Goal: Task Accomplishment & Management: Complete application form

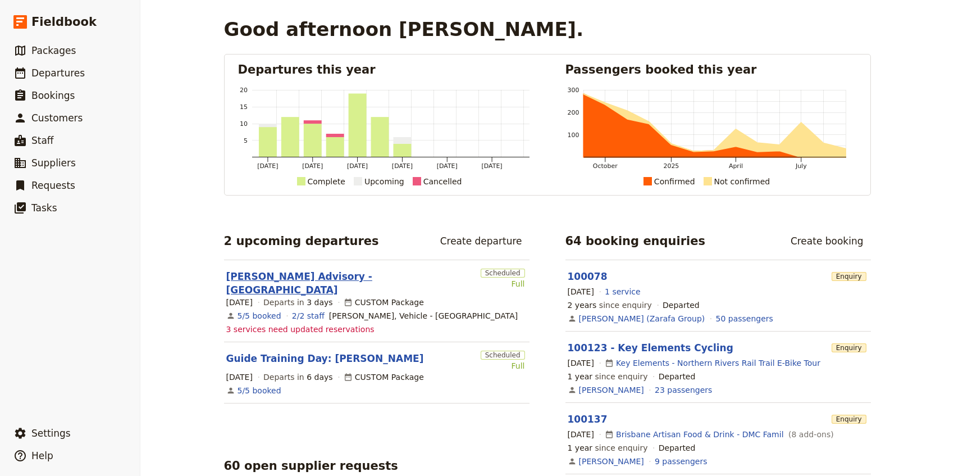
click at [295, 270] on link "[PERSON_NAME] Advisory - [GEOGRAPHIC_DATA]" at bounding box center [351, 283] width 250 height 27
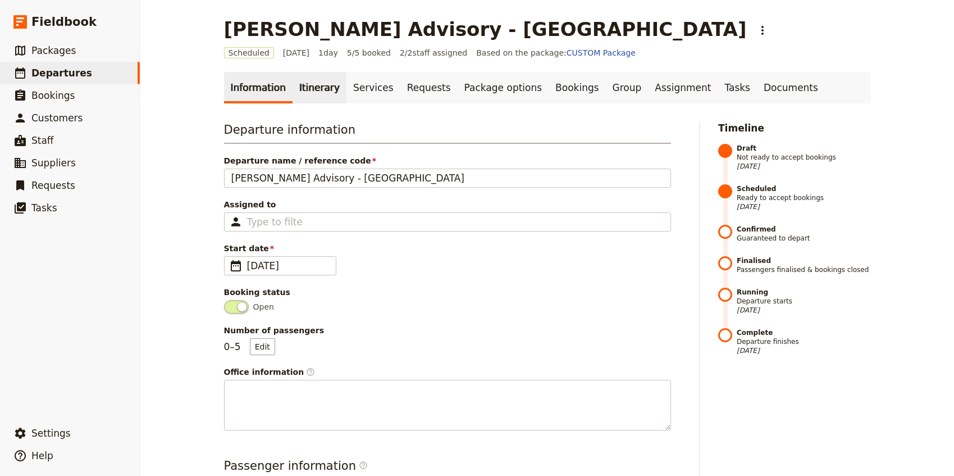
click at [301, 88] on link "Itinerary" at bounding box center [320, 87] width 54 height 31
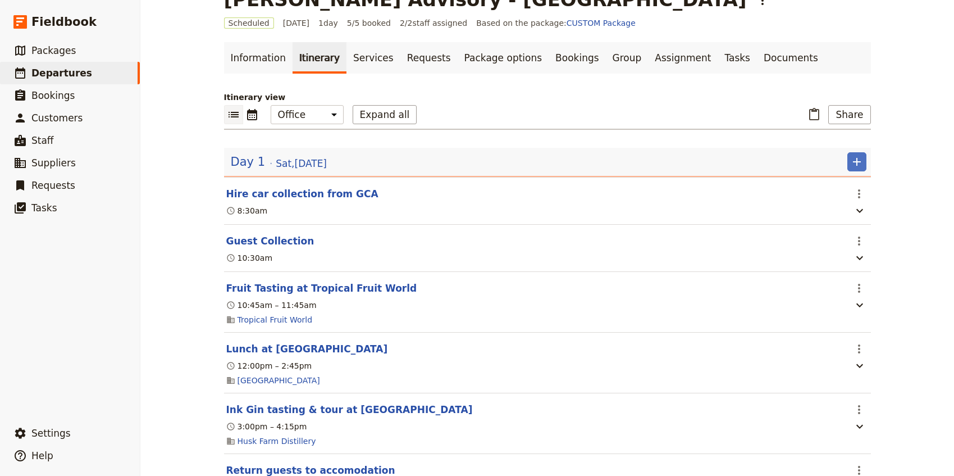
scroll to position [27, 0]
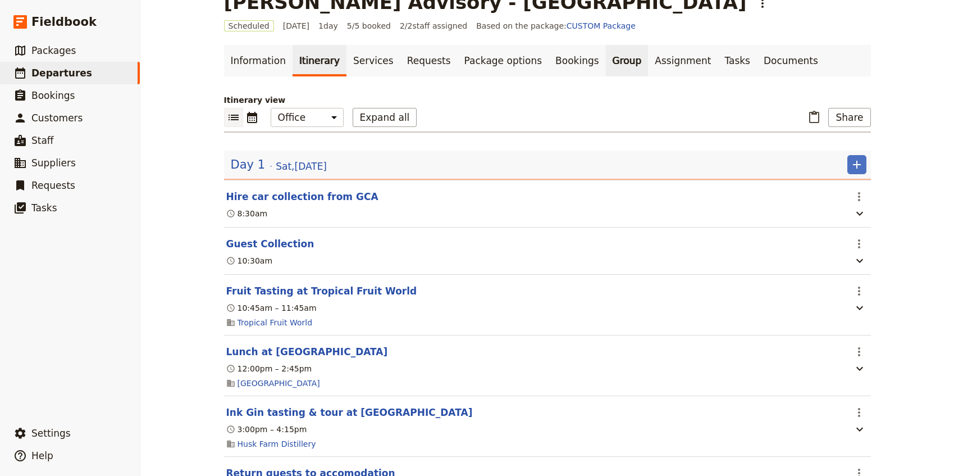
click at [606, 61] on link "Group" at bounding box center [627, 60] width 43 height 31
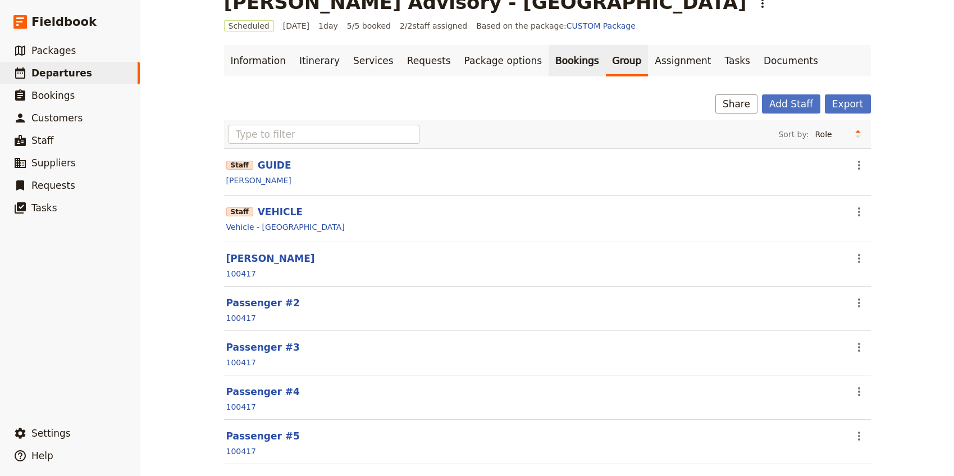
click at [555, 58] on link "Bookings" at bounding box center [577, 60] width 57 height 31
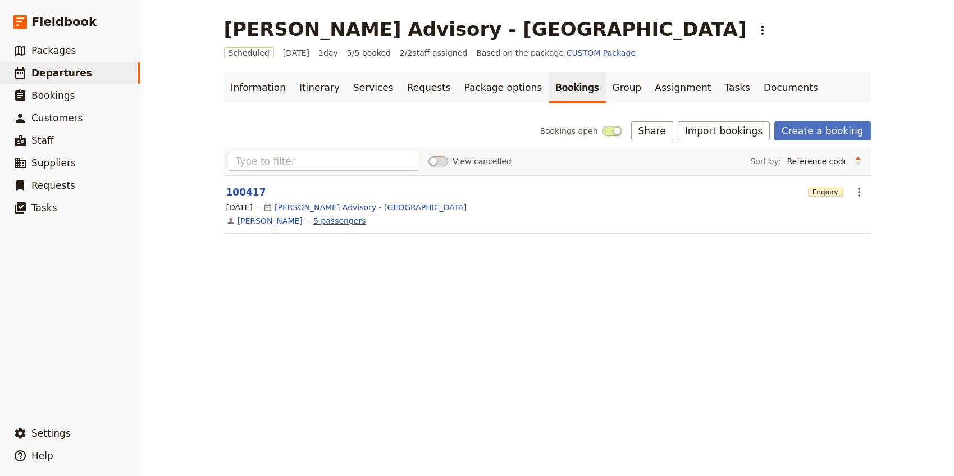
click at [319, 225] on link "5 passengers" at bounding box center [339, 220] width 52 height 11
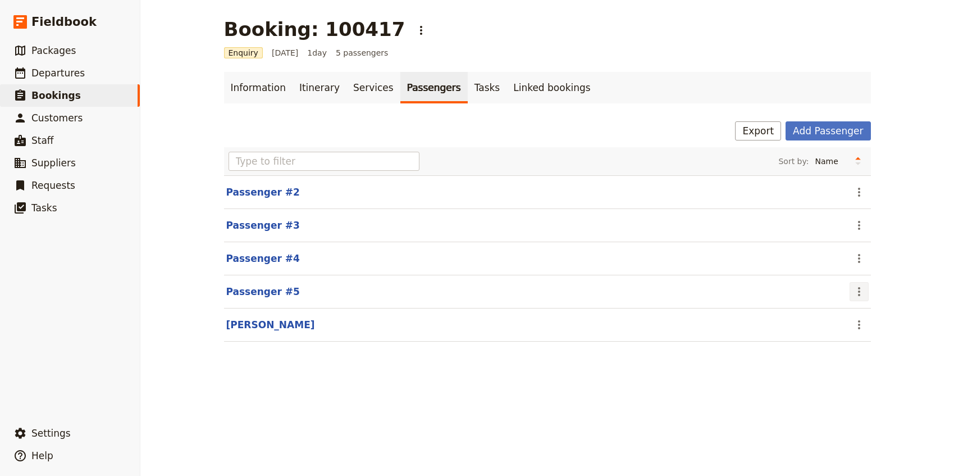
click at [860, 297] on icon "Actions" at bounding box center [859, 291] width 13 height 13
click at [879, 331] on span "Edit passenger" at bounding box center [886, 331] width 58 height 11
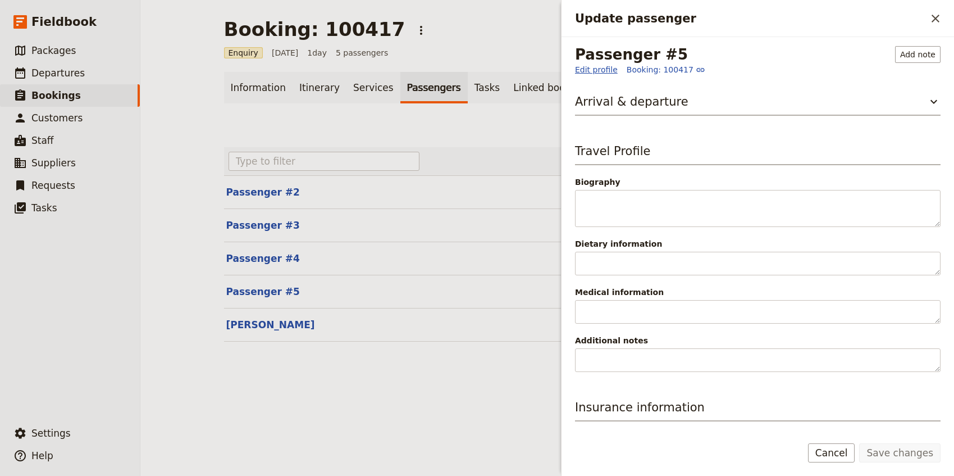
click at [599, 66] on link "Edit profile" at bounding box center [596, 69] width 43 height 11
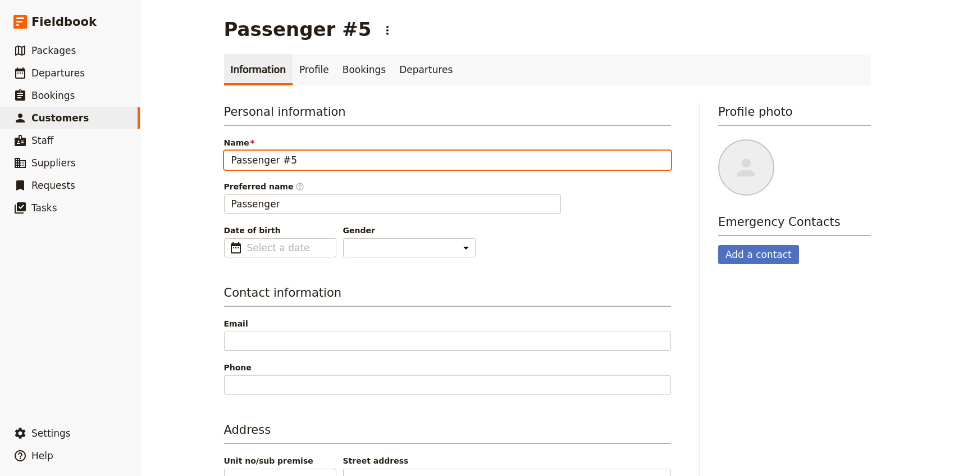
click at [269, 162] on input "Passenger #5" at bounding box center [447, 160] width 447 height 19
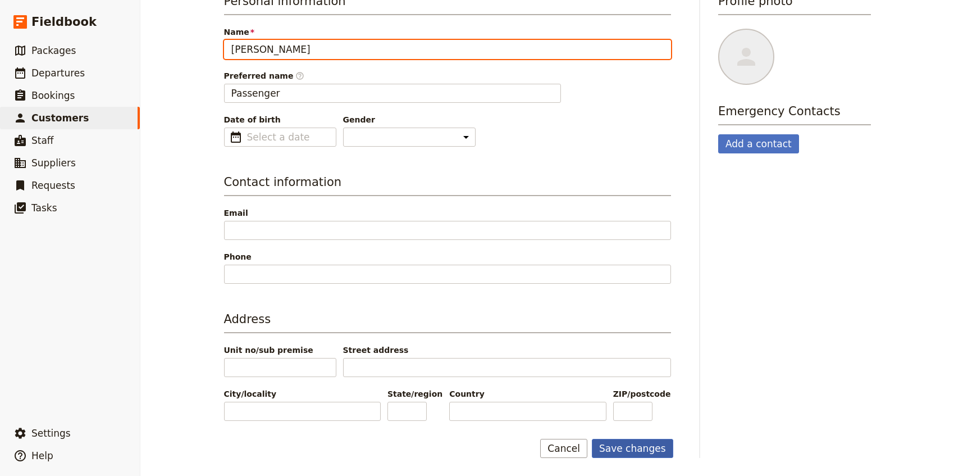
type input "Naomi Doak"
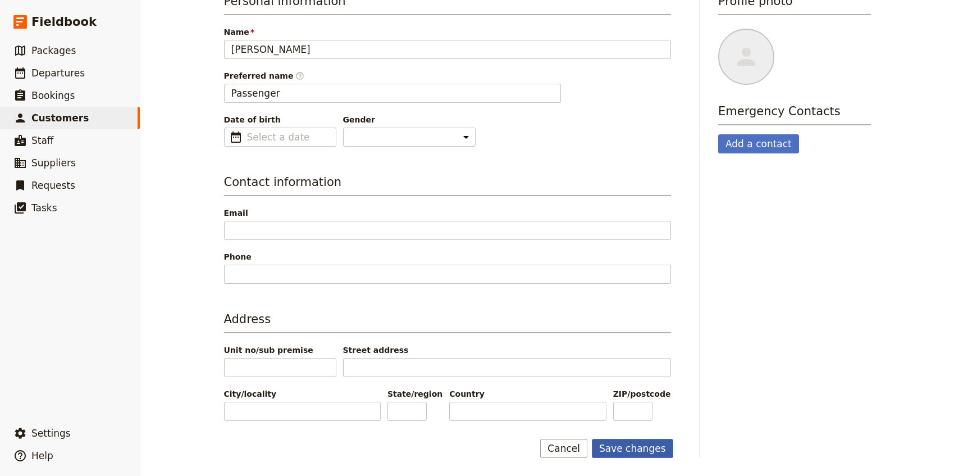
click at [634, 451] on button "Save changes" at bounding box center [632, 448] width 81 height 19
click at [64, 74] on span "Departures" at bounding box center [57, 72] width 53 height 11
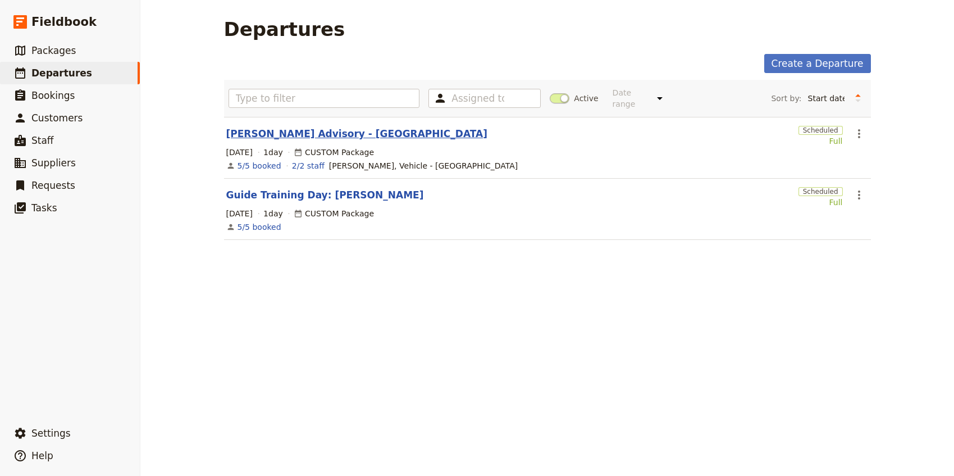
click at [293, 129] on link "[PERSON_NAME] Advisory - [GEOGRAPHIC_DATA]" at bounding box center [356, 133] width 261 height 13
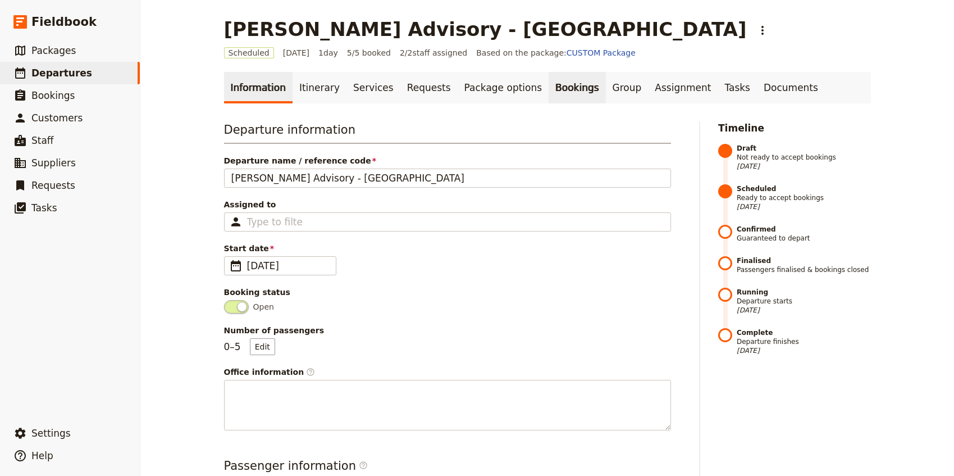
click at [562, 89] on link "Bookings" at bounding box center [577, 87] width 57 height 31
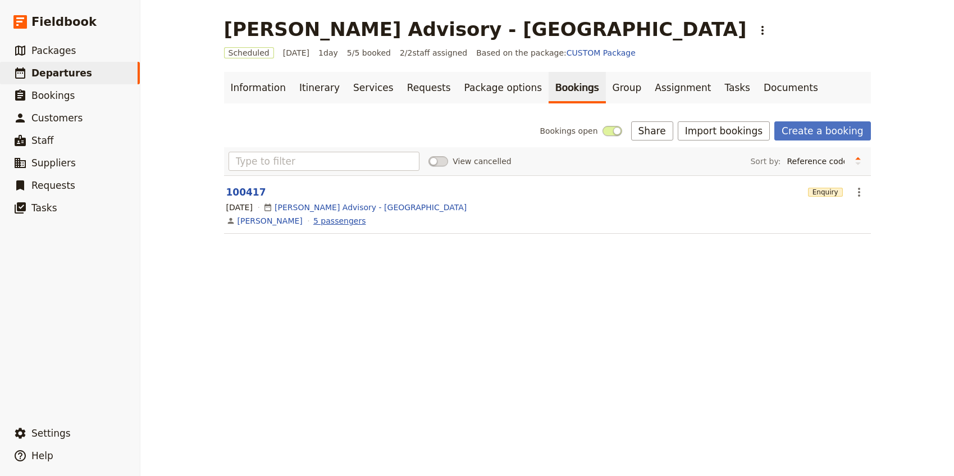
click at [313, 221] on link "5 passengers" at bounding box center [339, 220] width 52 height 11
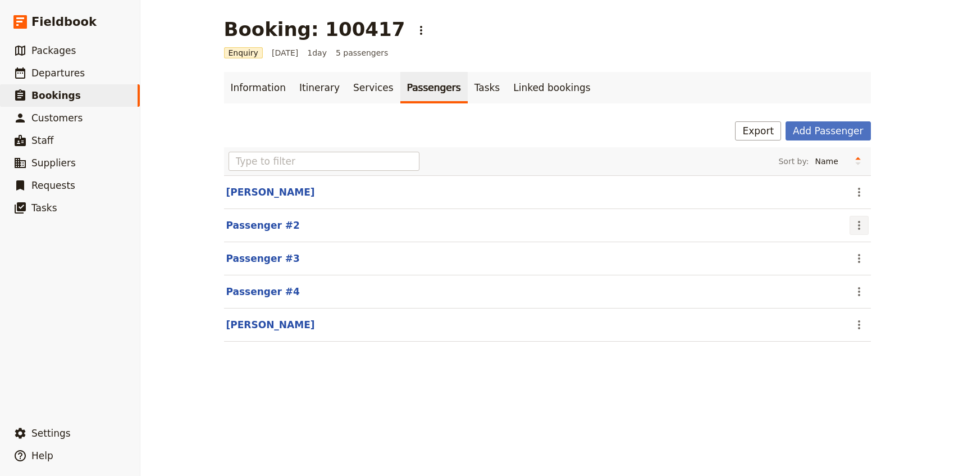
click at [865, 229] on icon "Actions" at bounding box center [859, 225] width 13 height 13
click at [868, 265] on span "Edit passenger" at bounding box center [886, 265] width 58 height 11
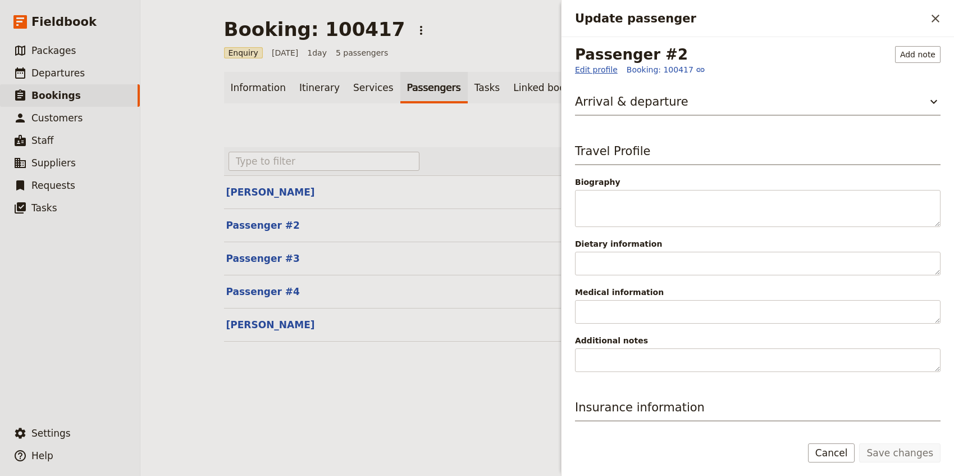
click at [599, 69] on link "Edit profile" at bounding box center [596, 69] width 43 height 11
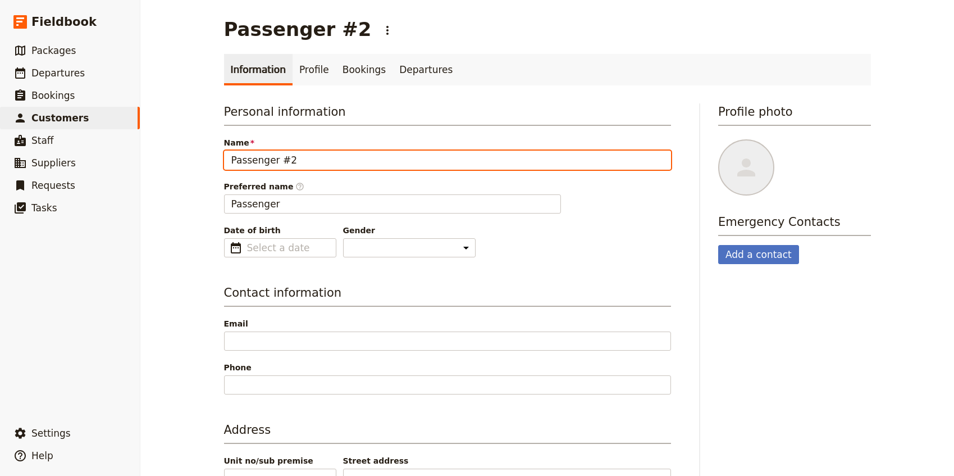
click at [247, 162] on input "Passenger #2" at bounding box center [447, 160] width 447 height 19
type input "Margaret Muscat"
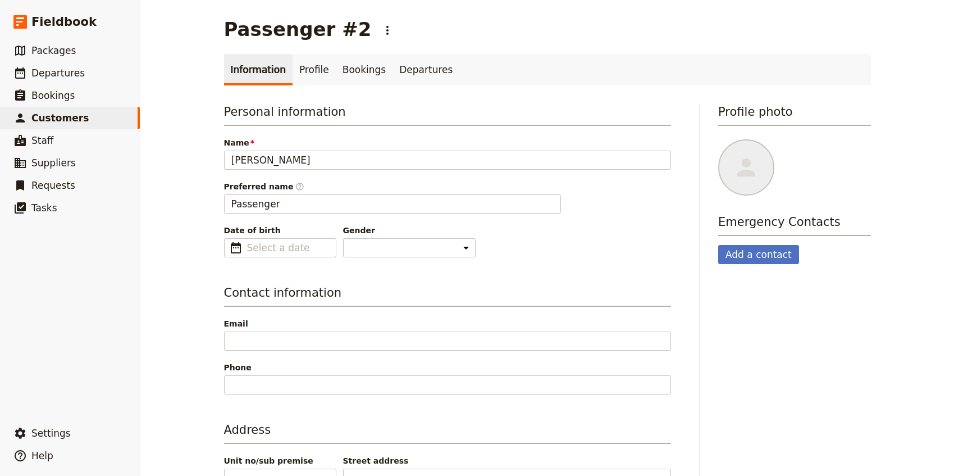
click at [204, 244] on div "Passenger #2 ​ Information Profile Bookings Departures Personal information Nam…" at bounding box center [547, 238] width 814 height 476
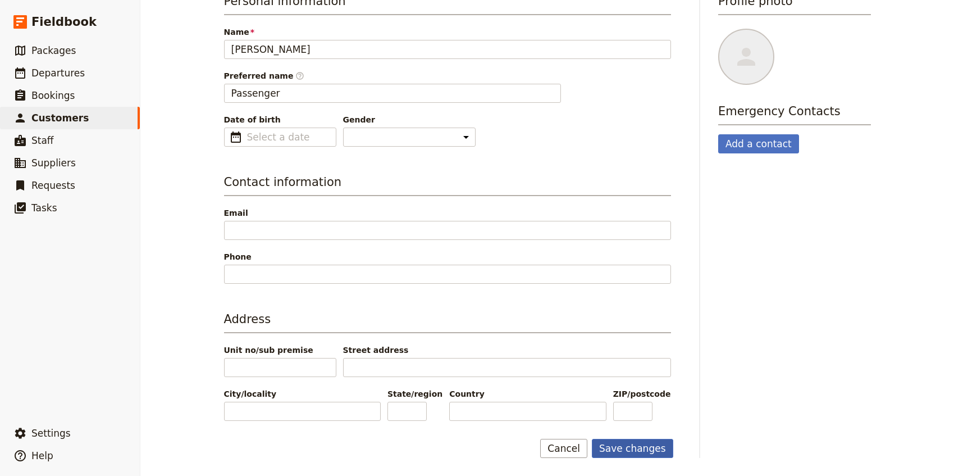
click at [636, 451] on button "Save changes" at bounding box center [632, 448] width 81 height 19
click at [53, 69] on span "Departures" at bounding box center [57, 72] width 53 height 11
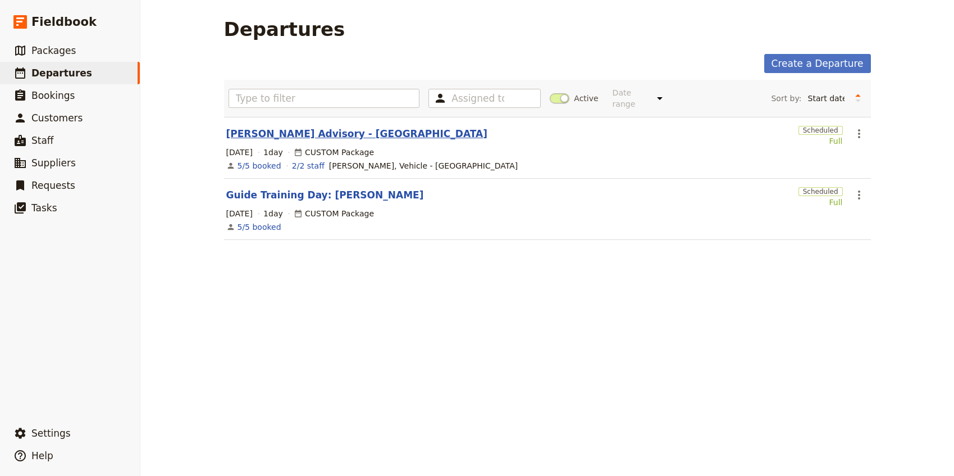
click at [311, 127] on link "[PERSON_NAME] Advisory - [GEOGRAPHIC_DATA]" at bounding box center [356, 133] width 261 height 13
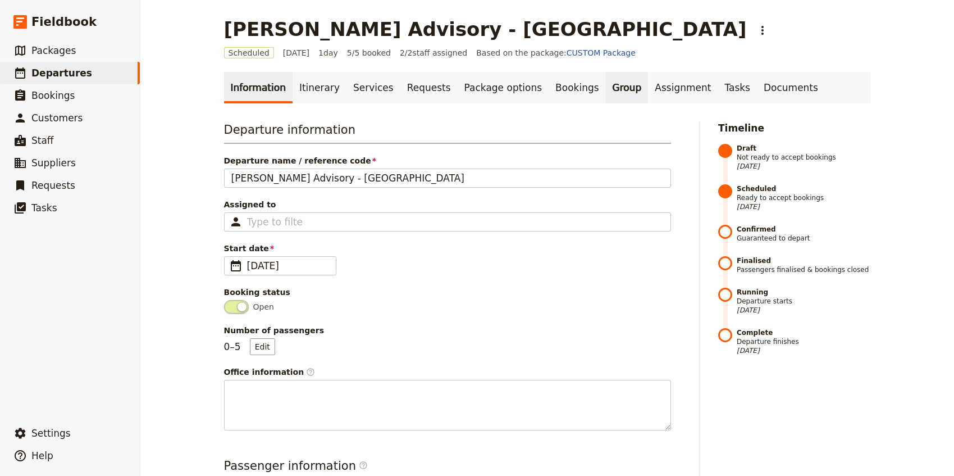
click at [606, 88] on link "Group" at bounding box center [627, 87] width 43 height 31
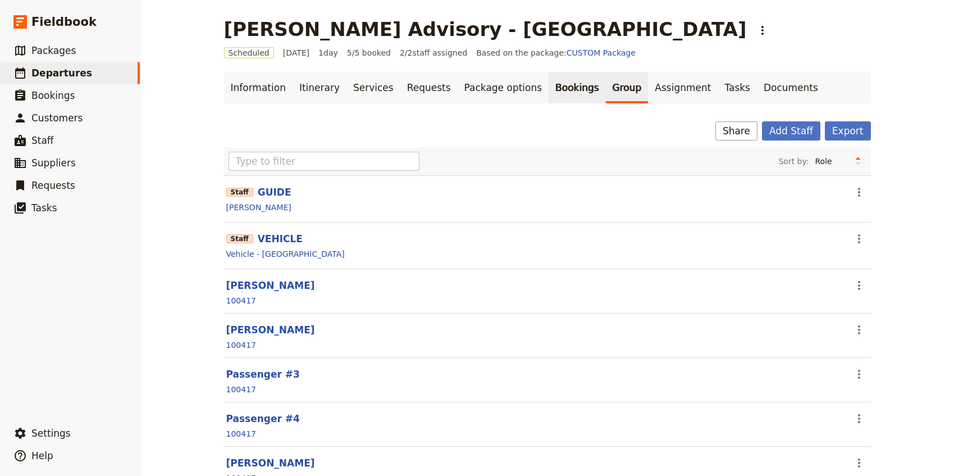
click at [549, 89] on link "Bookings" at bounding box center [577, 87] width 57 height 31
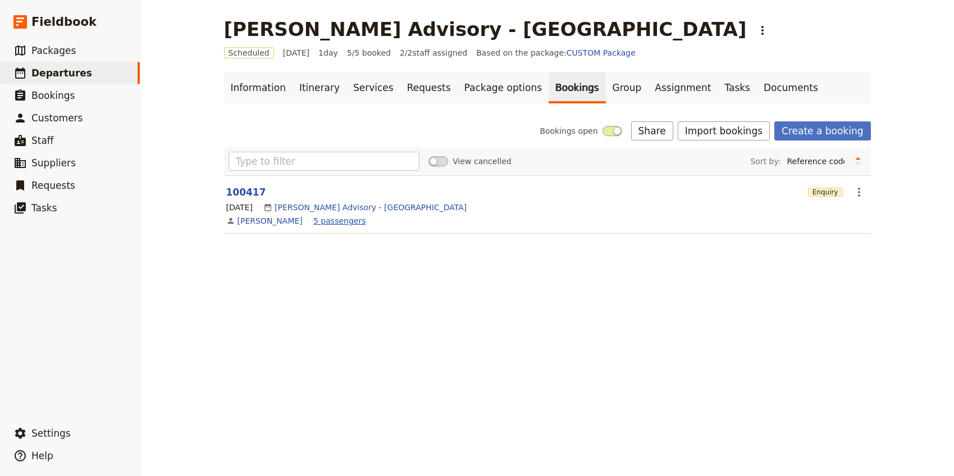
click at [313, 221] on link "5 passengers" at bounding box center [339, 220] width 52 height 11
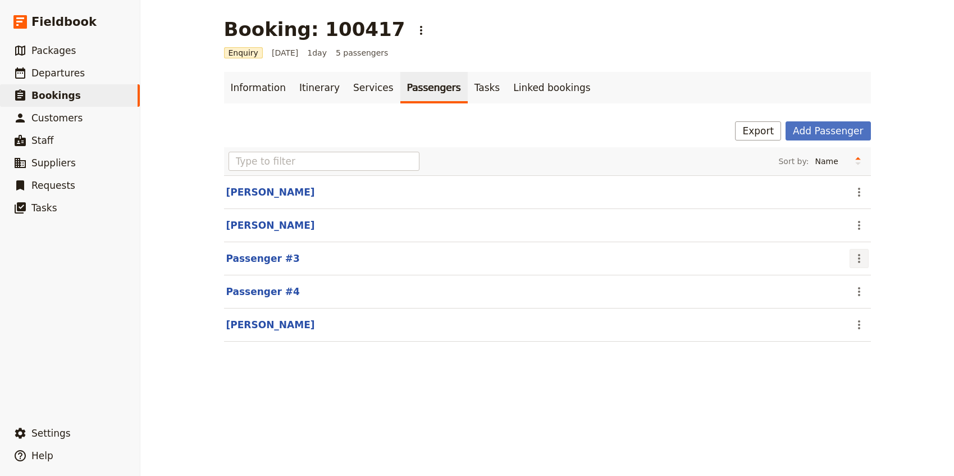
click at [858, 257] on icon "Actions" at bounding box center [859, 258] width 13 height 13
click at [879, 296] on span "Edit passenger" at bounding box center [886, 298] width 58 height 11
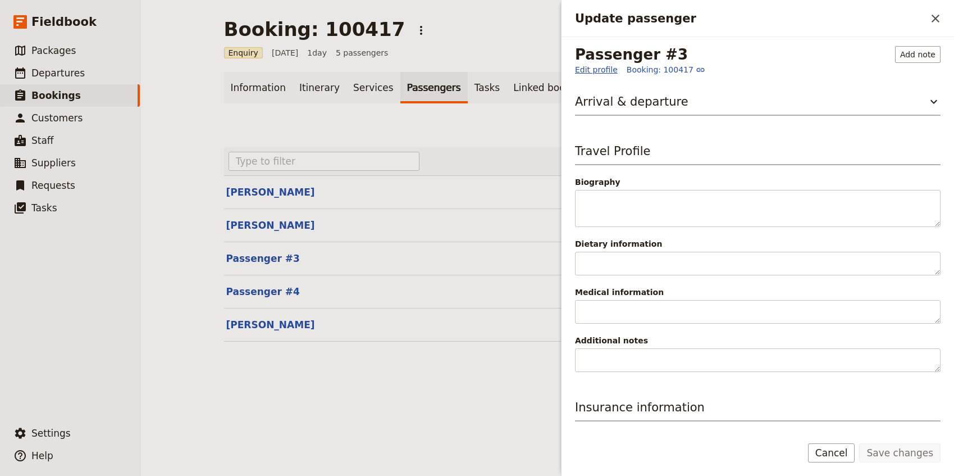
click at [598, 68] on link "Edit profile" at bounding box center [596, 69] width 43 height 11
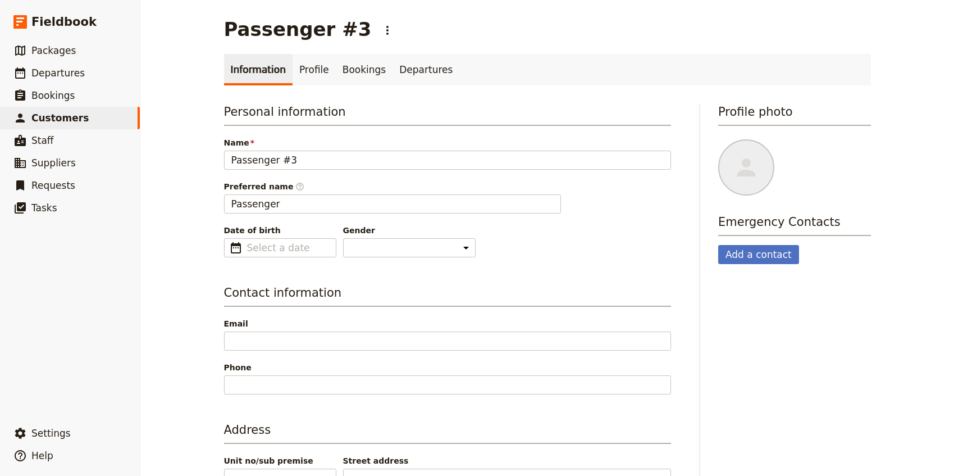
click at [253, 170] on div "Personal information Name Passenger #3 Preferred name ​ Passenger Date of birth…" at bounding box center [447, 180] width 447 height 154
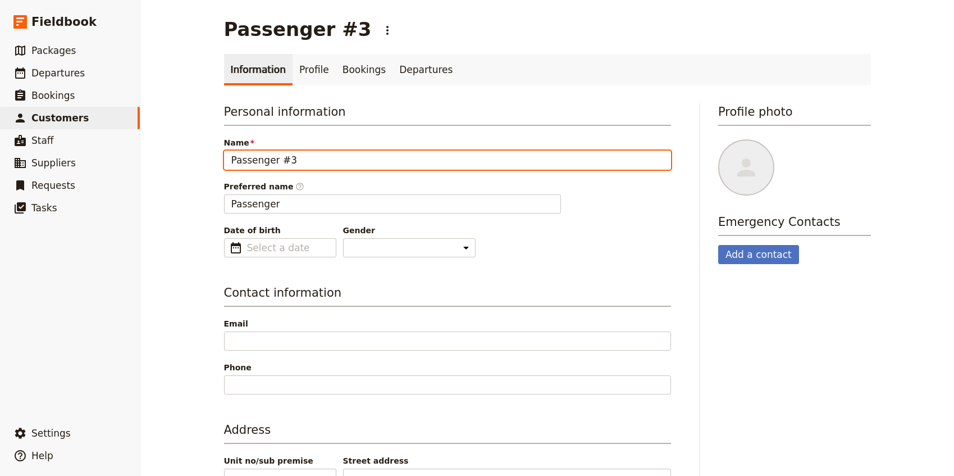
click at [251, 161] on input "Passenger #3" at bounding box center [447, 160] width 447 height 19
type input "Christine Talty"
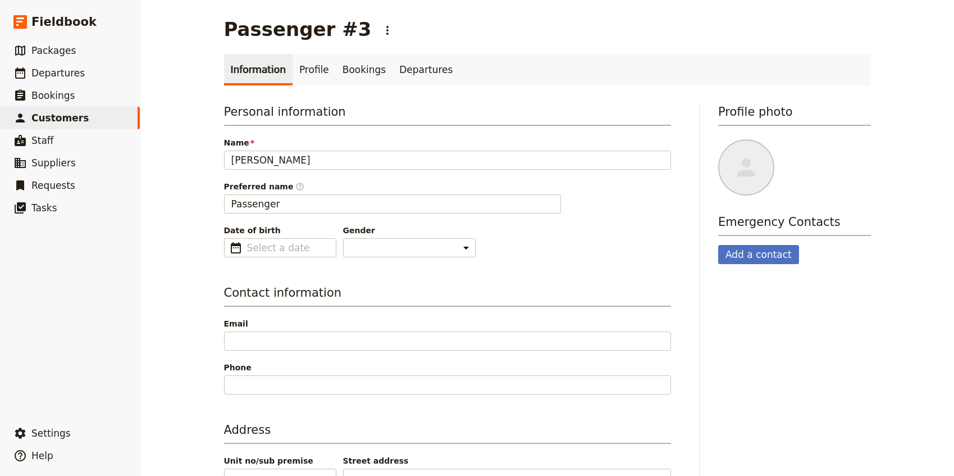
click at [184, 237] on div "Passenger #3 ​ Information Profile Bookings Departures Personal information Nam…" at bounding box center [547, 238] width 814 height 476
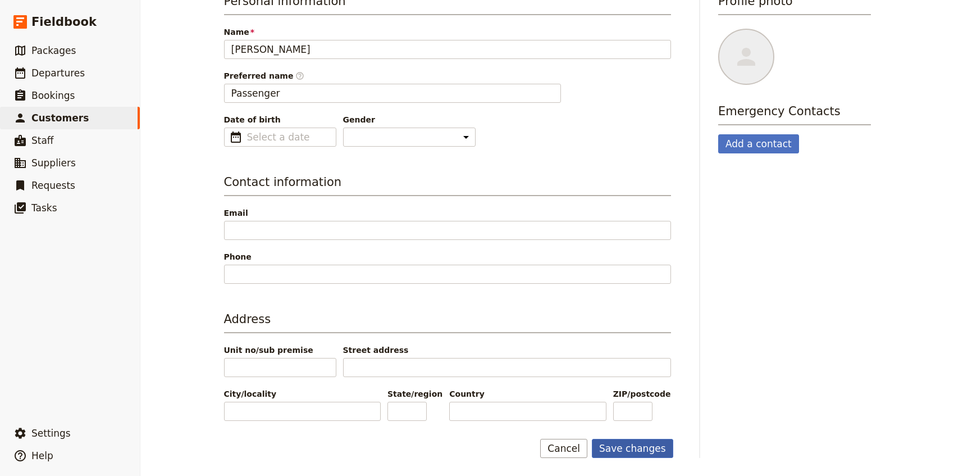
click at [622, 444] on button "Save changes" at bounding box center [632, 448] width 81 height 19
click at [70, 71] on span "Departures" at bounding box center [57, 72] width 53 height 11
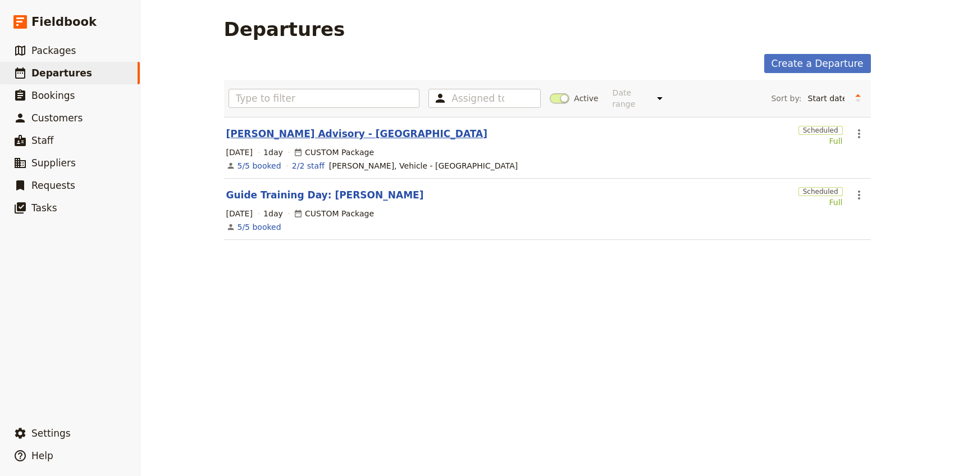
click at [285, 127] on link "[PERSON_NAME] Advisory - [GEOGRAPHIC_DATA]" at bounding box center [356, 133] width 261 height 13
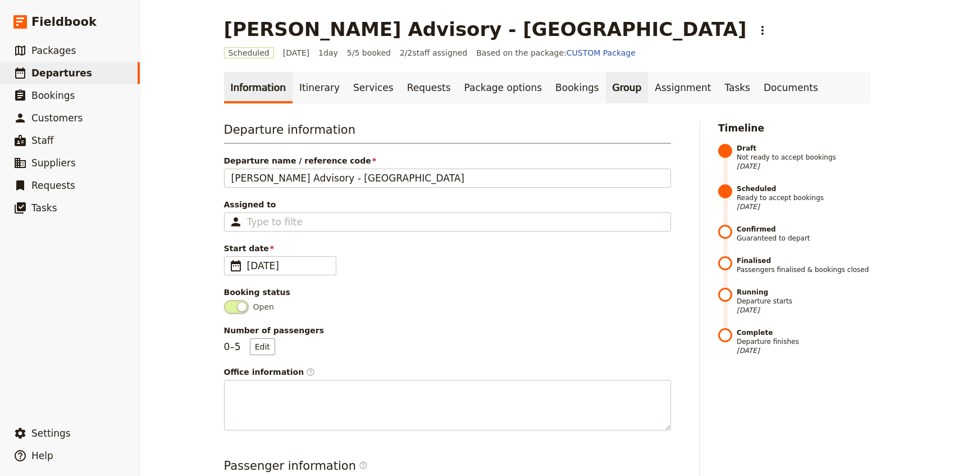
click at [611, 96] on link "Group" at bounding box center [627, 87] width 43 height 31
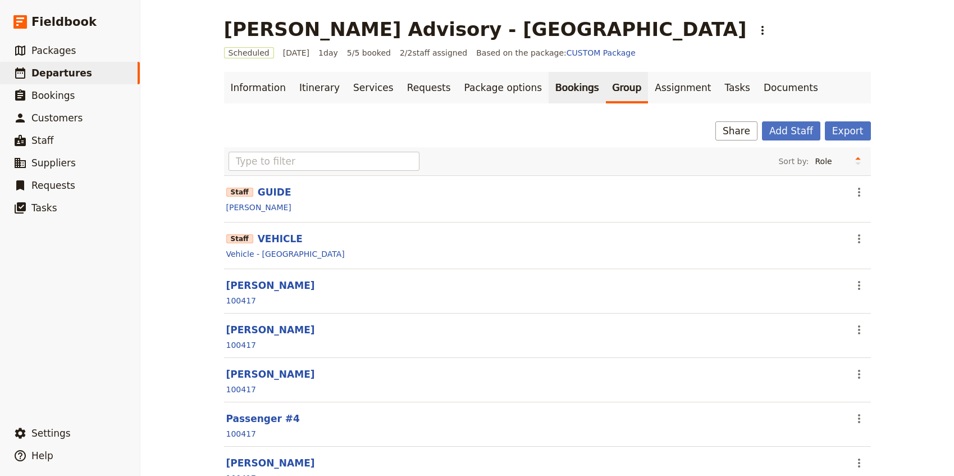
click at [556, 85] on link "Bookings" at bounding box center [577, 87] width 57 height 31
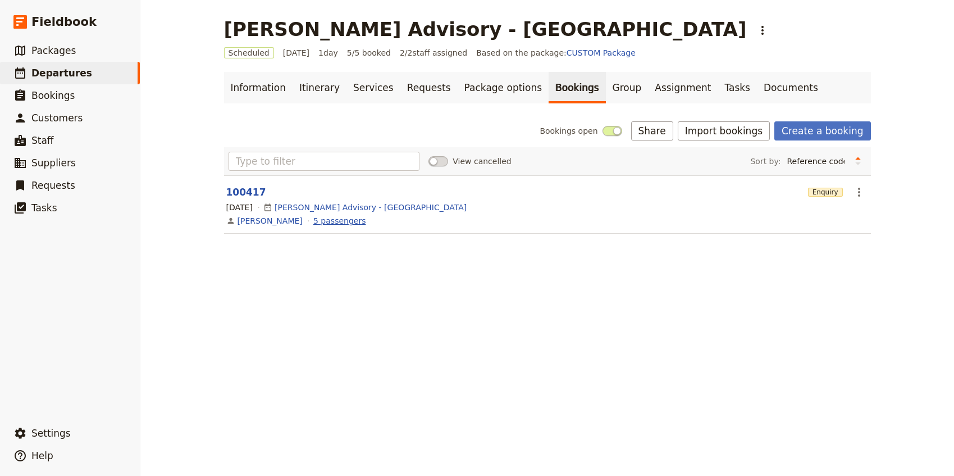
click at [320, 223] on link "5 passengers" at bounding box center [339, 220] width 52 height 11
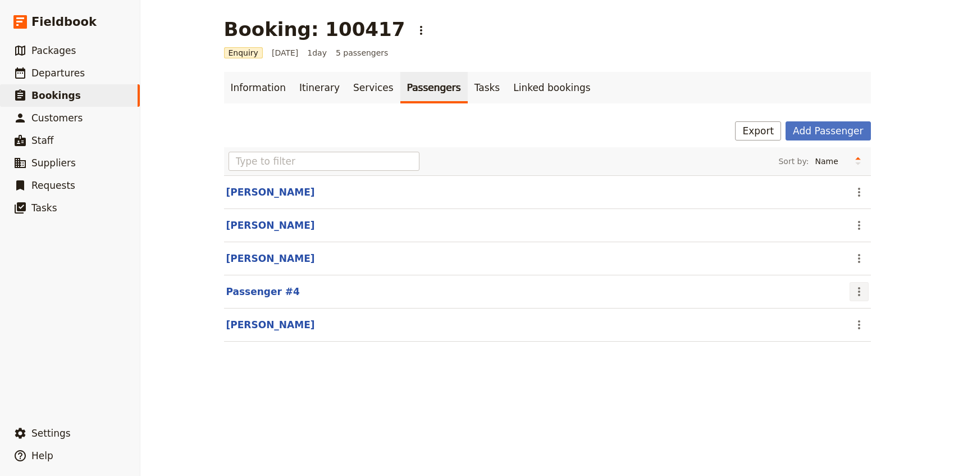
click at [854, 292] on icon "Actions" at bounding box center [859, 291] width 13 height 13
click at [866, 326] on span "Edit passenger" at bounding box center [886, 331] width 58 height 11
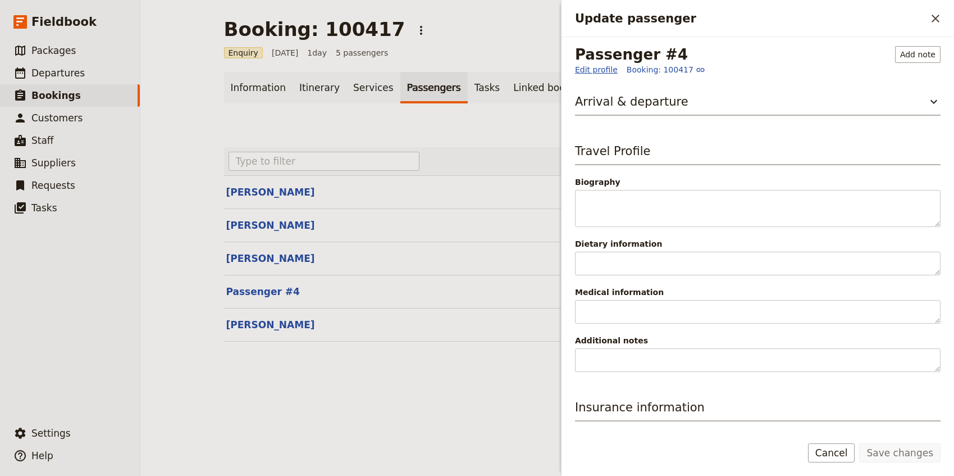
click at [590, 71] on link "Edit profile" at bounding box center [596, 69] width 43 height 11
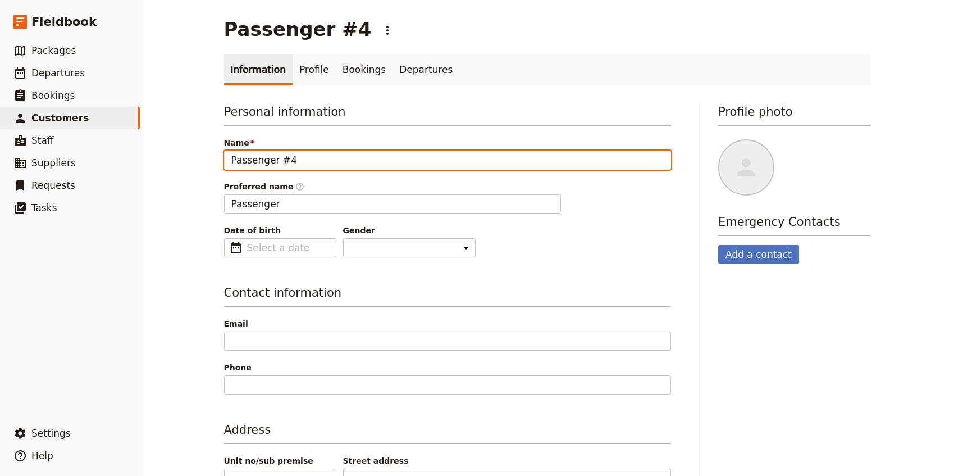
click at [269, 162] on input "Passenger #4" at bounding box center [447, 160] width 447 height 19
type input "Lauren Cane"
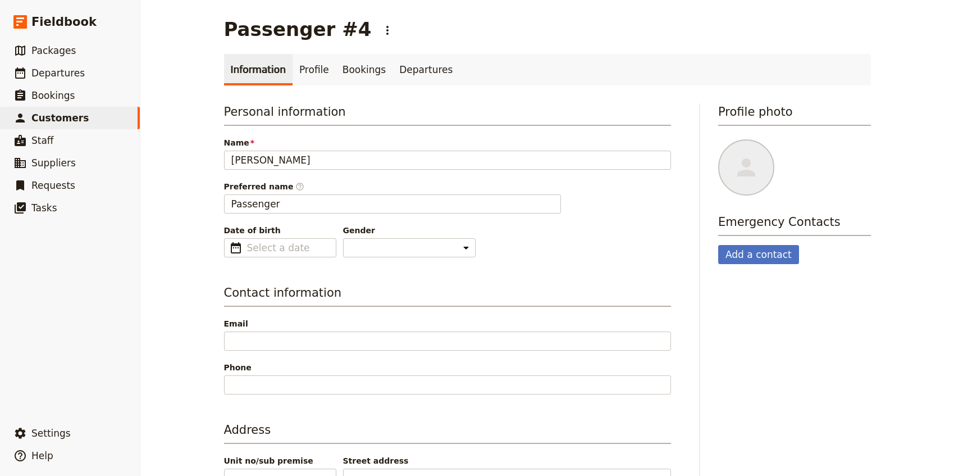
click at [213, 367] on main "Passenger #4 ​ Information Profile Bookings Departures Personal information Nam…" at bounding box center [548, 293] width 674 height 587
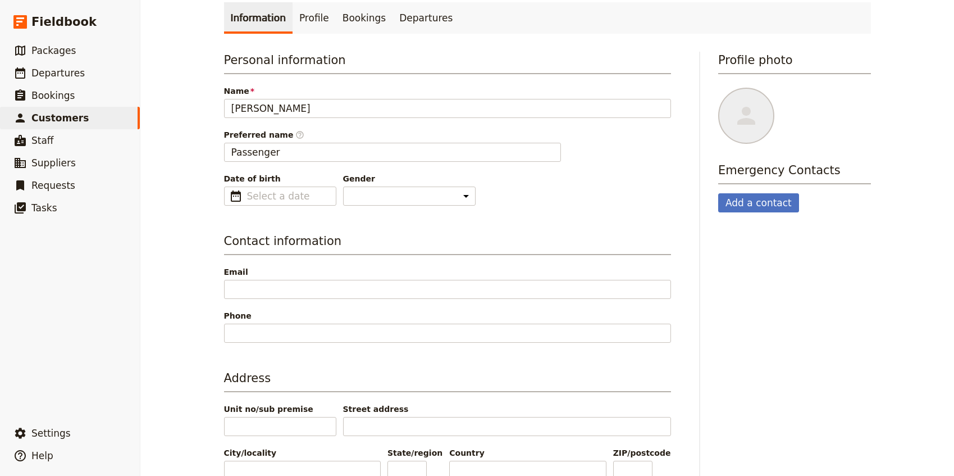
scroll to position [50, 0]
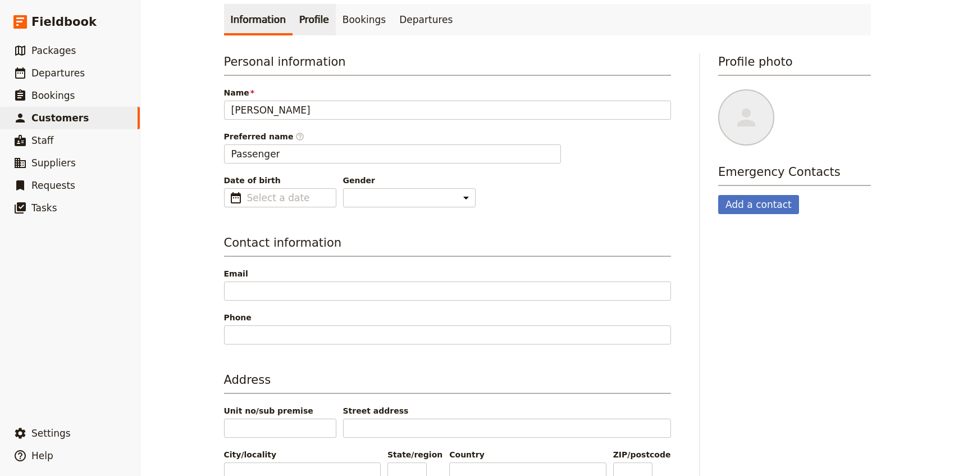
click at [310, 7] on link "Profile" at bounding box center [314, 19] width 43 height 31
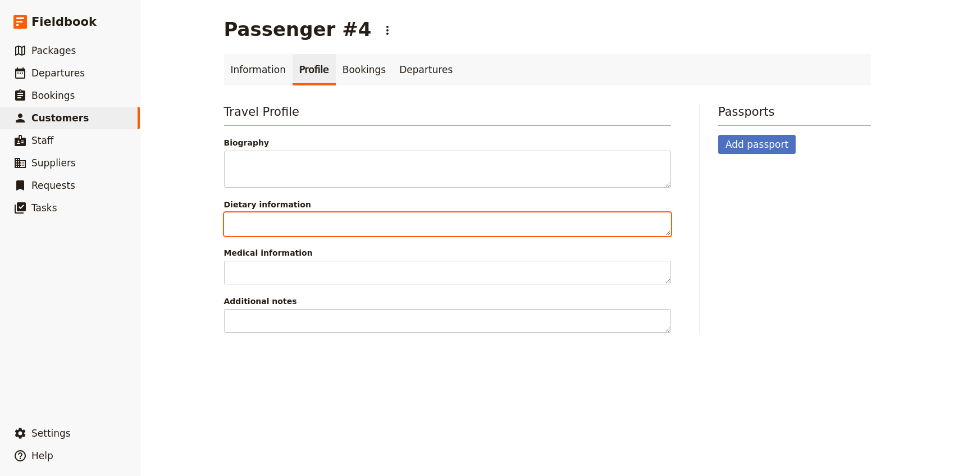
click at [269, 219] on textarea "Dietary information" at bounding box center [447, 224] width 447 height 24
type textarea "Gluten Free"
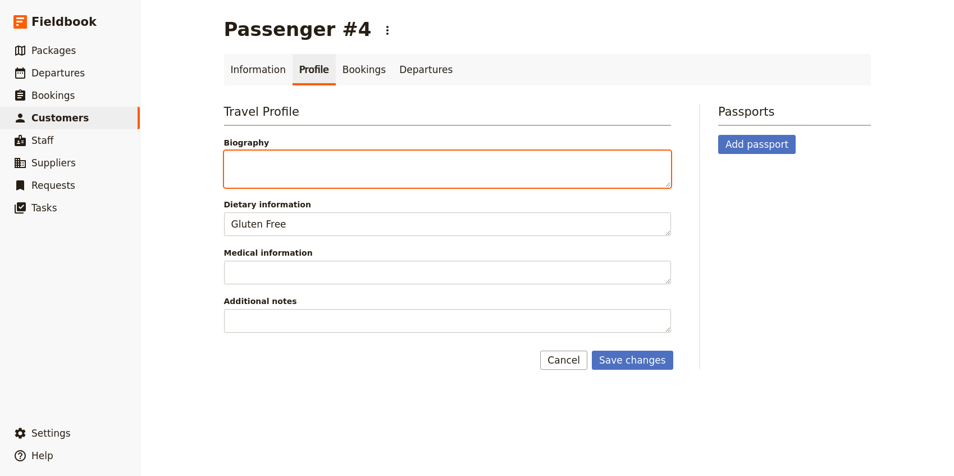
click at [260, 161] on textarea "Biography" at bounding box center [447, 169] width 447 height 37
type textarea "Guest leaving after lunch"
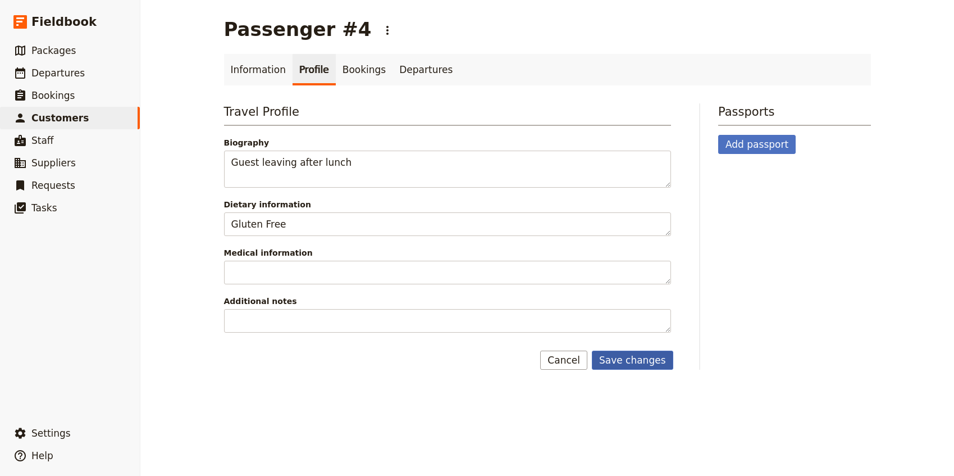
click at [649, 356] on button "Save changes" at bounding box center [632, 360] width 81 height 19
click at [261, 70] on link "Information" at bounding box center [258, 69] width 69 height 31
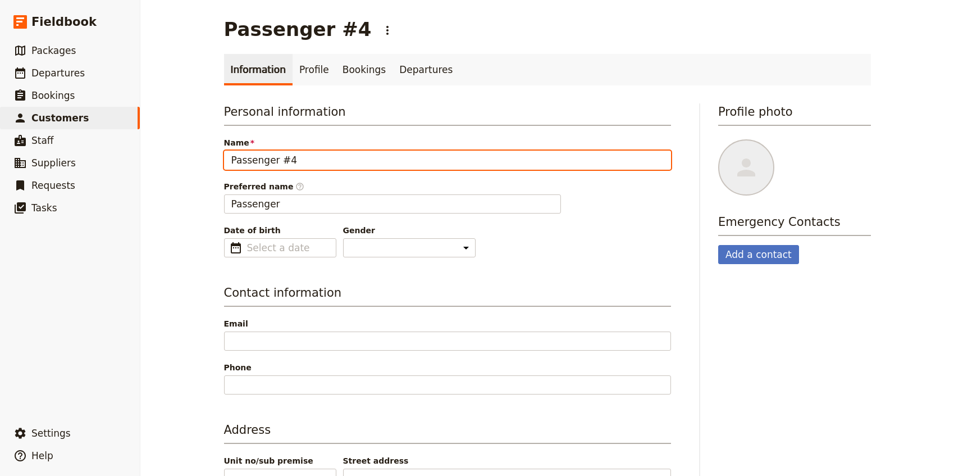
click at [283, 156] on input "Passenger #4" at bounding box center [447, 160] width 447 height 19
type input "Lauren Cane"
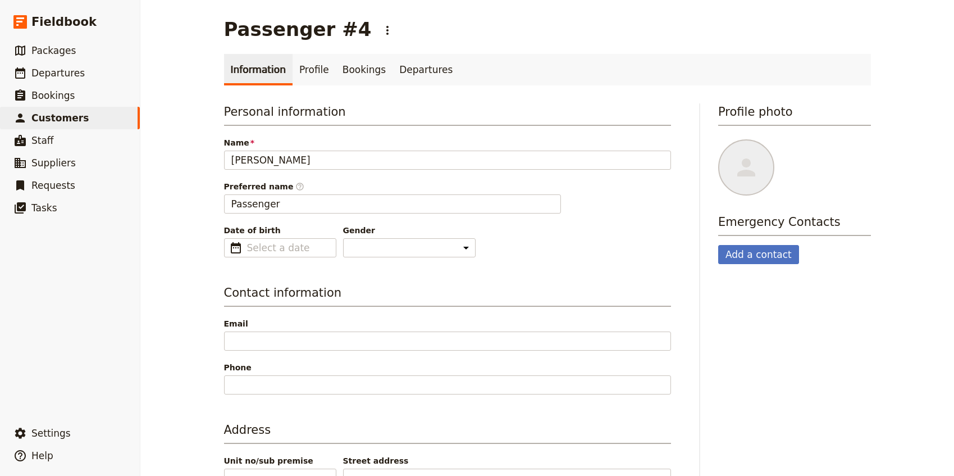
click at [216, 291] on main "Passenger #4 ​ Information Profile Bookings Departures Personal information Nam…" at bounding box center [548, 293] width 674 height 587
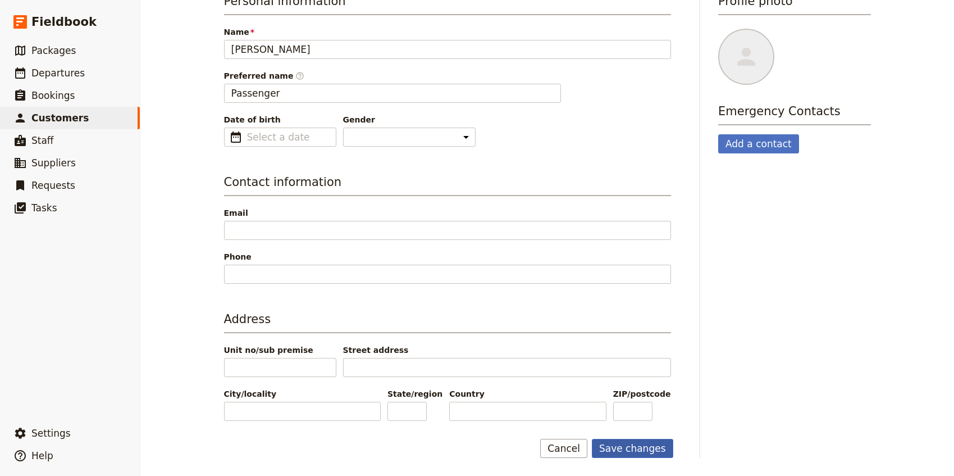
click at [648, 447] on button "Save changes" at bounding box center [632, 448] width 81 height 19
click at [72, 68] on span "Departures" at bounding box center [57, 72] width 53 height 11
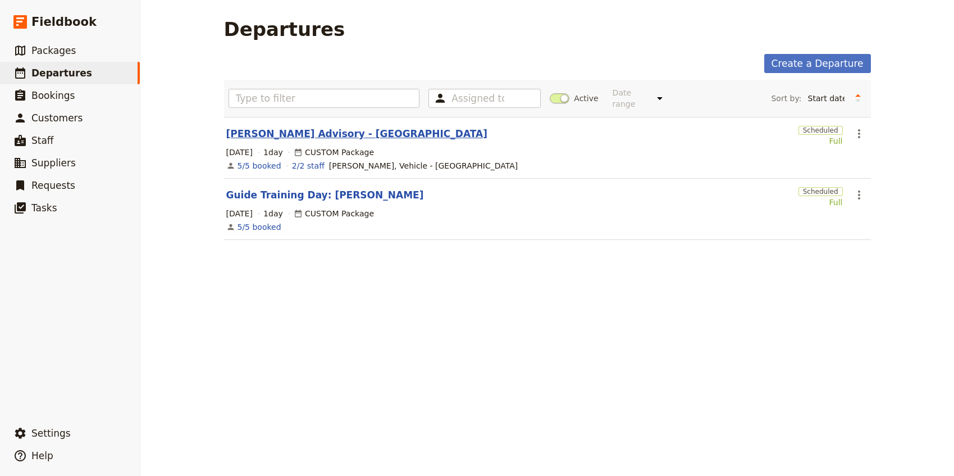
click at [300, 127] on link "[PERSON_NAME] Advisory - [GEOGRAPHIC_DATA]" at bounding box center [356, 133] width 261 height 13
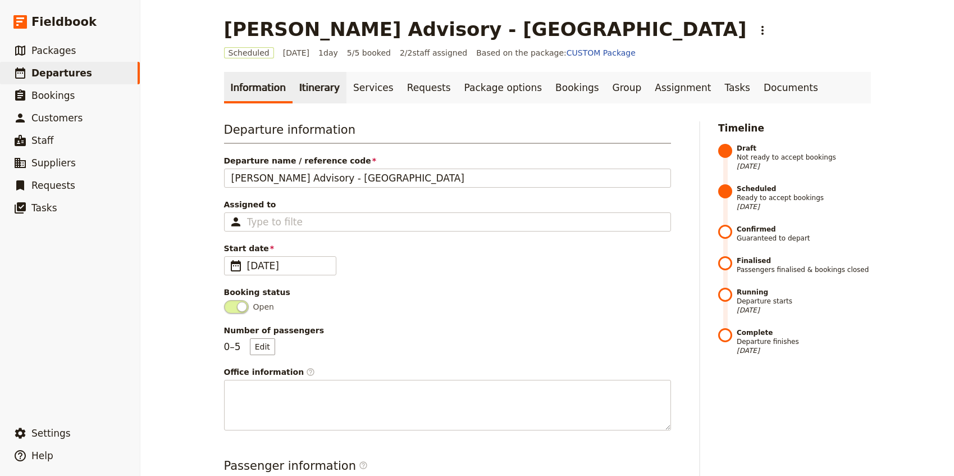
click at [315, 96] on link "Itinerary" at bounding box center [320, 87] width 54 height 31
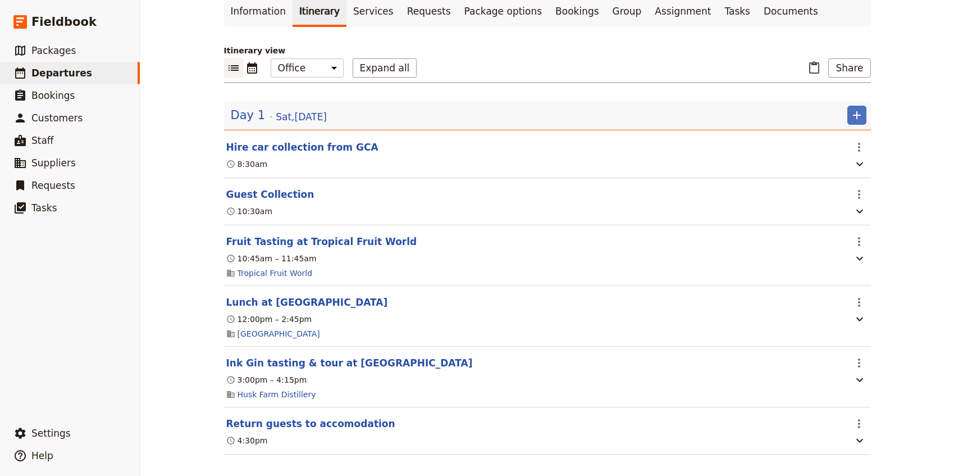
scroll to position [88, 0]
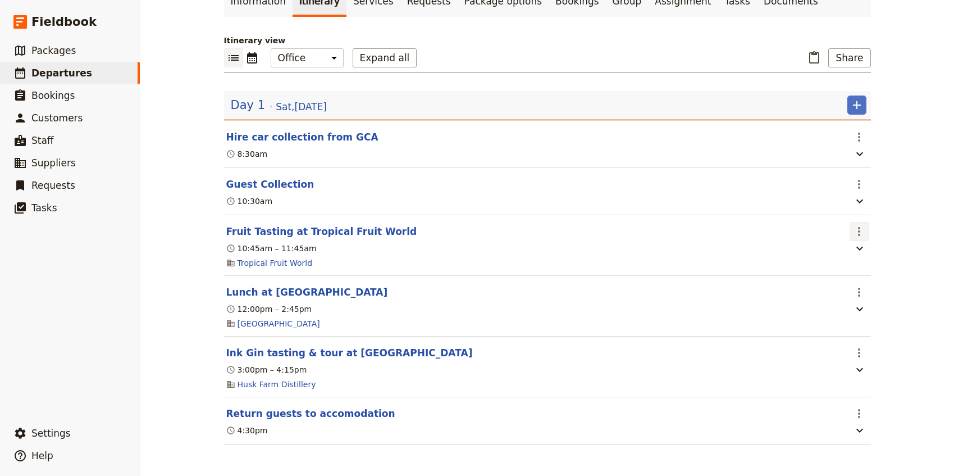
click at [860, 230] on icon "Actions" at bounding box center [859, 231] width 13 height 13
click at [836, 256] on span "Edit this itinerary item" at bounding box center [806, 254] width 88 height 11
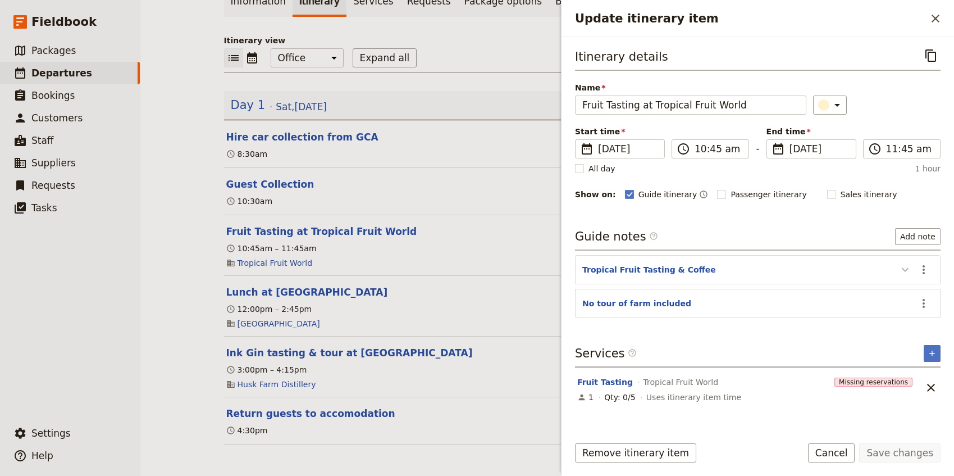
click at [902, 274] on icon "Update itinerary item" at bounding box center [905, 269] width 13 height 13
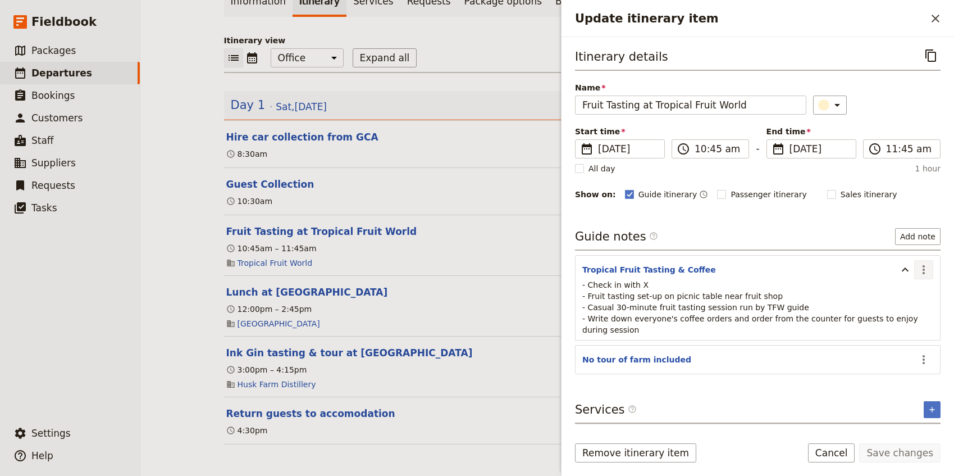
click at [928, 271] on icon "Actions" at bounding box center [923, 269] width 13 height 13
click at [916, 294] on span "Edit note" at bounding box center [900, 294] width 52 height 11
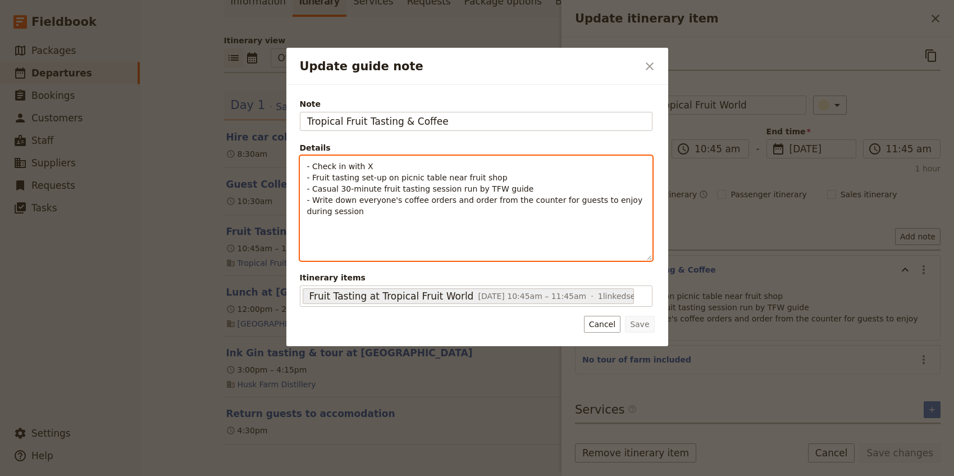
click at [380, 165] on p "- Check in with X - Fruit tasting set-up on picnic table near fruit shop - Casu…" at bounding box center [476, 189] width 338 height 56
click at [375, 192] on span "- Casual 30-minute fruit tasting session run by TFW guide" at bounding box center [420, 188] width 227 height 9
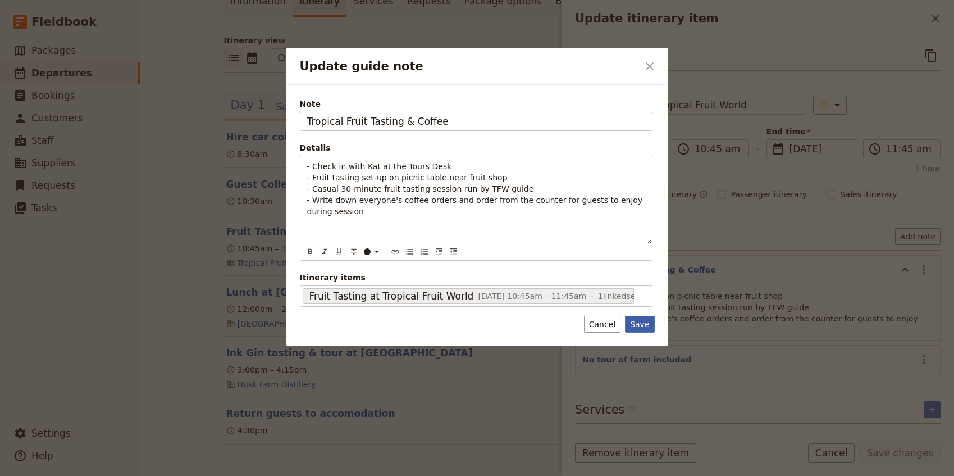
click at [640, 326] on button "Save" at bounding box center [639, 324] width 29 height 17
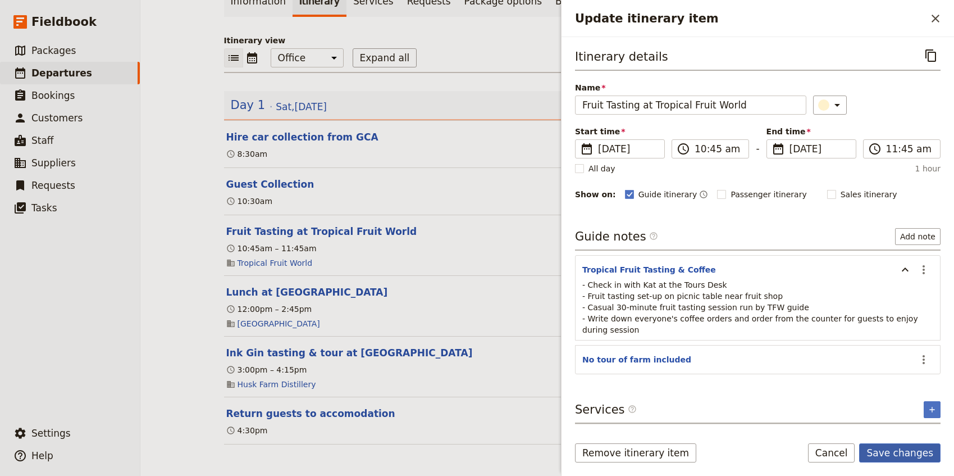
click at [896, 454] on button "Save changes" at bounding box center [900, 452] width 81 height 19
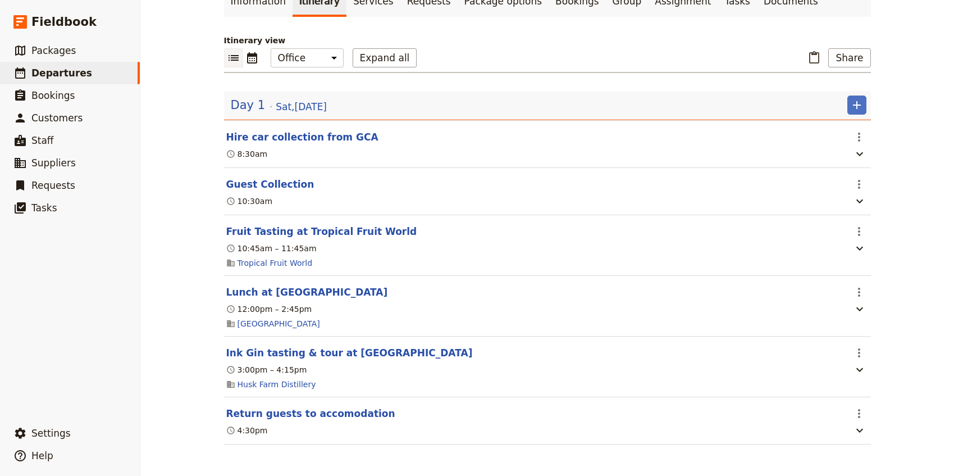
scroll to position [0, 0]
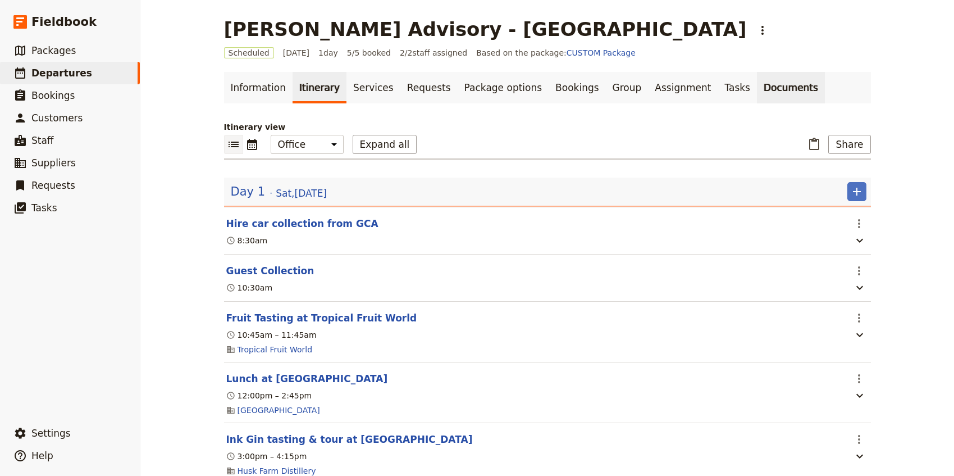
click at [757, 85] on link "Documents" at bounding box center [791, 87] width 68 height 31
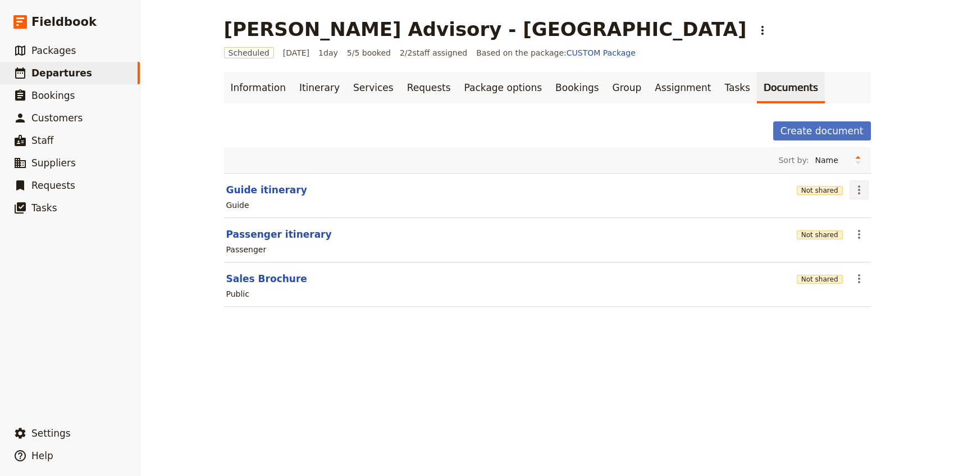
click at [858, 186] on icon "Actions" at bounding box center [859, 189] width 13 height 13
click at [872, 213] on span "Share" at bounding box center [868, 214] width 22 height 11
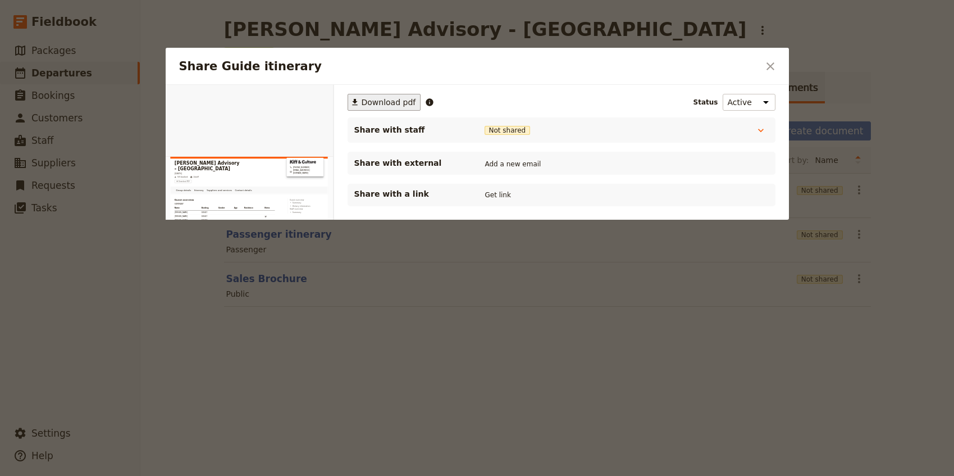
click at [371, 94] on button "​ Download pdf" at bounding box center [385, 102] width 74 height 17
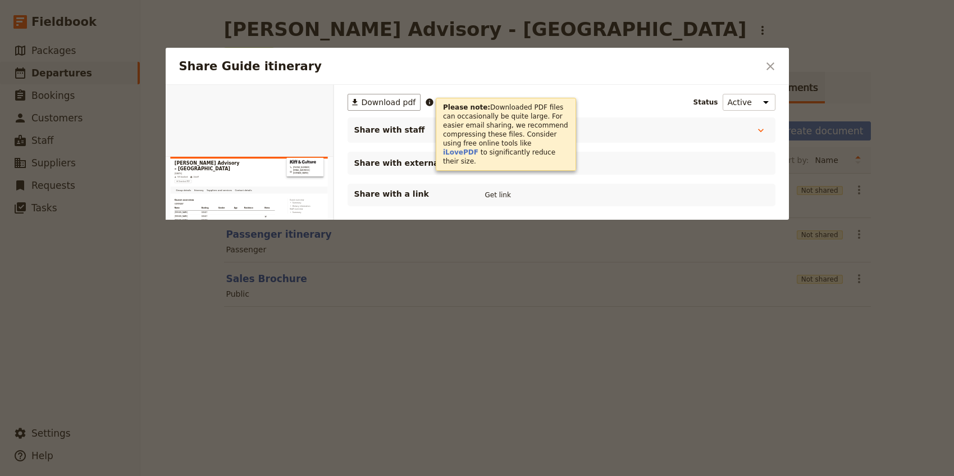
click at [75, 74] on div at bounding box center [477, 238] width 954 height 476
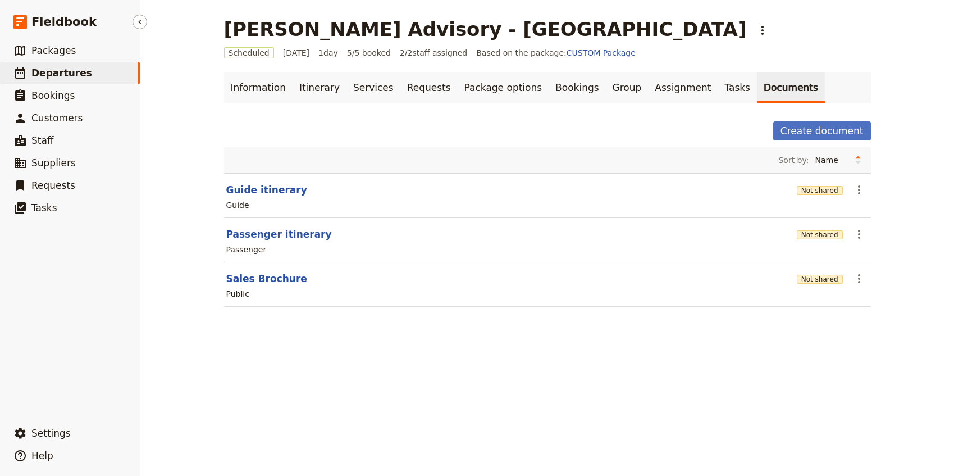
click at [59, 74] on span "Departures" at bounding box center [61, 72] width 61 height 11
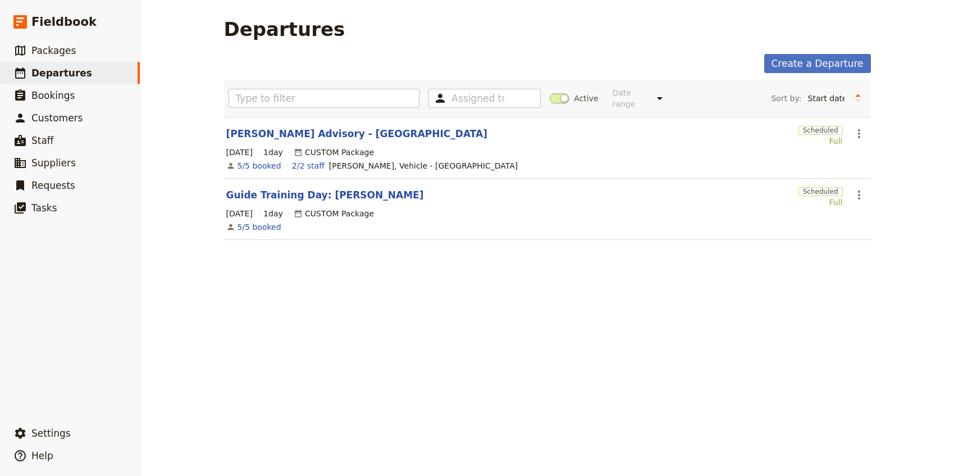
click at [811, 74] on div "Create a Departure Assigned to Active Date range This week Next week This month…" at bounding box center [547, 153] width 647 height 199
click at [808, 61] on link "Create a Departure" at bounding box center [818, 63] width 107 height 19
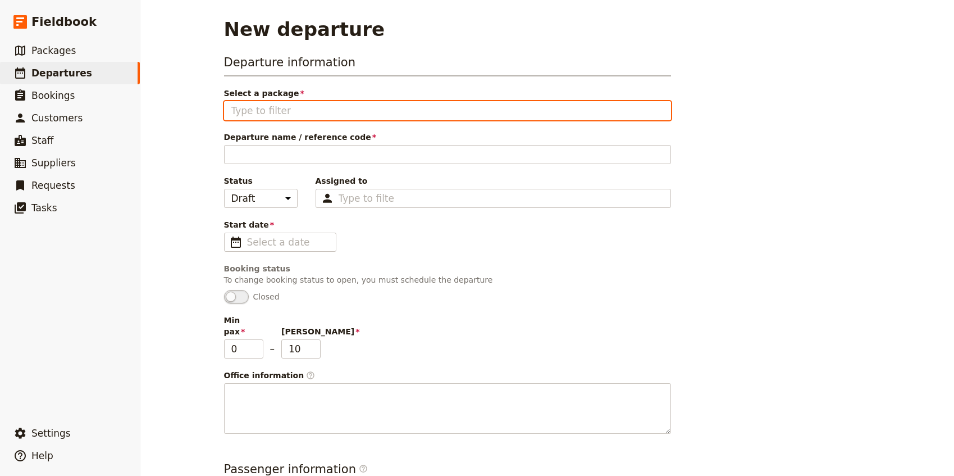
click at [280, 115] on input "Select a package" at bounding box center [447, 110] width 433 height 13
type input "ATS - Brisbane Essential Tour"
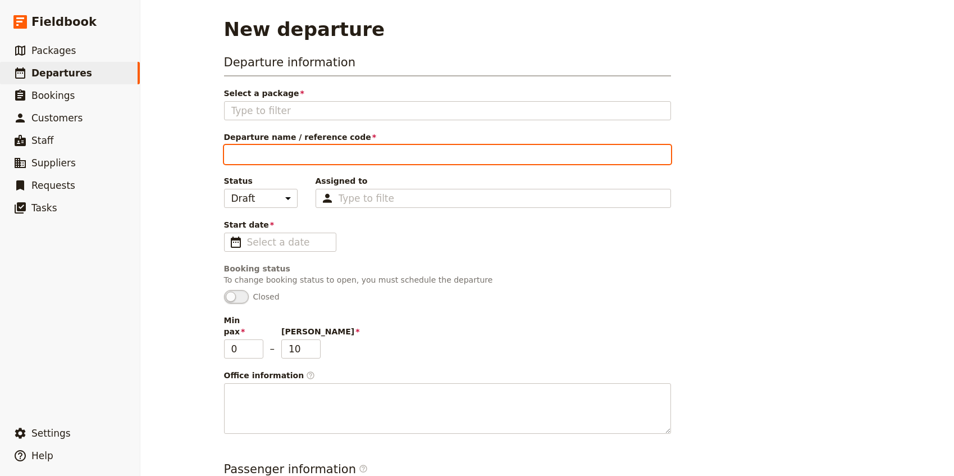
click at [269, 152] on input "Departure name / reference code" at bounding box center [447, 154] width 447 height 19
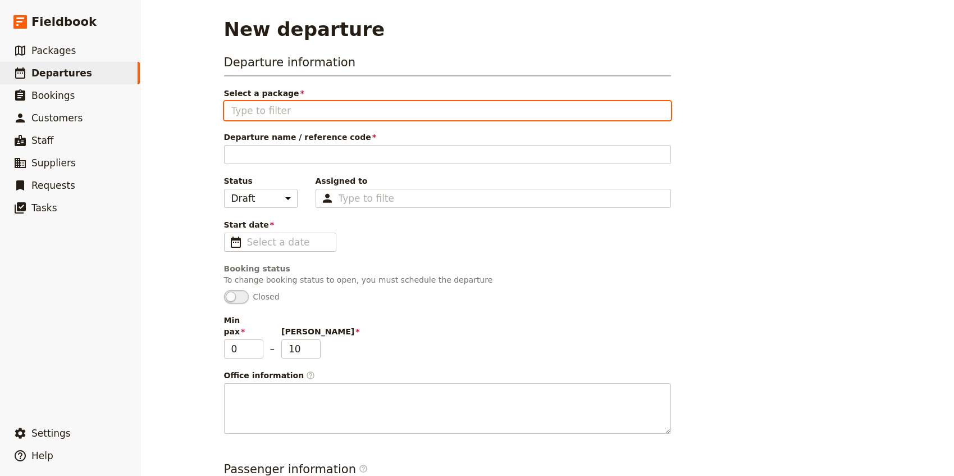
click at [267, 112] on input "Select a package" at bounding box center [447, 110] width 433 height 13
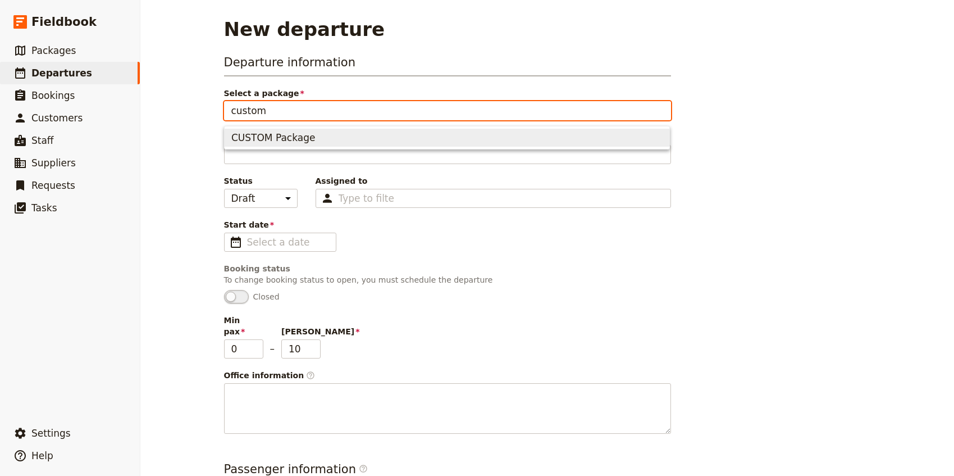
click at [271, 134] on span "CUSTOM Package" at bounding box center [273, 137] width 84 height 13
type input "CUSTOM Package"
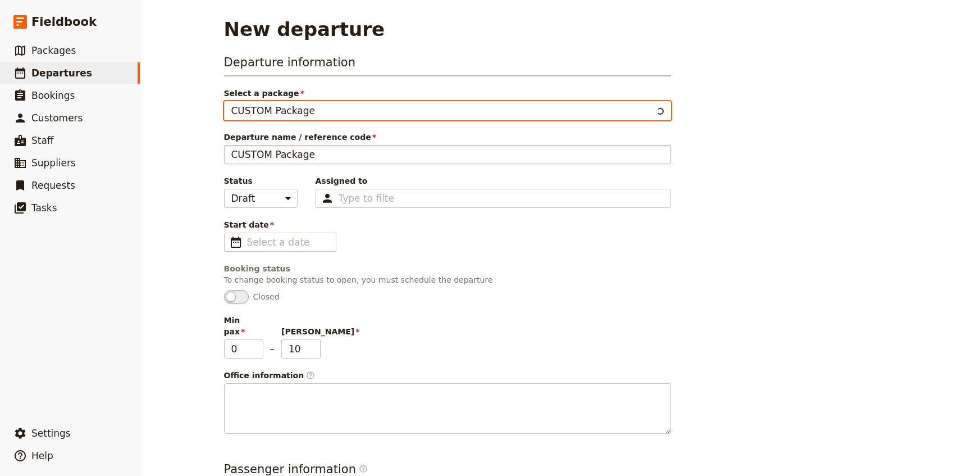
type input "CUSTOM Package"
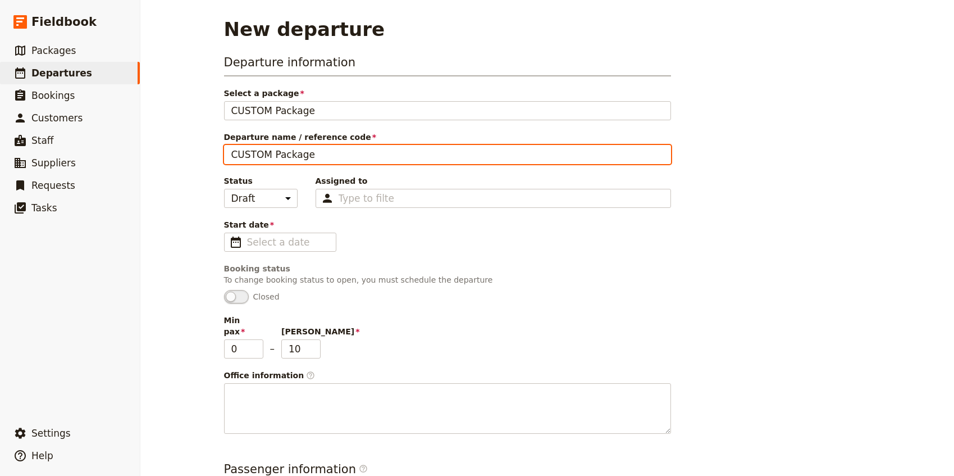
click at [266, 153] on input "CUSTOM Package" at bounding box center [447, 154] width 447 height 19
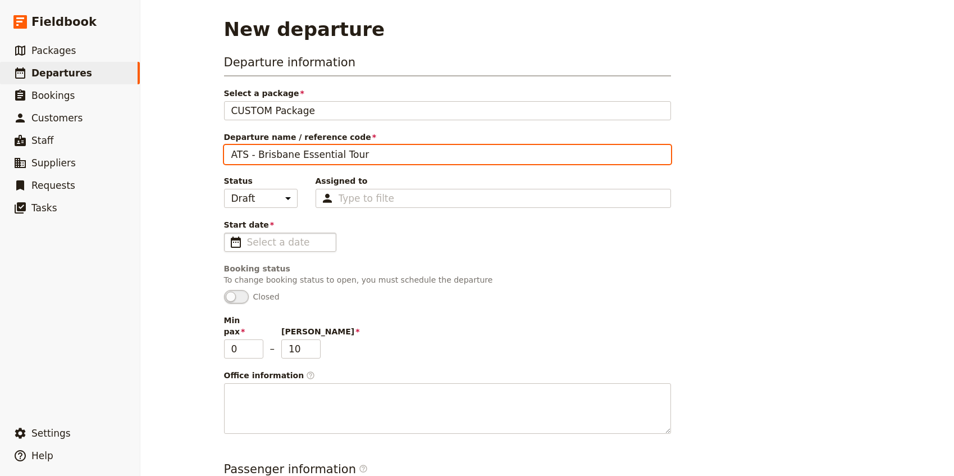
type input "ATS - Brisbane Essential Tour"
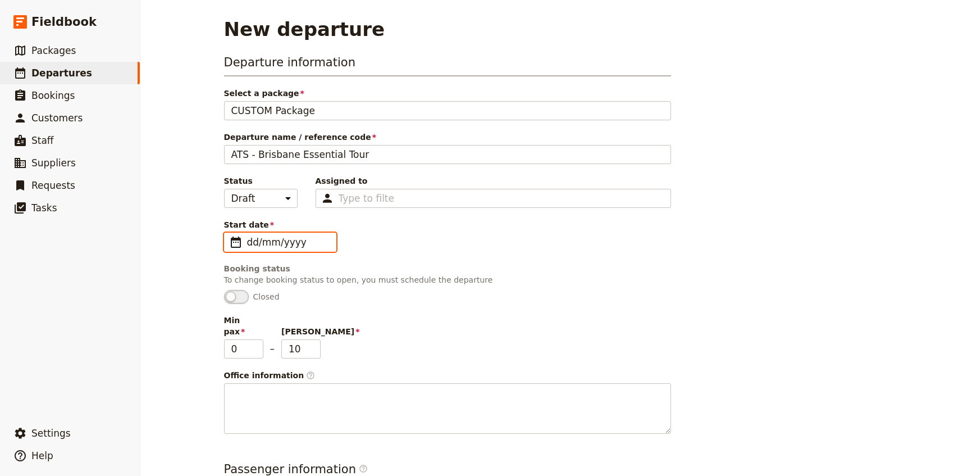
click at [270, 241] on input "dd/mm/yyyy" at bounding box center [288, 241] width 82 height 13
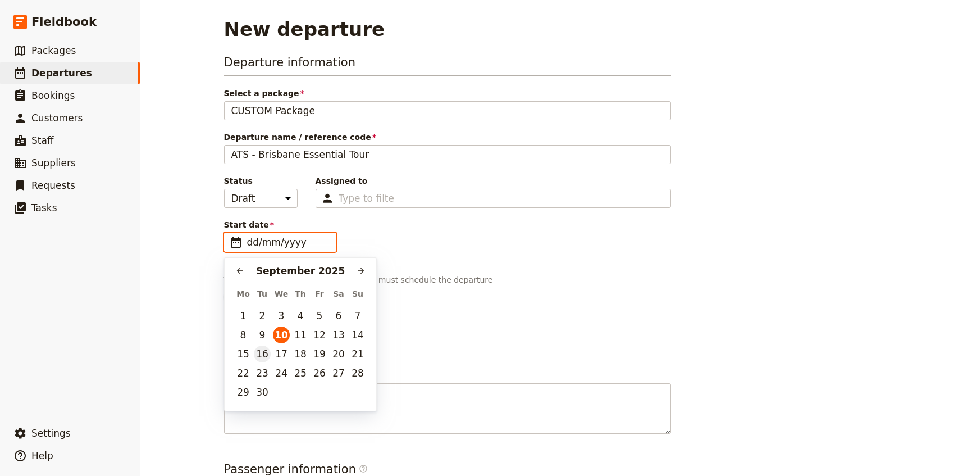
click at [267, 353] on button "16" at bounding box center [262, 354] width 17 height 17
type input "[DATE]"
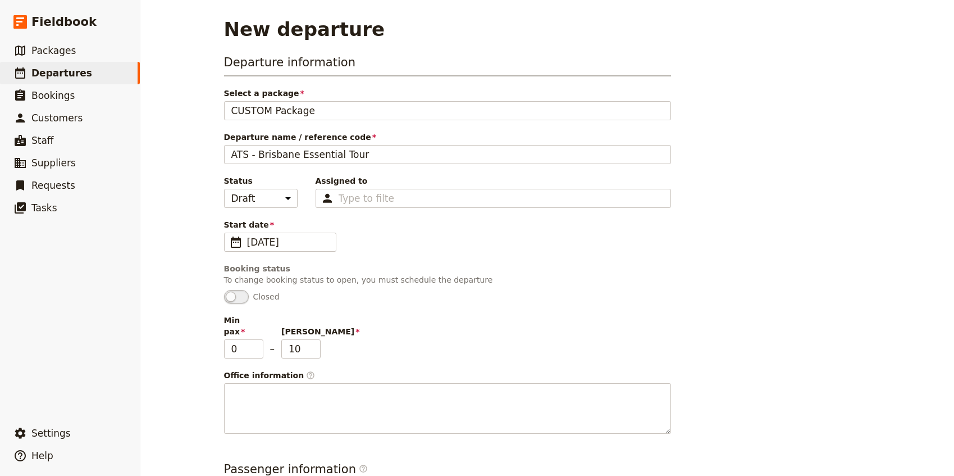
click at [199, 298] on div "New departure Departure information Select a package CUSTOM Package CUSTOM Pack…" at bounding box center [547, 238] width 814 height 476
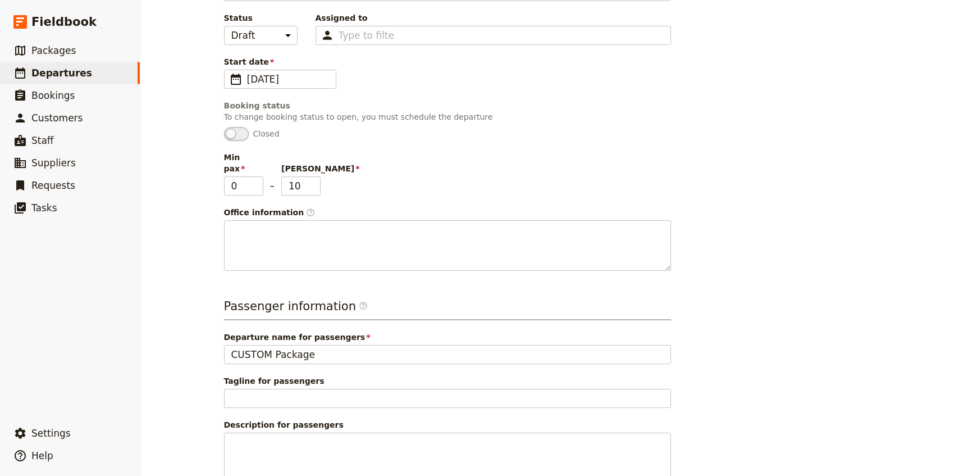
scroll to position [192, 0]
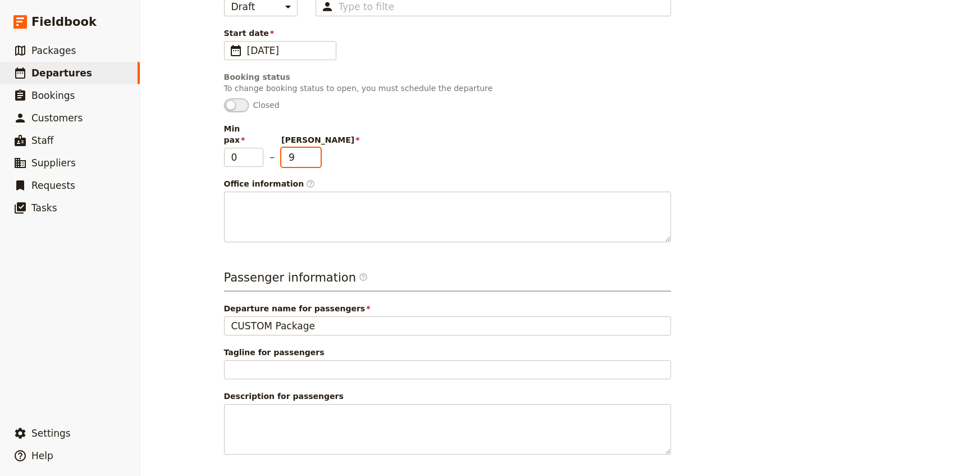
click at [317, 151] on input "9" at bounding box center [300, 157] width 39 height 19
click at [317, 151] on input "8" at bounding box center [300, 157] width 39 height 19
click at [317, 151] on input "7" at bounding box center [300, 157] width 39 height 19
click at [317, 151] on input "6" at bounding box center [300, 157] width 39 height 19
click at [317, 151] on input "5" at bounding box center [300, 157] width 39 height 19
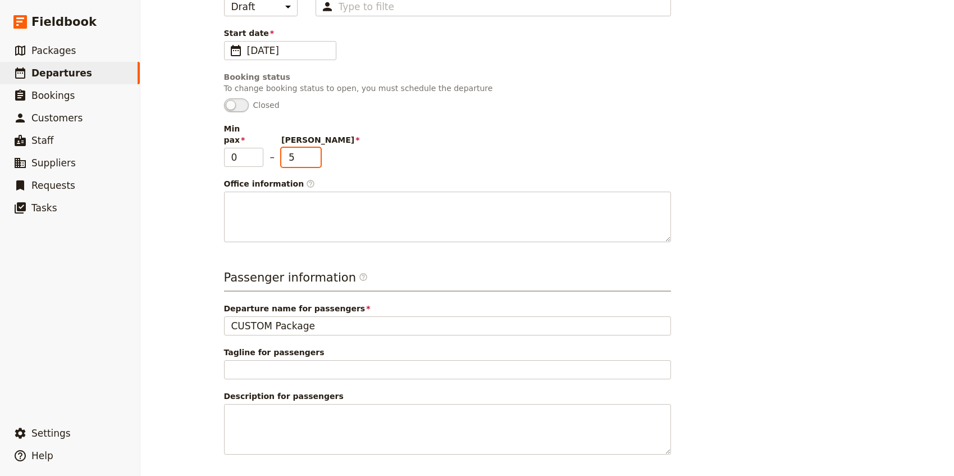
click at [317, 151] on input "4" at bounding box center [300, 157] width 39 height 19
click at [317, 151] on input "3" at bounding box center [300, 157] width 39 height 19
type input "2"
click at [317, 151] on input "2" at bounding box center [300, 157] width 39 height 19
click at [211, 232] on main "New departure Departure information Select a package CUSTOM Package CUSTOM Pack…" at bounding box center [548, 164] width 674 height 713
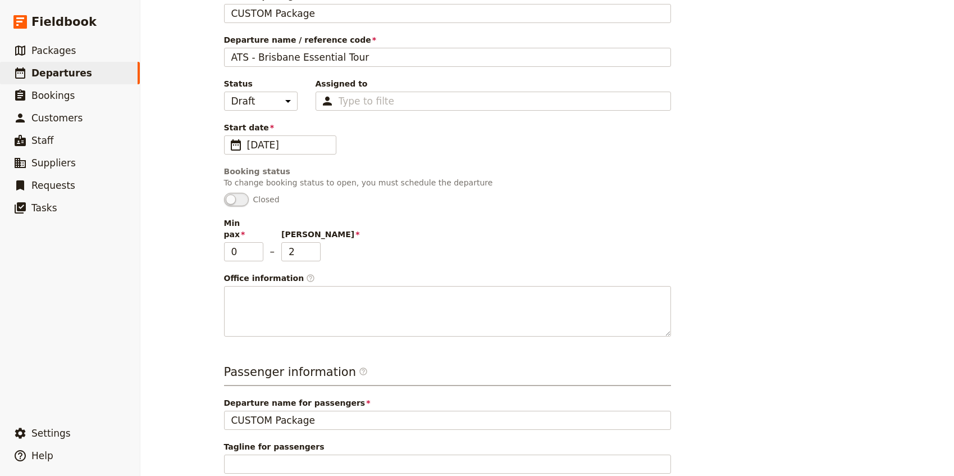
scroll to position [75, 0]
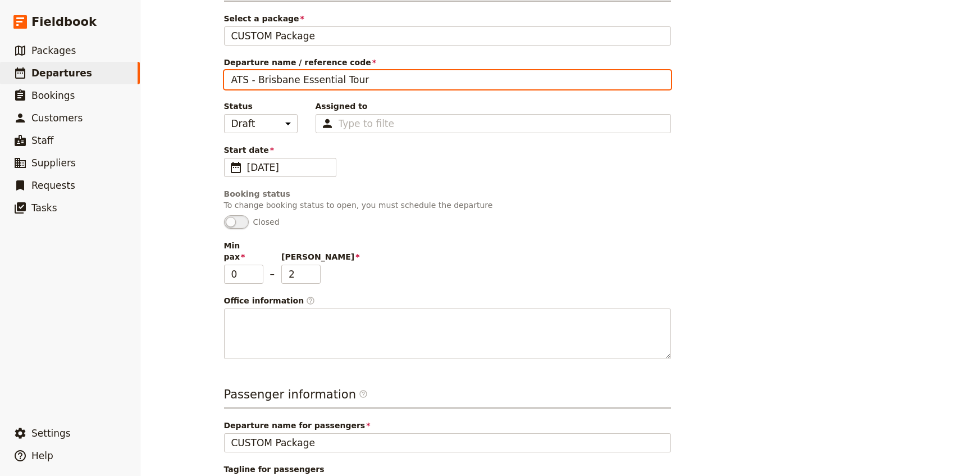
click at [270, 74] on input "ATS - Brisbane Essential Tour" at bounding box center [447, 79] width 447 height 19
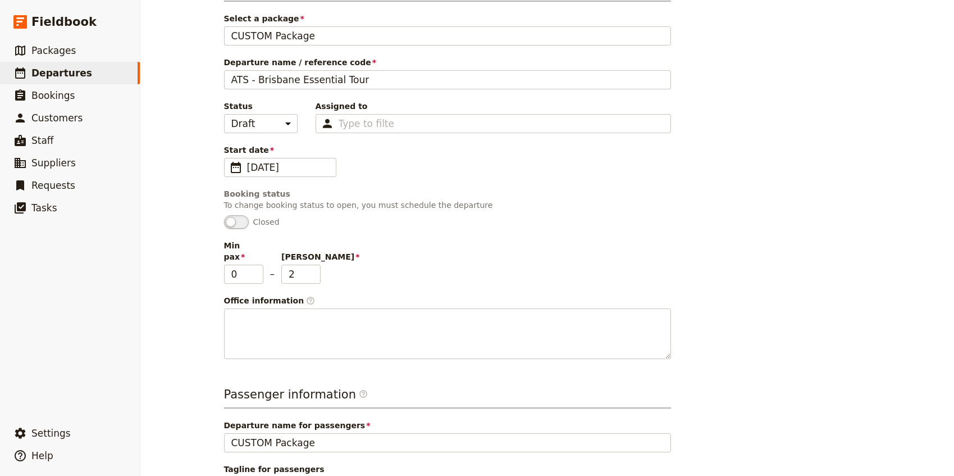
click at [197, 184] on div "New departure Departure information Select a package CUSTOM Package CUSTOM Pack…" at bounding box center [547, 238] width 814 height 476
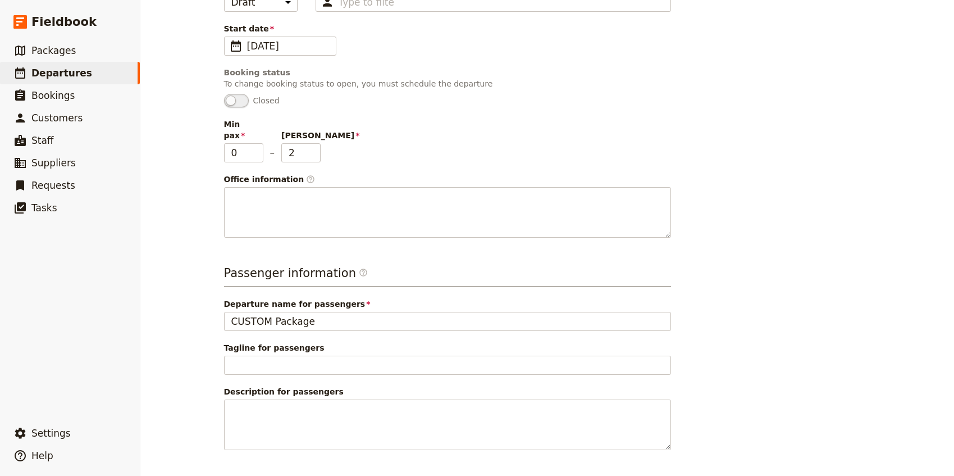
scroll to position [226, 0]
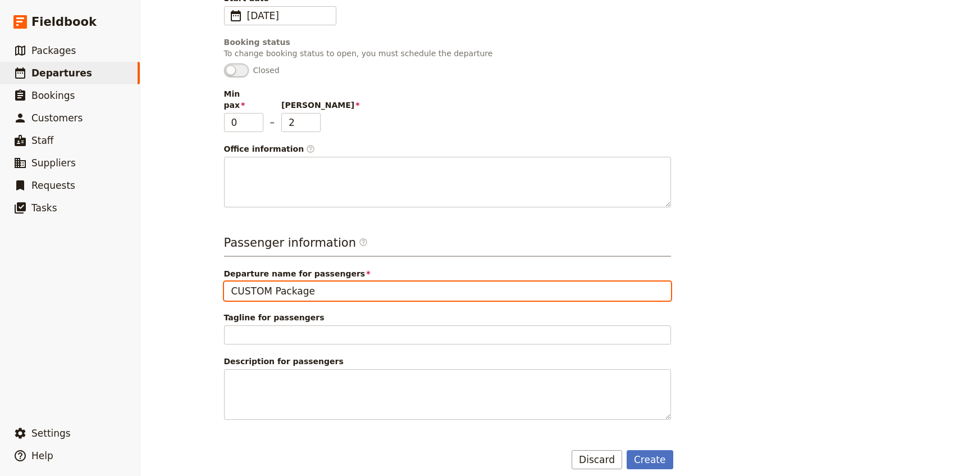
click at [271, 281] on input "CUSTOM Package" at bounding box center [447, 290] width 447 height 19
paste input "ATS - Brisbane Essential Tour"
type input "ATS - Brisbane Essential Tour"
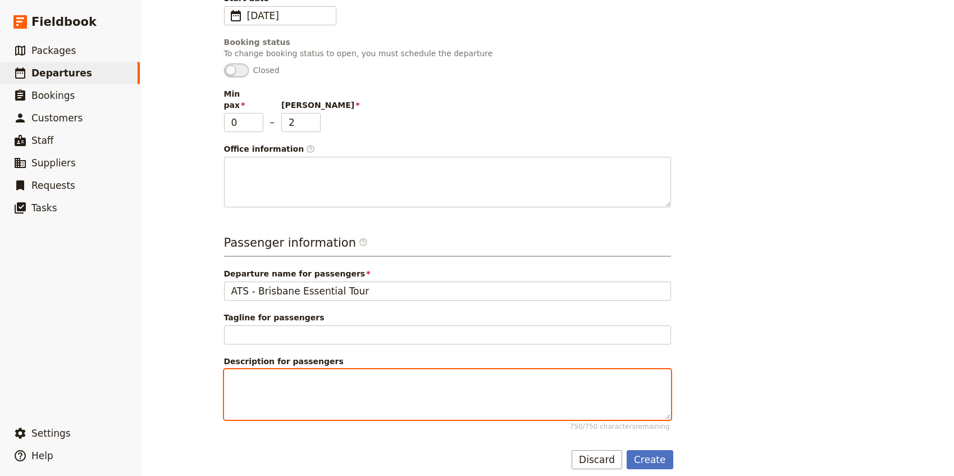
click at [258, 369] on textarea "Description for passengers 750 / 750 characters remaining" at bounding box center [447, 394] width 447 height 51
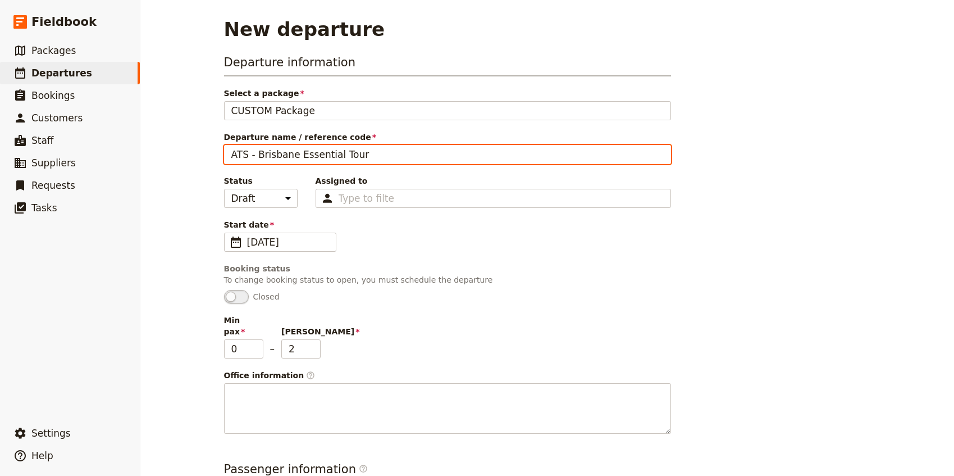
click at [248, 156] on input "ATS - Brisbane Essential Tour" at bounding box center [447, 154] width 447 height 19
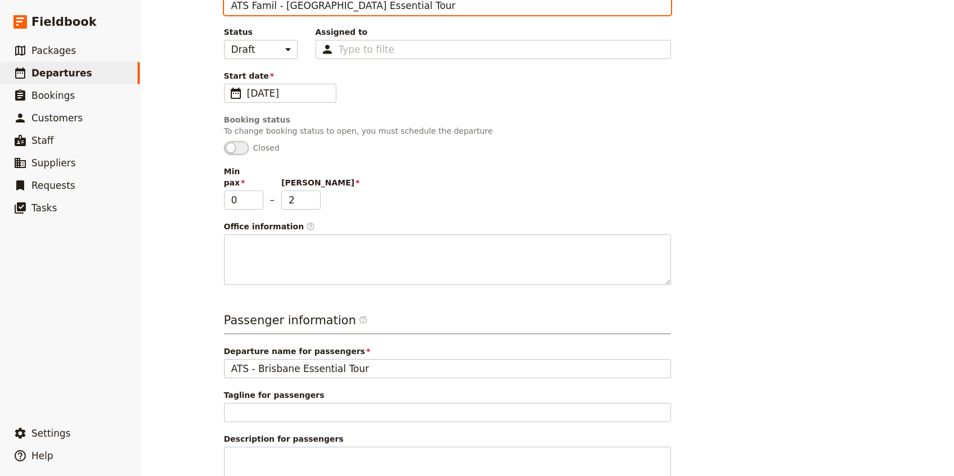
scroll to position [226, 0]
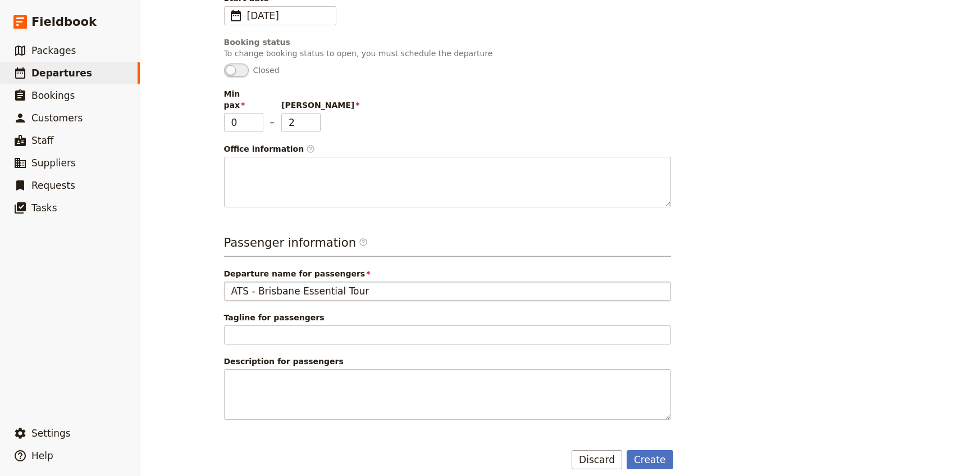
type input "ATS Famil - Brisbane Essential Tour"
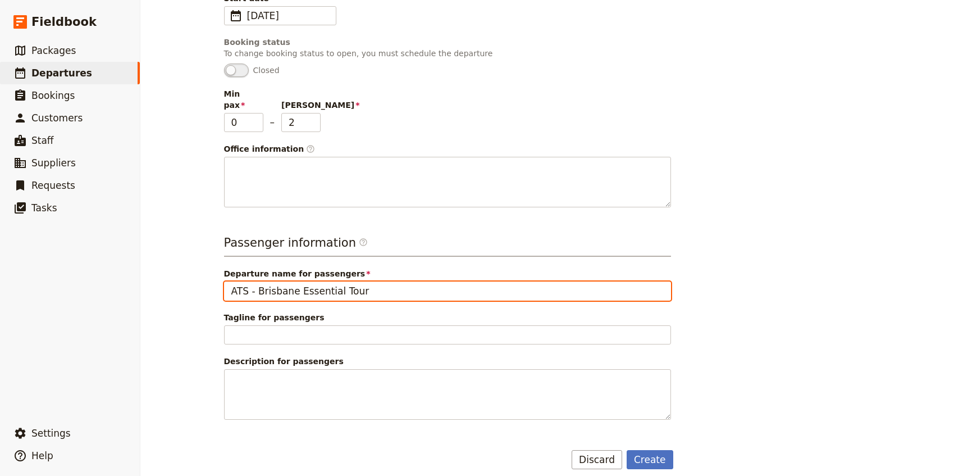
click at [250, 285] on input "ATS - Brisbane Essential Tour" at bounding box center [447, 290] width 447 height 19
type input "ATS Famil - Brisbane Essential Tour"
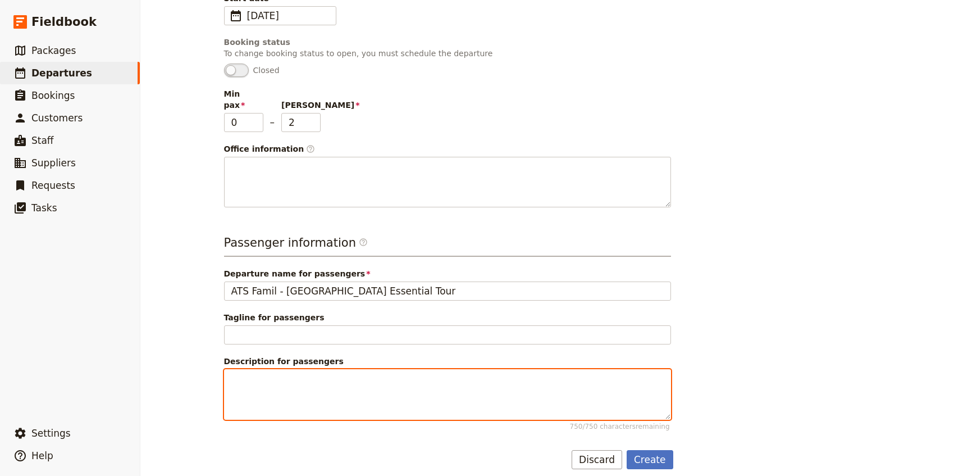
click at [326, 369] on textarea "Description for passengers 750 / 750 characters remaining" at bounding box center [447, 394] width 447 height 51
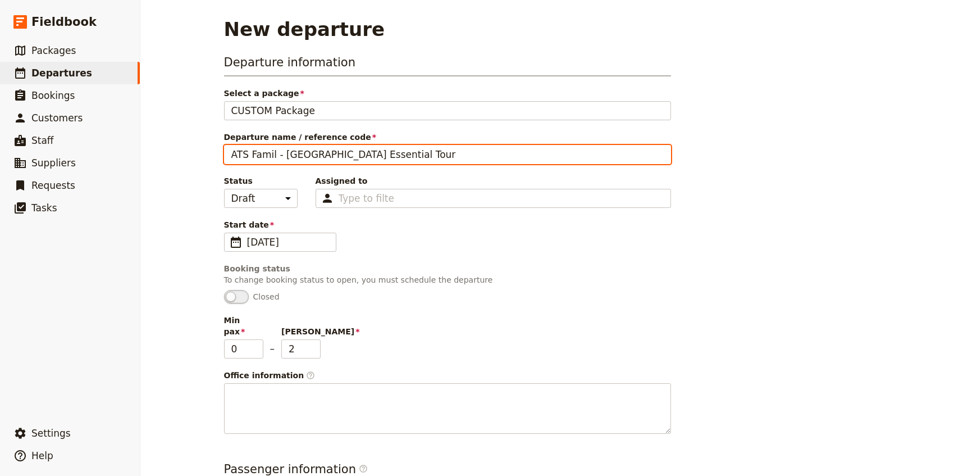
click at [237, 153] on input "ATS Famil - Brisbane Essential Tour" at bounding box center [447, 154] width 447 height 19
type input "Audley Famil - [GEOGRAPHIC_DATA] Essential Tour"
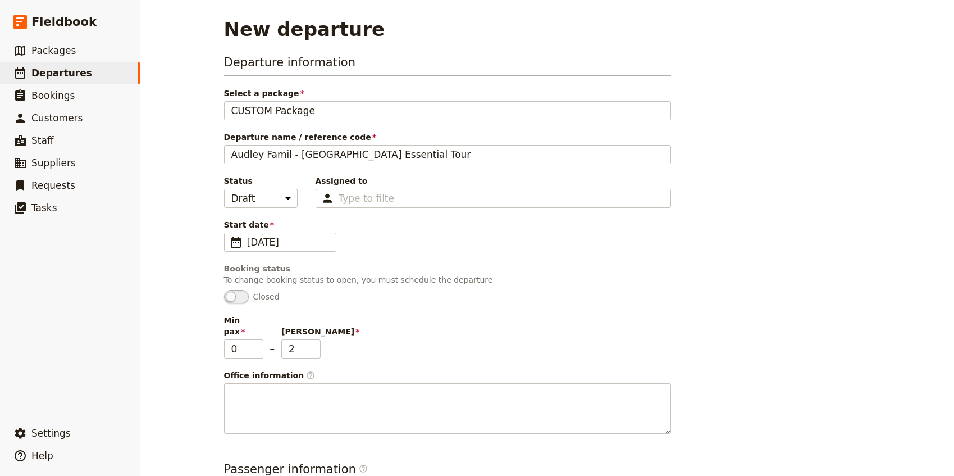
click at [181, 235] on div "New departure Departure information Select a package CUSTOM Package CUSTOM Pack…" at bounding box center [547, 238] width 814 height 476
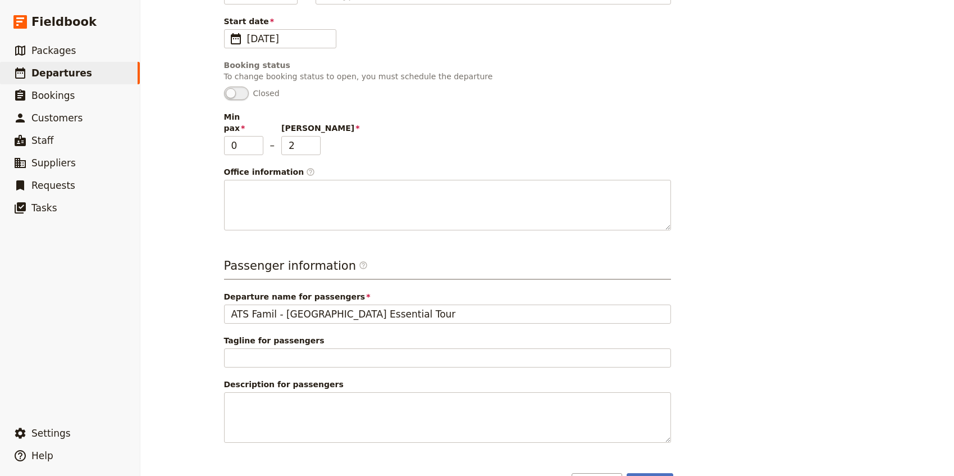
scroll to position [206, 0]
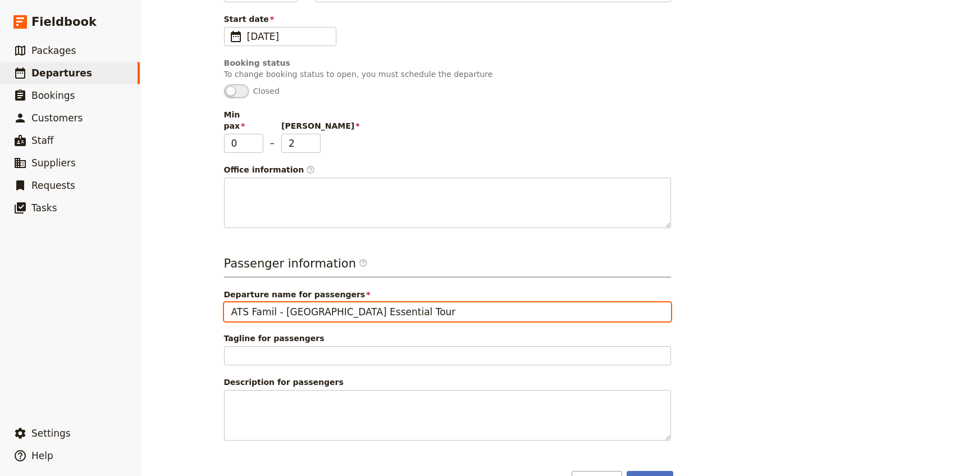
click at [238, 304] on input "ATS Famil - Brisbane Essential Tour" at bounding box center [447, 311] width 447 height 19
type input "Audley Famil - [GEOGRAPHIC_DATA] Essential Tour"
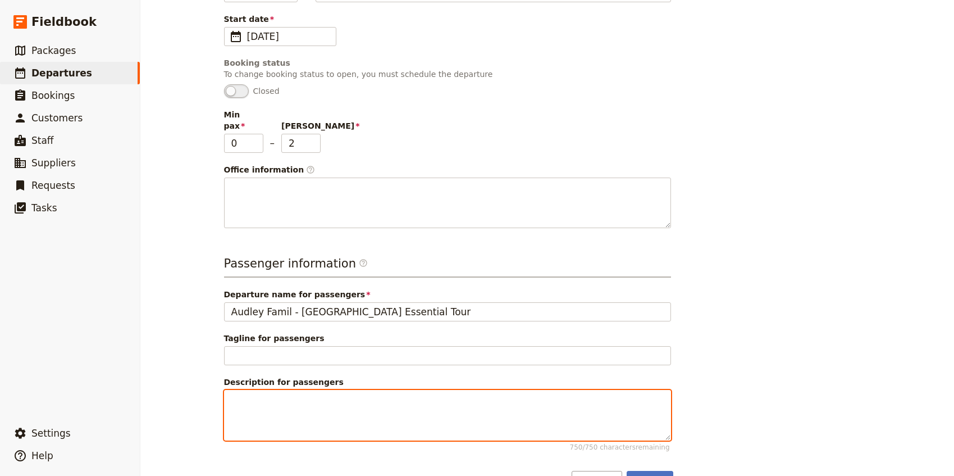
click at [253, 390] on textarea "Description for passengers 750 / 750 characters remaining" at bounding box center [447, 415] width 447 height 51
paste textarea "QWUVA"
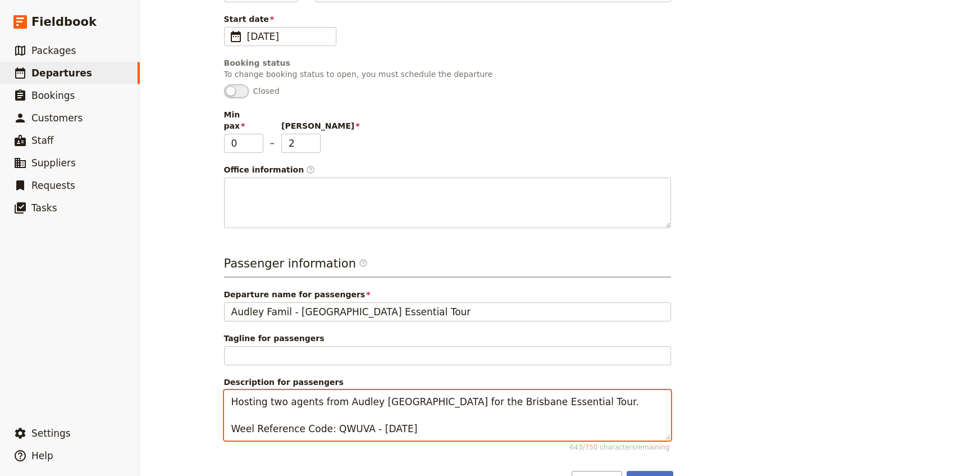
type textarea "Hosting two agents from Audley USA for the Brisbane Essential Tour. Weel Refere…"
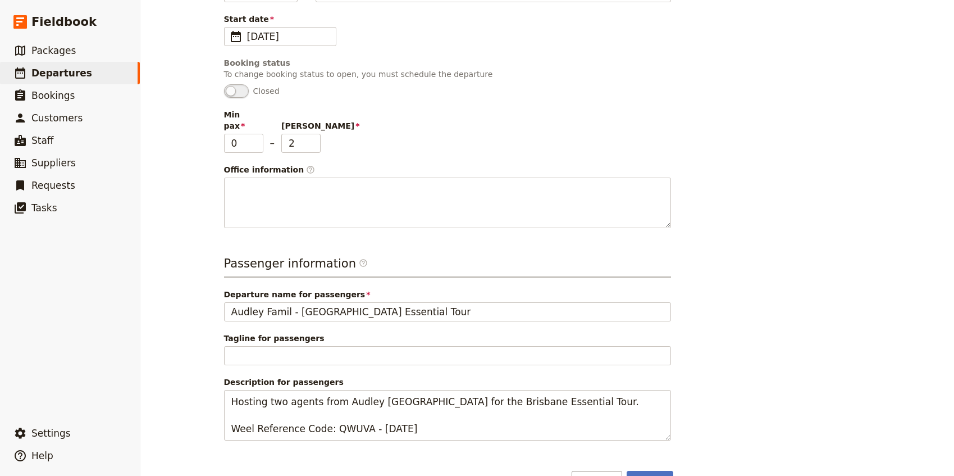
click at [684, 290] on div "Departure information Select a package CUSTOM Package CUSTOM Package Departure …" at bounding box center [547, 169] width 647 height 642
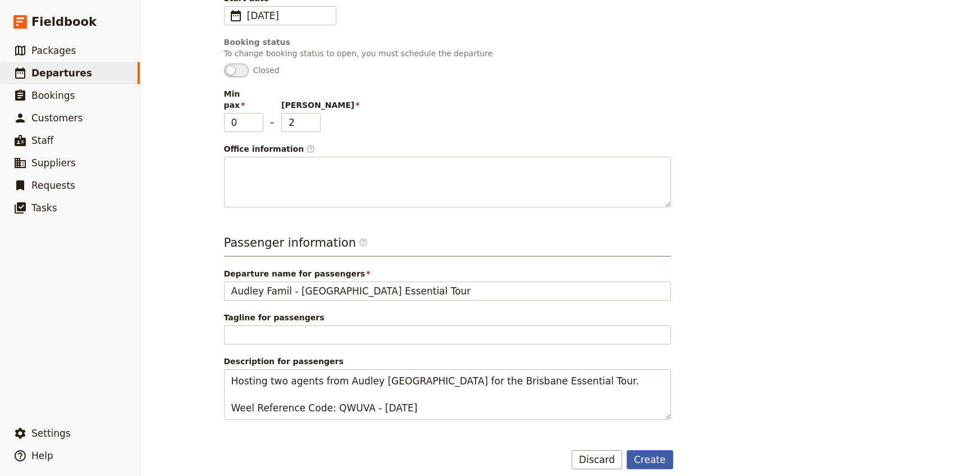
click at [658, 450] on button "Create" at bounding box center [650, 459] width 47 height 19
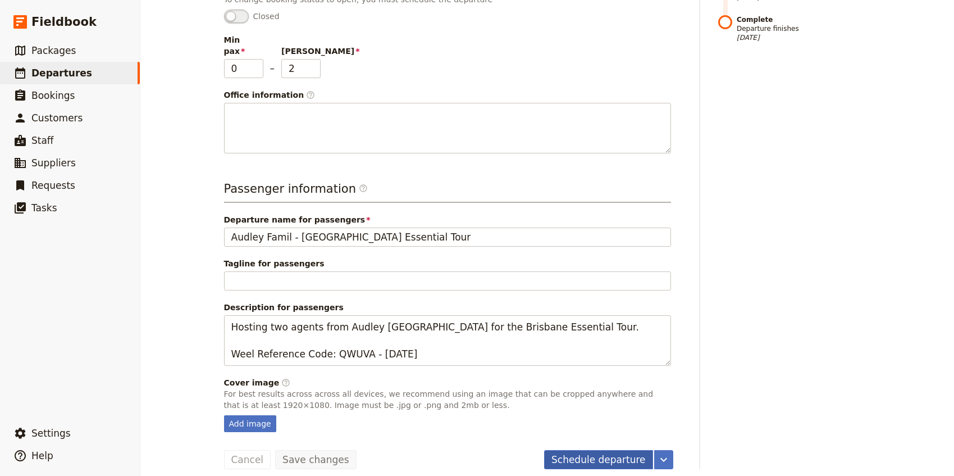
click at [594, 450] on button "Schedule departure" at bounding box center [598, 459] width 109 height 19
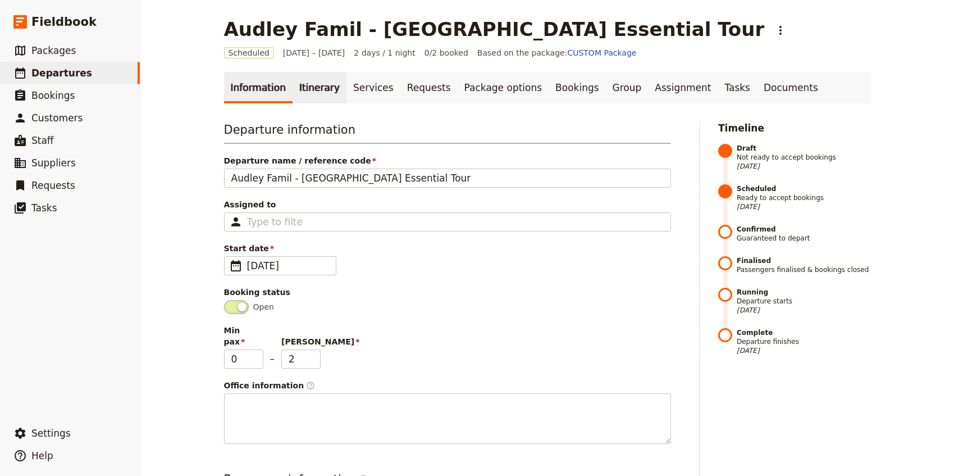
click at [302, 86] on link "Itinerary" at bounding box center [320, 87] width 54 height 31
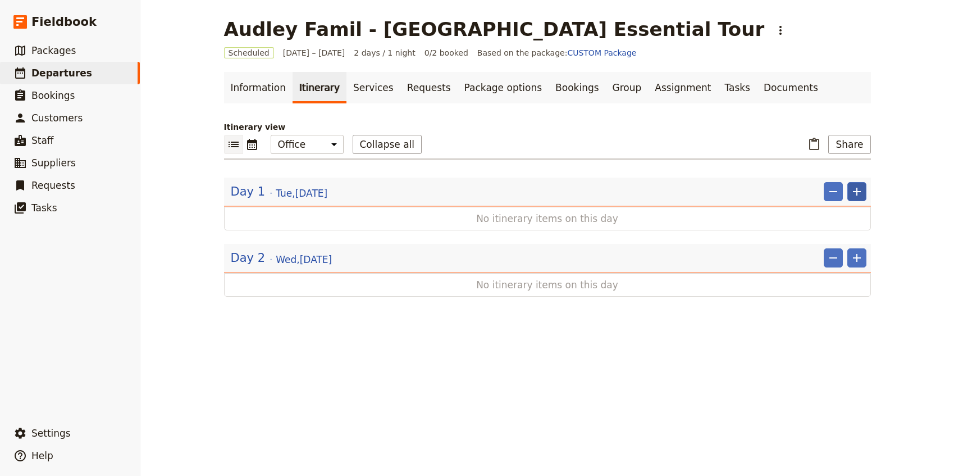
click at [859, 198] on icon "Add" at bounding box center [857, 191] width 13 height 13
click at [833, 214] on span "Add itinerary item" at bounding box center [823, 216] width 71 height 11
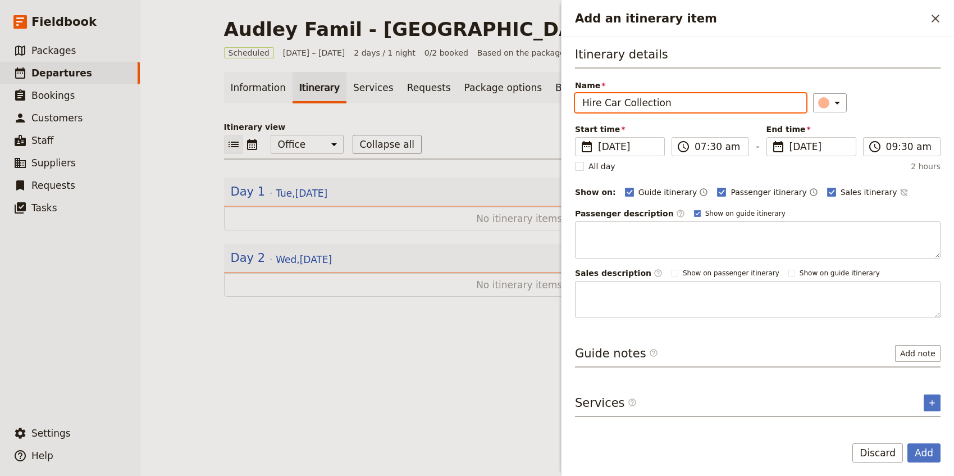
type input "Hire Car Collection"
click at [718, 188] on rect "Add an itinerary item" at bounding box center [722, 192] width 8 height 8
click at [717, 187] on input "Passenger itinerary" at bounding box center [717, 186] width 1 height 1
checkbox input "false"
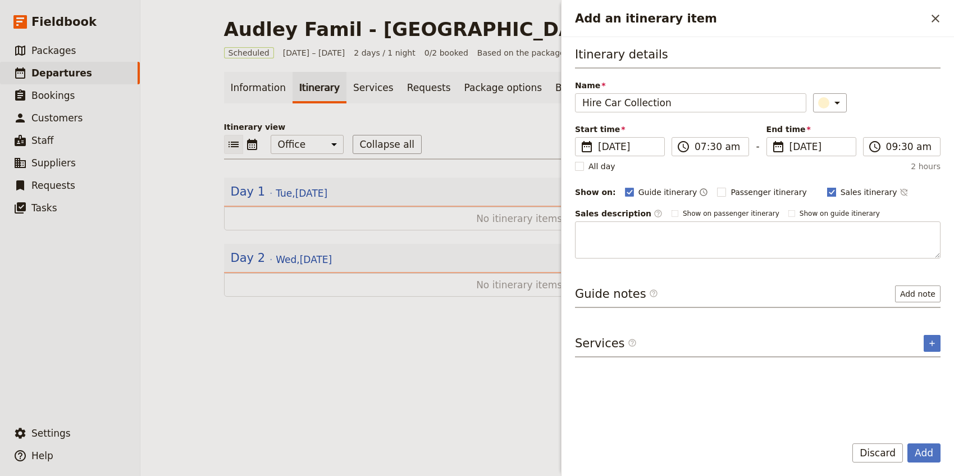
click at [841, 191] on span "Sales itinerary" at bounding box center [869, 192] width 57 height 11
click at [828, 187] on input "Sales itinerary" at bounding box center [827, 186] width 1 height 1
checkbox input "false"
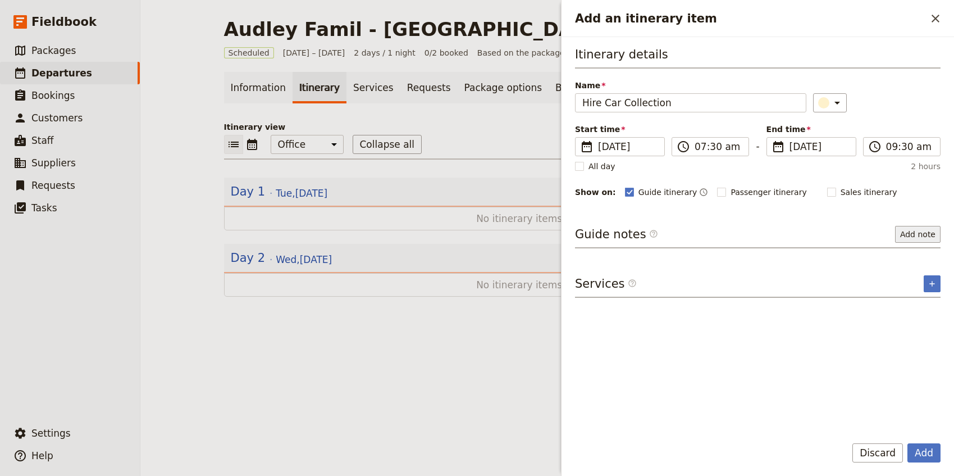
click at [920, 236] on button "Add note" at bounding box center [919, 234] width 46 height 17
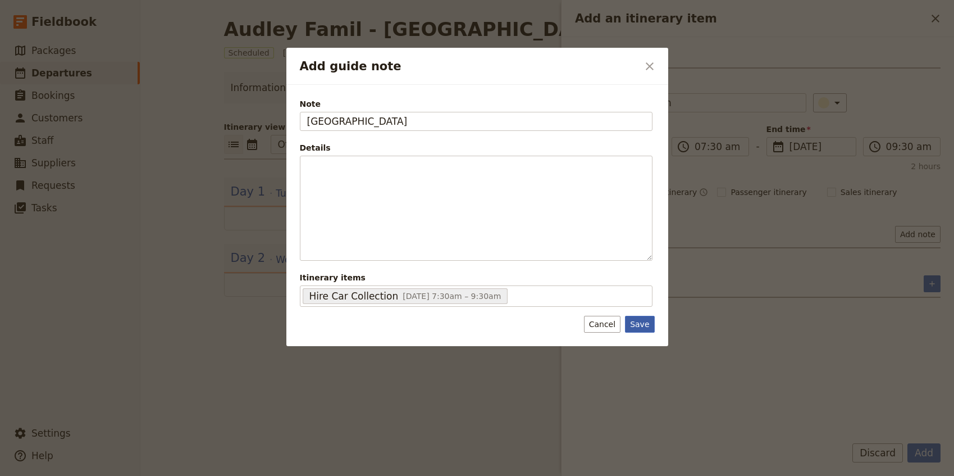
type input "[GEOGRAPHIC_DATA]"
click at [642, 328] on button "Save" at bounding box center [639, 324] width 29 height 17
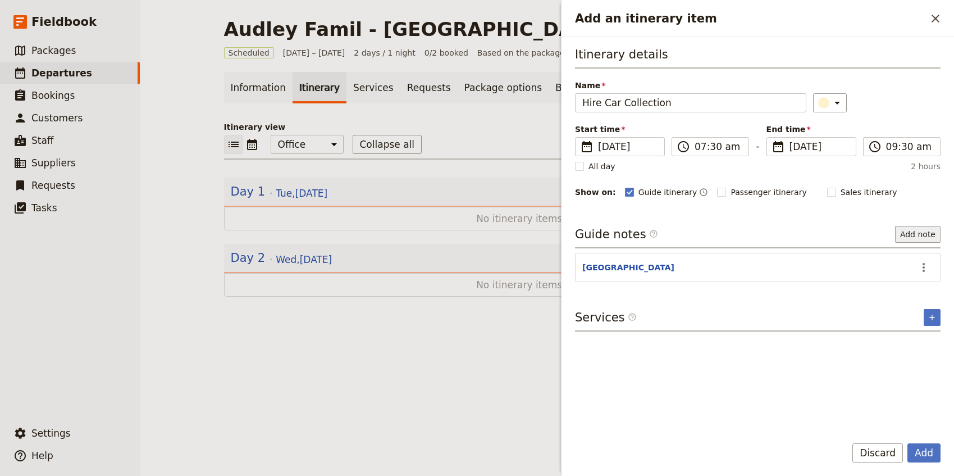
click at [915, 238] on button "Add note" at bounding box center [919, 234] width 46 height 17
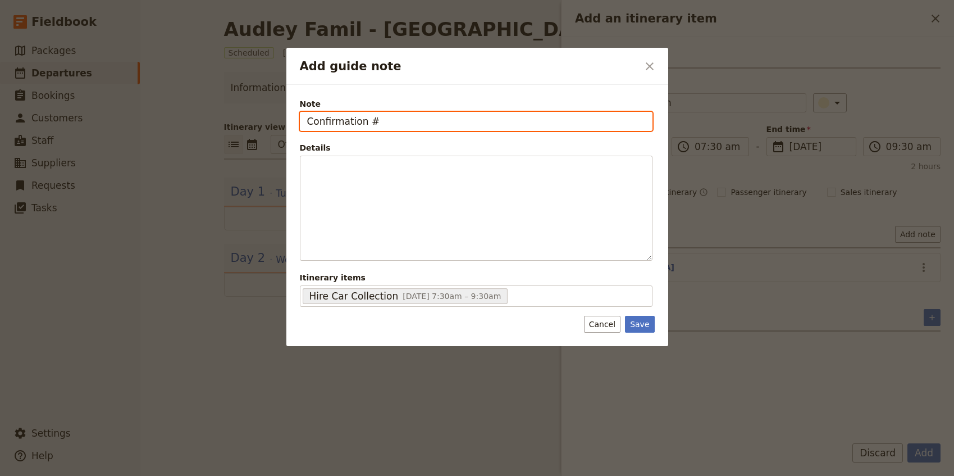
paste input "L335-4140987"
type input "Confirmation #L335-4140987"
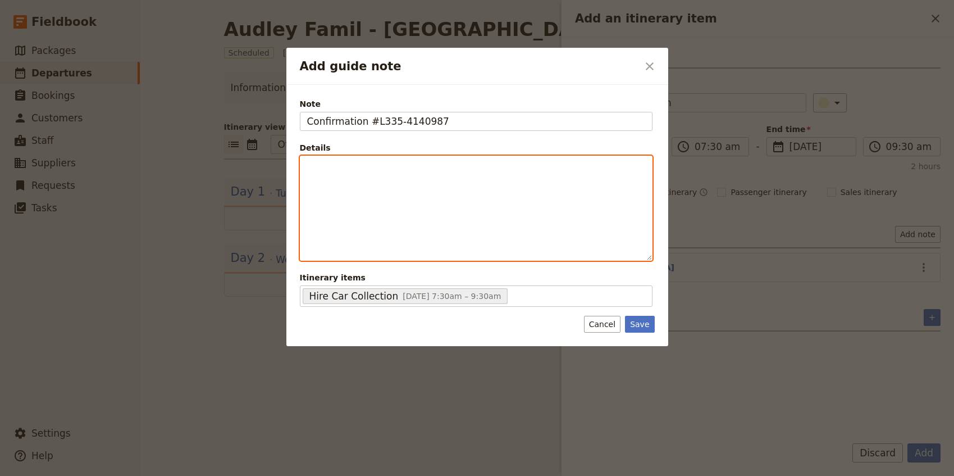
click at [372, 169] on p "Add guide note" at bounding box center [476, 166] width 338 height 11
click at [365, 170] on p "Add guide note" at bounding box center [476, 166] width 338 height 11
click at [305, 165] on div "Elite SUV" at bounding box center [477, 200] width 352 height 88
click at [387, 167] on p "- Elite SUV" at bounding box center [476, 166] width 338 height 11
click at [307, 169] on span "- Elite SUV booked" at bounding box center [343, 166] width 72 height 9
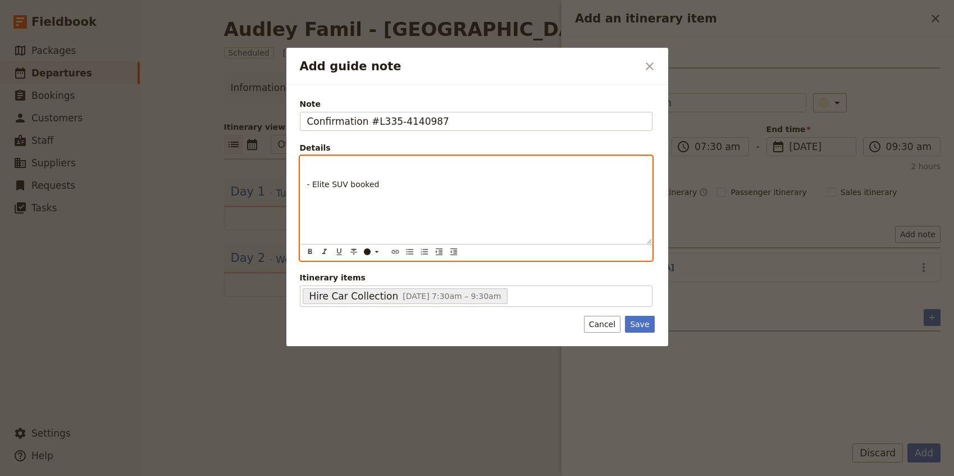
click at [323, 165] on p "Add guide note" at bounding box center [476, 166] width 338 height 11
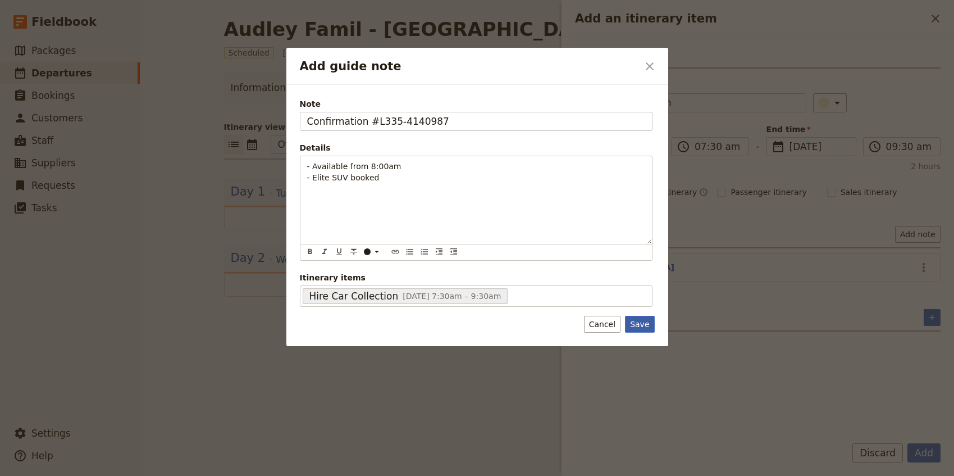
click at [629, 322] on button "Save" at bounding box center [639, 324] width 29 height 17
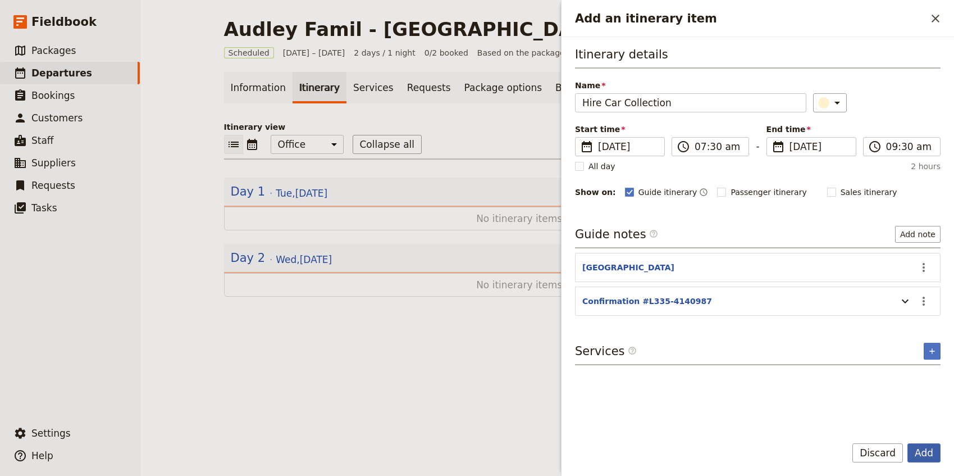
click at [924, 448] on button "Add" at bounding box center [924, 452] width 33 height 19
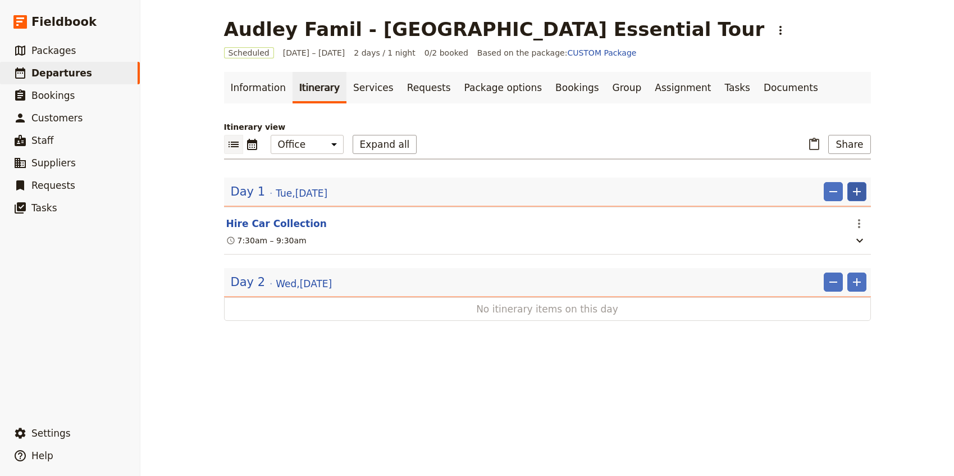
click at [863, 194] on icon "Add" at bounding box center [857, 191] width 13 height 13
click at [839, 211] on span "Add itinerary item" at bounding box center [823, 216] width 71 height 11
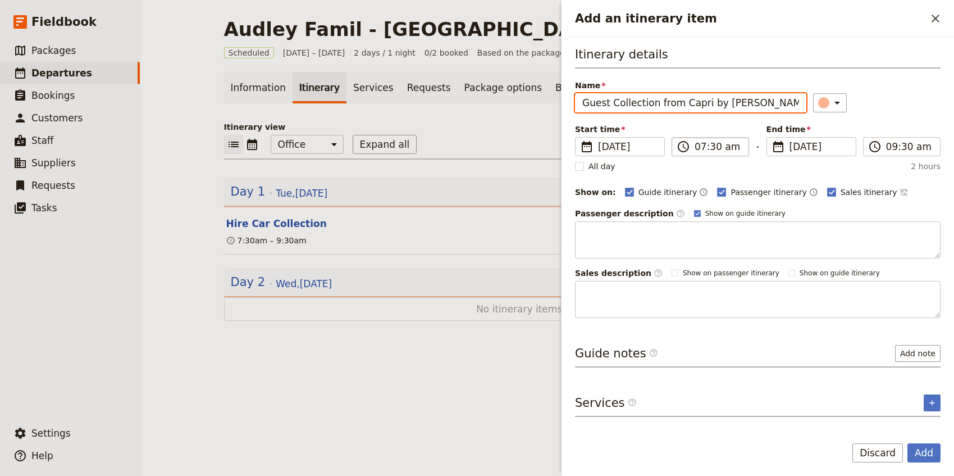
type input "Guest Collection from Capri by [PERSON_NAME]"
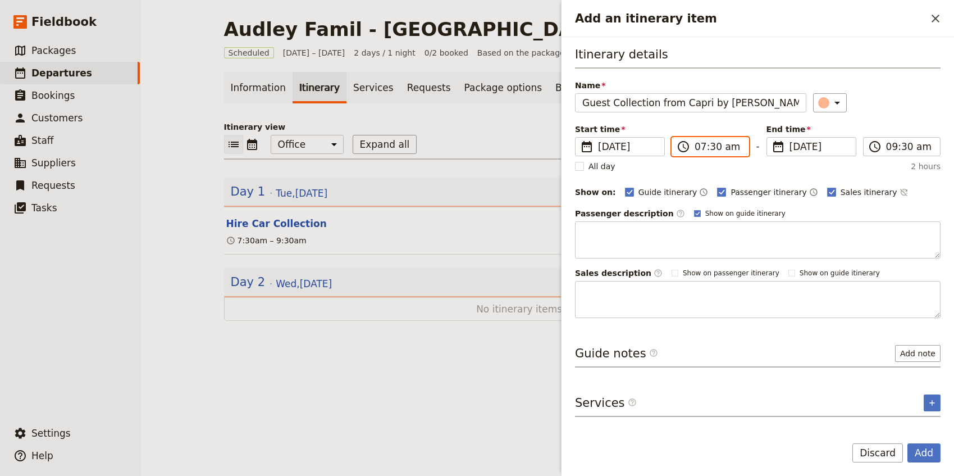
click at [698, 149] on input "07:30 am" at bounding box center [718, 146] width 47 height 13
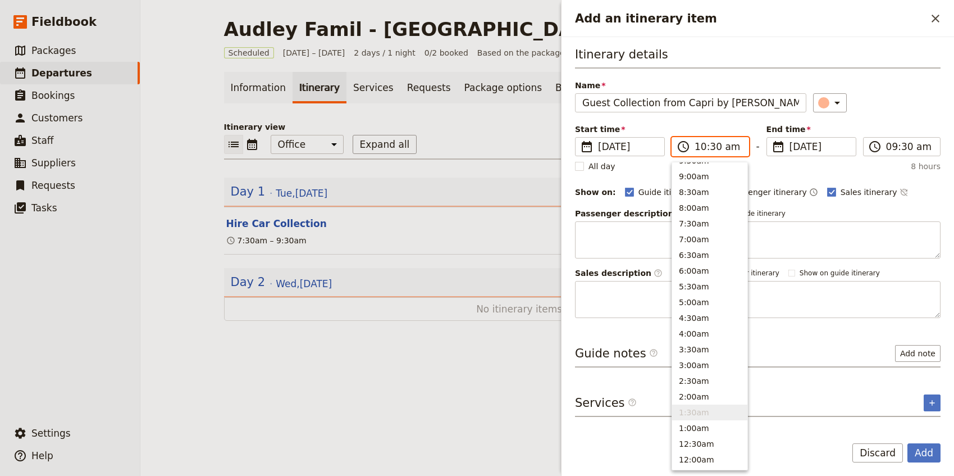
scroll to position [412, 0]
type input "10:00 am"
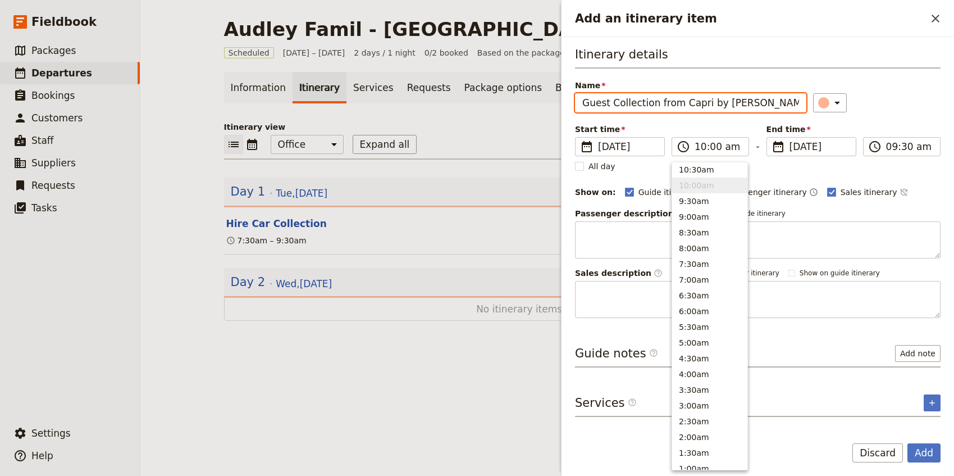
click at [865, 117] on div "Itinerary details Name Guest Collection from Capri by Fraser ​ Start time ​ 16 …" at bounding box center [758, 182] width 366 height 272
type input "10:00 am"
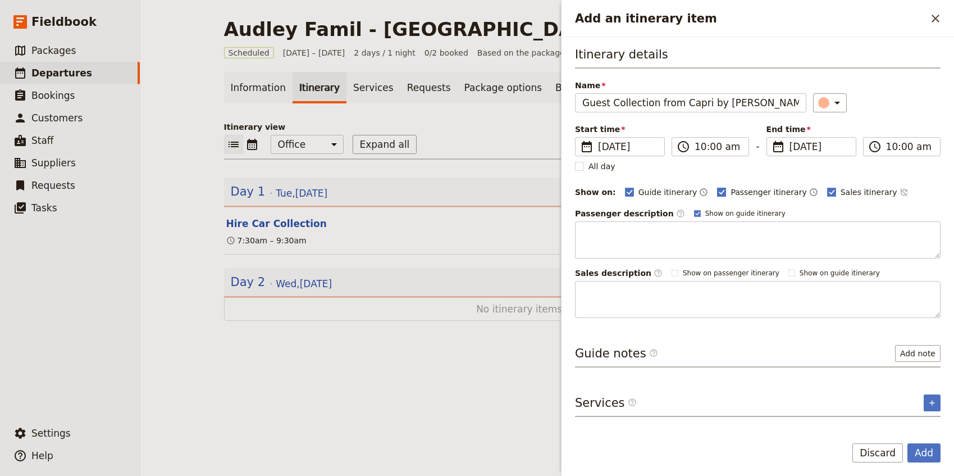
click at [731, 191] on span "Passenger itinerary" at bounding box center [769, 192] width 76 height 11
click at [717, 187] on input "Passenger itinerary" at bounding box center [717, 186] width 1 height 1
checkbox input "false"
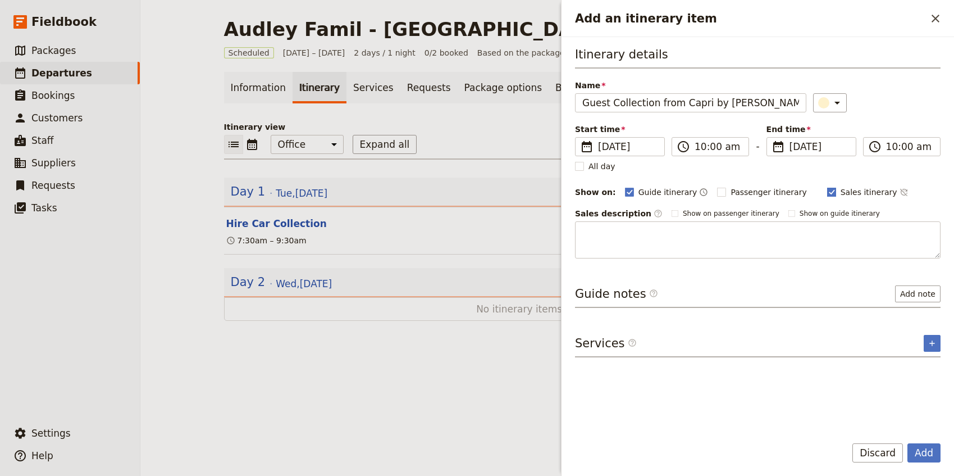
click at [841, 191] on span "Sales itinerary" at bounding box center [869, 192] width 57 height 11
click at [827, 187] on input "Sales itinerary" at bounding box center [827, 186] width 1 height 1
checkbox input "false"
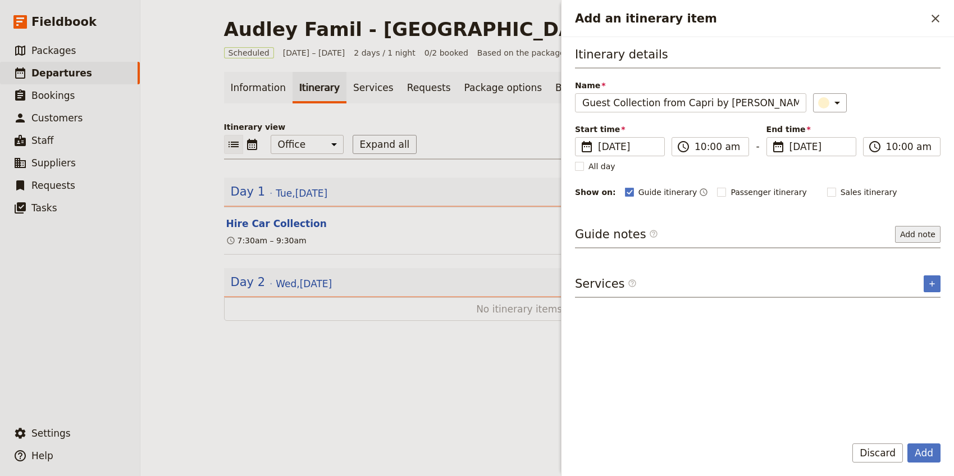
click at [922, 236] on button "Add note" at bounding box center [919, 234] width 46 height 17
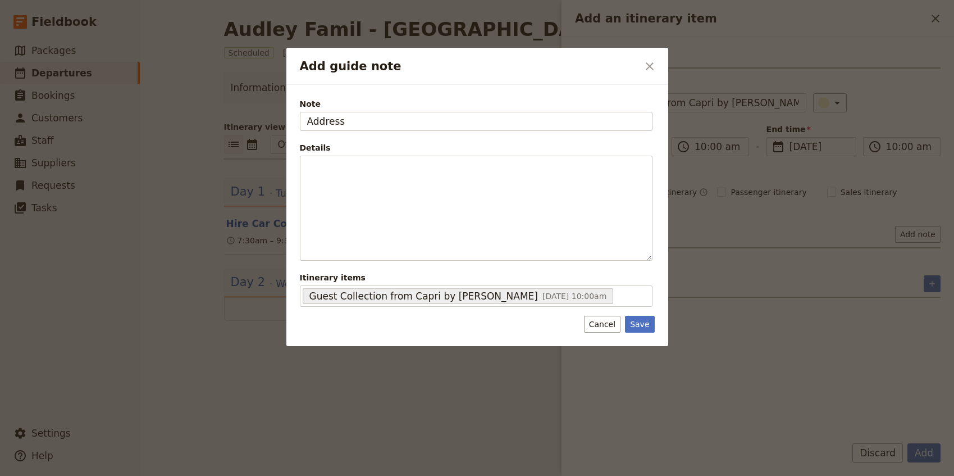
type input "Address"
click at [635, 321] on button "Save" at bounding box center [639, 324] width 29 height 17
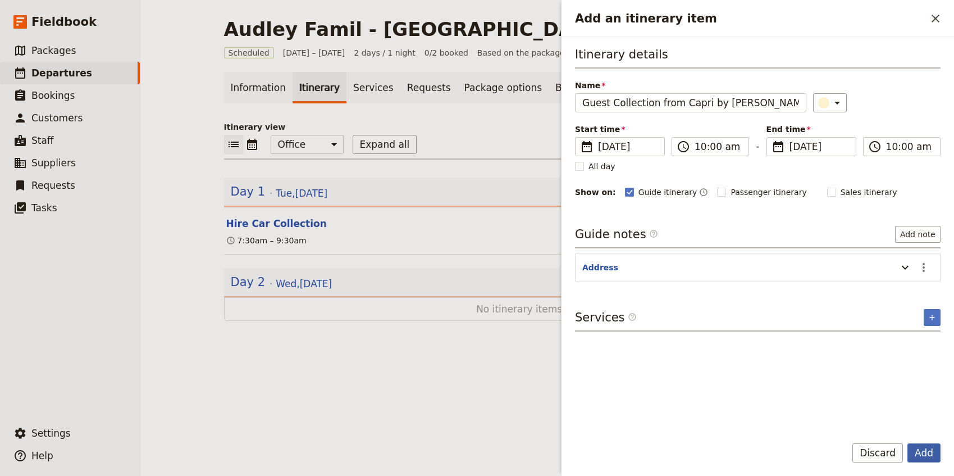
click at [926, 457] on button "Add" at bounding box center [924, 452] width 33 height 19
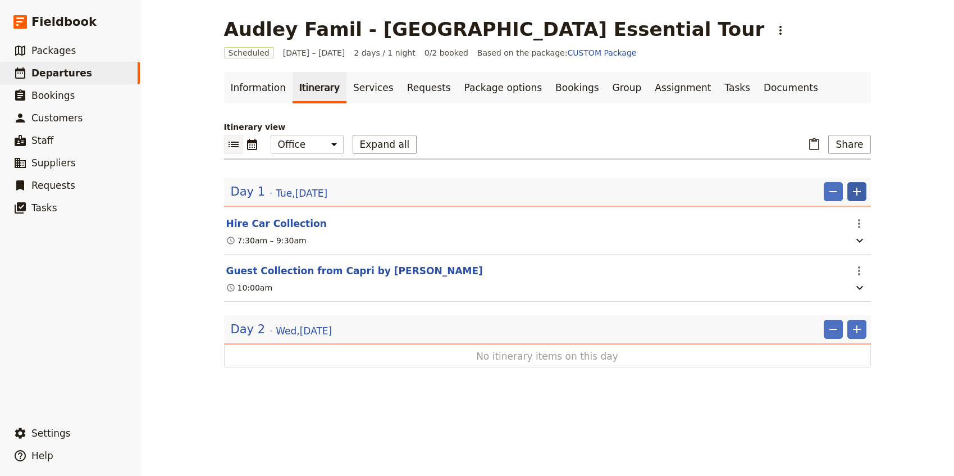
click at [853, 195] on icon "Add" at bounding box center [857, 191] width 13 height 13
click at [848, 219] on span "Add itinerary item" at bounding box center [823, 216] width 71 height 11
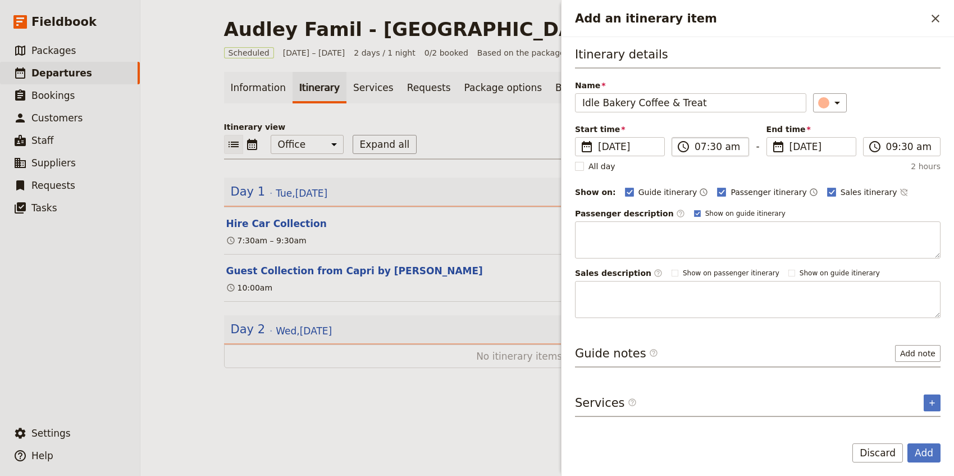
type input "Idle Bakery Coffee & Treat"
click at [701, 148] on input "07:30 am" at bounding box center [718, 146] width 47 height 13
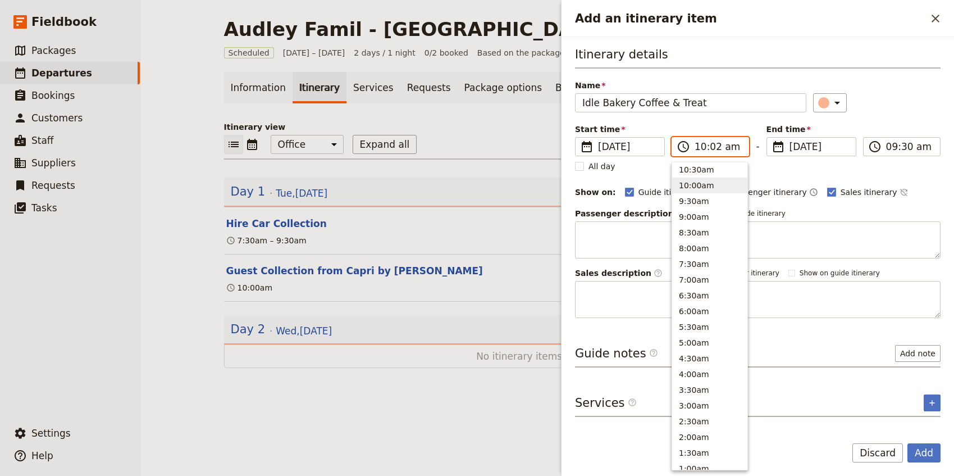
type input "10:20 am"
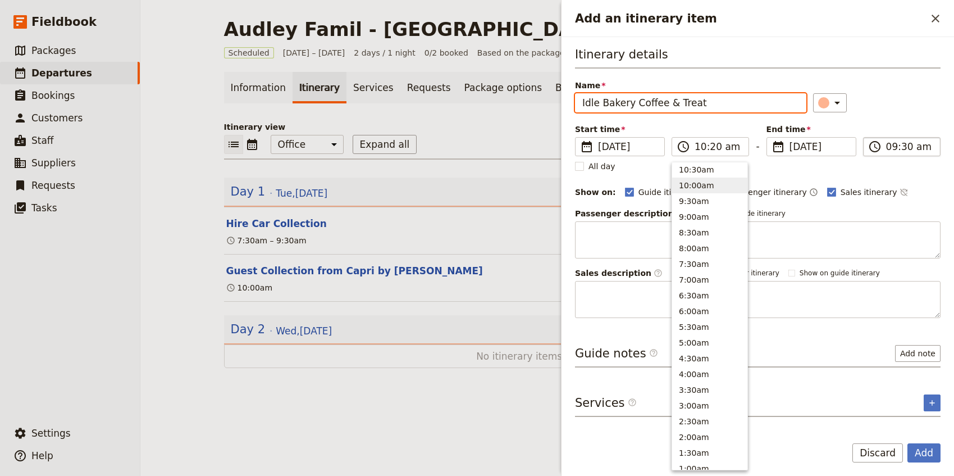
click at [893, 150] on input "09:30 am" at bounding box center [910, 146] width 47 height 13
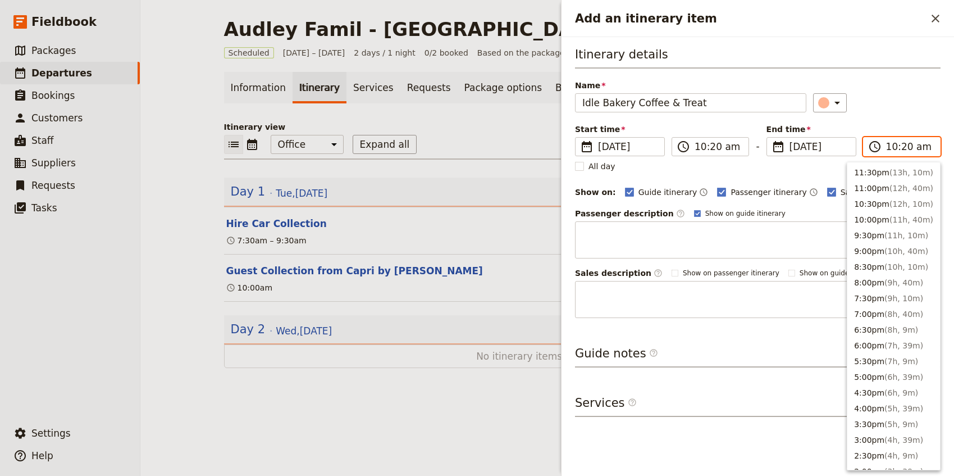
scroll to position [427, 0]
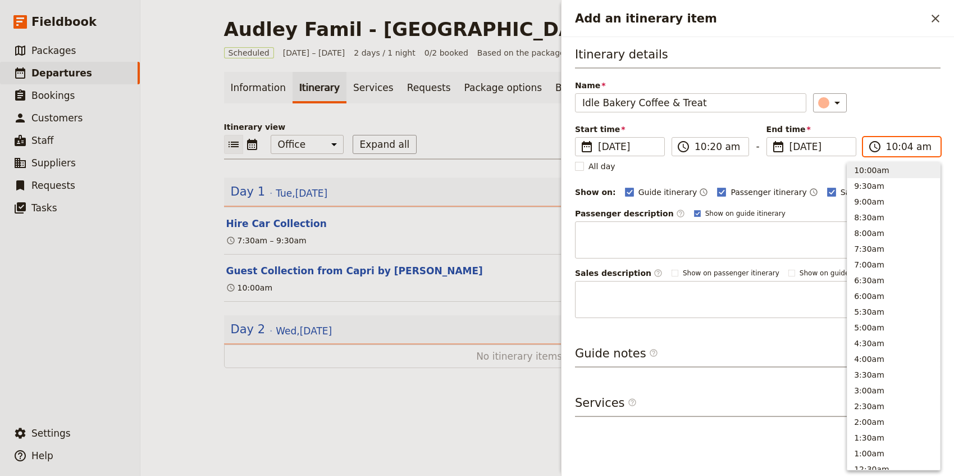
type input "10:45 am"
click at [905, 111] on div "​" at bounding box center [877, 102] width 128 height 19
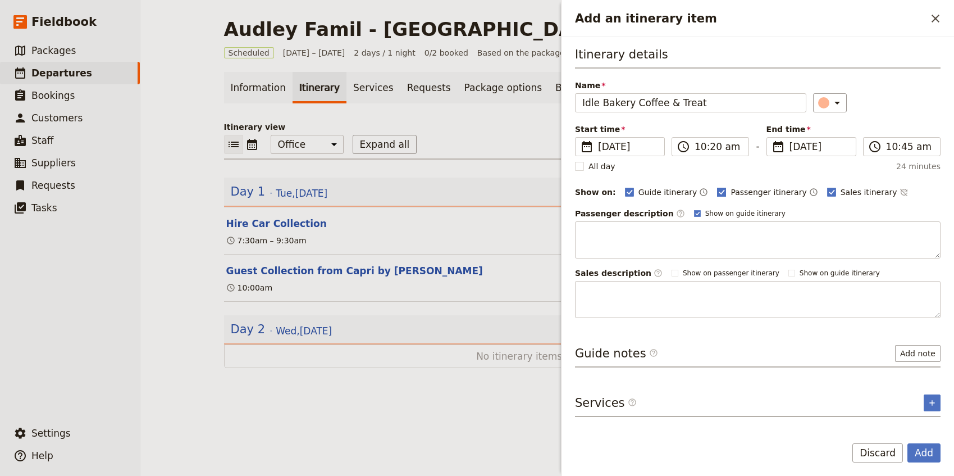
click at [745, 196] on span "Passenger itinerary" at bounding box center [769, 192] width 76 height 11
click at [717, 187] on input "Passenger itinerary" at bounding box center [717, 186] width 1 height 1
checkbox input "false"
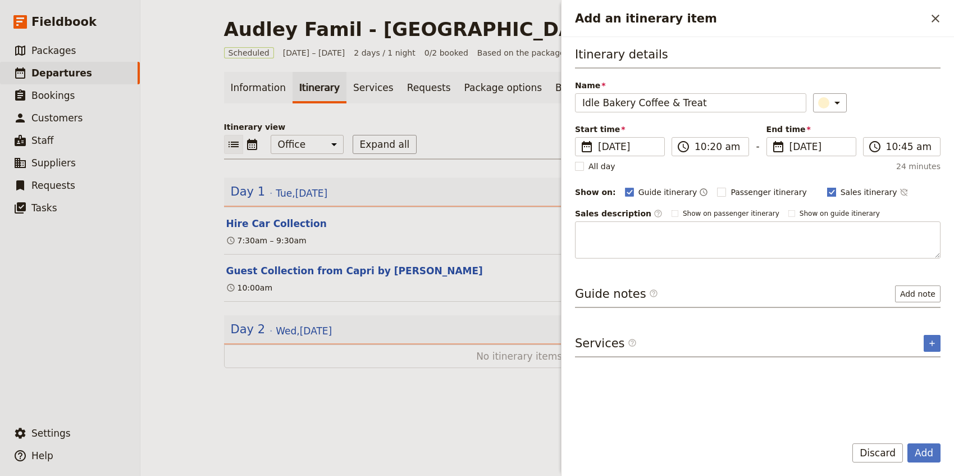
click at [841, 193] on span "Sales itinerary" at bounding box center [869, 192] width 57 height 11
click at [828, 187] on input "Sales itinerary" at bounding box center [827, 186] width 1 height 1
checkbox input "false"
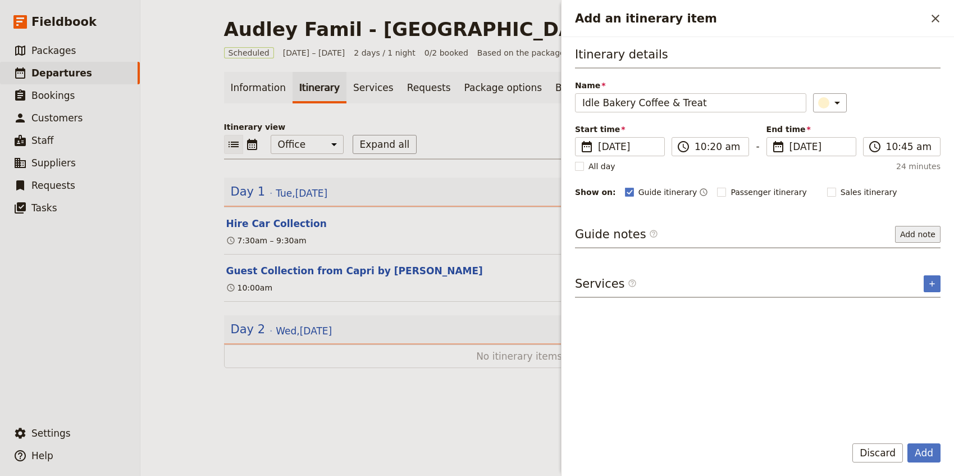
click at [920, 229] on button "Add note" at bounding box center [919, 234] width 46 height 17
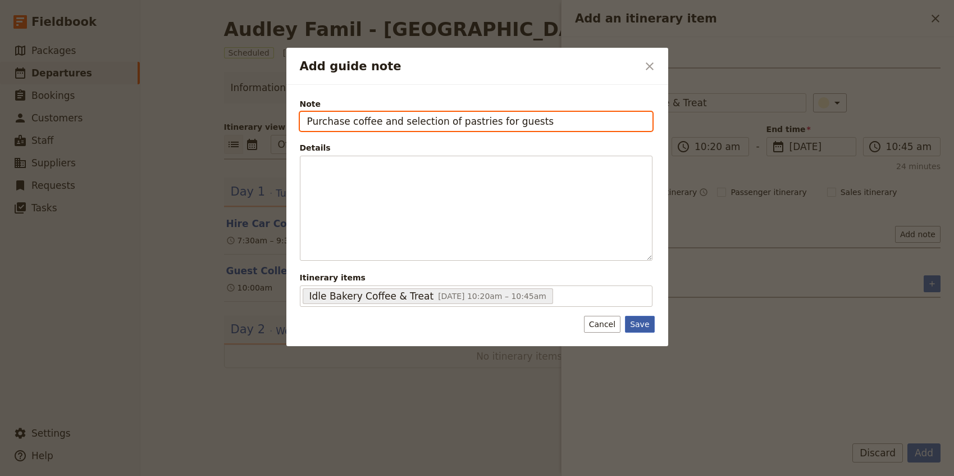
type input "Purchase coffee and selection of pastries for guests"
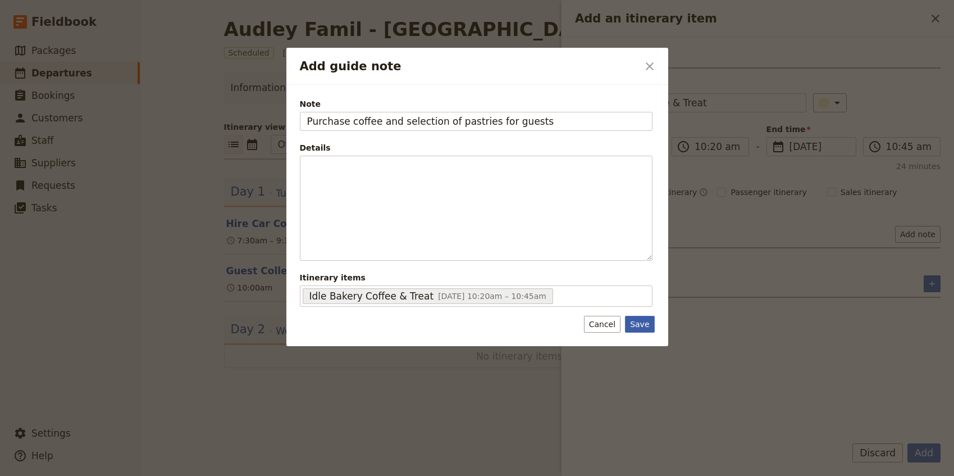
click at [654, 324] on button "Save" at bounding box center [639, 324] width 29 height 17
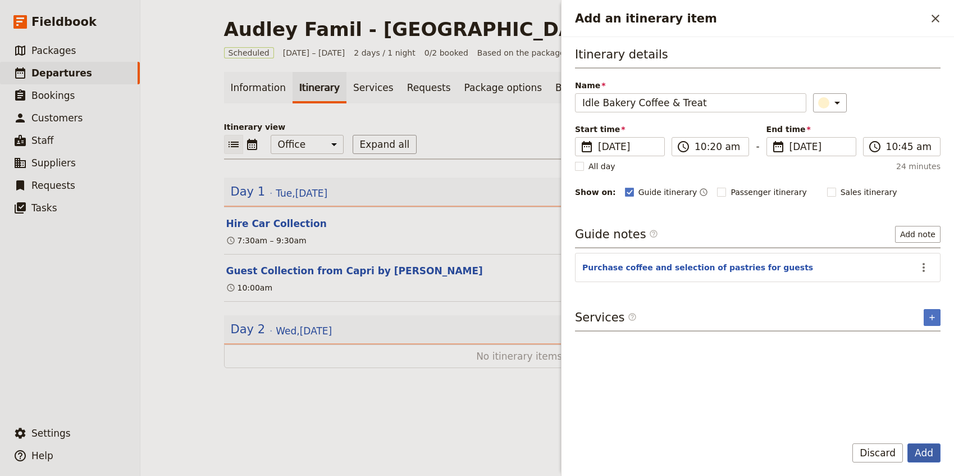
click at [927, 458] on button "Add" at bounding box center [924, 452] width 33 height 19
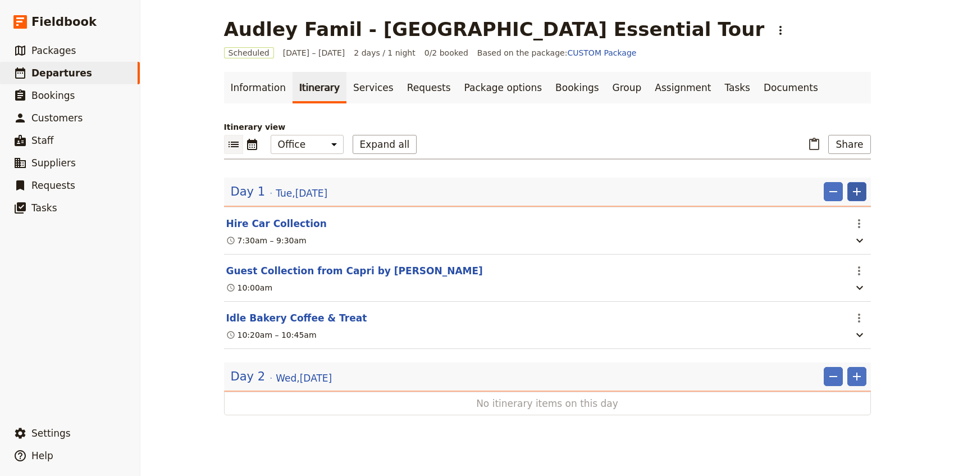
click at [859, 186] on icon "Add" at bounding box center [857, 191] width 13 height 13
click at [842, 215] on span "Add itinerary item" at bounding box center [823, 216] width 71 height 11
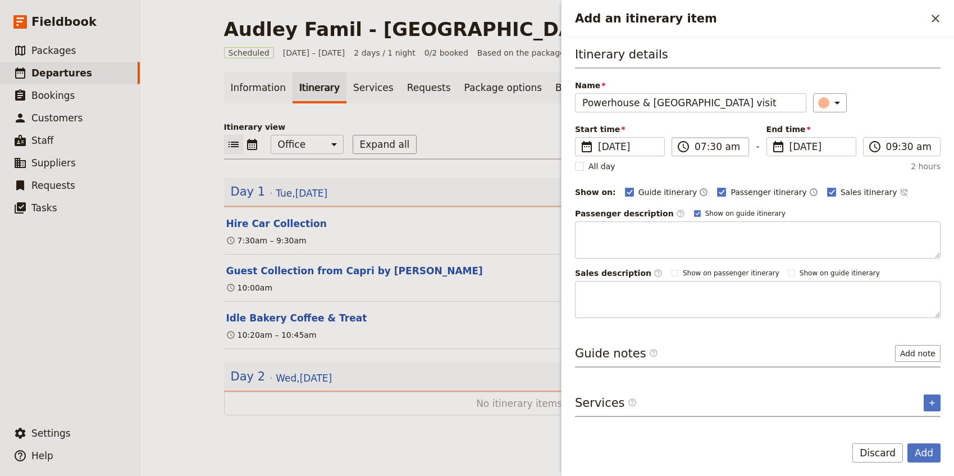
type input "Powerhouse & New Farm Park visit"
click at [703, 149] on input "07:30 am" at bounding box center [718, 146] width 47 height 13
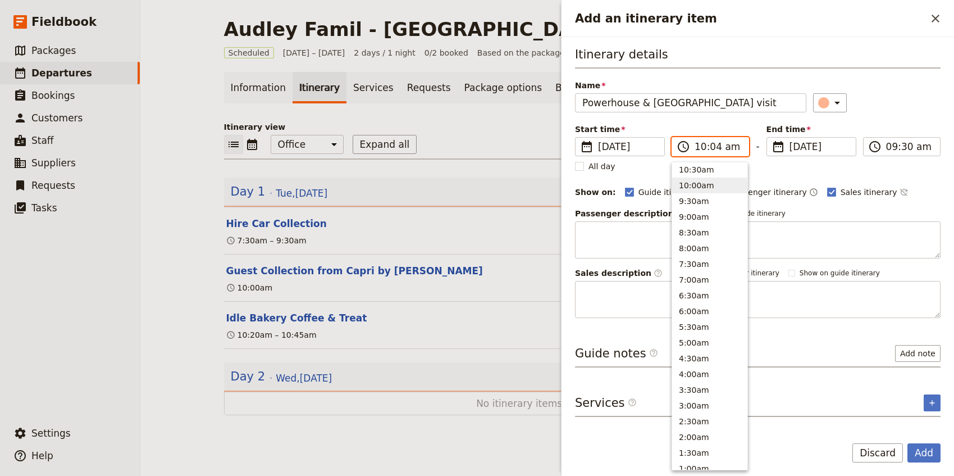
type input "10:45 am"
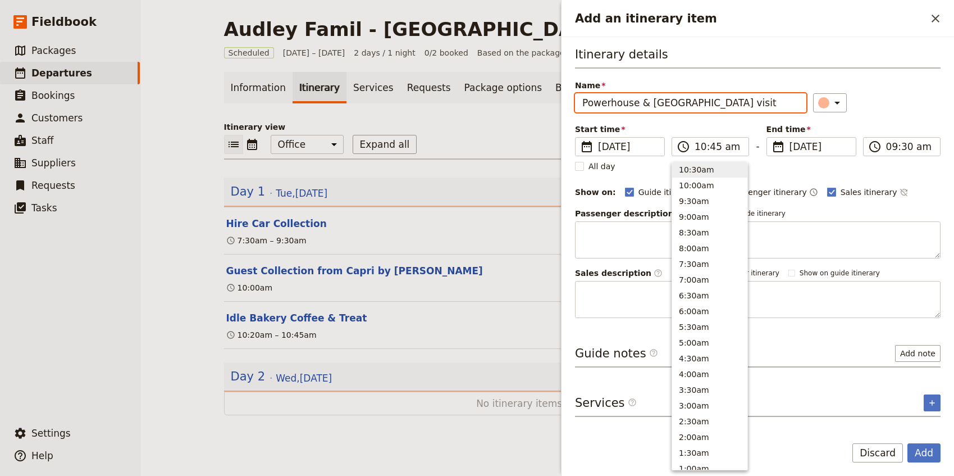
click at [920, 116] on div "Itinerary details Name Powerhouse & New Farm Park visit ​ Start time ​ 16 Sep 2…" at bounding box center [758, 182] width 366 height 272
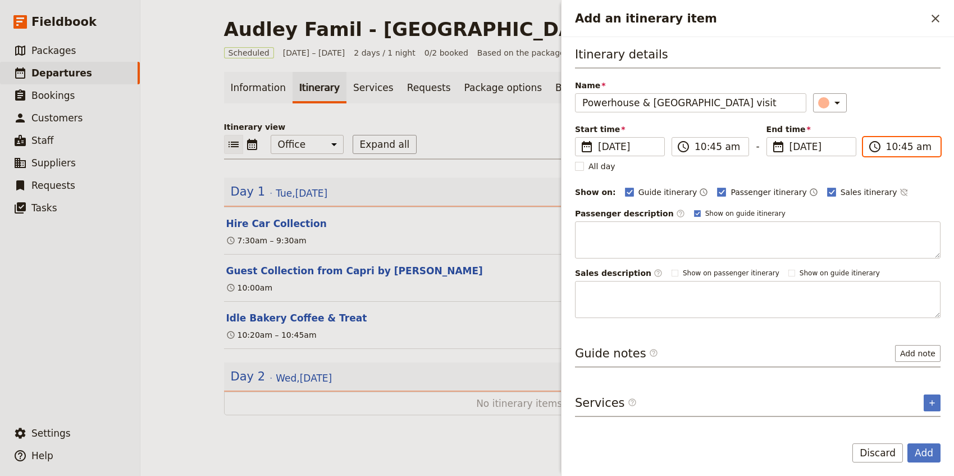
click at [890, 147] on input "10:45 am" at bounding box center [910, 146] width 47 height 13
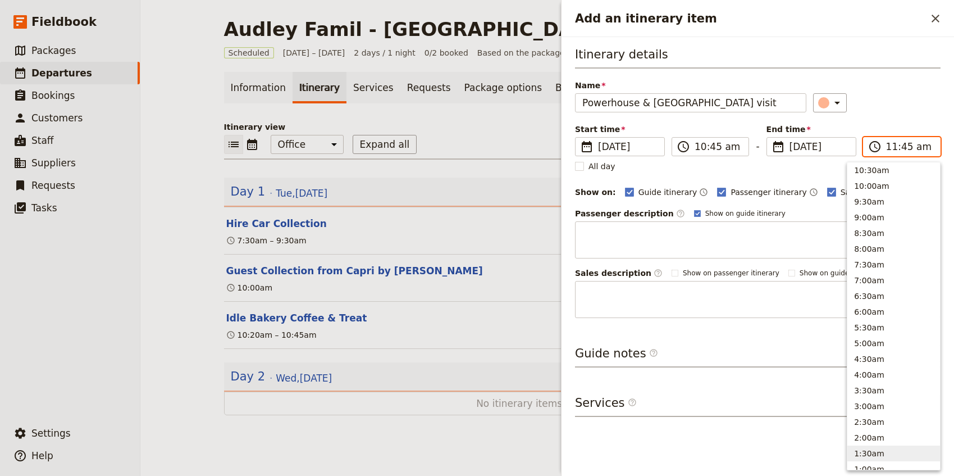
scroll to position [380, 0]
type input "11:15 am"
click at [906, 88] on div "Name Powerhouse & New Farm Park visit ​" at bounding box center [758, 96] width 366 height 33
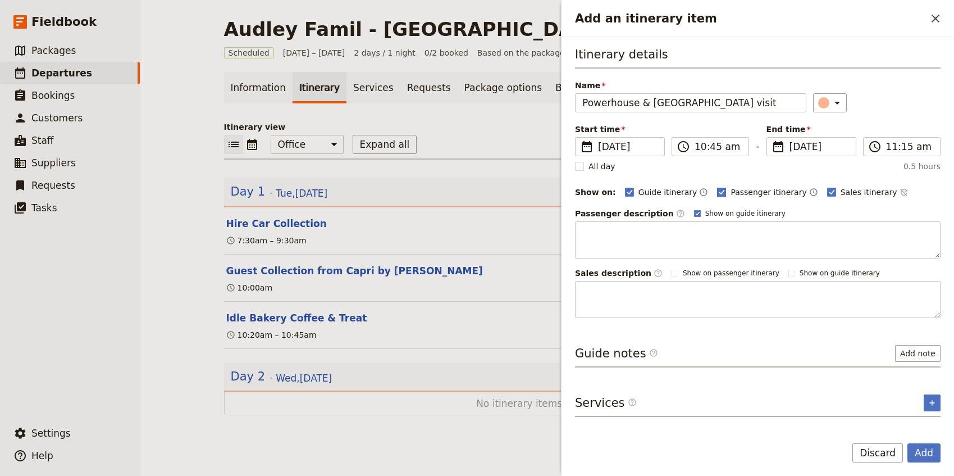
click at [752, 190] on span "Passenger itinerary" at bounding box center [769, 192] width 76 height 11
click at [717, 187] on input "Passenger itinerary" at bounding box center [717, 186] width 1 height 1
checkbox input "false"
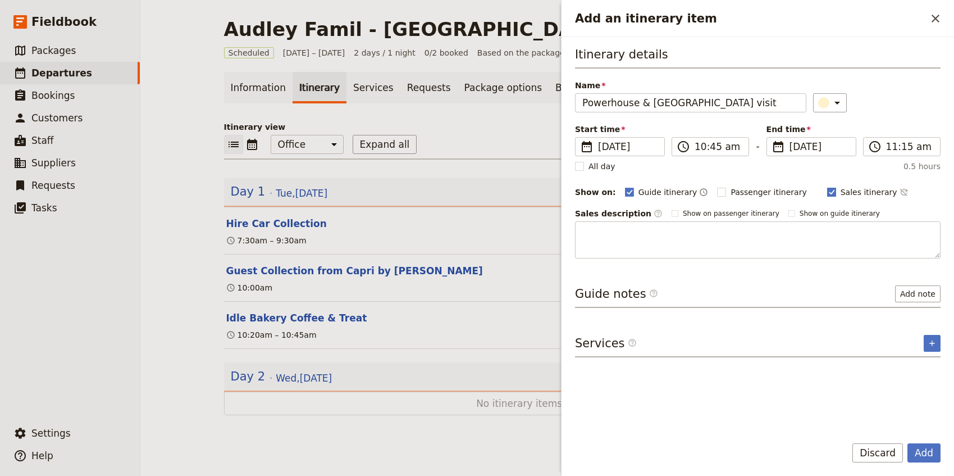
click at [849, 196] on span "Sales itinerary" at bounding box center [869, 192] width 57 height 11
click at [828, 187] on input "Sales itinerary" at bounding box center [827, 186] width 1 height 1
checkbox input "false"
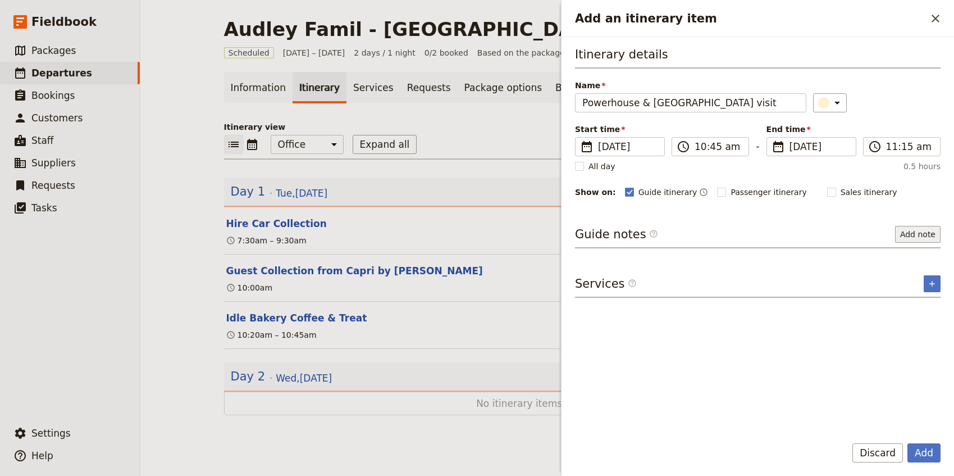
click at [915, 229] on button "Add note" at bounding box center [919, 234] width 46 height 17
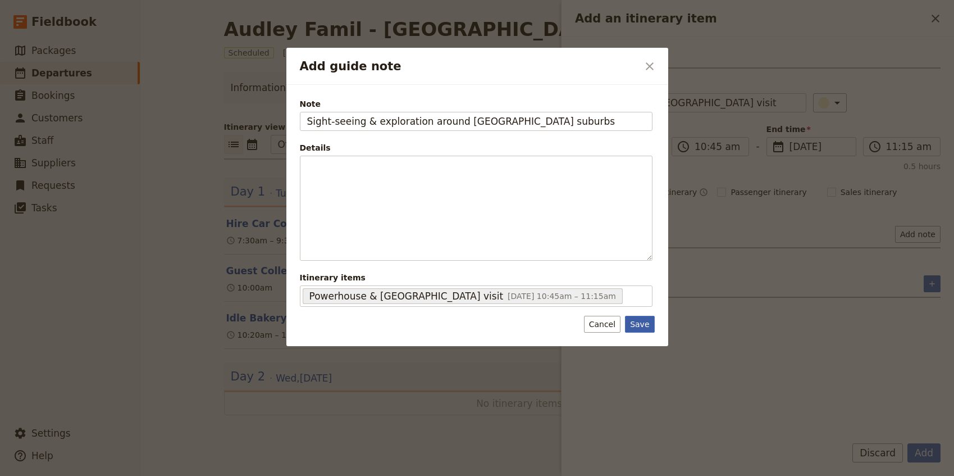
type input "Sight-seeing & exploration around [GEOGRAPHIC_DATA] suburbs"
click at [646, 328] on button "Save" at bounding box center [639, 324] width 29 height 17
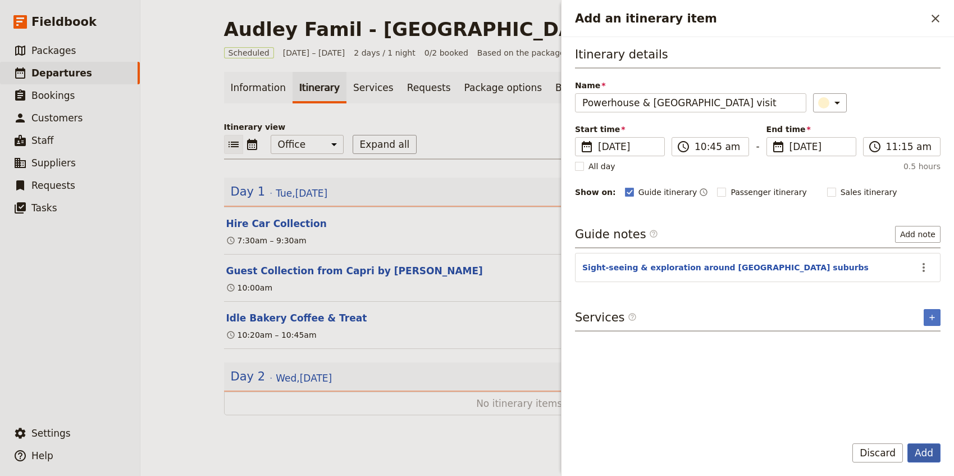
click at [926, 454] on button "Add" at bounding box center [924, 452] width 33 height 19
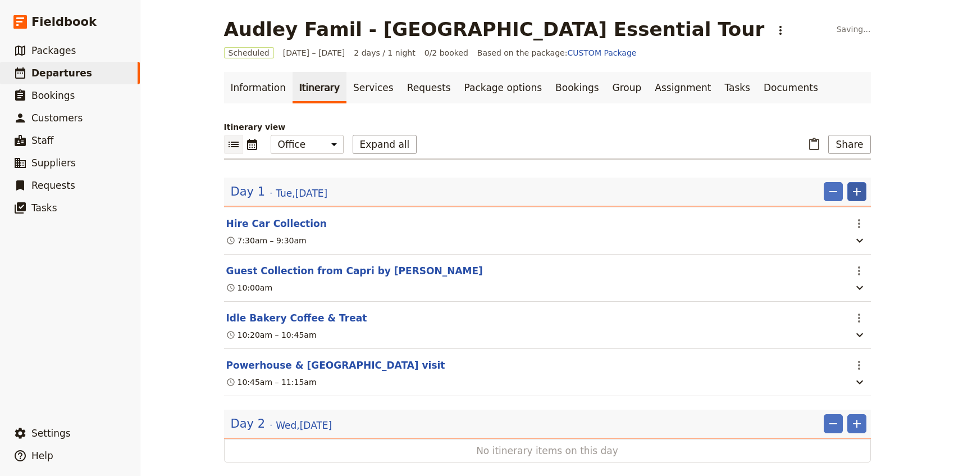
click at [853, 198] on button "​" at bounding box center [857, 191] width 19 height 19
click at [839, 222] on button "Add itinerary item" at bounding box center [823, 216] width 85 height 16
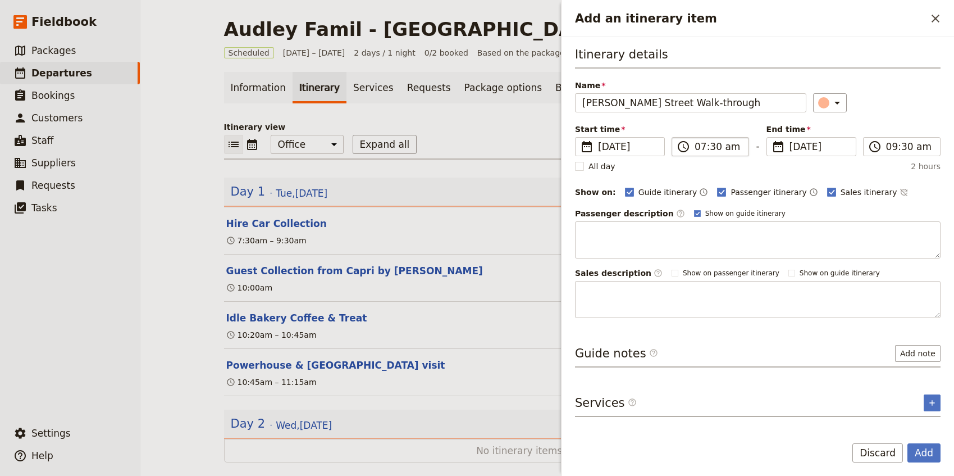
type input "James Street Walk-through"
click at [698, 146] on input "07:30 am" at bounding box center [718, 146] width 47 height 13
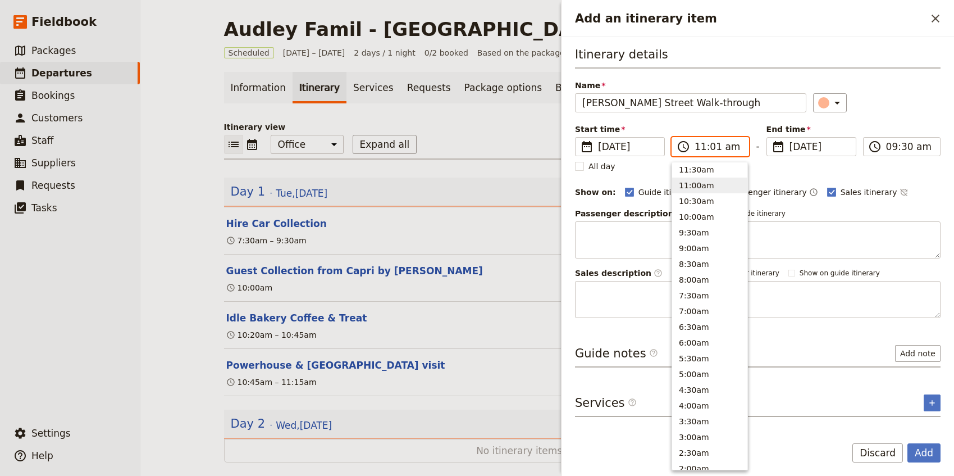
type input "11:15 am"
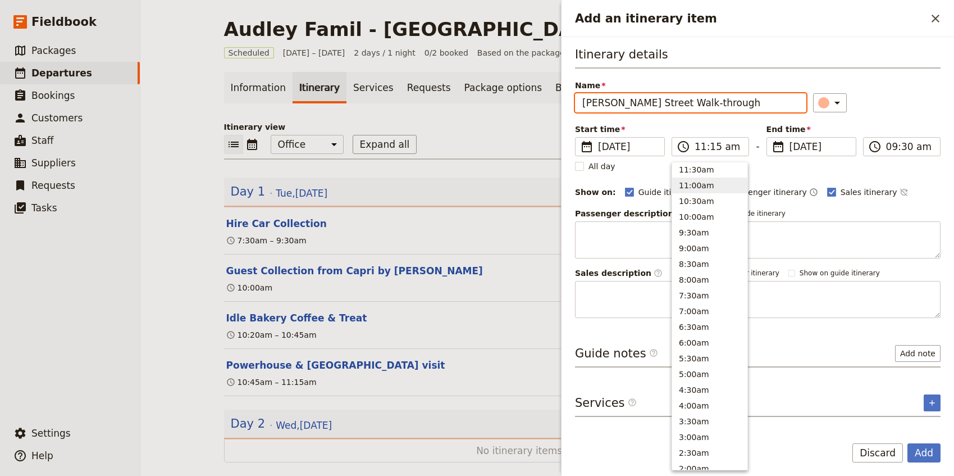
click at [872, 107] on div "​" at bounding box center [877, 102] width 128 height 19
type input "11:15 am"
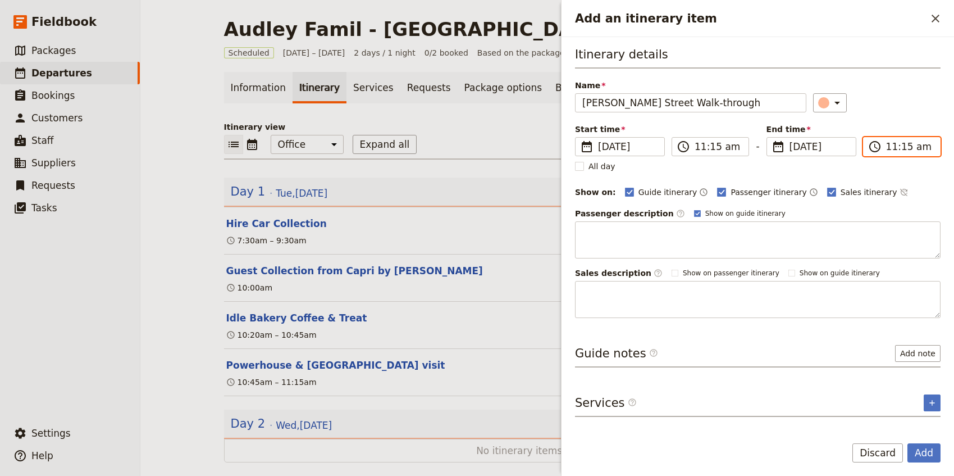
click at [906, 148] on input "11:15 am" at bounding box center [910, 146] width 47 height 13
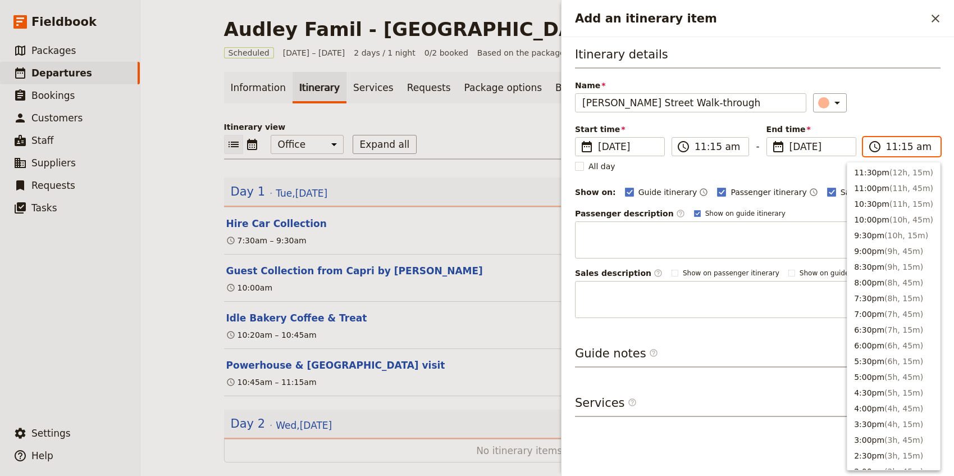
scroll to position [396, 0]
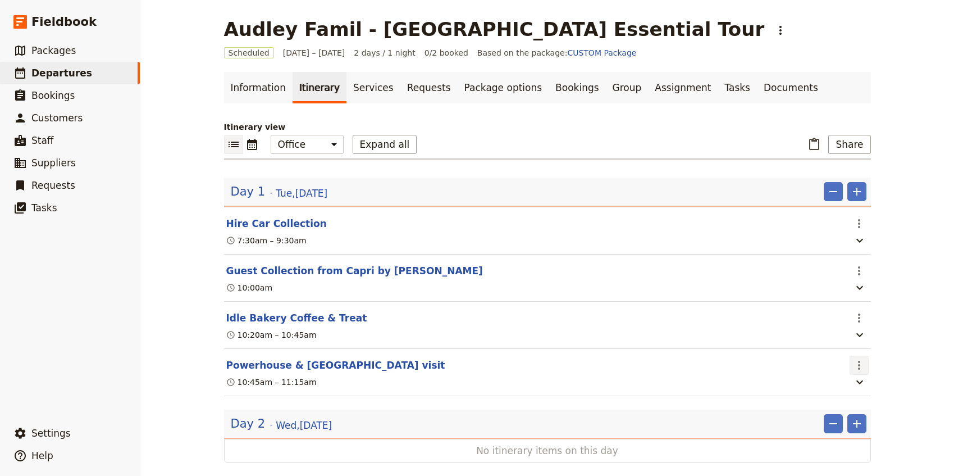
click at [864, 370] on icon "Actions" at bounding box center [859, 364] width 13 height 13
click at [853, 387] on span "Edit this itinerary item" at bounding box center [811, 390] width 99 height 11
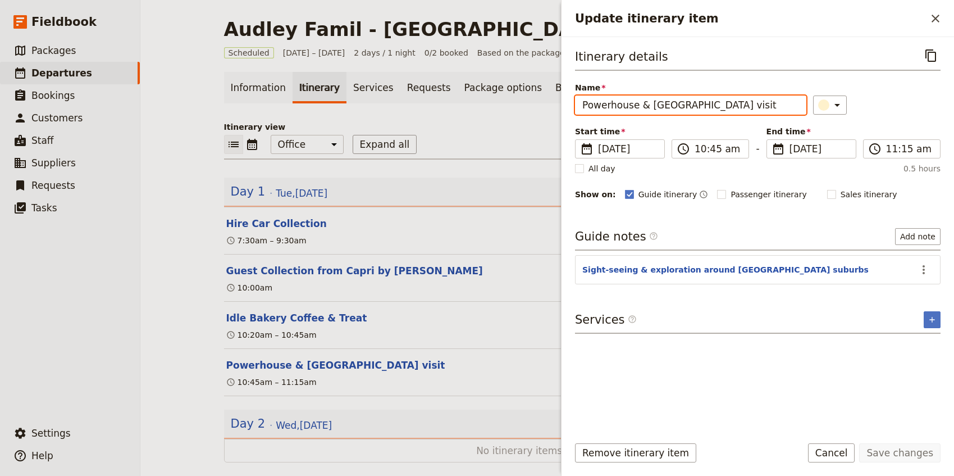
click at [649, 106] on input "Powerhouse & New Farm Park visit" at bounding box center [690, 105] width 231 height 19
click at [703, 105] on input "Powerhouse, New Farm Park visit" at bounding box center [690, 105] width 231 height 19
type input "Powerhouse, [GEOGRAPHIC_DATA][PERSON_NAME] visit"
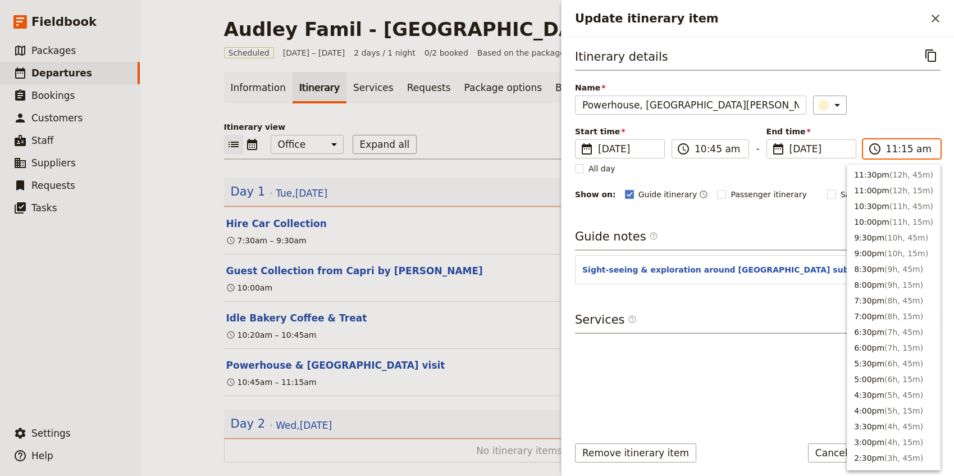
click at [901, 150] on input "11:15 am" at bounding box center [910, 148] width 47 height 13
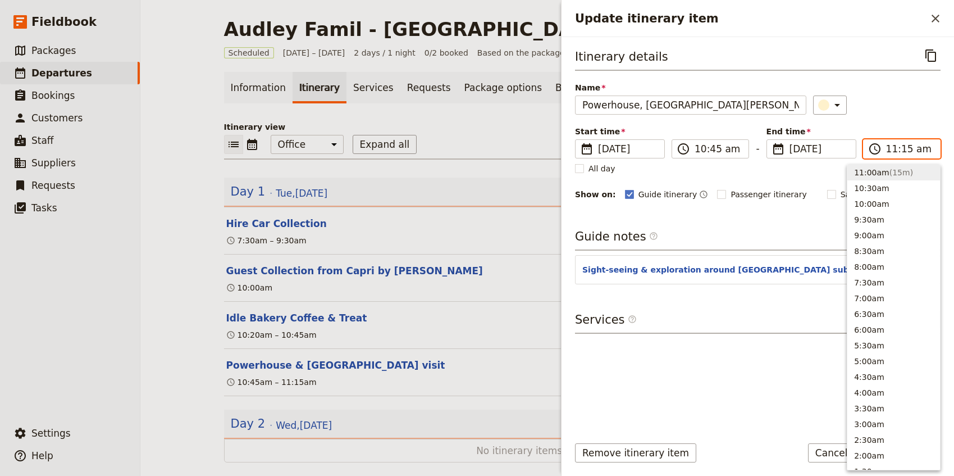
click at [901, 150] on input "11:15 am" at bounding box center [910, 148] width 47 height 13
type input "11:30 am"
click at [902, 91] on div "Name Powerhouse, New Farm Park & James Street visit ​" at bounding box center [758, 98] width 366 height 33
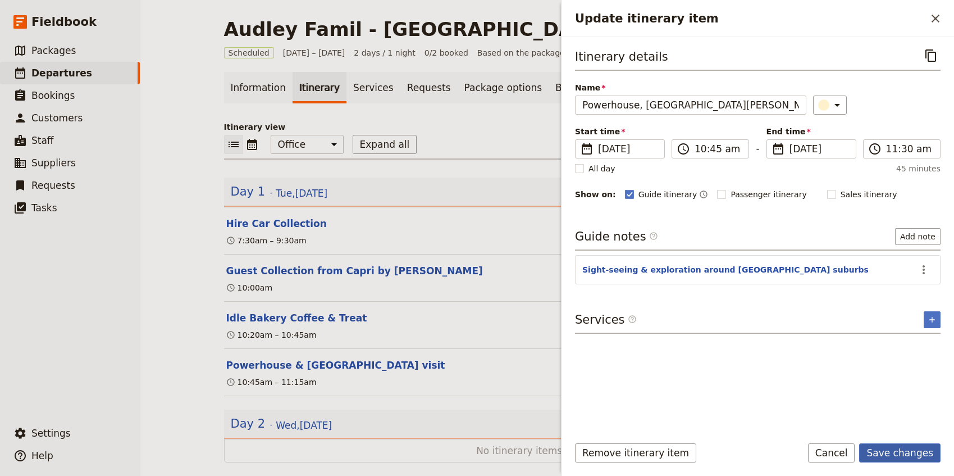
click at [906, 453] on button "Save changes" at bounding box center [900, 452] width 81 height 19
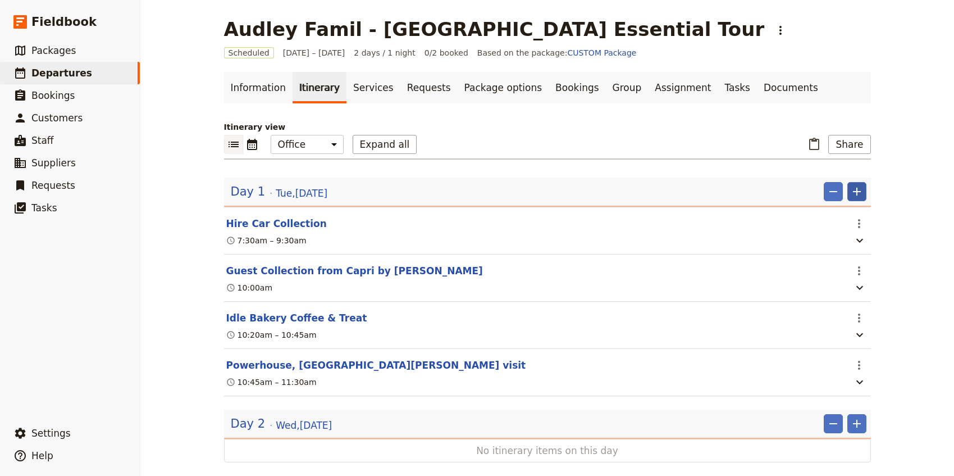
click at [860, 190] on icon "Add" at bounding box center [857, 191] width 13 height 13
click at [856, 216] on span "Add itinerary item" at bounding box center [823, 216] width 71 height 11
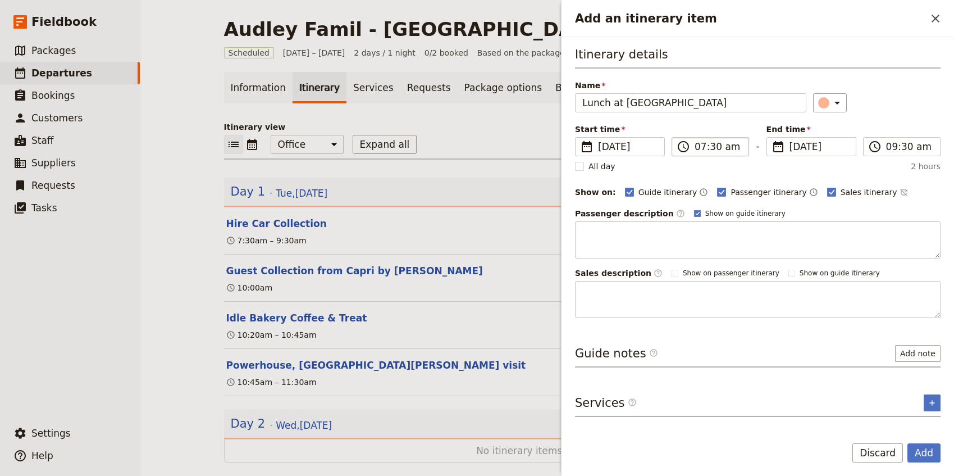
type input "Lunch at [GEOGRAPHIC_DATA]"
click at [697, 149] on input "07:30 am" at bounding box center [718, 146] width 47 height 13
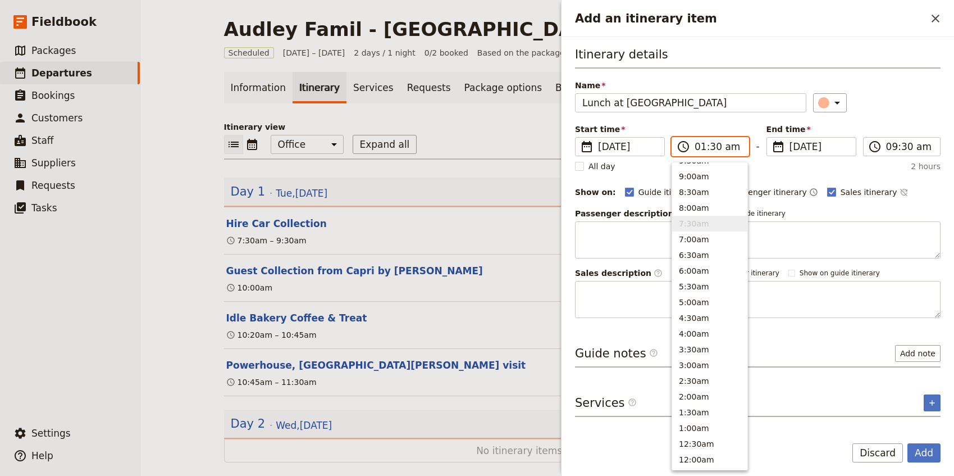
type input "11:30 am"
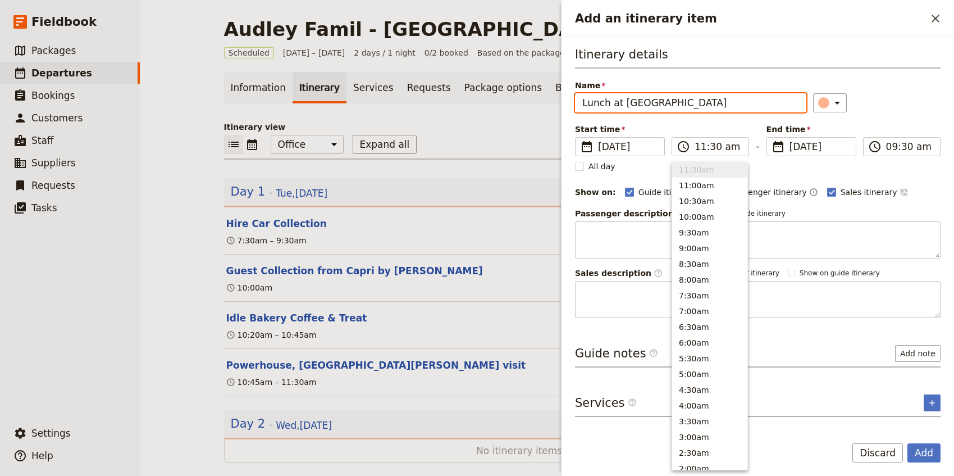
click at [891, 120] on div "Itinerary details Name Lunch at Greca ​ Start time ​ 16 Sep 2025 16/09/2025 202…" at bounding box center [758, 182] width 366 height 272
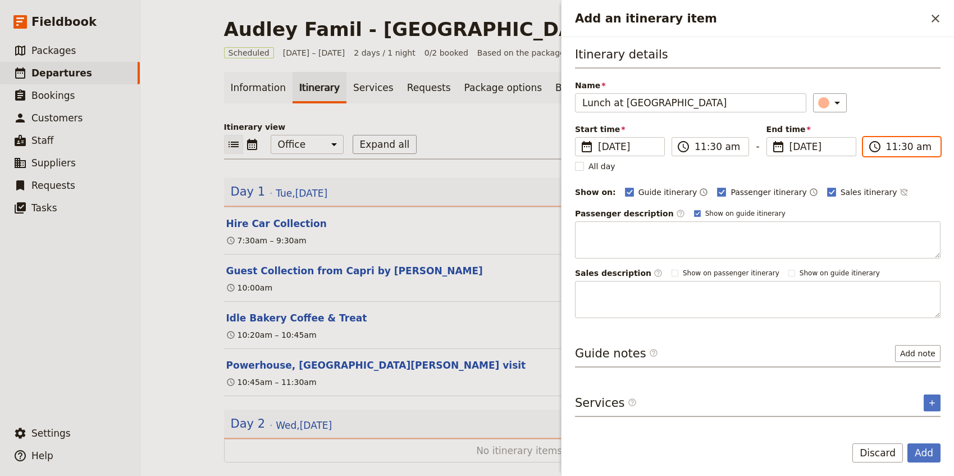
click at [893, 146] on input "11:30 am" at bounding box center [910, 146] width 47 height 13
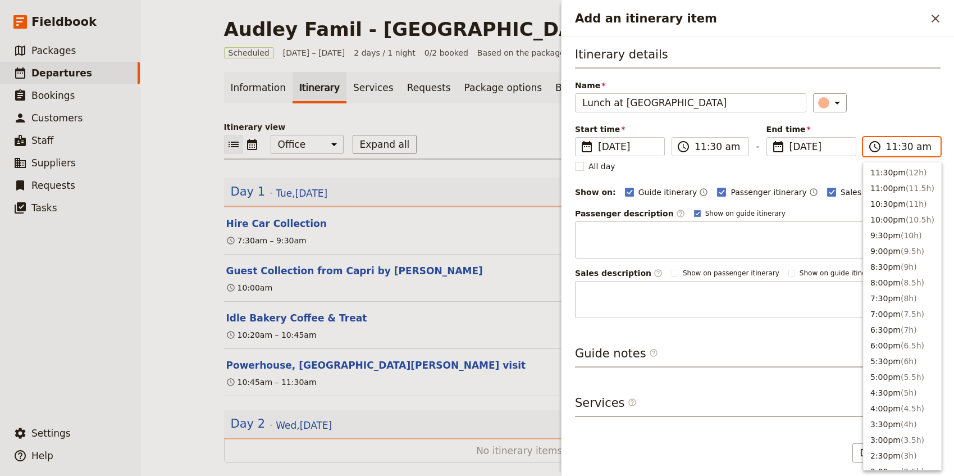
scroll to position [452, 0]
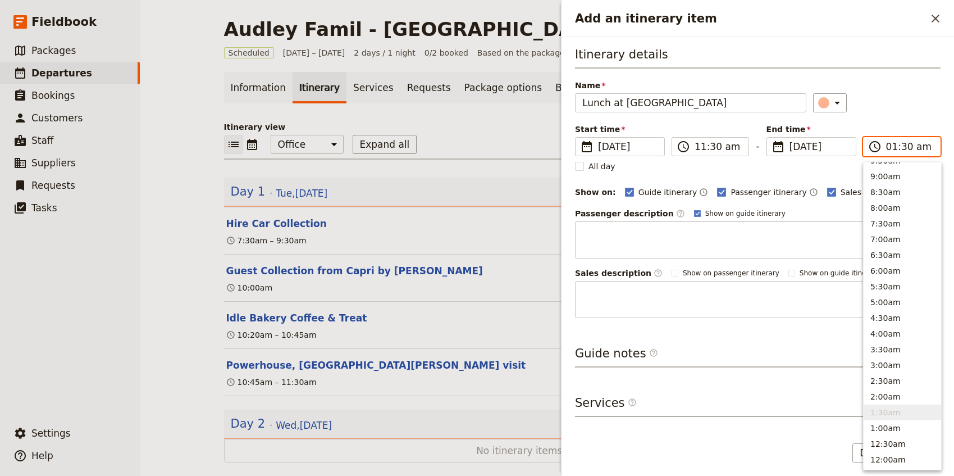
click at [917, 147] on input "01:30 am" at bounding box center [910, 146] width 47 height 13
type input "01:30 pm"
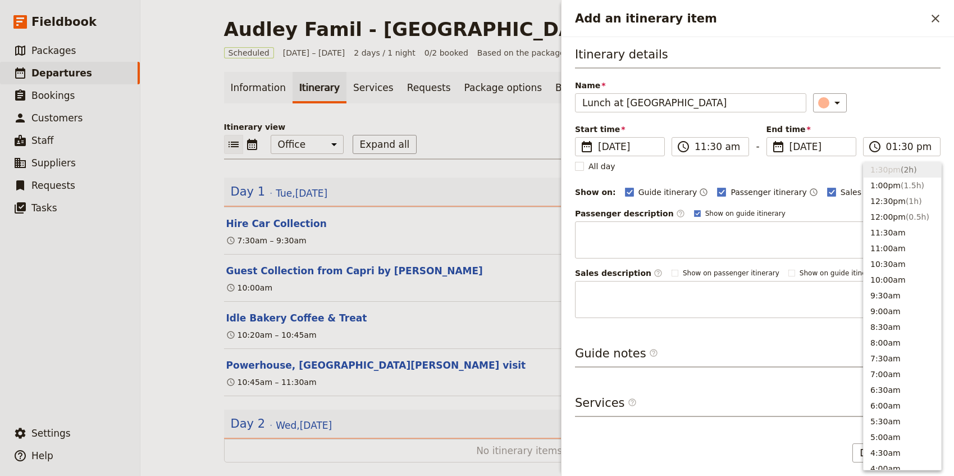
click at [871, 68] on h3 "Itinerary details" at bounding box center [758, 57] width 366 height 22
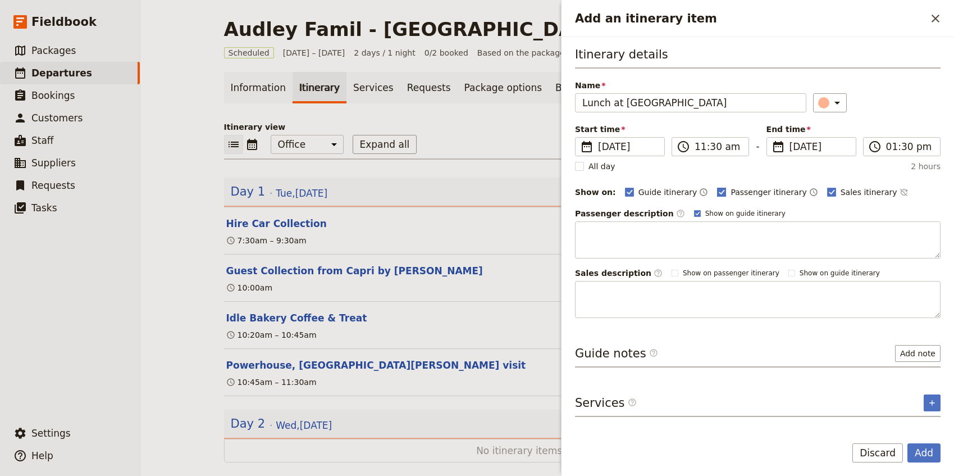
click at [731, 193] on span "Passenger itinerary" at bounding box center [769, 192] width 76 height 11
click at [717, 187] on input "Passenger itinerary" at bounding box center [717, 186] width 1 height 1
checkbox input "false"
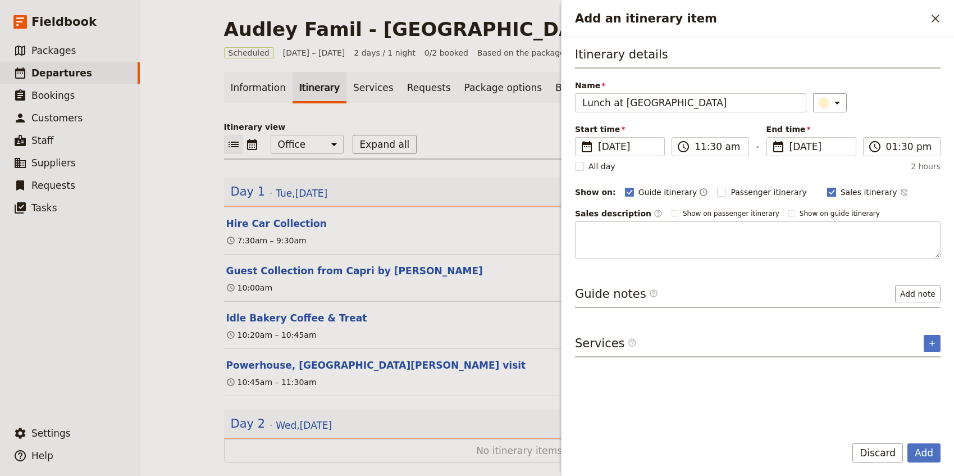
click at [846, 193] on span "Sales itinerary" at bounding box center [869, 192] width 57 height 11
click at [828, 187] on input "Sales itinerary" at bounding box center [827, 186] width 1 height 1
checkbox input "false"
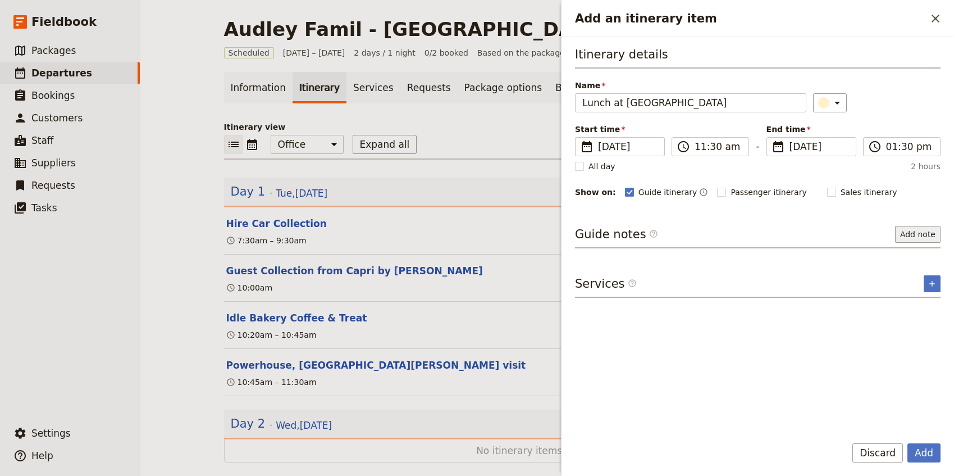
click at [918, 236] on button "Add note" at bounding box center [919, 234] width 46 height 17
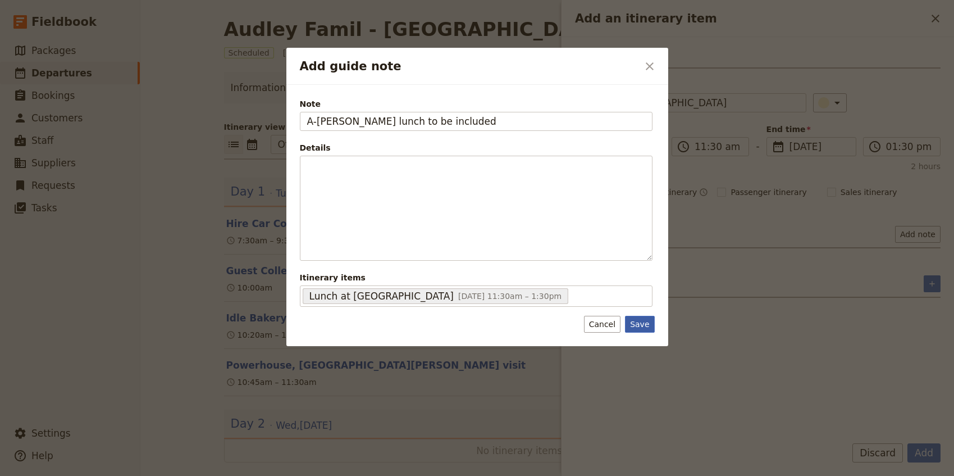
type input "A-[PERSON_NAME] lunch to be included"
click at [639, 322] on button "Save" at bounding box center [639, 324] width 29 height 17
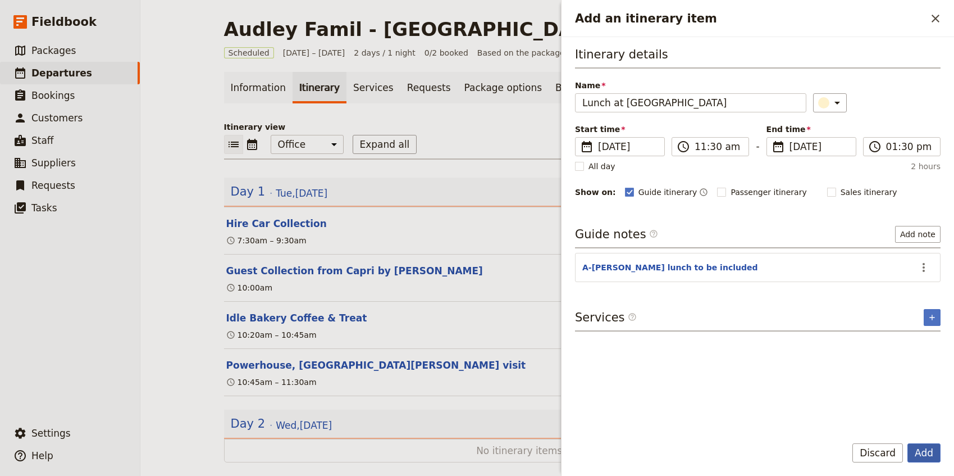
click at [922, 455] on button "Add" at bounding box center [924, 452] width 33 height 19
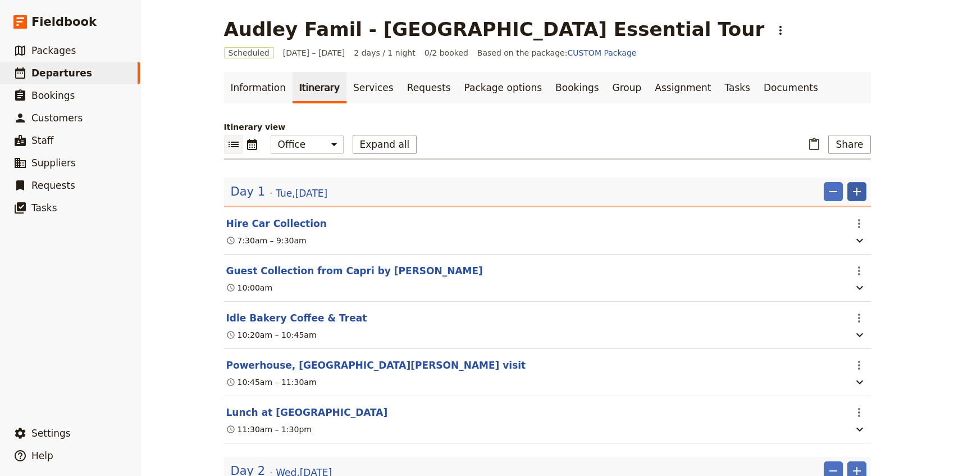
click at [854, 193] on icon "Add" at bounding box center [857, 191] width 13 height 13
click at [827, 219] on span "Add itinerary item" at bounding box center [823, 216] width 71 height 11
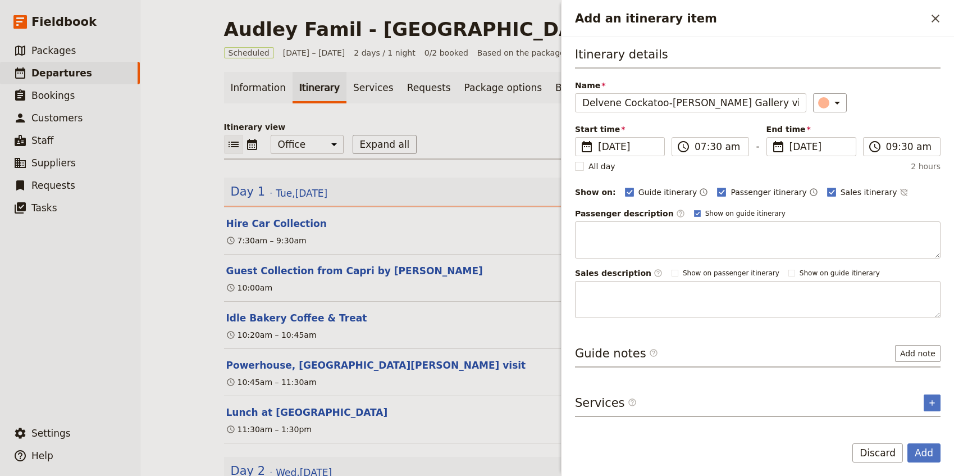
type input "Delvene Cockatoo-[PERSON_NAME] Gallery visit"
click at [738, 188] on span "Passenger itinerary" at bounding box center [769, 192] width 76 height 11
click at [717, 187] on input "Passenger itinerary" at bounding box center [717, 186] width 1 height 1
checkbox input "false"
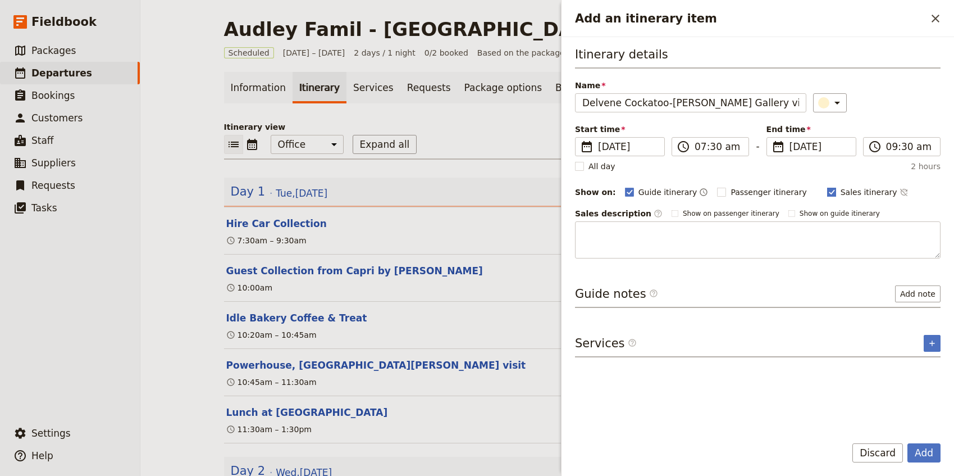
click at [851, 196] on span "Sales itinerary" at bounding box center [869, 192] width 57 height 11
click at [828, 187] on input "Sales itinerary" at bounding box center [827, 186] width 1 height 1
checkbox input "false"
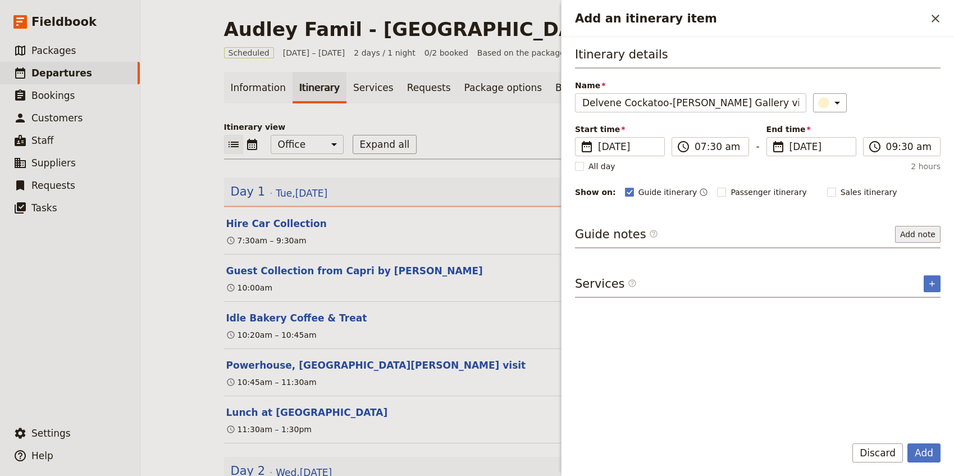
click at [901, 236] on button "Add note" at bounding box center [919, 234] width 46 height 17
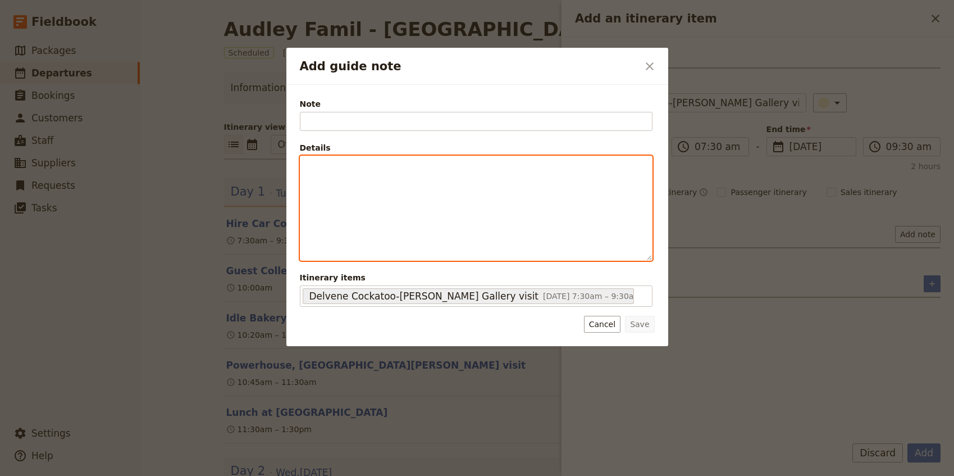
click at [352, 172] on div "Add guide note" at bounding box center [477, 208] width 352 height 104
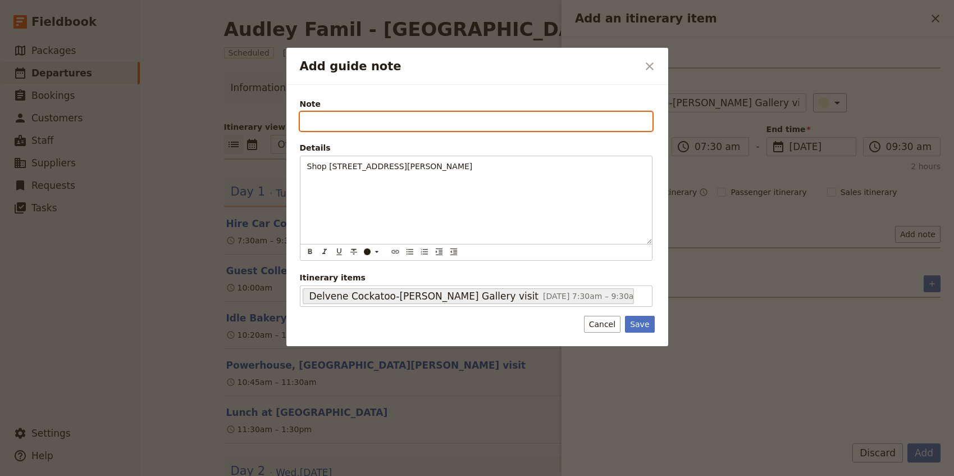
click at [317, 126] on input "Note" at bounding box center [476, 121] width 353 height 19
type input "Address"
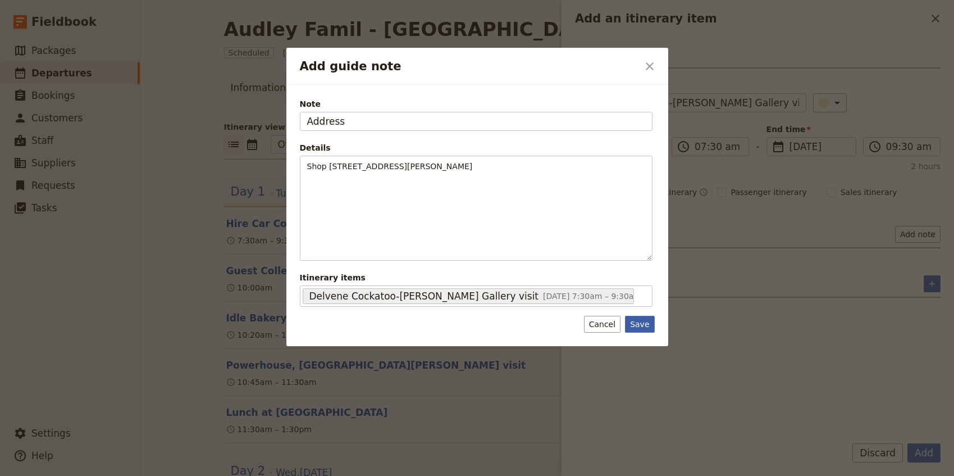
click at [639, 326] on button "Save" at bounding box center [639, 324] width 29 height 17
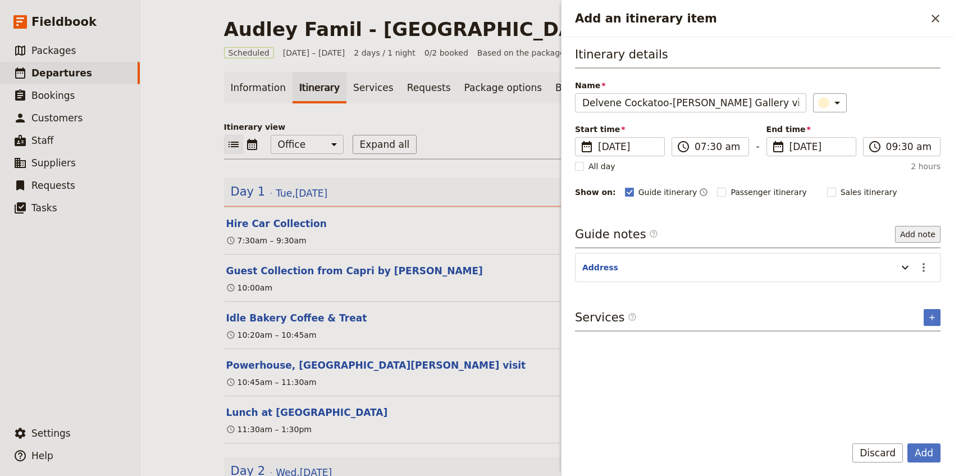
click at [921, 233] on button "Add note" at bounding box center [919, 234] width 46 height 17
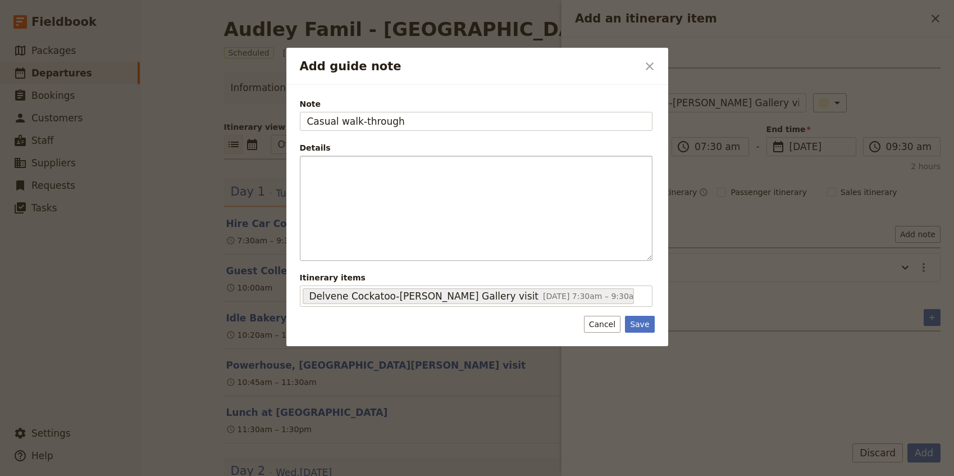
type input "Casual walk-through"
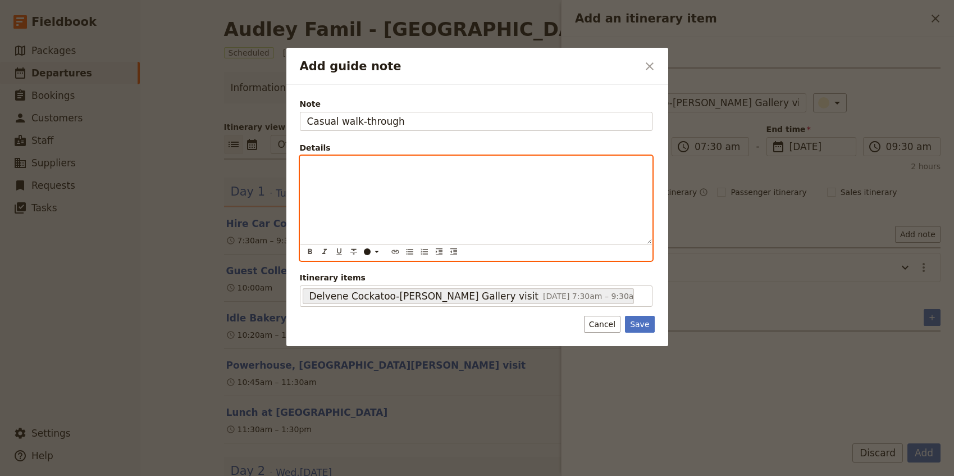
click at [508, 183] on div "Add guide note" at bounding box center [477, 200] width 352 height 88
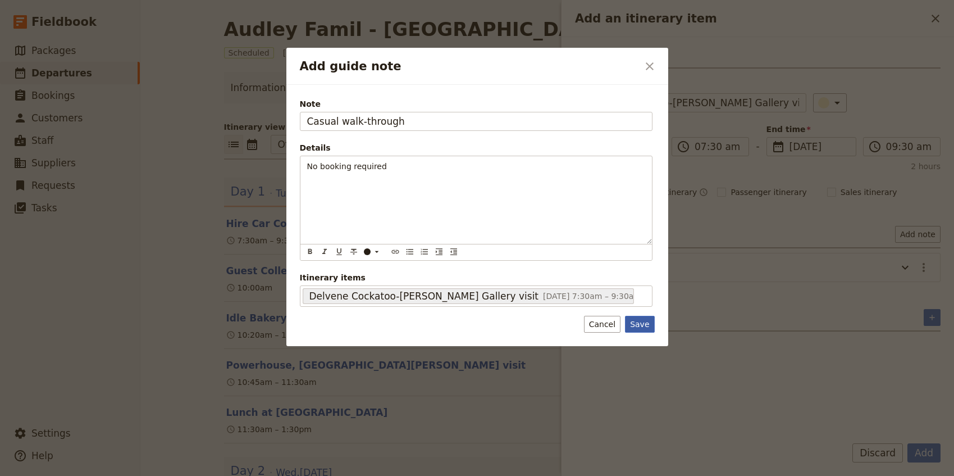
click at [635, 323] on button "Save" at bounding box center [639, 324] width 29 height 17
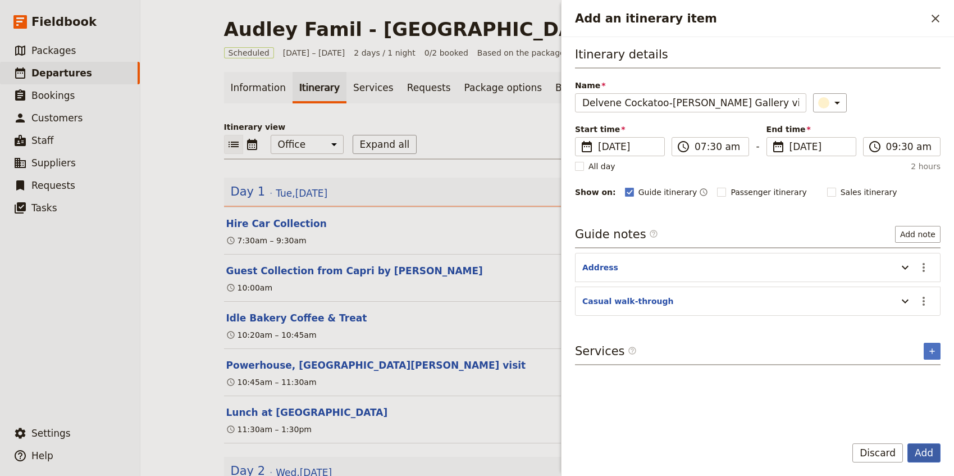
click at [918, 455] on button "Add" at bounding box center [924, 452] width 33 height 19
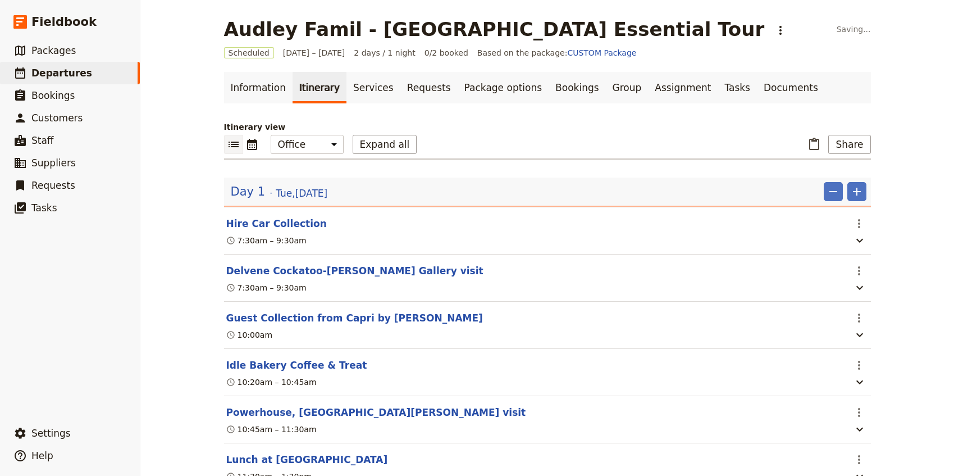
scroll to position [114, 0]
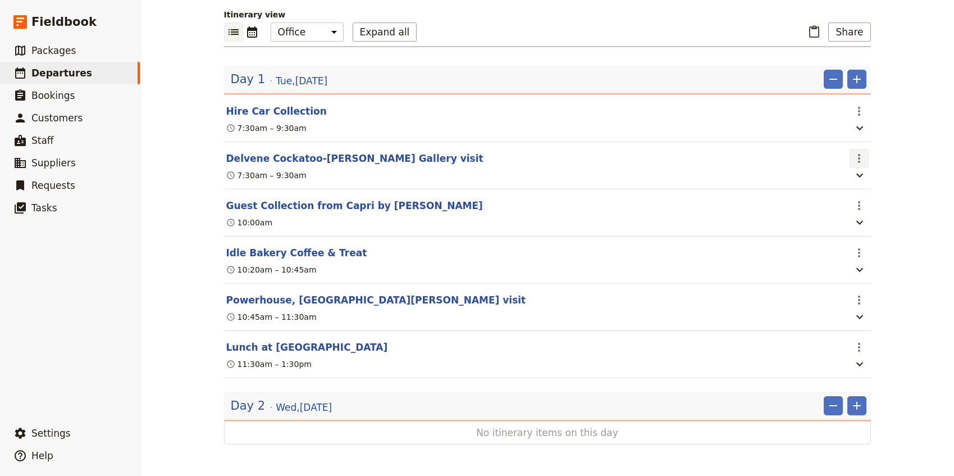
click at [857, 152] on icon "Actions" at bounding box center [859, 158] width 13 height 13
click at [854, 174] on button "Edit this itinerary item" at bounding box center [812, 182] width 112 height 16
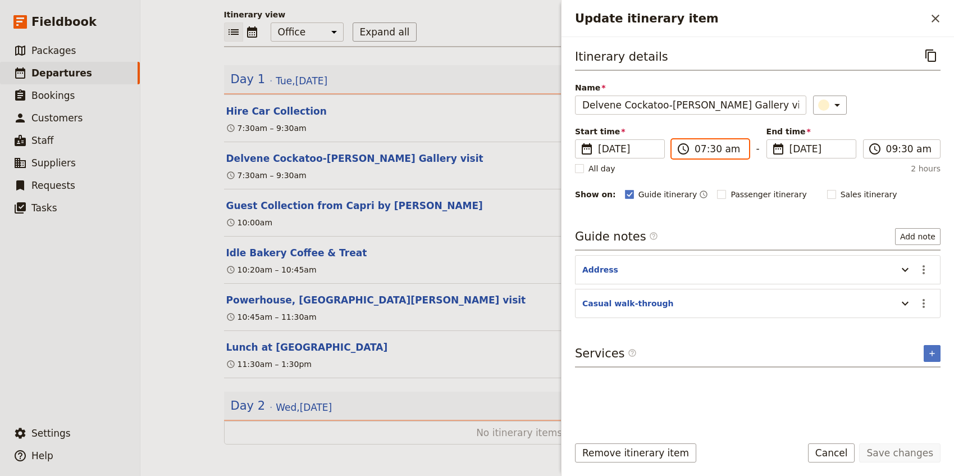
click at [701, 151] on input "07:30 am" at bounding box center [718, 148] width 47 height 13
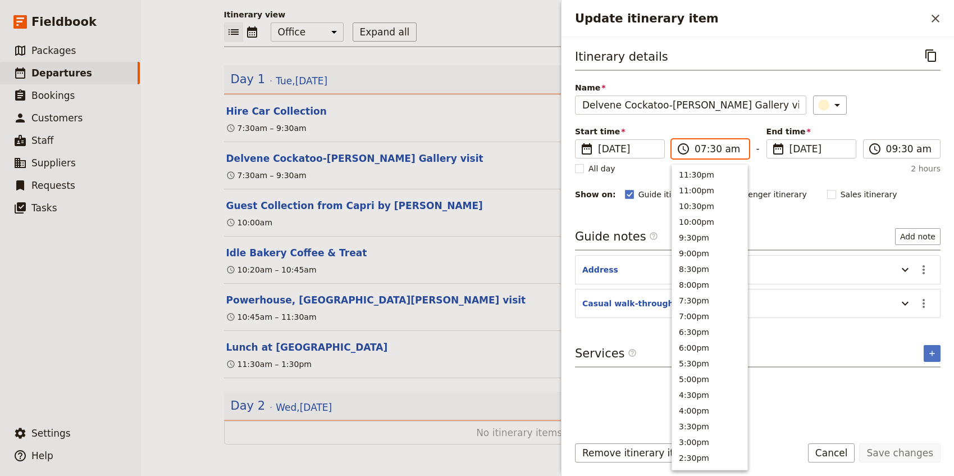
scroll to position [454, 0]
click at [714, 149] on input "02:30 am" at bounding box center [718, 148] width 47 height 13
type input "02:00 pm"
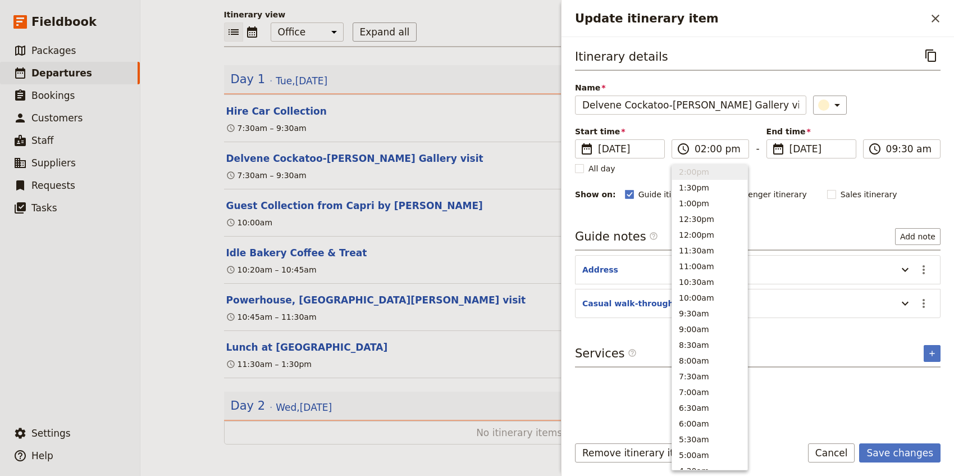
click at [904, 114] on div "Itinerary details ​ Name Delvene Cockatoo-Collins Gallery visit ​ Start time ​ …" at bounding box center [758, 123] width 366 height 155
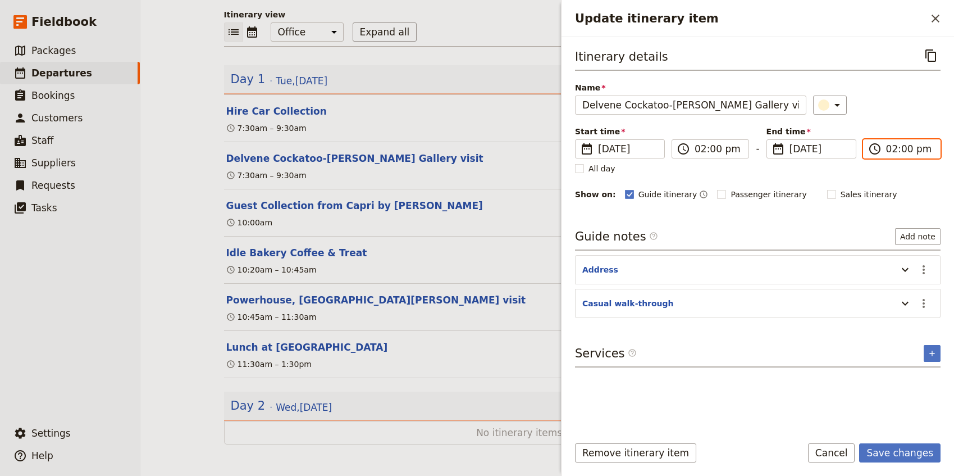
click at [903, 147] on input "02:00 pm" at bounding box center [910, 148] width 47 height 13
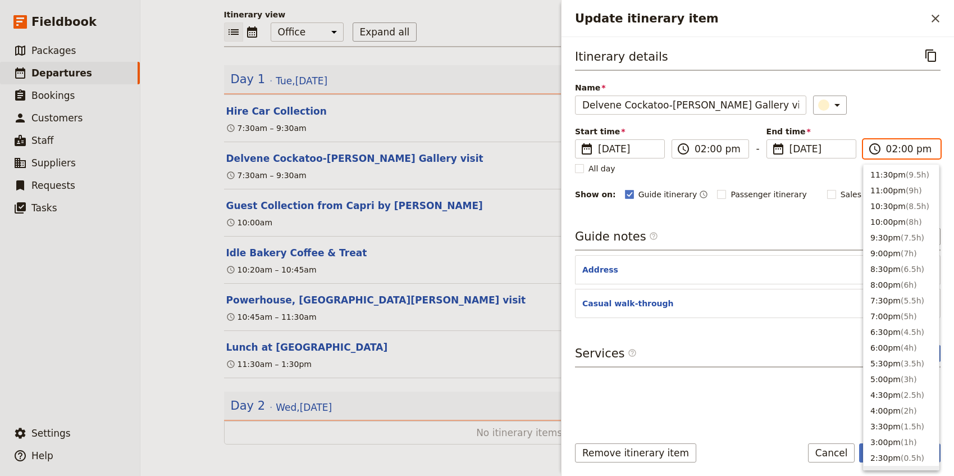
scroll to position [301, 0]
click at [903, 147] on input "02:00 pm" at bounding box center [910, 148] width 47 height 13
type input "02:30 pm"
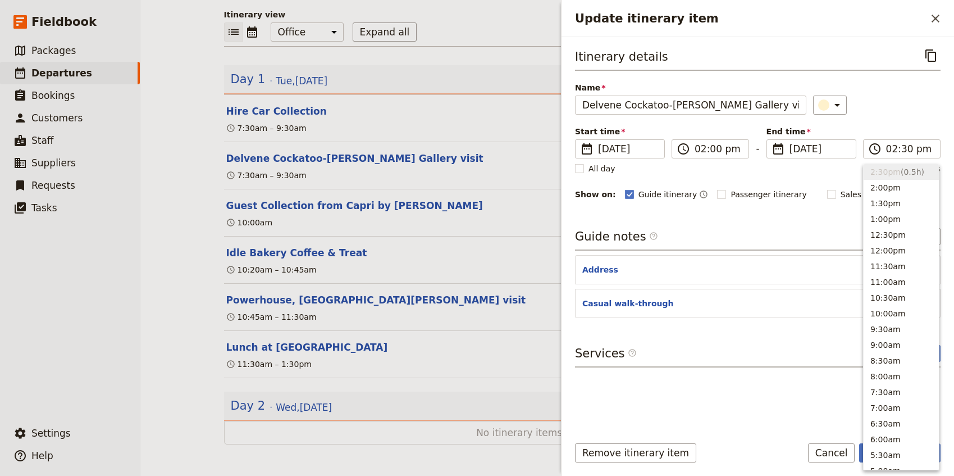
click at [893, 67] on div "Itinerary details ​" at bounding box center [758, 58] width 366 height 25
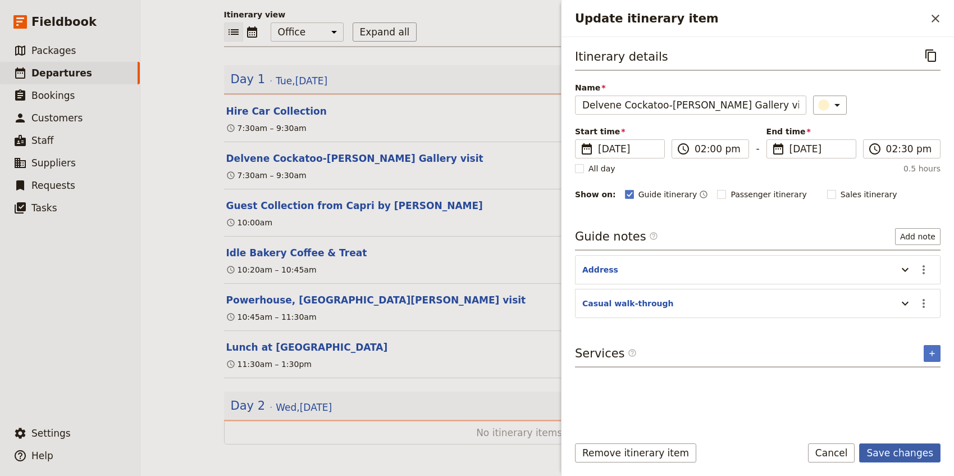
click at [903, 454] on button "Save changes" at bounding box center [900, 452] width 81 height 19
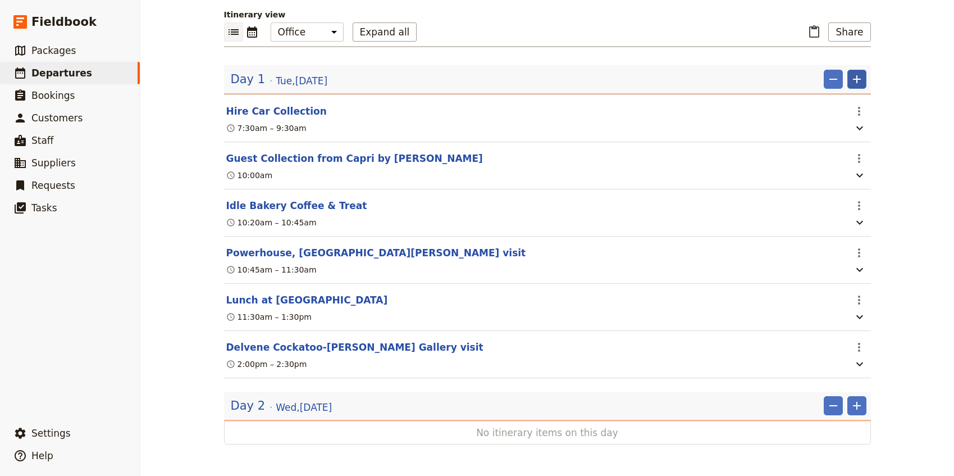
click at [860, 79] on icon "Add" at bounding box center [857, 78] width 13 height 13
click at [840, 103] on span "Add itinerary item" at bounding box center [823, 102] width 71 height 11
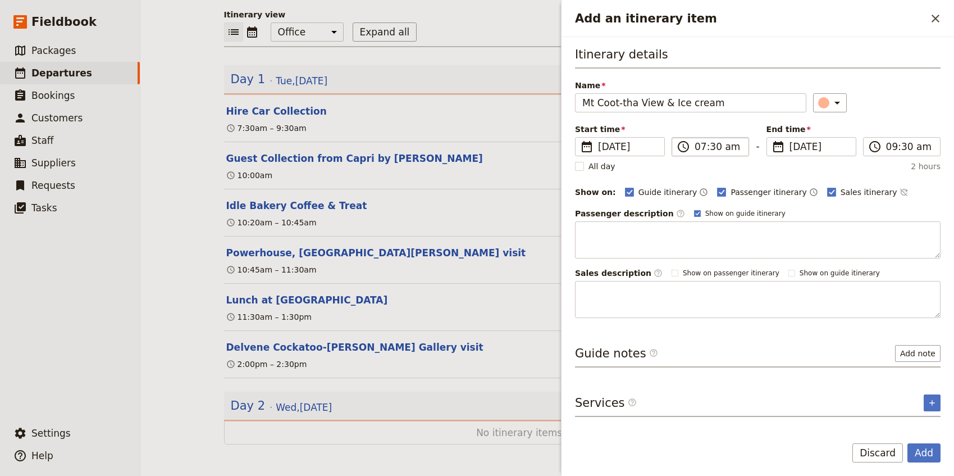
type input "Mt Coot-tha View & Ice cream"
click at [698, 146] on input "07:30 am" at bounding box center [718, 146] width 47 height 13
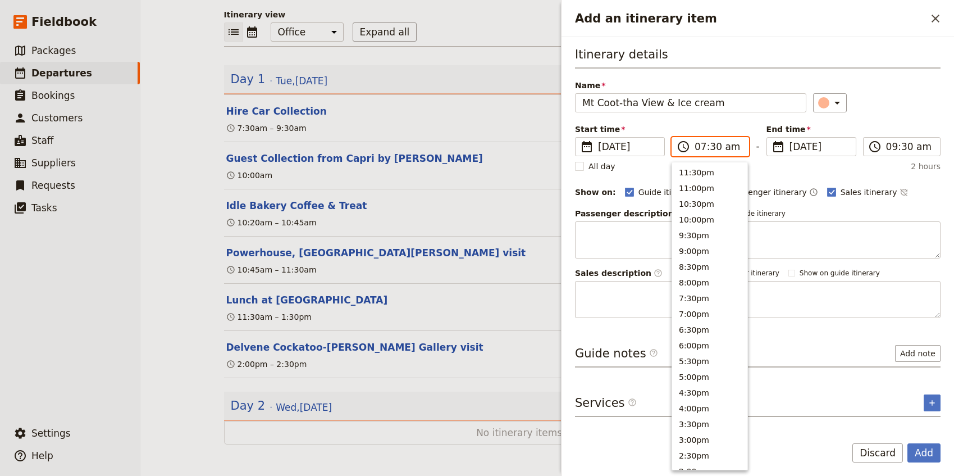
scroll to position [452, 0]
click at [712, 148] on input "02:30 am" at bounding box center [718, 146] width 47 height 13
type input "02:45 pm"
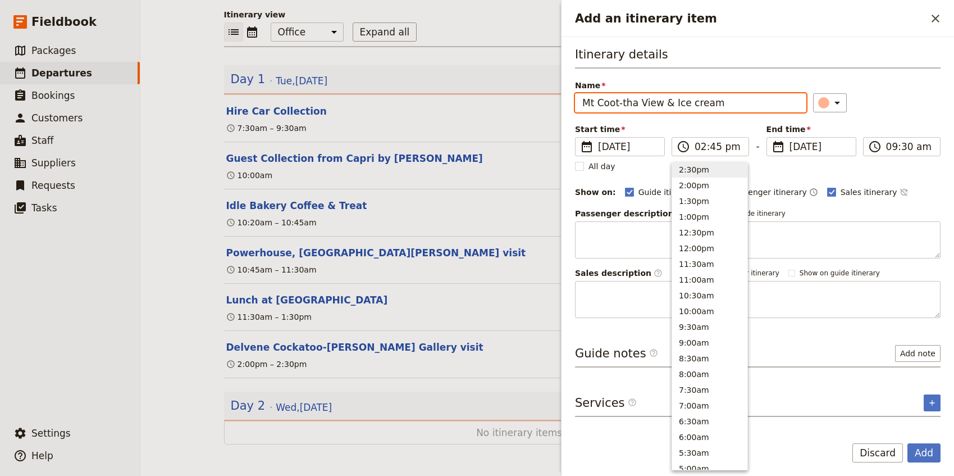
click at [876, 125] on div "Start time ​ 16 Sep 2025 16/09/2025 2025-09-16 14:45 ​ 02:45 pm - End time ​ 16…" at bounding box center [758, 140] width 366 height 33
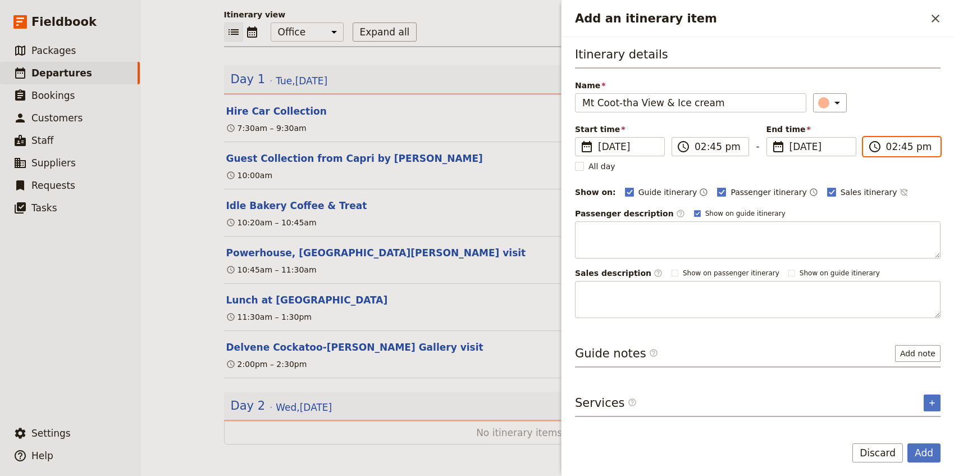
click at [892, 147] on input "02:45 pm" at bounding box center [910, 146] width 47 height 13
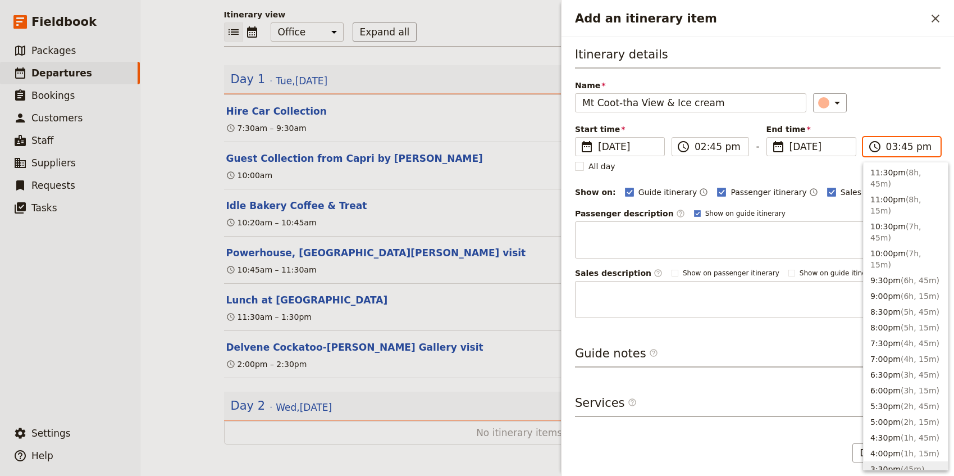
click at [907, 148] on input "03:45 pm" at bounding box center [910, 146] width 47 height 13
type input "03:15 pm"
click at [911, 103] on div "​" at bounding box center [877, 102] width 128 height 19
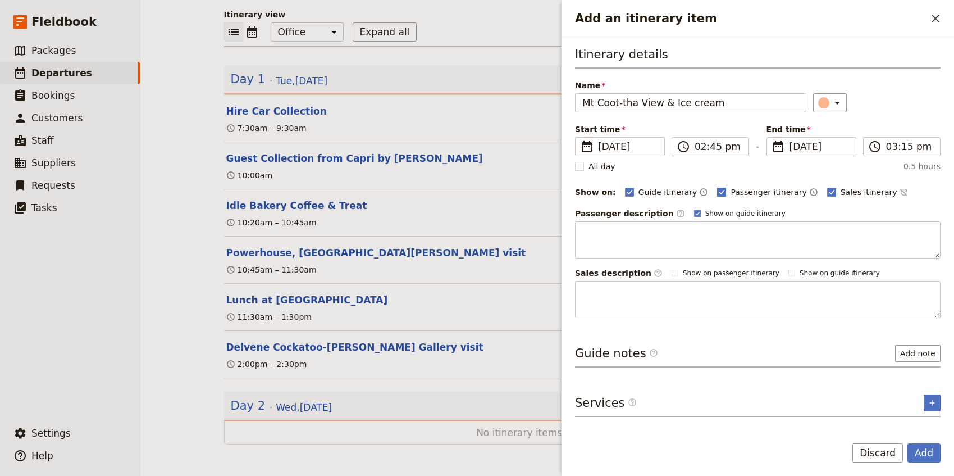
click at [750, 187] on span "Passenger itinerary" at bounding box center [769, 192] width 76 height 11
click at [717, 187] on input "Passenger itinerary" at bounding box center [717, 186] width 1 height 1
checkbox input "false"
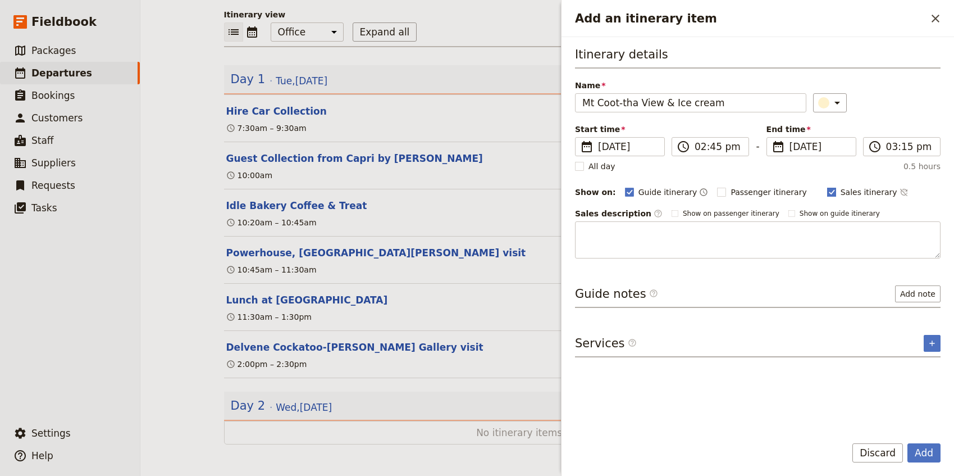
click at [828, 193] on label "Sales itinerary" at bounding box center [863, 192] width 70 height 11
click at [827, 187] on input "Sales itinerary" at bounding box center [827, 186] width 1 height 1
checkbox input "false"
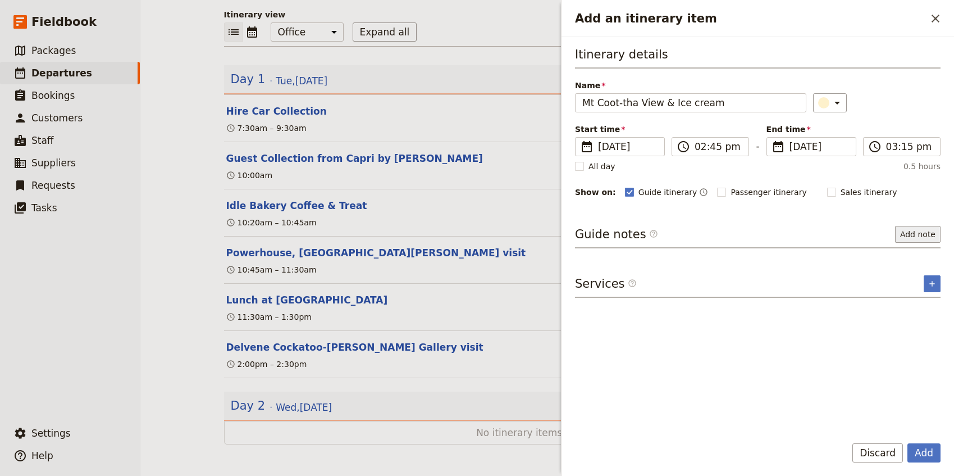
click at [919, 234] on button "Add note" at bounding box center [919, 234] width 46 height 17
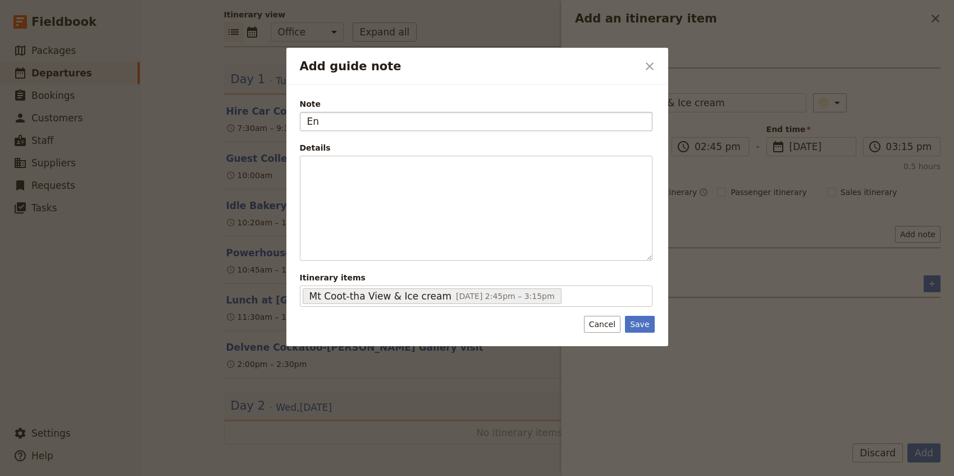
type input "E"
type input "Guests to enjoy the view"
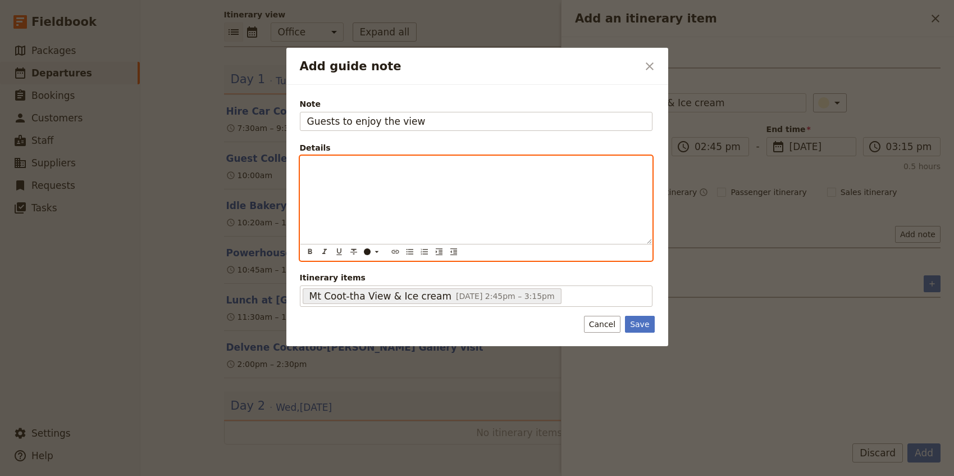
click at [331, 187] on div "Add guide note" at bounding box center [477, 200] width 352 height 88
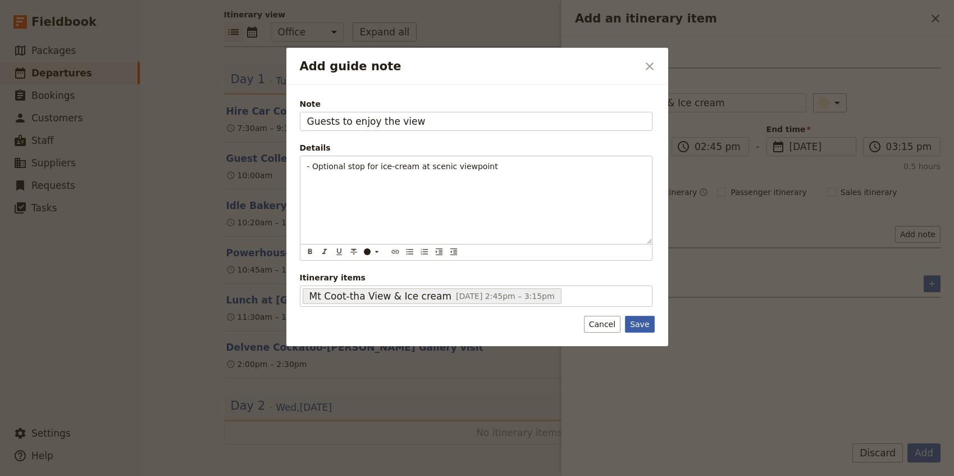
click at [640, 320] on button "Save" at bounding box center [639, 324] width 29 height 17
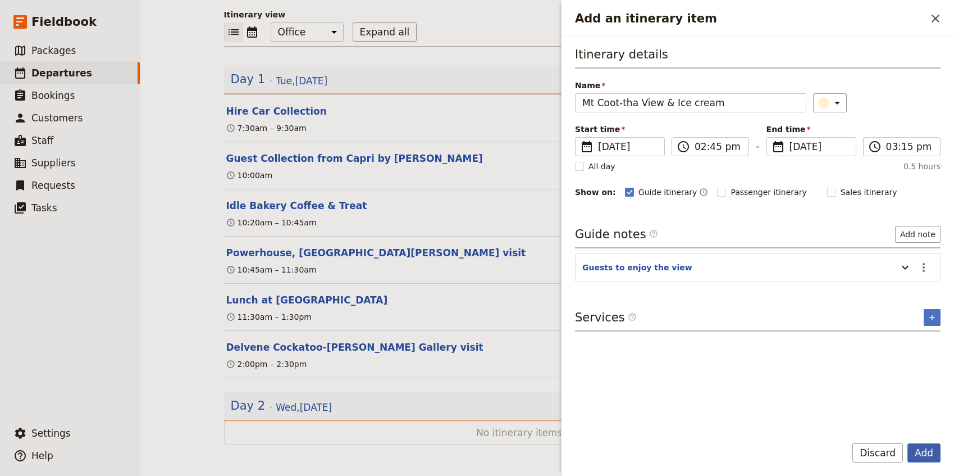
click at [921, 454] on button "Add" at bounding box center [924, 452] width 33 height 19
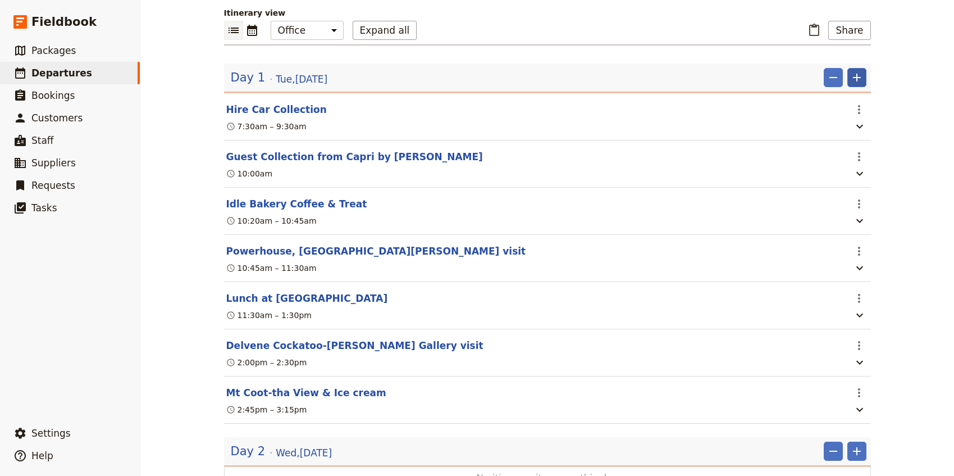
click at [865, 84] on button "​" at bounding box center [857, 77] width 19 height 19
click at [845, 109] on button "Add itinerary item" at bounding box center [823, 102] width 85 height 16
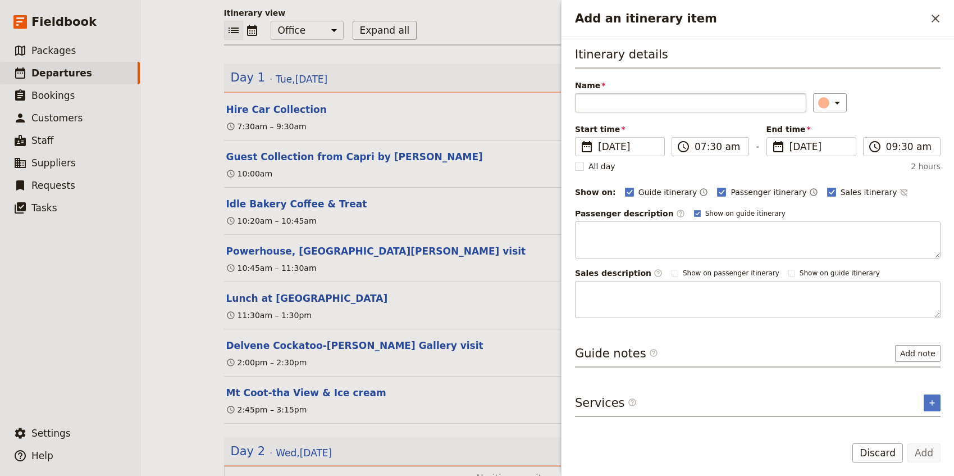
type input "D"
type input "G"
type input "Return guests to [GEOGRAPHIC_DATA] by [PERSON_NAME]"
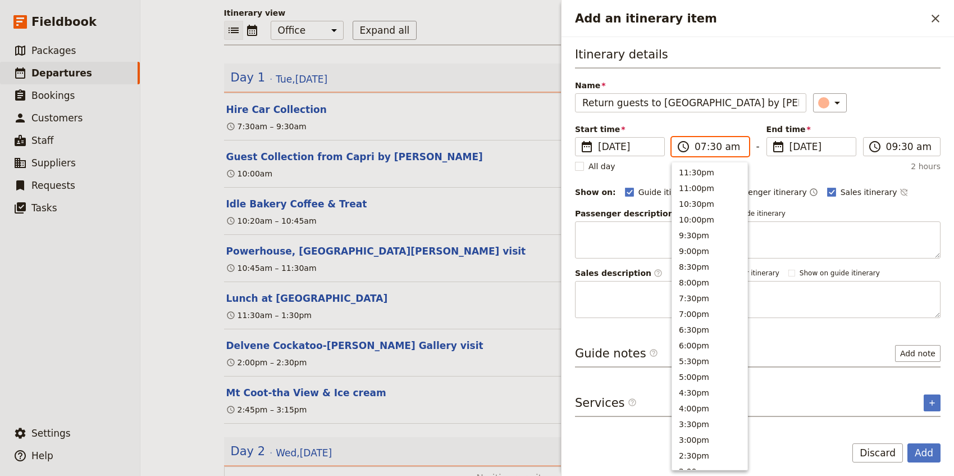
click at [696, 149] on input "07:30 am" at bounding box center [718, 146] width 47 height 13
click at [715, 148] on input "03:30 am" at bounding box center [718, 146] width 47 height 13
type input "03:45 pm"
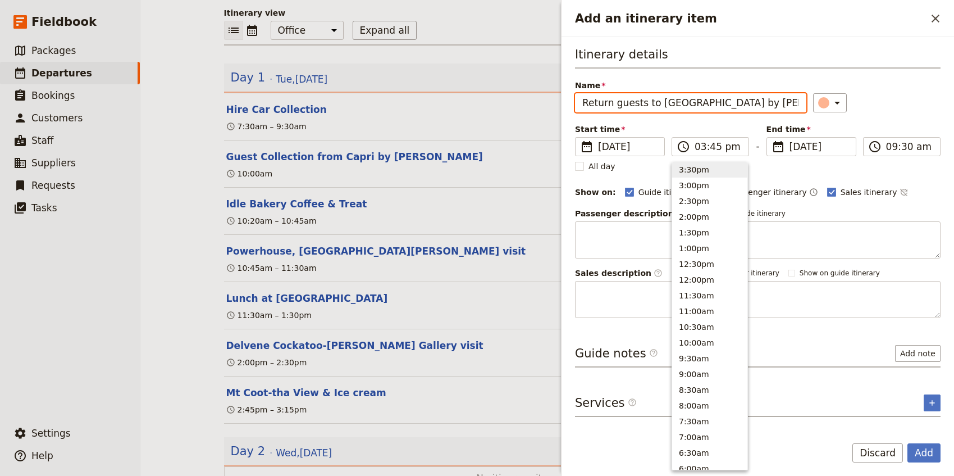
click at [913, 87] on div "Name Return guests to Capri by Fraser ​" at bounding box center [758, 96] width 366 height 33
type input "03:45 pm"
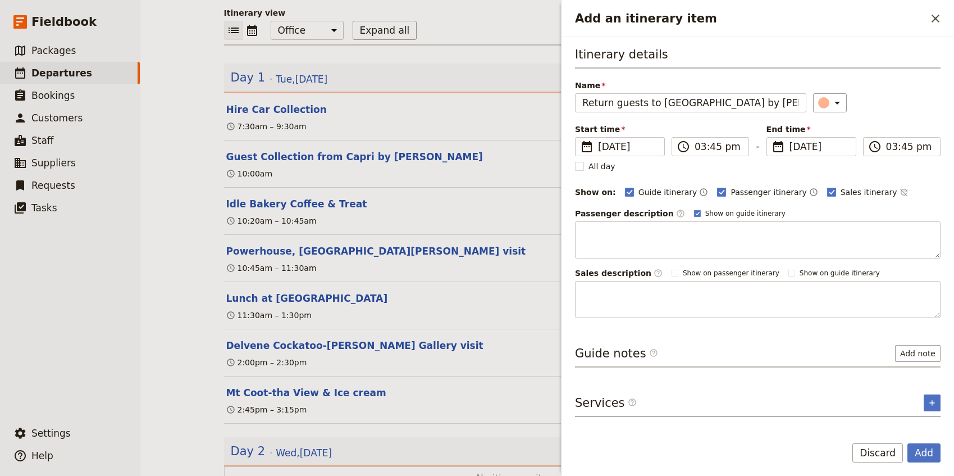
click at [717, 198] on div "Passenger itinerary ​" at bounding box center [767, 191] width 101 height 13
click at [740, 193] on span "Passenger itinerary" at bounding box center [769, 192] width 76 height 11
click at [717, 187] on input "Passenger itinerary" at bounding box center [717, 186] width 1 height 1
checkbox input "false"
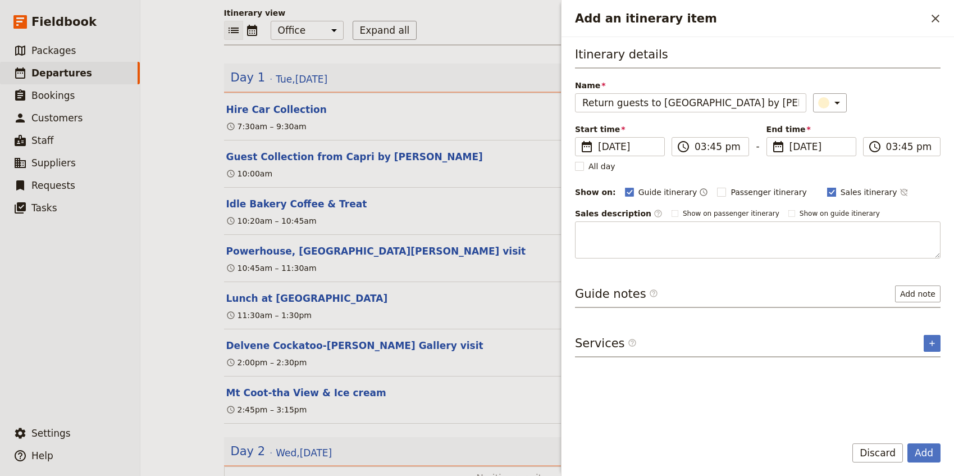
click at [841, 188] on span "Sales itinerary" at bounding box center [869, 192] width 57 height 11
click at [828, 187] on input "Sales itinerary" at bounding box center [827, 186] width 1 height 1
checkbox input "false"
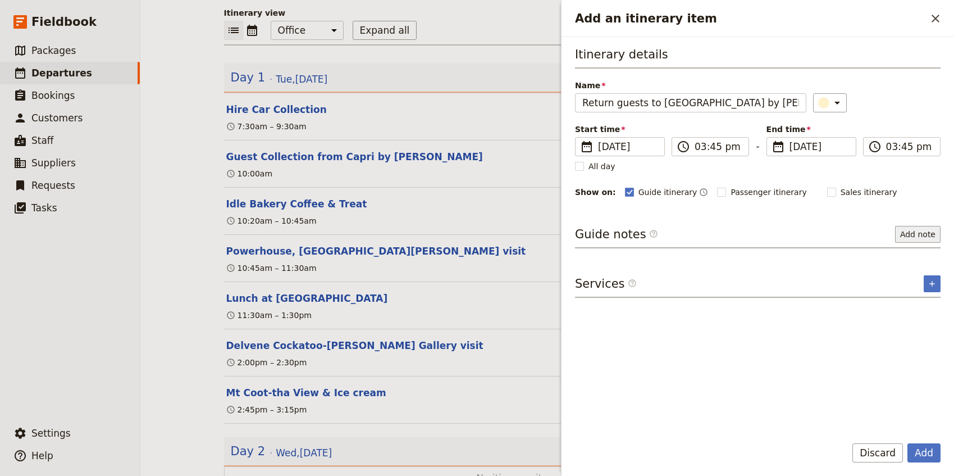
click at [915, 232] on button "Add note" at bounding box center [919, 234] width 46 height 17
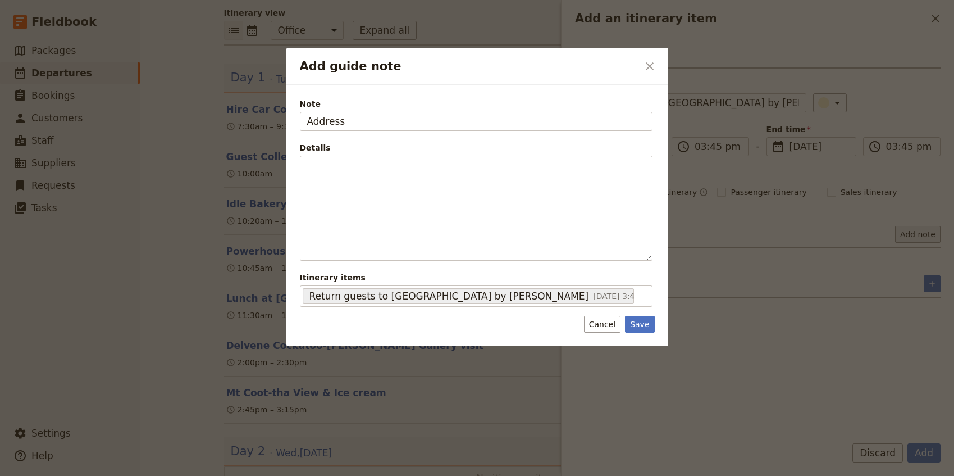
type input "Address"
click at [643, 319] on button "Save" at bounding box center [639, 324] width 29 height 17
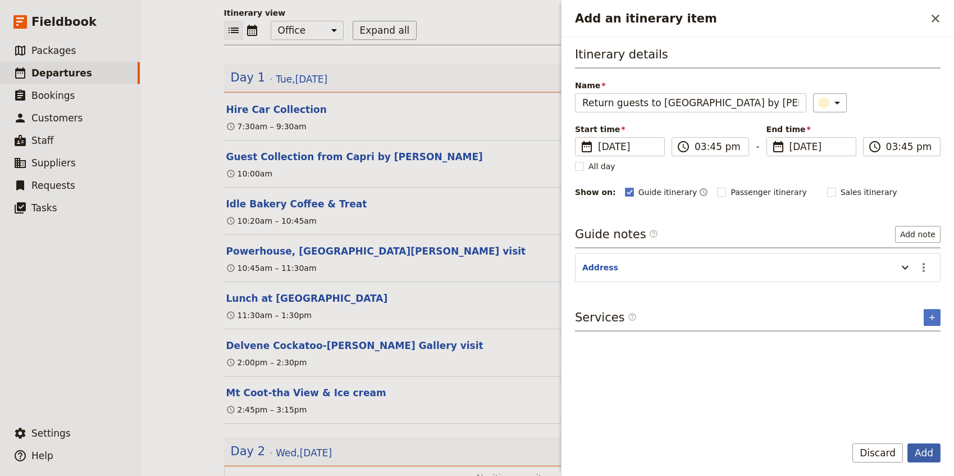
click at [919, 453] on button "Add" at bounding box center [924, 452] width 33 height 19
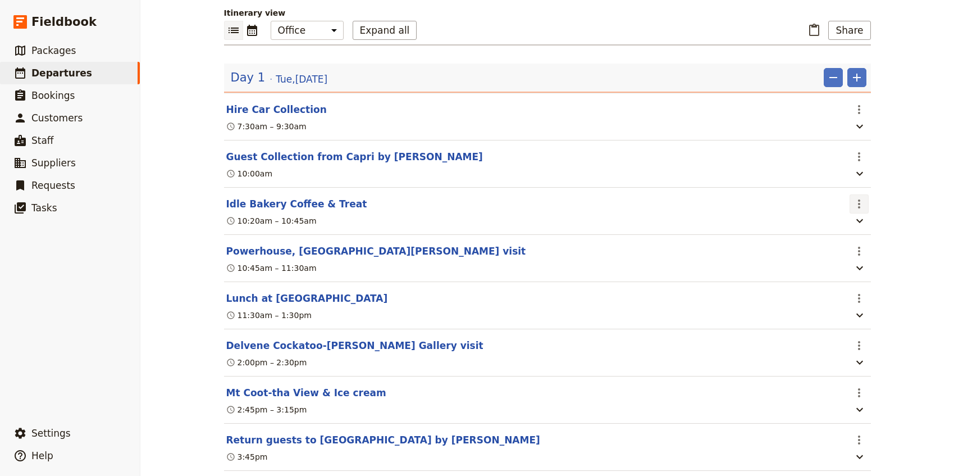
click at [861, 207] on icon "Actions" at bounding box center [859, 203] width 13 height 13
click at [851, 228] on span "Edit this itinerary item" at bounding box center [806, 229] width 88 height 11
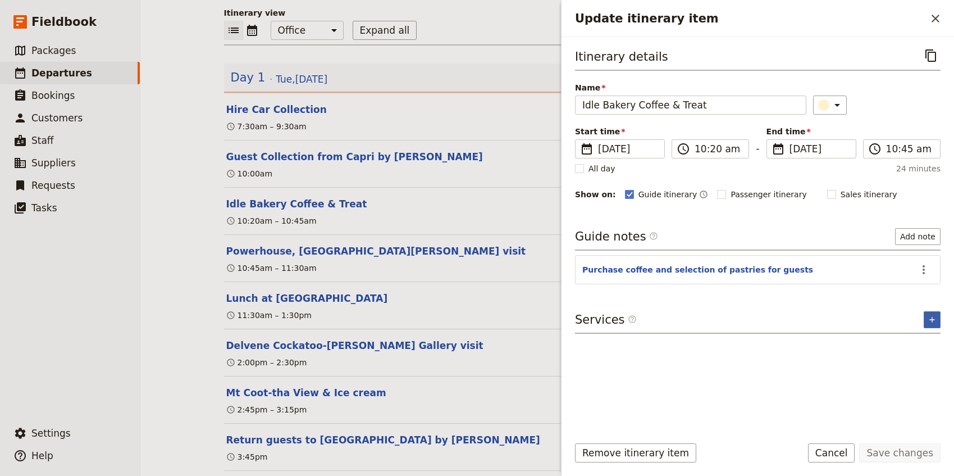
click at [928, 319] on icon "Add service inclusion" at bounding box center [932, 319] width 9 height 9
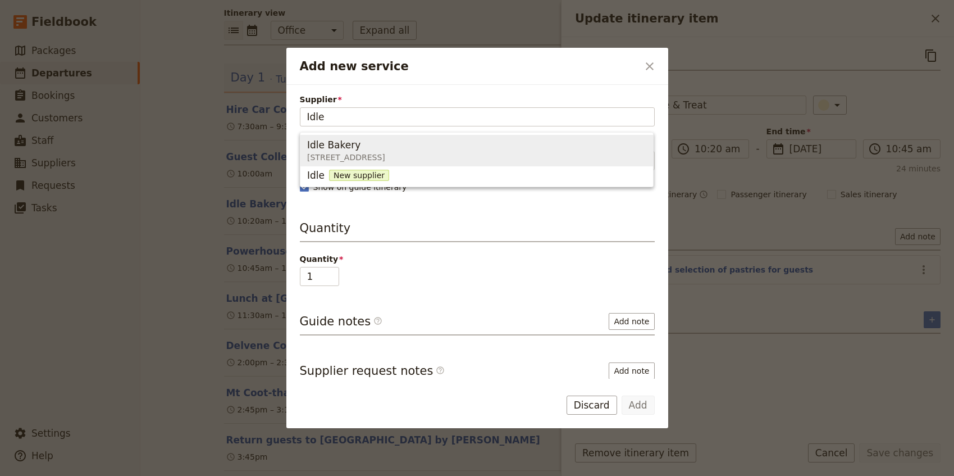
click at [385, 147] on div "Idle Bakery" at bounding box center [346, 144] width 78 height 13
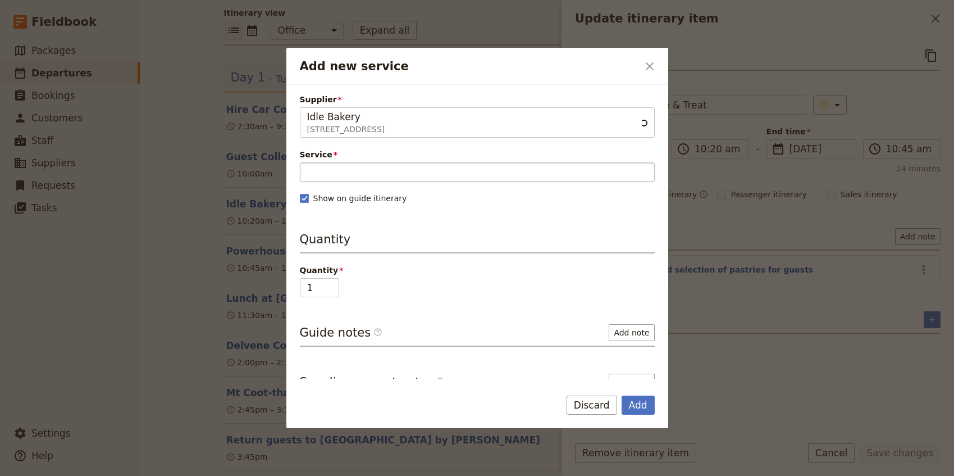
type input "Idle Bakery"
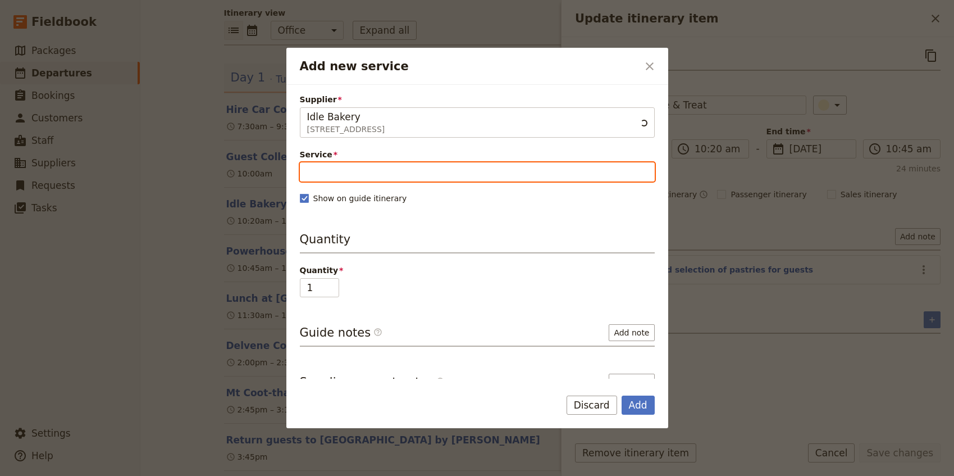
click at [360, 172] on input "Service" at bounding box center [477, 171] width 355 height 19
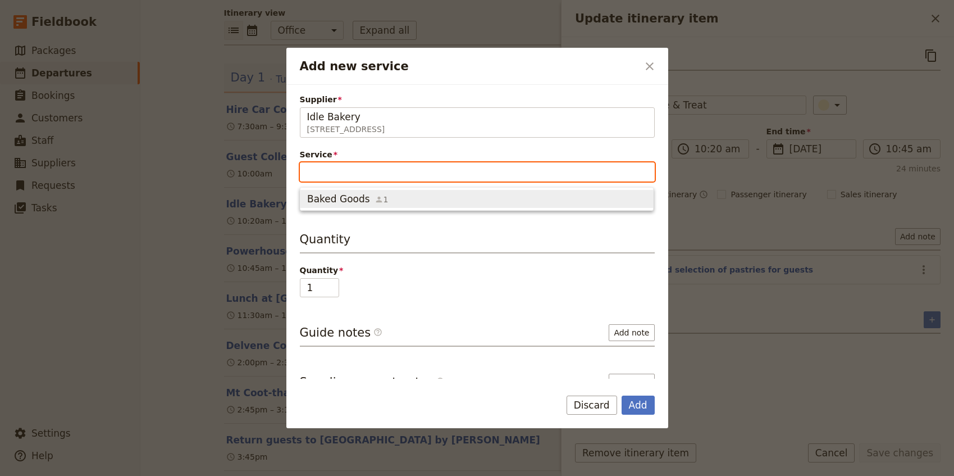
click at [349, 197] on span "Baked Goods" at bounding box center [338, 198] width 63 height 13
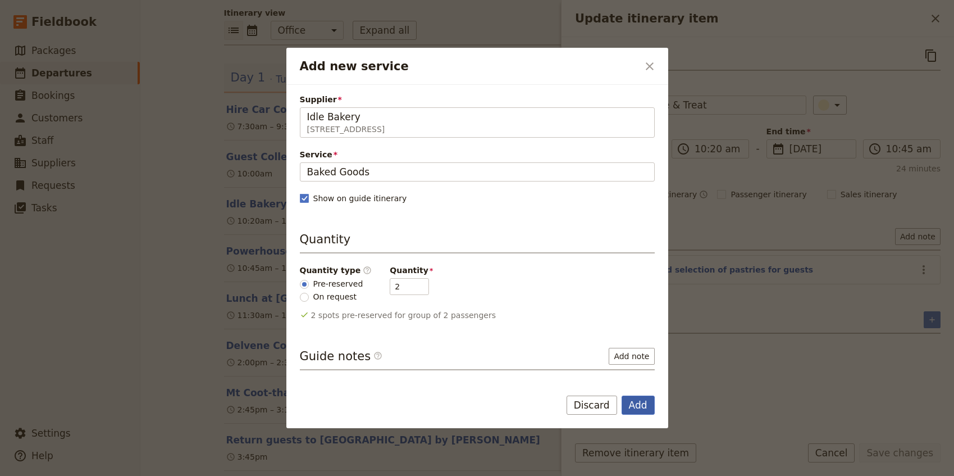
click at [631, 406] on button "Add" at bounding box center [638, 405] width 33 height 19
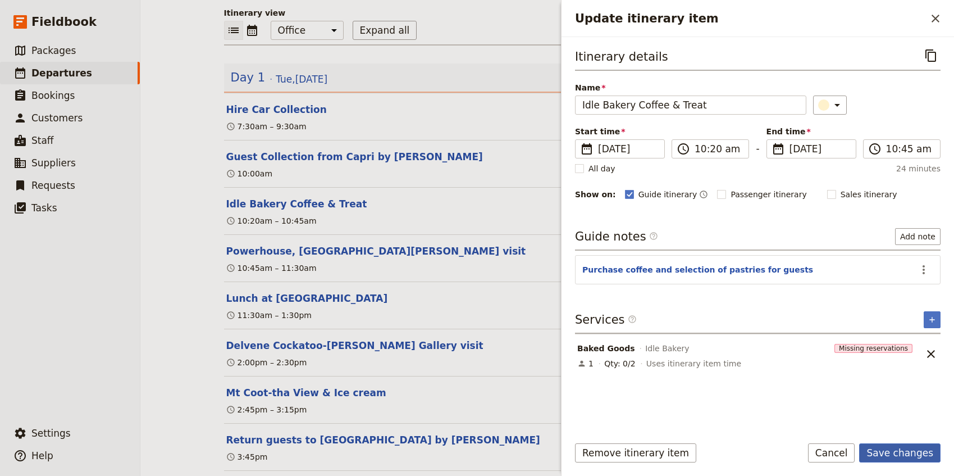
click at [911, 457] on button "Save changes" at bounding box center [900, 452] width 81 height 19
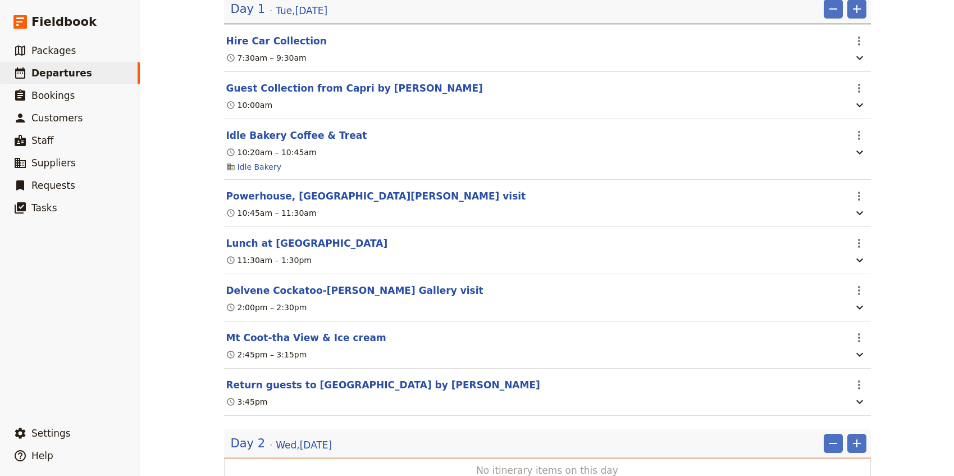
scroll to position [184, 0]
click at [862, 245] on icon "Actions" at bounding box center [859, 241] width 13 height 13
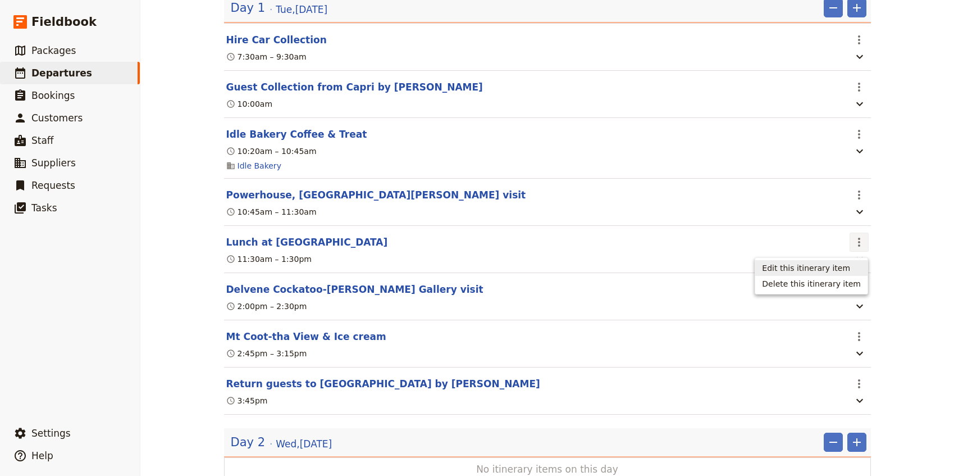
click at [851, 264] on span "Edit this itinerary item" at bounding box center [806, 267] width 88 height 11
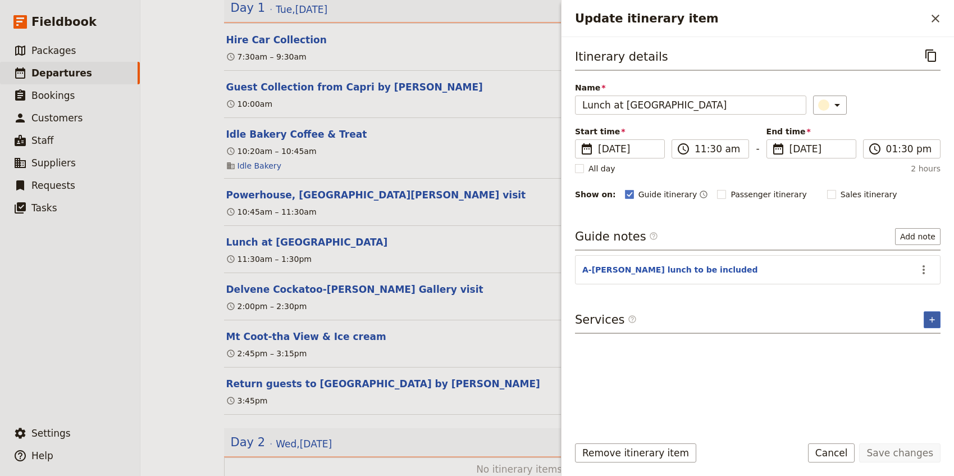
click at [939, 313] on button "​" at bounding box center [932, 319] width 17 height 17
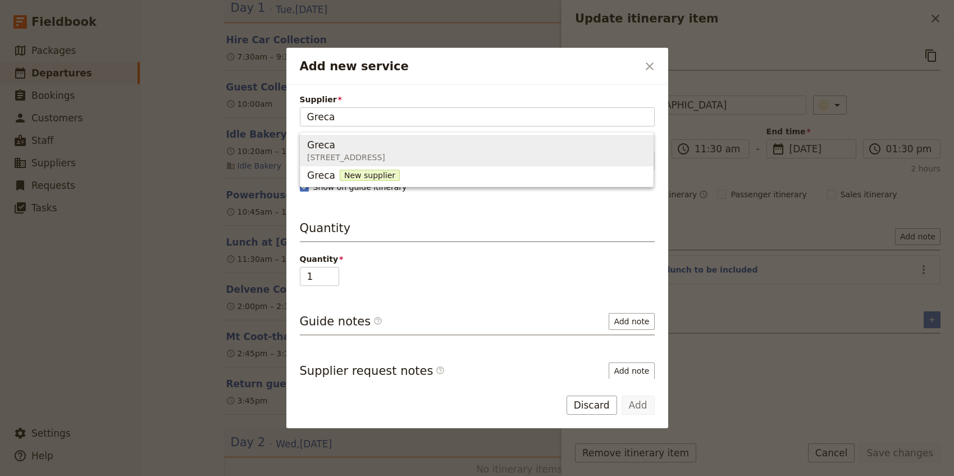
click at [385, 147] on div "Greca" at bounding box center [346, 144] width 78 height 13
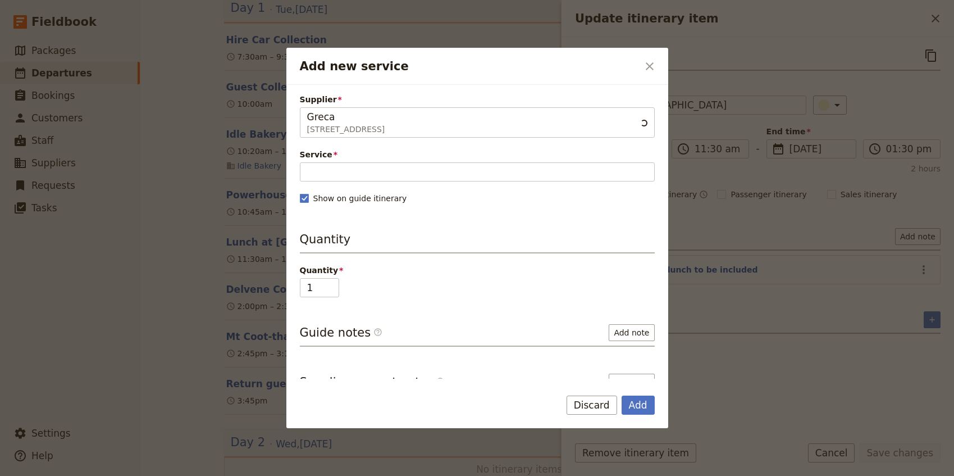
type input "Greca"
click at [360, 186] on div "Supplier Greca 3 5 Boundary Street, Brisbane QLD 4000, Australia Greca Service …" at bounding box center [477, 270] width 355 height 352
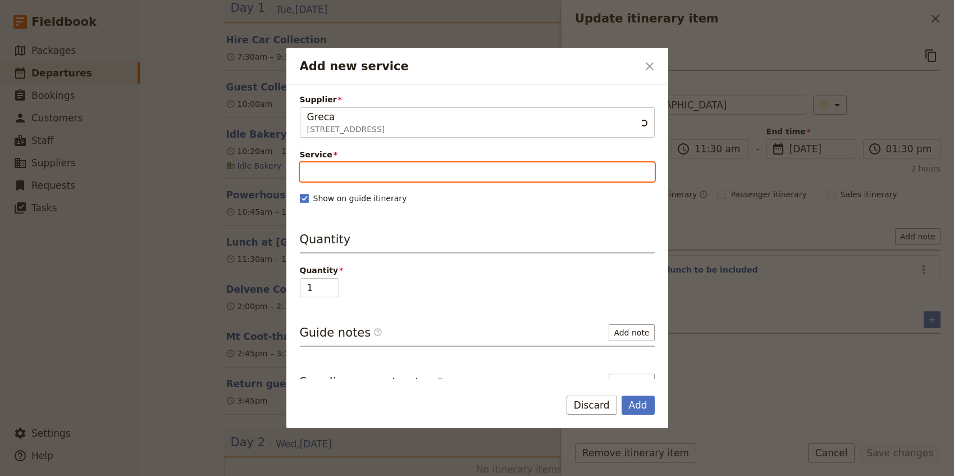
click at [360, 176] on input "Service" at bounding box center [477, 171] width 355 height 19
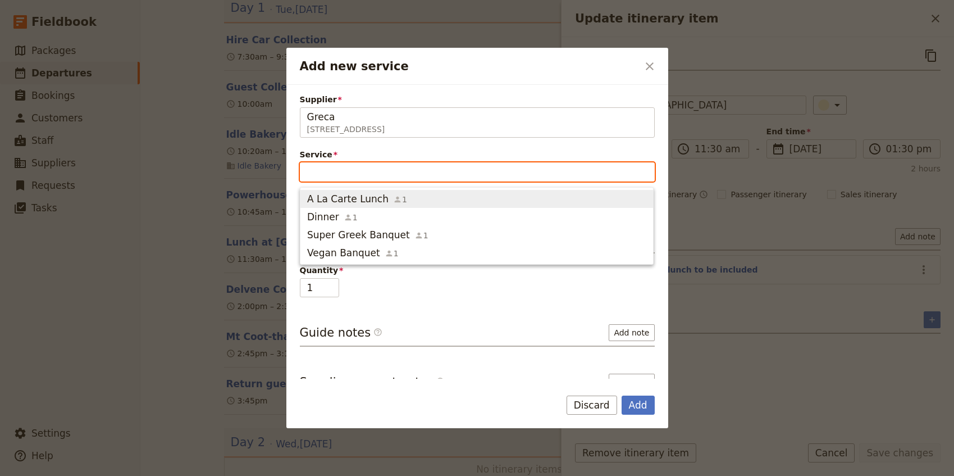
click at [344, 195] on span "A La Carte Lunch" at bounding box center [347, 198] width 81 height 13
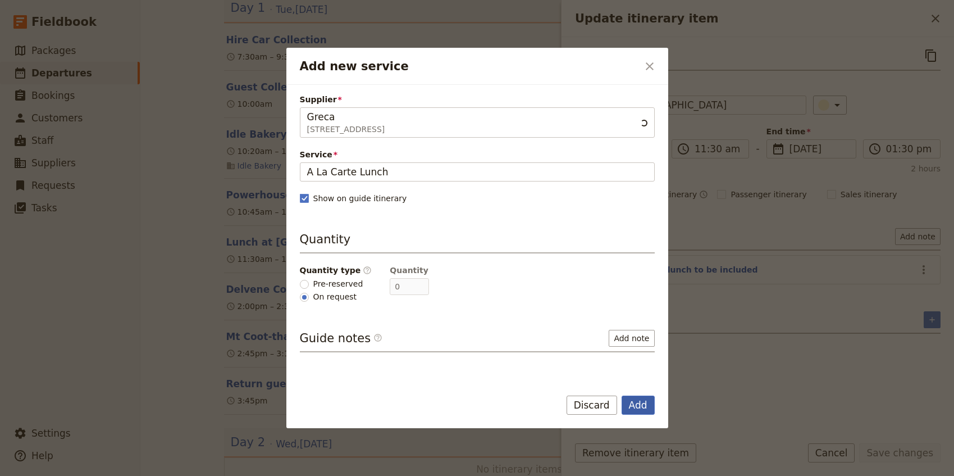
click at [638, 404] on button "Add" at bounding box center [638, 405] width 33 height 19
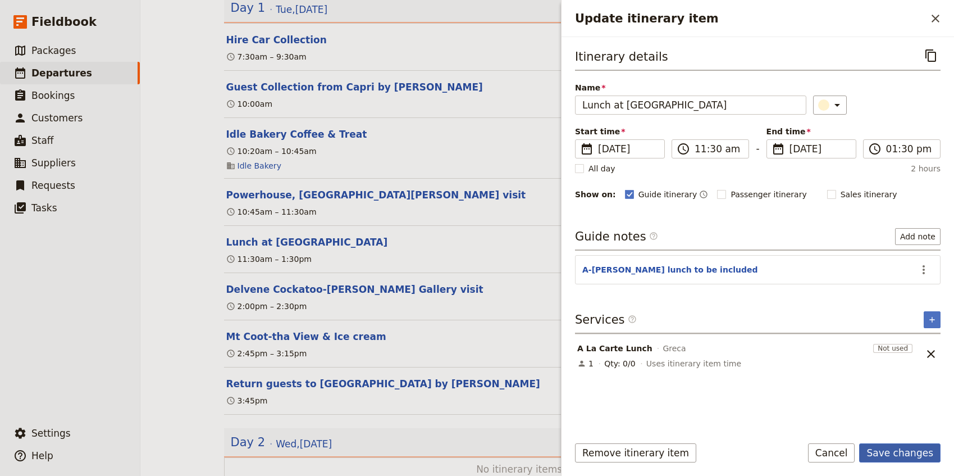
click at [892, 458] on button "Save changes" at bounding box center [900, 452] width 81 height 19
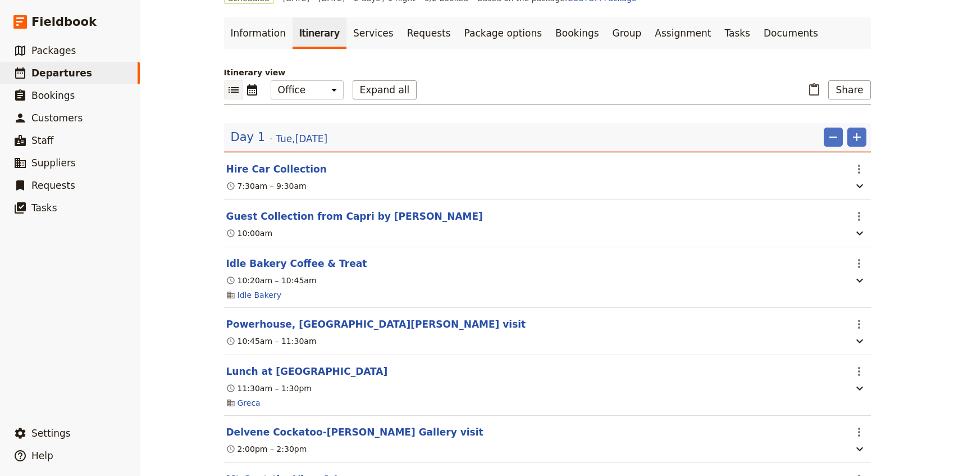
scroll to position [236, 0]
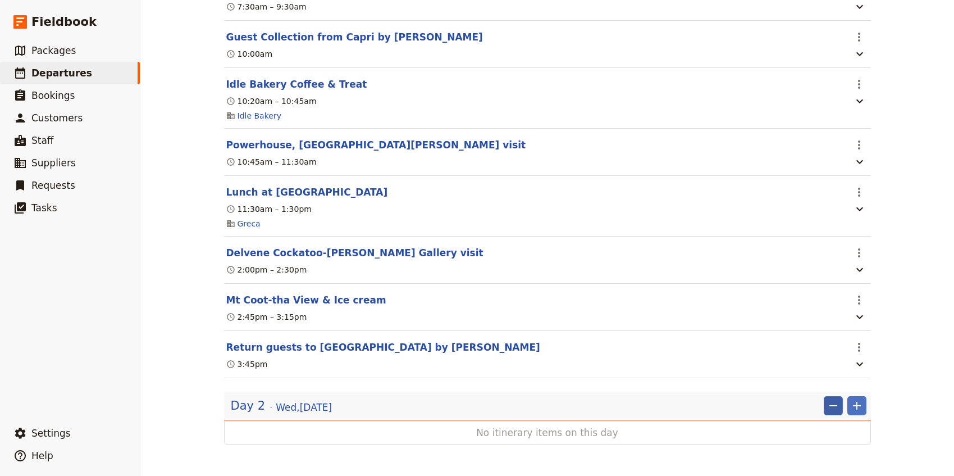
click at [834, 408] on icon "Remove" at bounding box center [833, 405] width 13 height 13
click at [823, 429] on span "Remove day" at bounding box center [811, 430] width 49 height 11
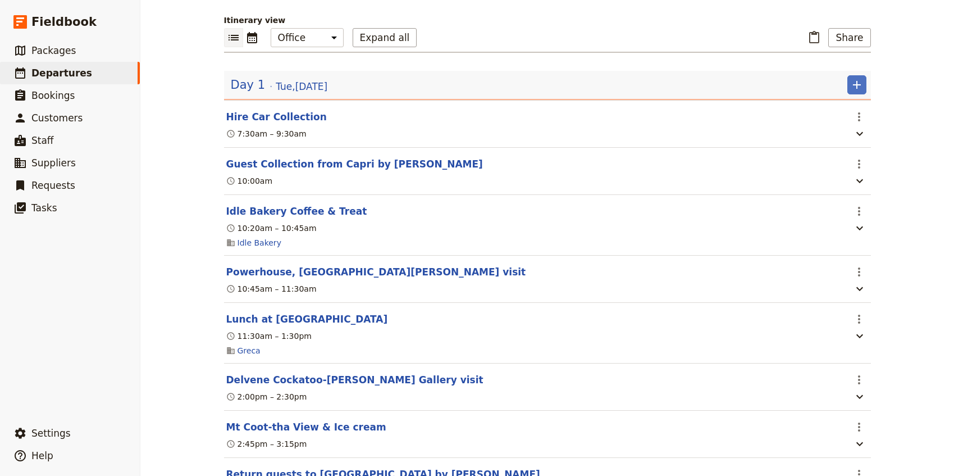
scroll to position [0, 0]
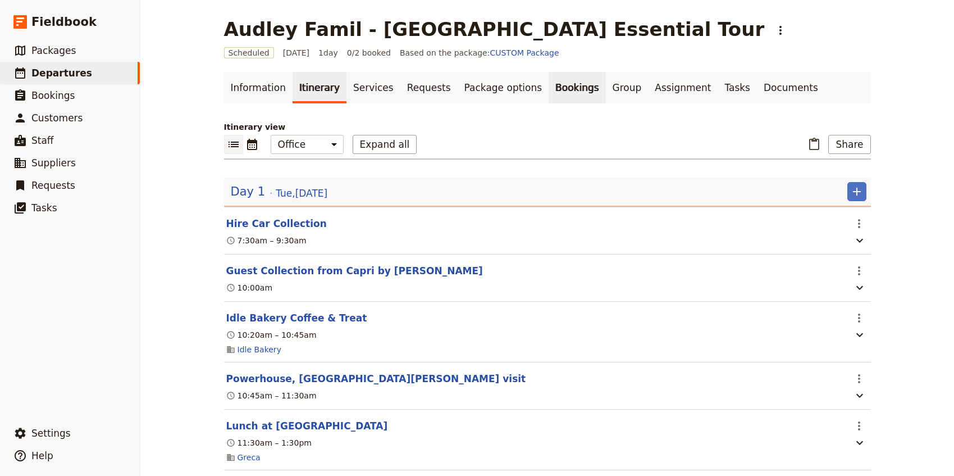
click at [549, 85] on link "Bookings" at bounding box center [577, 87] width 57 height 31
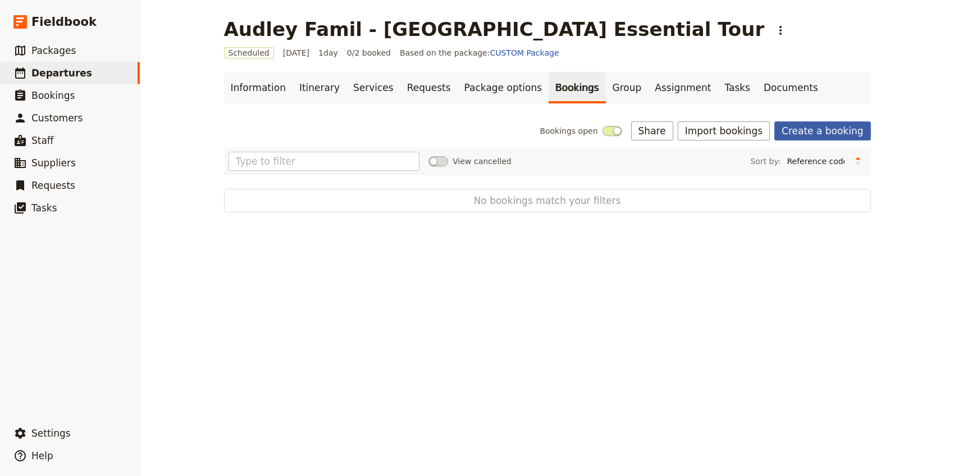
click at [825, 127] on link "Create a booking" at bounding box center [823, 130] width 96 height 19
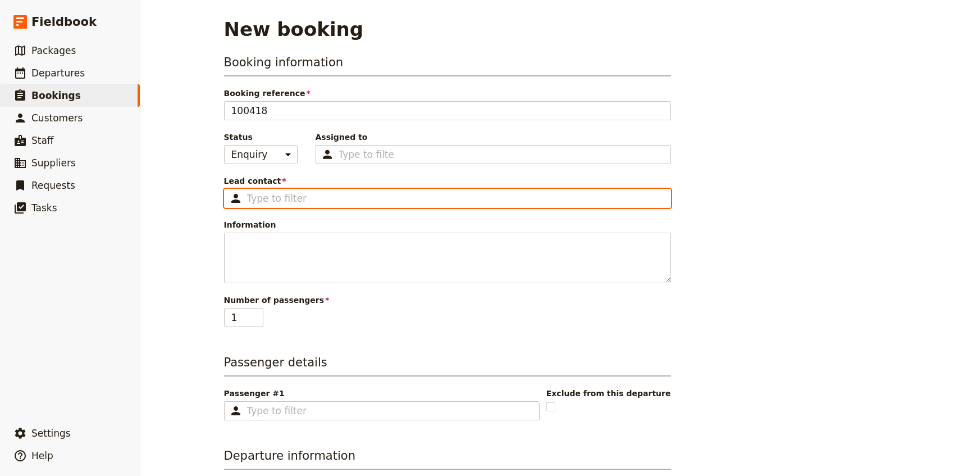
click at [288, 203] on input "Lead contact ​" at bounding box center [455, 198] width 417 height 13
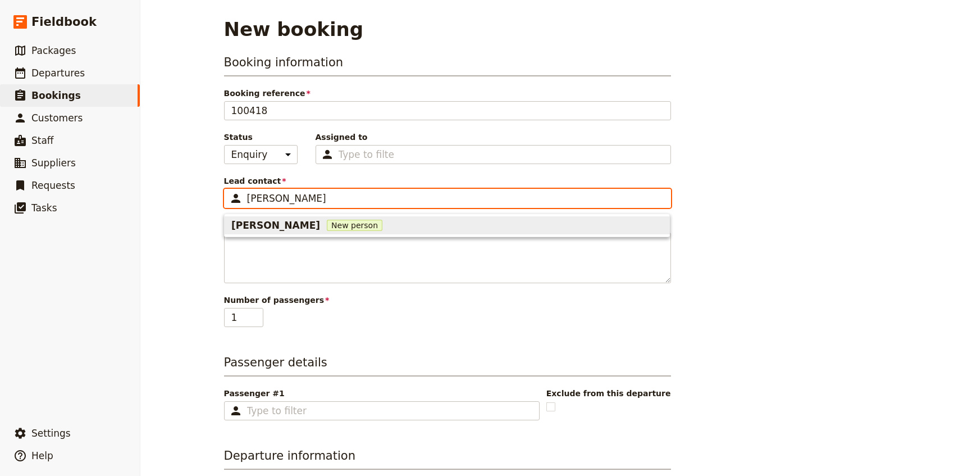
click at [282, 224] on span "[PERSON_NAME]" at bounding box center [275, 225] width 89 height 13
type input "[PERSON_NAME]"
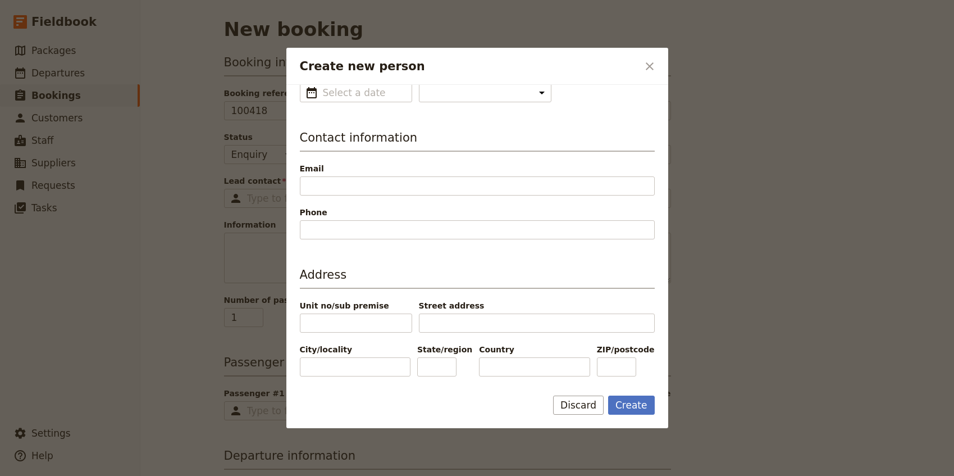
scroll to position [154, 0]
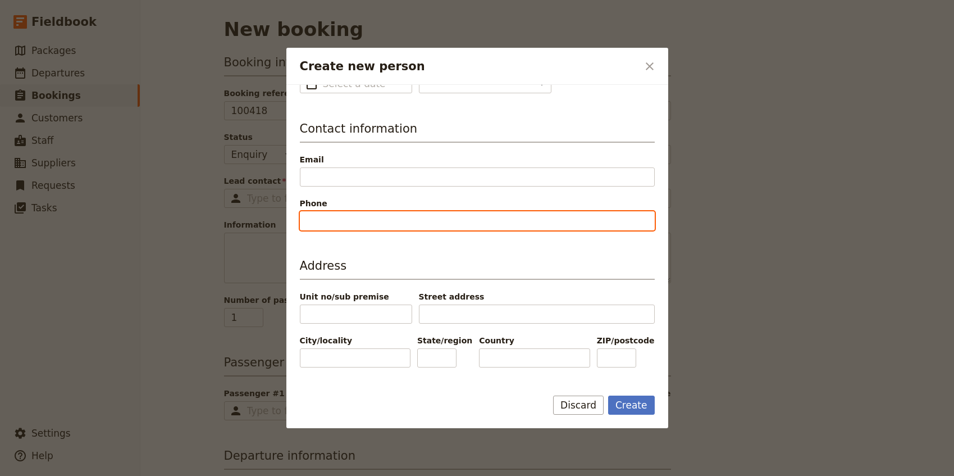
type input "Talia"
click at [358, 221] on input "Phone" at bounding box center [477, 220] width 355 height 19
paste input "[PHONE_NUMBER]"
type input "[PHONE_NUMBER]"
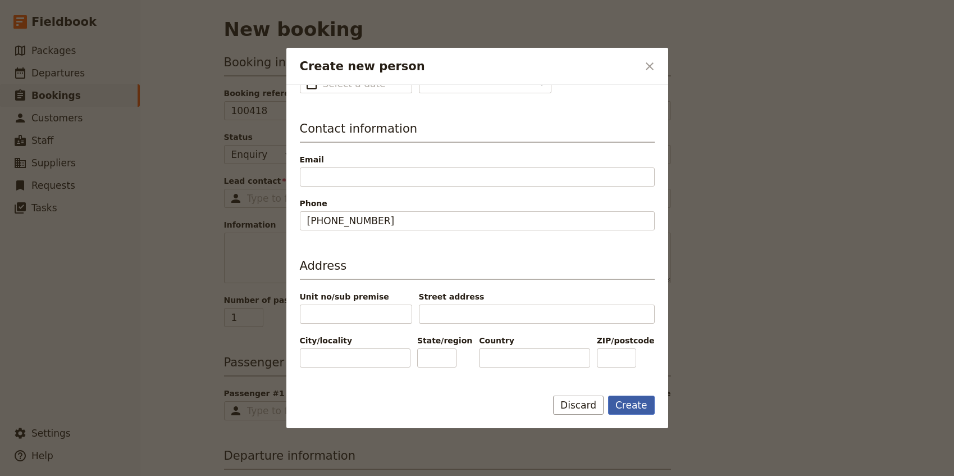
click at [641, 407] on button "Create" at bounding box center [631, 405] width 47 height 19
type input "[PERSON_NAME]"
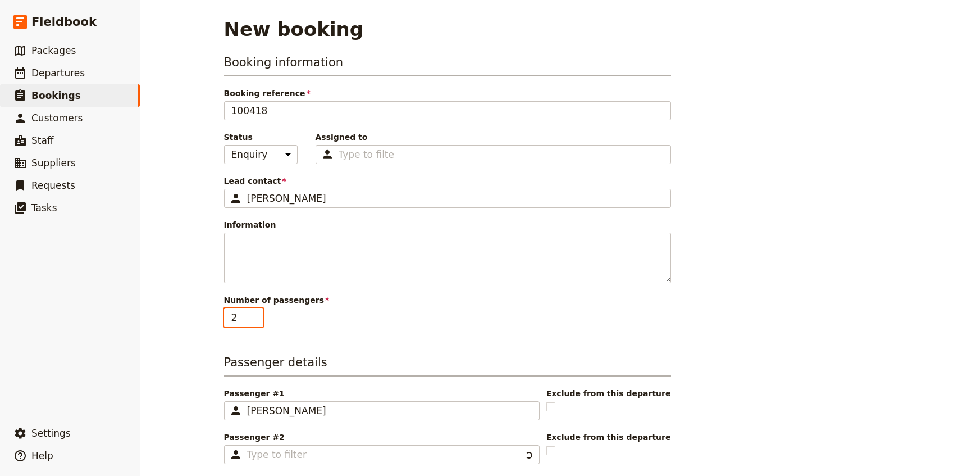
type input "2"
click at [259, 316] on input "2" at bounding box center [243, 317] width 39 height 19
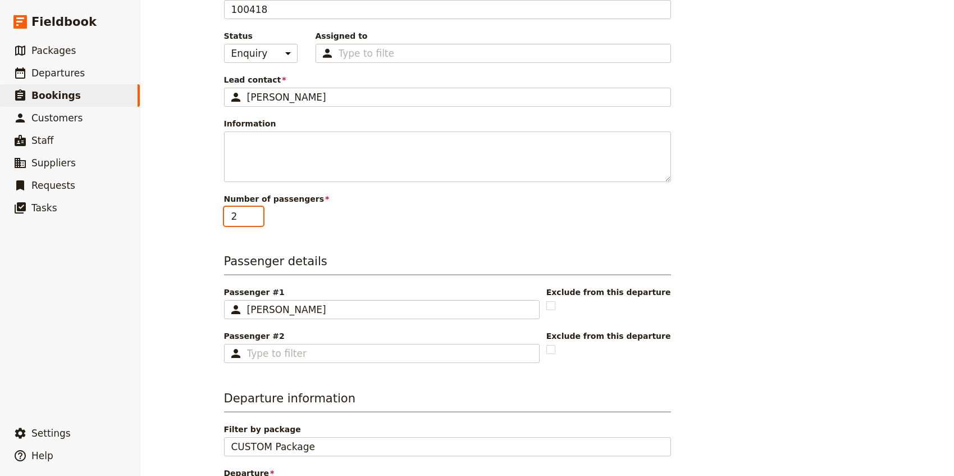
scroll to position [103, 0]
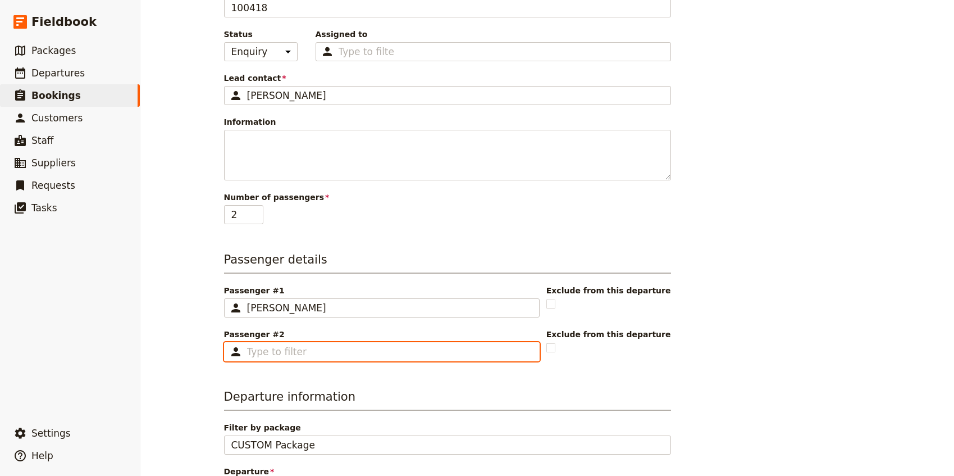
click at [292, 355] on input "Passenger #2 ​" at bounding box center [389, 351] width 285 height 13
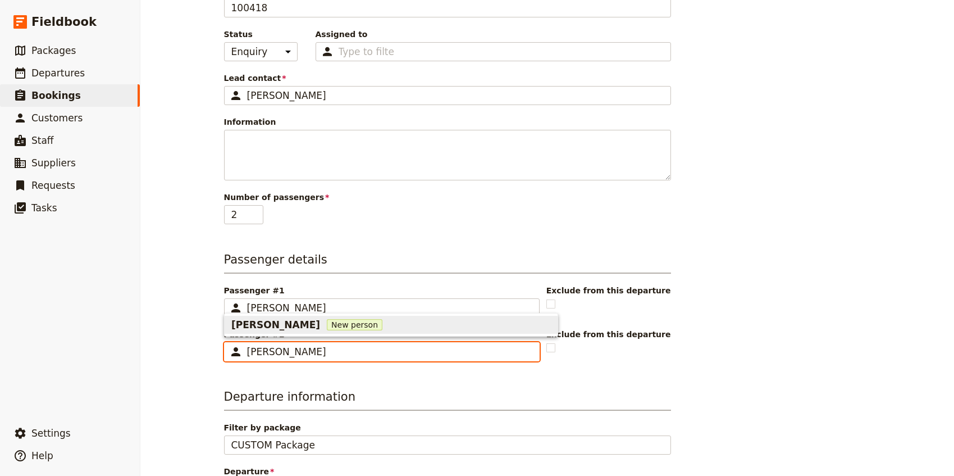
click at [273, 325] on span "[PERSON_NAME]" at bounding box center [275, 324] width 89 height 13
type input "[PERSON_NAME]"
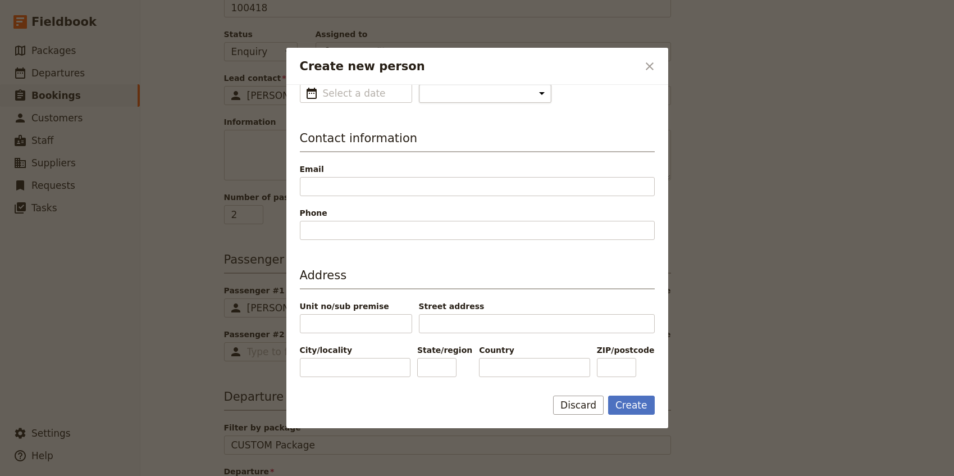
scroll to position [146, 0]
type input "Keila"
paste input "1 424-634-1283"
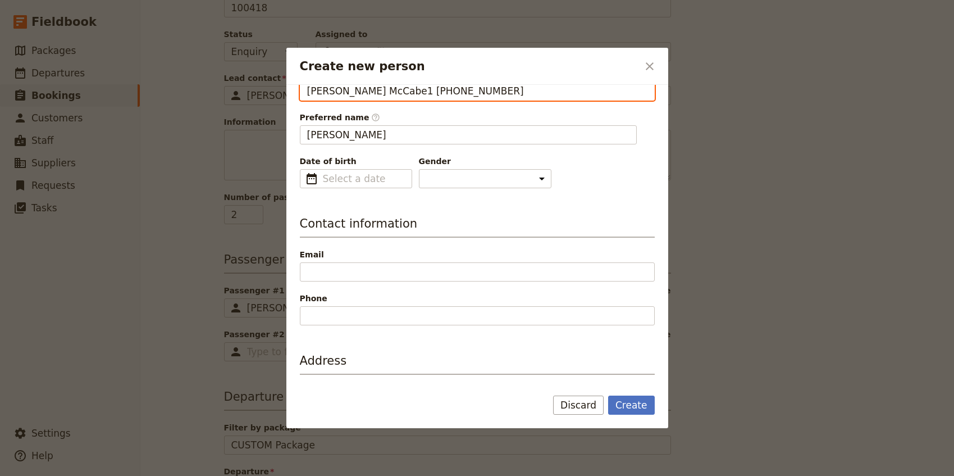
type input "[PERSON_NAME]"
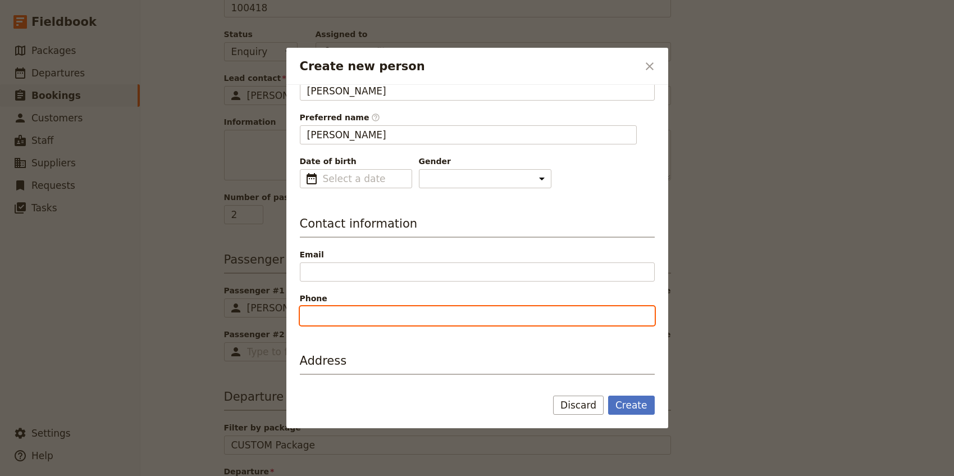
click at [338, 313] on input "Phone" at bounding box center [477, 315] width 355 height 19
paste input "1 424-634-1283"
click at [308, 315] on input "1 424-634-1283" at bounding box center [477, 315] width 355 height 19
type input "[PHONE_NUMBER]"
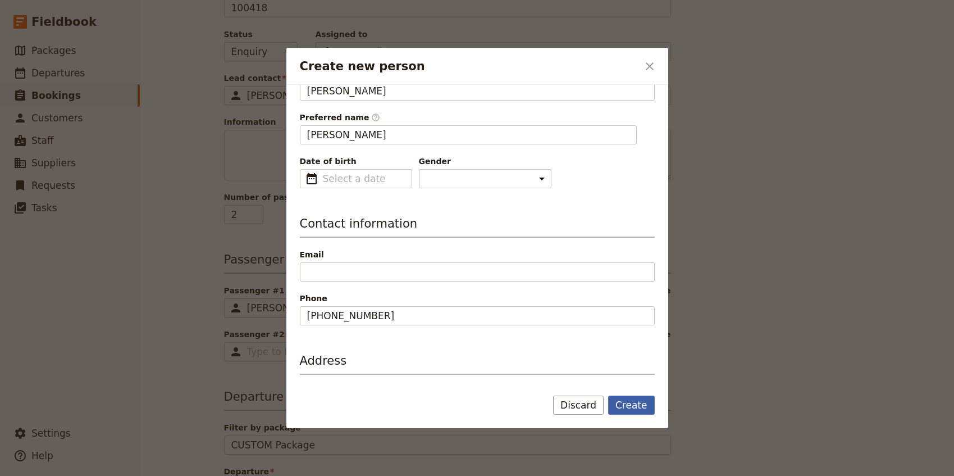
click at [633, 401] on button "Create" at bounding box center [631, 405] width 47 height 19
type input "[PERSON_NAME]"
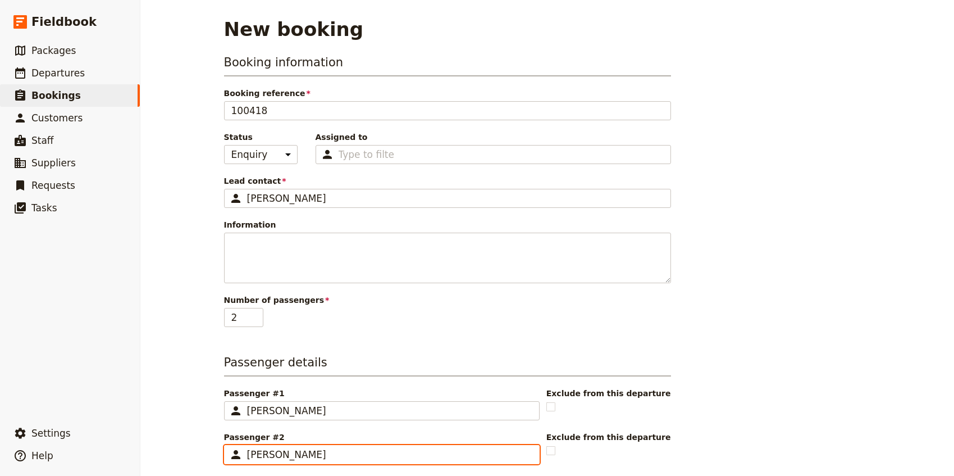
scroll to position [250, 0]
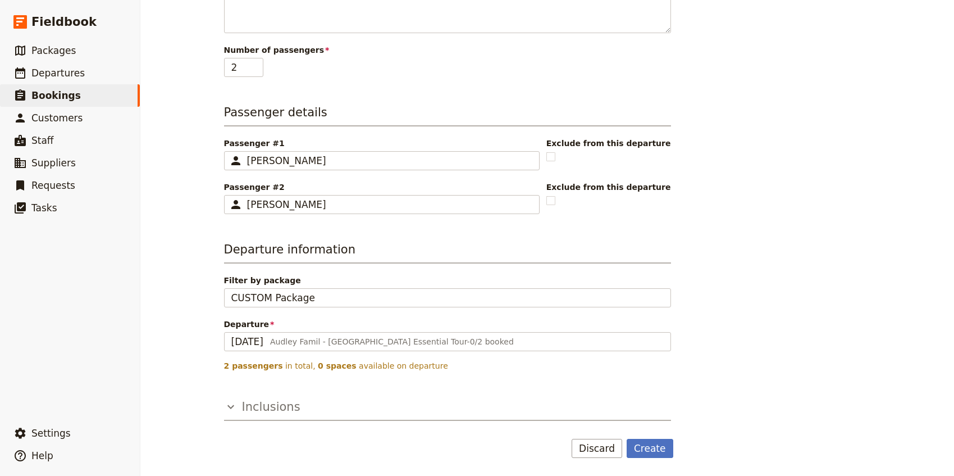
click at [235, 408] on icon "button" at bounding box center [230, 406] width 13 height 13
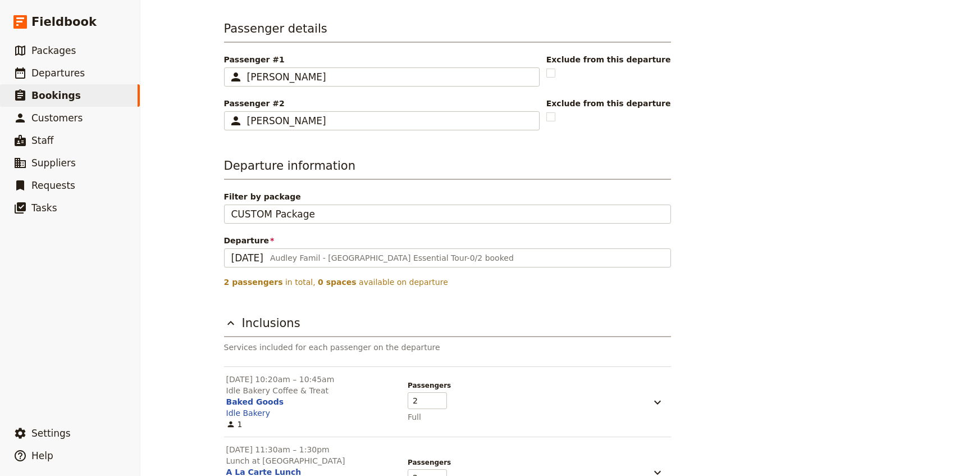
scroll to position [434, 0]
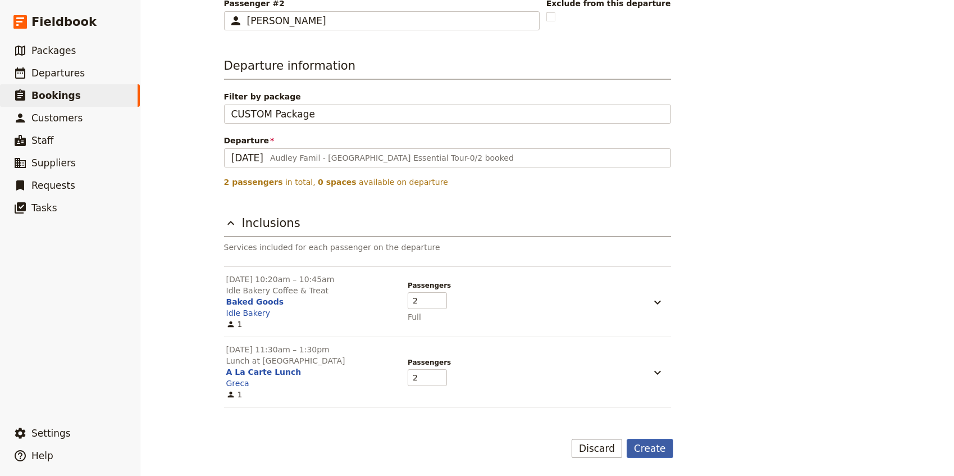
click at [653, 453] on button "Create" at bounding box center [650, 448] width 47 height 19
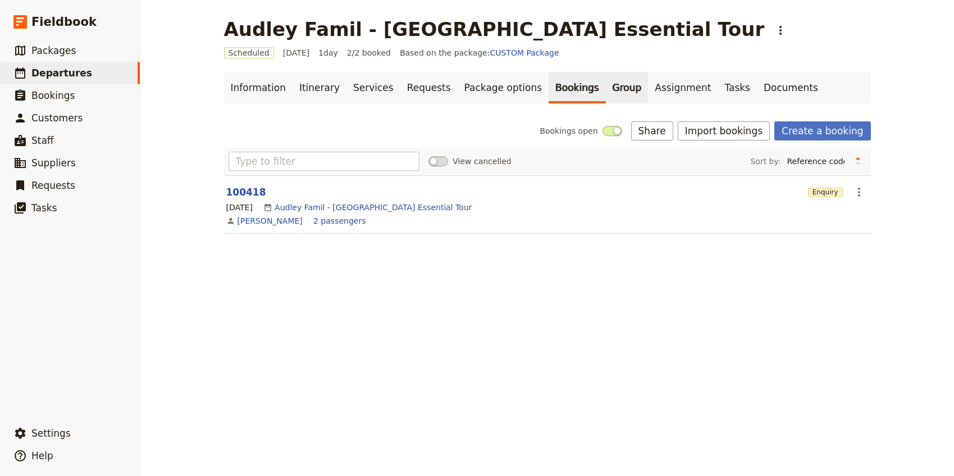
click at [606, 84] on link "Group" at bounding box center [627, 87] width 43 height 31
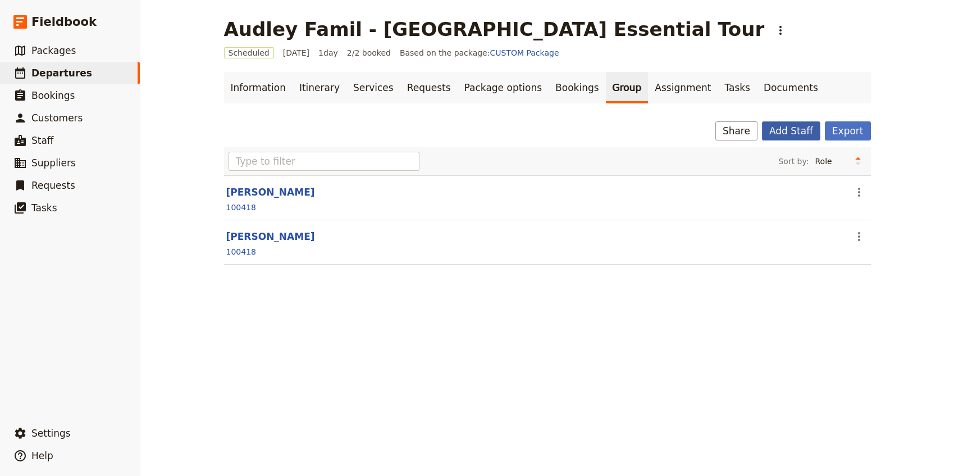
click at [800, 133] on button "Add Staff" at bounding box center [791, 130] width 58 height 19
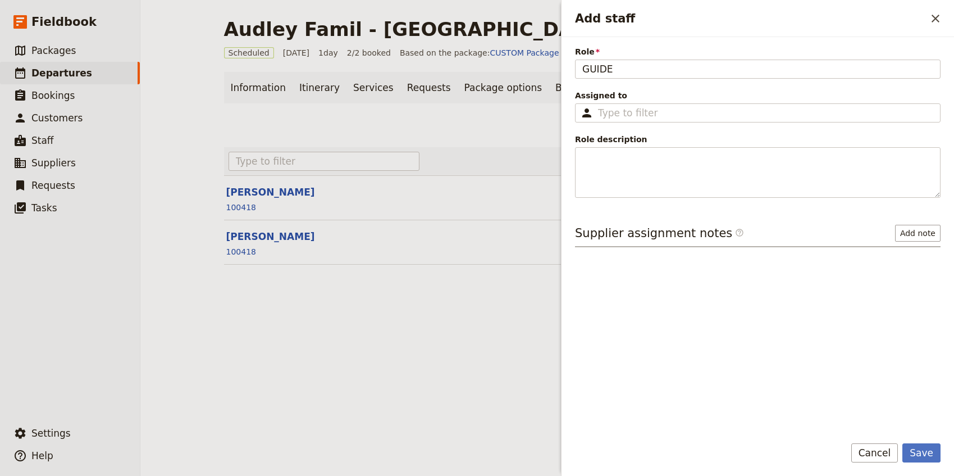
type input "GUIDE"
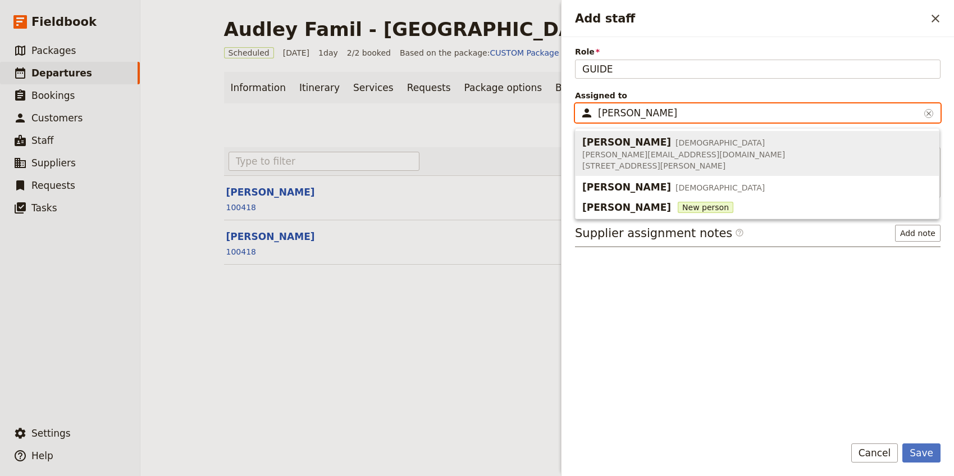
click at [604, 139] on span "[PERSON_NAME]" at bounding box center [627, 141] width 89 height 13
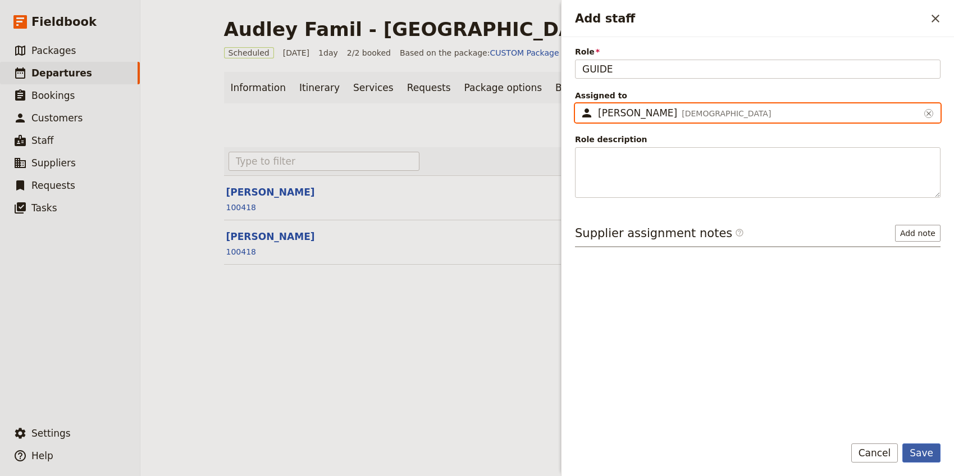
type input "[PERSON_NAME]"
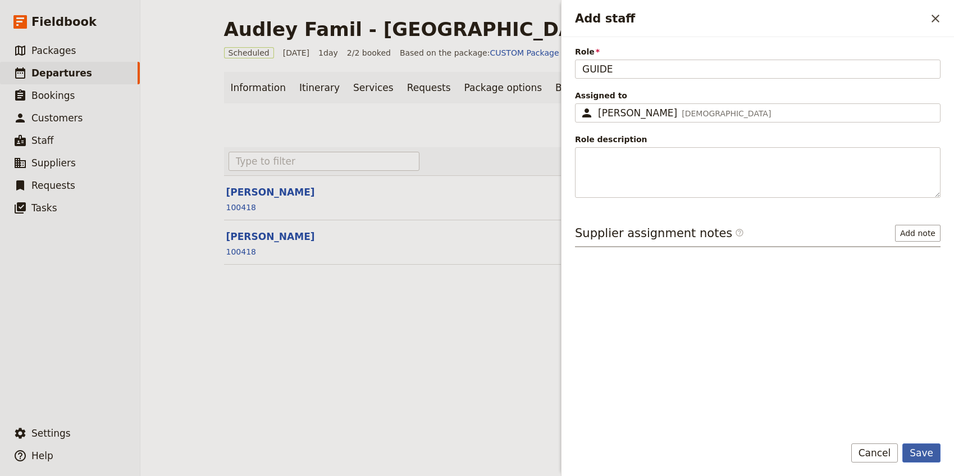
click at [922, 453] on button "Save" at bounding box center [922, 452] width 38 height 19
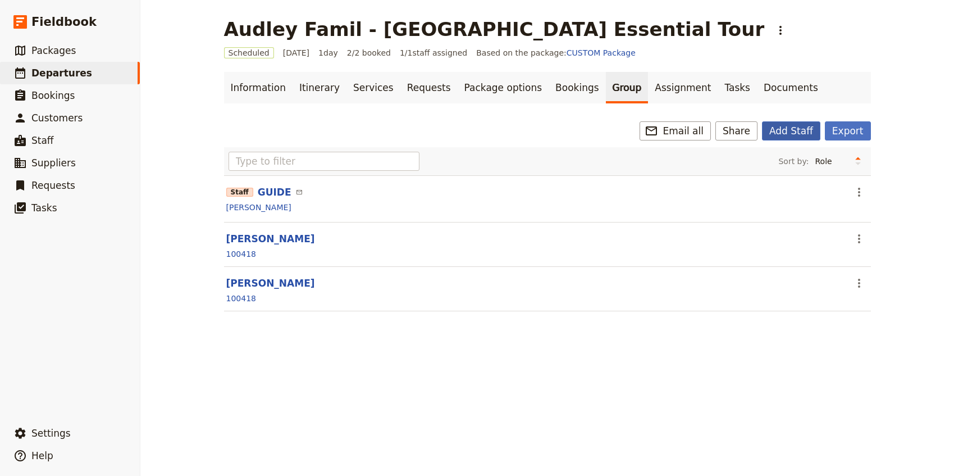
click at [798, 131] on button "Add Staff" at bounding box center [791, 130] width 58 height 19
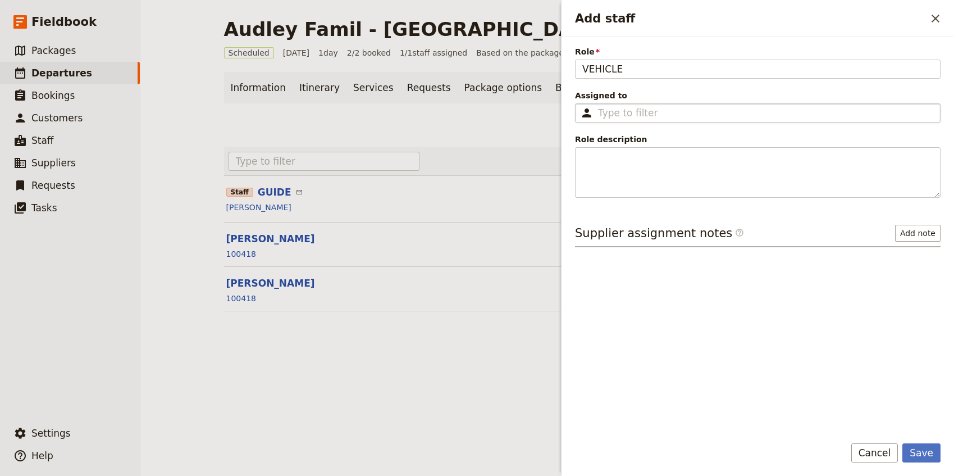
type input "VEHICLE"
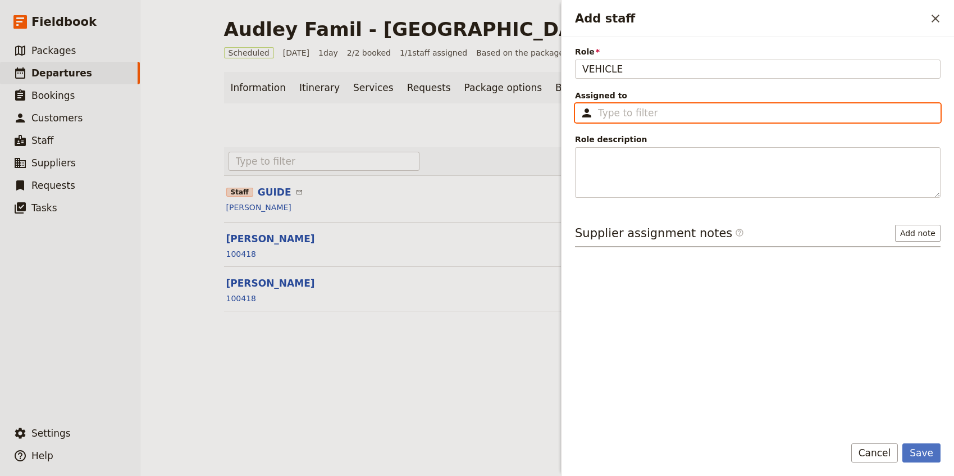
click at [637, 118] on input "Assigned to ​" at bounding box center [765, 112] width 335 height 13
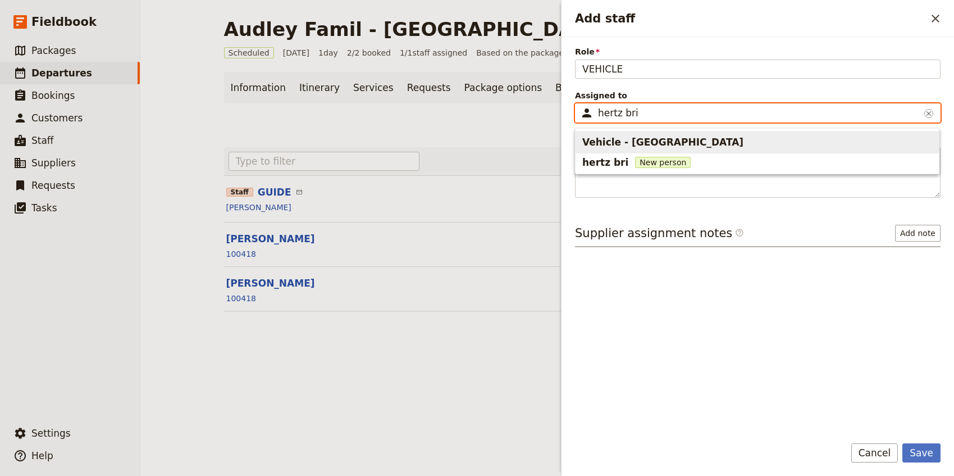
click at [661, 142] on span "Vehicle - [GEOGRAPHIC_DATA]" at bounding box center [663, 141] width 161 height 13
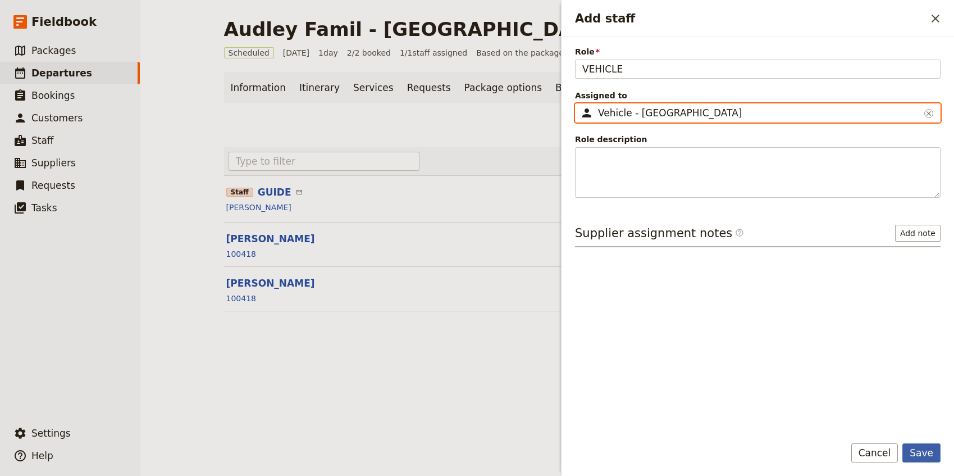
type input "Vehicle - [GEOGRAPHIC_DATA]"
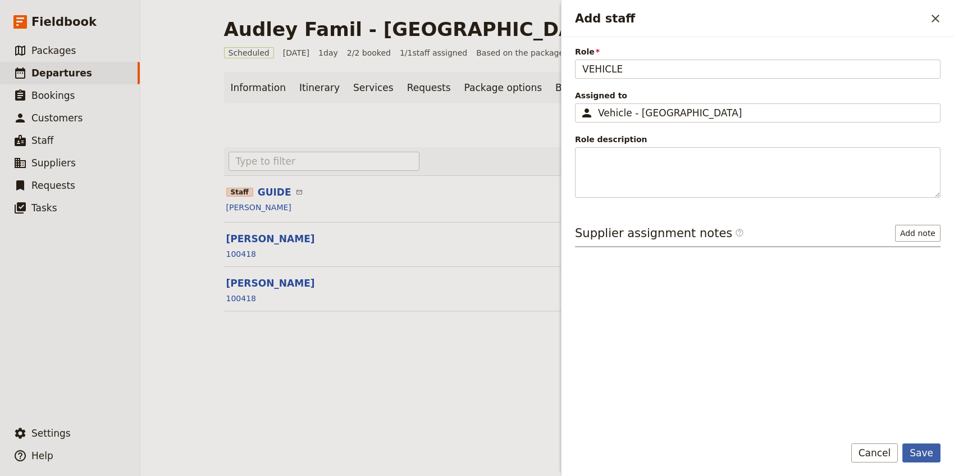
click at [913, 454] on button "Save" at bounding box center [922, 452] width 38 height 19
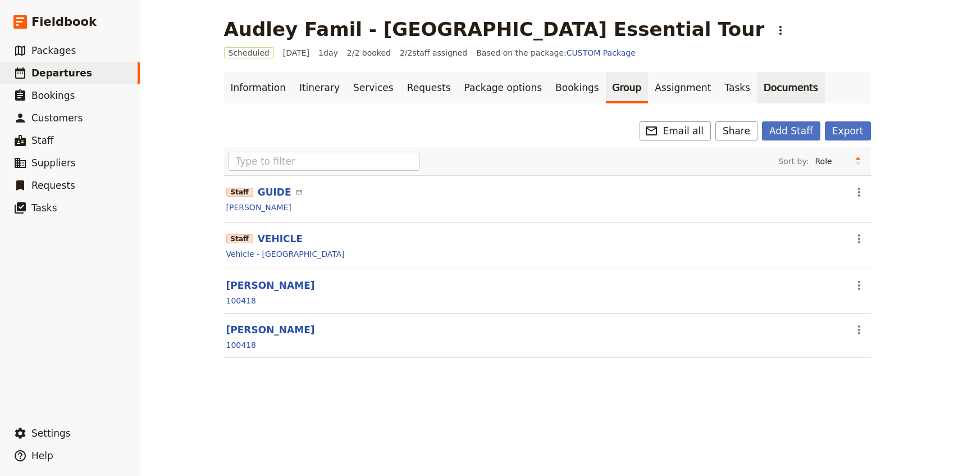
click at [760, 84] on link "Documents" at bounding box center [791, 87] width 68 height 31
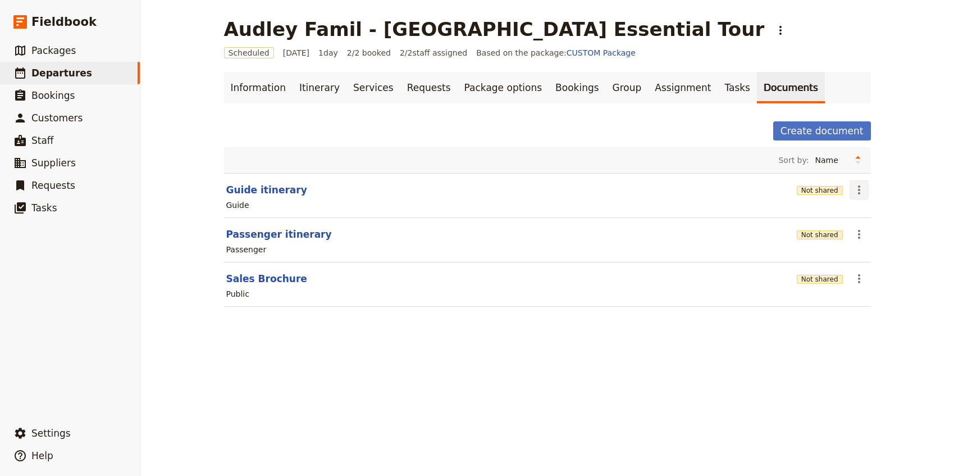
click at [857, 189] on icon "Actions" at bounding box center [859, 189] width 13 height 13
click at [247, 91] on link "Information" at bounding box center [258, 87] width 69 height 31
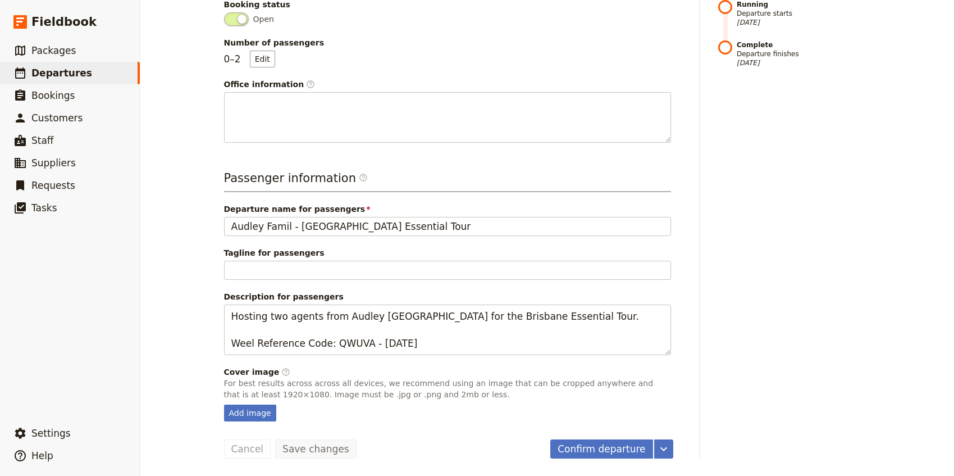
scroll to position [288, 0]
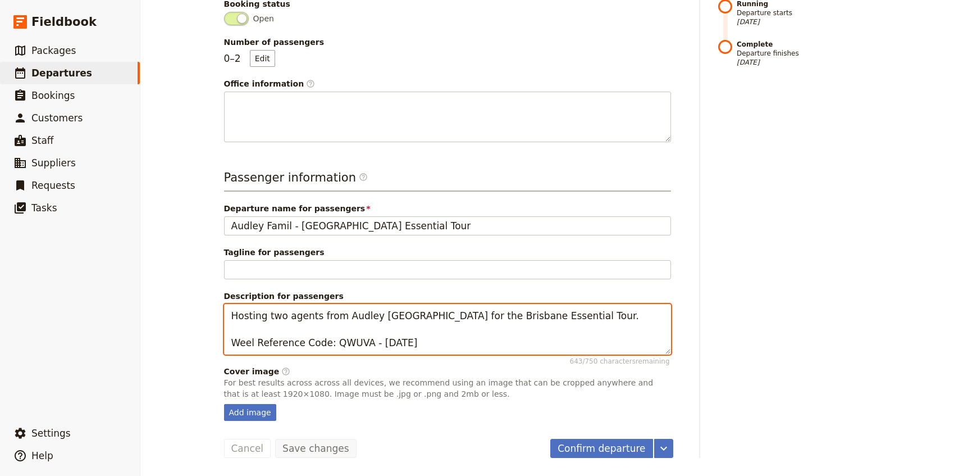
click at [547, 316] on textarea "Hosting two agents from Audley USA for the Brisbane Essential Tour. Weel Refere…" at bounding box center [447, 329] width 447 height 51
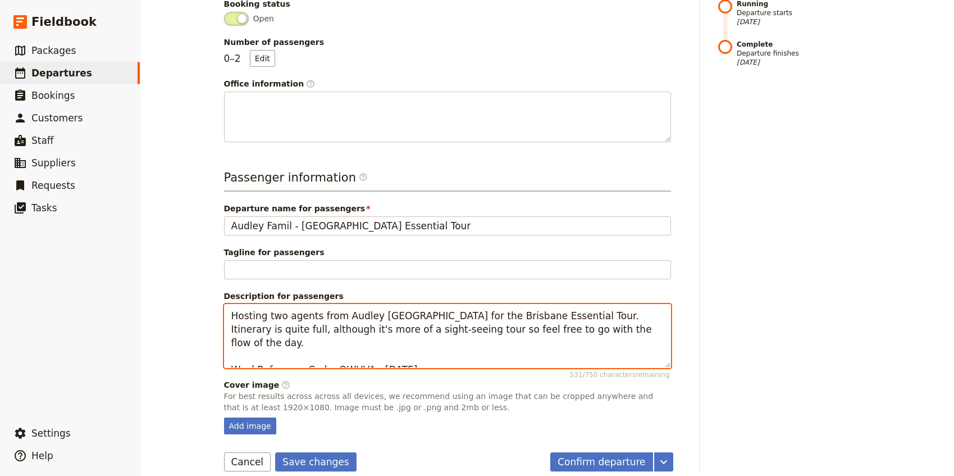
click at [352, 330] on textarea "Hosting two agents from Audley USA for the Brisbane Essential Tour. Itinerary i…" at bounding box center [447, 336] width 447 height 64
click at [574, 328] on textarea "Hosting two agents from Audley [GEOGRAPHIC_DATA] for the Brisbane Essential Tou…" at bounding box center [447, 336] width 447 height 64
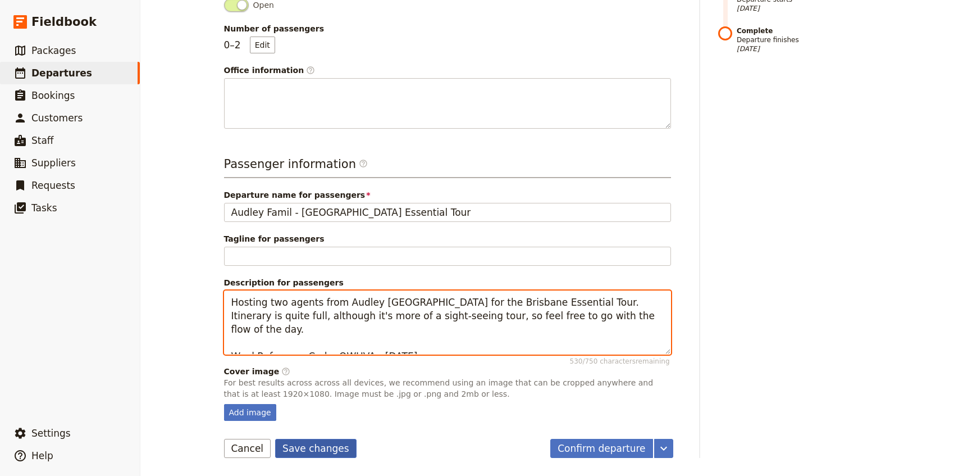
type textarea "Hosting two agents from Audley [GEOGRAPHIC_DATA] for the Brisbane Essential Tou…"
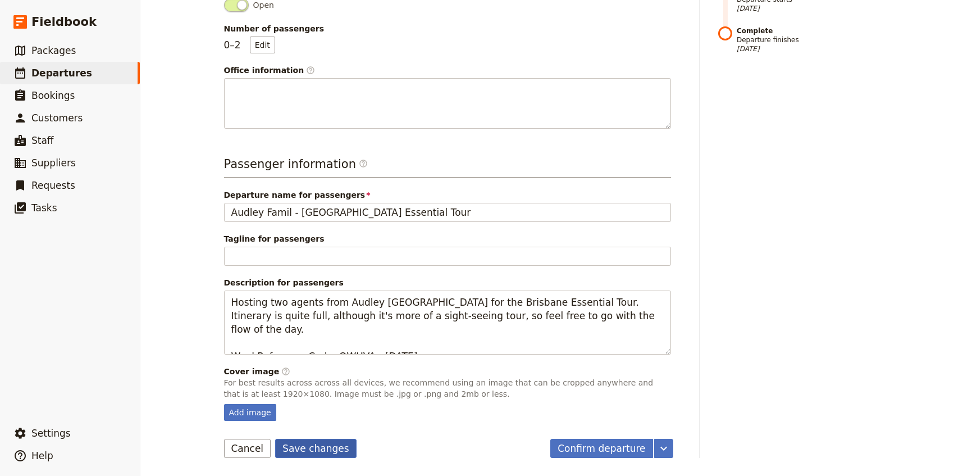
click at [311, 443] on button "Save changes" at bounding box center [315, 448] width 81 height 19
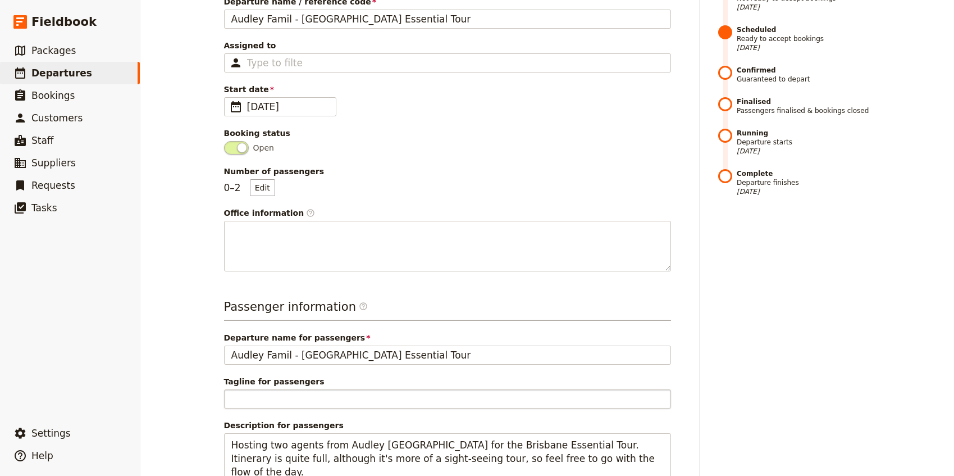
scroll to position [0, 0]
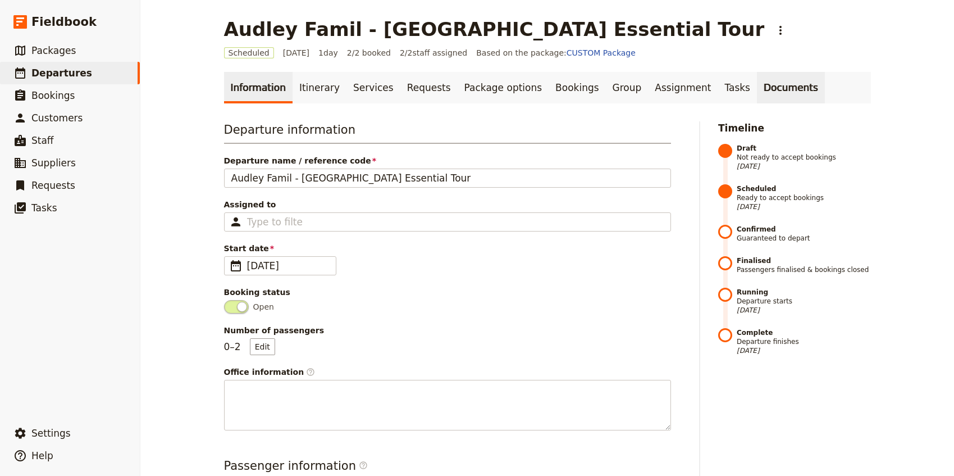
click at [757, 91] on link "Documents" at bounding box center [791, 87] width 68 height 31
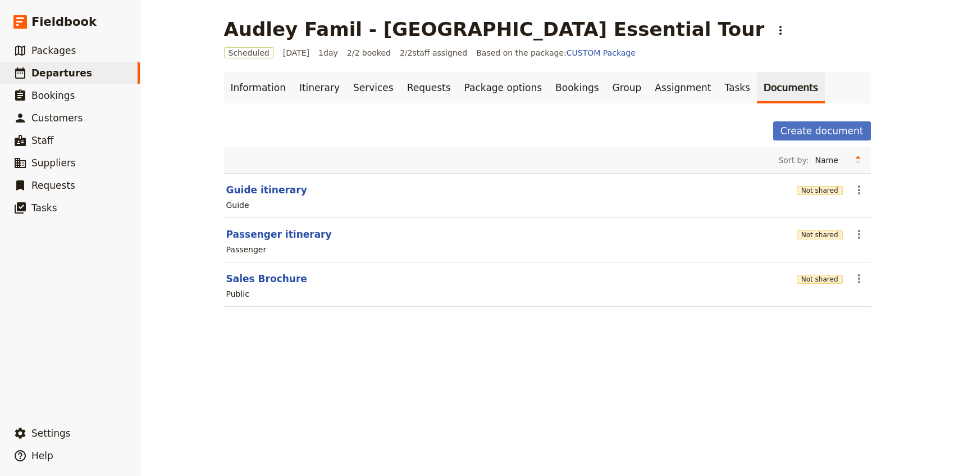
click at [857, 198] on div "Guide" at bounding box center [547, 204] width 645 height 13
click at [859, 194] on icon "Actions" at bounding box center [859, 189] width 2 height 9
click at [872, 235] on span "Edit document" at bounding box center [885, 230] width 57 height 11
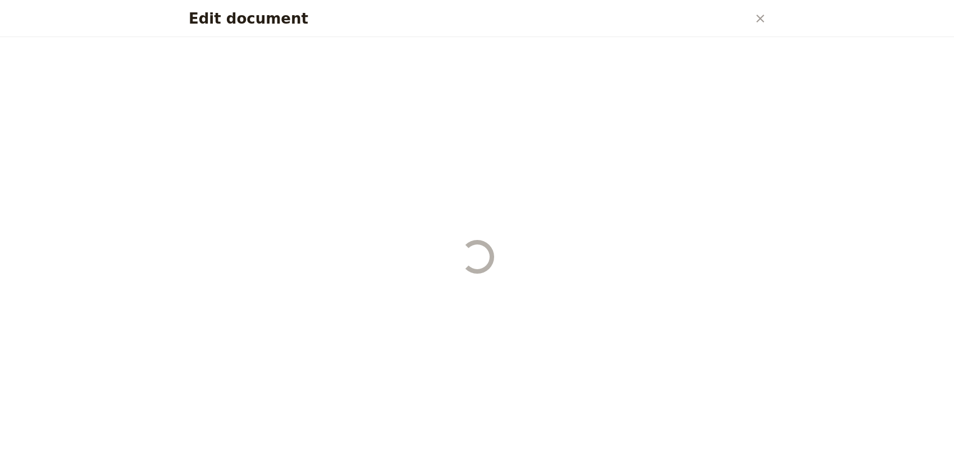
select select "STAFF"
select select "RUN_SHEET"
select select "DEFAULT"
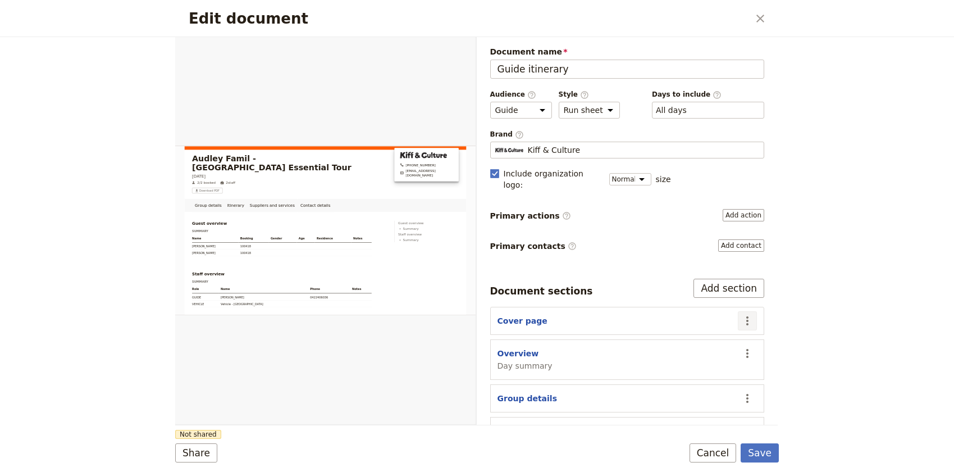
click at [746, 314] on icon "Actions" at bounding box center [747, 320] width 13 height 13
click at [734, 334] on span "Edit section" at bounding box center [704, 333] width 91 height 11
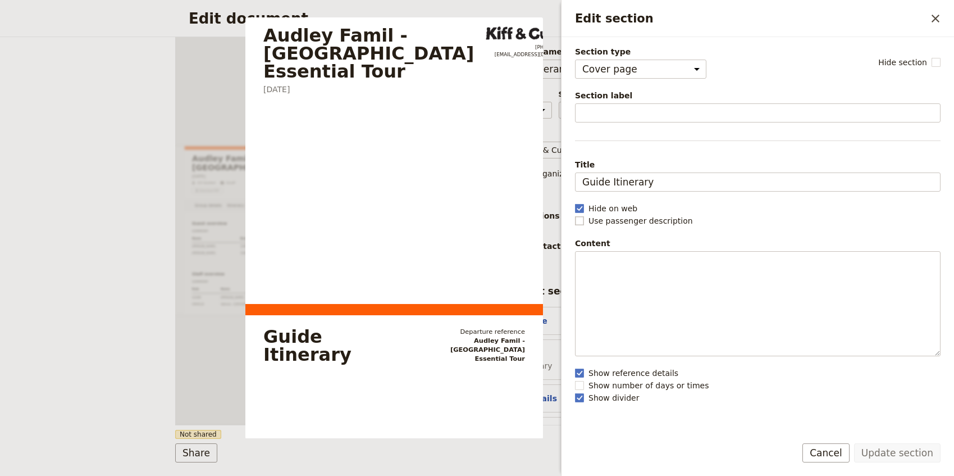
click at [583, 222] on rect "Edit section" at bounding box center [579, 220] width 8 height 8
click at [575, 215] on input "Use passenger description" at bounding box center [575, 215] width 1 height 1
checkbox input "true"
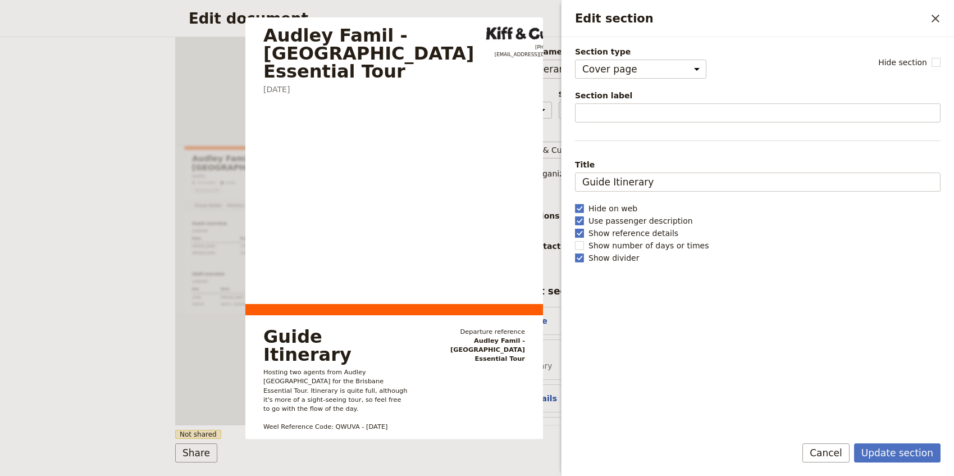
click at [579, 232] on rect "Edit section" at bounding box center [579, 233] width 8 height 8
click at [575, 228] on input "Show reference details" at bounding box center [575, 227] width 1 height 1
checkbox input "false"
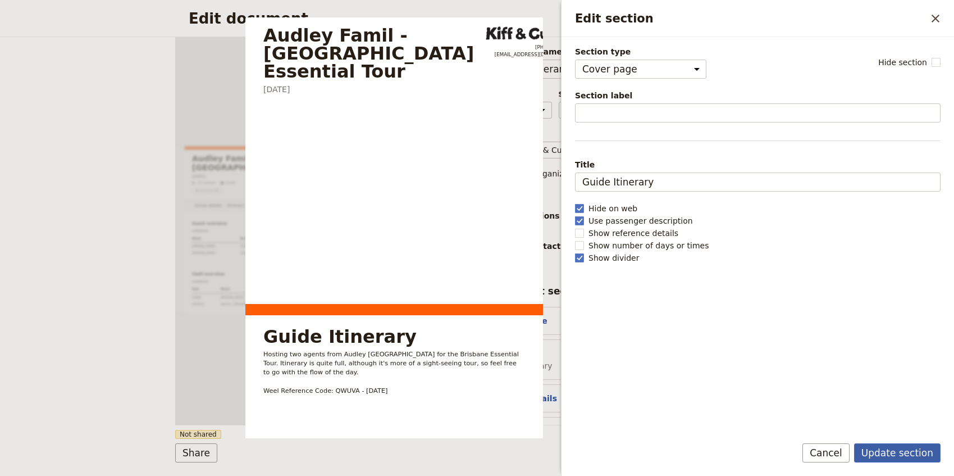
click at [904, 453] on button "Update section" at bounding box center [897, 452] width 87 height 19
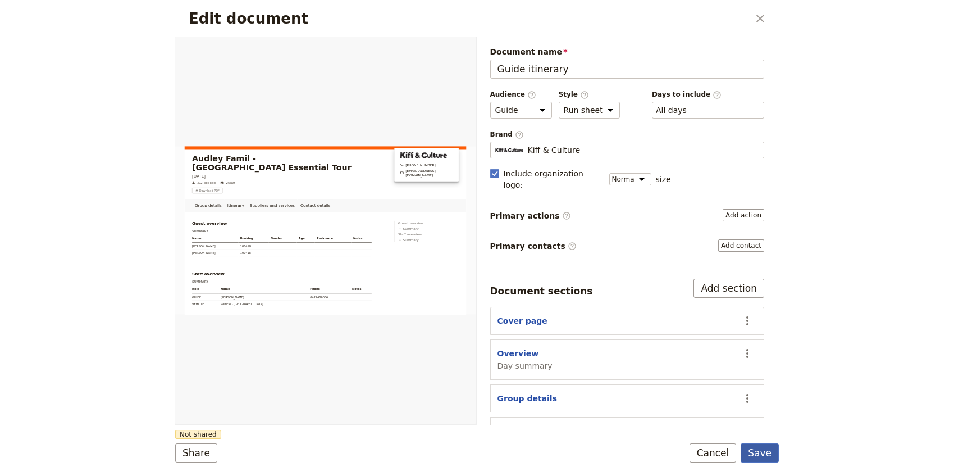
click at [761, 455] on button "Save" at bounding box center [760, 452] width 38 height 19
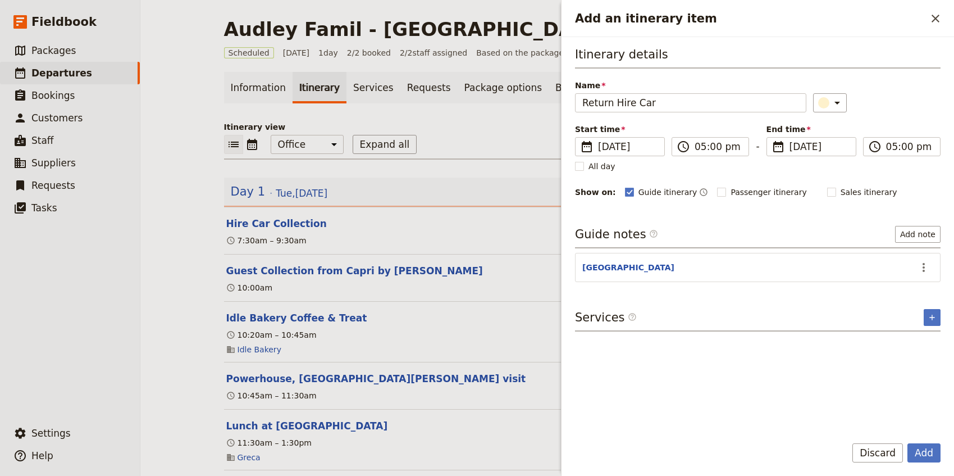
scroll to position [170, 0]
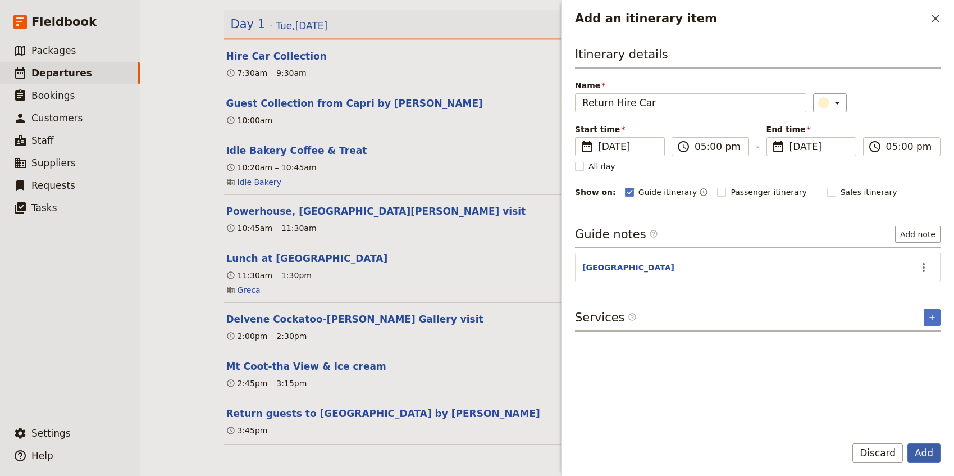
click at [920, 453] on button "Add" at bounding box center [924, 452] width 33 height 19
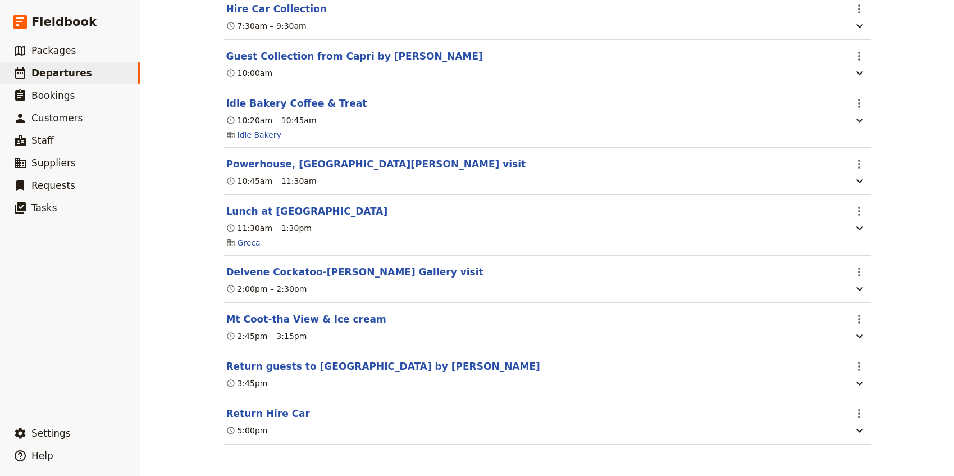
scroll to position [0, 0]
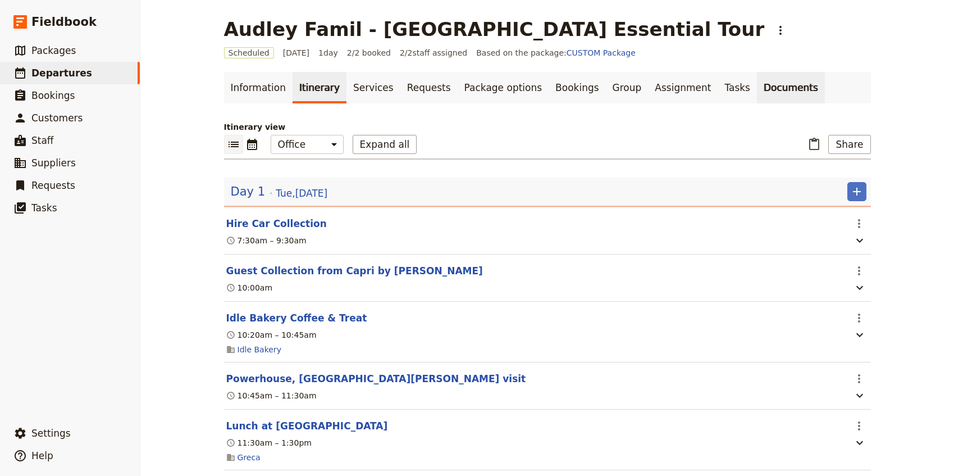
click at [757, 81] on link "Documents" at bounding box center [791, 87] width 68 height 31
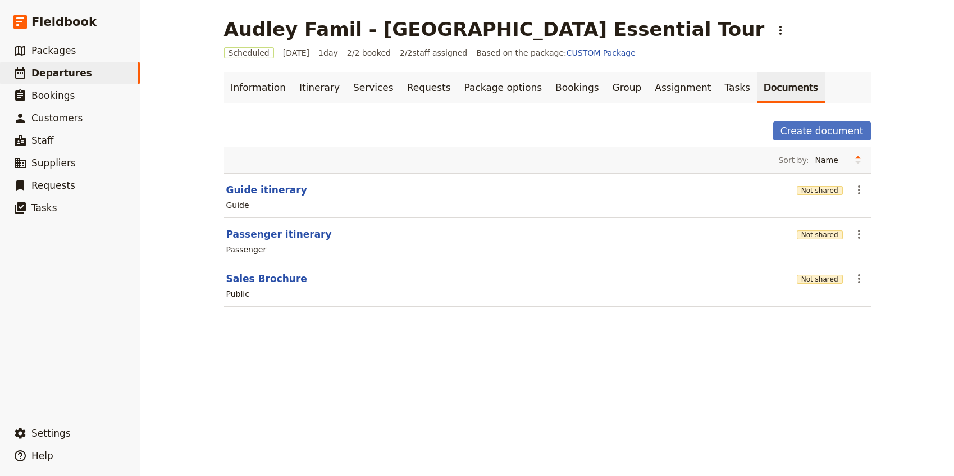
click at [858, 198] on div "Guide" at bounding box center [547, 204] width 645 height 13
click at [858, 192] on icon "Actions" at bounding box center [859, 189] width 2 height 9
click at [869, 216] on span "Share" at bounding box center [868, 214] width 22 height 11
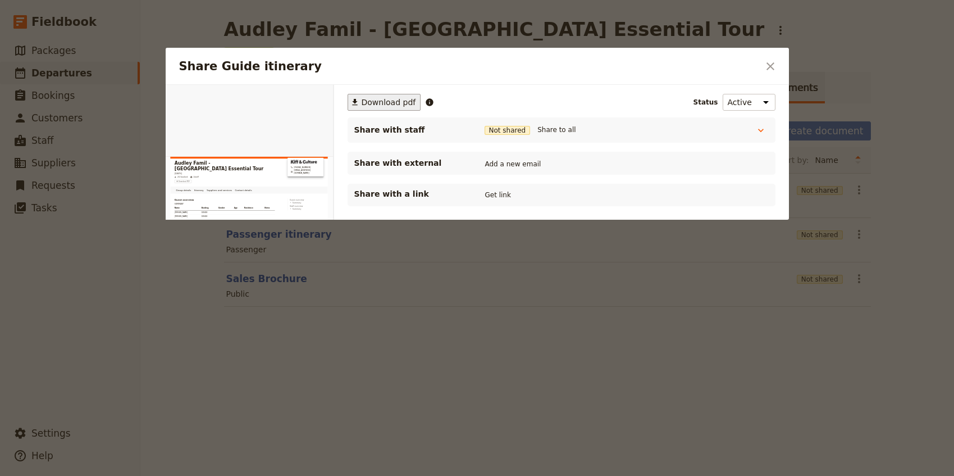
click at [377, 95] on button "​ Download pdf" at bounding box center [385, 102] width 74 height 17
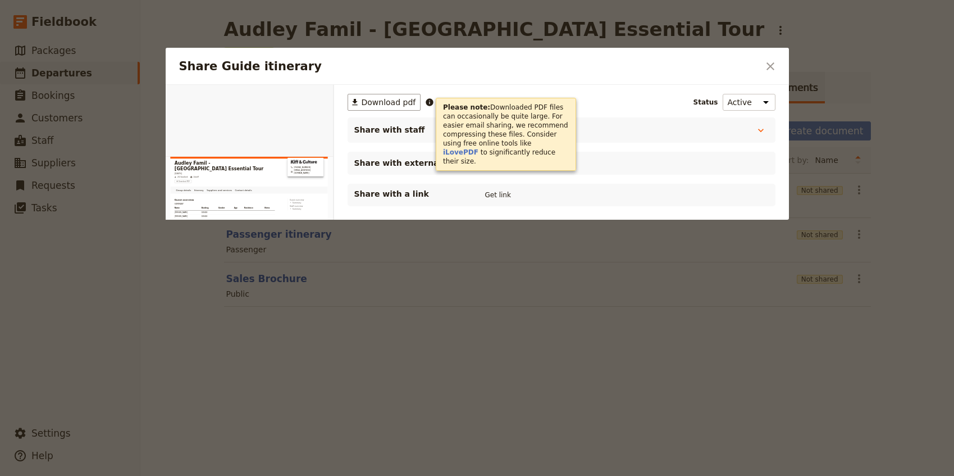
click at [143, 336] on div at bounding box center [477, 238] width 954 height 476
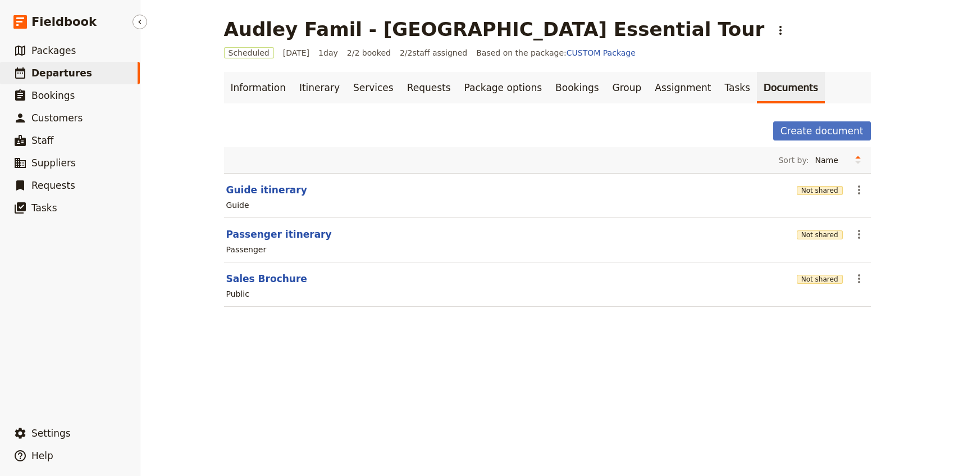
click at [67, 76] on span "Departures" at bounding box center [61, 72] width 61 height 11
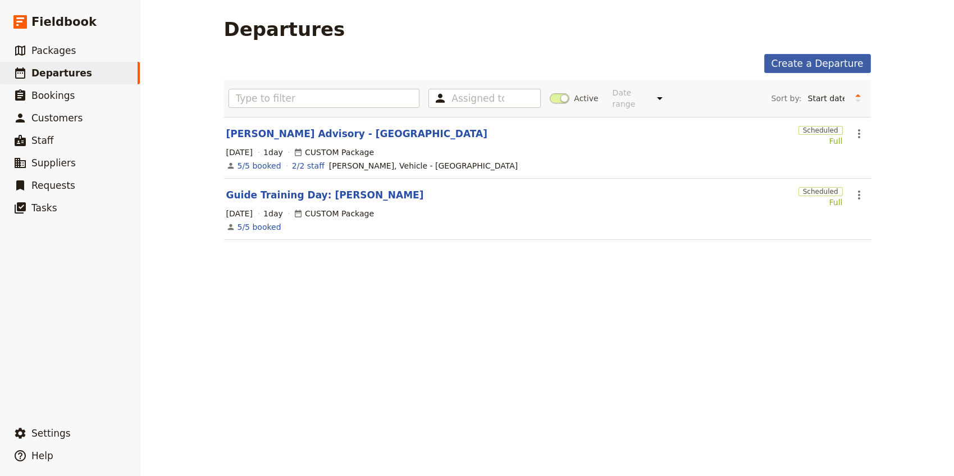
click at [828, 65] on link "Create a Departure" at bounding box center [818, 63] width 107 height 19
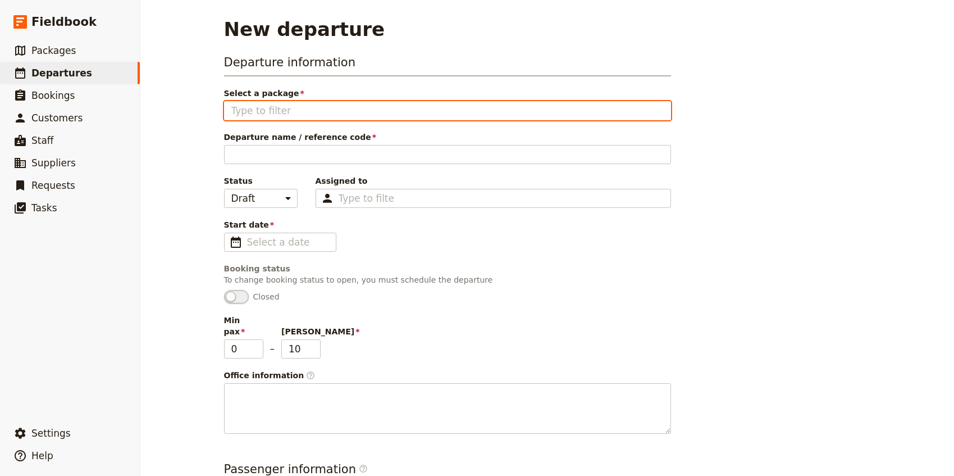
click at [298, 115] on input "Select a package" at bounding box center [447, 110] width 433 height 13
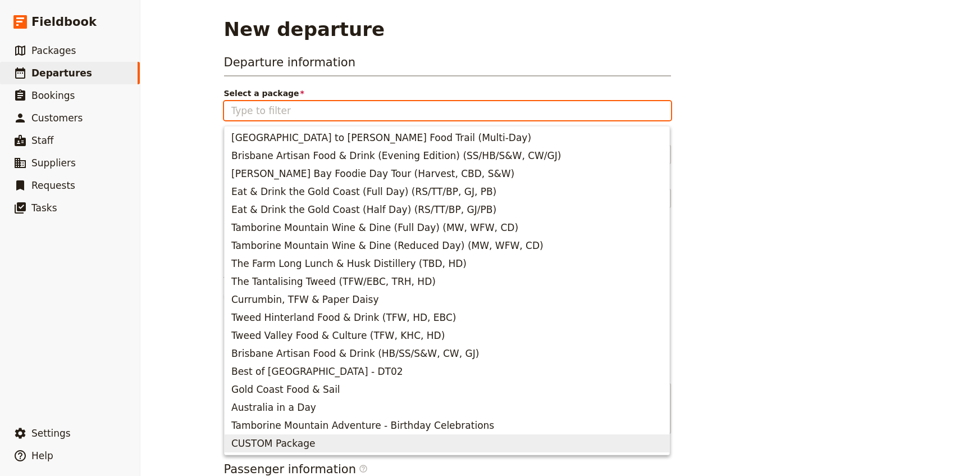
click at [280, 438] on span "CUSTOM Package" at bounding box center [273, 443] width 84 height 13
type input "CUSTOM Package"
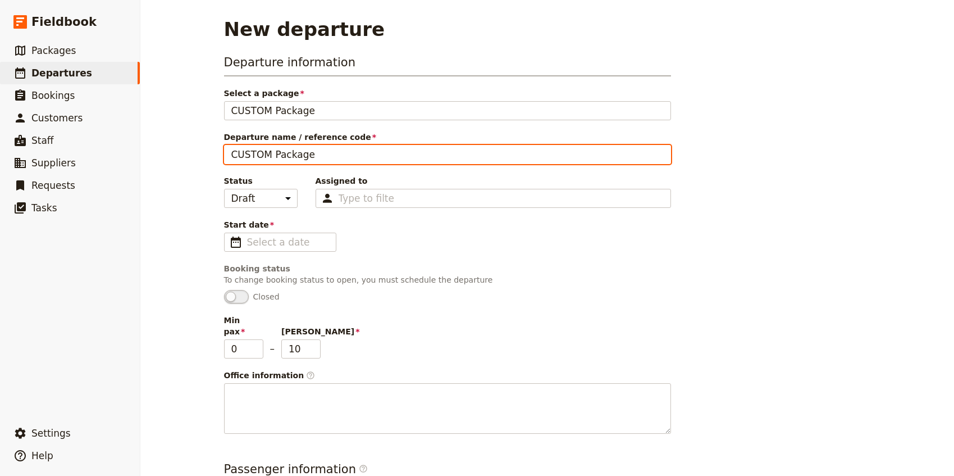
click at [266, 153] on input "CUSTOM Package" at bounding box center [447, 154] width 447 height 19
type input "[PERSON_NAME] - Birthday"
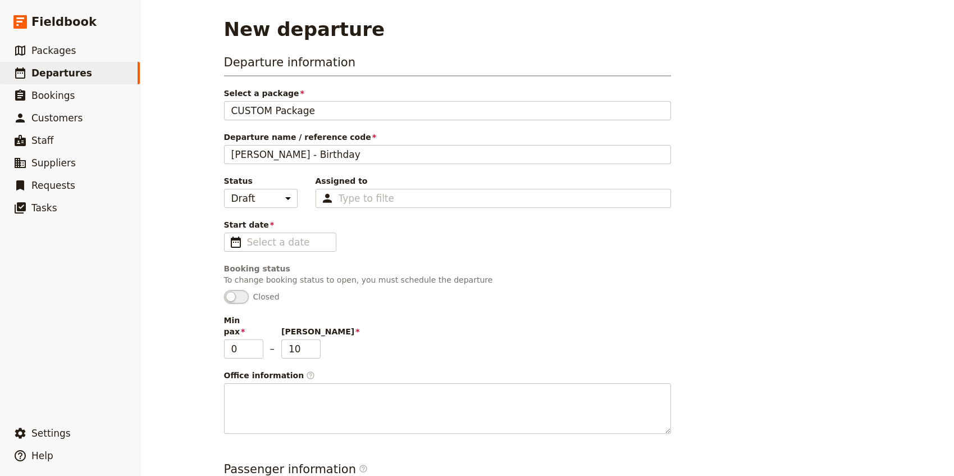
click at [193, 201] on div "New departure Departure information Select a package CUSTOM Package CUSTOM Pack…" at bounding box center [547, 238] width 814 height 476
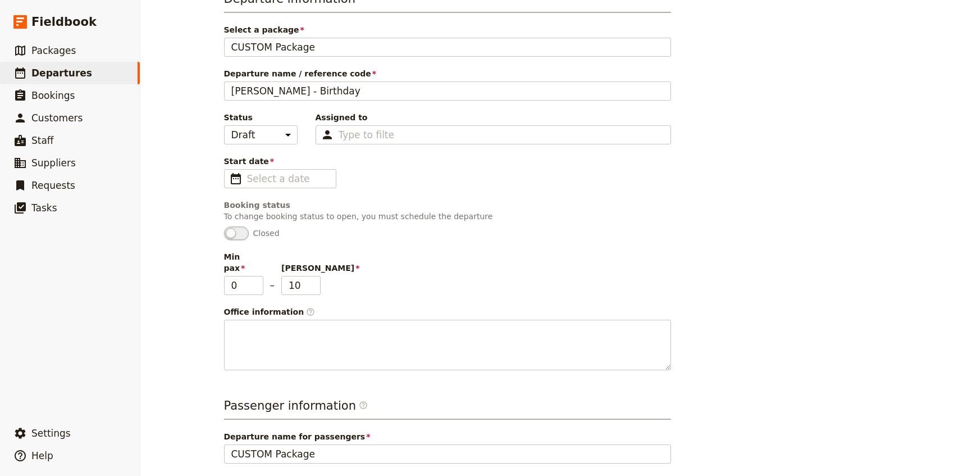
scroll to position [67, 0]
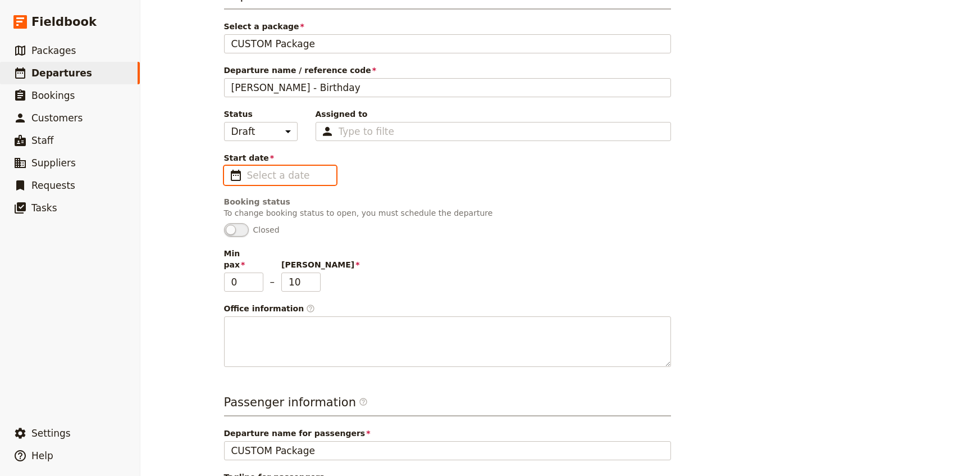
click at [273, 172] on input "Start date ​" at bounding box center [288, 175] width 82 height 13
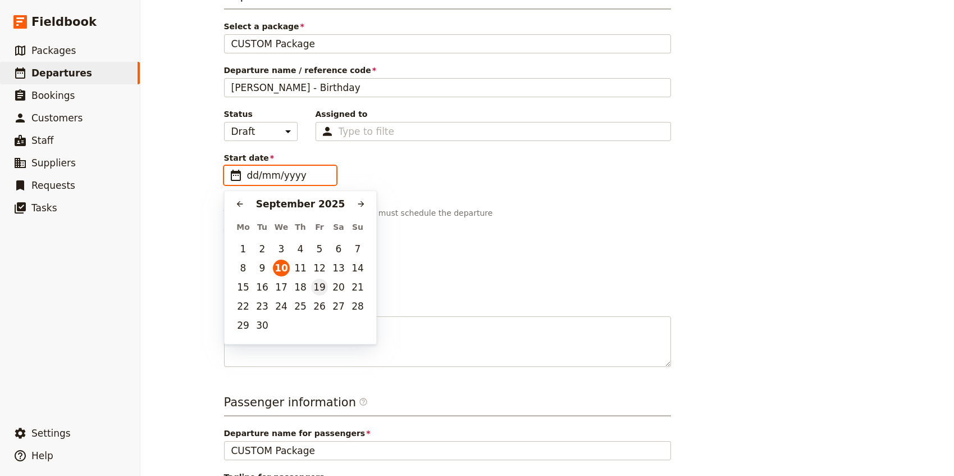
click at [322, 287] on button "19" at bounding box center [319, 287] width 17 height 17
type input "[DATE]"
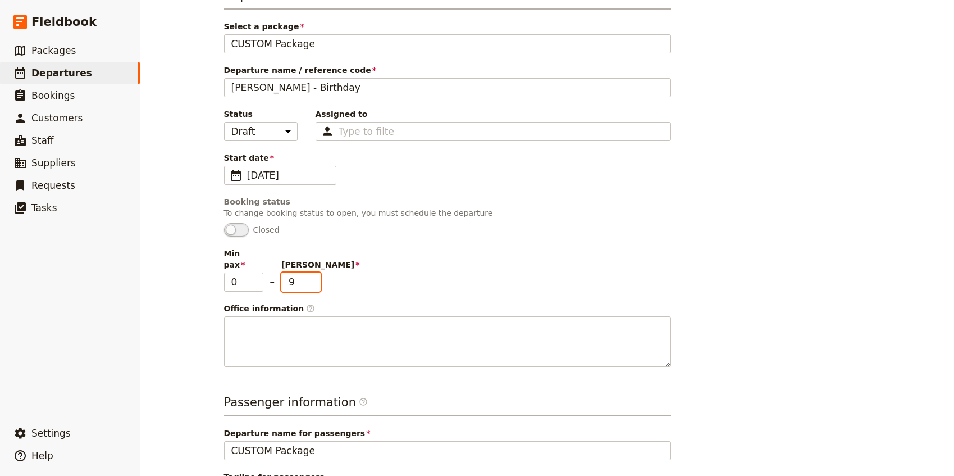
click at [313, 275] on input "9" at bounding box center [300, 281] width 39 height 19
click at [313, 275] on input "8" at bounding box center [300, 281] width 39 height 19
click at [313, 275] on input "7" at bounding box center [300, 281] width 39 height 19
click at [313, 275] on input "6" at bounding box center [300, 281] width 39 height 19
click at [313, 275] on input "5" at bounding box center [300, 281] width 39 height 19
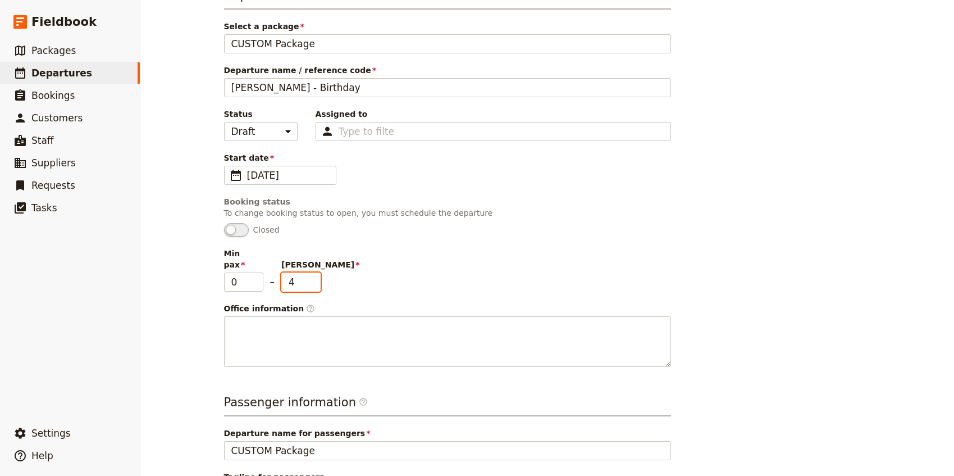
click at [313, 275] on input "4" at bounding box center [300, 281] width 39 height 19
click at [313, 275] on input "3" at bounding box center [300, 281] width 39 height 19
type input "2"
click at [313, 275] on input "2" at bounding box center [300, 281] width 39 height 19
click at [201, 294] on div "New departure Departure information Select a package CUSTOM Package CUSTOM Pack…" at bounding box center [547, 238] width 814 height 476
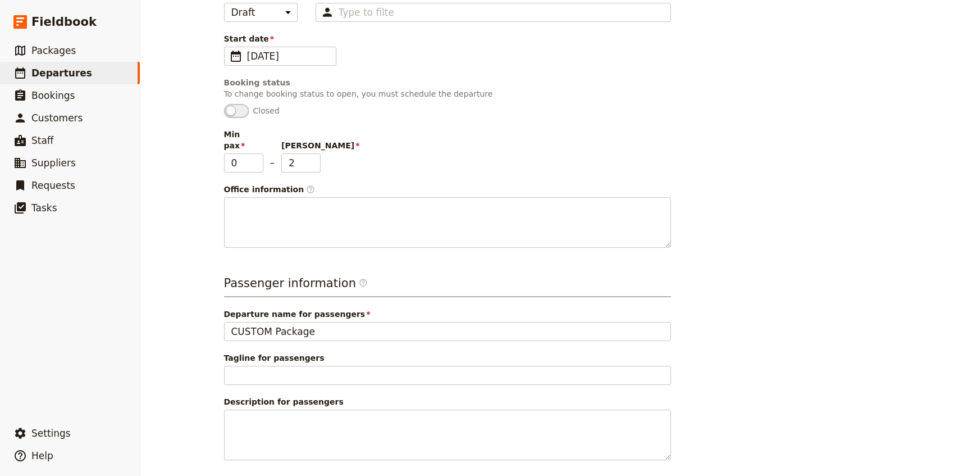
scroll to position [0, 0]
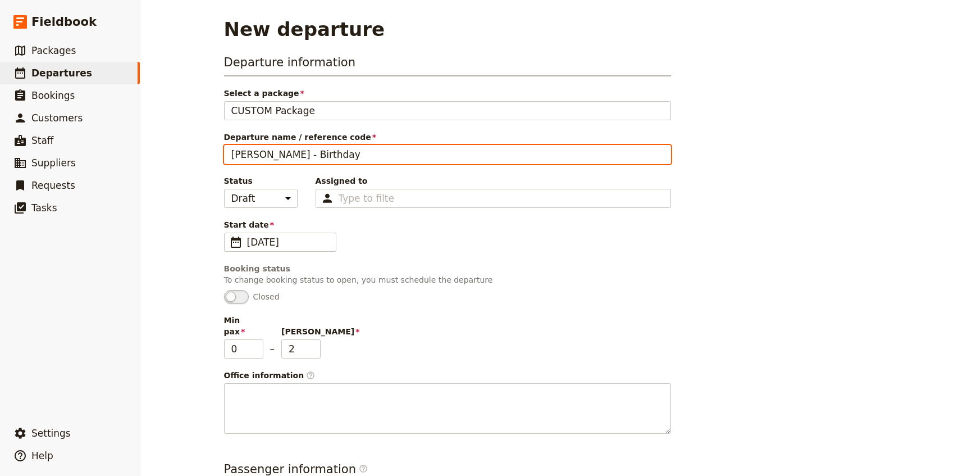
click at [270, 154] on input "[PERSON_NAME] - Birthday" at bounding box center [447, 154] width 447 height 19
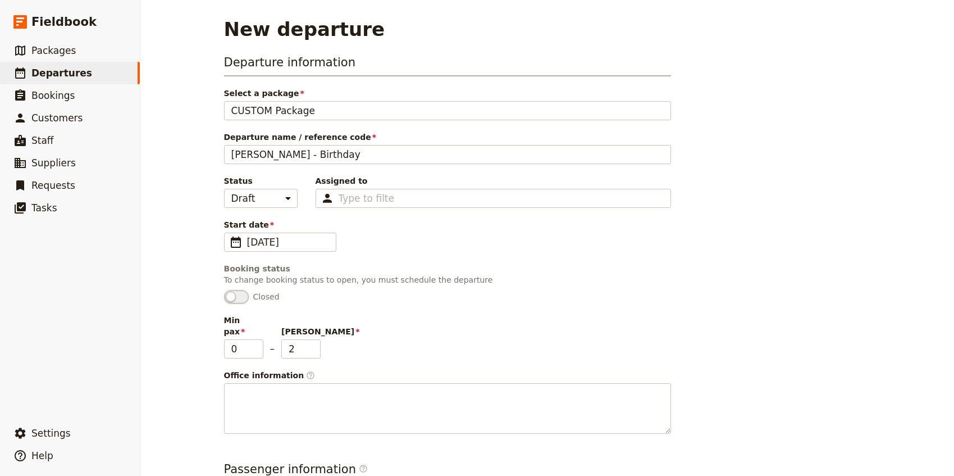
click at [179, 260] on div "New departure Departure information Select a package CUSTOM Package CUSTOM Pack…" at bounding box center [547, 238] width 814 height 476
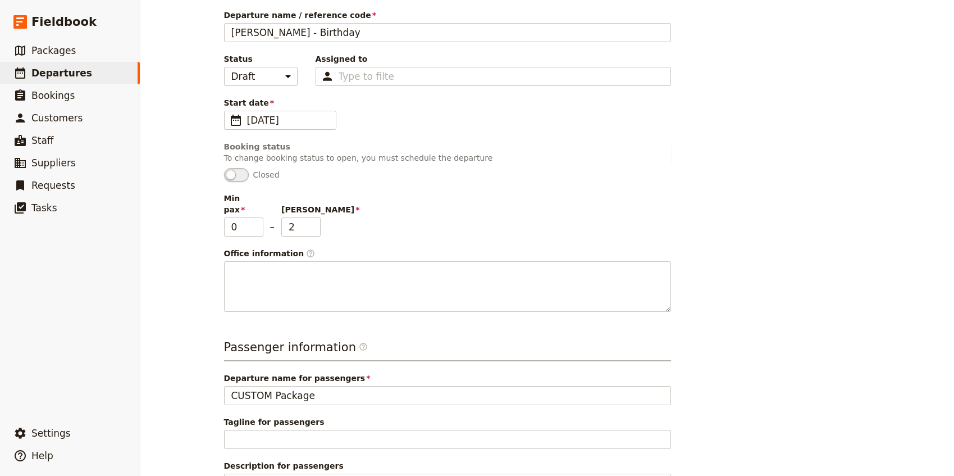
scroll to position [226, 0]
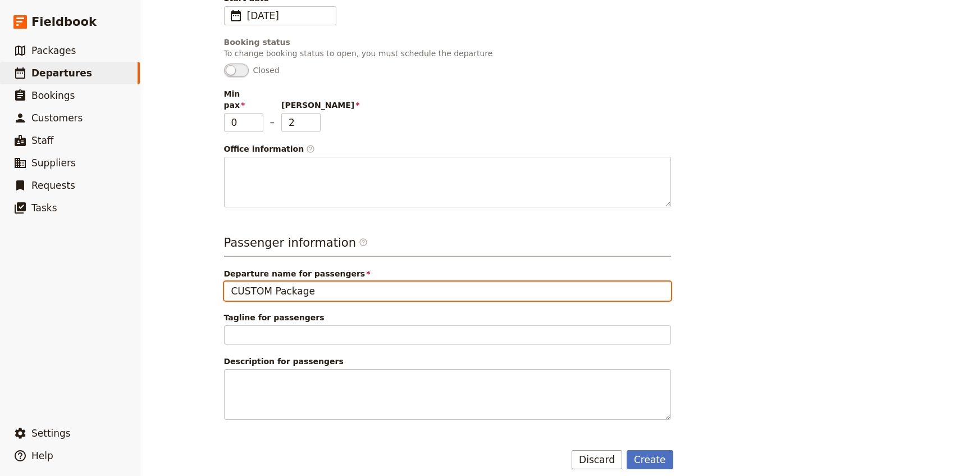
click at [269, 281] on input "CUSTOM Package" at bounding box center [447, 290] width 447 height 19
paste input "[PERSON_NAME] - Birthday"
type input "[PERSON_NAME] - Birthday"
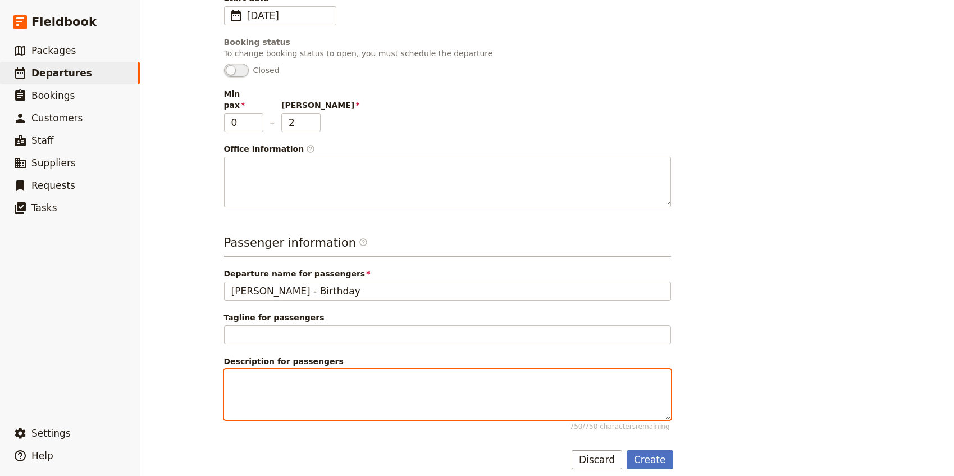
click at [262, 369] on textarea "Description for passengers 750 / 750 characters remaining" at bounding box center [447, 394] width 447 height 51
paste textarea "CASLS"
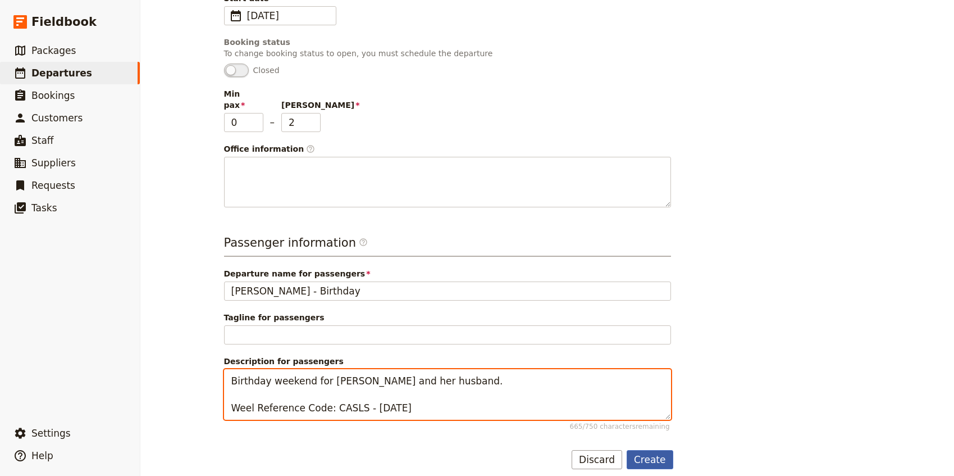
type textarea "Birthday weekend for [PERSON_NAME] and her husband. Weel Reference Code: CASLS …"
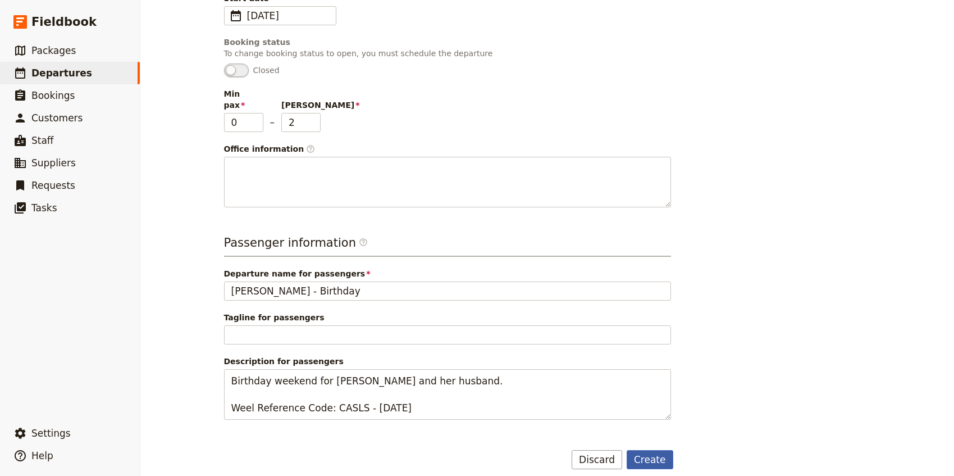
click at [657, 450] on button "Create" at bounding box center [650, 459] width 47 height 19
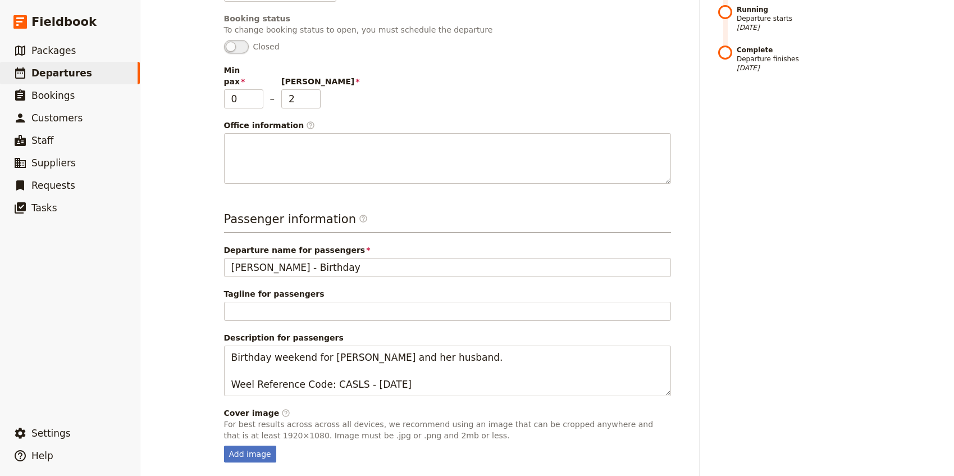
scroll to position [304, 0]
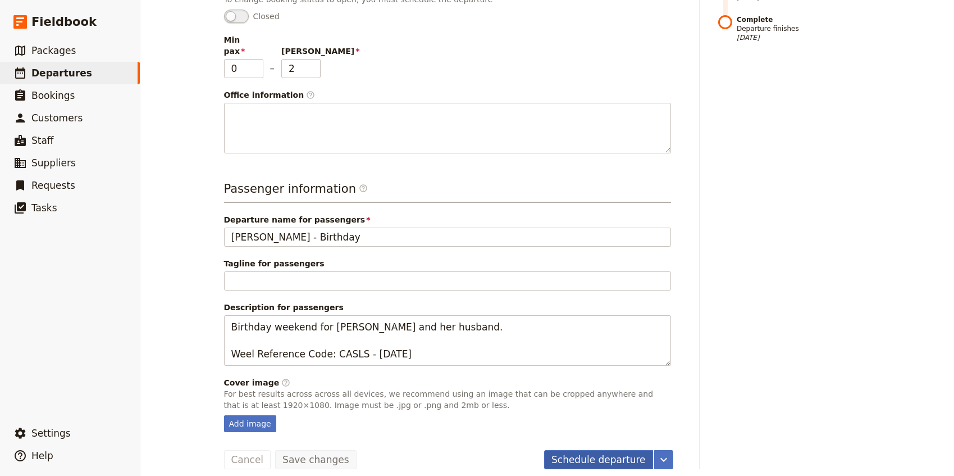
click at [586, 452] on button "Schedule departure" at bounding box center [598, 459] width 109 height 19
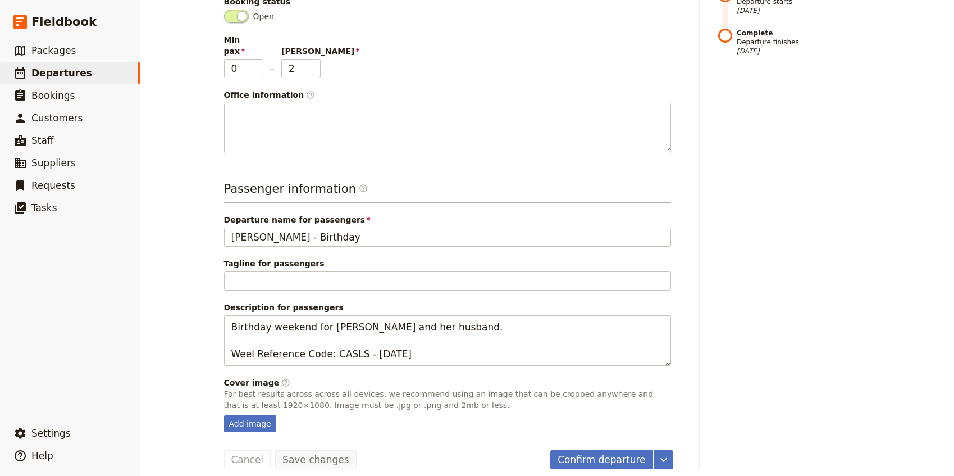
scroll to position [0, 0]
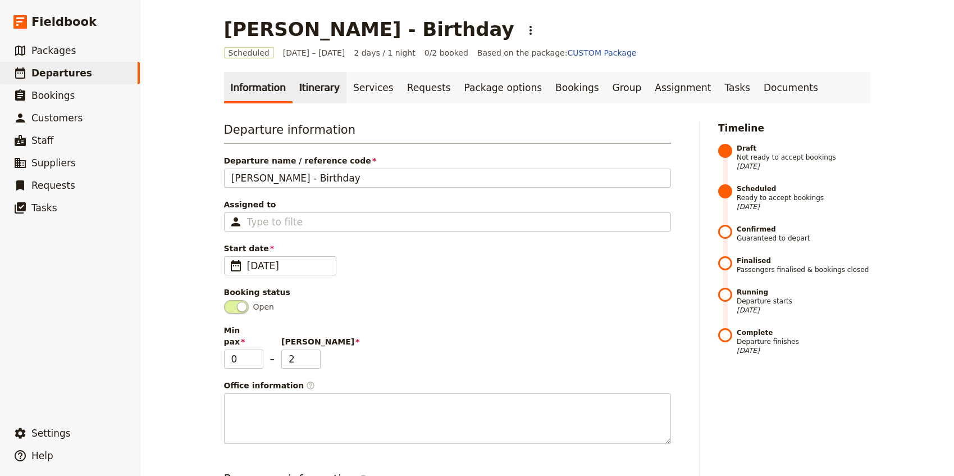
click at [308, 87] on link "Itinerary" at bounding box center [320, 87] width 54 height 31
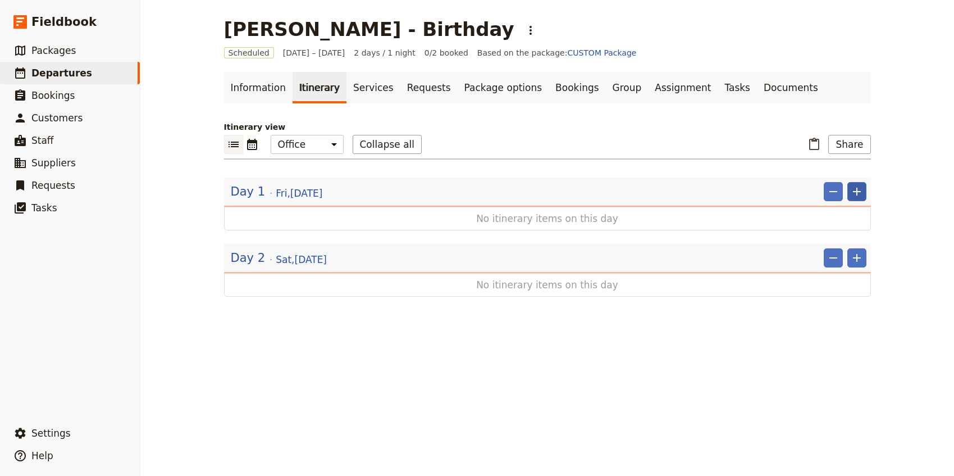
click at [860, 185] on icon "Add" at bounding box center [857, 191] width 13 height 13
click at [824, 207] on ul "Add itinerary item Add a pre day Add day before Add day after" at bounding box center [823, 240] width 86 height 69
click at [822, 216] on span "Add itinerary item" at bounding box center [823, 216] width 71 height 11
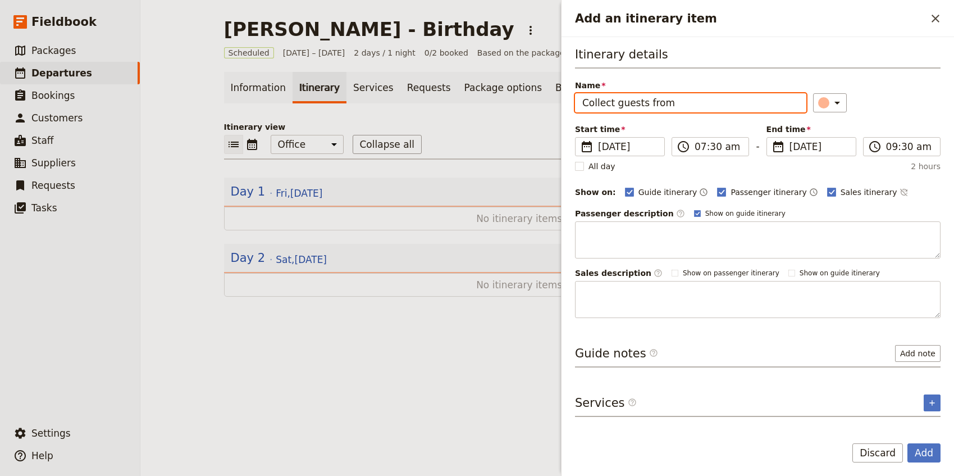
click at [628, 106] on input "Collect guests from" at bounding box center [690, 102] width 231 height 19
type input "R"
type input "C"
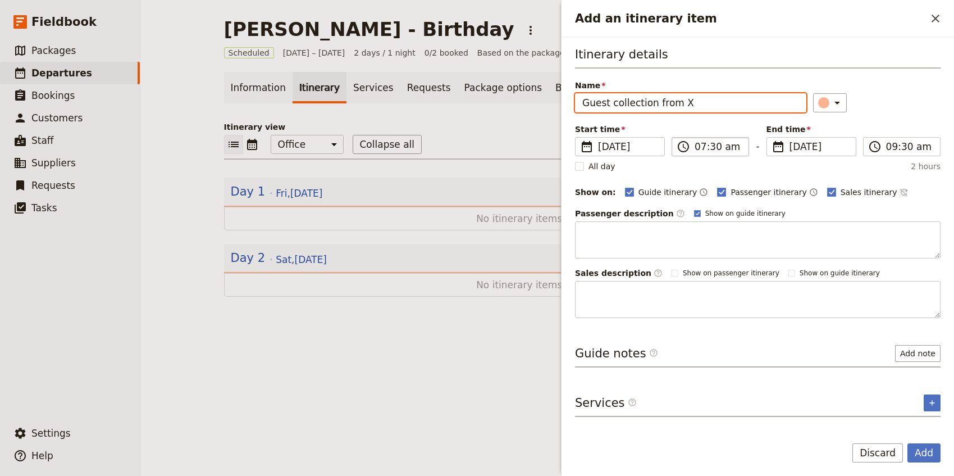
type input "Guest collection from X"
click at [694, 149] on label "​ 07:30 am" at bounding box center [711, 146] width 78 height 19
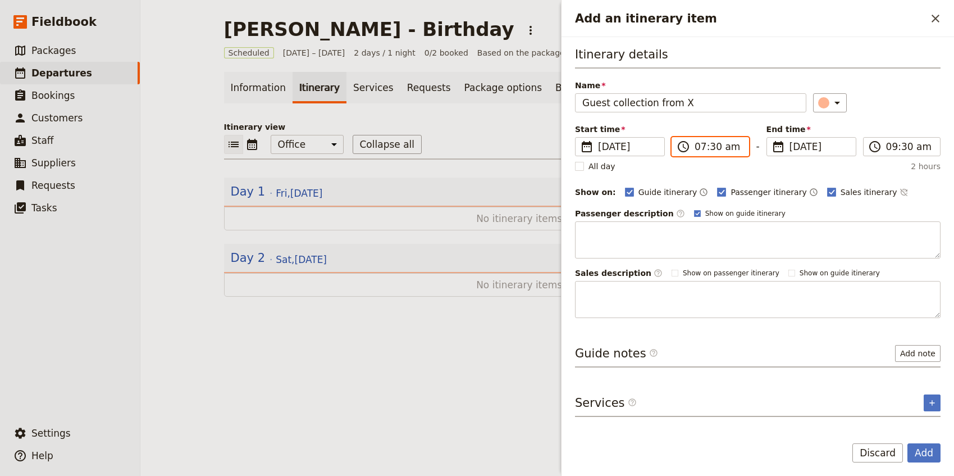
click at [695, 149] on input "07:30 am" at bounding box center [718, 146] width 47 height 13
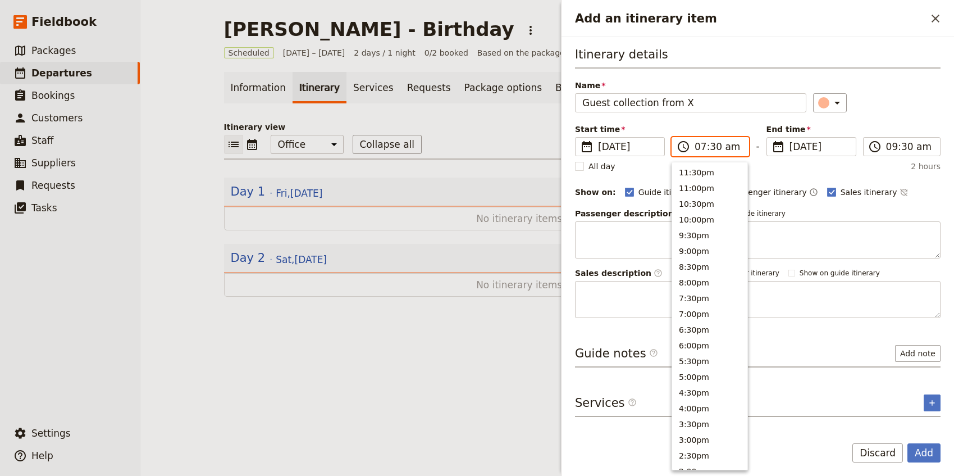
scroll to position [452, 0]
type input "08:30 am"
click at [893, 108] on div "​" at bounding box center [877, 102] width 128 height 19
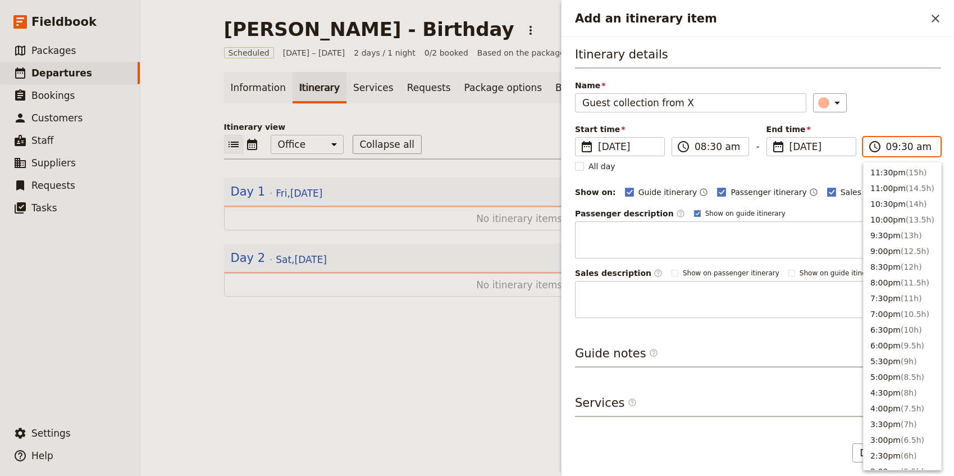
click at [892, 151] on input "09:30 am" at bounding box center [910, 146] width 47 height 13
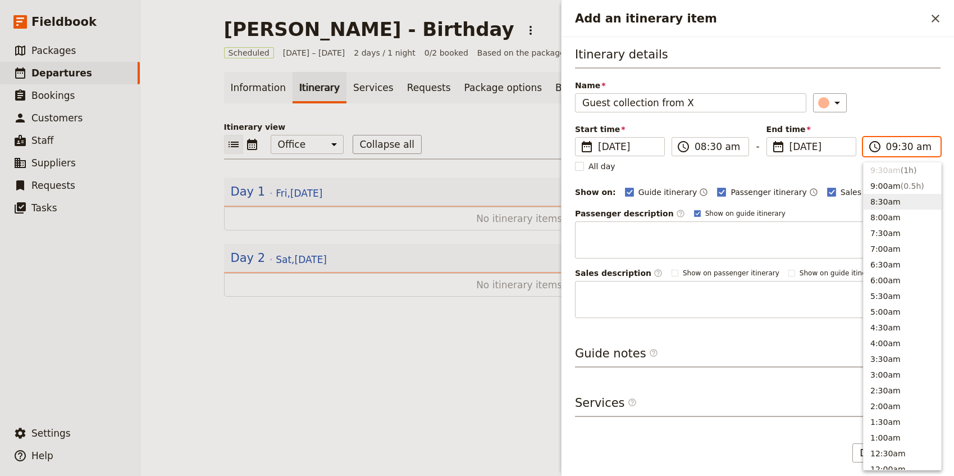
click at [889, 207] on button "8:30am" at bounding box center [903, 202] width 78 height 16
type input "08:30 am"
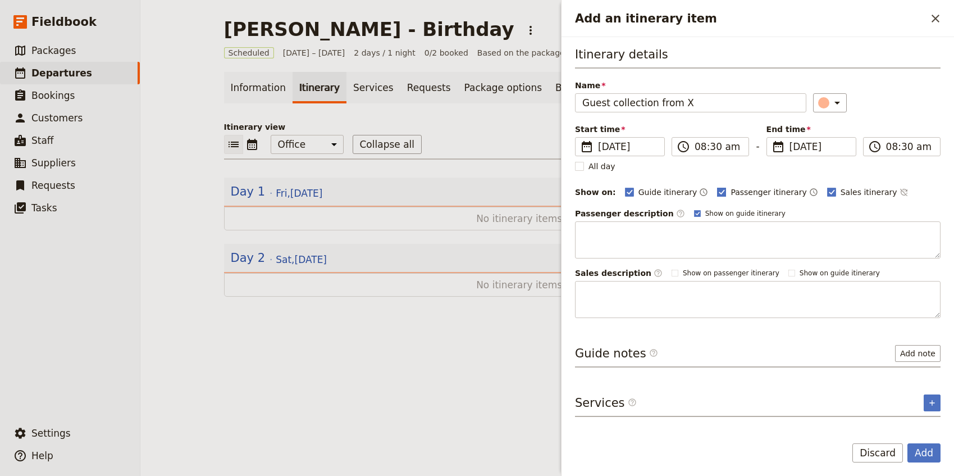
click at [757, 192] on span "Passenger itinerary" at bounding box center [769, 192] width 76 height 11
click at [717, 187] on input "Passenger itinerary" at bounding box center [717, 186] width 1 height 1
checkbox input "false"
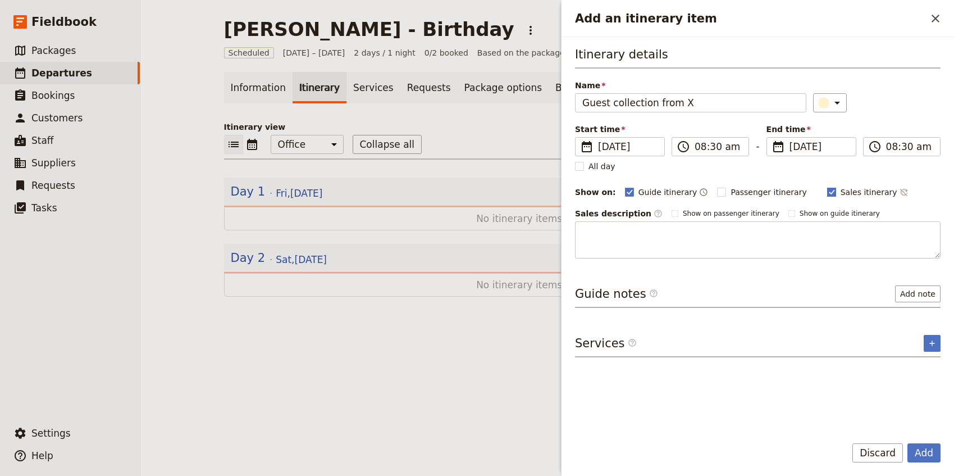
click at [852, 189] on span "Sales itinerary" at bounding box center [869, 192] width 57 height 11
click at [828, 187] on input "Sales itinerary" at bounding box center [827, 186] width 1 height 1
checkbox input "false"
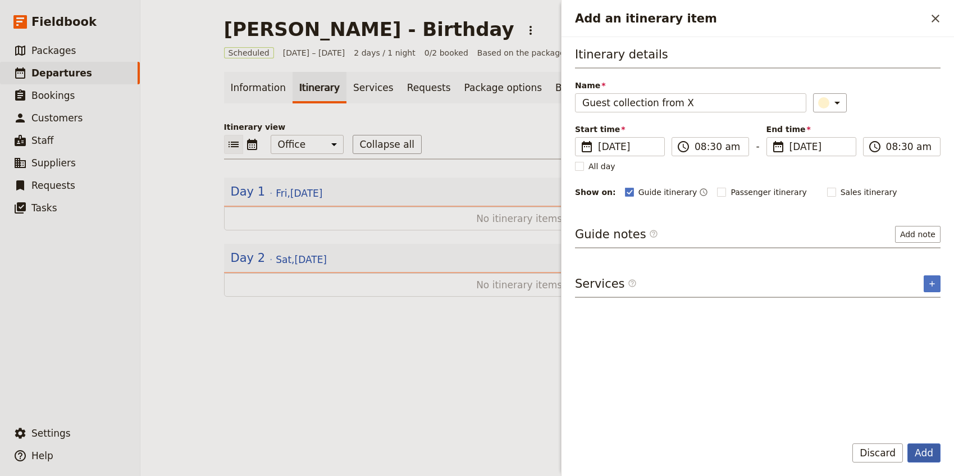
click at [926, 456] on button "Add" at bounding box center [924, 452] width 33 height 19
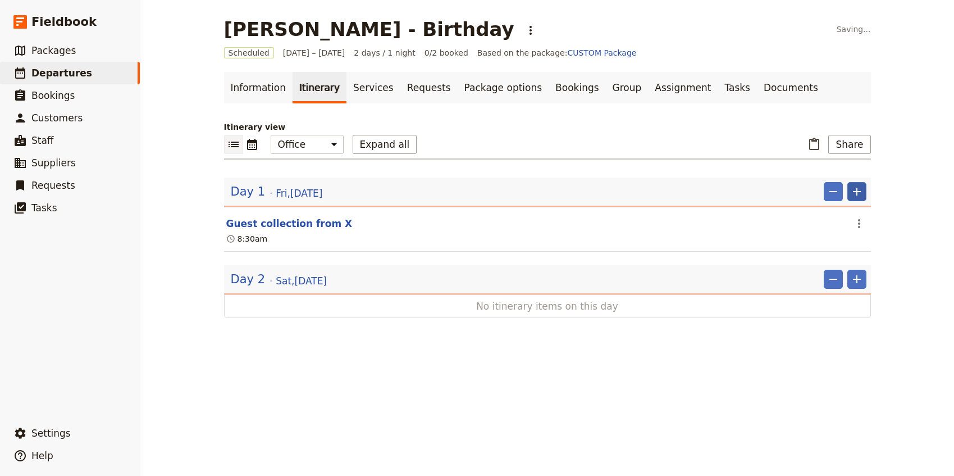
click at [854, 197] on icon "Add" at bounding box center [857, 191] width 13 height 13
click at [847, 217] on span "Add itinerary item" at bounding box center [823, 216] width 71 height 11
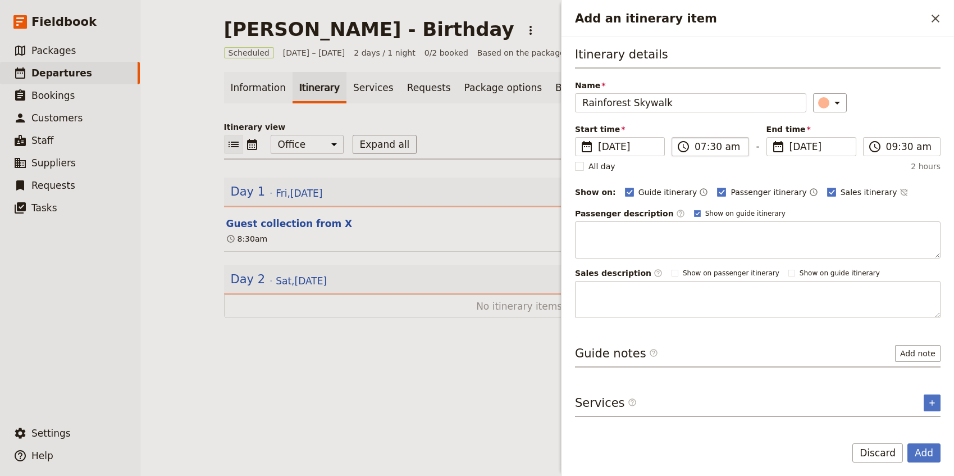
type input "Rainforest Skywalk"
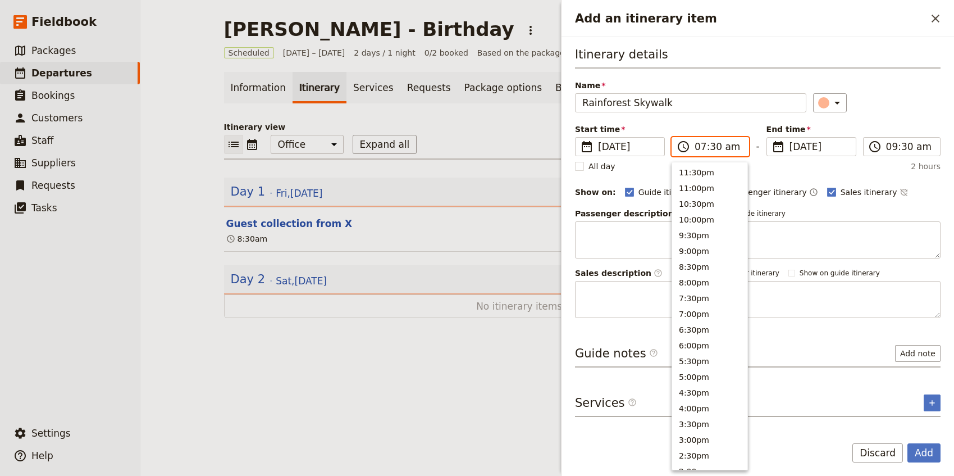
click at [698, 144] on input "07:30 am" at bounding box center [718, 146] width 47 height 13
type input "10:00 am"
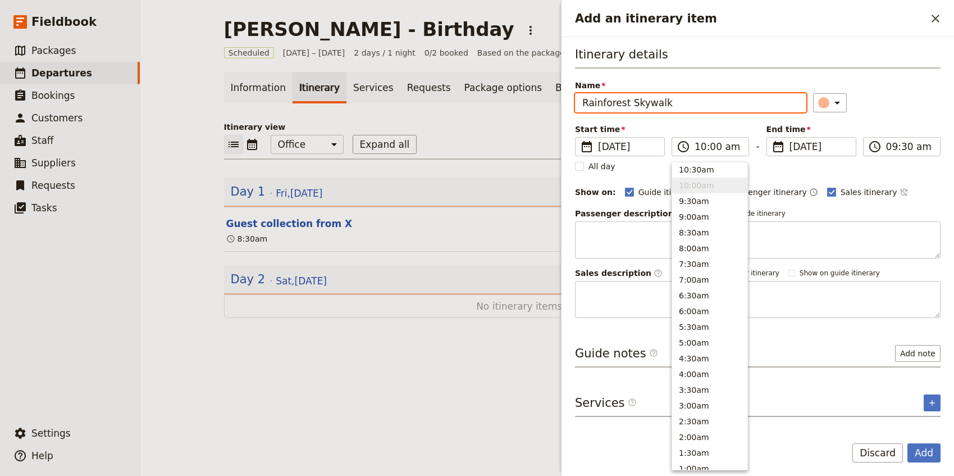
click at [897, 118] on div "Itinerary details Name Rainforest Skywalk ​ Start time ​ [DATE] [DATE] [DATE] 1…" at bounding box center [758, 182] width 366 height 272
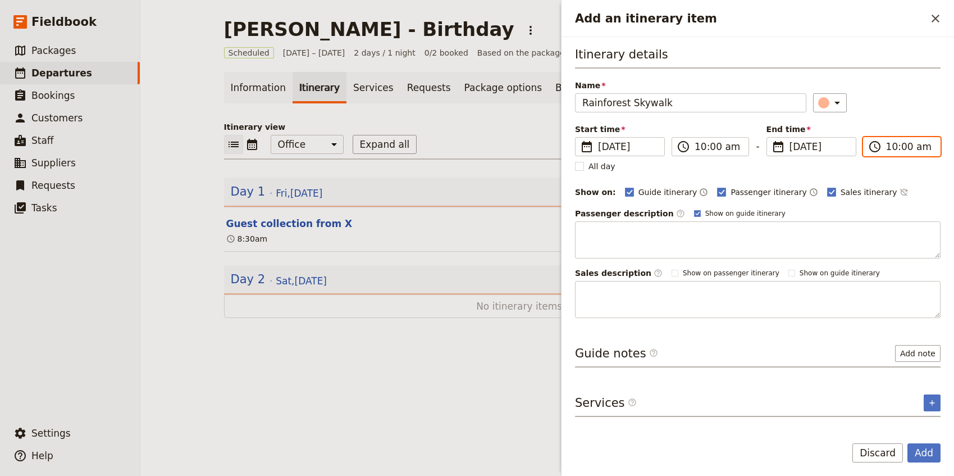
click at [892, 147] on input "10:00 am" at bounding box center [910, 146] width 47 height 13
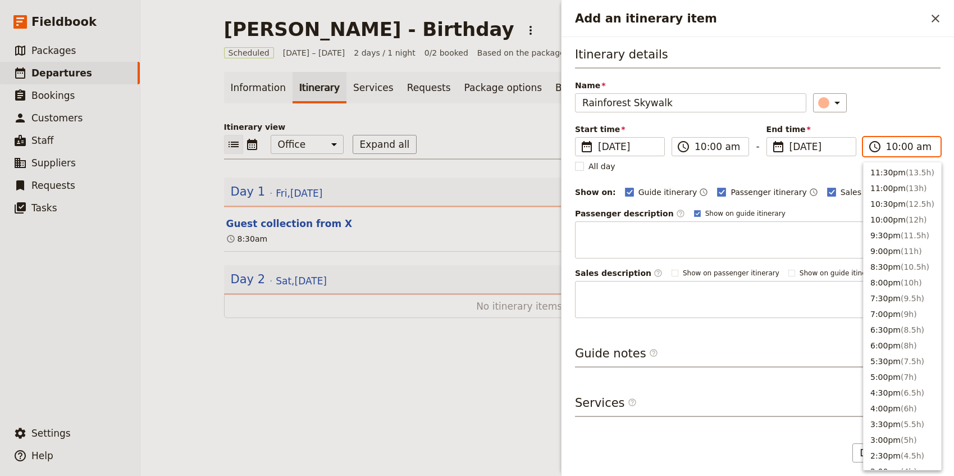
scroll to position [427, 0]
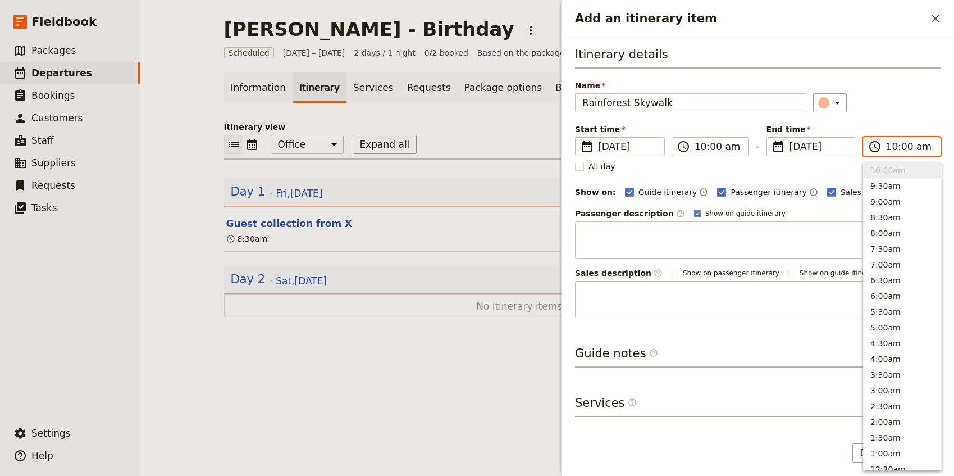
click at [906, 147] on input "10:00 am" at bounding box center [910, 146] width 47 height 13
type input "10:45 am"
click at [915, 81] on div "Name Rainforest Skywalk ​" at bounding box center [758, 96] width 366 height 33
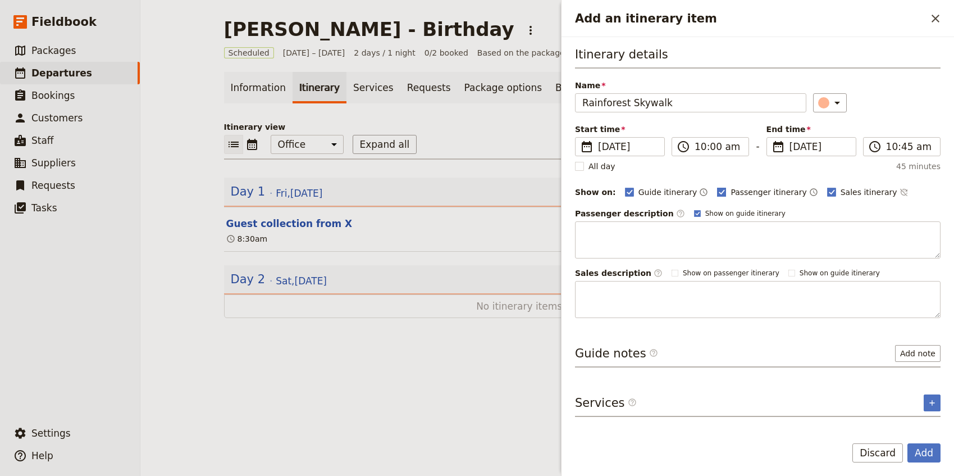
click at [756, 195] on span "Passenger itinerary" at bounding box center [769, 192] width 76 height 11
click at [717, 187] on input "Passenger itinerary" at bounding box center [717, 186] width 1 height 1
checkbox input "false"
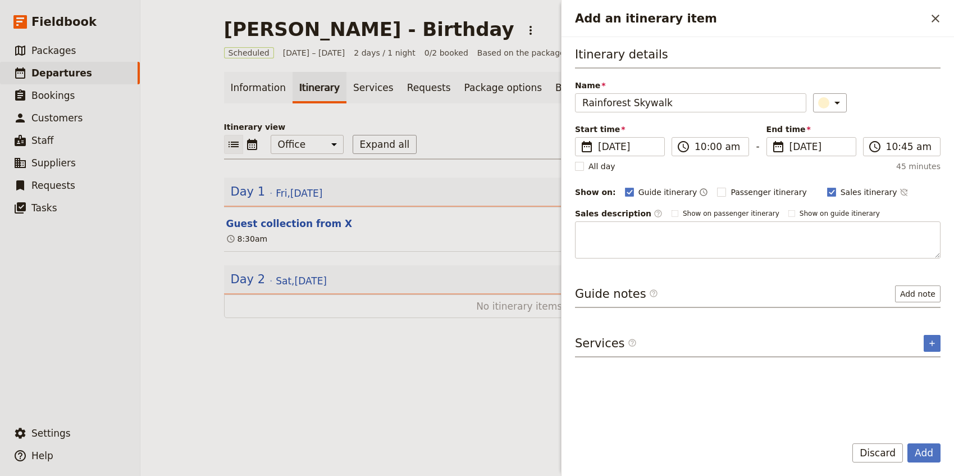
click at [822, 184] on div "Itinerary details Name Rainforest Skywalk ​ Start time ​ [DATE] [DATE] [DATE] 1…" at bounding box center [758, 152] width 366 height 212
click at [841, 194] on span "Sales itinerary" at bounding box center [869, 192] width 57 height 11
click at [827, 187] on input "Sales itinerary" at bounding box center [827, 186] width 1 height 1
checkbox input "false"
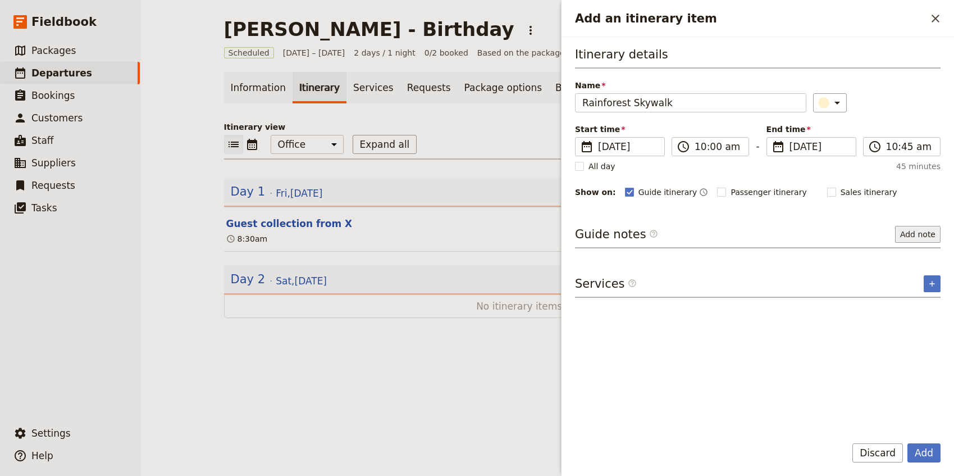
click at [905, 233] on button "Add note" at bounding box center [919, 234] width 46 height 17
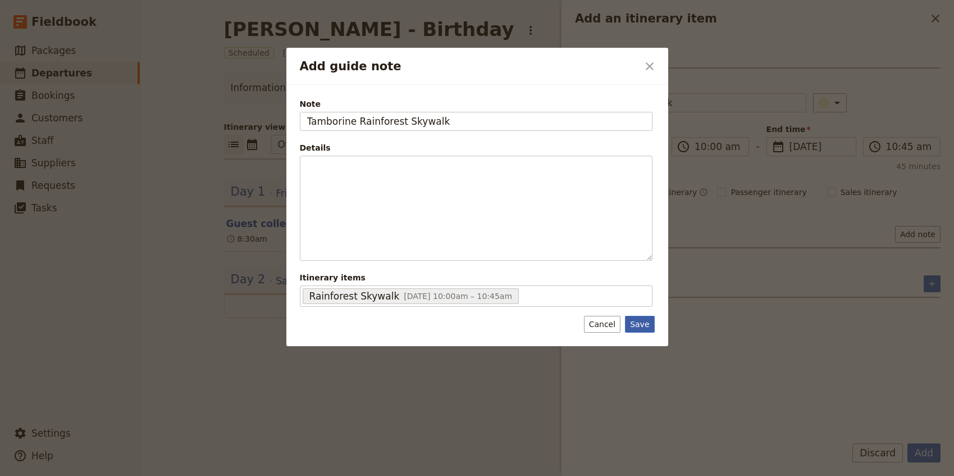
type input "Tamborine Rainforest Skywalk"
click at [639, 323] on button "Save" at bounding box center [639, 324] width 29 height 17
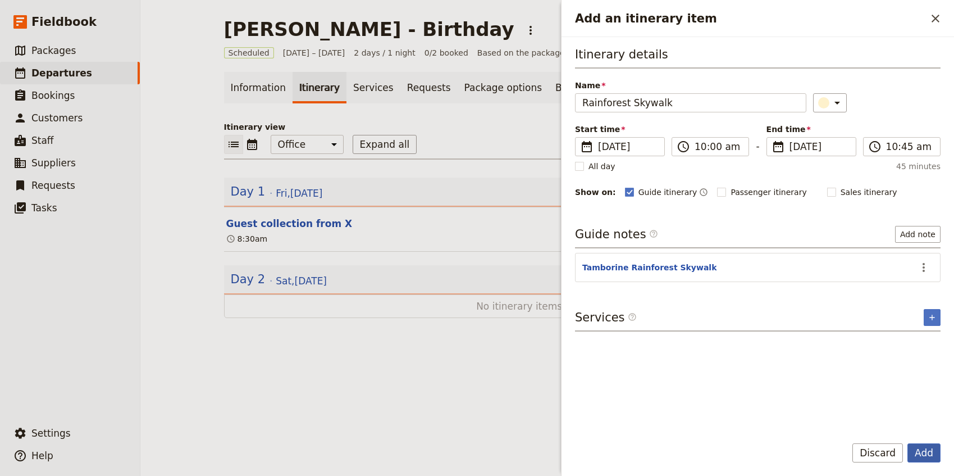
click at [922, 451] on button "Add" at bounding box center [924, 452] width 33 height 19
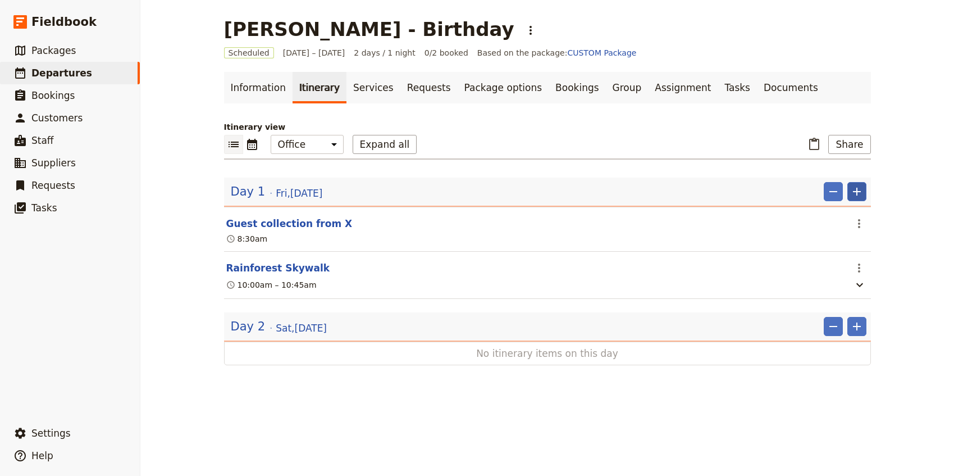
click at [858, 196] on icon "Add" at bounding box center [857, 191] width 13 height 13
click at [831, 216] on span "Add itinerary item" at bounding box center [823, 216] width 71 height 11
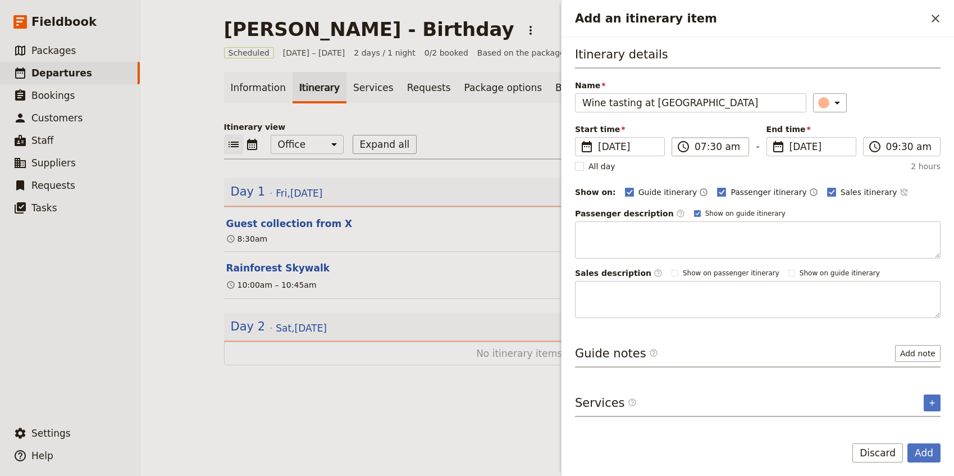
type input "Wine tasting at [GEOGRAPHIC_DATA]"
click at [698, 148] on input "07:30 am" at bounding box center [718, 146] width 47 height 13
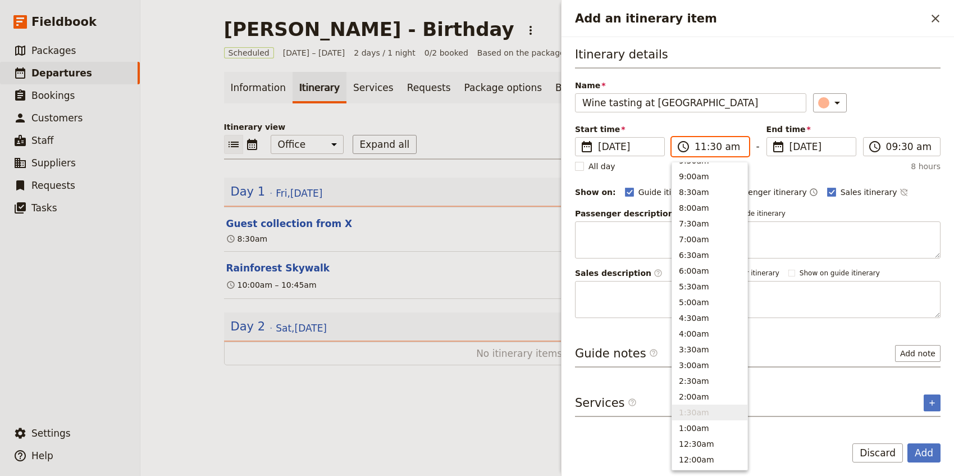
scroll to position [380, 0]
type input "11:00 am"
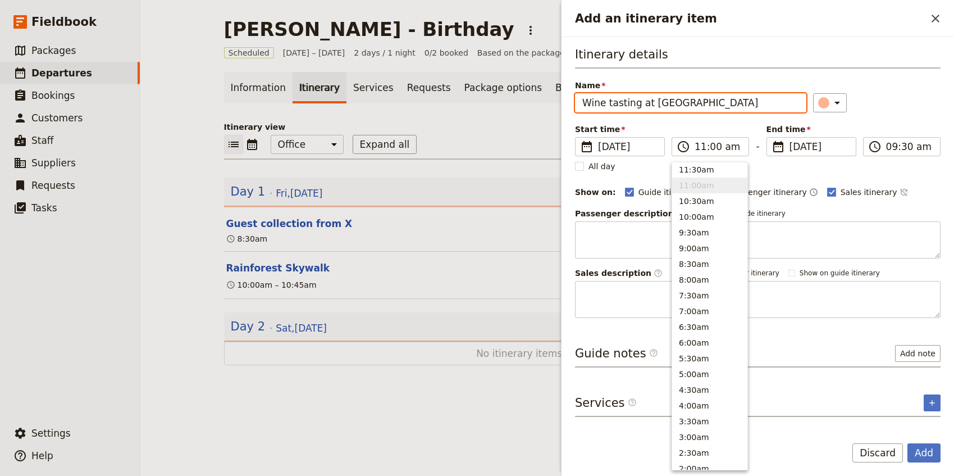
type input "11:00 am"
click at [888, 108] on div "​" at bounding box center [877, 102] width 128 height 19
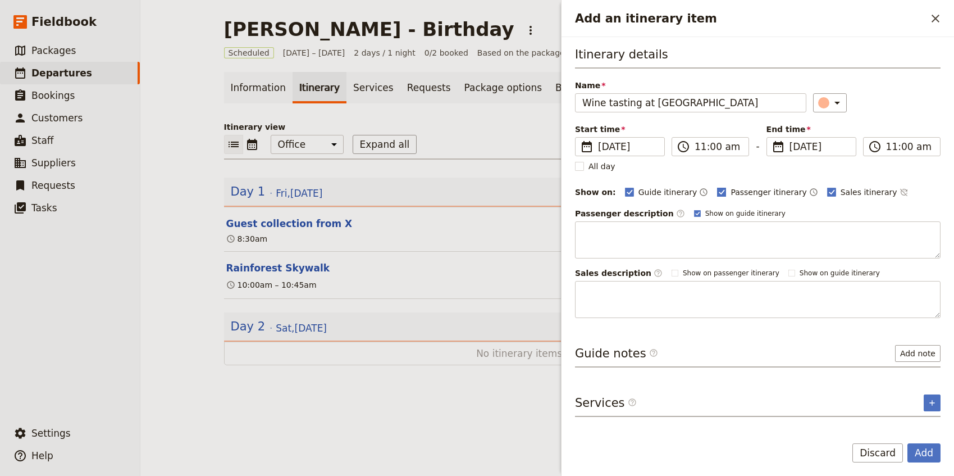
click at [717, 194] on label "Passenger itinerary" at bounding box center [761, 192] width 89 height 11
click at [717, 187] on input "Passenger itinerary" at bounding box center [717, 186] width 1 height 1
checkbox input "false"
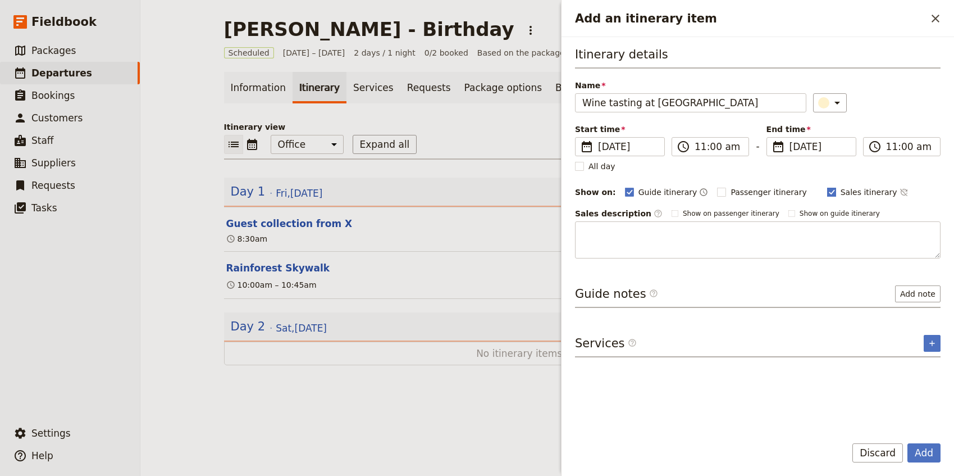
click at [828, 191] on label "Sales itinerary" at bounding box center [863, 192] width 70 height 11
click at [827, 187] on input "Sales itinerary" at bounding box center [827, 186] width 1 height 1
checkbox input "false"
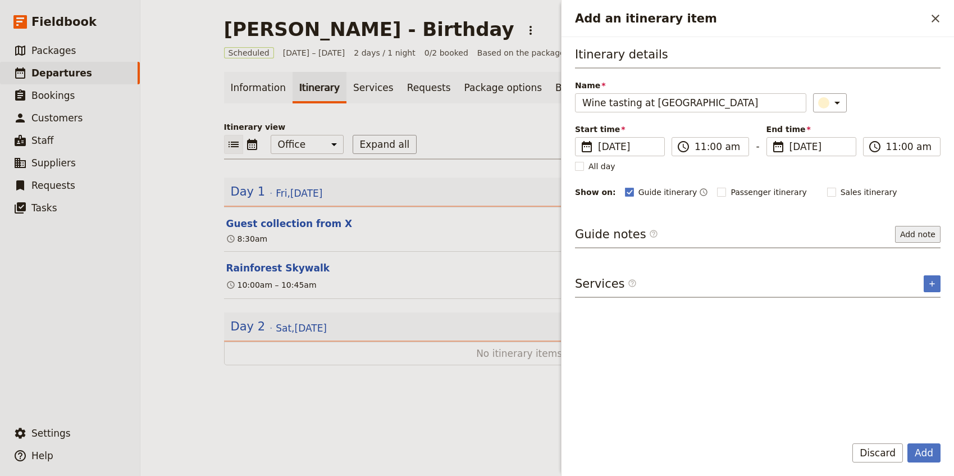
click at [919, 238] on button "Add note" at bounding box center [919, 234] width 46 height 17
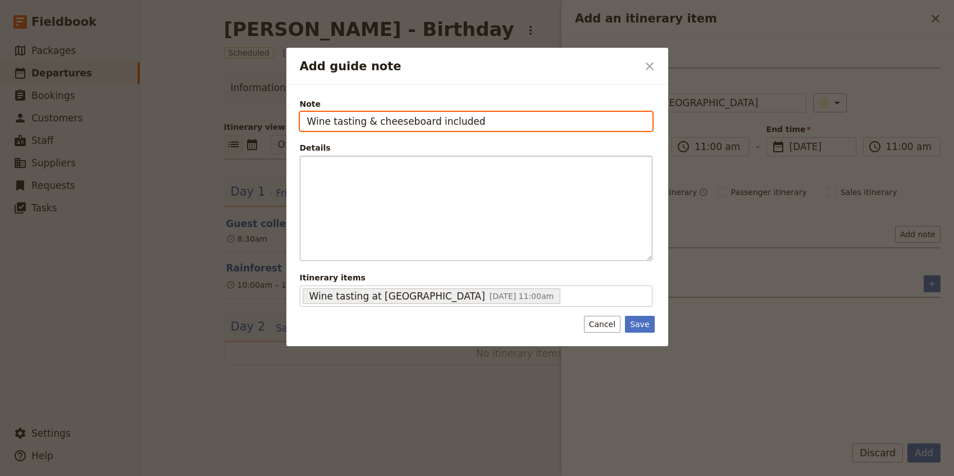
type input "Wine tasting & cheeseboard included"
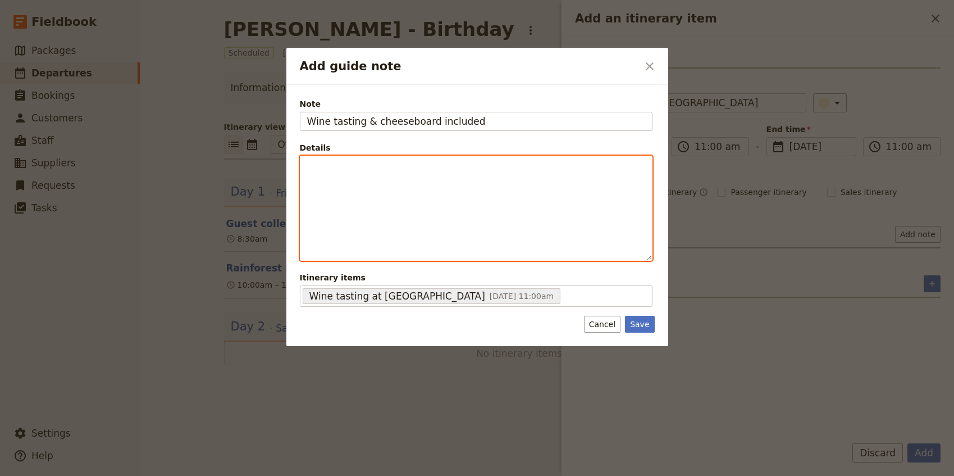
click at [322, 166] on p "Add guide note" at bounding box center [476, 166] width 338 height 11
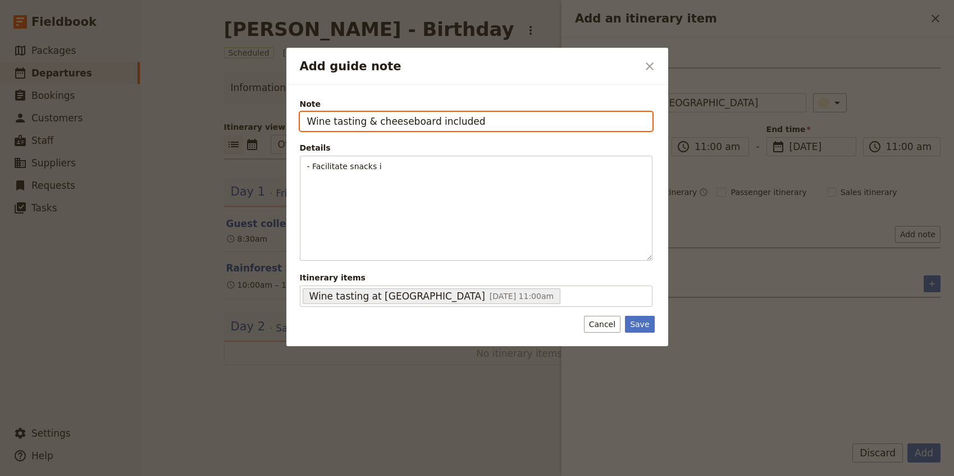
drag, startPoint x: 360, startPoint y: 121, endPoint x: 530, endPoint y: 126, distance: 169.7
click at [530, 126] on input "Wine tasting & cheeseboard included" at bounding box center [476, 121] width 353 height 19
type input "Wine tasting"
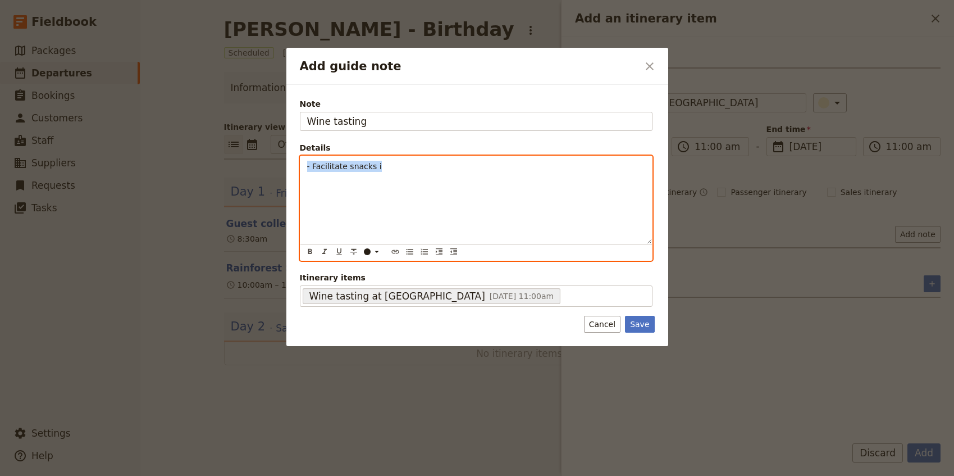
drag, startPoint x: 403, startPoint y: 169, endPoint x: 315, endPoint y: 160, distance: 88.0
click at [315, 161] on p "- Facilitate snacks i" at bounding box center [476, 166] width 338 height 11
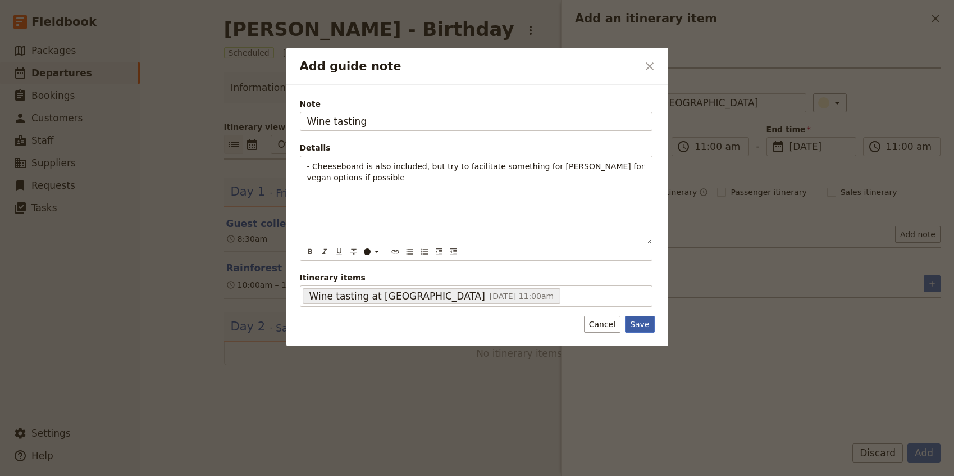
click at [640, 330] on button "Save" at bounding box center [639, 324] width 29 height 17
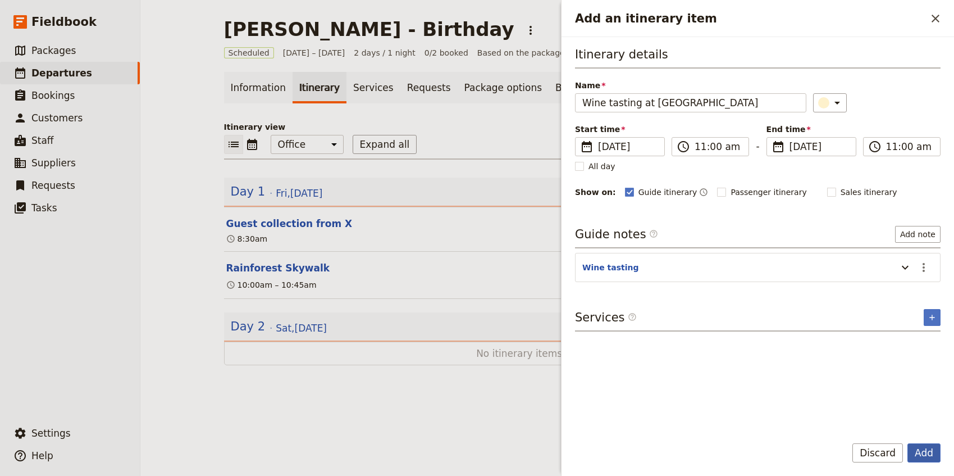
click at [917, 449] on button "Add" at bounding box center [924, 452] width 33 height 19
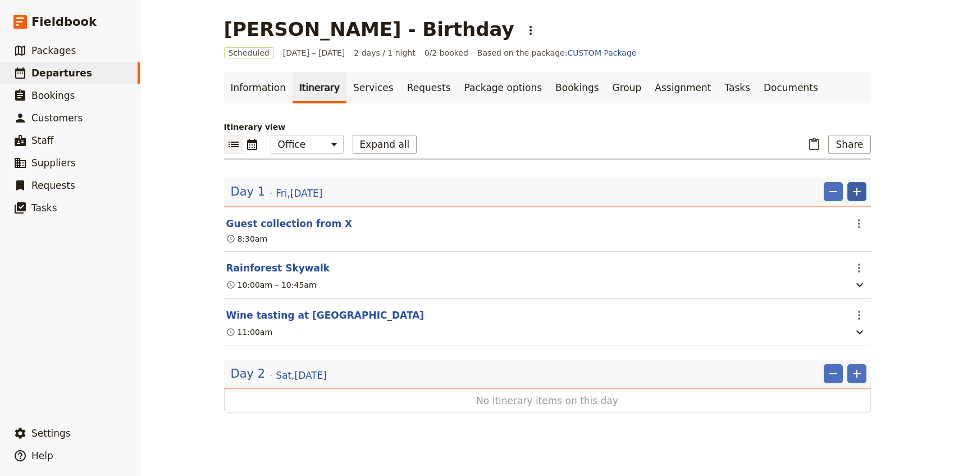
click at [862, 195] on icon "Add" at bounding box center [857, 191] width 13 height 13
click at [848, 217] on span "Add itinerary item" at bounding box center [823, 216] width 71 height 11
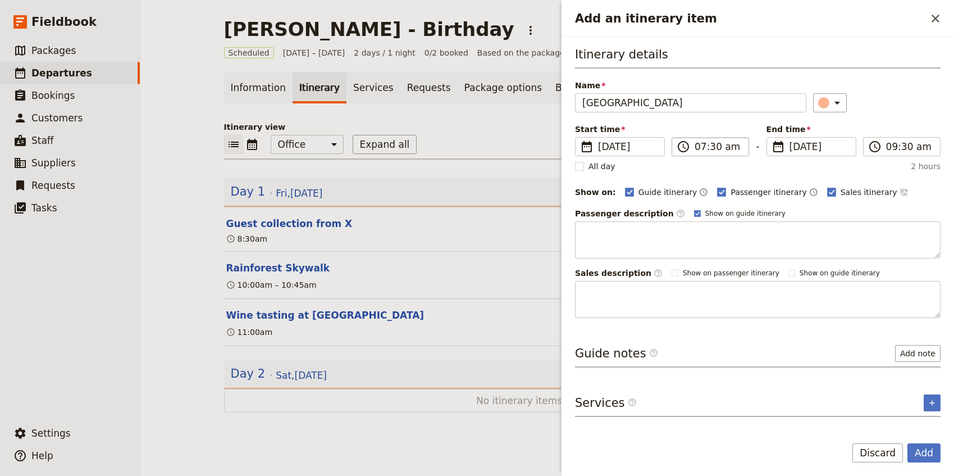
type input "[GEOGRAPHIC_DATA]"
click at [696, 149] on input "07:30 am" at bounding box center [718, 146] width 47 height 13
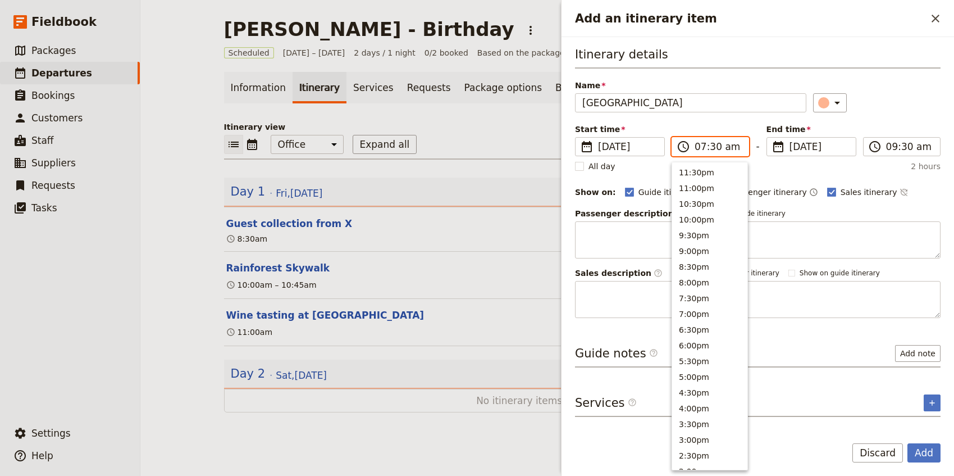
scroll to position [452, 0]
click at [728, 147] on input "12:30 am" at bounding box center [718, 146] width 47 height 13
type input "12:30 pm"
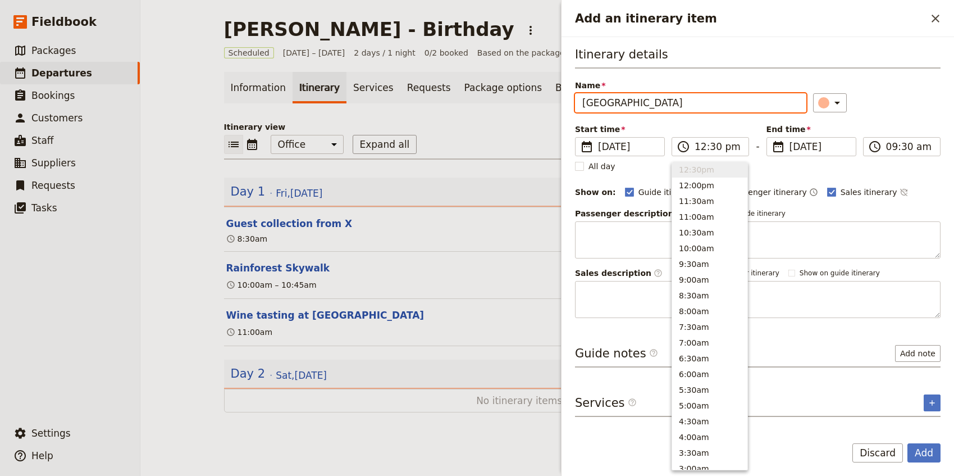
click at [874, 114] on div "Itinerary details Name [GEOGRAPHIC_DATA] ​ Start time ​ [DATE] [DATE] [DATE] 12…" at bounding box center [758, 182] width 366 height 272
type input "12:30 pm"
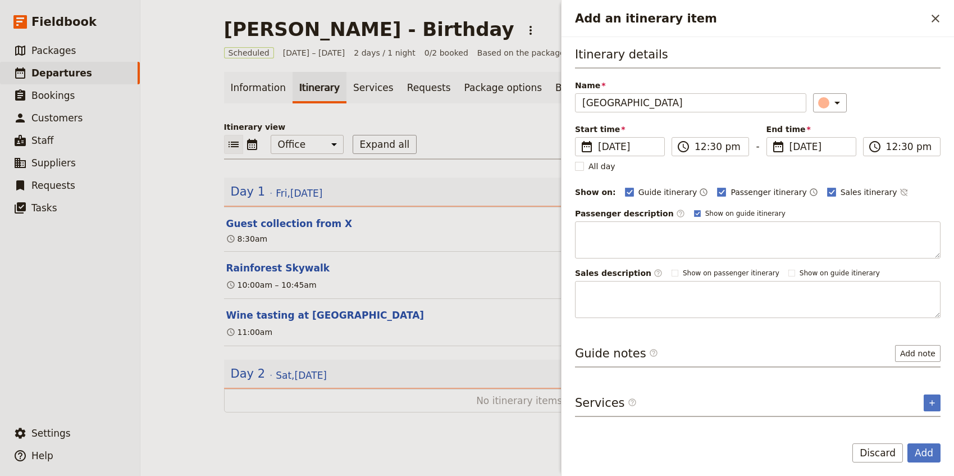
click at [722, 198] on div "Passenger itinerary ​" at bounding box center [767, 191] width 101 height 13
click at [748, 188] on span "Passenger itinerary" at bounding box center [769, 192] width 76 height 11
click at [717, 187] on input "Passenger itinerary" at bounding box center [717, 186] width 1 height 1
checkbox input "false"
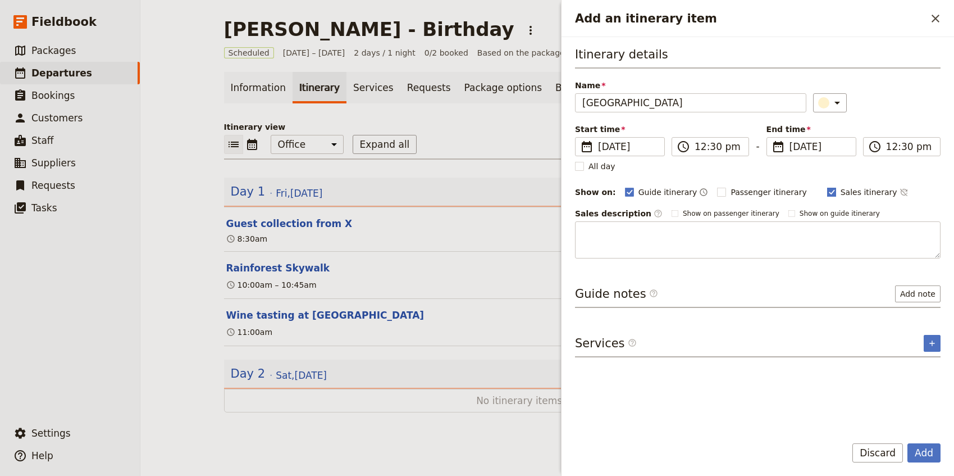
click at [841, 189] on span "Sales itinerary" at bounding box center [869, 192] width 57 height 11
click at [828, 187] on input "Sales itinerary" at bounding box center [827, 186] width 1 height 1
checkbox input "false"
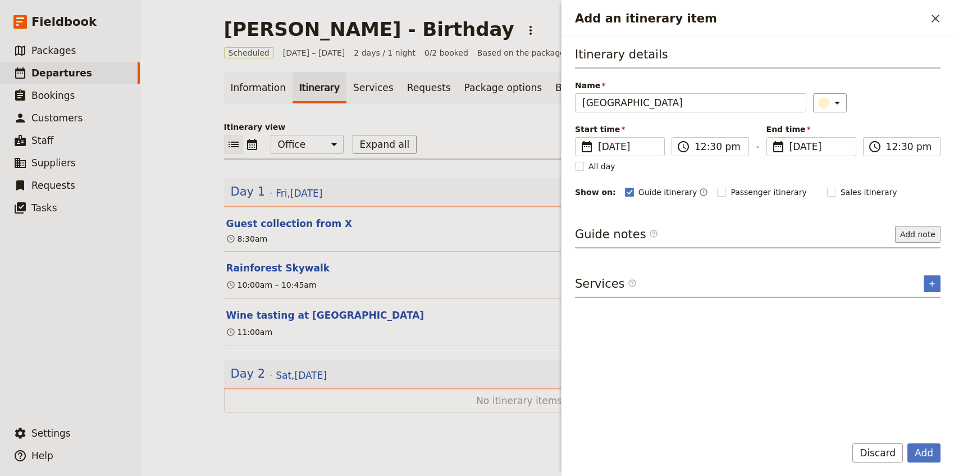
click at [914, 235] on button "Add note" at bounding box center [919, 234] width 46 height 17
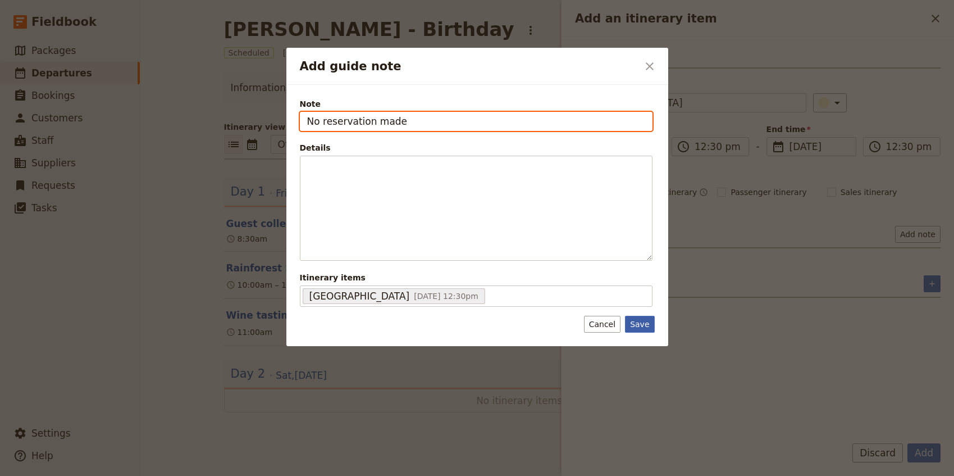
type input "No reservation made"
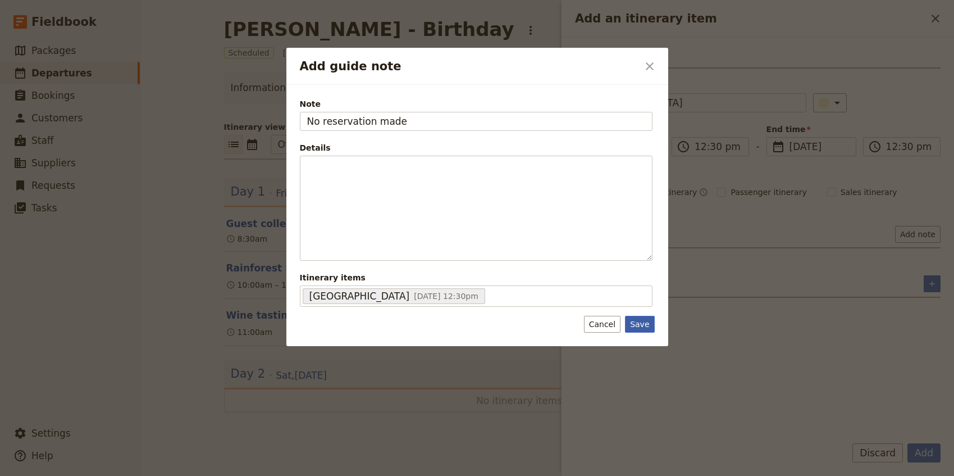
click at [643, 323] on button "Save" at bounding box center [639, 324] width 29 height 17
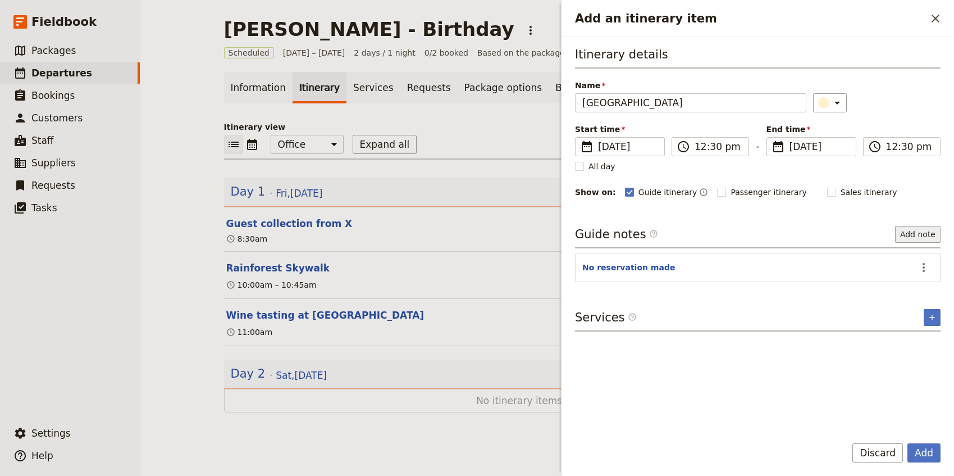
click at [919, 237] on button "Add note" at bounding box center [919, 234] width 46 height 17
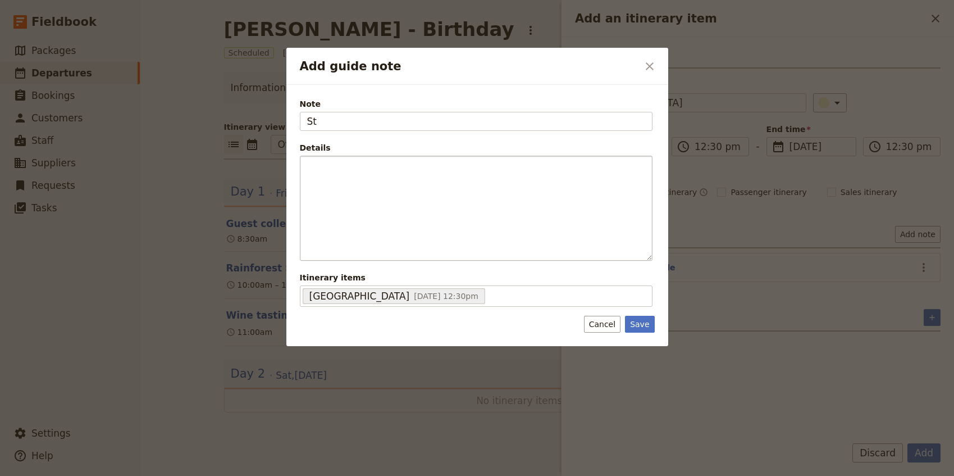
type input "S"
type input "1x Drink each included"
click at [644, 328] on button "Save" at bounding box center [639, 324] width 29 height 17
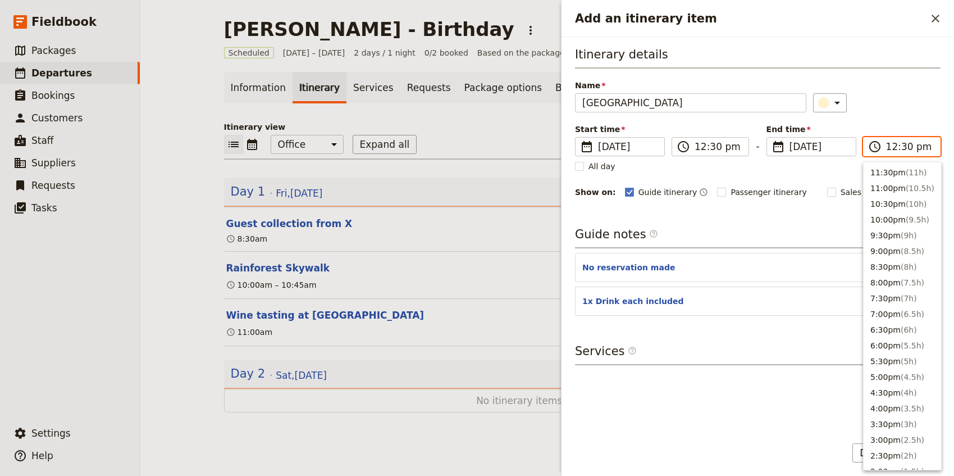
click at [893, 148] on input "12:30 pm" at bounding box center [910, 146] width 47 height 13
click at [903, 148] on input "01:30 pm" at bounding box center [910, 146] width 47 height 13
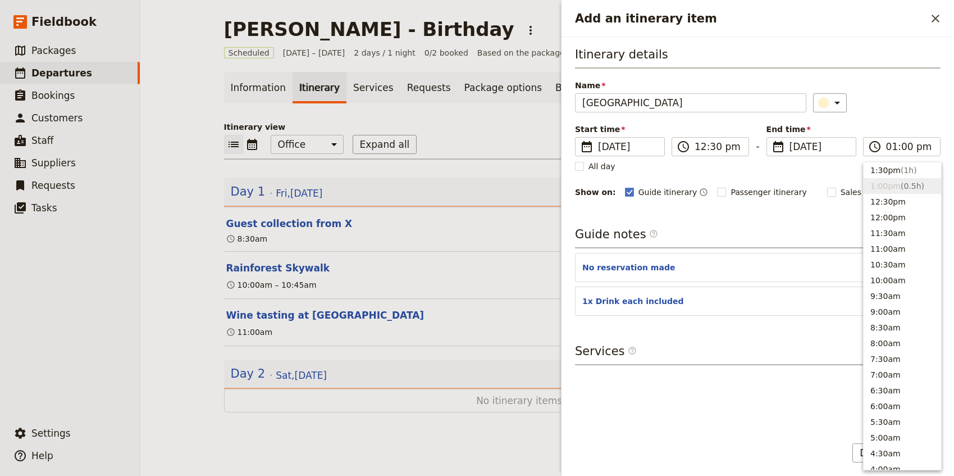
click at [890, 99] on div "​" at bounding box center [877, 102] width 128 height 19
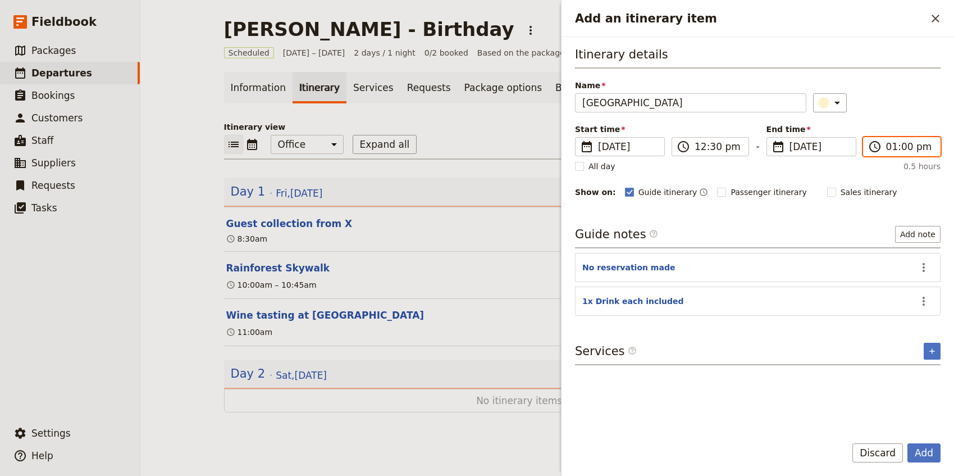
click at [902, 147] on input "01:00 pm" at bounding box center [910, 146] width 47 height 13
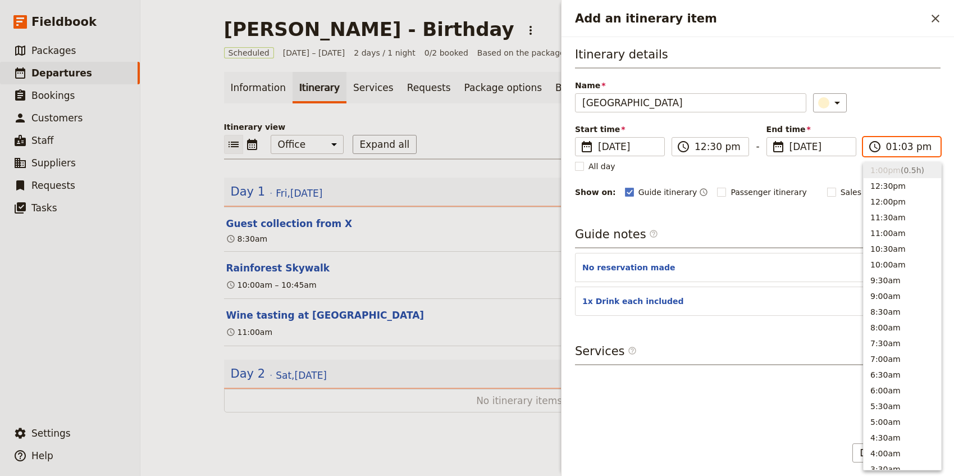
type input "01:30 pm"
click at [910, 94] on div "​" at bounding box center [877, 102] width 128 height 19
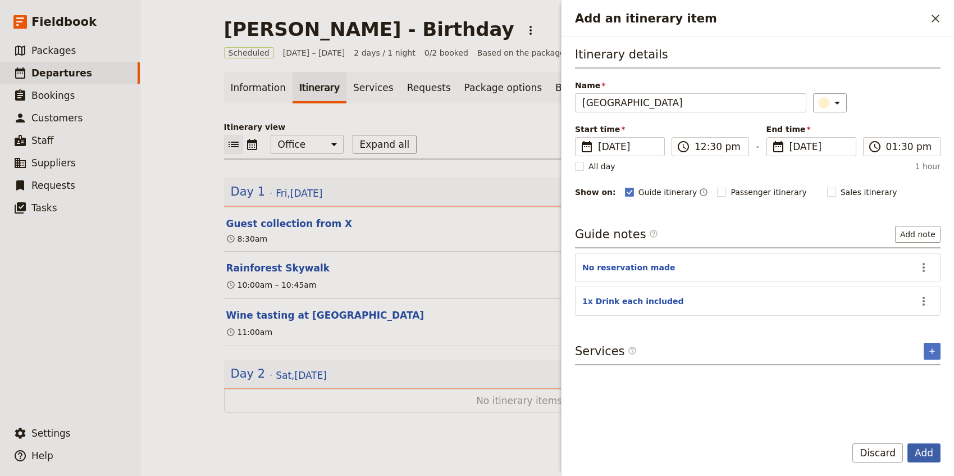
click at [924, 452] on button "Add" at bounding box center [924, 452] width 33 height 19
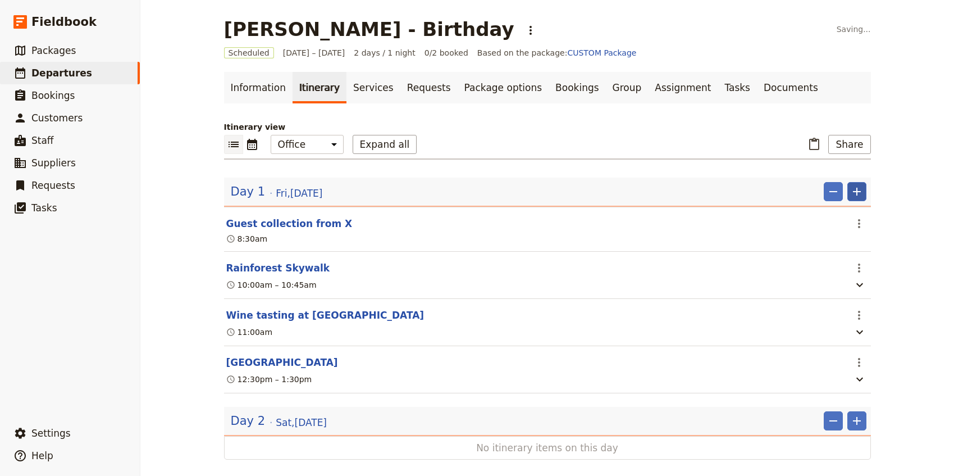
click at [852, 190] on icon "Add" at bounding box center [857, 191] width 13 height 13
click at [835, 215] on span "Add itinerary item" at bounding box center [823, 216] width 71 height 11
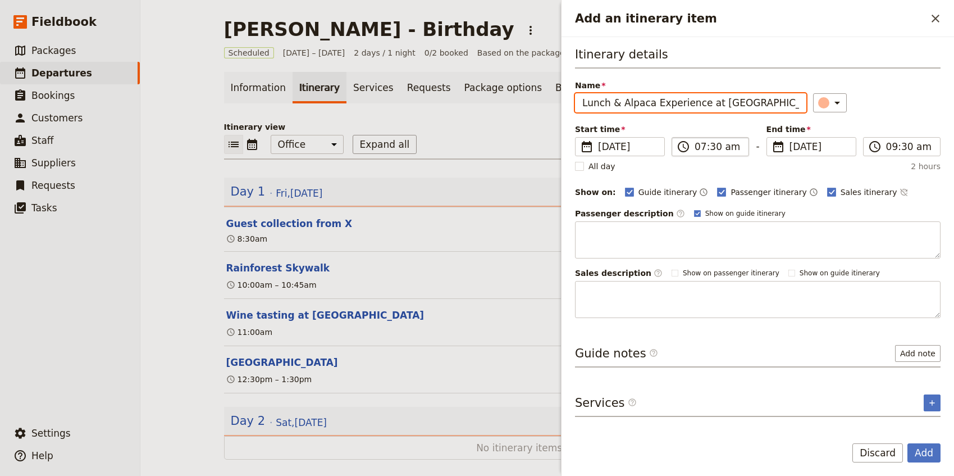
type input "Lunch & Alpaca Experience at [GEOGRAPHIC_DATA]"
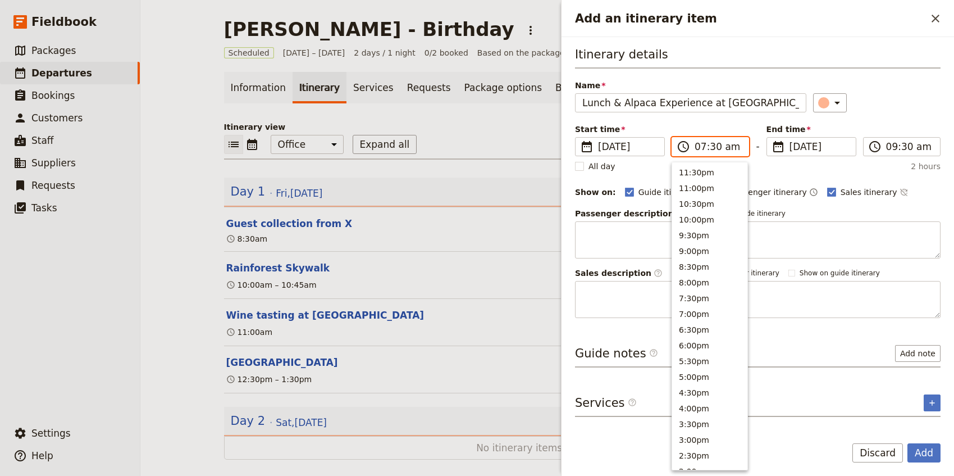
click at [697, 146] on input "07:30 am" at bounding box center [718, 146] width 47 height 13
click at [712, 148] on input "02:30 am" at bounding box center [718, 146] width 47 height 13
type input "02:00 pm"
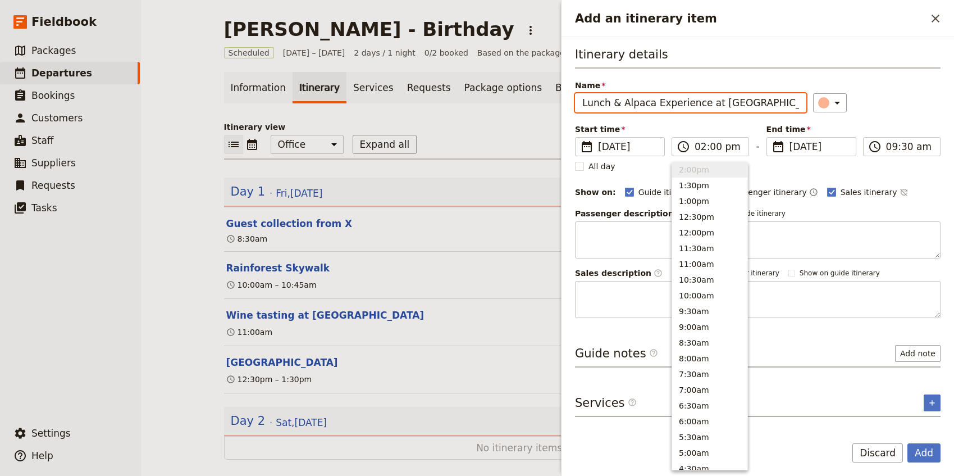
click at [880, 107] on div "​" at bounding box center [877, 102] width 128 height 19
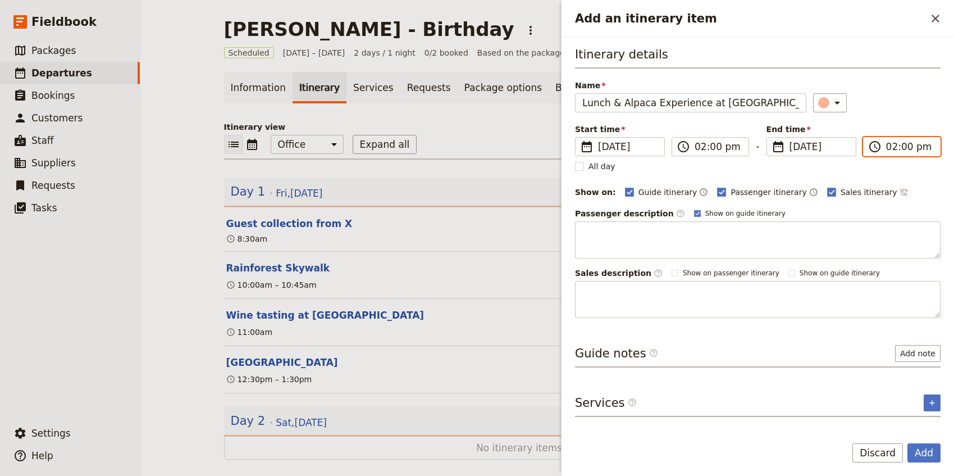
click at [893, 146] on input "02:00 pm" at bounding box center [910, 146] width 47 height 13
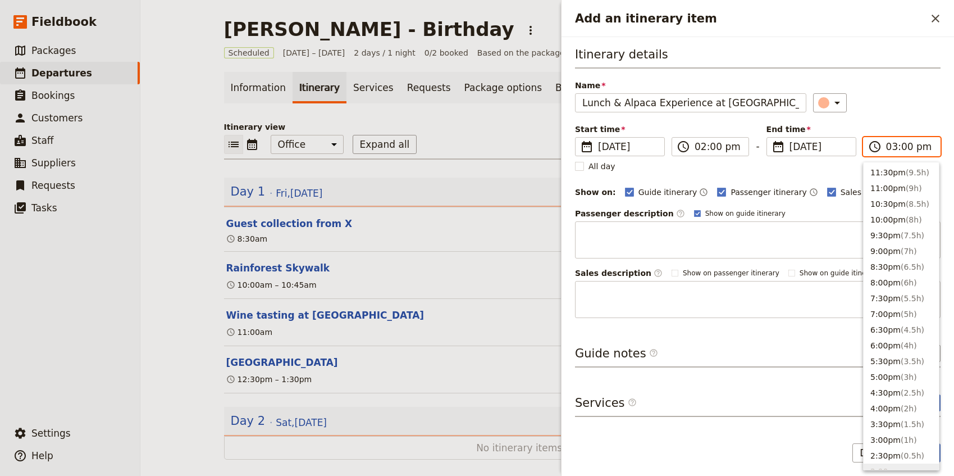
scroll to position [270, 0]
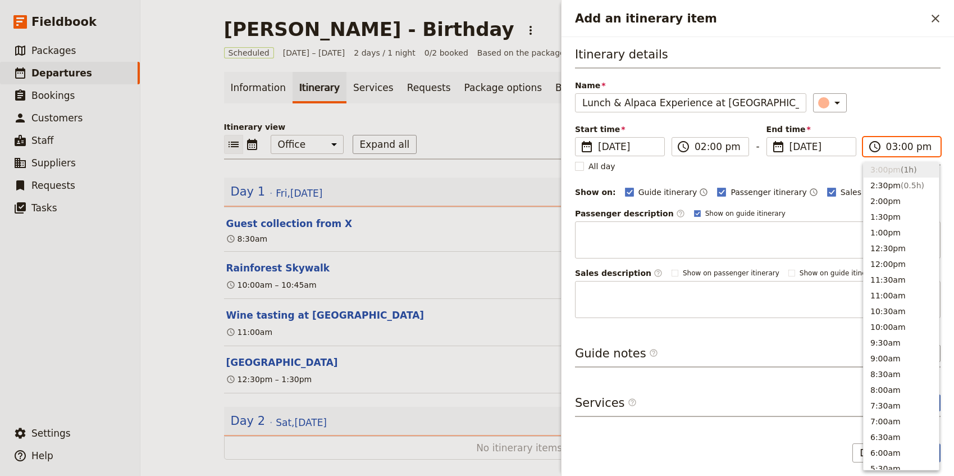
click at [910, 148] on input "03:00 pm" at bounding box center [910, 146] width 47 height 13
click at [906, 148] on input "03:00 pm" at bounding box center [910, 146] width 47 height 13
type input "03:30 pm"
click at [732, 194] on span "Passenger itinerary" at bounding box center [769, 192] width 76 height 11
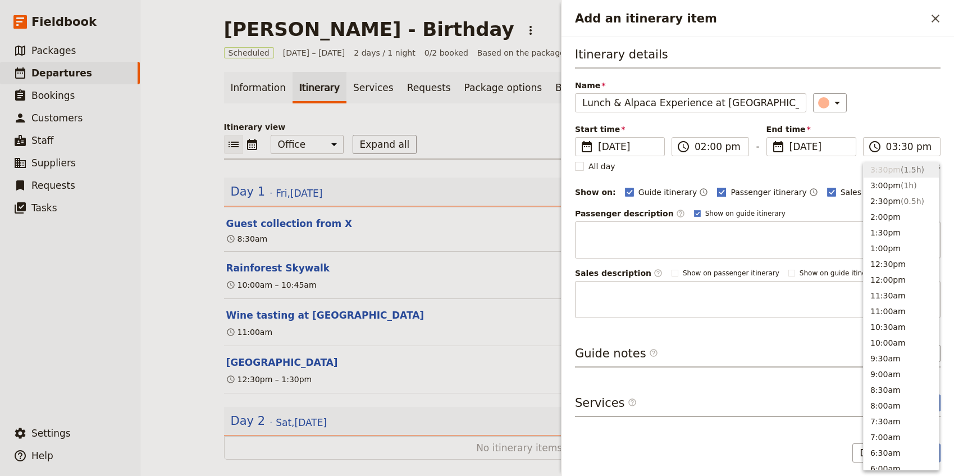
click at [717, 187] on input "Passenger itinerary" at bounding box center [717, 186] width 1 height 1
checkbox input "false"
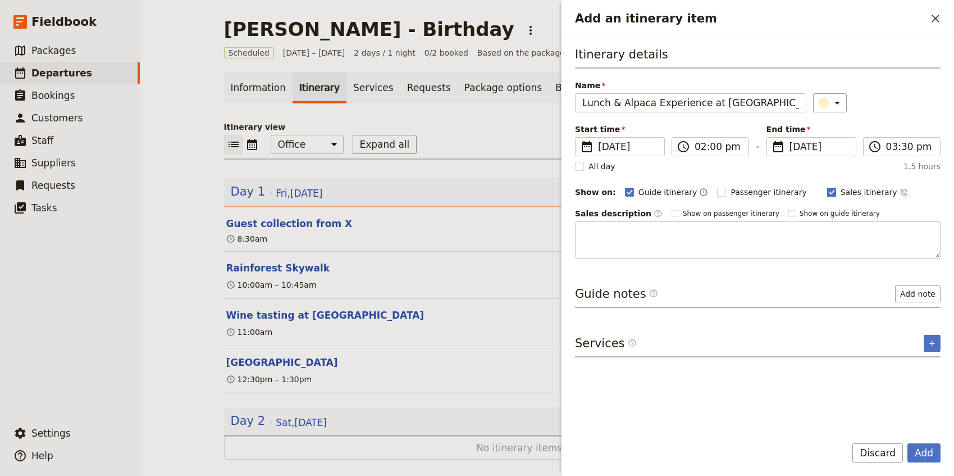
click at [828, 192] on label "Sales itinerary" at bounding box center [863, 192] width 70 height 11
click at [827, 187] on input "Sales itinerary" at bounding box center [827, 186] width 1 height 1
checkbox input "false"
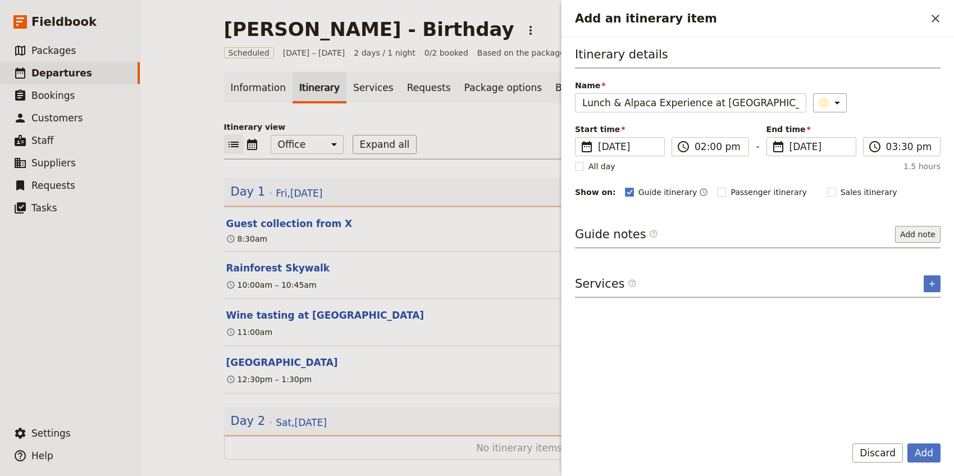
click at [916, 230] on button "Add note" at bounding box center [919, 234] width 46 height 17
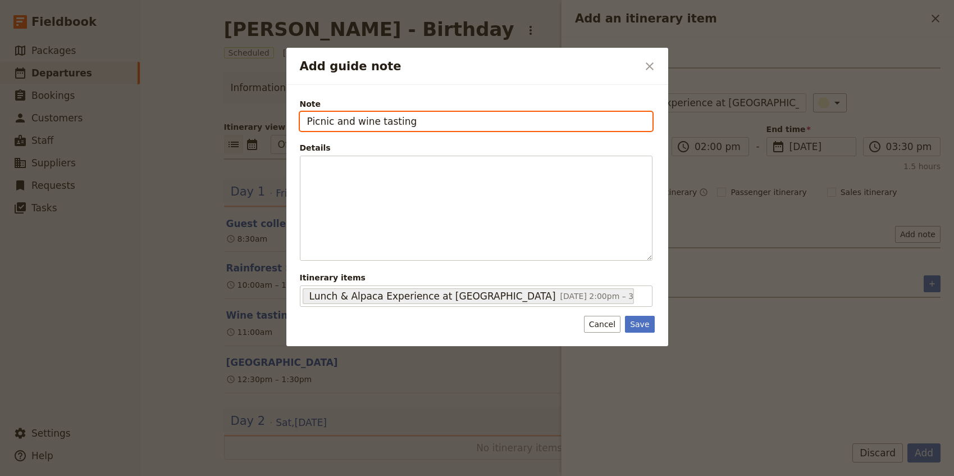
type input "Picnic and wine tasting"
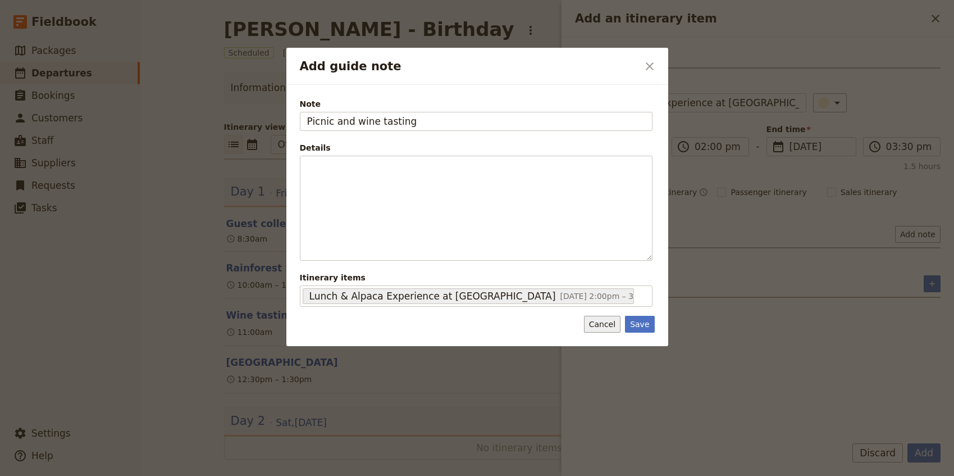
click at [600, 329] on button "Cancel" at bounding box center [602, 324] width 37 height 17
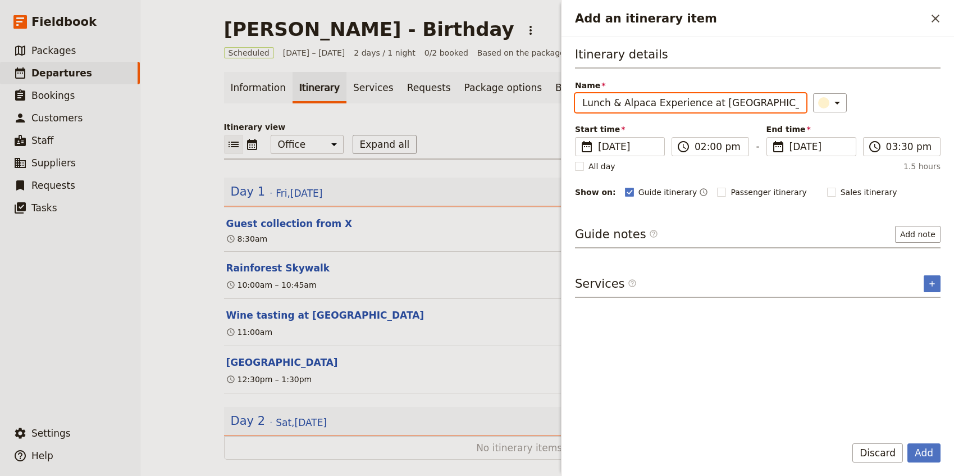
click at [599, 106] on input "Lunch & Alpaca Experience at [GEOGRAPHIC_DATA]" at bounding box center [690, 102] width 231 height 19
type input "Picnic & Alpaca Experience at [GEOGRAPHIC_DATA]"
click at [917, 233] on button "Add note" at bounding box center [919, 234] width 46 height 17
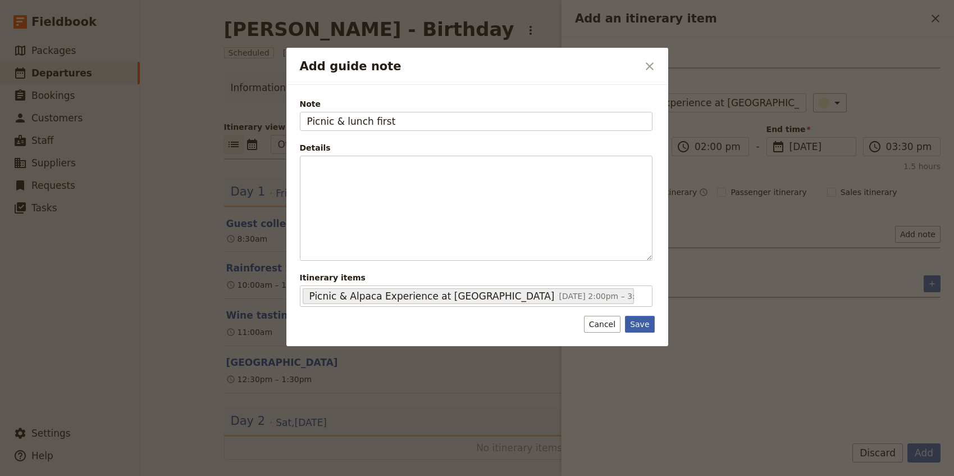
type input "Picnic & lunch first"
click at [645, 326] on button "Save" at bounding box center [639, 324] width 29 height 17
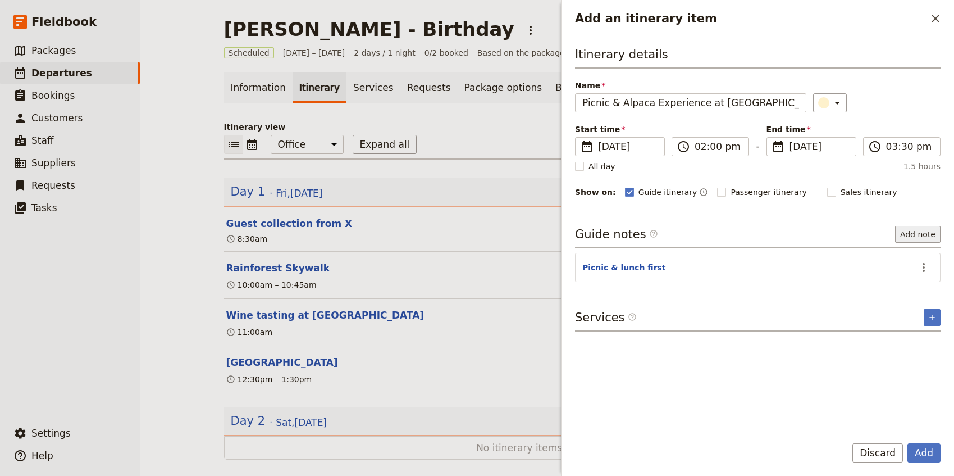
click at [926, 236] on button "Add note" at bounding box center [919, 234] width 46 height 17
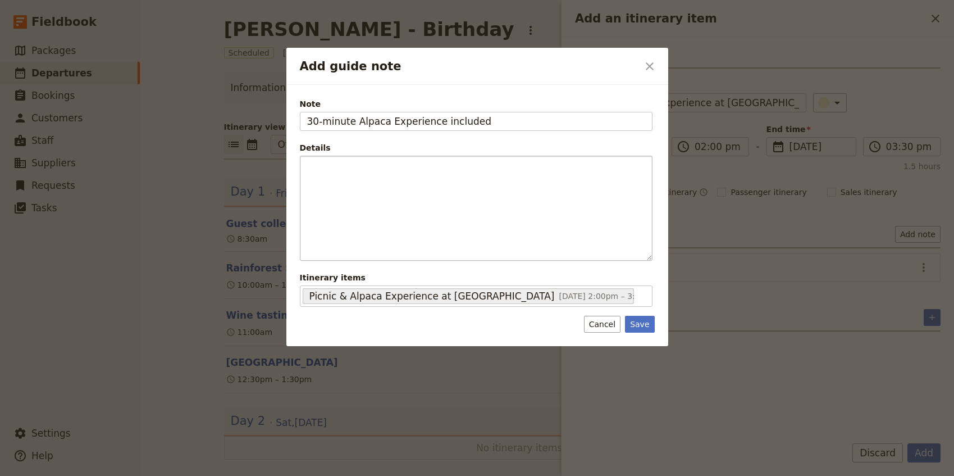
type input "30-minute Alpaca Experience included"
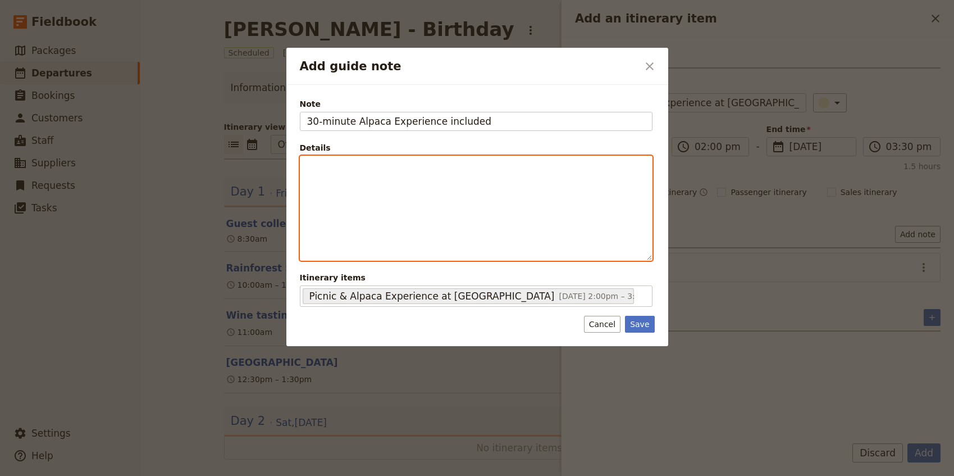
click at [470, 168] on p "Add guide note" at bounding box center [476, 166] width 338 height 11
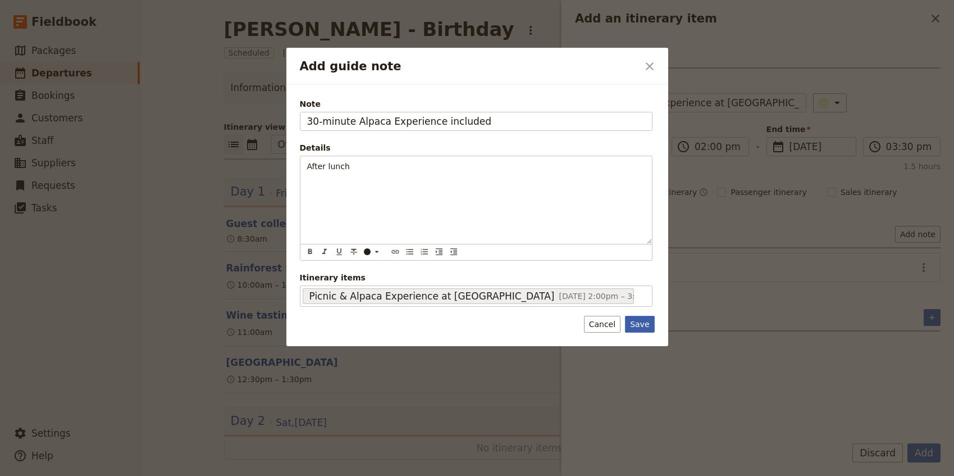
click at [634, 326] on button "Save" at bounding box center [639, 324] width 29 height 17
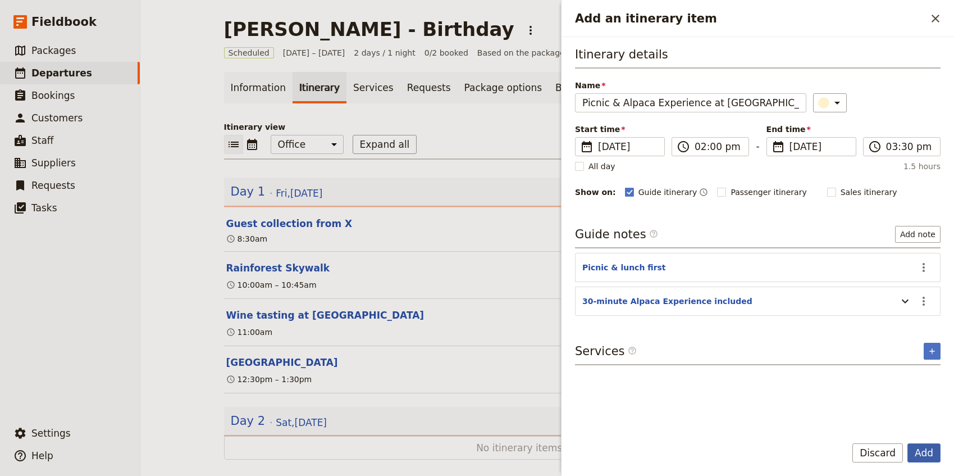
click at [925, 455] on button "Add" at bounding box center [924, 452] width 33 height 19
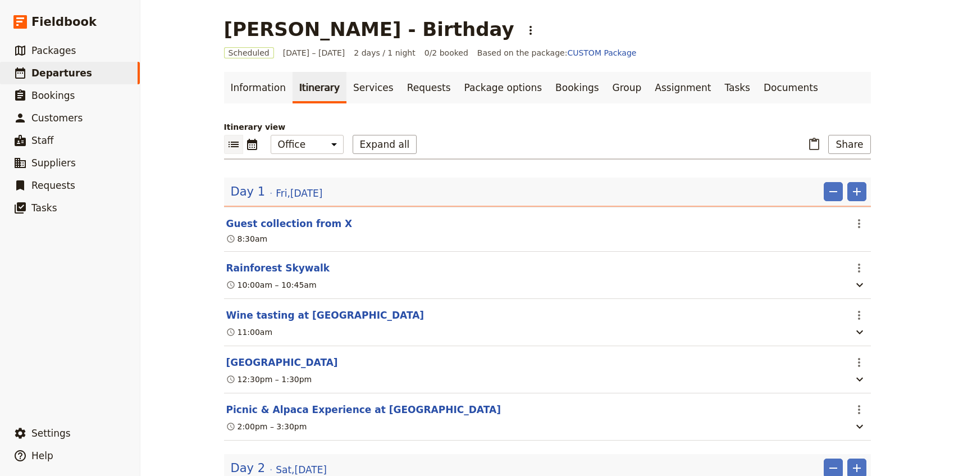
scroll to position [63, 0]
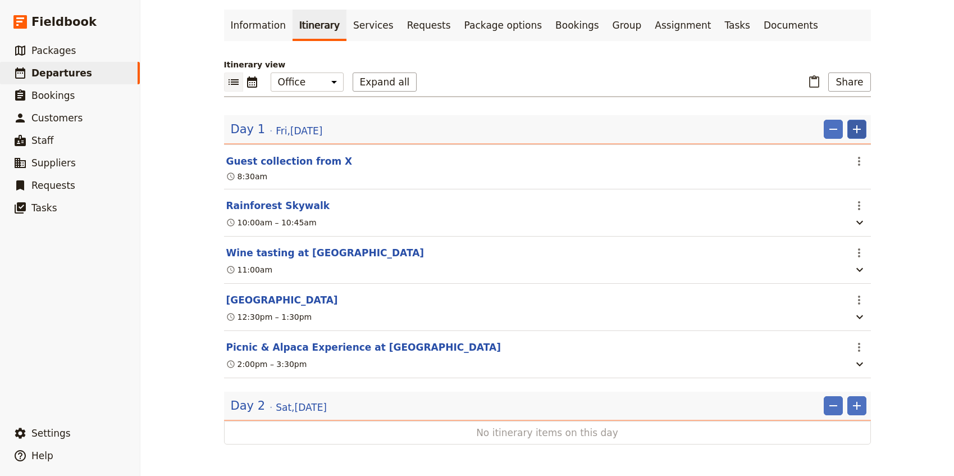
click at [857, 130] on icon "Add" at bounding box center [857, 129] width 8 height 8
click at [848, 152] on span "Add itinerary item" at bounding box center [823, 152] width 71 height 11
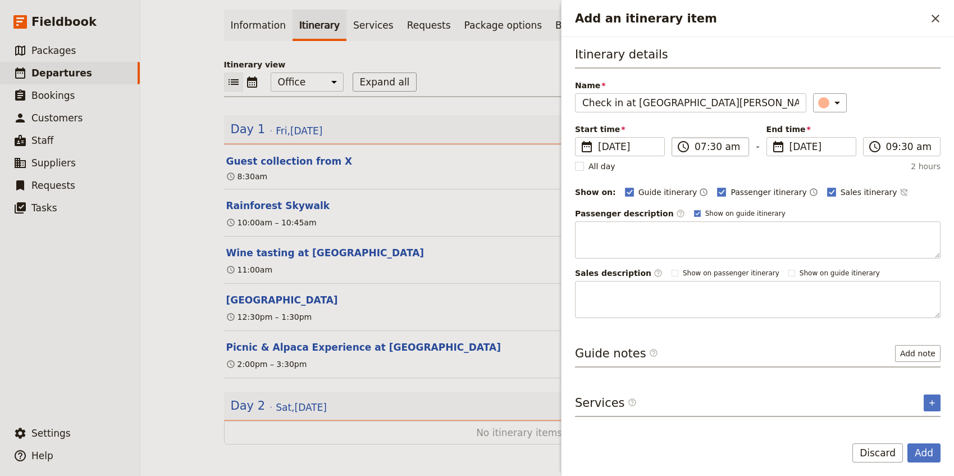
type input "Check in at [GEOGRAPHIC_DATA][PERSON_NAME]"
click at [701, 147] on input "07:30 am" at bounding box center [718, 146] width 47 height 13
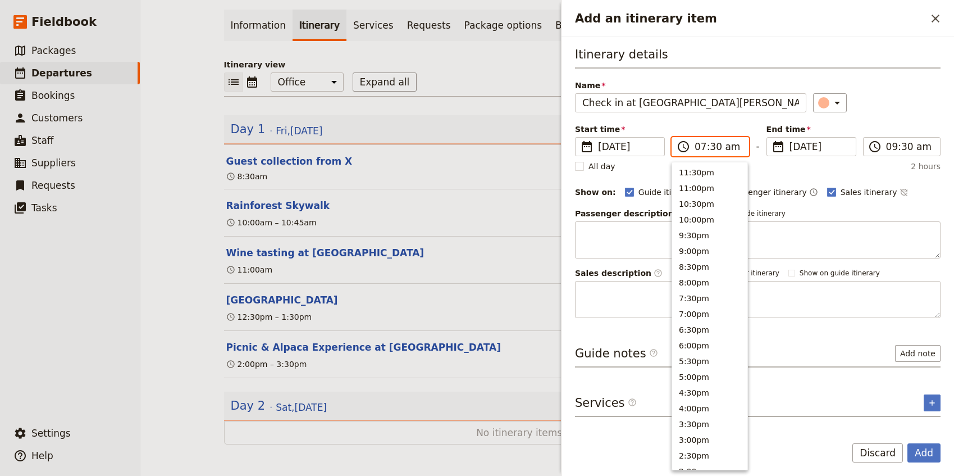
scroll to position [452, 0]
click at [729, 148] on input "05:30 am" at bounding box center [718, 146] width 47 height 13
type input "05:30 pm"
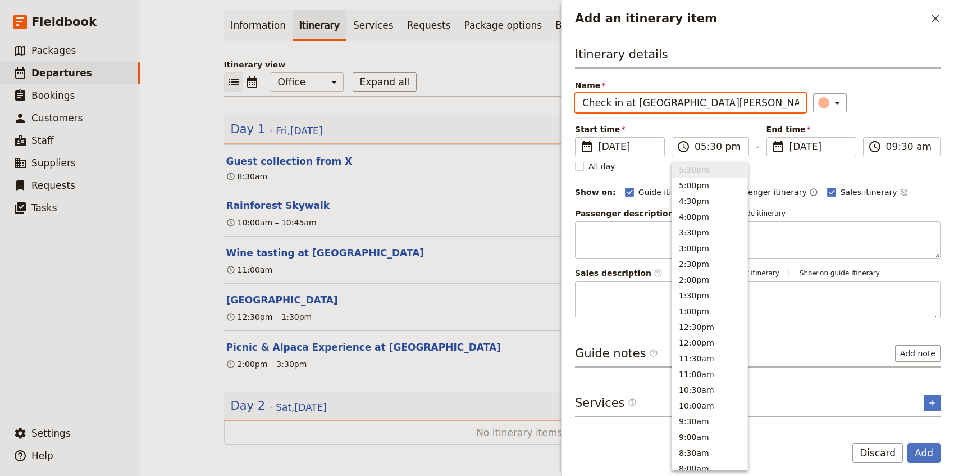
click at [888, 108] on div "​" at bounding box center [877, 102] width 128 height 19
type input "05:30 pm"
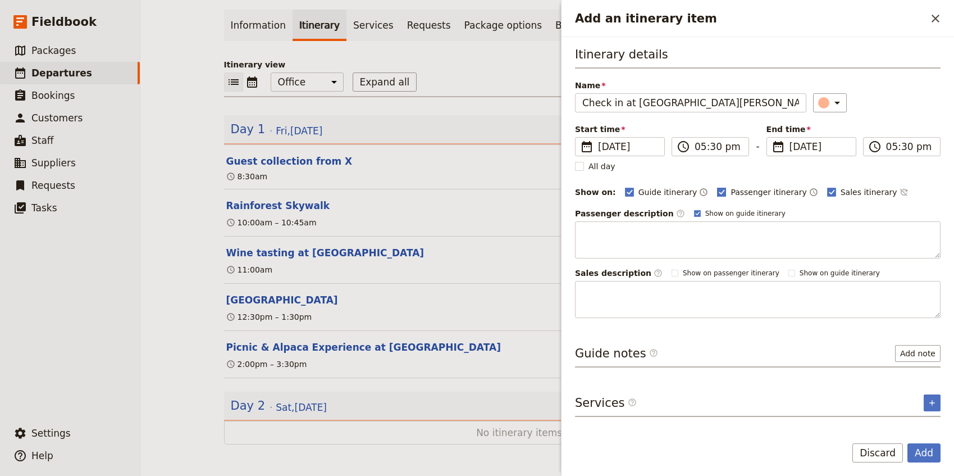
click at [718, 194] on label "Passenger itinerary" at bounding box center [761, 192] width 89 height 11
click at [717, 187] on input "Passenger itinerary" at bounding box center [717, 186] width 1 height 1
checkbox input "false"
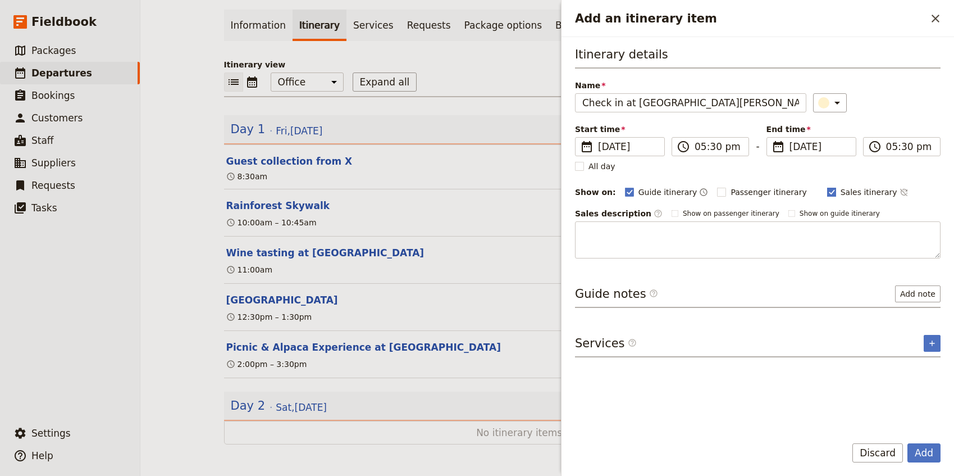
click at [841, 189] on span "Sales itinerary" at bounding box center [869, 192] width 57 height 11
click at [828, 187] on input "Sales itinerary" at bounding box center [827, 186] width 1 height 1
checkbox input "false"
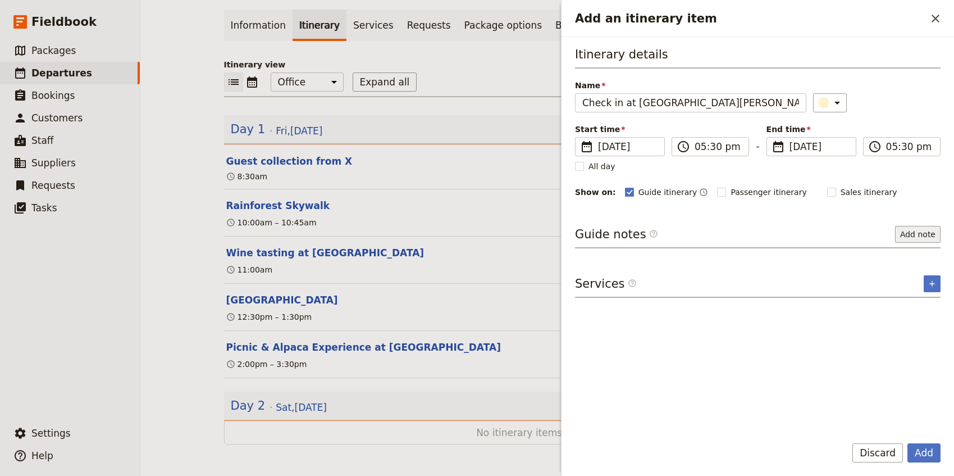
click at [920, 234] on button "Add note" at bounding box center [919, 234] width 46 height 17
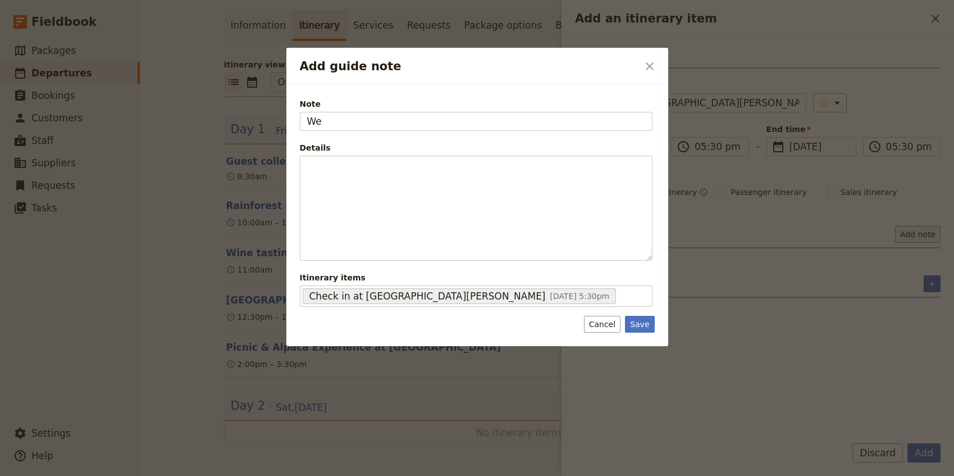
type input "W"
type input "[PERSON_NAME] booked accomodation for the couple"
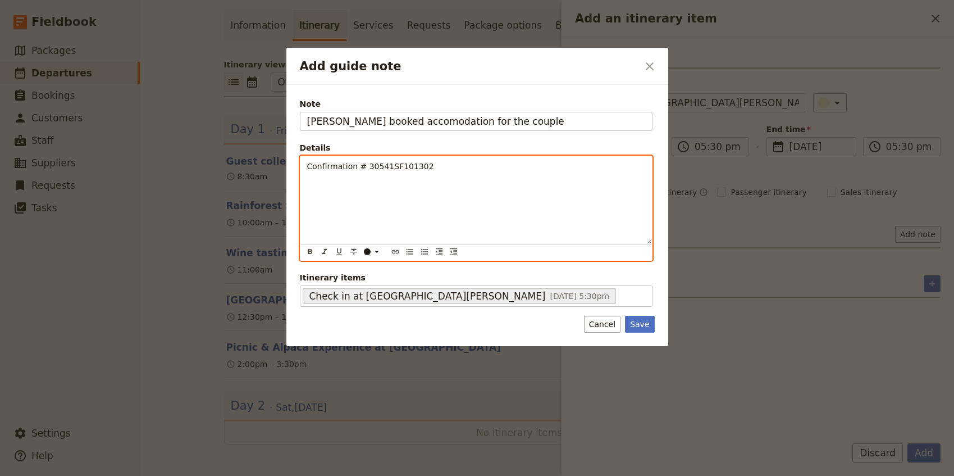
click at [304, 166] on div "Confirmation # 30541SF101302" at bounding box center [477, 200] width 352 height 88
click at [308, 176] on p "- Confirmation # 30541SF101302" at bounding box center [476, 172] width 338 height 22
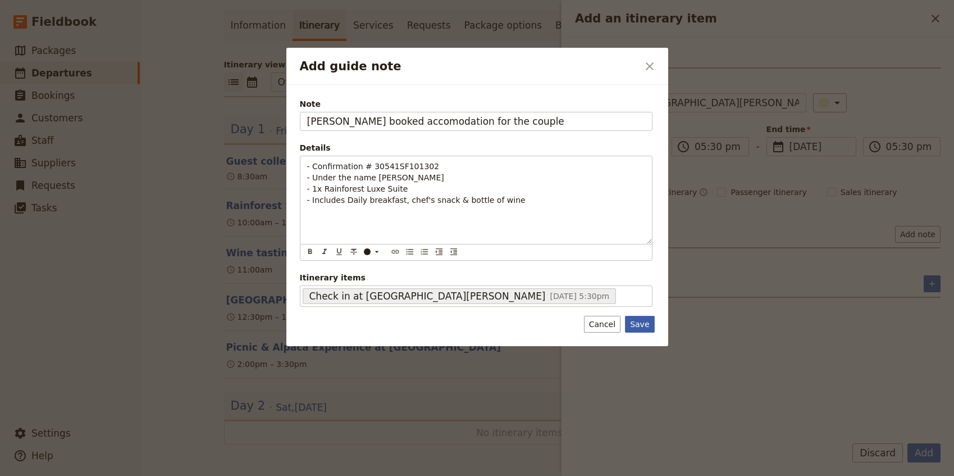
click at [642, 324] on button "Save" at bounding box center [639, 324] width 29 height 17
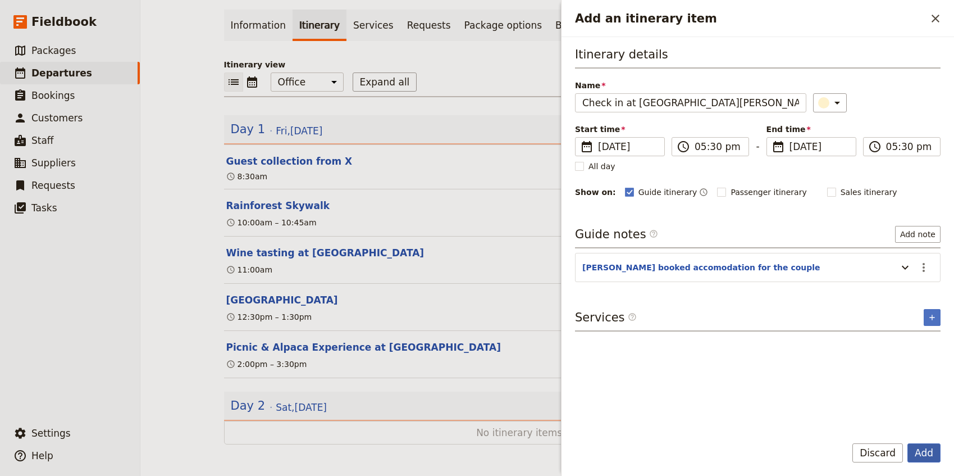
click at [928, 451] on button "Add" at bounding box center [924, 452] width 33 height 19
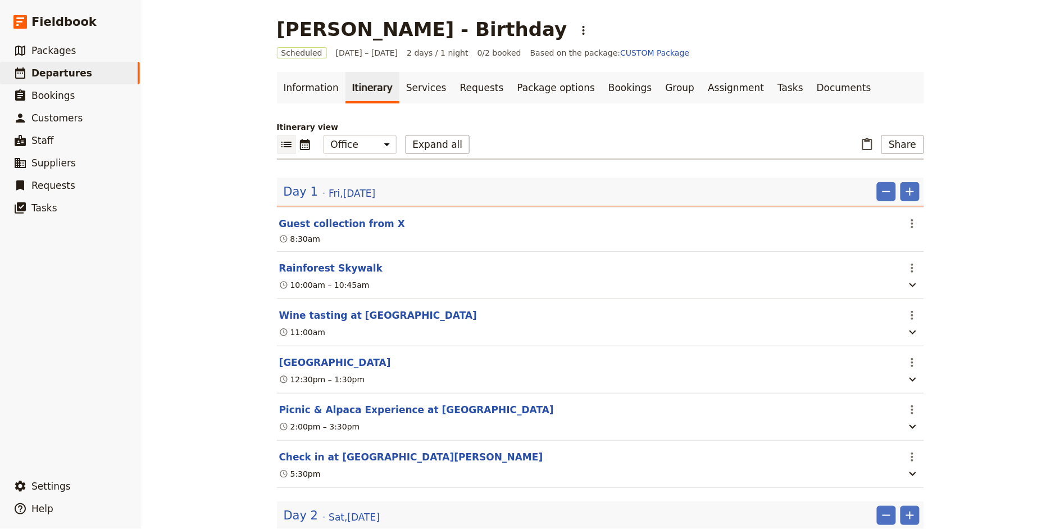
scroll to position [57, 0]
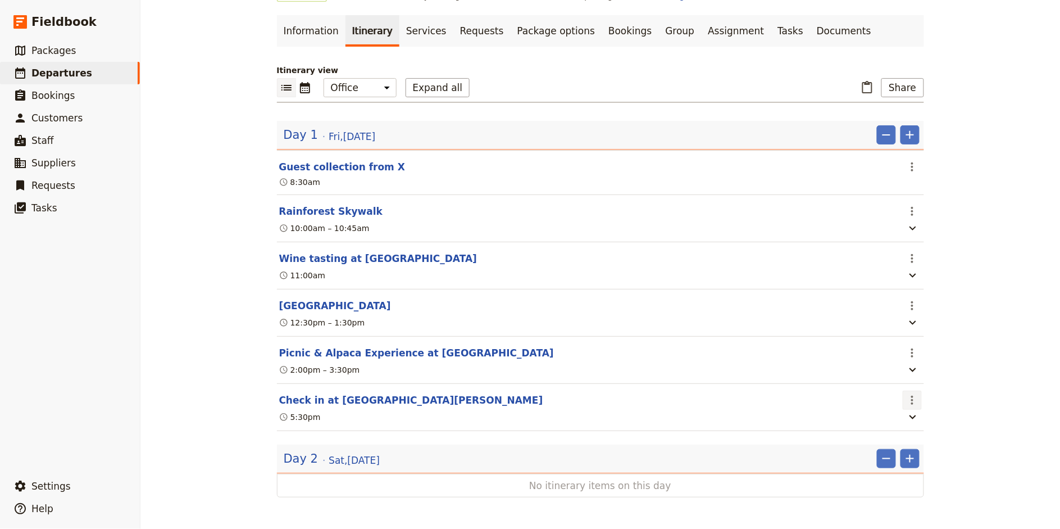
click at [914, 397] on icon "Actions" at bounding box center [912, 399] width 13 height 13
click at [922, 426] on span "Edit this itinerary item" at bounding box center [954, 424] width 88 height 11
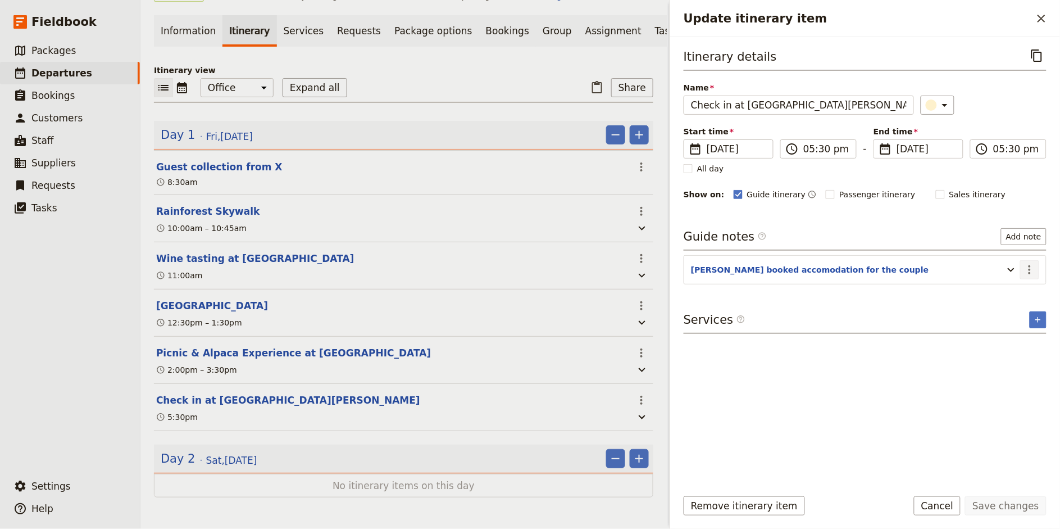
click at [954, 272] on icon "Actions" at bounding box center [1029, 269] width 13 height 13
click at [954, 292] on span "Edit note" at bounding box center [997, 294] width 35 height 11
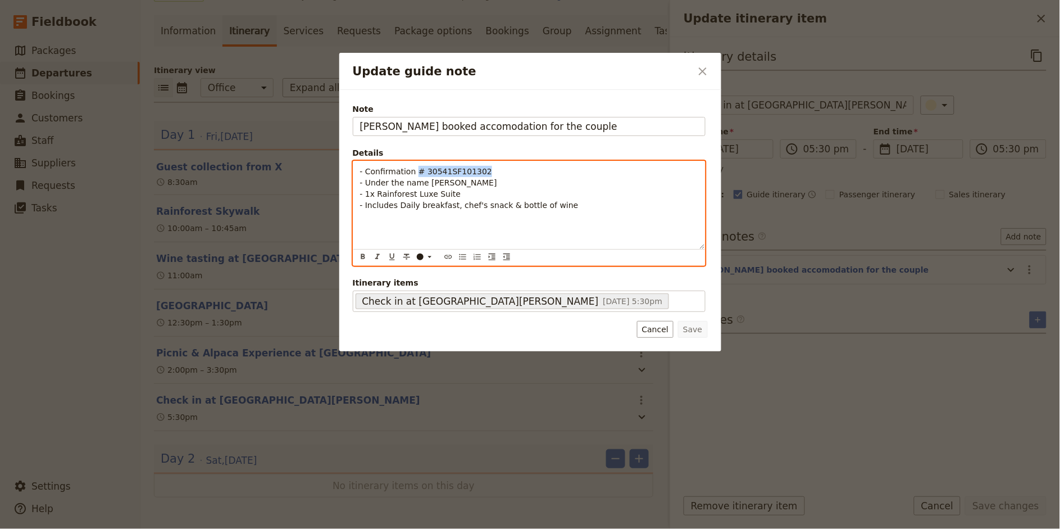
drag, startPoint x: 502, startPoint y: 170, endPoint x: 416, endPoint y: 170, distance: 86.0
click at [416, 170] on p "- Confirmation # 30541SF101302 - Under the name [PERSON_NAME] - 1x Rainforest L…" at bounding box center [529, 188] width 338 height 45
copy span "# 30541SF101302"
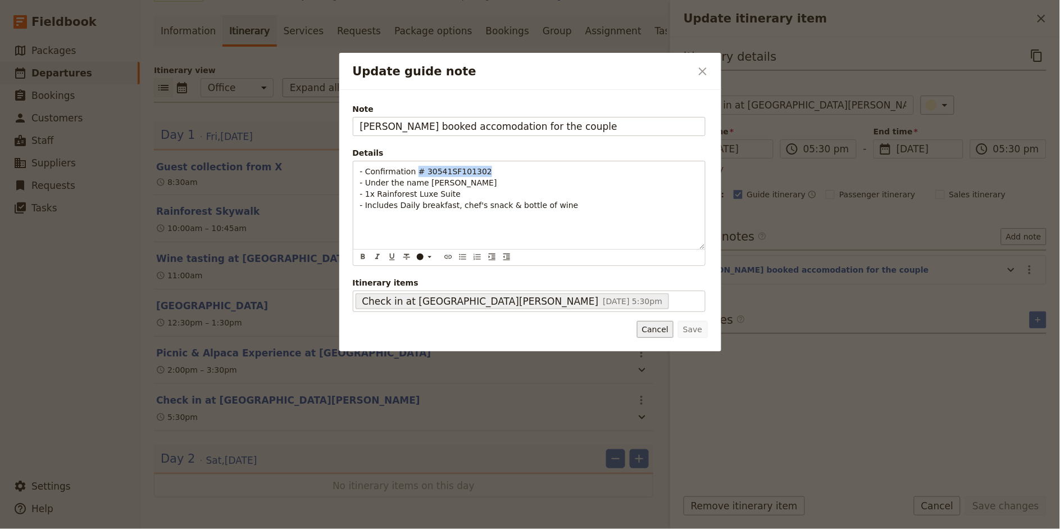
click at [662, 326] on button "Cancel" at bounding box center [655, 329] width 37 height 17
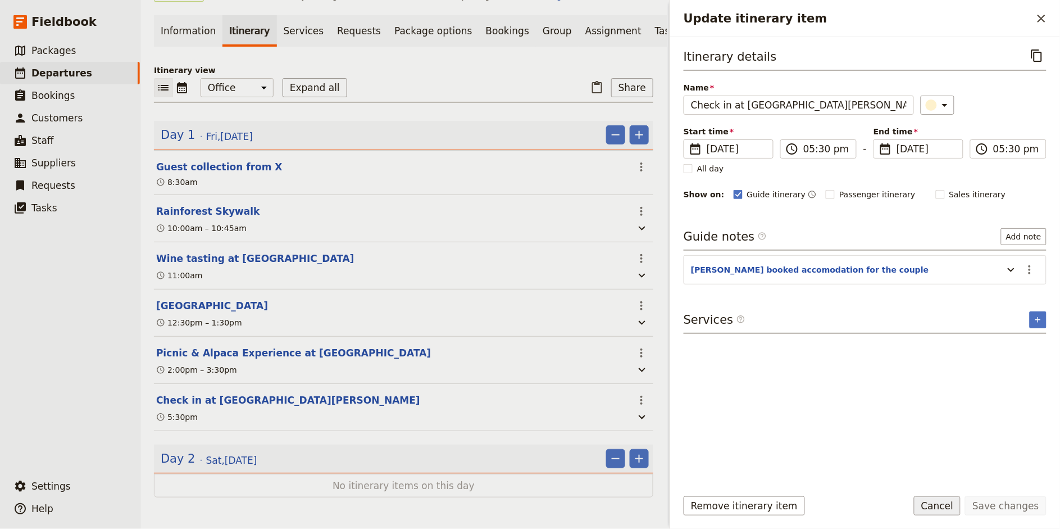
click at [951, 475] on button "Cancel" at bounding box center [937, 505] width 47 height 19
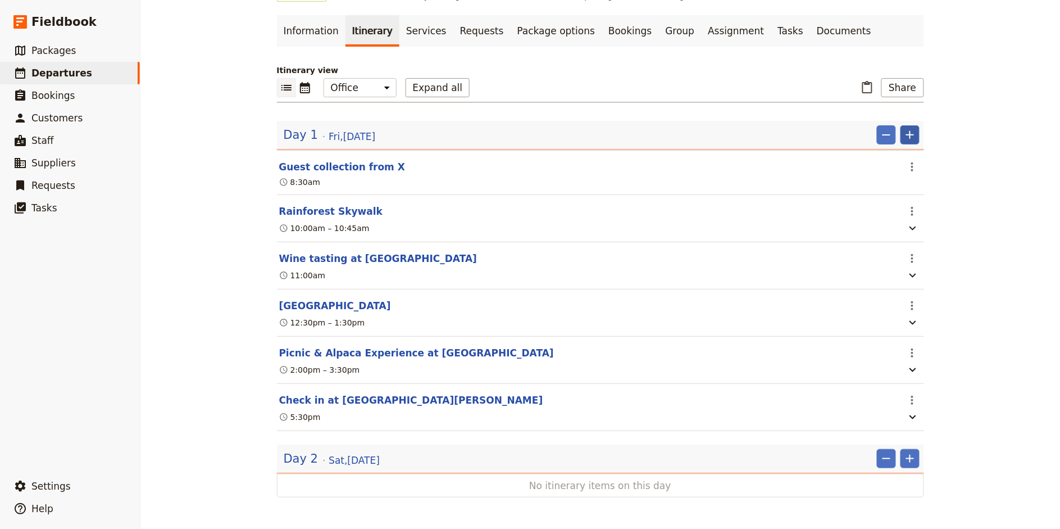
click at [909, 133] on icon "Add" at bounding box center [910, 135] width 8 height 8
click at [901, 151] on button "Add itinerary item" at bounding box center [876, 159] width 85 height 16
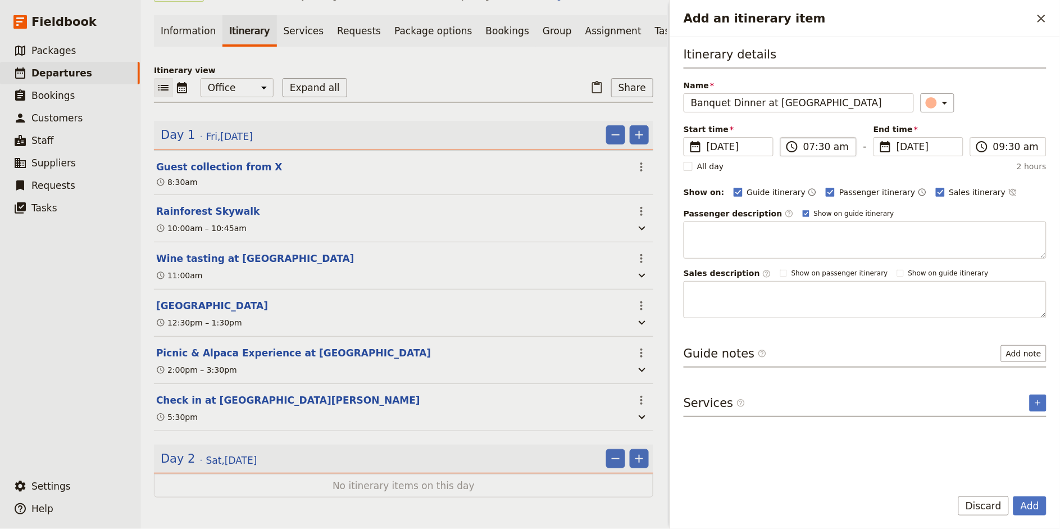
type input "Banquet Dinner at [GEOGRAPHIC_DATA]"
click at [809, 147] on input "07:30 am" at bounding box center [826, 146] width 46 height 13
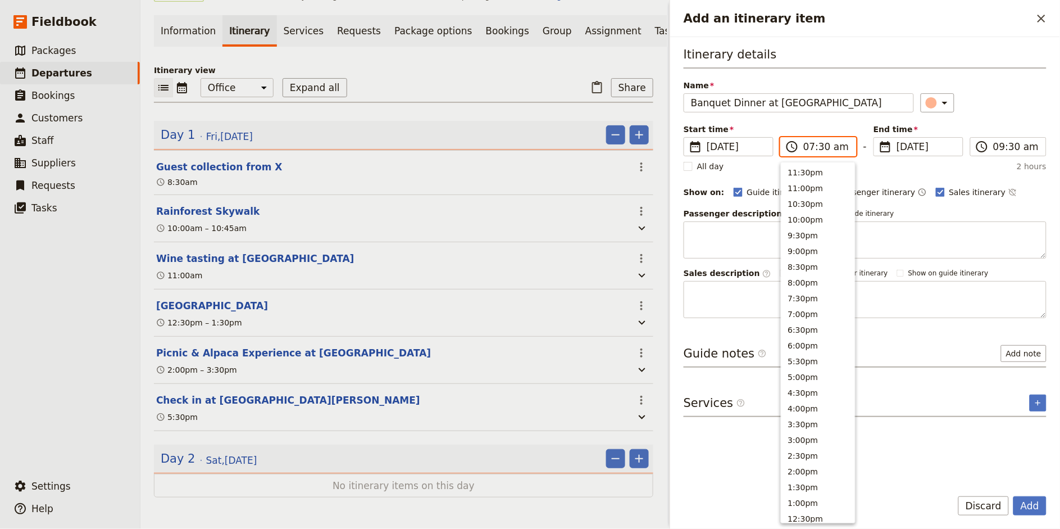
scroll to position [399, 0]
click at [840, 146] on input "07:30 am" at bounding box center [826, 146] width 46 height 13
click at [837, 151] on input "07:30 am" at bounding box center [826, 146] width 46 height 13
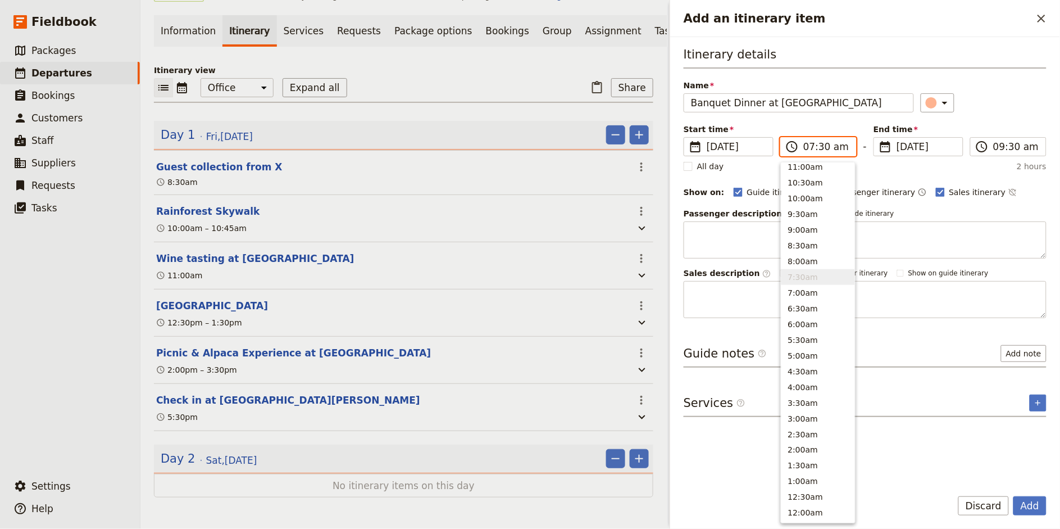
type input "07:30 pm"
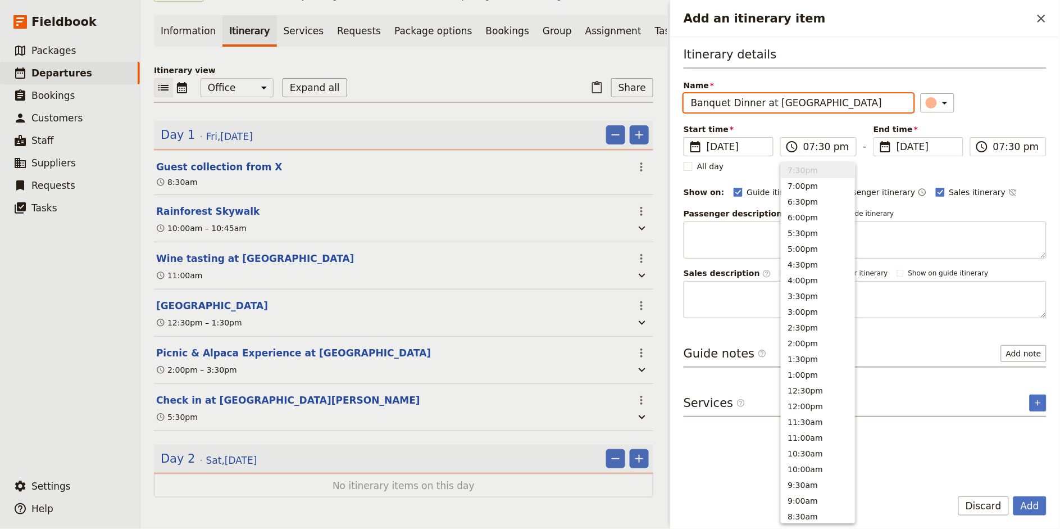
click at [954, 129] on div "Start time ​ [DATE] [DATE] [DATE] 19:30 ​ 07:30 pm - End time ​ [DATE] [DATE] […" at bounding box center [865, 140] width 363 height 33
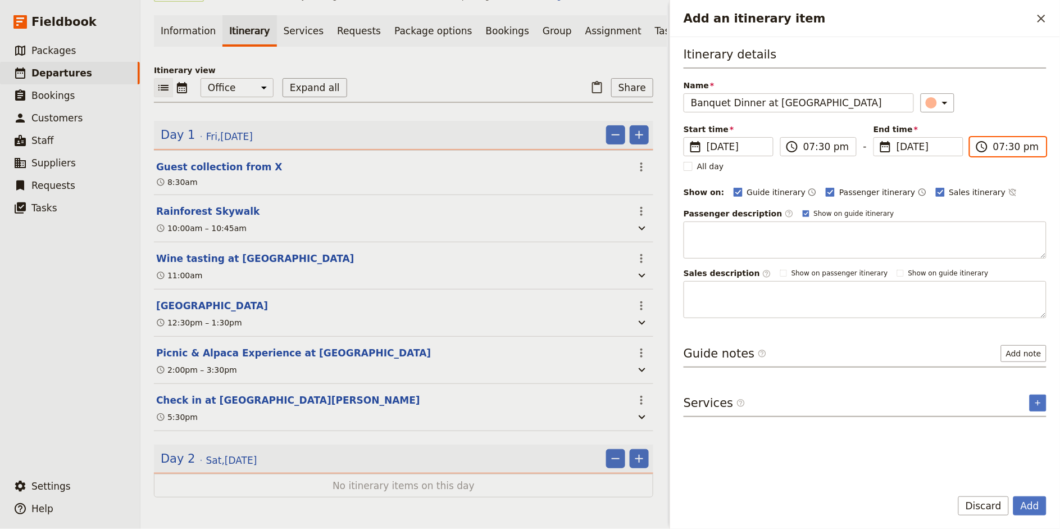
click at [954, 147] on input "07:30 pm" at bounding box center [1016, 146] width 46 height 13
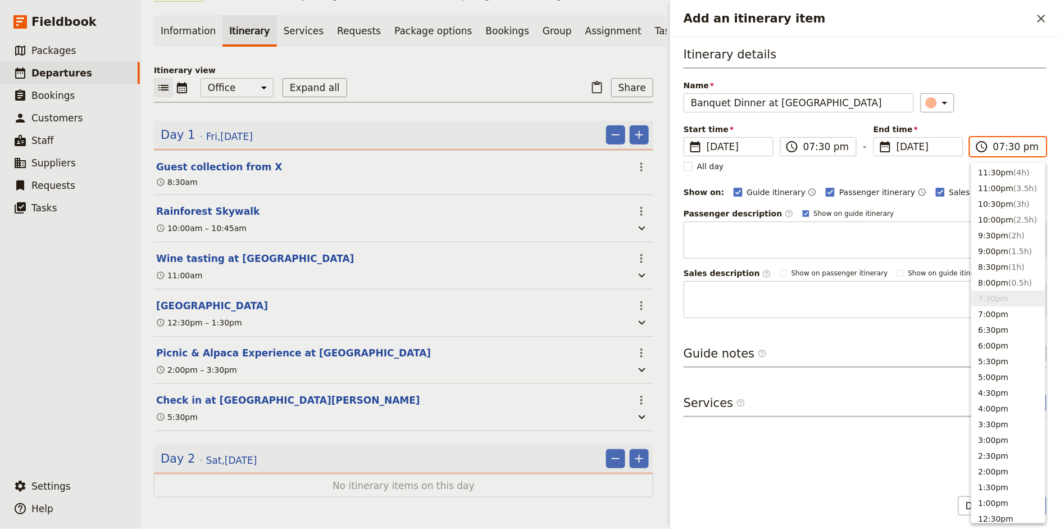
type input "09:30 pm"
click at [954, 89] on div "Name Banquet Dinner at [GEOGRAPHIC_DATA] ​" at bounding box center [865, 96] width 363 height 33
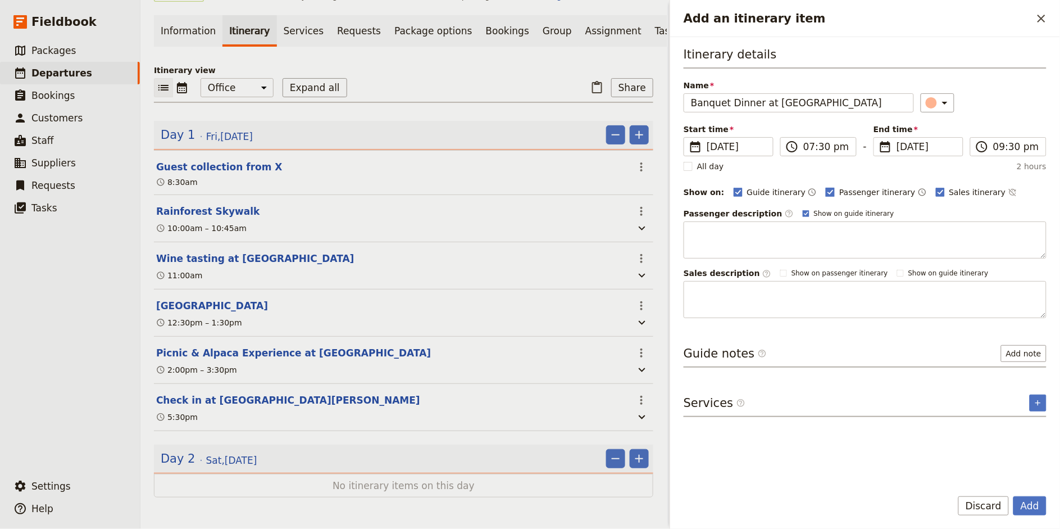
click at [826, 187] on label "Passenger itinerary" at bounding box center [870, 192] width 89 height 11
click at [825, 187] on input "Passenger itinerary" at bounding box center [825, 186] width 1 height 1
checkbox input "false"
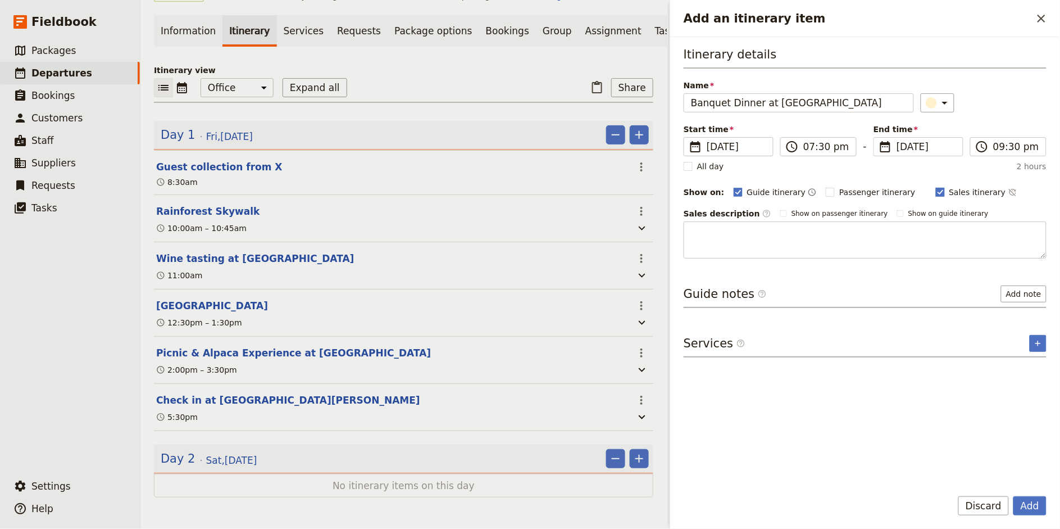
click at [949, 188] on span "Sales itinerary" at bounding box center [977, 192] width 57 height 11
click at [936, 187] on input "Sales itinerary" at bounding box center [935, 186] width 1 height 1
checkbox input "false"
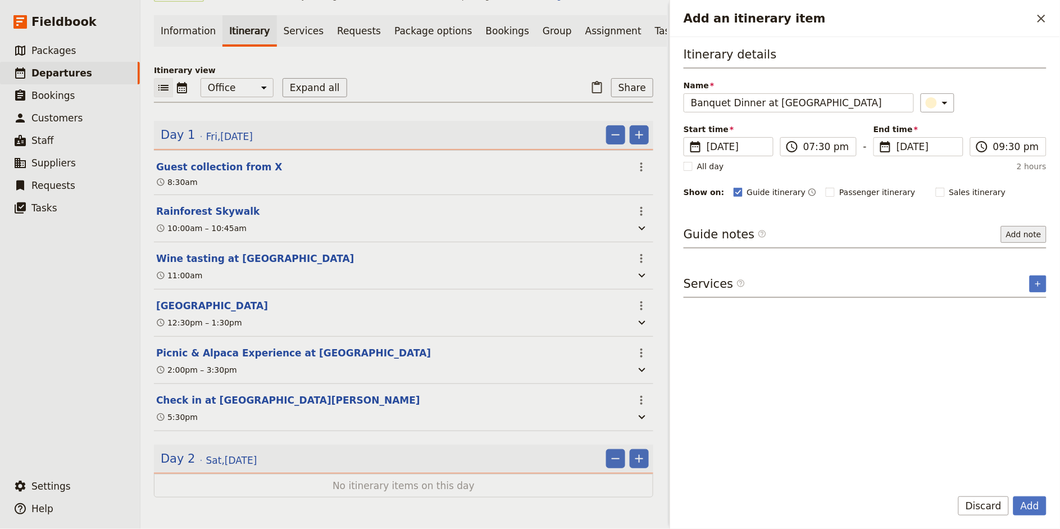
click at [954, 239] on button "Add note" at bounding box center [1024, 234] width 46 height 17
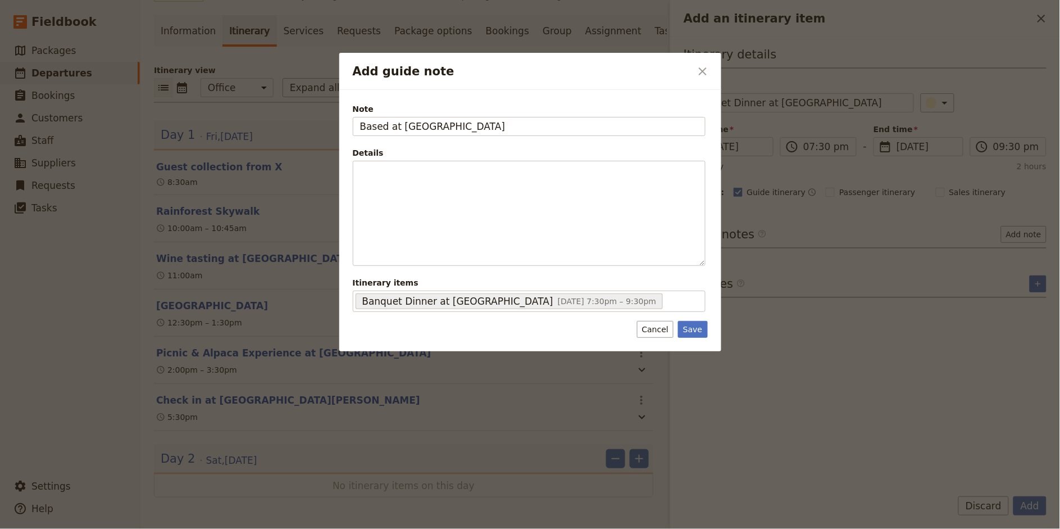
type input "Based at [GEOGRAPHIC_DATA]"
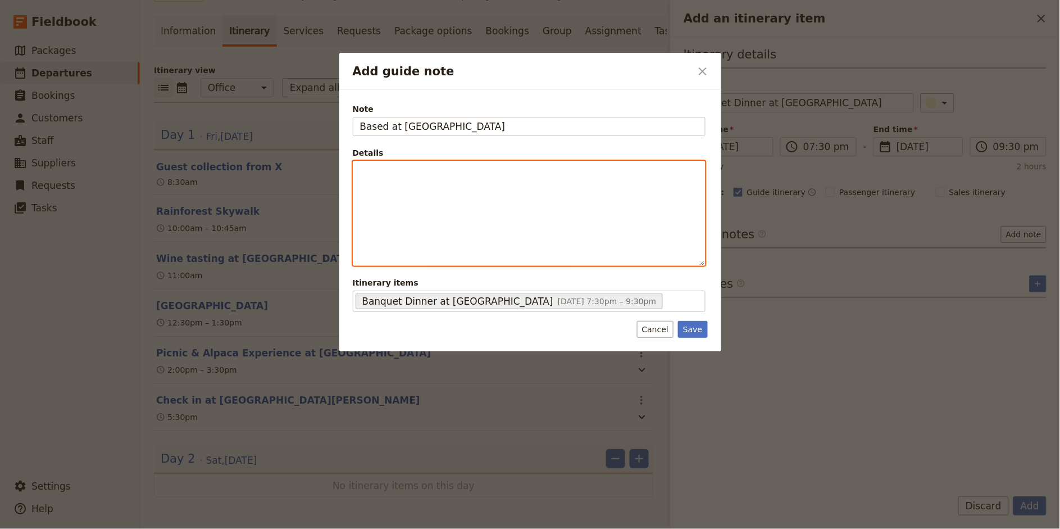
click at [393, 174] on p "Add guide note" at bounding box center [529, 171] width 338 height 11
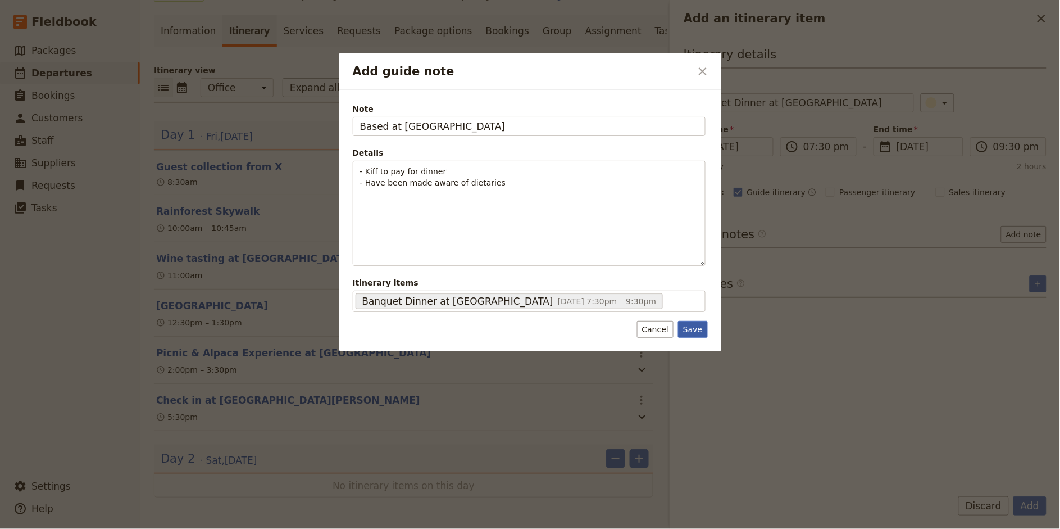
click at [692, 328] on button "Save" at bounding box center [692, 329] width 29 height 17
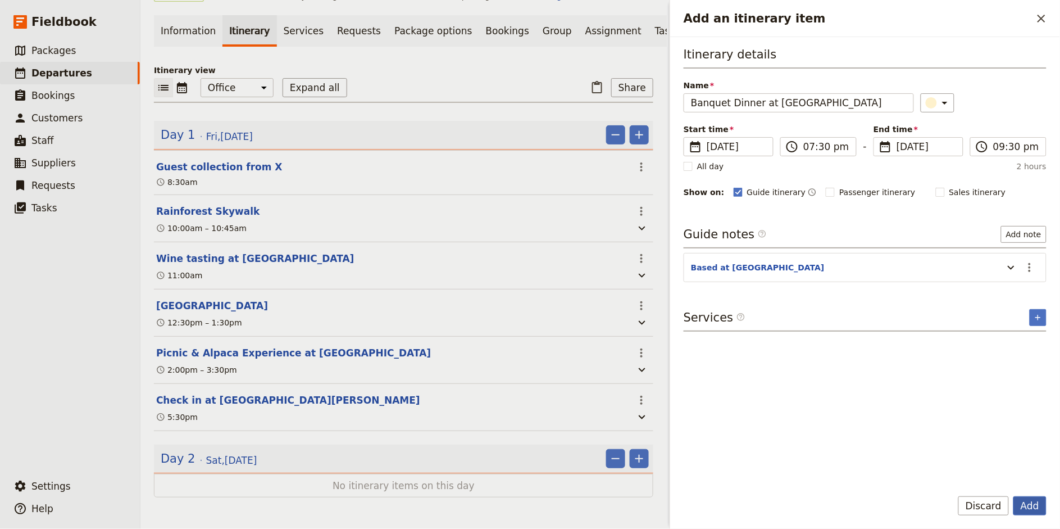
click at [954, 475] on button "Add" at bounding box center [1029, 505] width 33 height 19
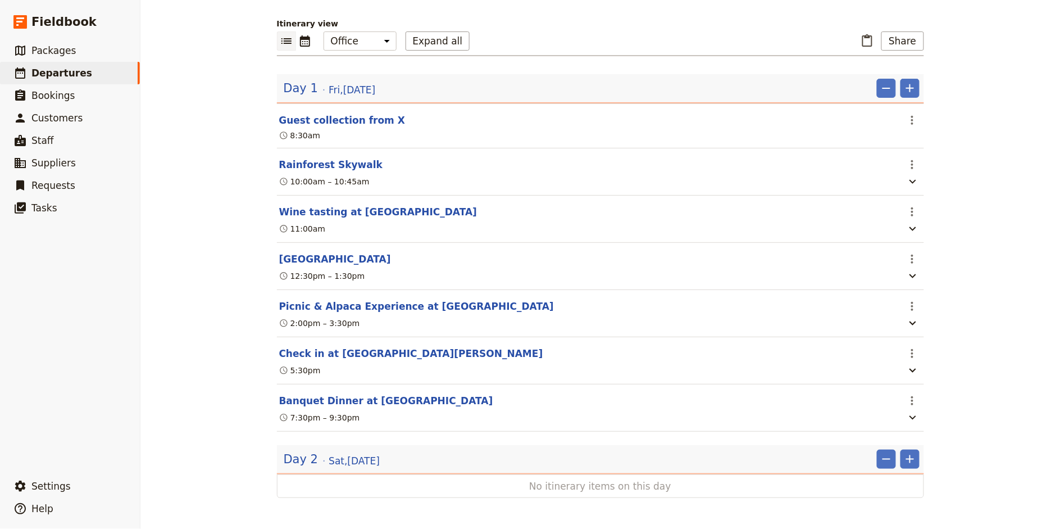
scroll to position [104, 0]
click at [907, 87] on icon "Add" at bounding box center [909, 87] width 13 height 13
click at [897, 111] on span "Add itinerary item" at bounding box center [876, 111] width 71 height 11
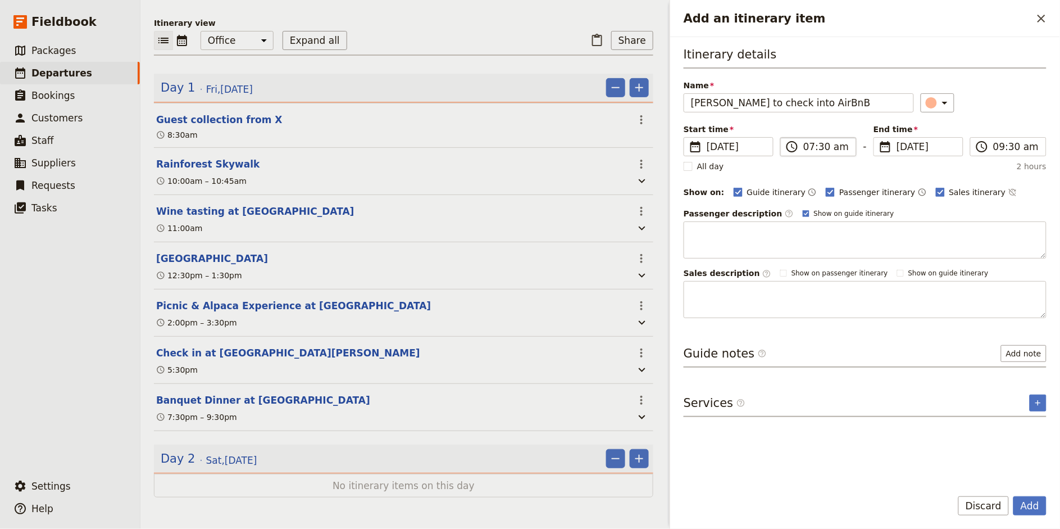
type input "[PERSON_NAME] to check into AirBnB"
click at [811, 147] on input "07:30 am" at bounding box center [826, 146] width 46 height 13
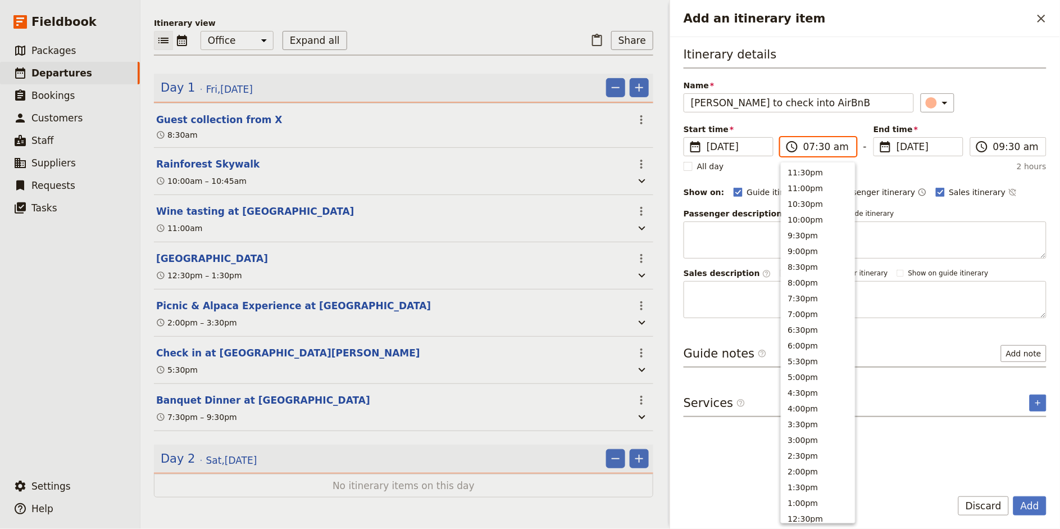
scroll to position [399, 0]
click at [837, 149] on input "09:30 am" at bounding box center [826, 146] width 46 height 13
type input "09:30 pm"
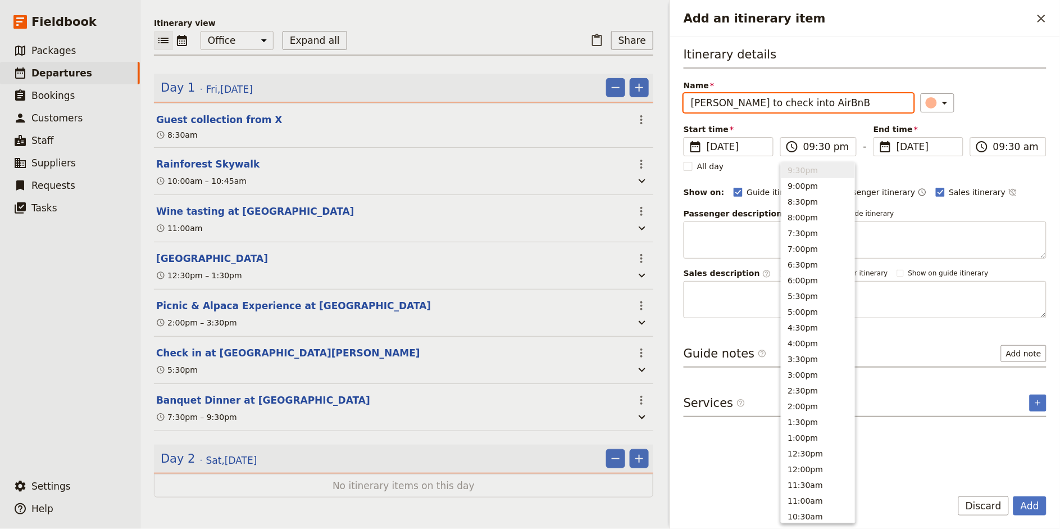
click at [954, 93] on div "​" at bounding box center [984, 102] width 126 height 19
type input "09:30 pm"
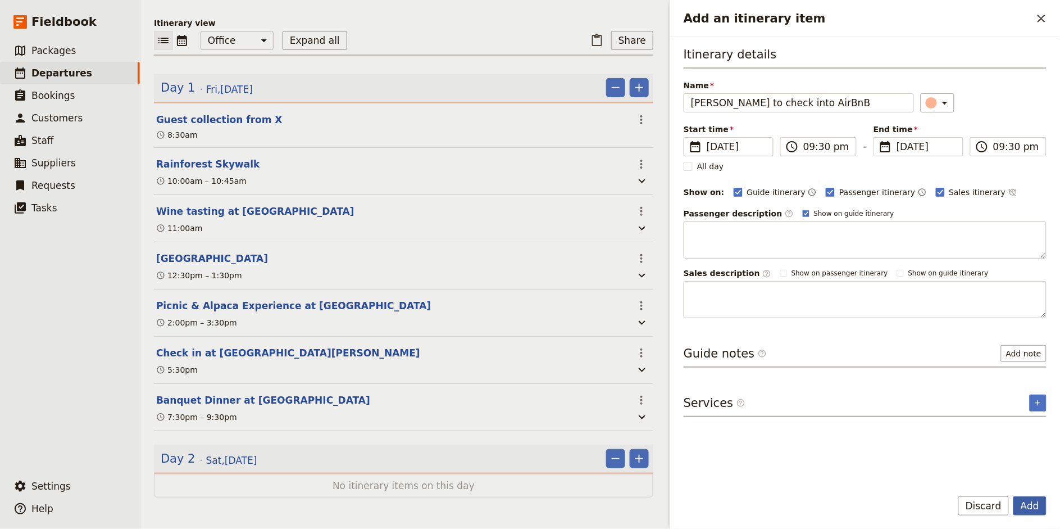
click at [954, 475] on button "Add" at bounding box center [1029, 505] width 33 height 19
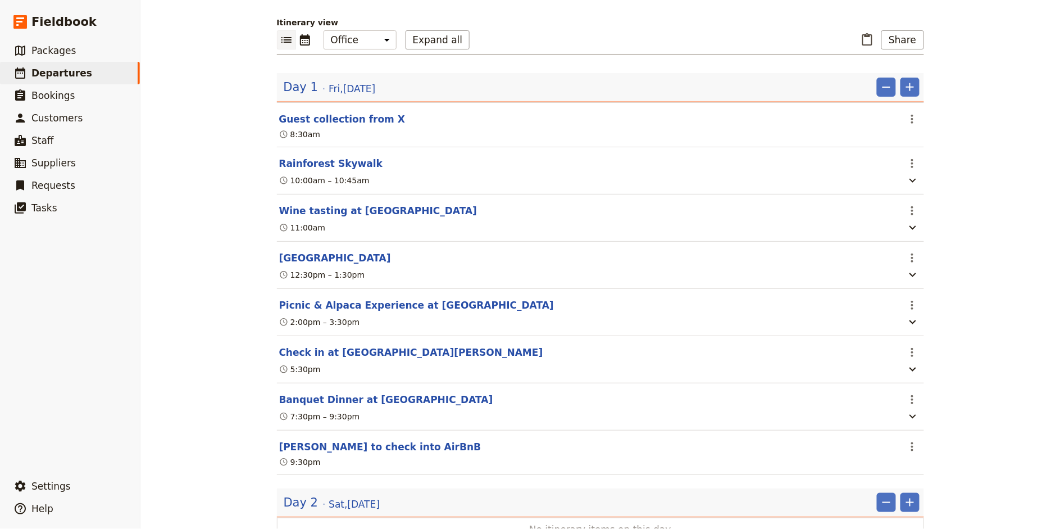
scroll to position [149, 0]
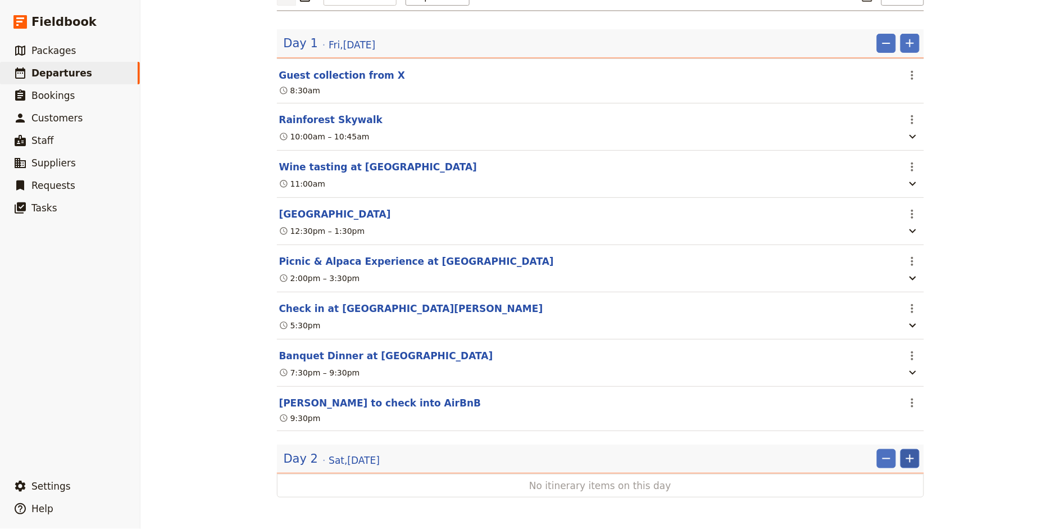
click at [917, 453] on button "​" at bounding box center [910, 458] width 19 height 19
click at [884, 381] on span "Add itinerary item" at bounding box center [876, 386] width 71 height 11
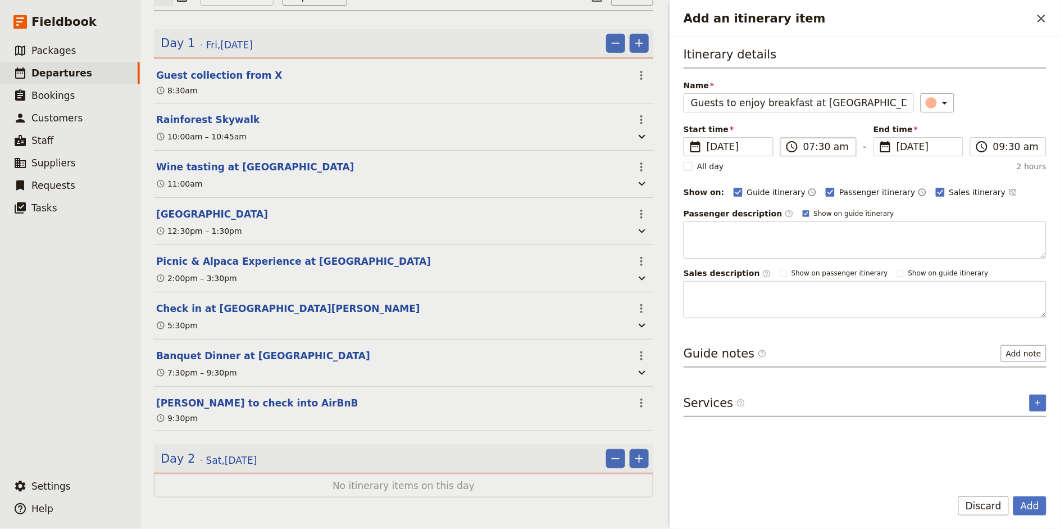
type input "Guests to enjoy breakfast at [GEOGRAPHIC_DATA]"
click at [809, 146] on input "07:30 am" at bounding box center [826, 146] width 46 height 13
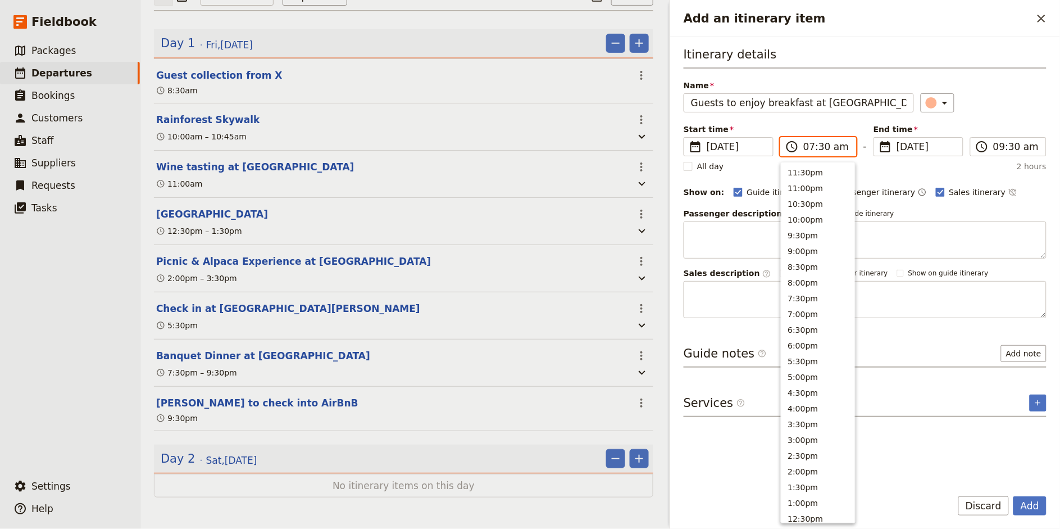
scroll to position [399, 0]
type input "06:30 am"
click at [954, 113] on div "Itinerary details Name Guests to enjoy breakfast at [GEOGRAPHIC_DATA] ​ Start t…" at bounding box center [865, 182] width 363 height 272
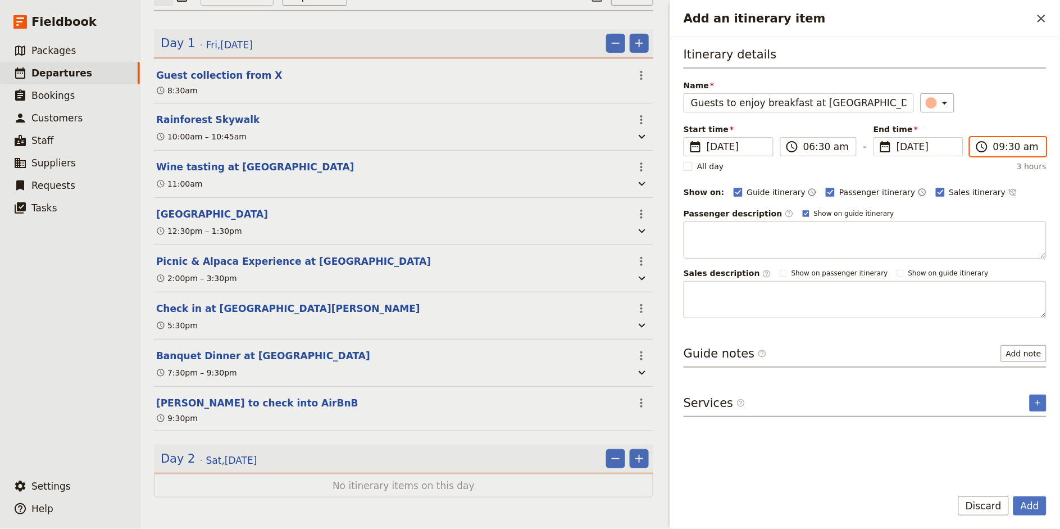
click at [954, 152] on input "09:30 am" at bounding box center [1016, 146] width 46 height 13
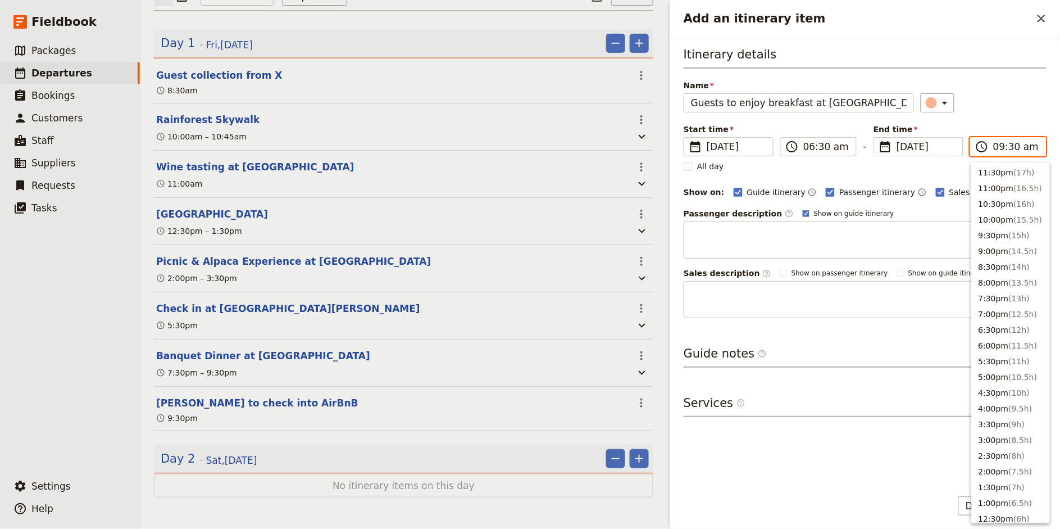
scroll to position [396, 0]
type input "06:30 am"
click at [954, 81] on div "Name Guests to enjoy breakfast at [GEOGRAPHIC_DATA] ​" at bounding box center [865, 96] width 363 height 33
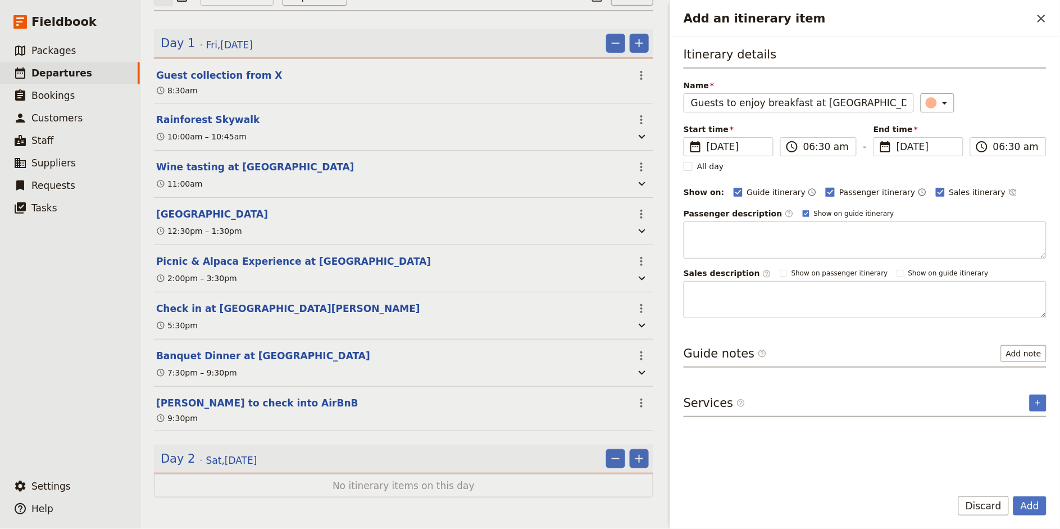
click at [870, 194] on span "Passenger itinerary" at bounding box center [877, 192] width 76 height 11
click at [826, 187] on input "Passenger itinerary" at bounding box center [825, 186] width 1 height 1
checkbox input "false"
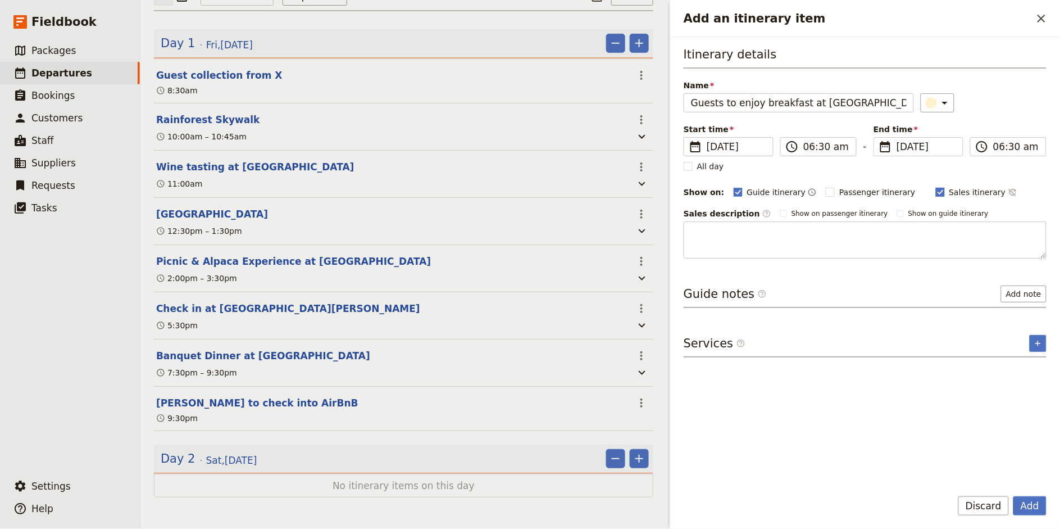
click at [954, 190] on span "Sales itinerary" at bounding box center [977, 192] width 57 height 11
click at [936, 187] on input "Sales itinerary" at bounding box center [935, 186] width 1 height 1
checkbox input "false"
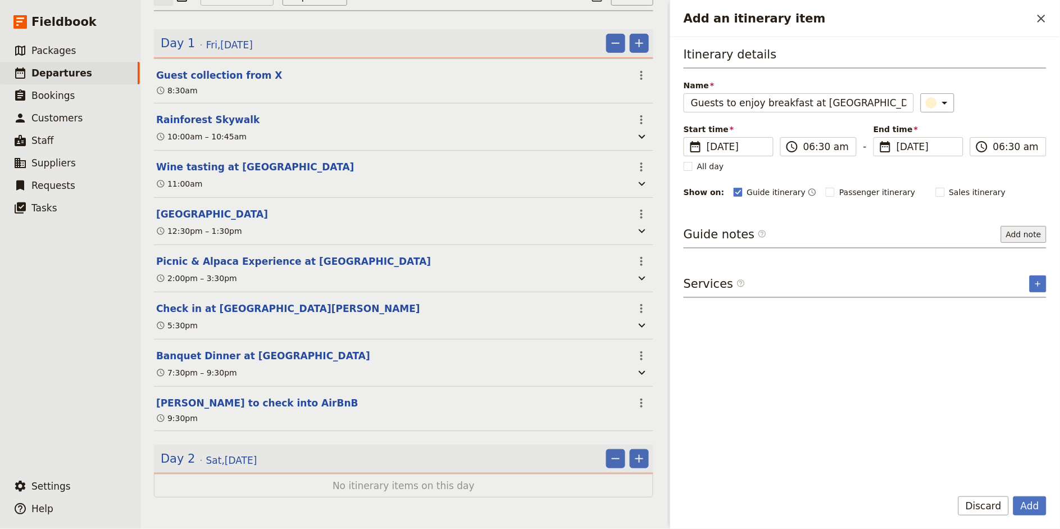
click at [954, 238] on button "Add note" at bounding box center [1024, 234] width 46 height 17
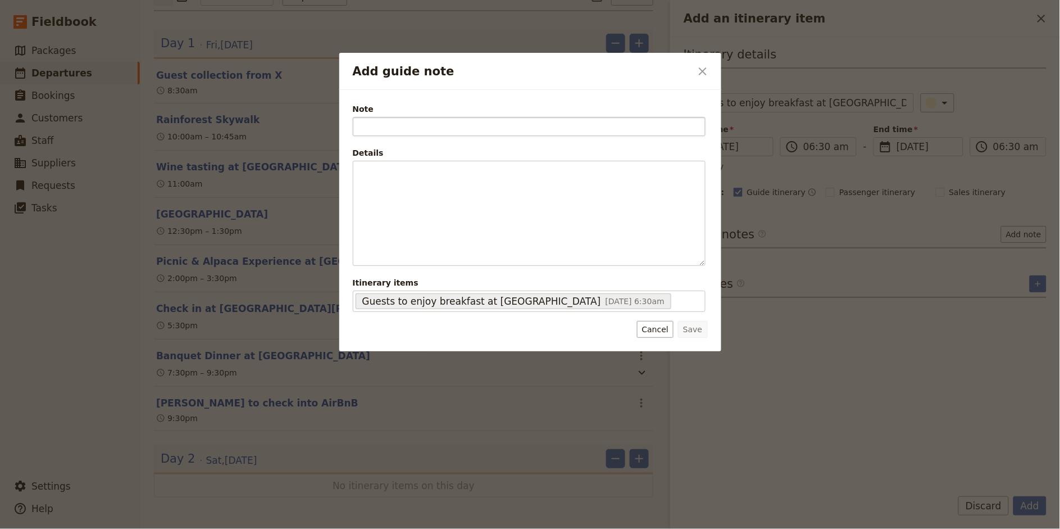
click at [422, 128] on input "Note" at bounding box center [529, 126] width 353 height 19
type input "Included in their suite"
click at [693, 333] on button "Save" at bounding box center [692, 329] width 29 height 17
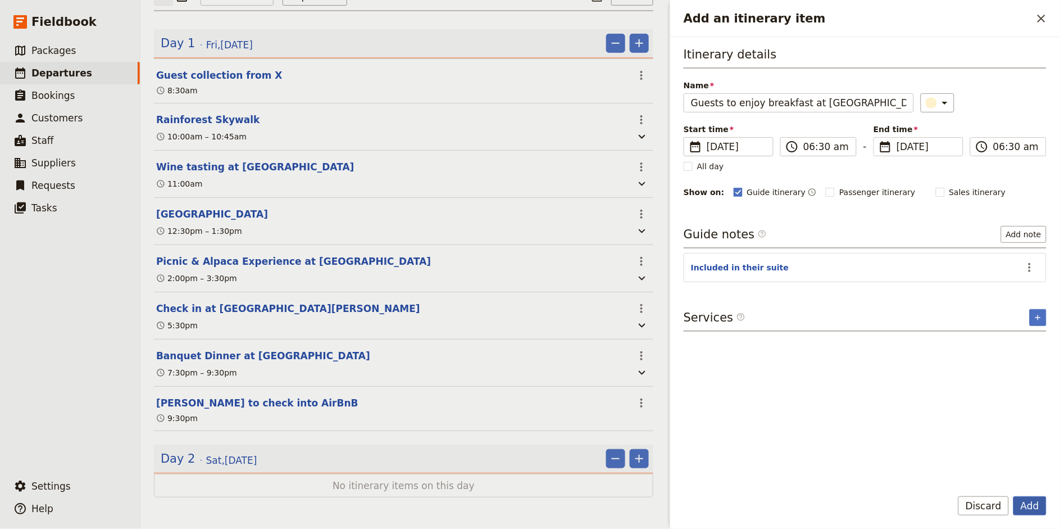
click at [954, 475] on button "Add" at bounding box center [1029, 505] width 33 height 19
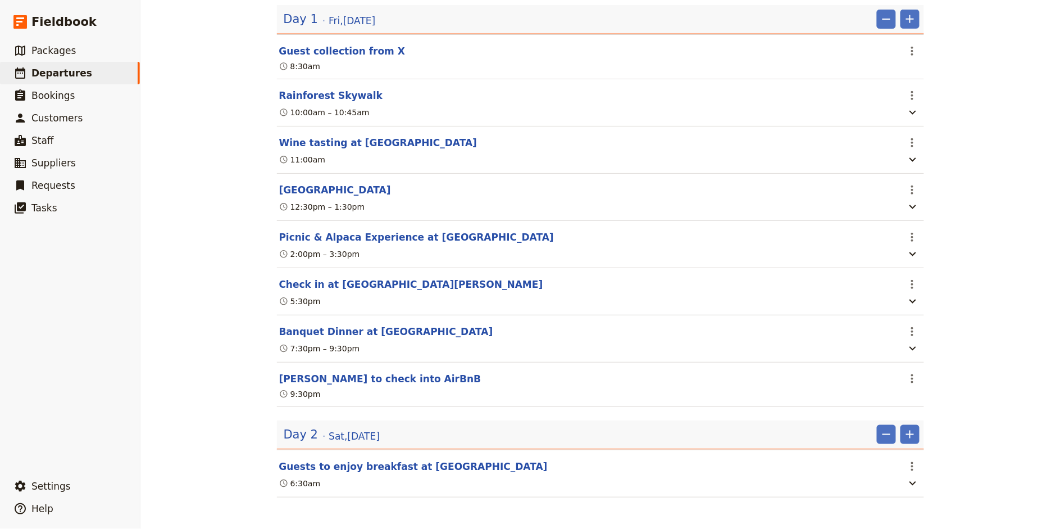
scroll to position [173, 0]
click at [910, 433] on icon "Add" at bounding box center [910, 434] width 8 height 8
click at [880, 461] on span "Add itinerary item" at bounding box center [876, 459] width 71 height 11
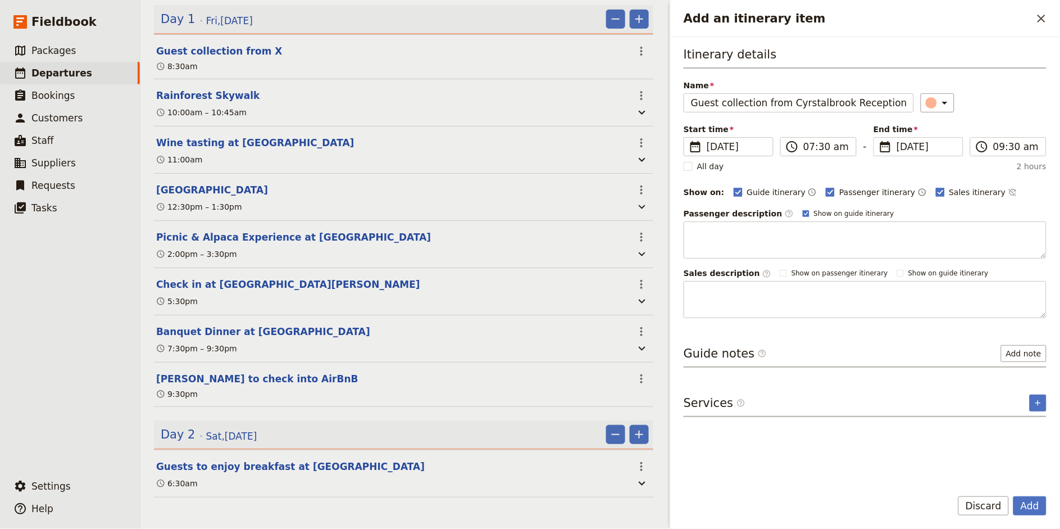
type input "Guest collection from Cyrstalbrook Reception"
click at [477, 475] on div "6:30am" at bounding box center [392, 482] width 474 height 13
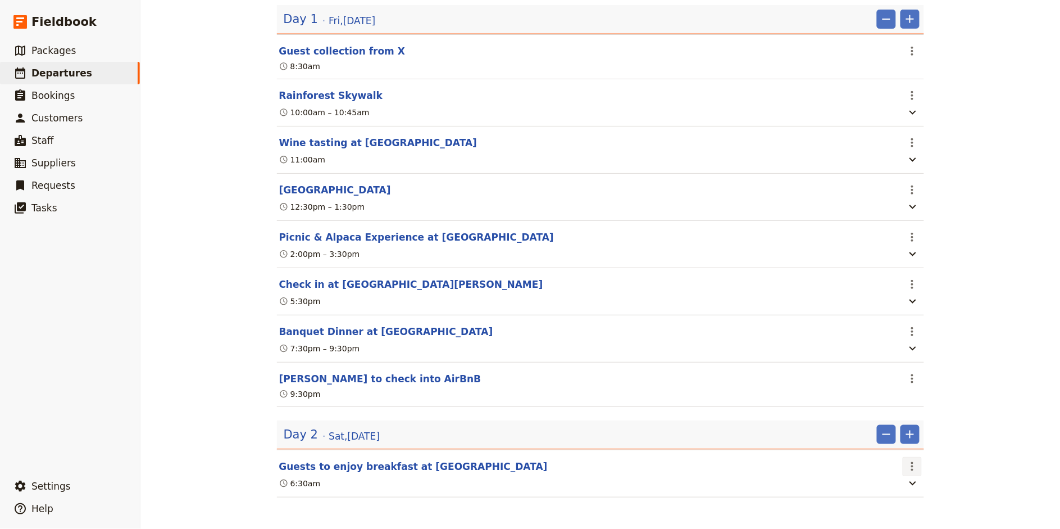
click at [915, 466] on icon "Actions" at bounding box center [912, 466] width 13 height 13
click at [925, 475] on span "Edit this itinerary item" at bounding box center [954, 491] width 88 height 11
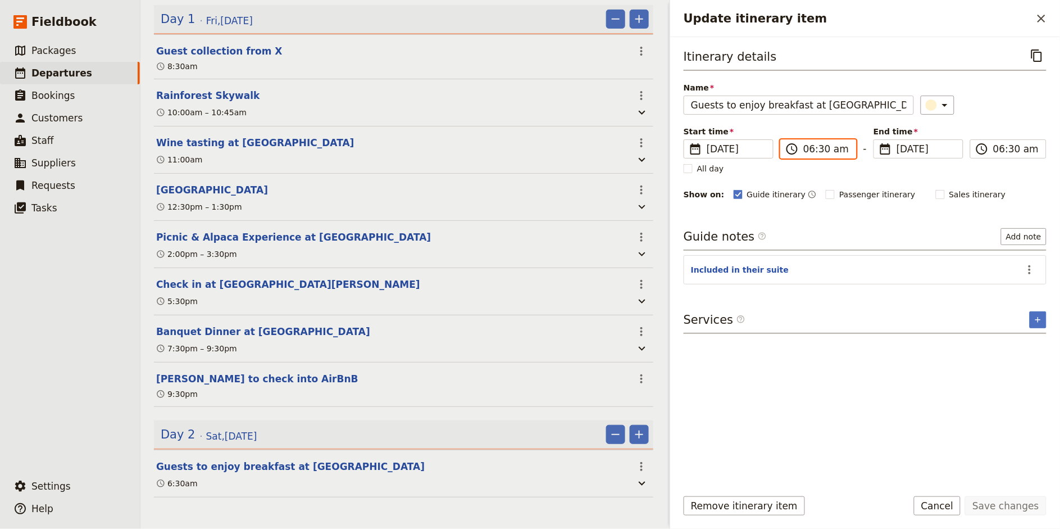
click at [822, 148] on input "06:30 am" at bounding box center [826, 148] width 46 height 13
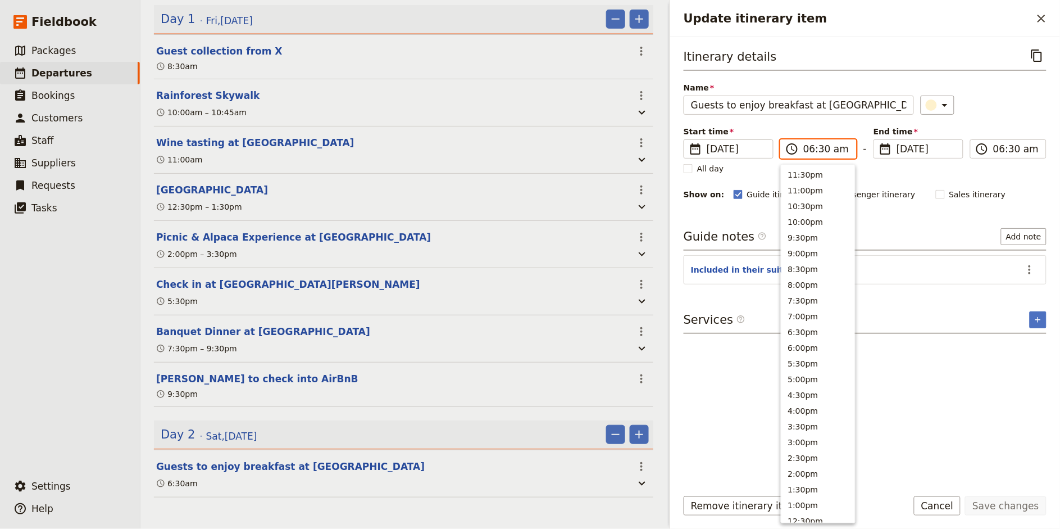
scroll to position [401, 0]
click at [824, 148] on input "06:30 am" at bounding box center [826, 148] width 46 height 13
type input "06:15 am"
click at [949, 373] on div "Itinerary details ​ Name Guests to enjoy breakfast at [GEOGRAPHIC_DATA] ​ Start…" at bounding box center [865, 262] width 363 height 432
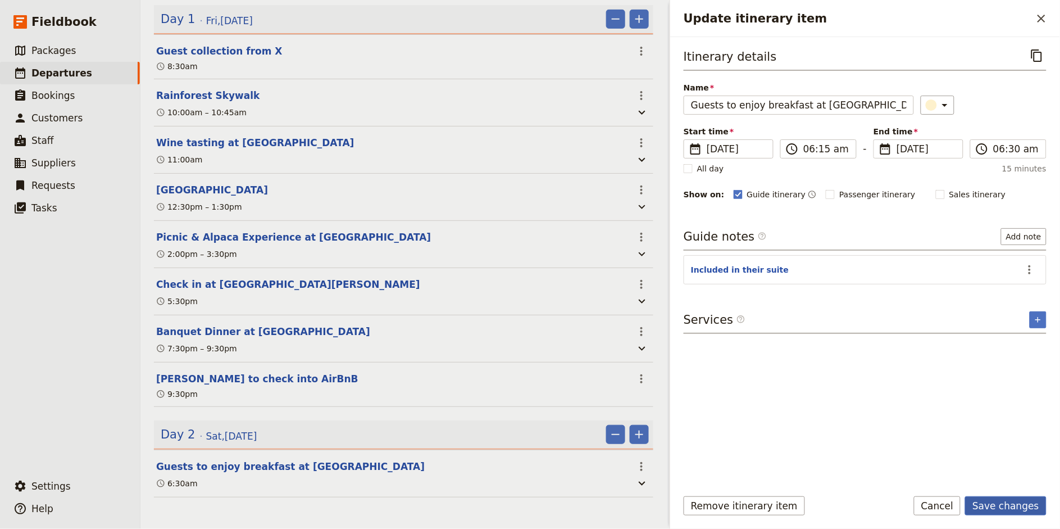
click at [954, 475] on button "Save changes" at bounding box center [1005, 505] width 81 height 19
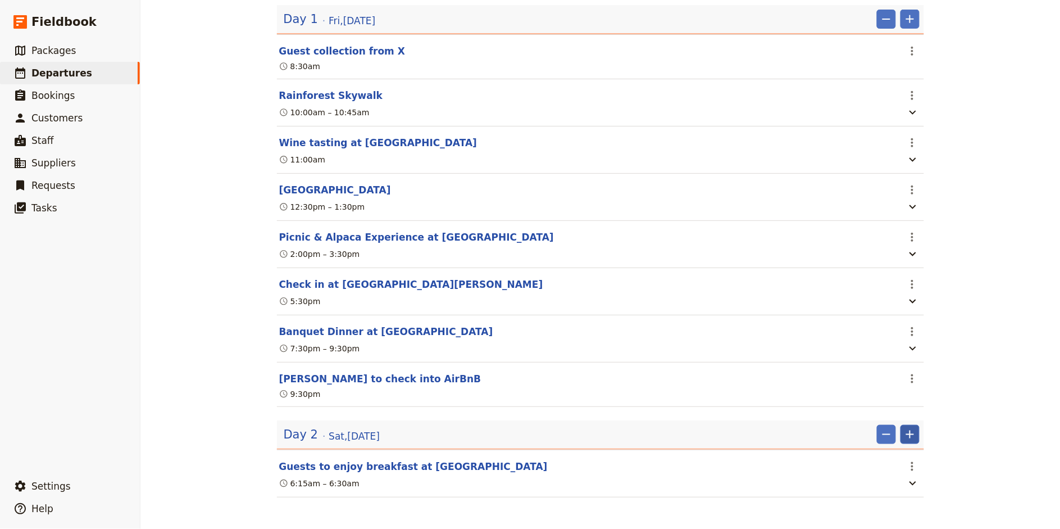
click at [919, 442] on button "​" at bounding box center [910, 434] width 19 height 19
click at [888, 460] on span "Add itinerary item" at bounding box center [876, 459] width 71 height 11
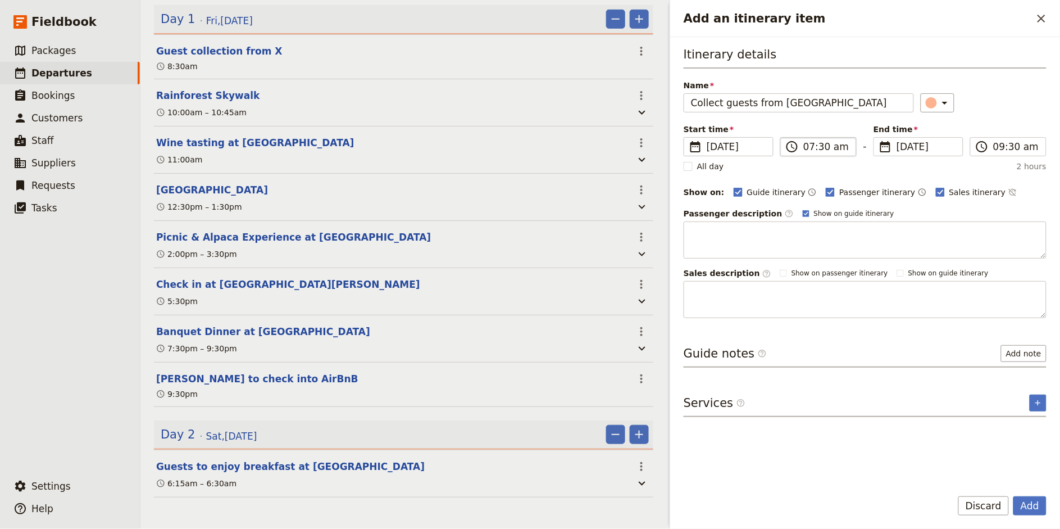
type input "Collect guests from [GEOGRAPHIC_DATA]"
click at [808, 146] on input "07:30 am" at bounding box center [826, 146] width 46 height 13
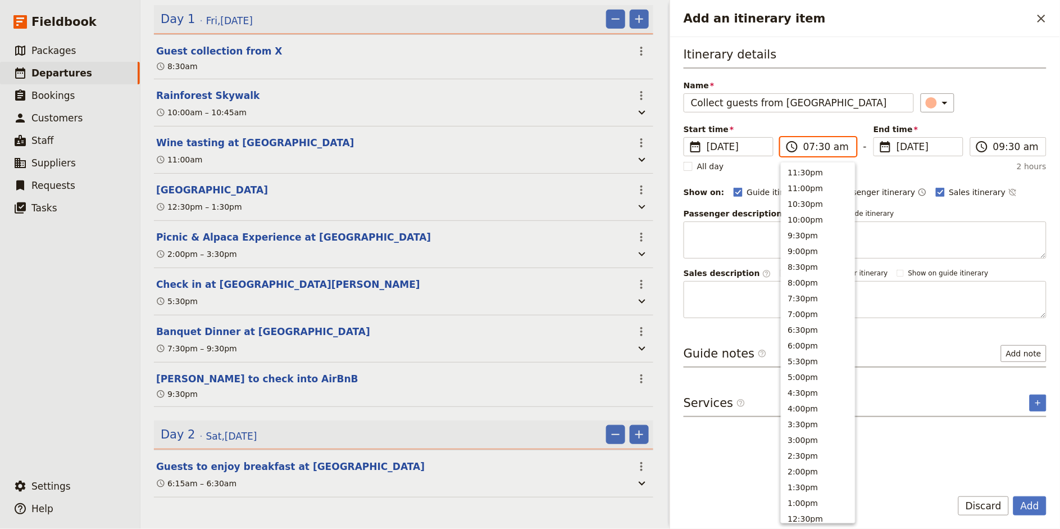
scroll to position [399, 0]
click at [828, 151] on input "06:30 am" at bounding box center [826, 146] width 46 height 13
click at [821, 146] on input "06:30 am" at bounding box center [826, 146] width 46 height 13
click at [805, 147] on input "12:-- am" at bounding box center [826, 146] width 46 height 13
click at [821, 146] on input "06:-- am" at bounding box center [826, 146] width 46 height 13
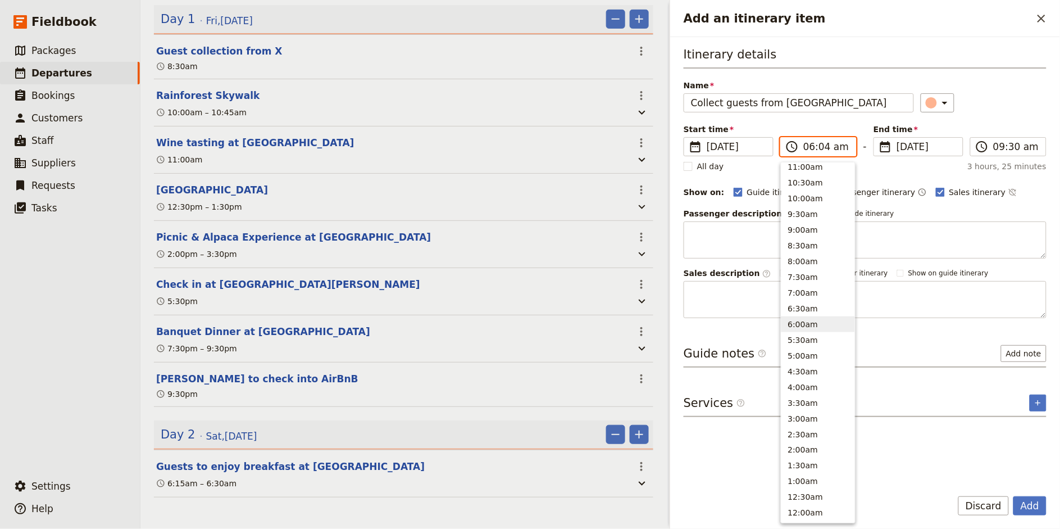
type input "06:45 am"
click at [954, 94] on div "​" at bounding box center [984, 102] width 126 height 19
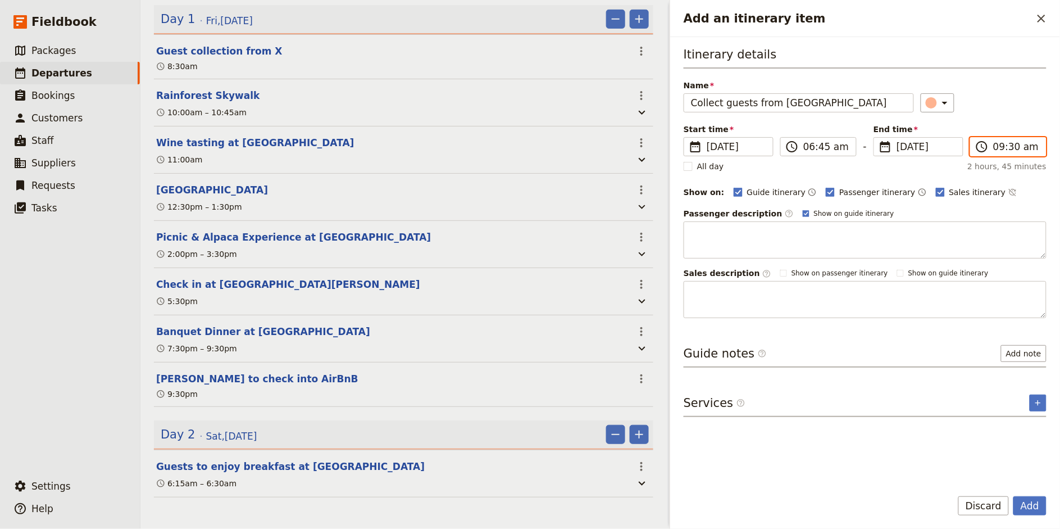
click at [954, 146] on input "09:30 am" at bounding box center [1016, 146] width 46 height 13
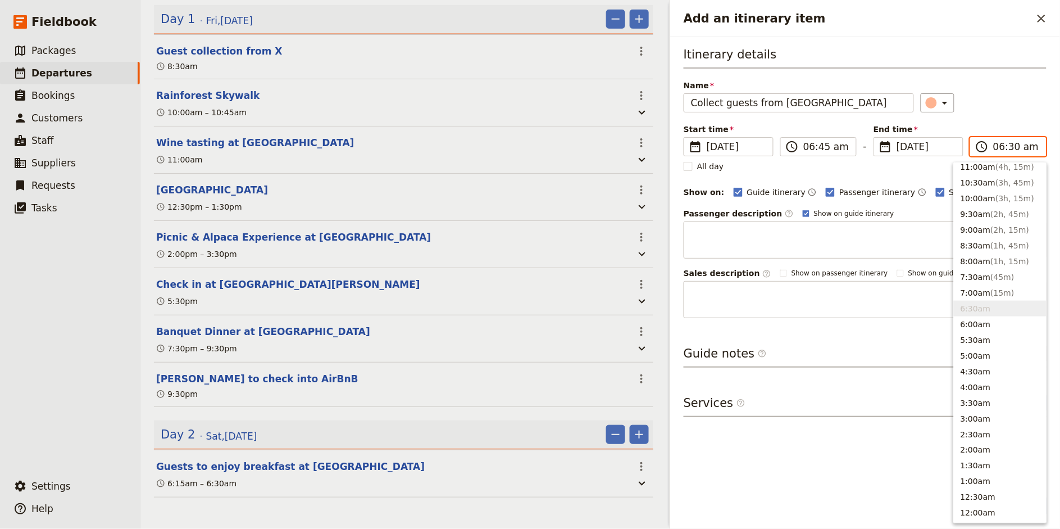
click at [954, 144] on input "06:30 am" at bounding box center [1016, 146] width 46 height 13
type input "06:45 am"
click at [954, 97] on div "​" at bounding box center [984, 102] width 126 height 19
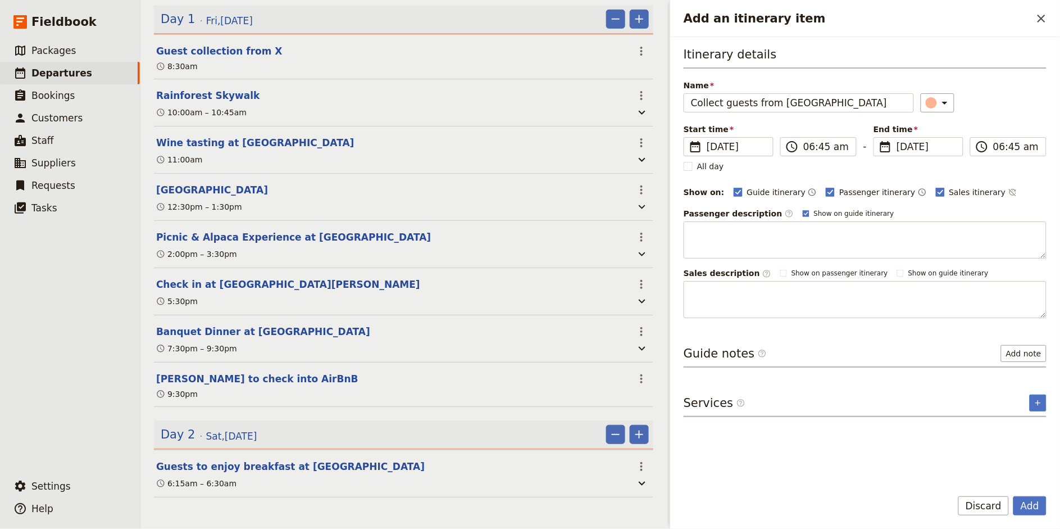
click at [851, 199] on div "Itinerary details Name Collect guests from [GEOGRAPHIC_DATA] ​ Start time ​ [DA…" at bounding box center [865, 182] width 363 height 272
click at [869, 195] on span "Passenger itinerary" at bounding box center [877, 192] width 76 height 11
click at [826, 187] on input "Passenger itinerary" at bounding box center [825, 186] width 1 height 1
checkbox input "false"
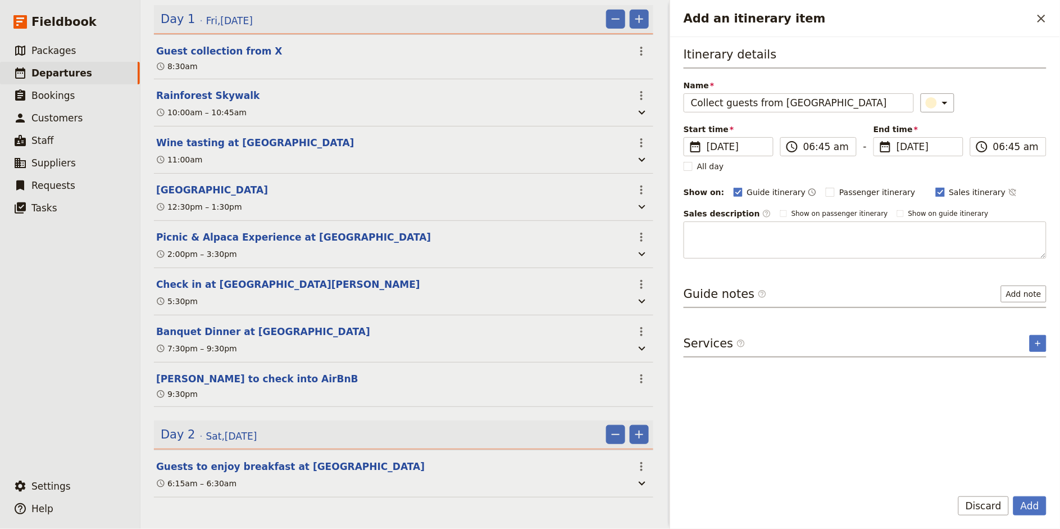
click at [949, 191] on span "Sales itinerary" at bounding box center [977, 192] width 57 height 11
click at [936, 187] on input "Sales itinerary" at bounding box center [935, 186] width 1 height 1
checkbox input "false"
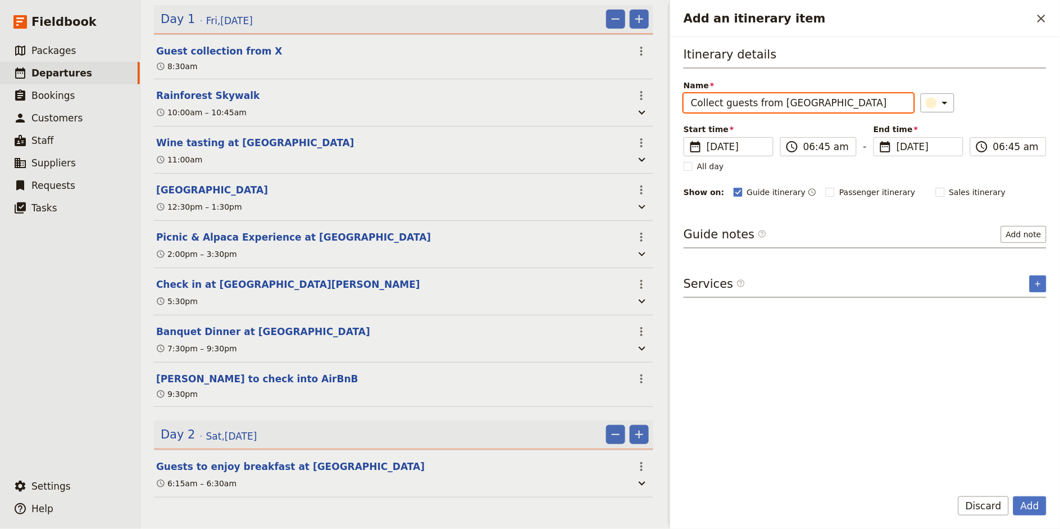
click at [855, 108] on input "Collect guests from [GEOGRAPHIC_DATA]" at bounding box center [799, 102] width 230 height 19
type input "Collect guests from Crystalbrook Reception"
click at [845, 298] on div "Itinerary details Name Collect guests from Crystalbrook Reception ​ Start time …" at bounding box center [865, 262] width 363 height 432
click at [954, 475] on button "Add" at bounding box center [1029, 505] width 33 height 19
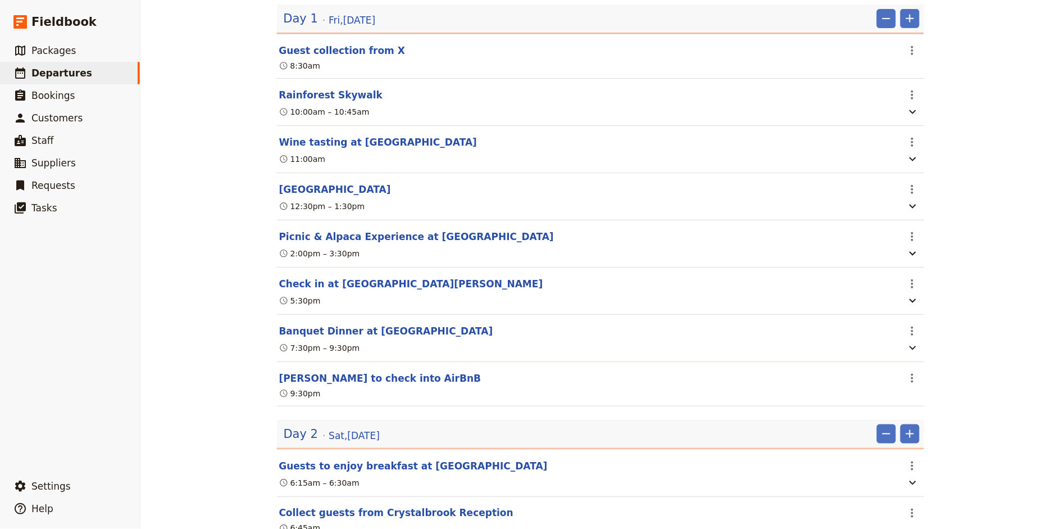
scroll to position [218, 0]
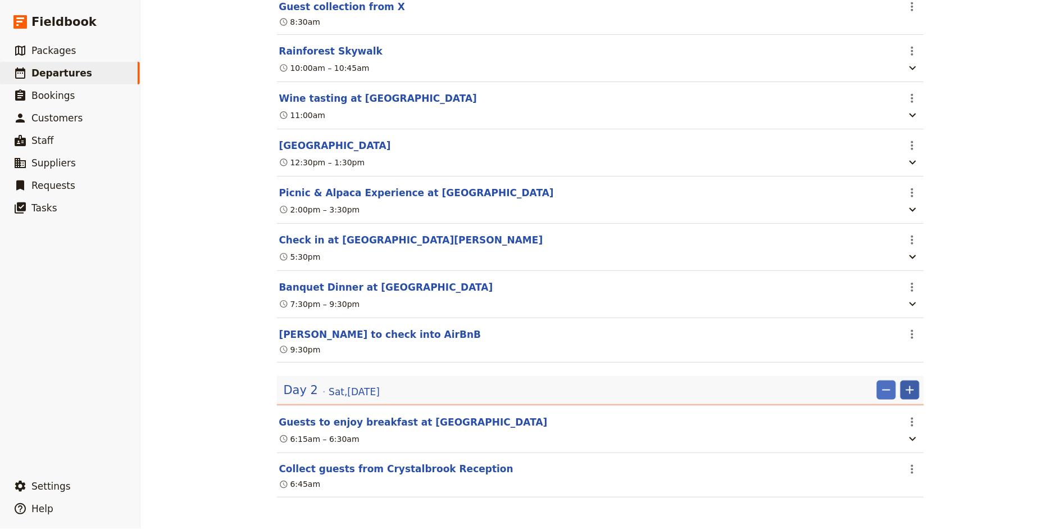
click at [909, 388] on icon "Add" at bounding box center [909, 389] width 13 height 13
click at [887, 407] on button "Add itinerary item" at bounding box center [876, 415] width 85 height 16
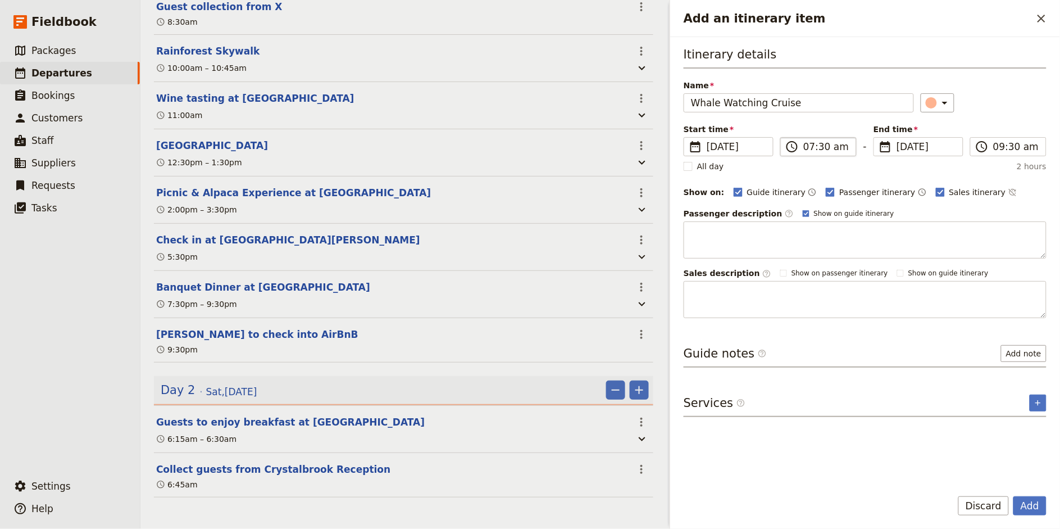
type input "Whale Watching Cruise"
click at [829, 147] on input "07:30 am" at bounding box center [826, 146] width 46 height 13
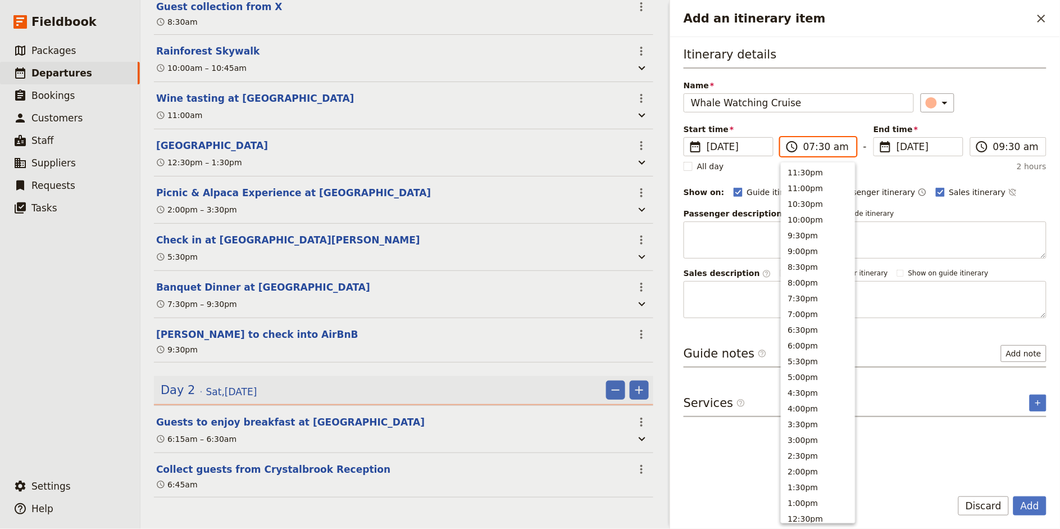
scroll to position [399, 0]
click at [822, 147] on input "07:30 am" at bounding box center [826, 146] width 46 height 13
type input "07:15 am"
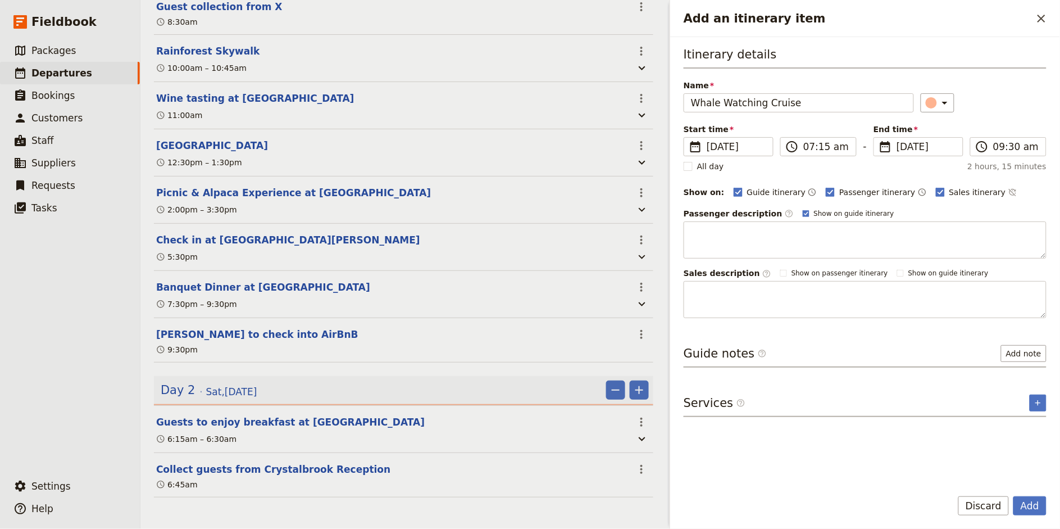
click at [954, 113] on div "Itinerary details Name Whale Watching Cruise ​ Start time ​ [DATE] [DATE] [DATE…" at bounding box center [865, 182] width 363 height 272
click at [954, 146] on input "09:30 am" at bounding box center [1016, 146] width 46 height 13
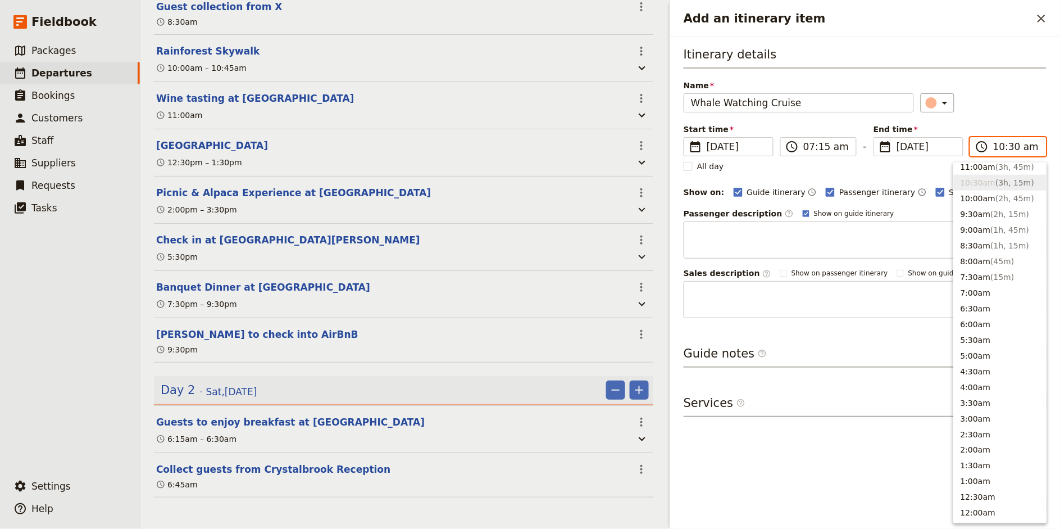
type input "10:00 am"
click at [954, 101] on div "​" at bounding box center [984, 102] width 126 height 19
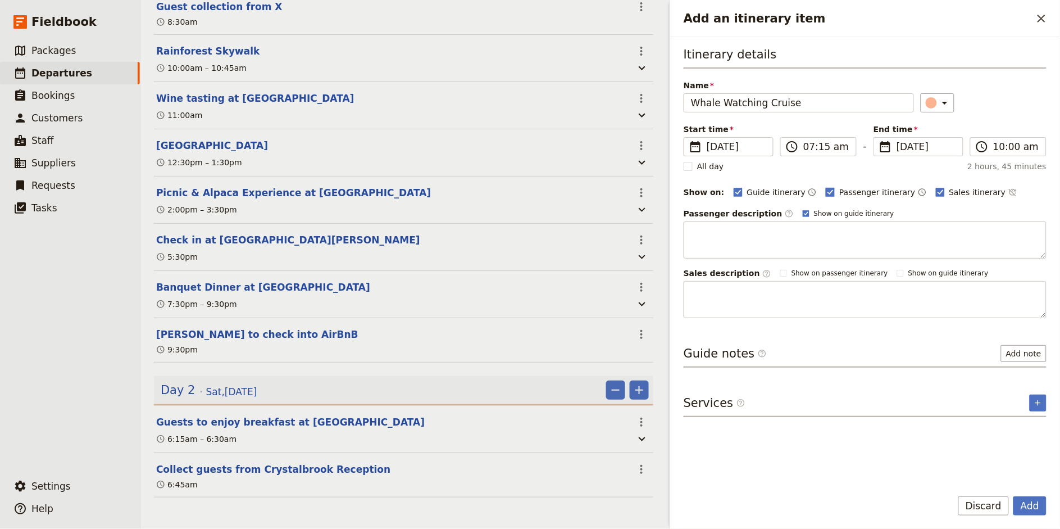
click at [828, 191] on polygon "Add an itinerary item" at bounding box center [831, 191] width 6 height 6
click at [825, 187] on input "Passenger itinerary" at bounding box center [825, 186] width 1 height 1
checkbox input "false"
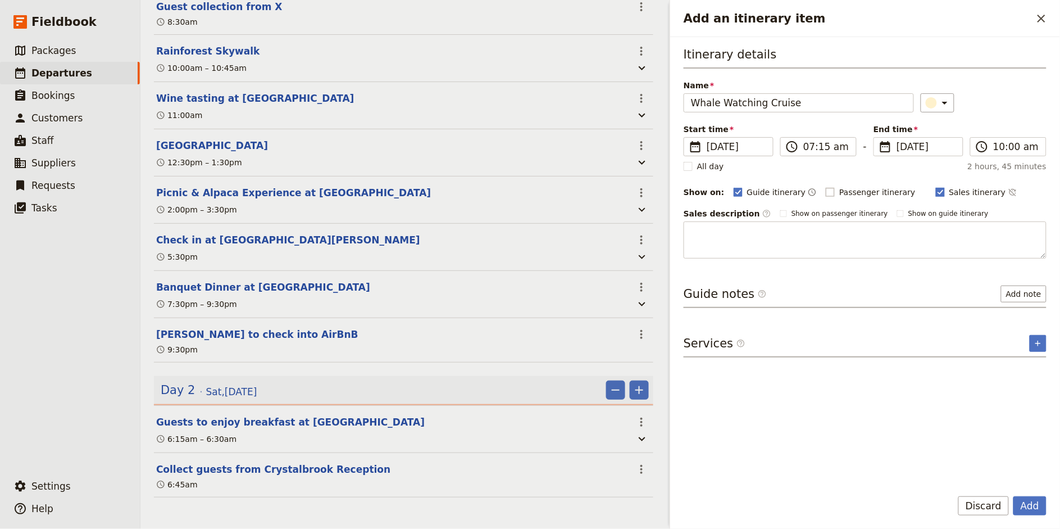
click at [954, 189] on span "Sales itinerary" at bounding box center [977, 192] width 57 height 11
click at [936, 187] on input "Sales itinerary" at bounding box center [935, 186] width 1 height 1
checkbox input "false"
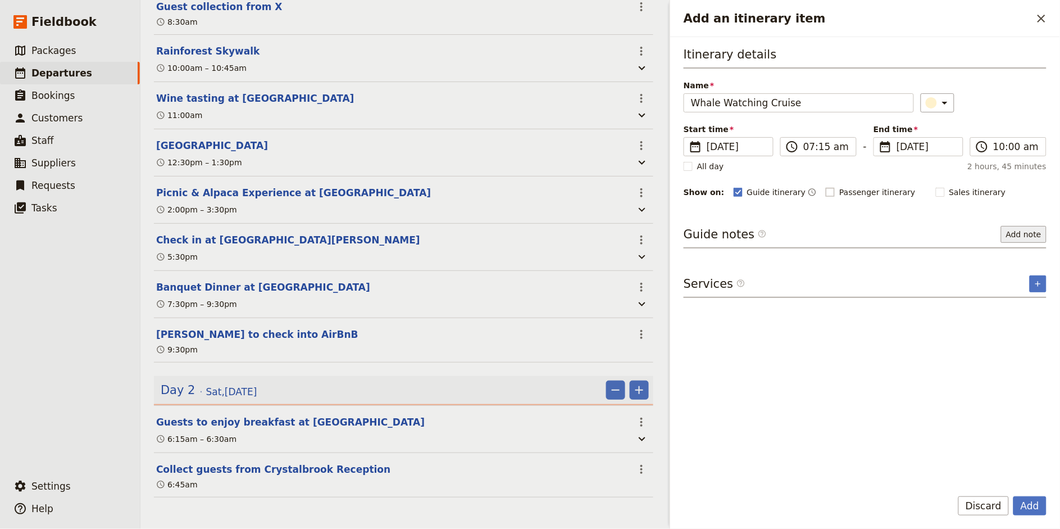
click at [954, 234] on button "Add note" at bounding box center [1024, 234] width 46 height 17
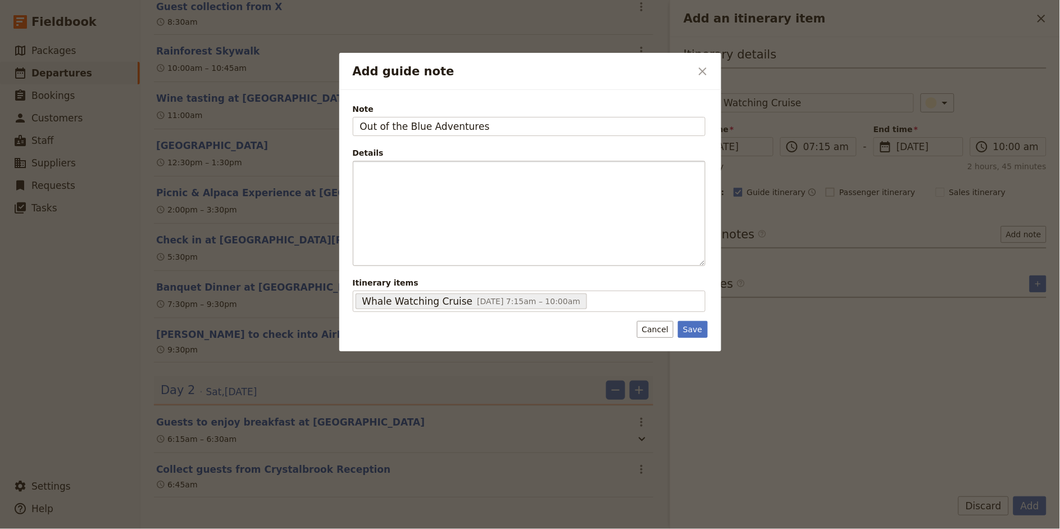
type input "Out of the Blue Adventures"
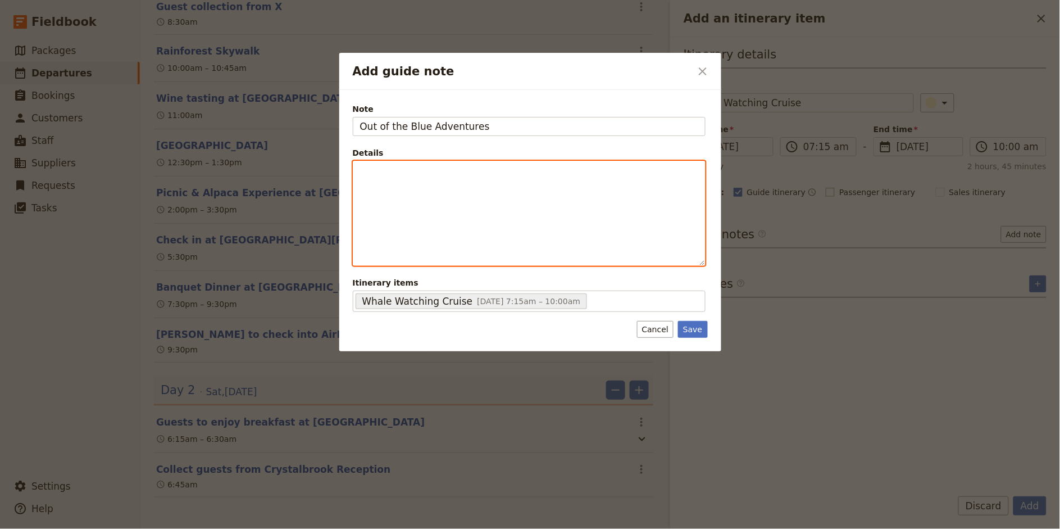
click at [407, 179] on div "Add guide note" at bounding box center [529, 213] width 352 height 104
drag, startPoint x: 421, startPoint y: 176, endPoint x: 497, endPoint y: 175, distance: 75.3
click at [497, 175] on p "- Meeting Point: Ballina TBC -" at bounding box center [529, 177] width 338 height 22
click at [593, 168] on span "- Meeting Point: [PERSON_NAME], [STREET_ADDRESS][PERSON_NAME], Directly in fron…" at bounding box center [522, 177] width 325 height 20
click at [392, 194] on p "- Meeting Point: [PERSON_NAME], [STREET_ADDRESS][PERSON_NAME] - Directly in fro…" at bounding box center [529, 183] width 338 height 34
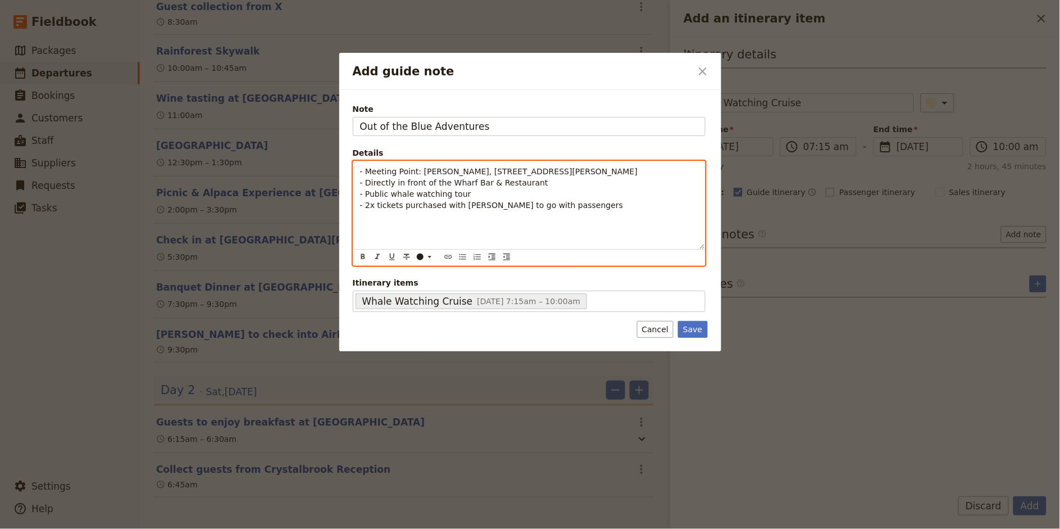
click at [563, 206] on span "- 2x tickets purchased with [PERSON_NAME] to go with passengers" at bounding box center [491, 205] width 263 height 9
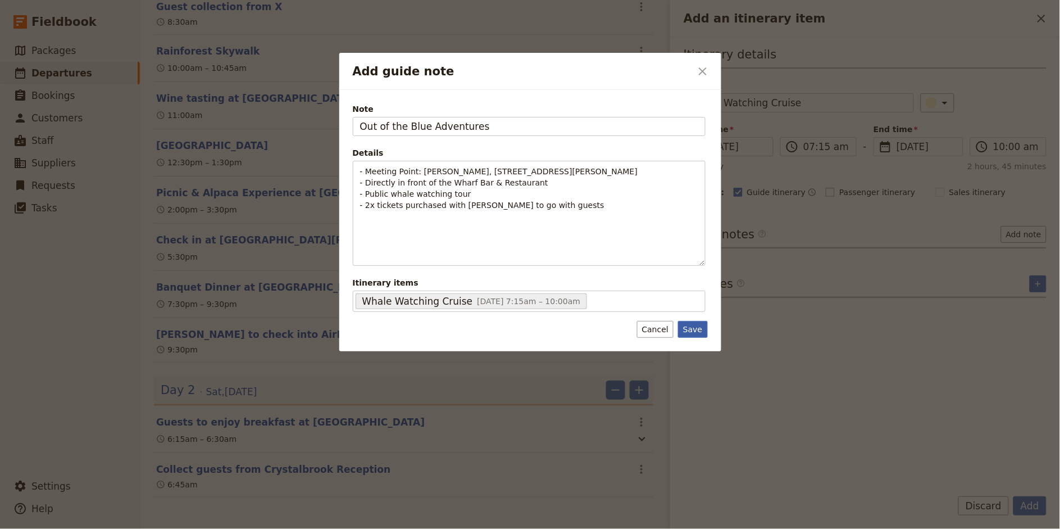
click at [694, 329] on button "Save" at bounding box center [692, 329] width 29 height 17
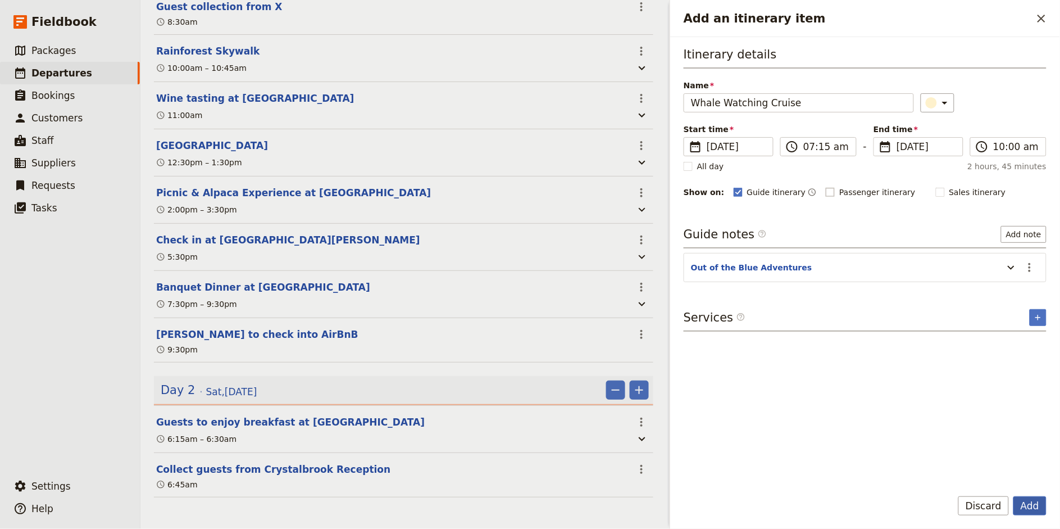
click at [954, 475] on button "Add" at bounding box center [1029, 505] width 33 height 19
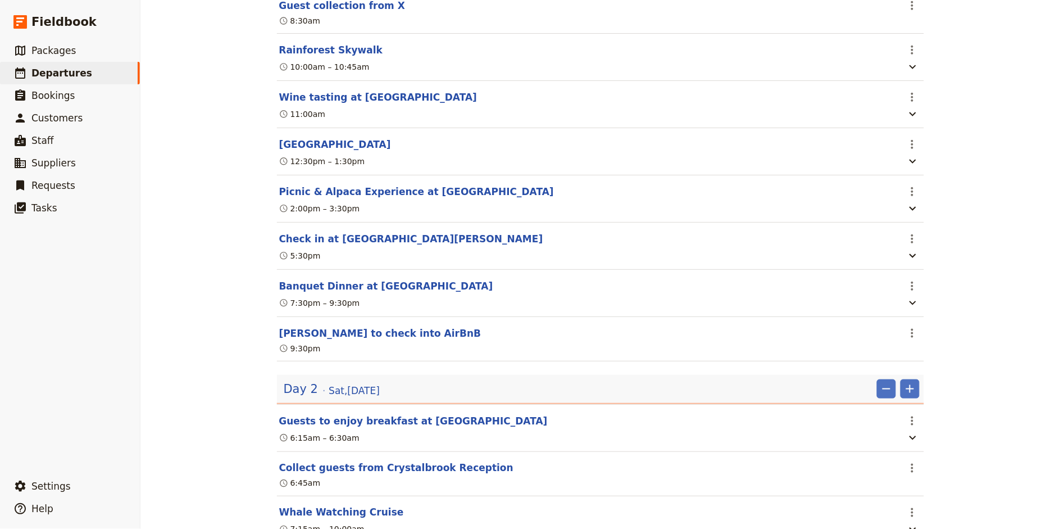
scroll to position [266, 0]
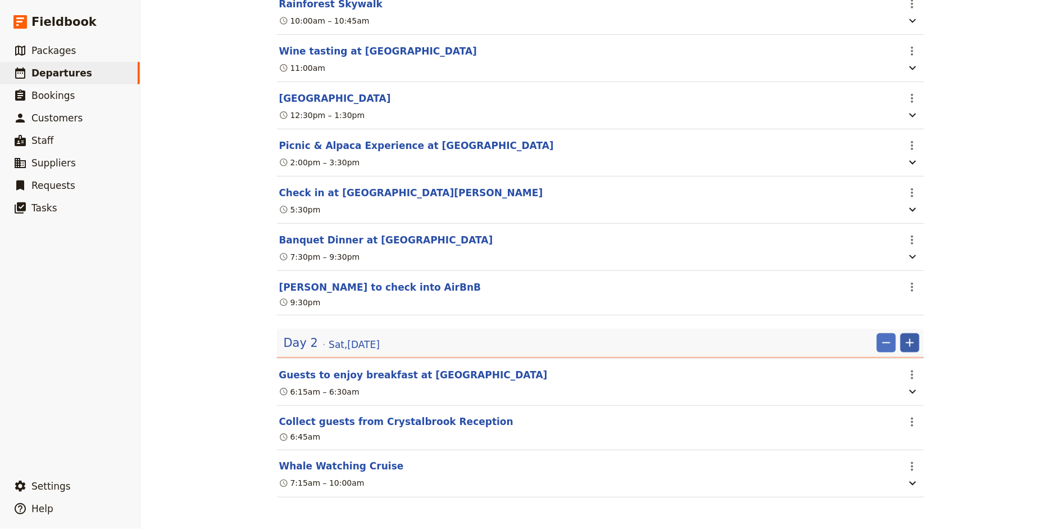
click at [910, 343] on icon "Add" at bounding box center [910, 343] width 8 height 8
click at [892, 364] on span "Add itinerary item" at bounding box center [876, 367] width 71 height 11
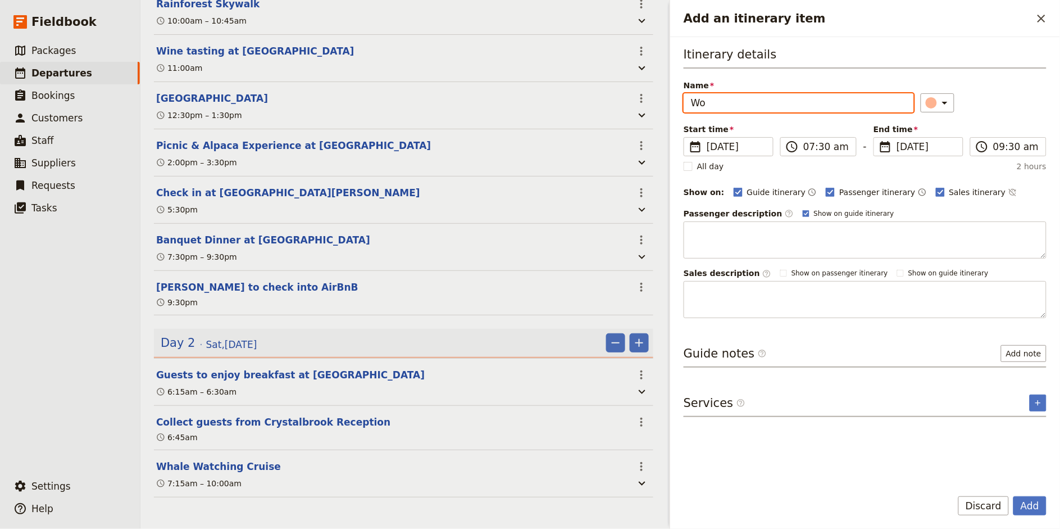
type input "W"
type input "Coffee & Snack from [PERSON_NAME] Bangalow"
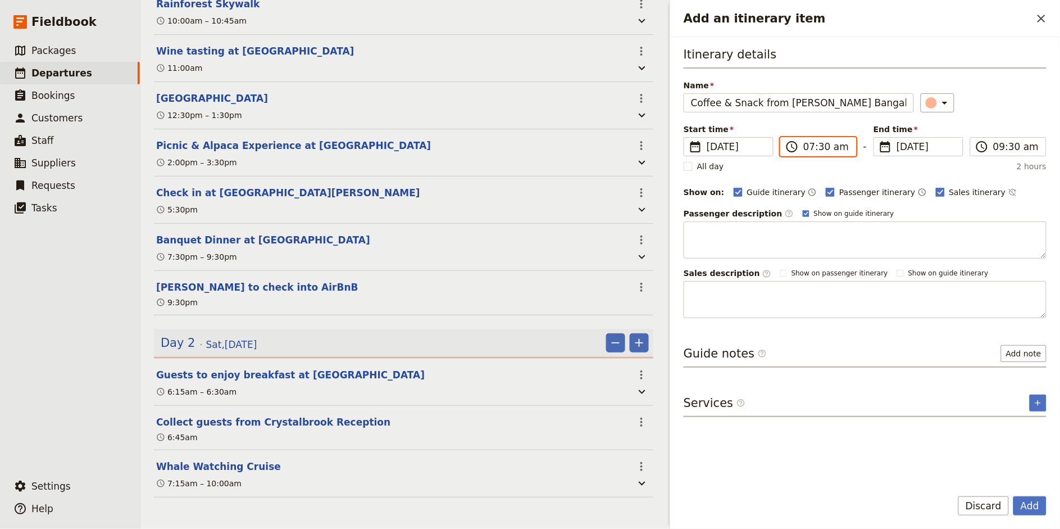
click at [810, 147] on input "07:30 am" at bounding box center [826, 146] width 46 height 13
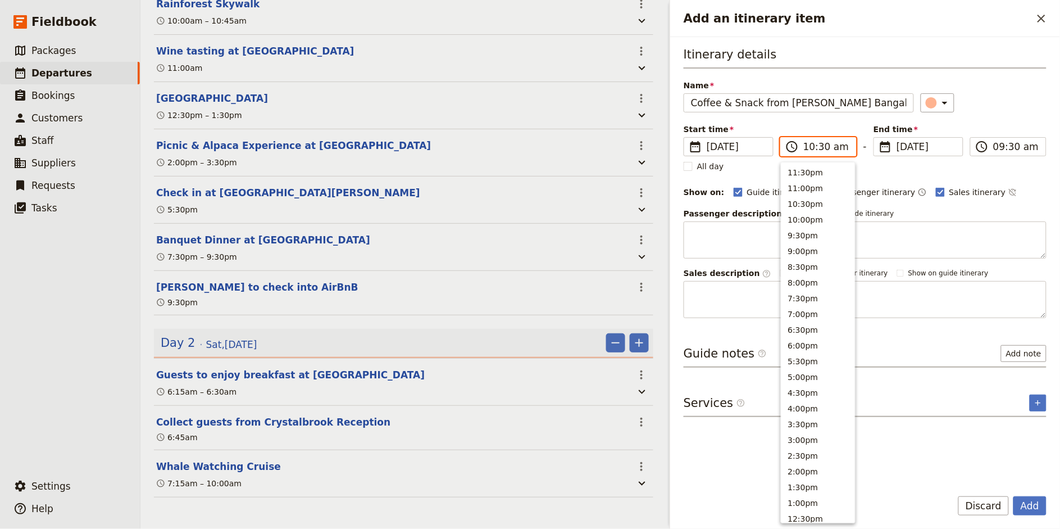
scroll to position [396, 0]
type input "10:00 am"
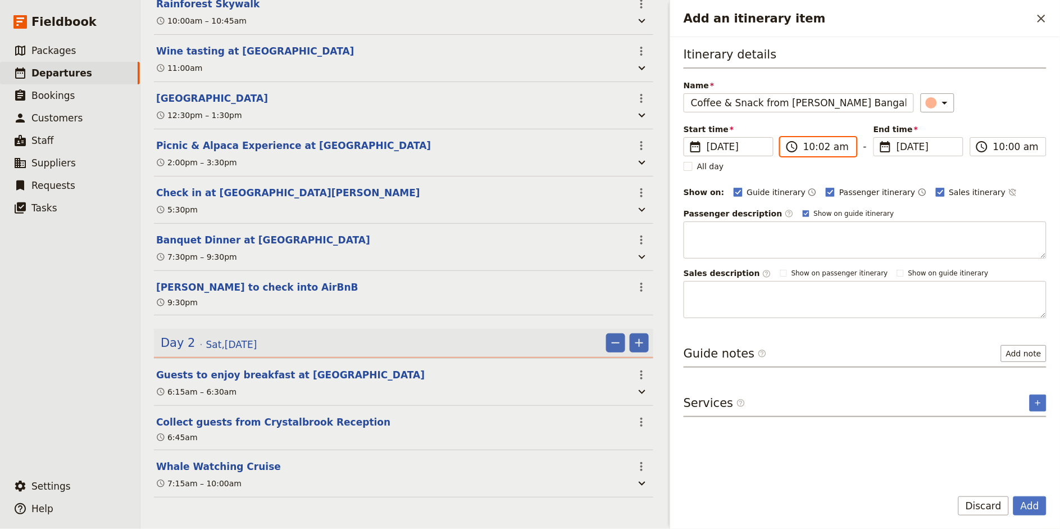
type input "10:20 am"
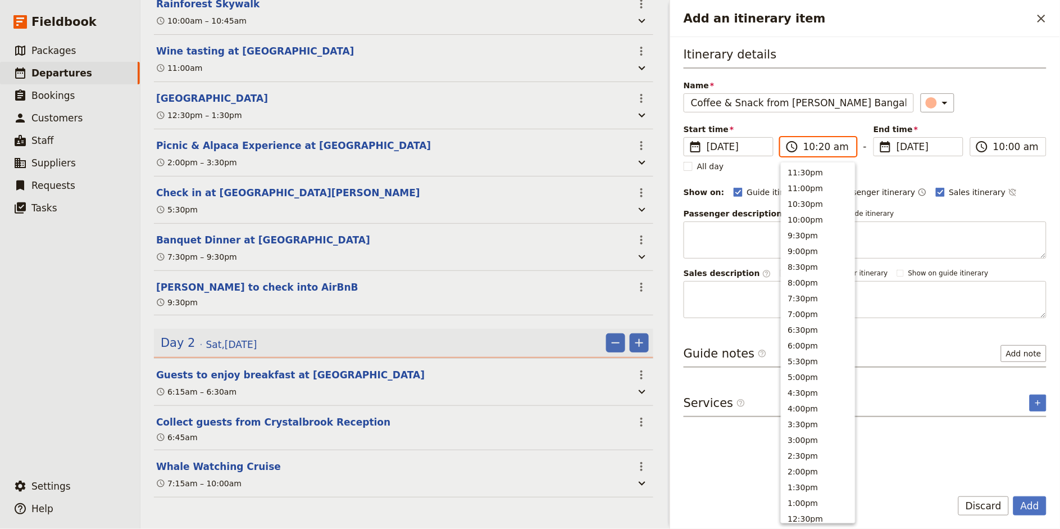
scroll to position [399, 0]
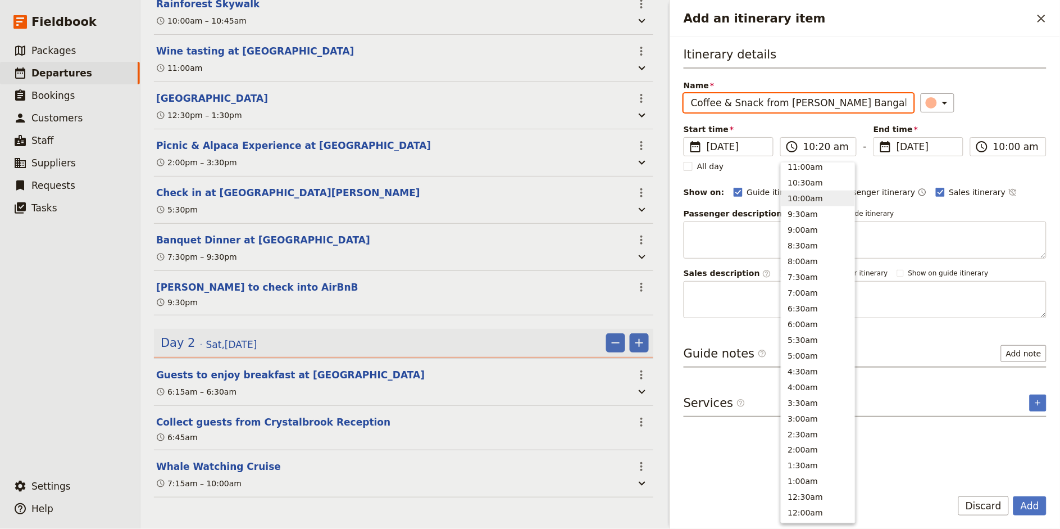
click at [954, 118] on div "Itinerary details Name Coffee & Snack from [PERSON_NAME] Bangalow ​ Start time …" at bounding box center [865, 182] width 363 height 272
type input "10:20 am"
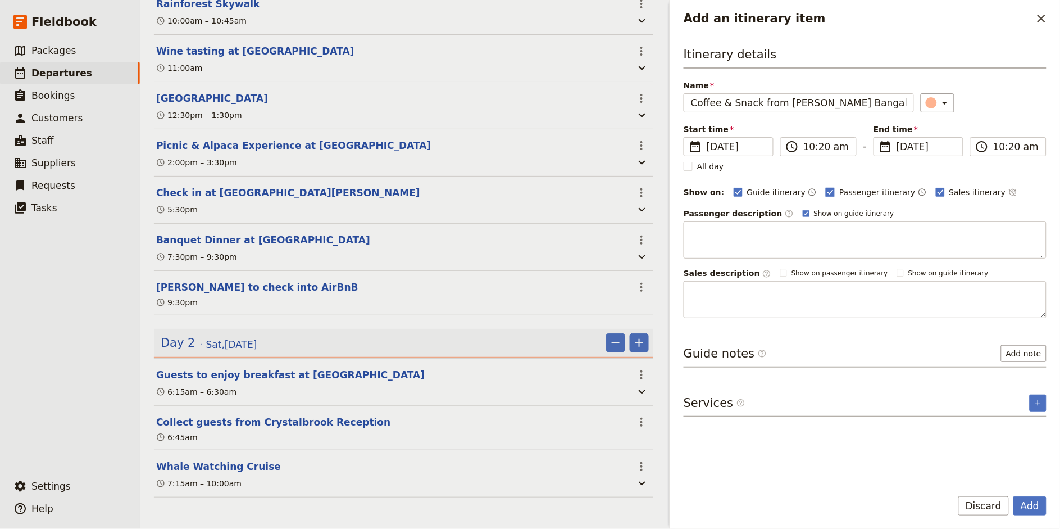
click at [839, 189] on span "Passenger itinerary" at bounding box center [877, 192] width 76 height 11
click at [826, 187] on input "Passenger itinerary" at bounding box center [825, 186] width 1 height 1
checkbox input "false"
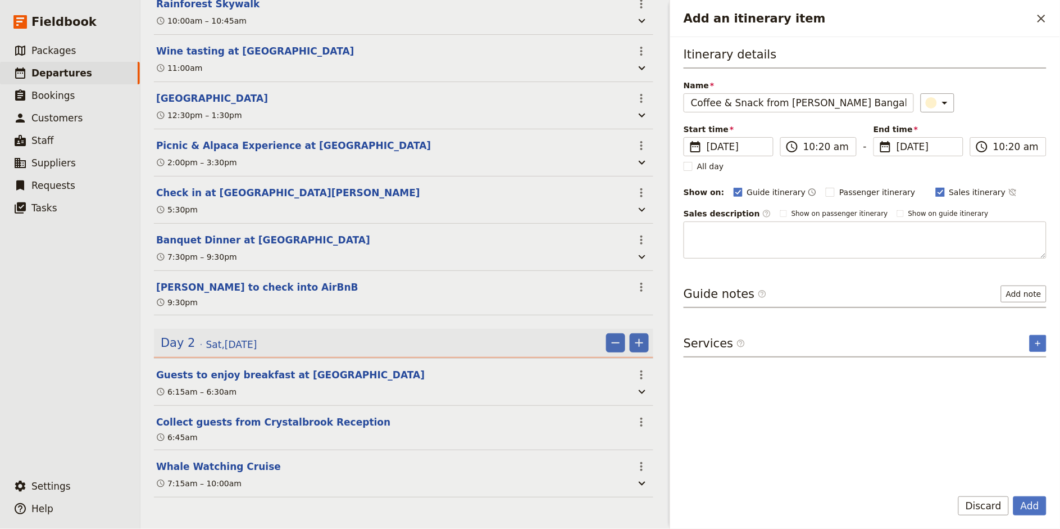
click at [954, 192] on span "Sales itinerary" at bounding box center [977, 192] width 57 height 11
click at [936, 187] on input "Sales itinerary" at bounding box center [935, 186] width 1 height 1
checkbox input "false"
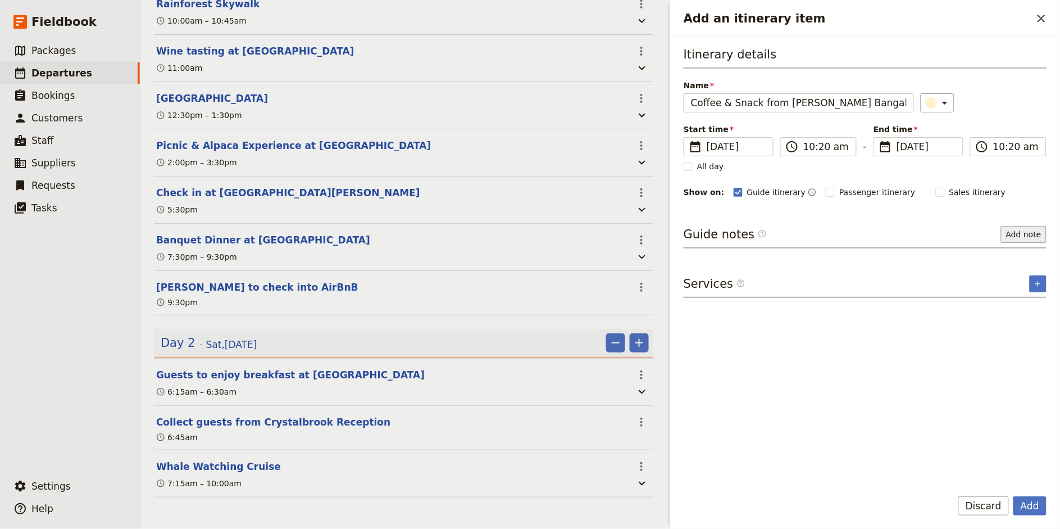
click at [954, 226] on button "Add note" at bounding box center [1024, 234] width 46 height 17
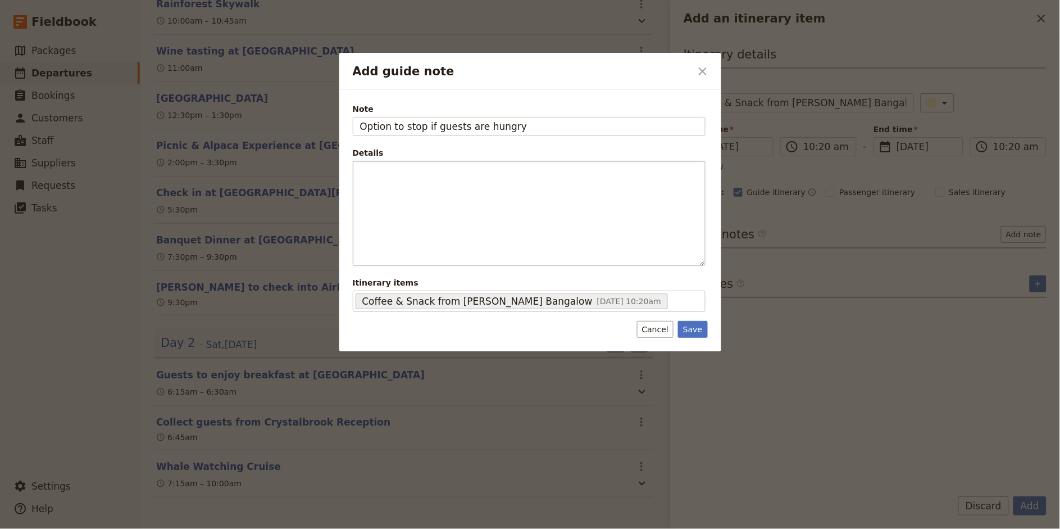
type input "Option to stop if guests are hungry"
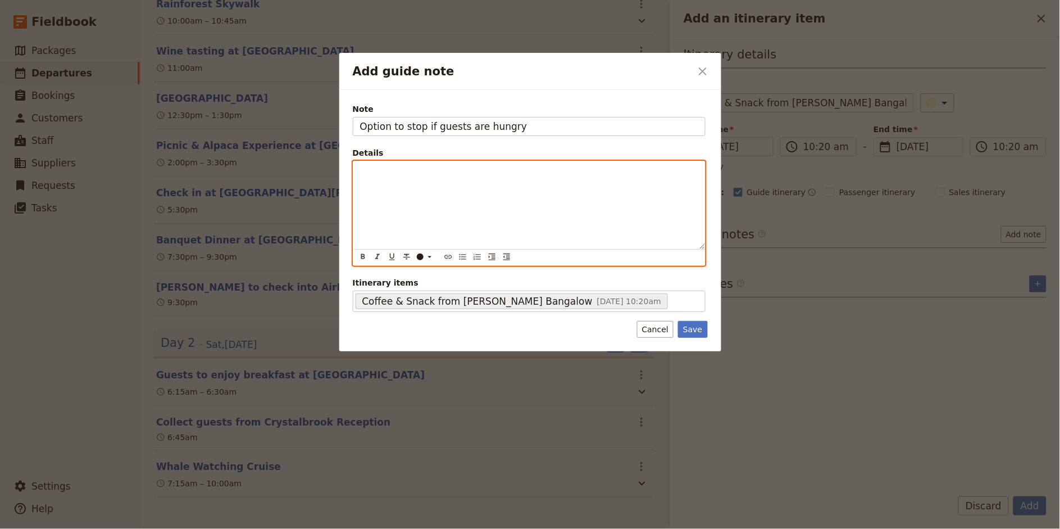
click at [509, 178] on div "Add guide note" at bounding box center [529, 205] width 352 height 88
drag, startPoint x: 455, startPoint y: 183, endPoint x: 566, endPoint y: 183, distance: 111.2
click at [566, 183] on p "- [PERSON_NAME] Bangalow is a beautiful cafe tucked away down an alleyway - Sho…" at bounding box center [529, 177] width 338 height 22
click at [406, 186] on span "- Should have some great options for dietaries" at bounding box center [451, 182] width 183 height 9
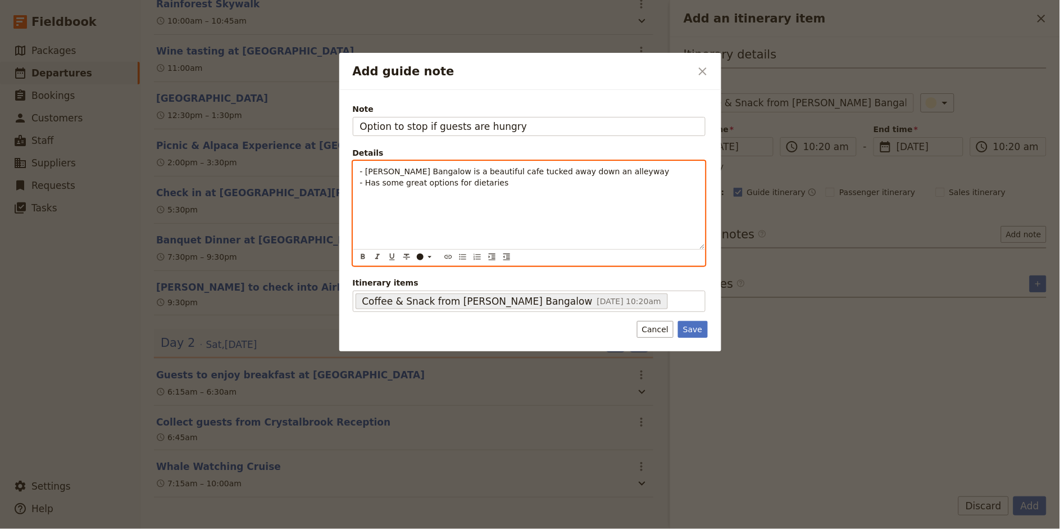
click at [425, 184] on span "- Has some great options for dietaries" at bounding box center [434, 182] width 149 height 9
click at [493, 178] on span "- Has some great snack options for dietaries" at bounding box center [447, 182] width 174 height 9
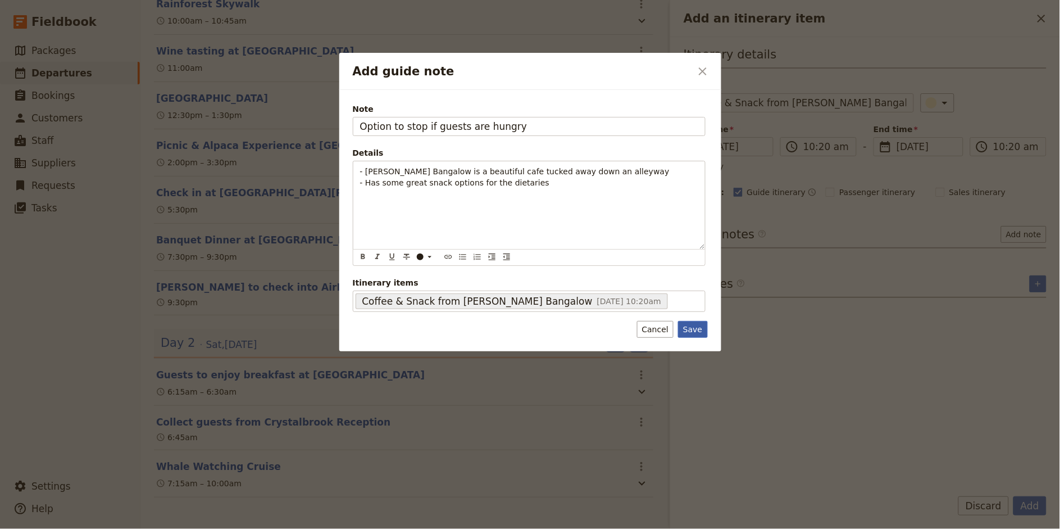
click at [687, 326] on button "Save" at bounding box center [692, 329] width 29 height 17
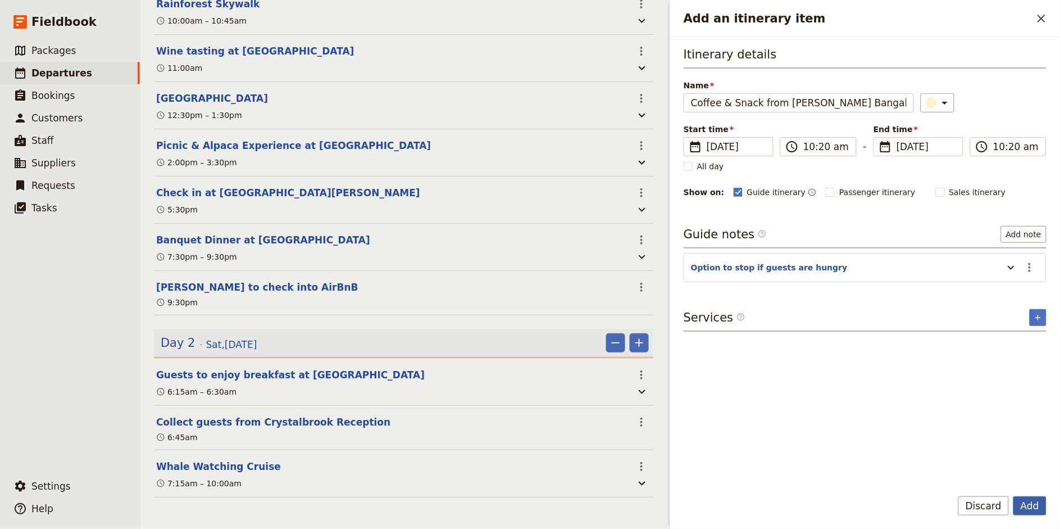
click at [954, 475] on button "Add" at bounding box center [1029, 505] width 33 height 19
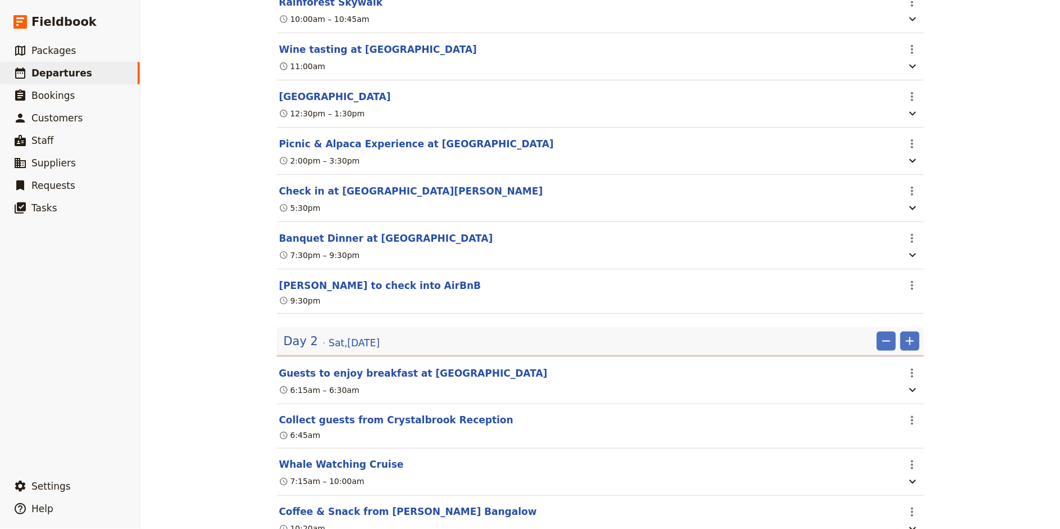
scroll to position [313, 0]
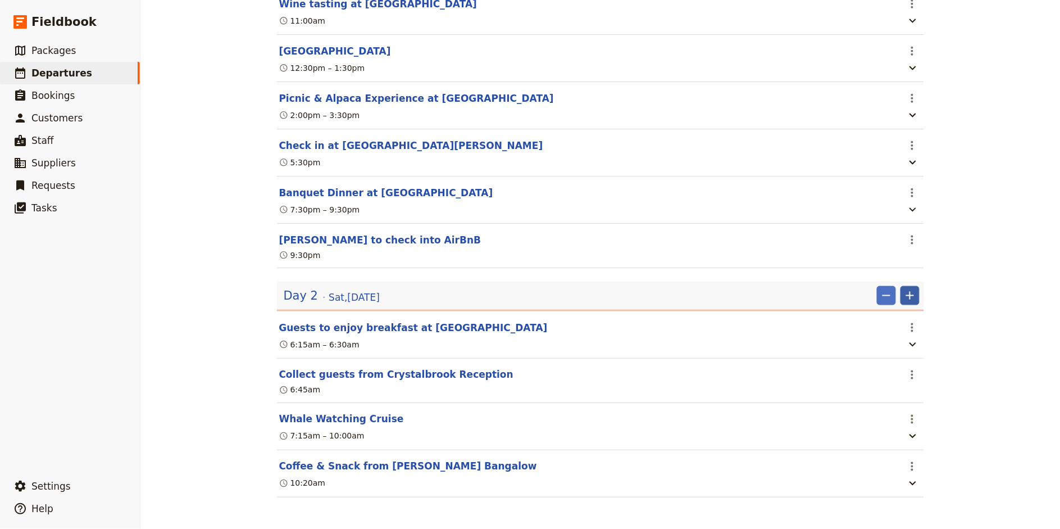
click at [915, 297] on icon "Add" at bounding box center [909, 295] width 13 height 13
click at [903, 317] on span "Add itinerary item" at bounding box center [876, 319] width 71 height 11
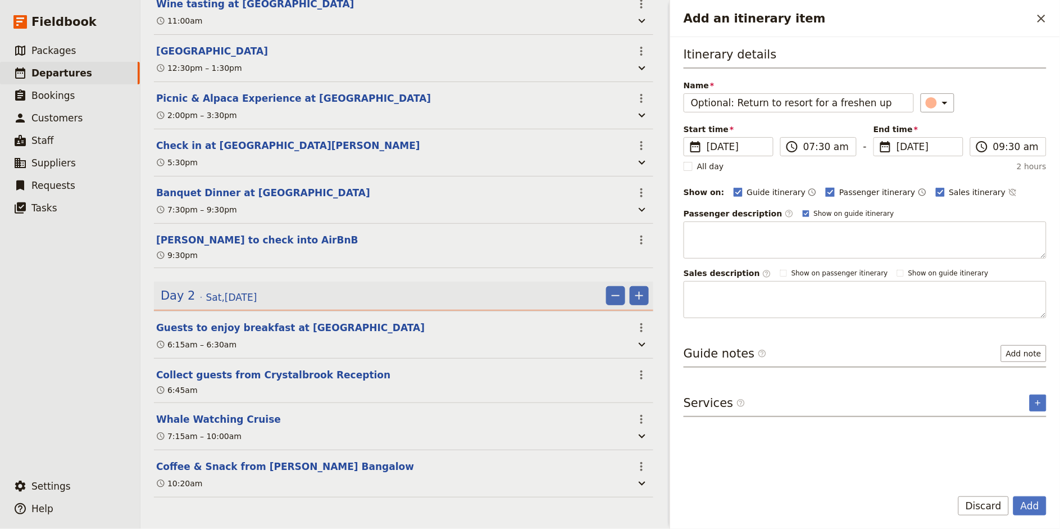
type input "Optional: Return to resort for a freshen up"
click at [840, 188] on span "Passenger itinerary" at bounding box center [877, 192] width 76 height 11
click at [826, 187] on input "Passenger itinerary" at bounding box center [825, 186] width 1 height 1
checkbox input "false"
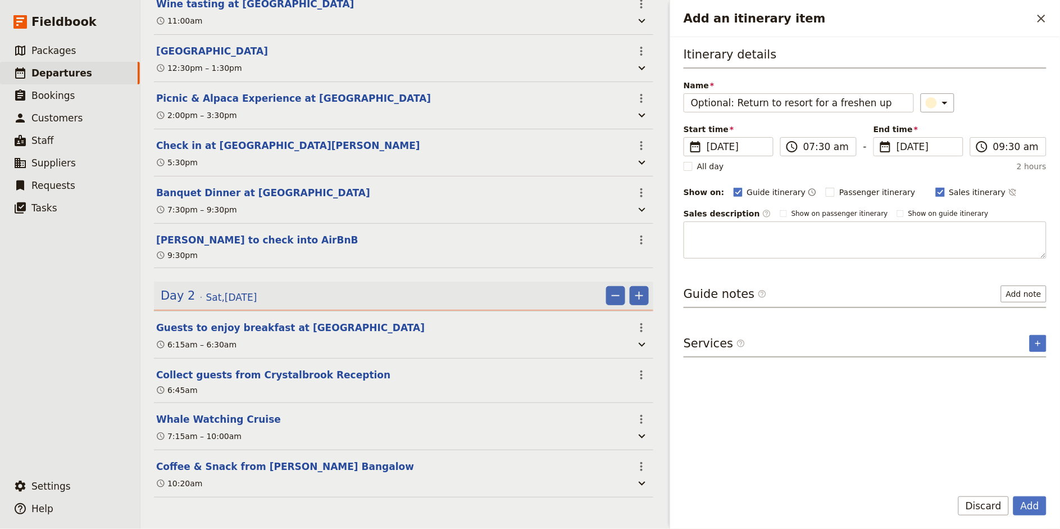
click at [949, 195] on span "Sales itinerary" at bounding box center [977, 192] width 57 height 11
click at [935, 187] on input "Sales itinerary" at bounding box center [935, 186] width 1 height 1
checkbox input "false"
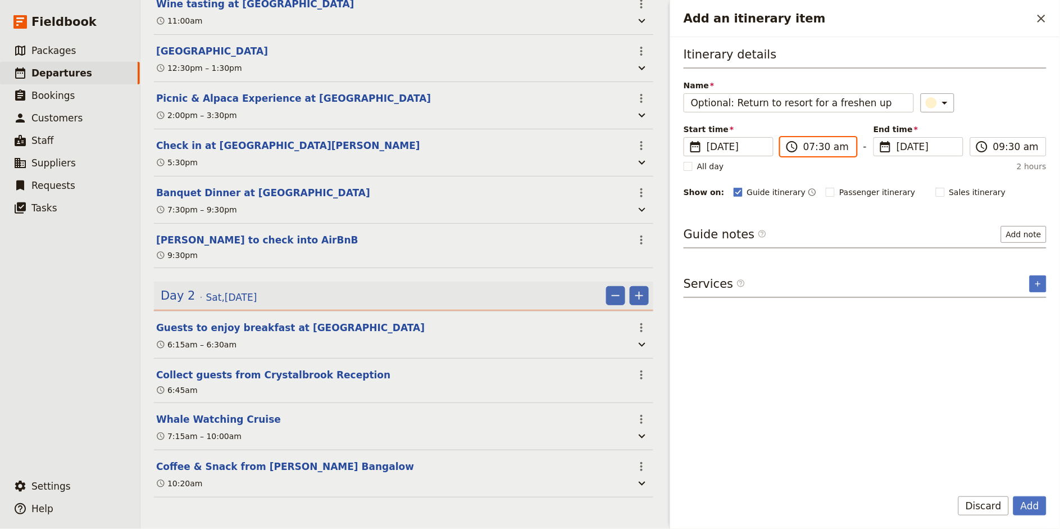
click at [809, 146] on input "07:30 am" at bounding box center [826, 146] width 46 height 13
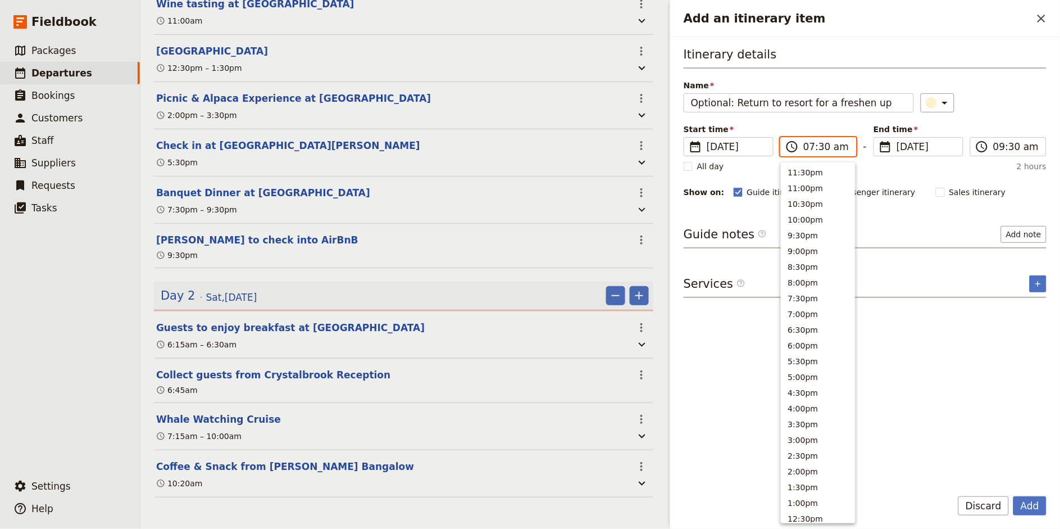
scroll to position [399, 0]
click at [553, 475] on main "[PERSON_NAME] - Birthday ​ Scheduled [DATE] – [DATE] 2 days / 1 night 0/2 booke…" at bounding box center [403, 109] width 526 height 840
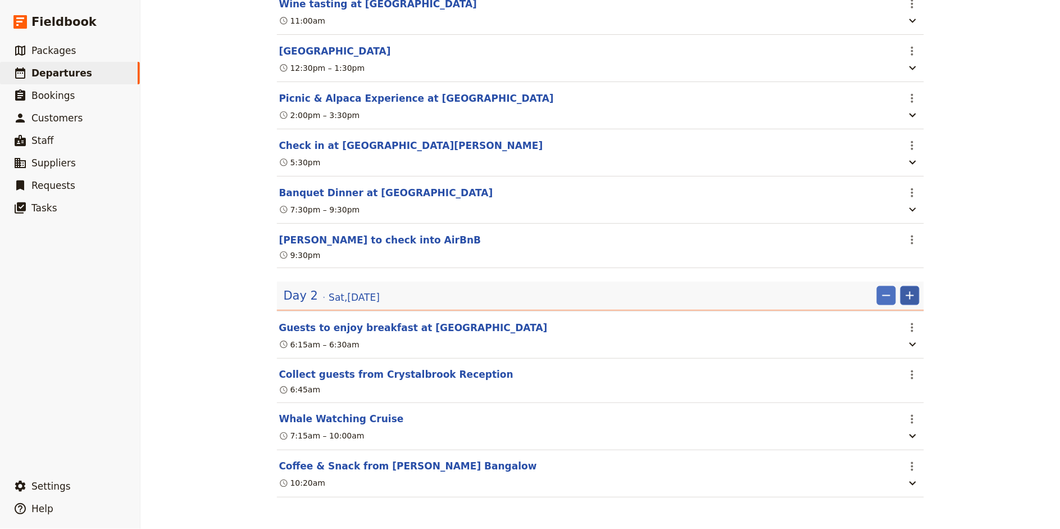
click at [911, 292] on icon "Add" at bounding box center [909, 295] width 13 height 13
click at [882, 317] on span "Add itinerary item" at bounding box center [876, 319] width 71 height 11
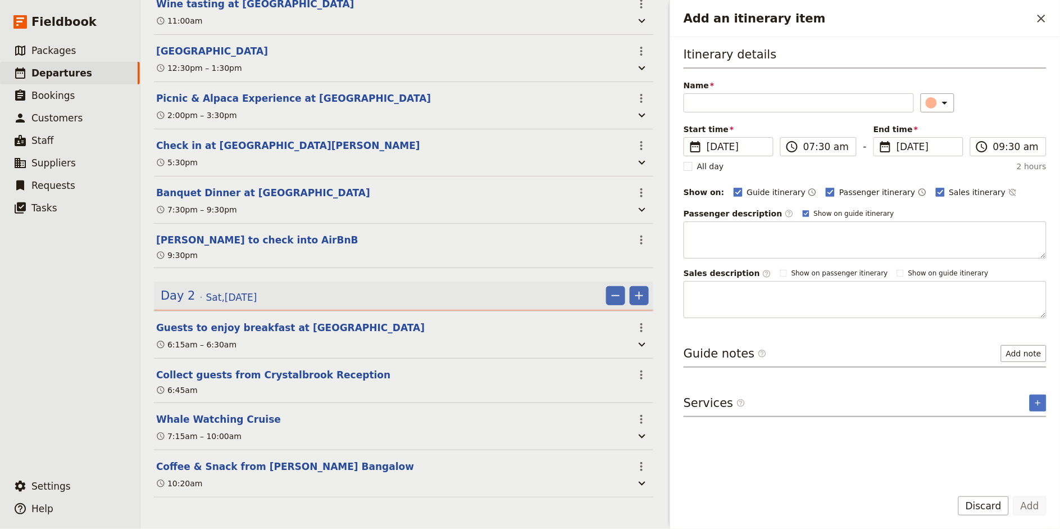
click at [463, 475] on main "[PERSON_NAME] - Birthday ​ Scheduled [DATE] – [DATE] 2 days / 1 night 0/2 booke…" at bounding box center [403, 109] width 526 height 840
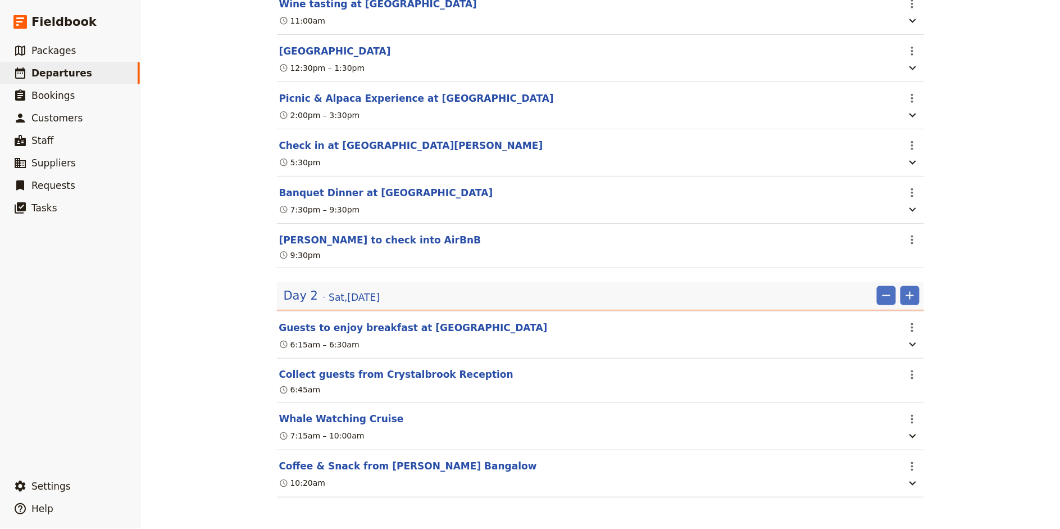
click at [922, 466] on section "Coffee & Snack from [PERSON_NAME] Bangalow ​ 10:20am" at bounding box center [600, 473] width 647 height 47
click at [915, 466] on icon "Actions" at bounding box center [912, 466] width 13 height 13
click at [928, 475] on span "Edit this itinerary item" at bounding box center [954, 490] width 88 height 11
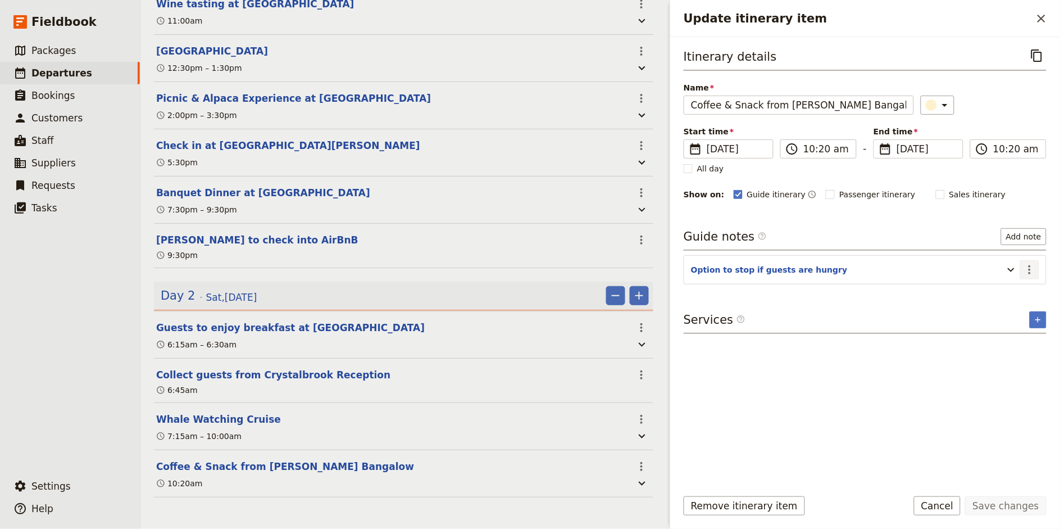
click at [954, 269] on icon "Actions" at bounding box center [1029, 269] width 13 height 13
click at [954, 293] on span "Edit note" at bounding box center [997, 294] width 35 height 11
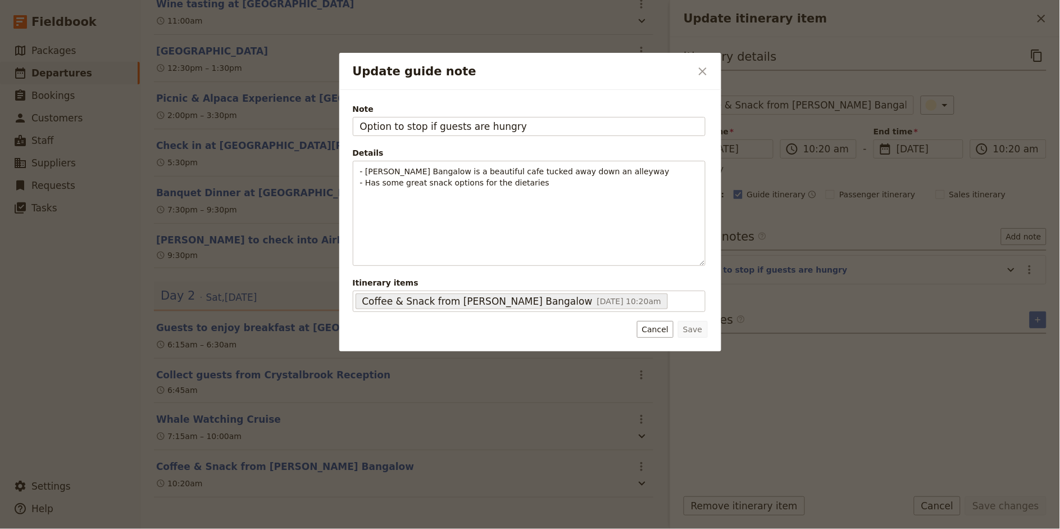
drag, startPoint x: 529, startPoint y: 125, endPoint x: 317, endPoint y: 125, distance: 211.8
click at [317, 475] on div "Update guide note ​ Note Option to stop if guests are hungry Details - [PERSON_…" at bounding box center [530, 529] width 1060 height 0
type input "P"
type input "L"
type input "A"
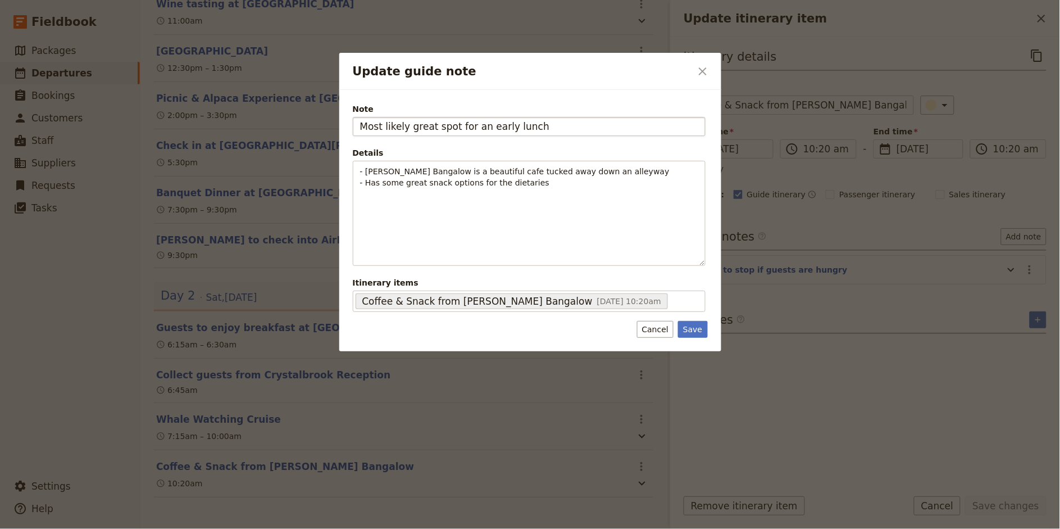
click at [401, 122] on input "Most likely great spot for an early lunch" at bounding box center [529, 126] width 353 height 19
type input "Could turn into an early lunch"
click at [698, 324] on button "Save" at bounding box center [692, 329] width 29 height 17
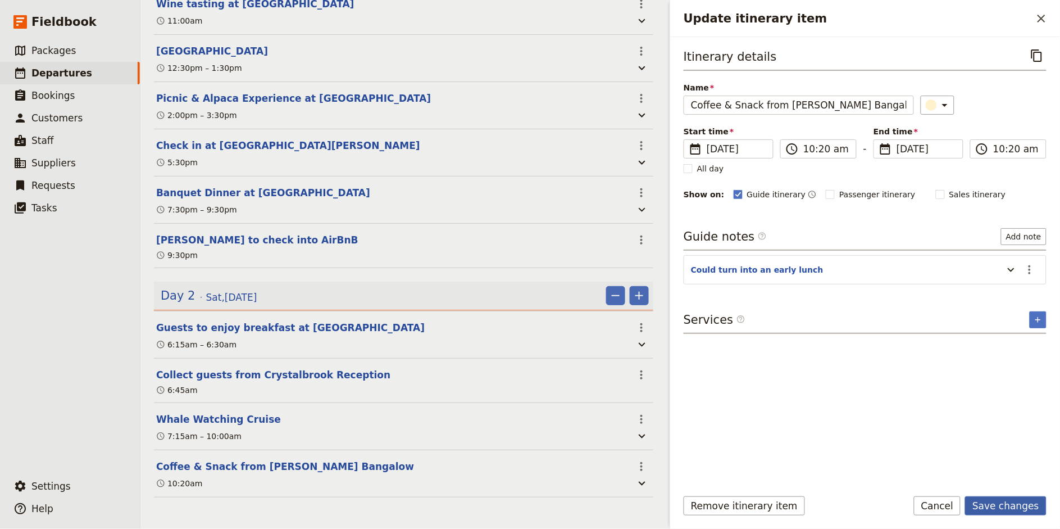
click at [954, 475] on button "Save changes" at bounding box center [1005, 505] width 81 height 19
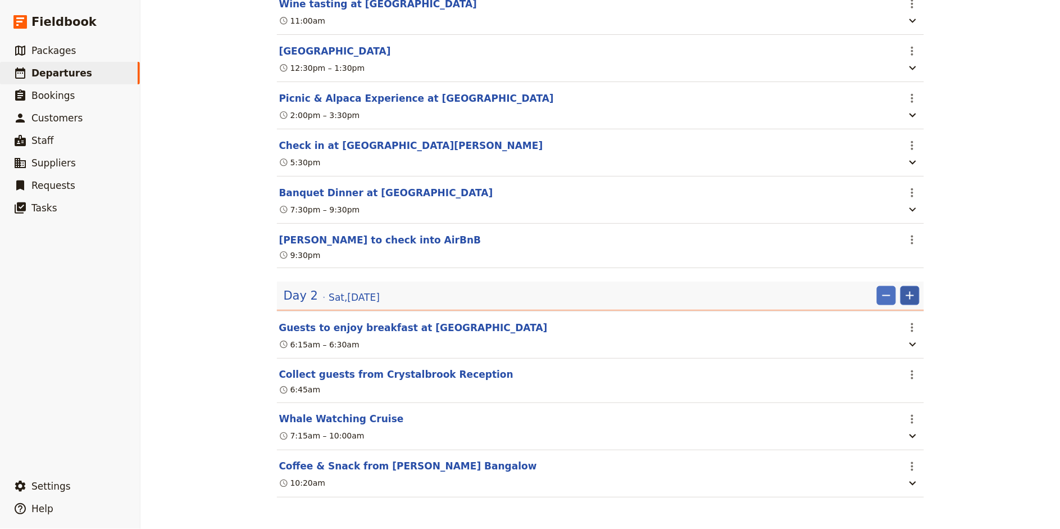
click at [913, 301] on icon "Add" at bounding box center [909, 295] width 13 height 13
click at [899, 322] on span "Add itinerary item" at bounding box center [876, 319] width 71 height 11
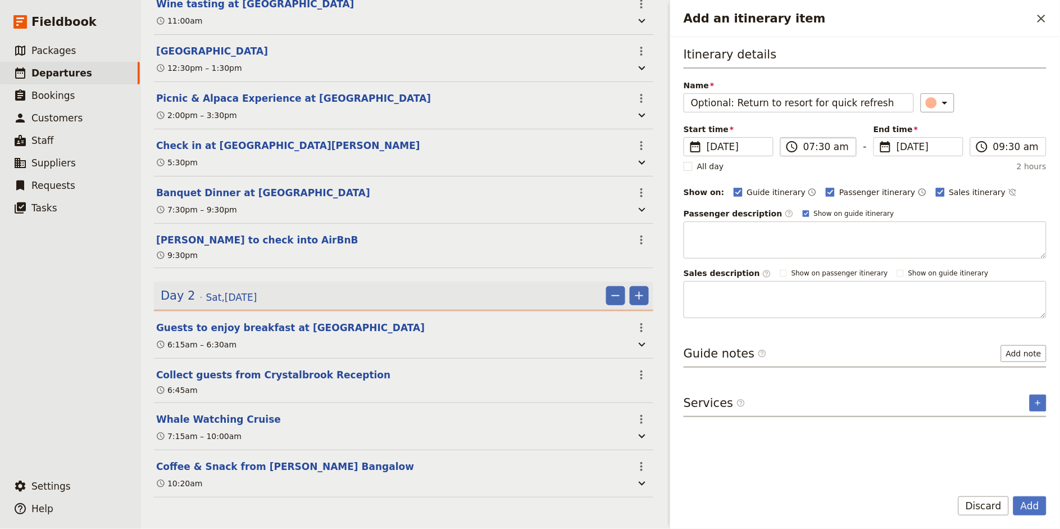
type input "Optional: Return to resort for quick refresh"
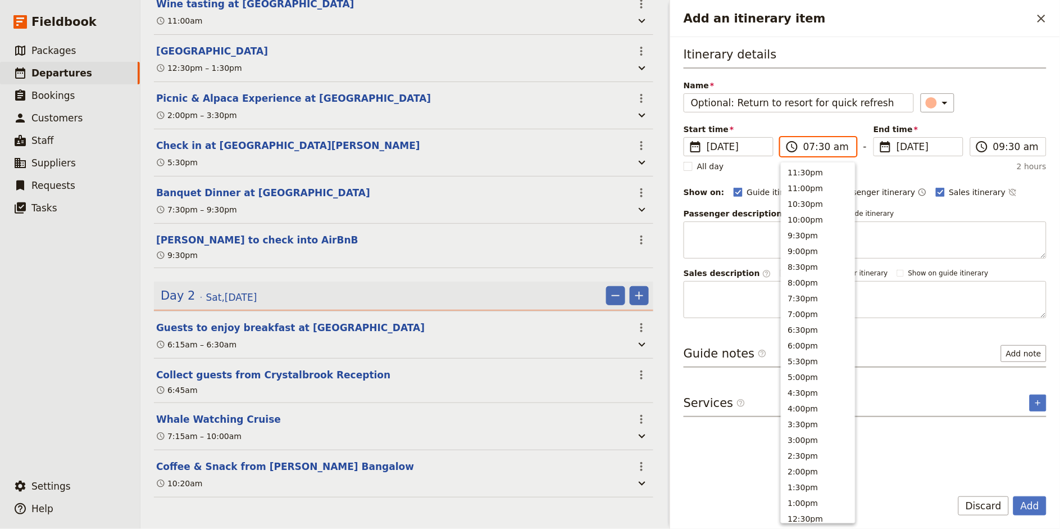
click at [806, 147] on input "07:30 am" at bounding box center [826, 146] width 46 height 13
type input "11:30 am"
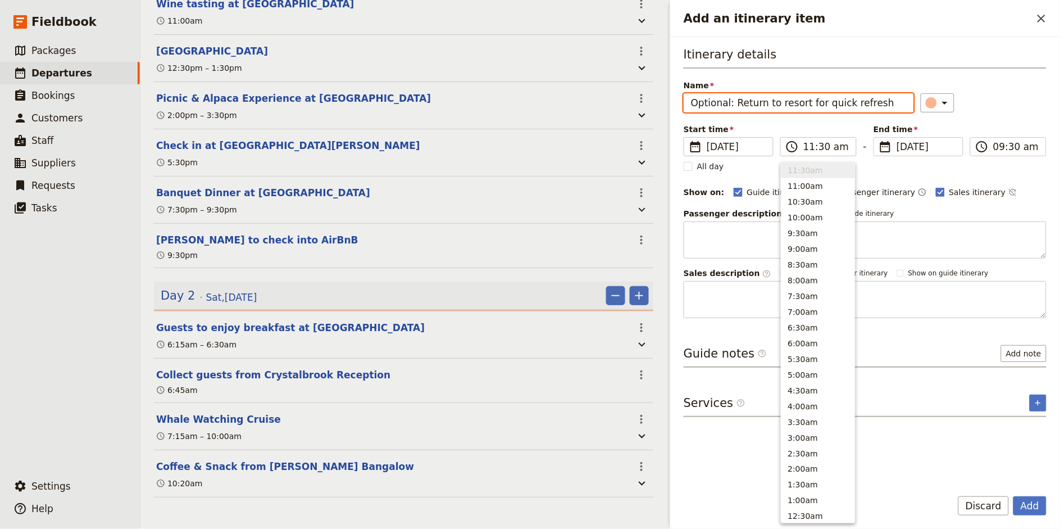
type input "11:30 am"
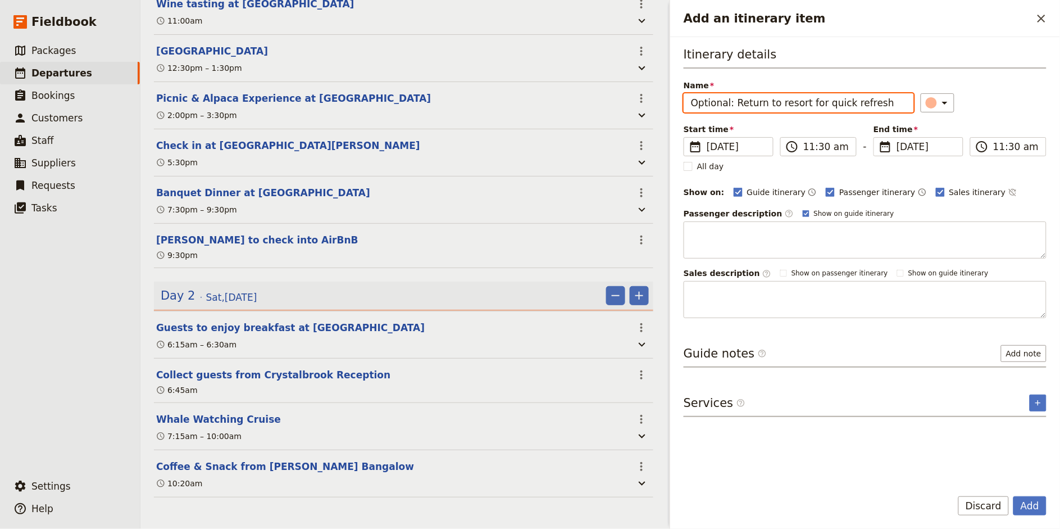
click at [954, 103] on div "​" at bounding box center [984, 102] width 126 height 19
click at [853, 193] on span "Passenger itinerary" at bounding box center [877, 192] width 76 height 11
click at [826, 187] on input "Passenger itinerary" at bounding box center [825, 186] width 1 height 1
checkbox input "false"
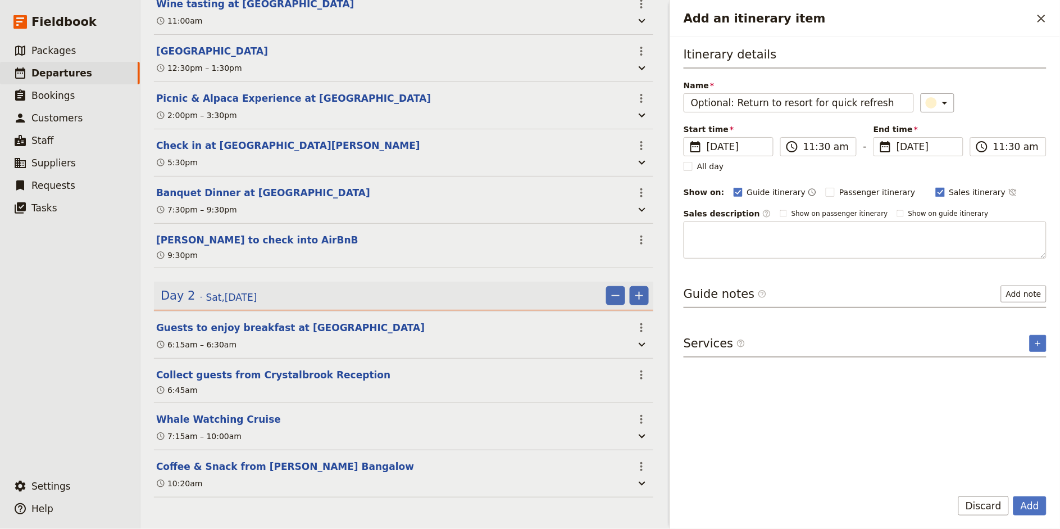
click at [949, 194] on span "Sales itinerary" at bounding box center [977, 192] width 57 height 11
click at [936, 187] on input "Sales itinerary" at bounding box center [935, 186] width 1 height 1
checkbox input "false"
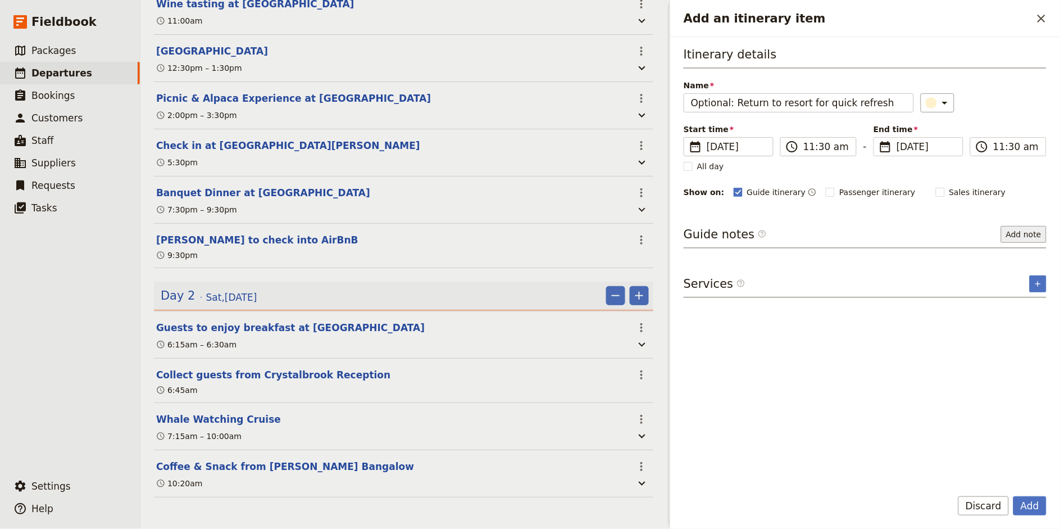
click at [954, 234] on button "Add note" at bounding box center [1024, 234] width 46 height 17
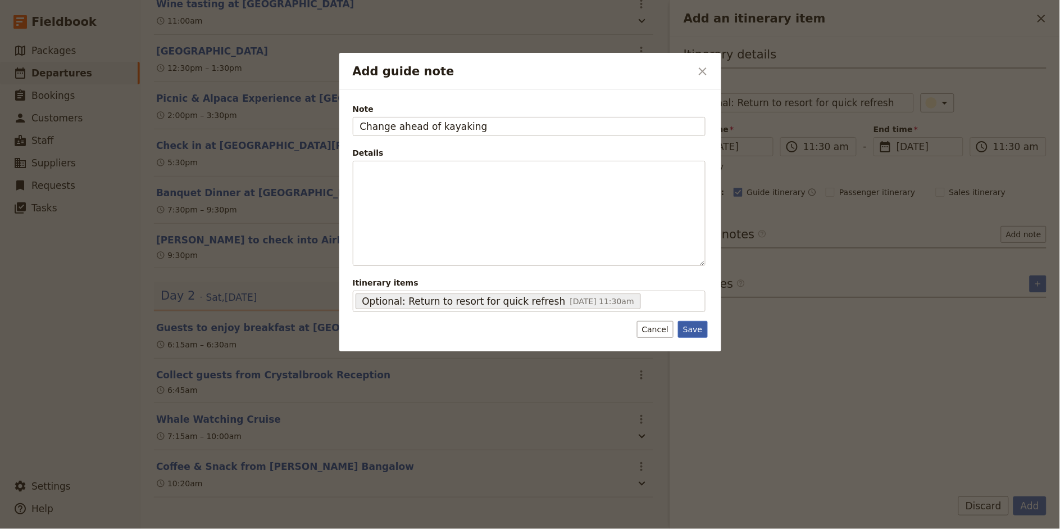
type input "Change ahead of kayaking"
click at [694, 329] on button "Save" at bounding box center [692, 329] width 29 height 17
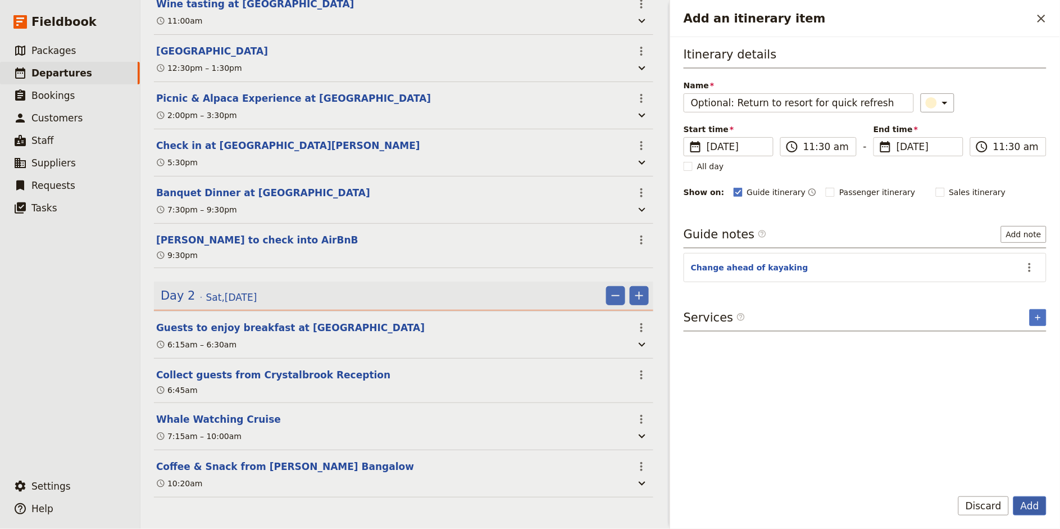
click at [954, 475] on button "Add" at bounding box center [1029, 505] width 33 height 19
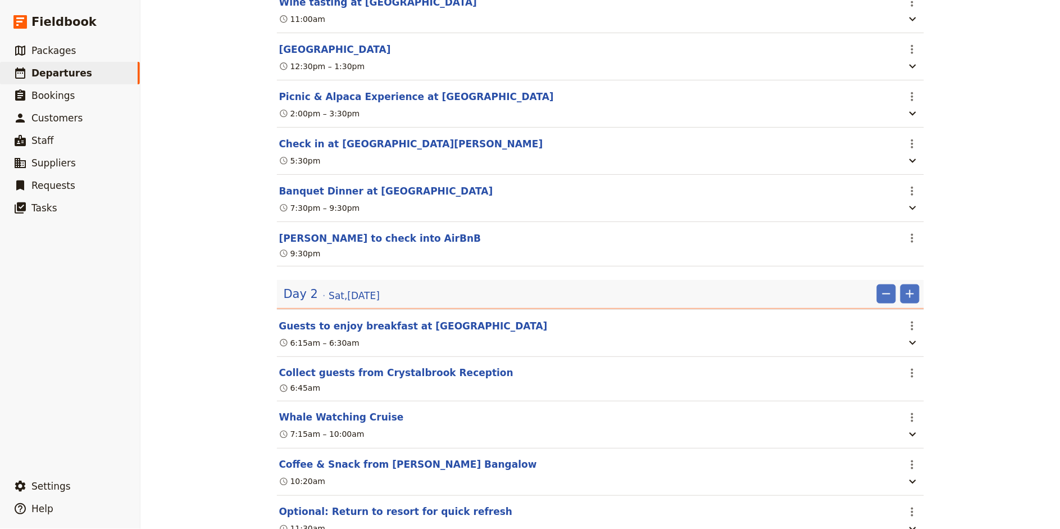
scroll to position [361, 0]
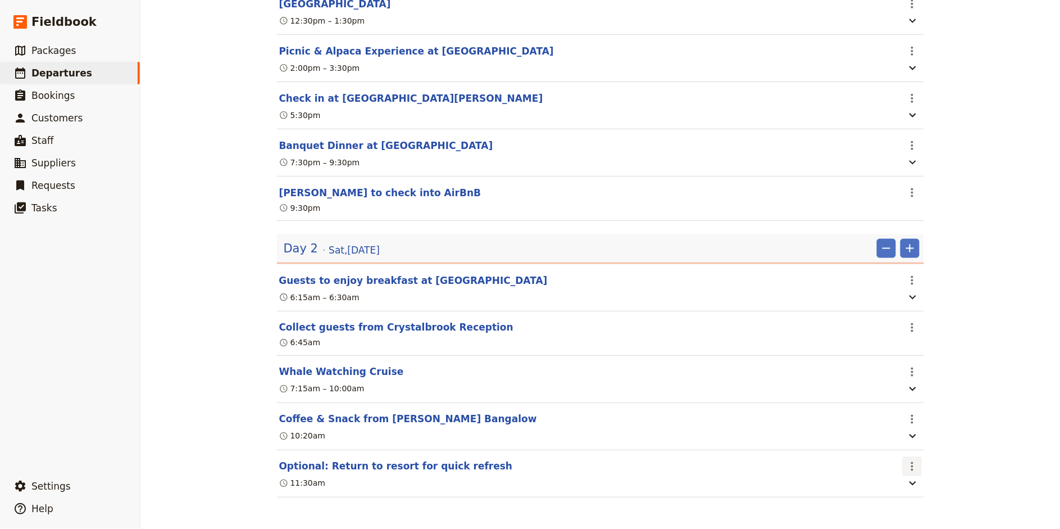
click at [914, 467] on icon "Actions" at bounding box center [912, 466] width 13 height 13
click at [928, 475] on span "Edit this itinerary item" at bounding box center [954, 490] width 88 height 11
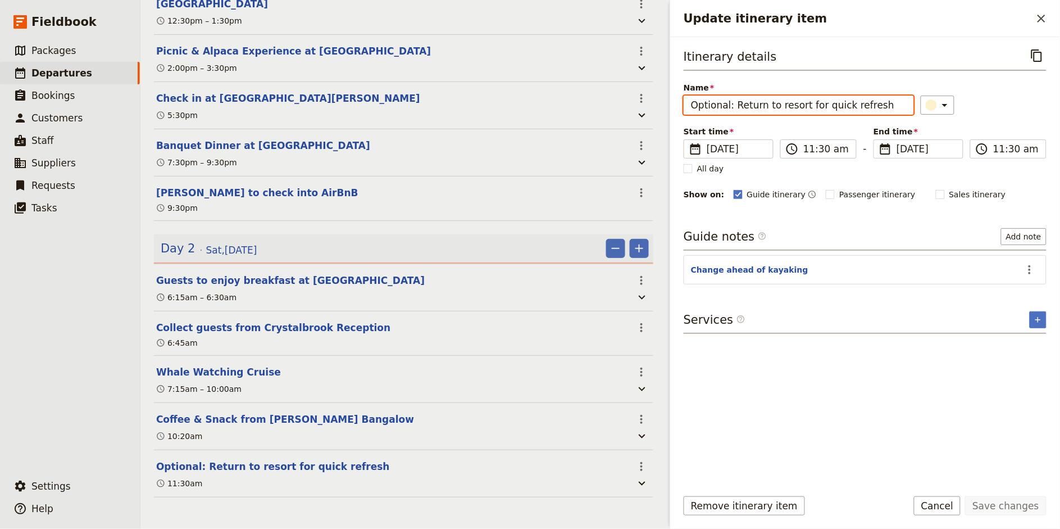
click at [785, 104] on input "Optional: Return to resort for quick refresh" at bounding box center [799, 105] width 230 height 19
type input "Optional: Return to hotel for quick refresh"
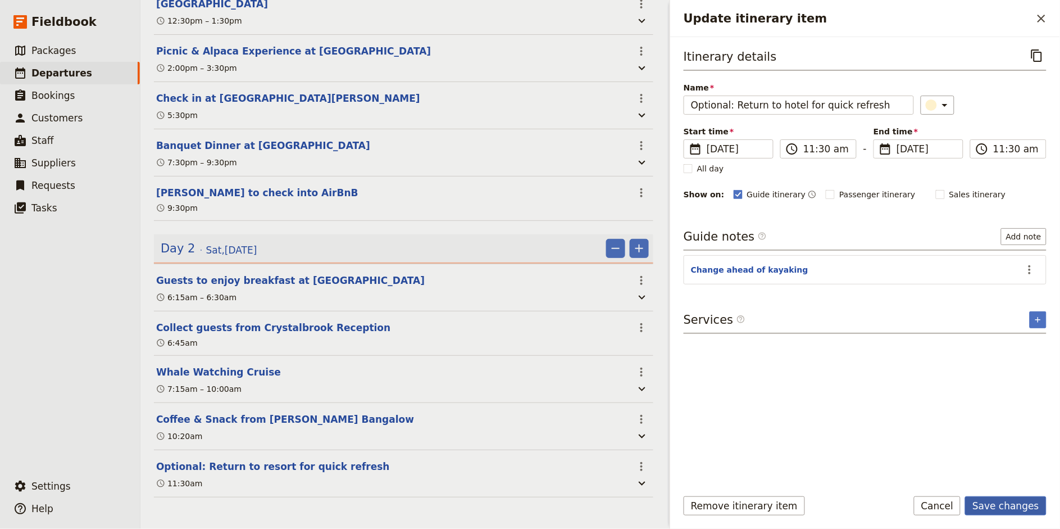
click at [954, 475] on button "Save changes" at bounding box center [1005, 505] width 81 height 19
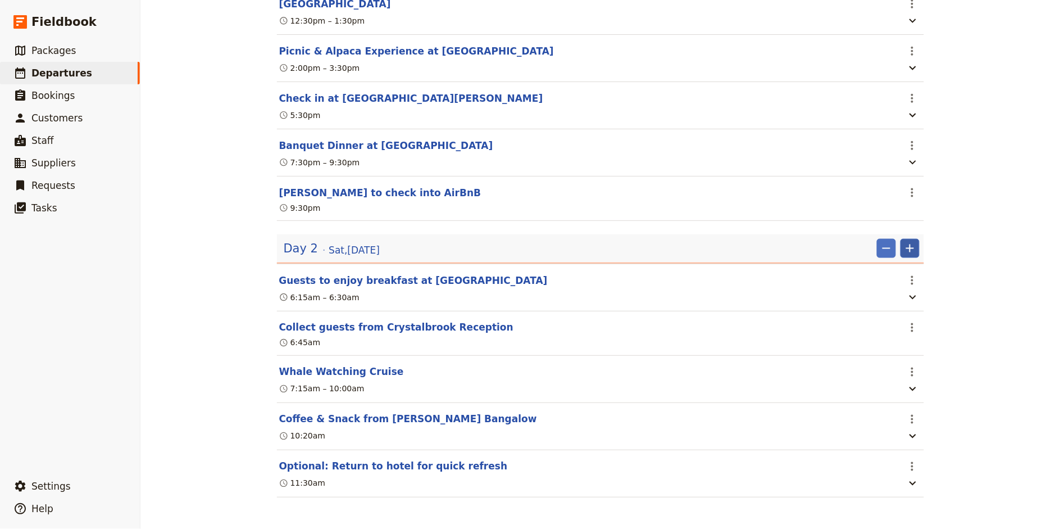
click at [913, 247] on icon "Add" at bounding box center [909, 248] width 13 height 13
click at [904, 269] on span "Add itinerary item" at bounding box center [876, 271] width 71 height 11
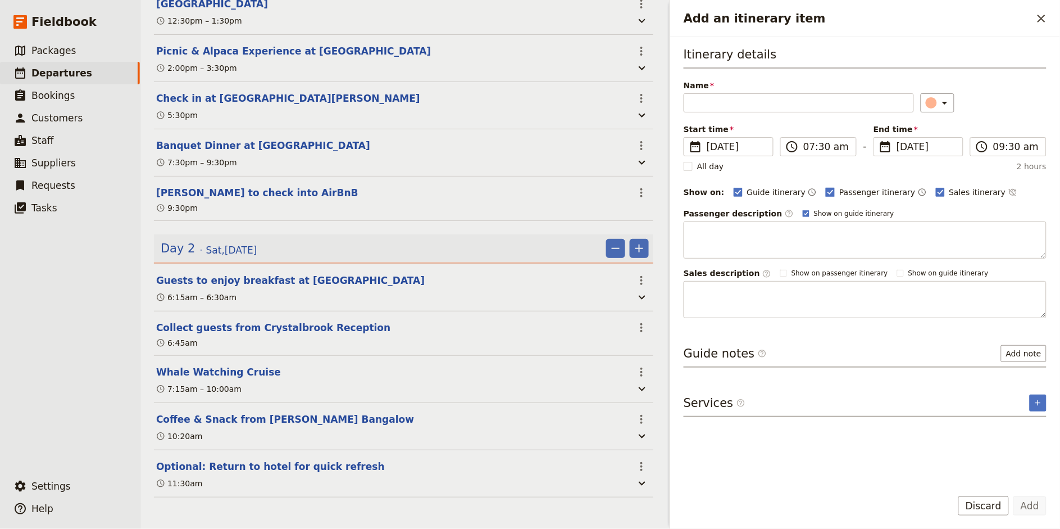
click at [841, 192] on span "Passenger itinerary" at bounding box center [877, 192] width 76 height 11
click at [826, 187] on input "Passenger itinerary" at bounding box center [825, 186] width 1 height 1
checkbox input "false"
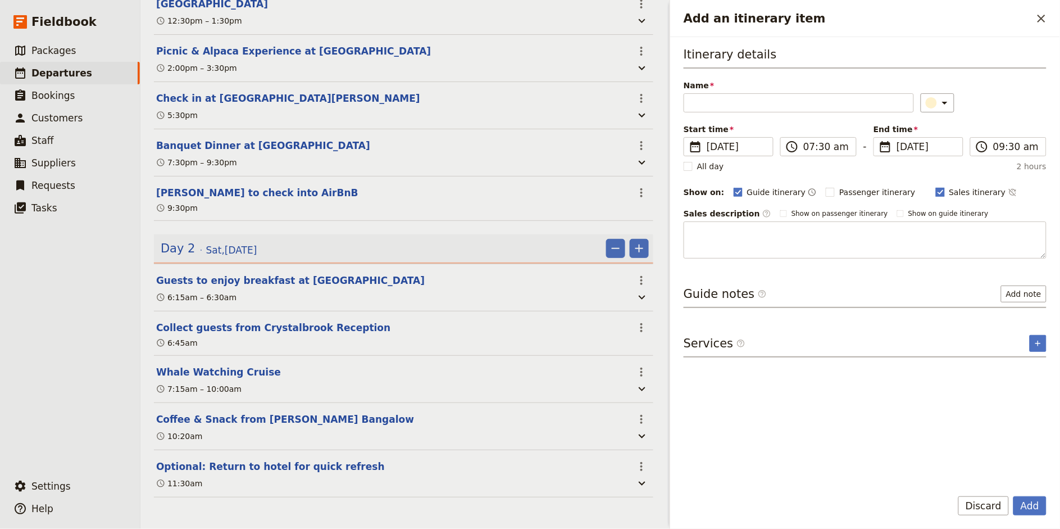
click at [951, 193] on span "Sales itinerary" at bounding box center [977, 192] width 57 height 11
click at [936, 187] on input "Sales itinerary" at bounding box center [935, 186] width 1 height 1
checkbox input "false"
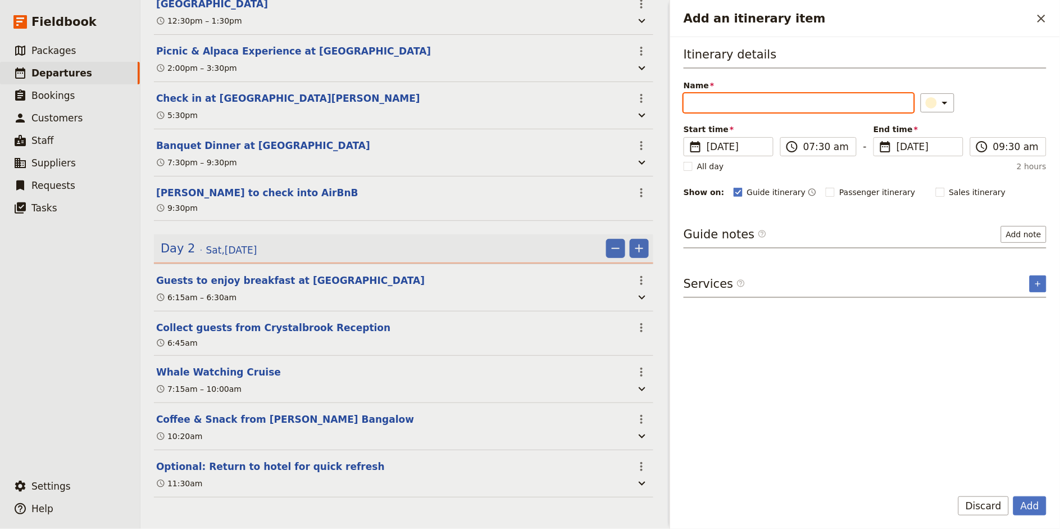
click at [743, 107] on input "Name" at bounding box center [799, 102] width 230 height 19
type input "K"
type input "Ocean Kayaking with Cape [PERSON_NAME]"
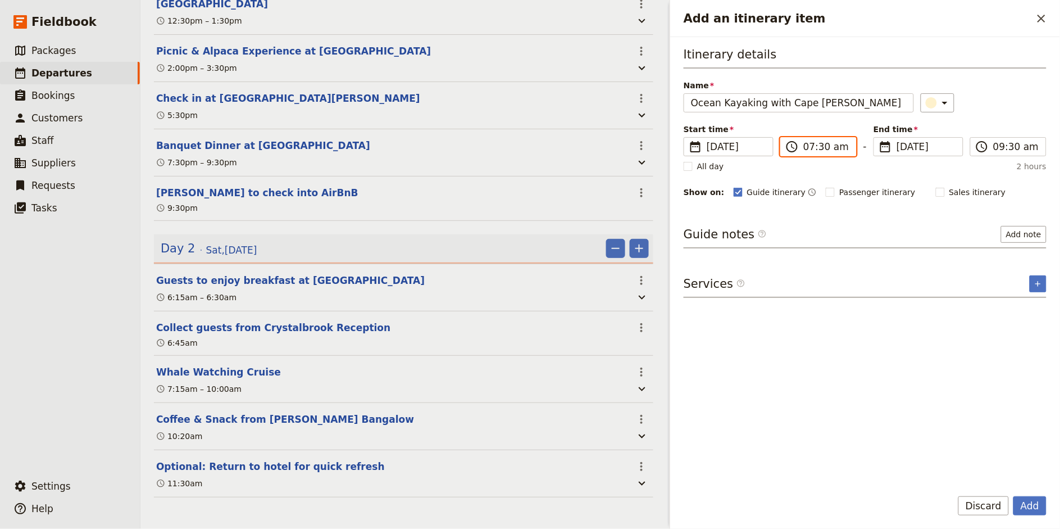
click at [807, 147] on input "07:30 am" at bounding box center [826, 146] width 46 height 13
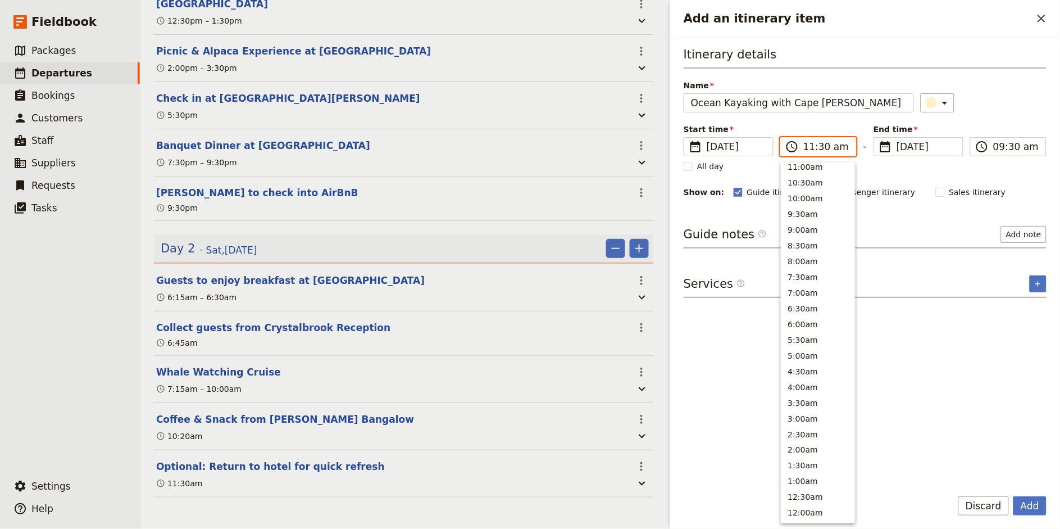
scroll to position [380, 0]
type input "11:45 am"
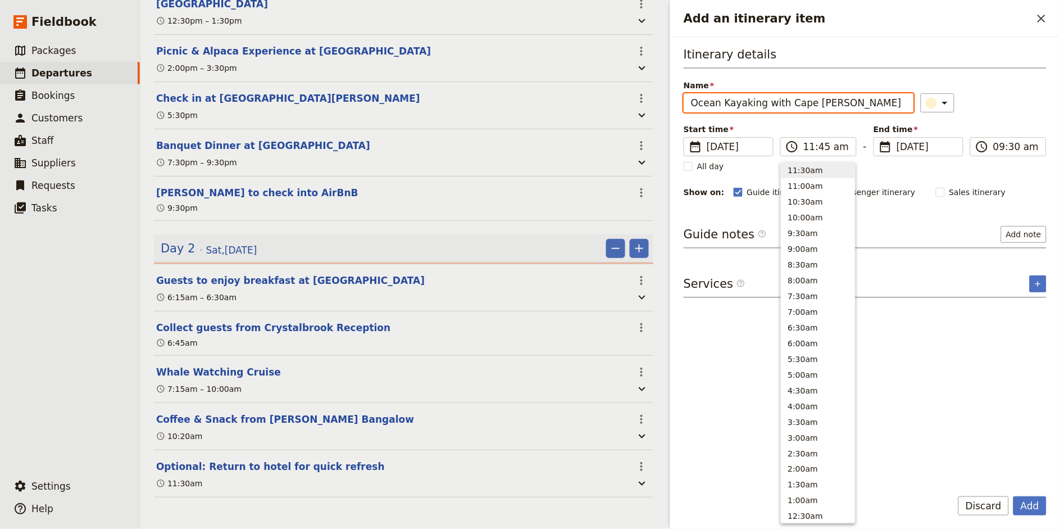
click at [954, 111] on div "​" at bounding box center [984, 102] width 126 height 19
type input "11:45 am"
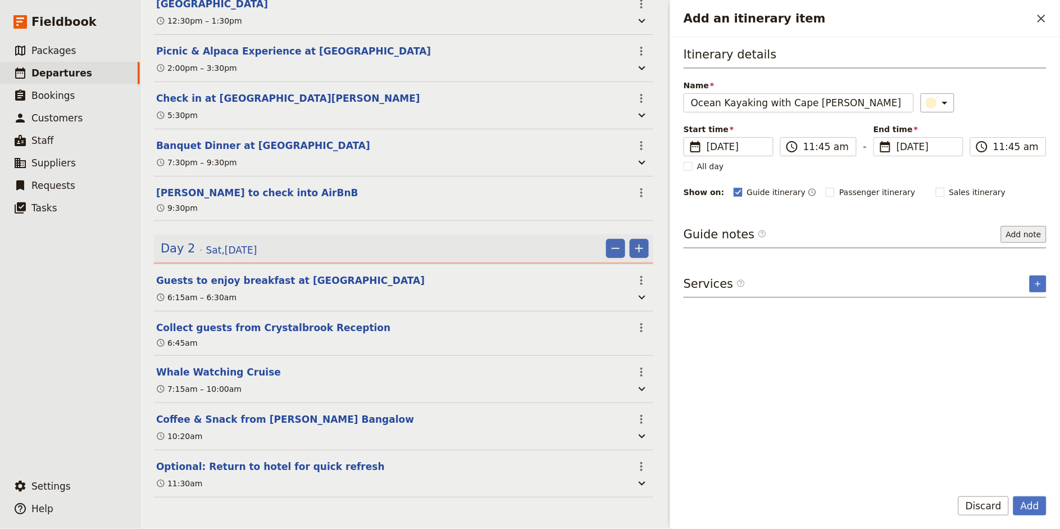
click at [954, 237] on button "Add note" at bounding box center [1024, 234] width 46 height 17
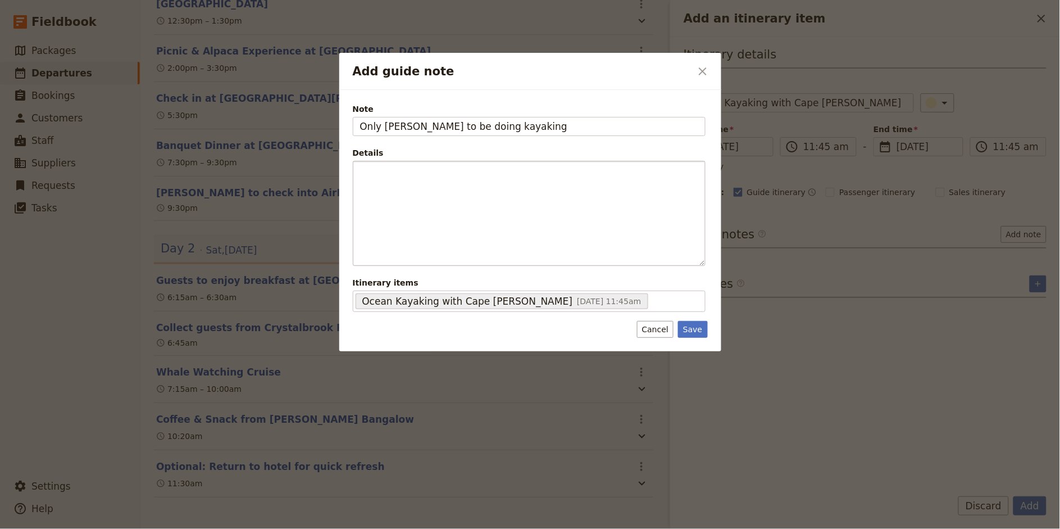
type input "Only [PERSON_NAME] to be doing kayaking"
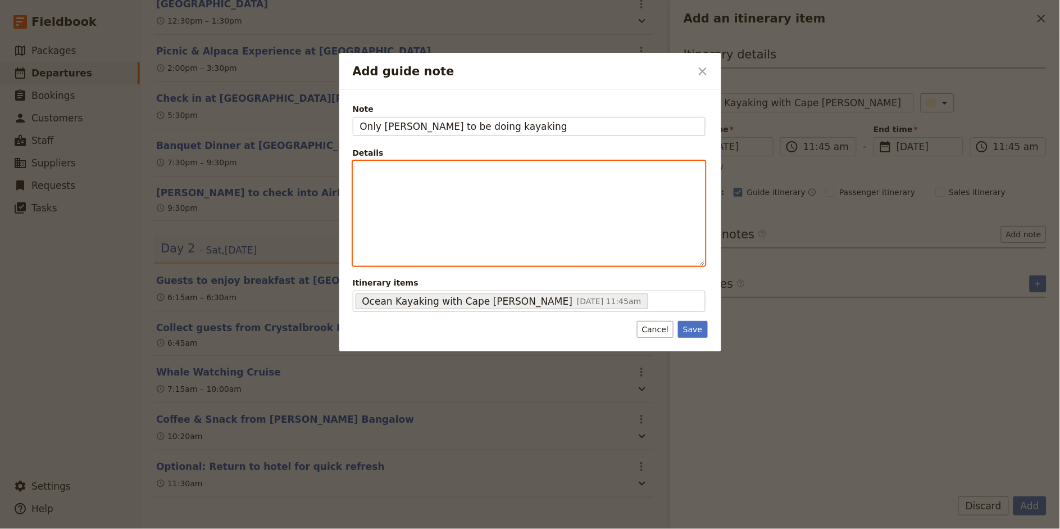
click at [537, 190] on div "Add guide note" at bounding box center [529, 213] width 352 height 104
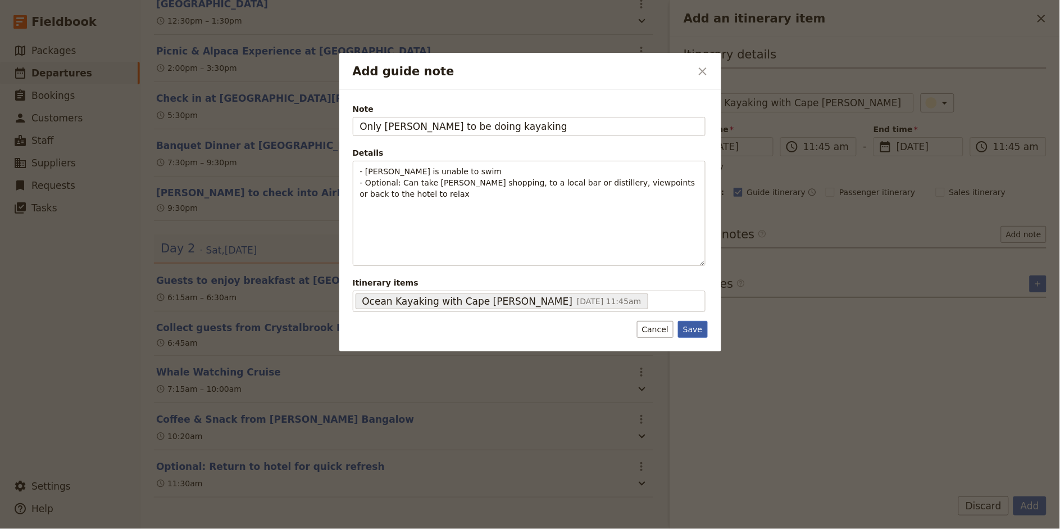
click at [694, 334] on button "Save" at bounding box center [692, 329] width 29 height 17
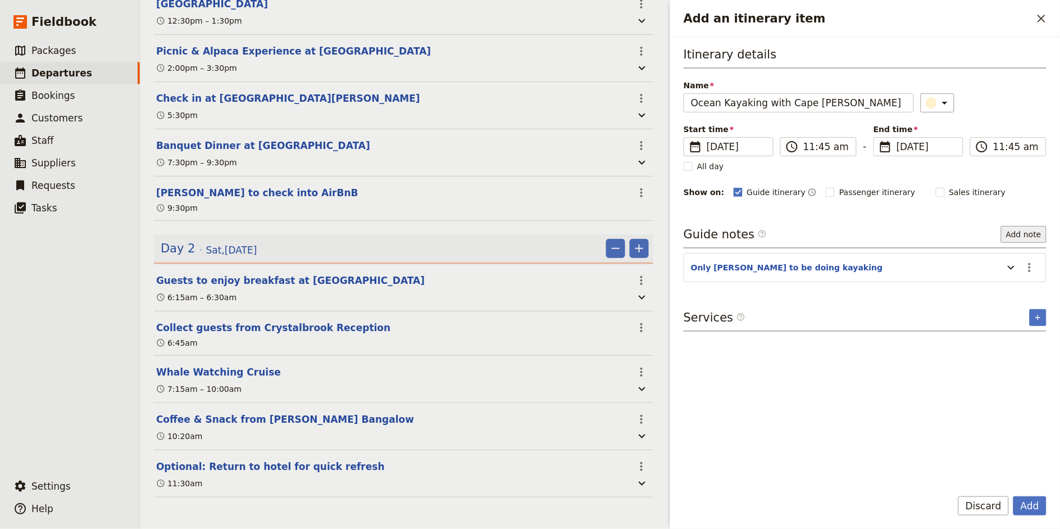
click at [954, 237] on button "Add note" at bounding box center [1024, 234] width 46 height 17
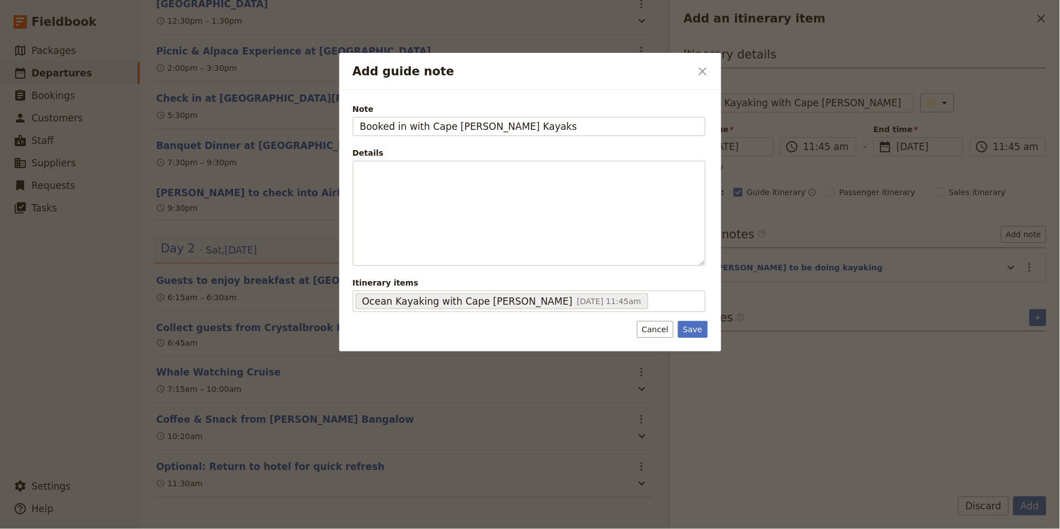
type input "Booked in with Cape [PERSON_NAME] Kayaks"
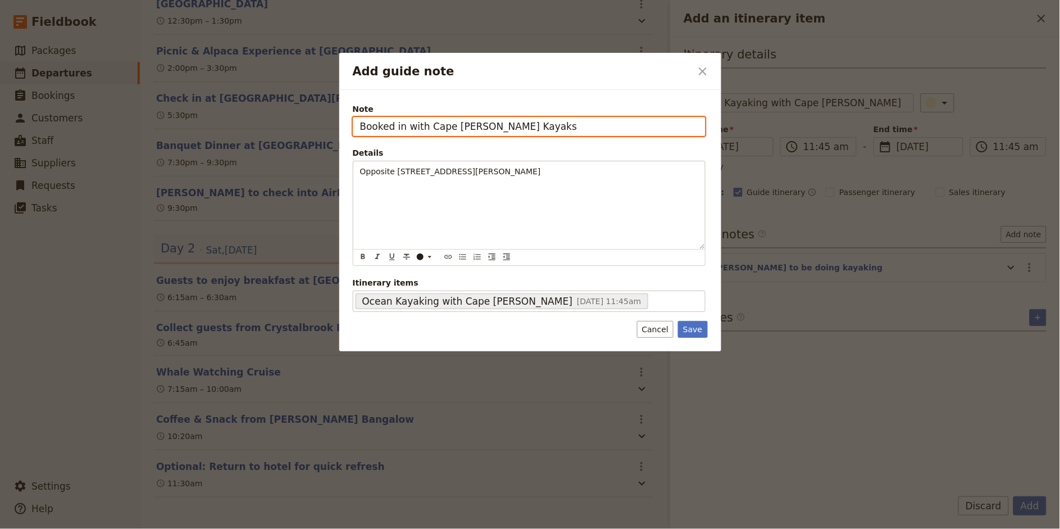
click at [364, 126] on input "Booked in with Cape [PERSON_NAME] Kayaks" at bounding box center [529, 126] width 353 height 19
click at [362, 128] on input "Booked in with Cape [PERSON_NAME] Kayaks" at bounding box center [529, 126] width 353 height 19
type input "1pax Booked in with Cape [PERSON_NAME] Kayaks"
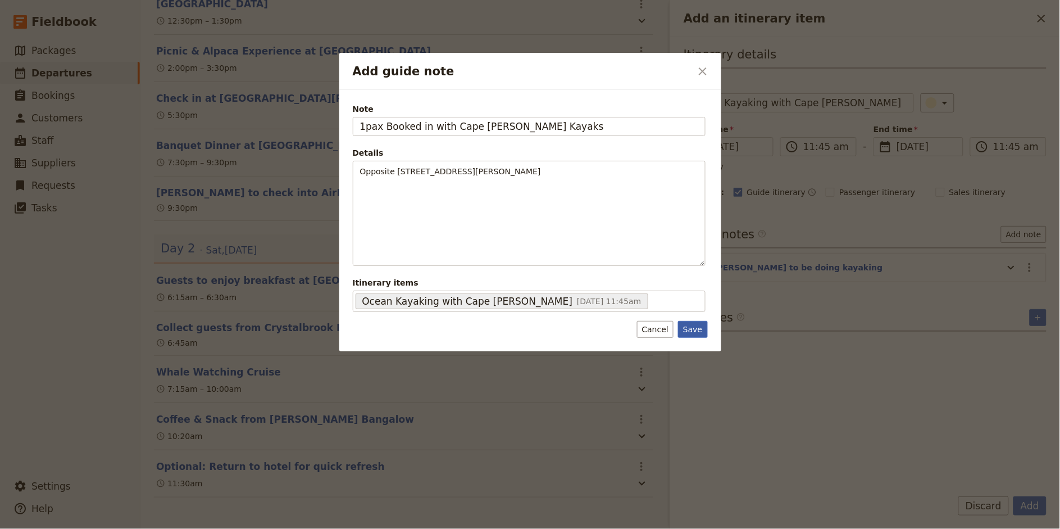
click at [699, 328] on button "Save" at bounding box center [692, 329] width 29 height 17
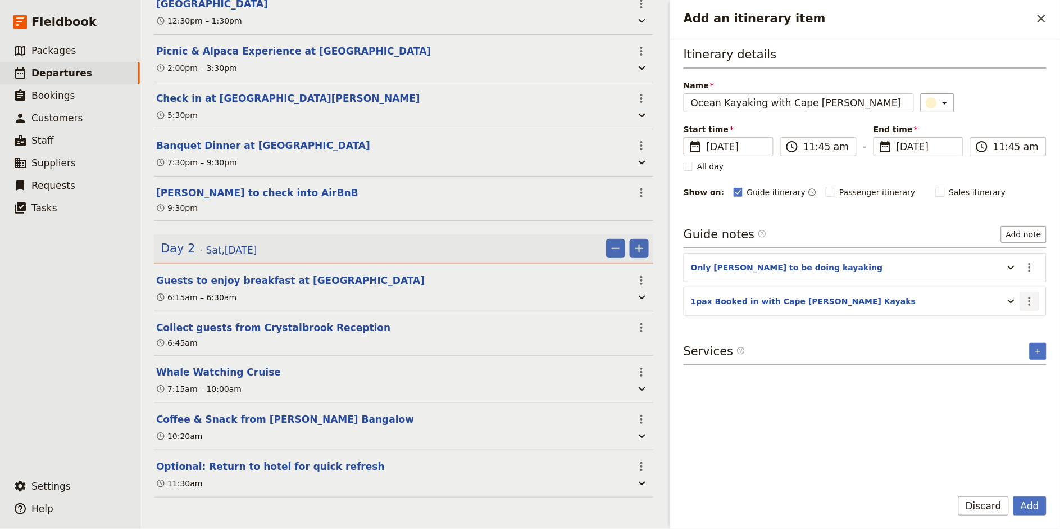
click at [954, 304] on icon "Actions" at bounding box center [1029, 300] width 13 height 13
click at [954, 323] on span "Edit note" at bounding box center [1006, 325] width 52 height 11
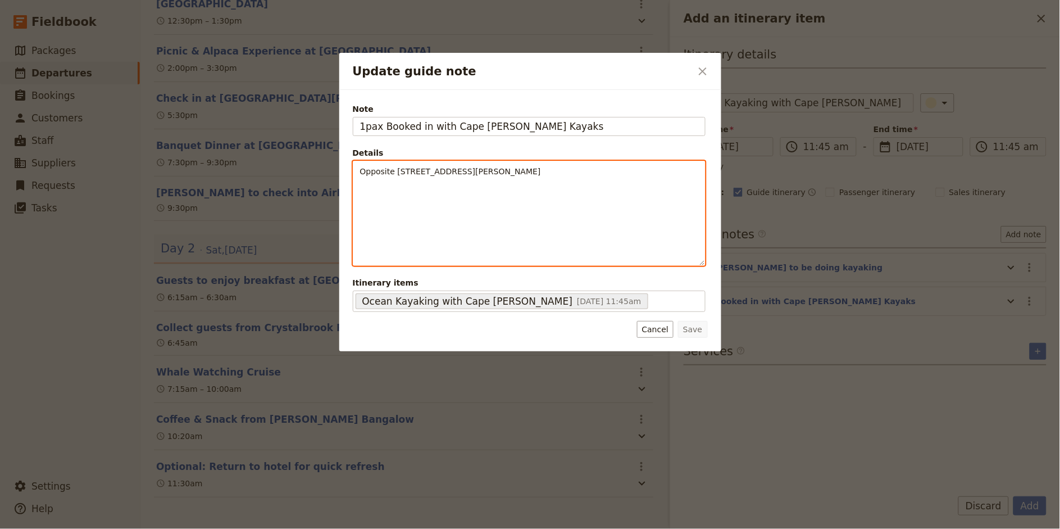
click at [475, 171] on p "Opposite [STREET_ADDRESS][PERSON_NAME]" at bounding box center [529, 171] width 338 height 11
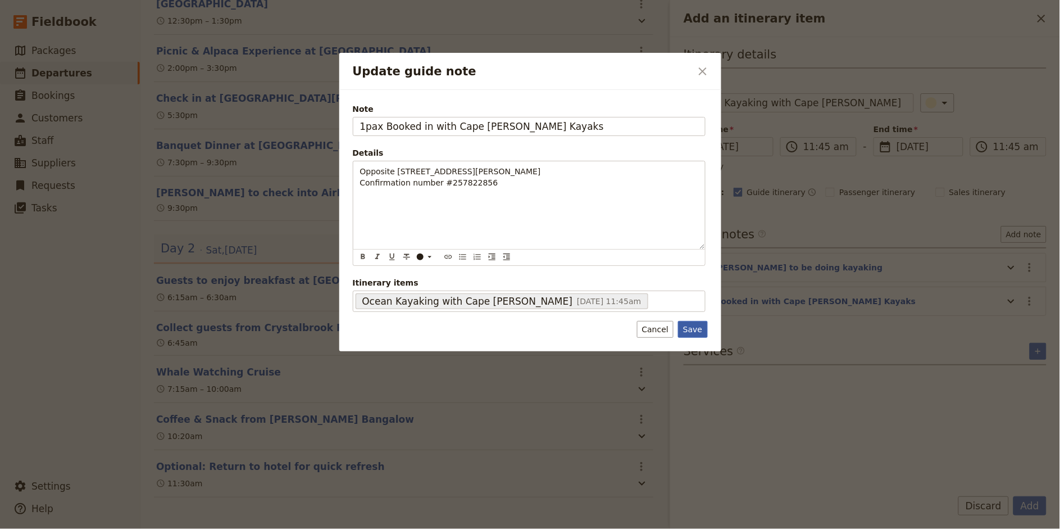
click at [703, 333] on button "Save" at bounding box center [692, 329] width 29 height 17
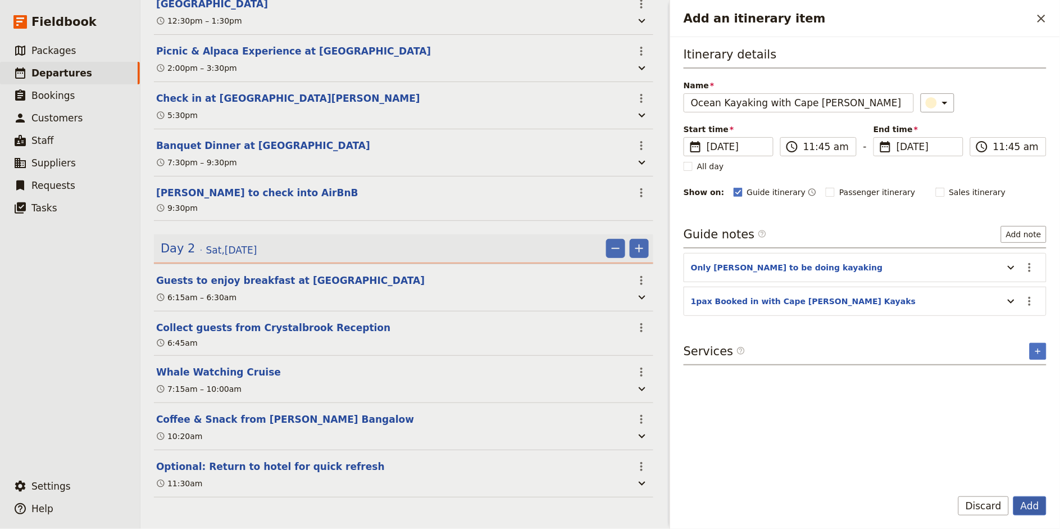
click at [954, 475] on button "Add" at bounding box center [1029, 505] width 33 height 19
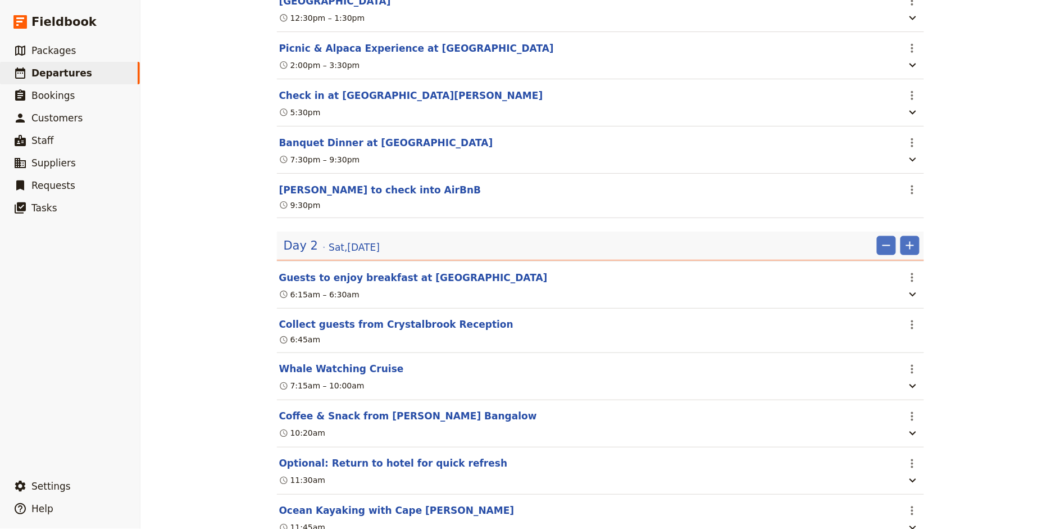
scroll to position [408, 0]
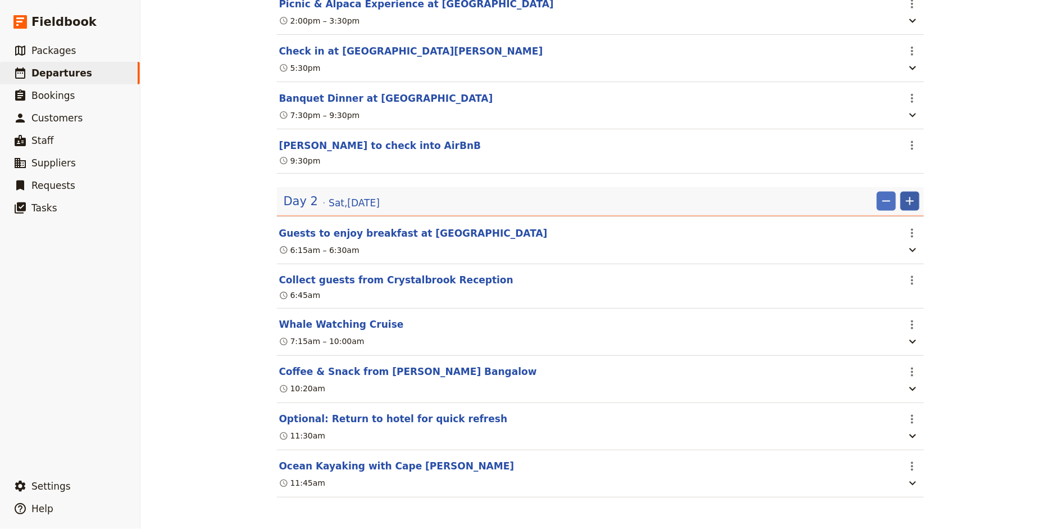
click at [915, 200] on icon "Add" at bounding box center [909, 200] width 13 height 13
click at [894, 226] on span "Add itinerary item" at bounding box center [876, 224] width 71 height 11
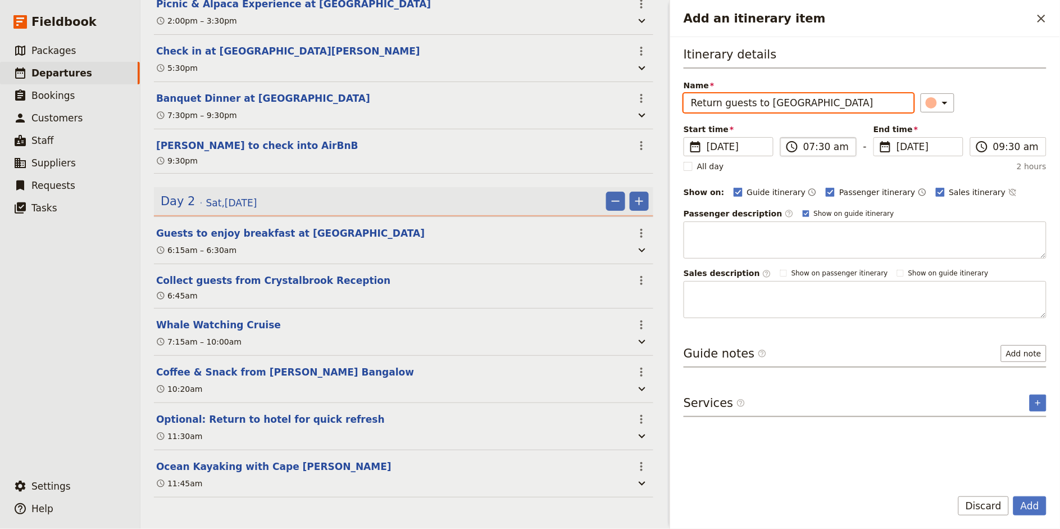
type input "Return guests to [GEOGRAPHIC_DATA]"
click at [808, 146] on input "07:30 am" at bounding box center [826, 146] width 46 height 13
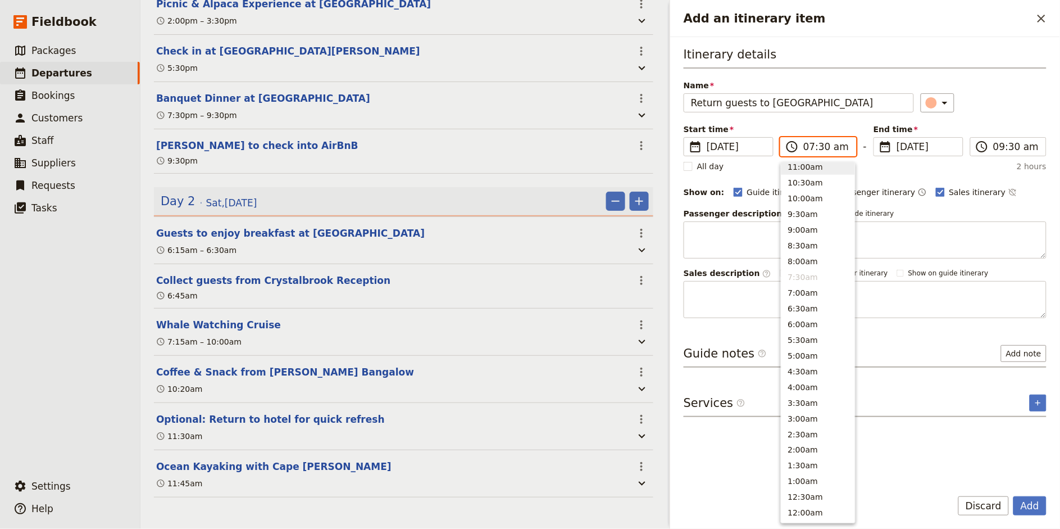
scroll to position [396, 0]
type input "03:30 pm"
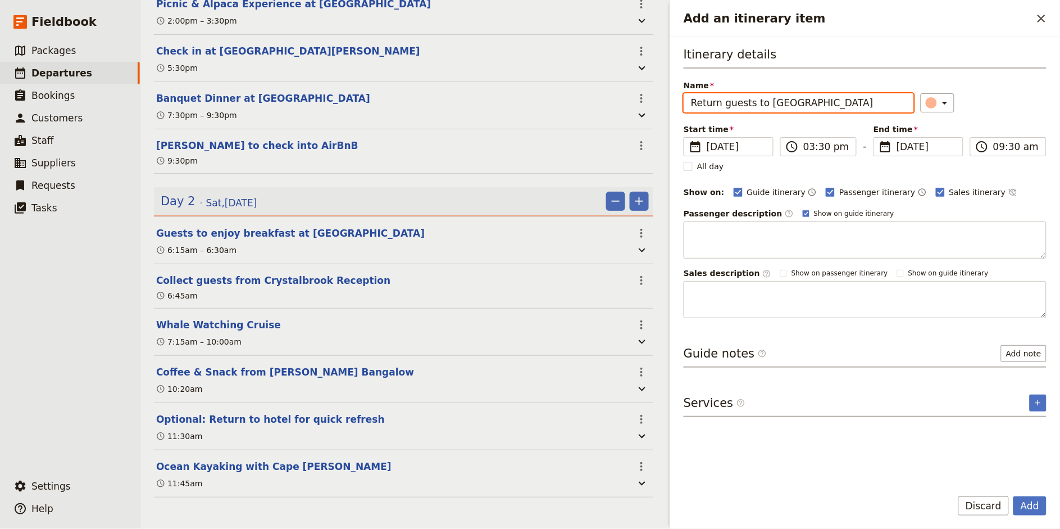
type input "03:30 pm"
click at [954, 113] on div "Itinerary details Name Return guests to [GEOGRAPHIC_DATA] ​ Start time ​ [DATE]…" at bounding box center [865, 182] width 363 height 272
click at [849, 192] on span "Passenger itinerary" at bounding box center [877, 192] width 76 height 11
click at [826, 187] on input "Passenger itinerary" at bounding box center [825, 186] width 1 height 1
checkbox input "false"
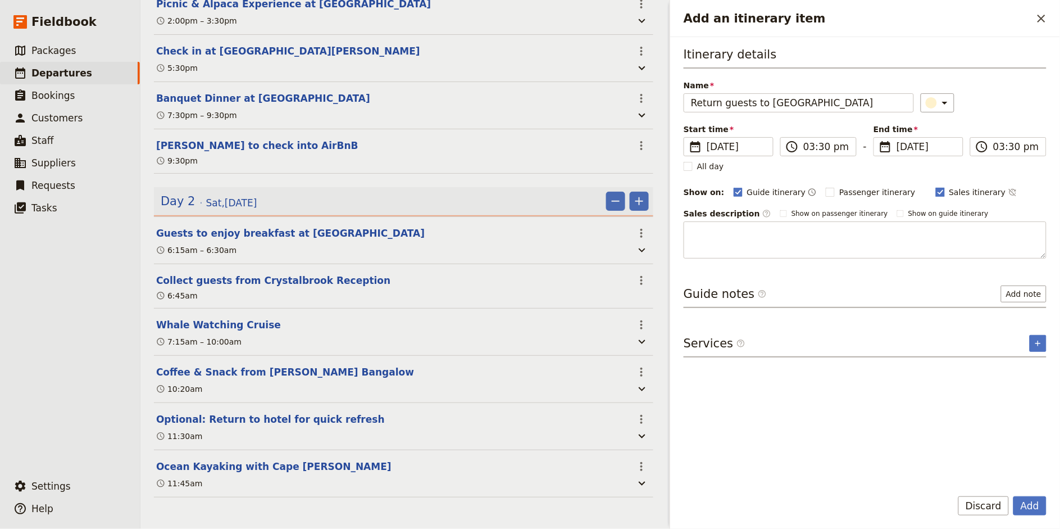
click at [949, 196] on span "Sales itinerary" at bounding box center [977, 192] width 57 height 11
click at [936, 187] on input "Sales itinerary" at bounding box center [935, 186] width 1 height 1
checkbox input "false"
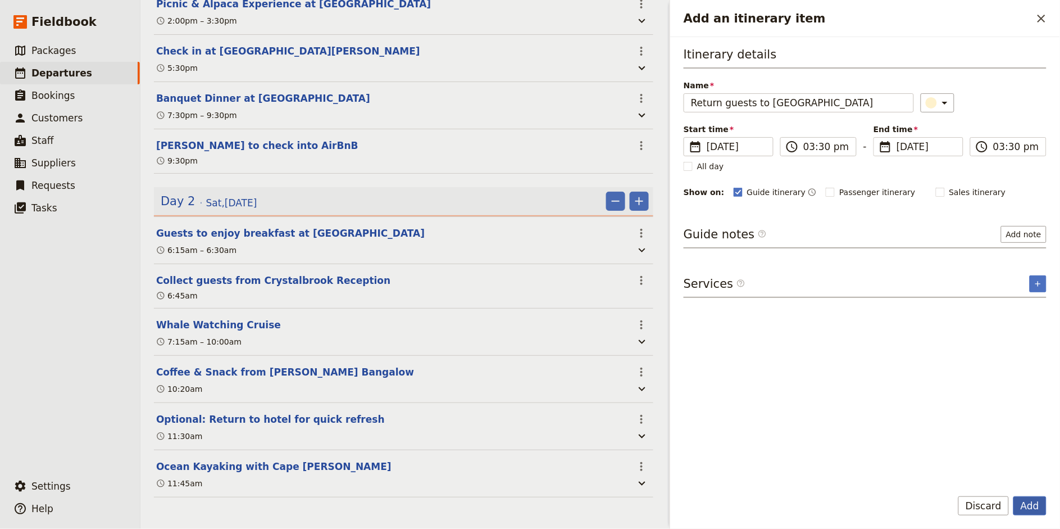
click at [954, 475] on button "Add" at bounding box center [1029, 505] width 33 height 19
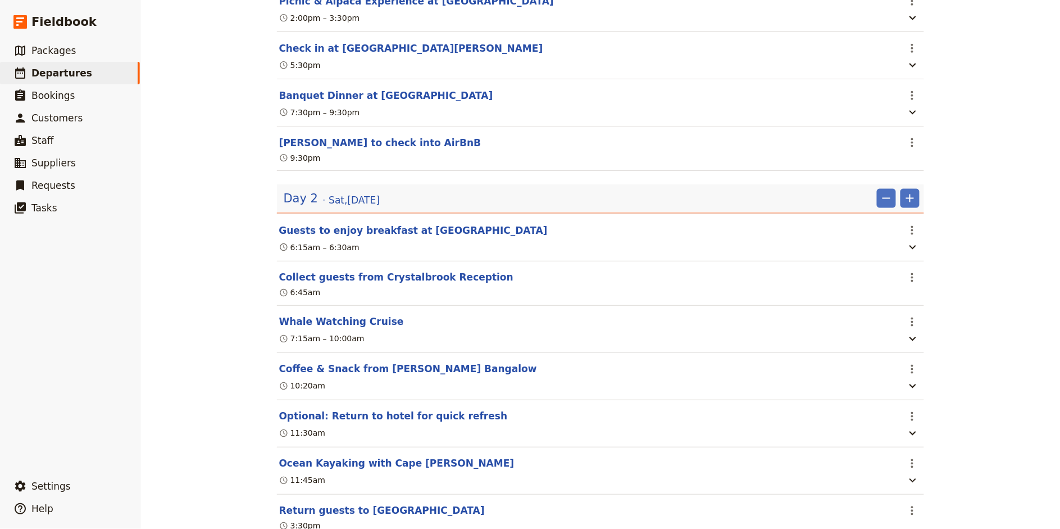
scroll to position [453, 0]
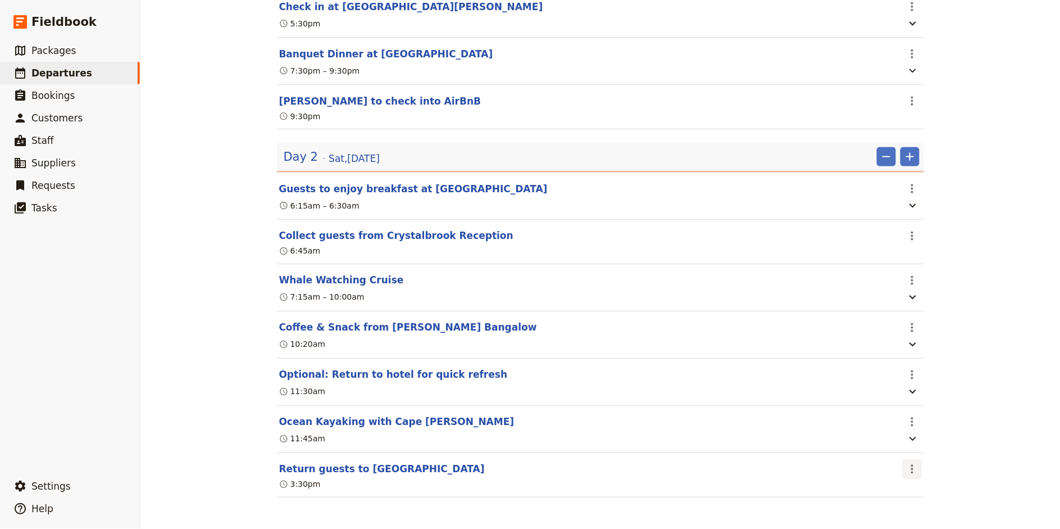
click at [916, 467] on icon "Actions" at bounding box center [912, 468] width 13 height 13
click at [921, 475] on span "Edit this itinerary item" at bounding box center [954, 493] width 88 height 11
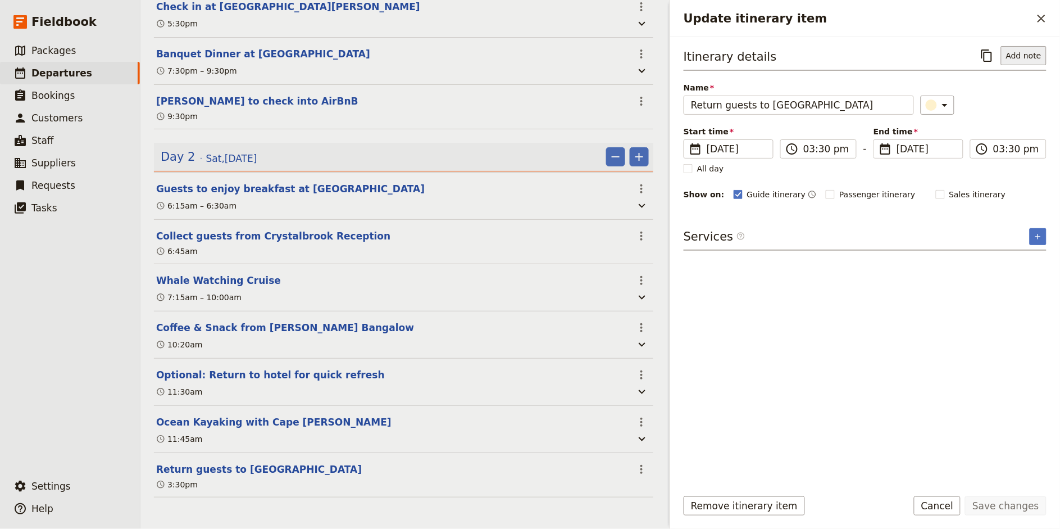
click at [954, 52] on button "Add note" at bounding box center [1024, 55] width 46 height 19
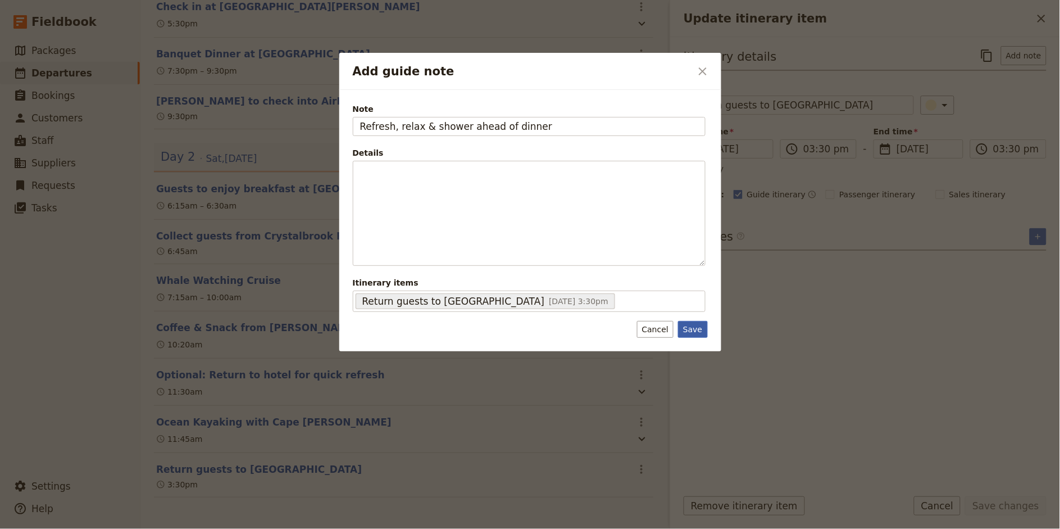
type input "Refresh, relax & shower ahead of dinner"
click at [701, 331] on button "Save" at bounding box center [692, 329] width 29 height 17
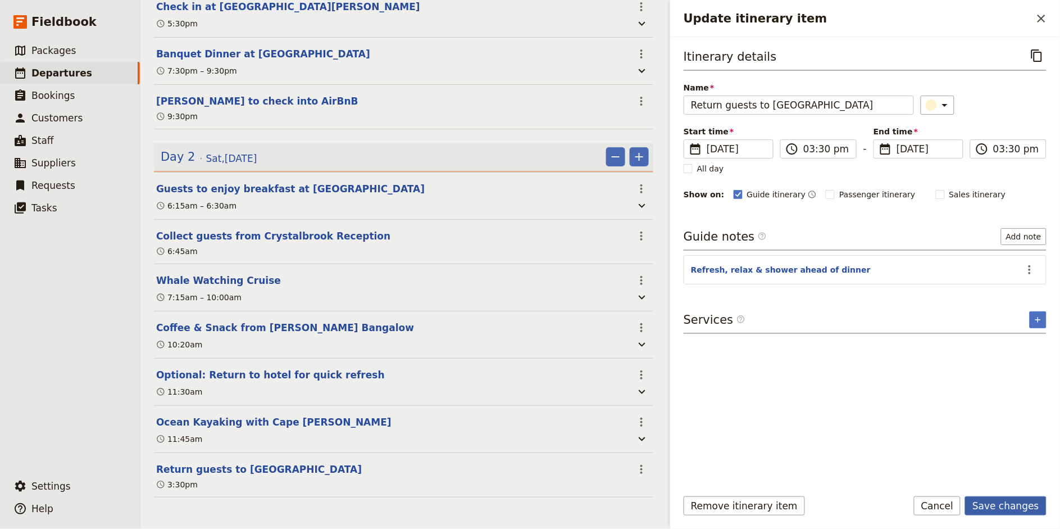
click at [954, 475] on button "Save changes" at bounding box center [1005, 505] width 81 height 19
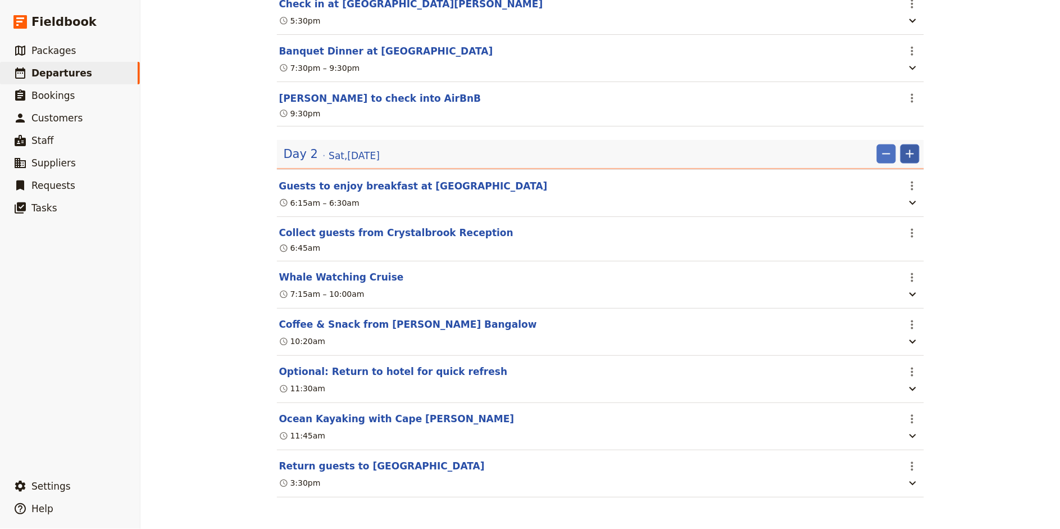
click at [913, 158] on icon "Add" at bounding box center [909, 153] width 13 height 13
click at [890, 181] on span "Add itinerary item" at bounding box center [876, 179] width 71 height 11
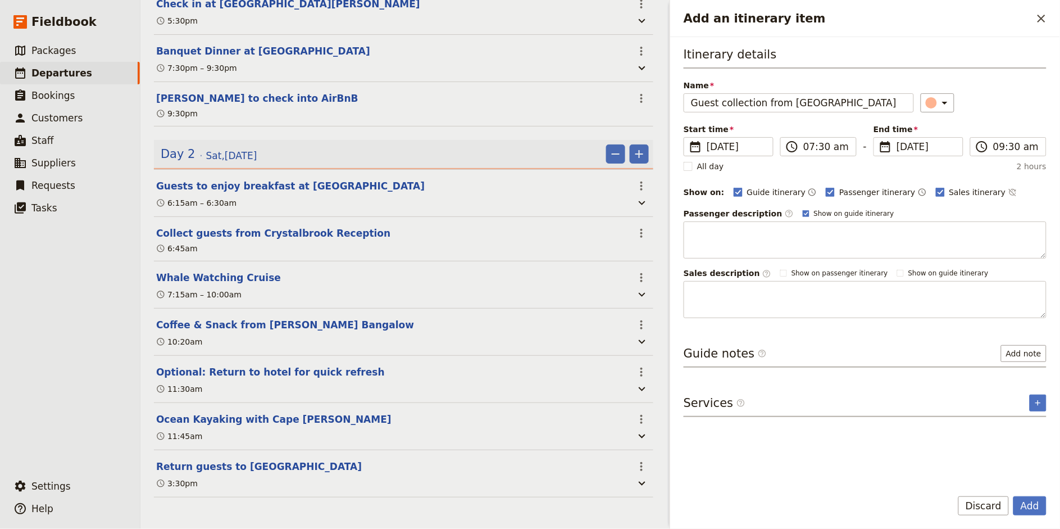
type input "Guest collection from [GEOGRAPHIC_DATA]"
click at [849, 194] on span "Passenger itinerary" at bounding box center [877, 192] width 76 height 11
click at [826, 187] on input "Passenger itinerary" at bounding box center [825, 186] width 1 height 1
checkbox input "false"
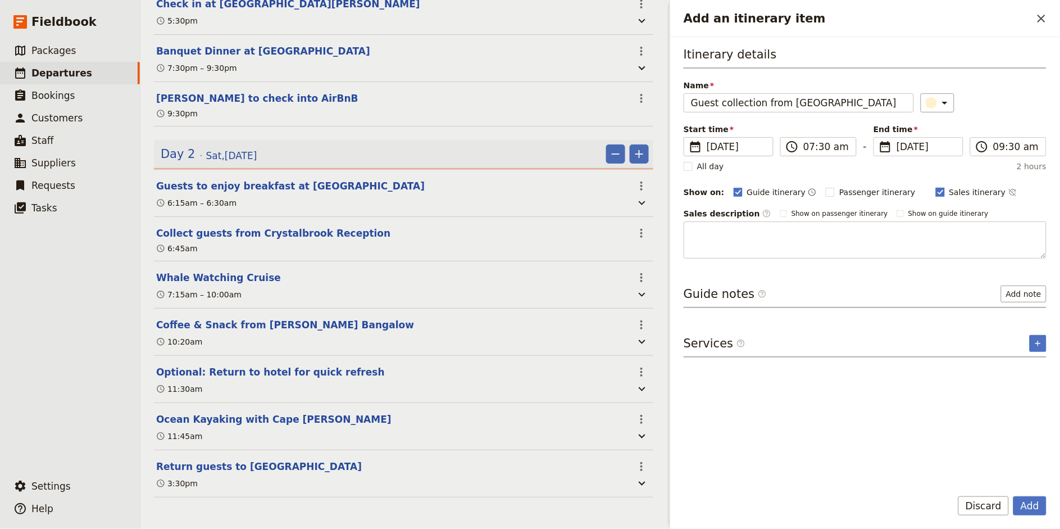
click at [949, 194] on span "Sales itinerary" at bounding box center [977, 192] width 57 height 11
click at [936, 187] on input "Sales itinerary" at bounding box center [935, 186] width 1 height 1
checkbox input "false"
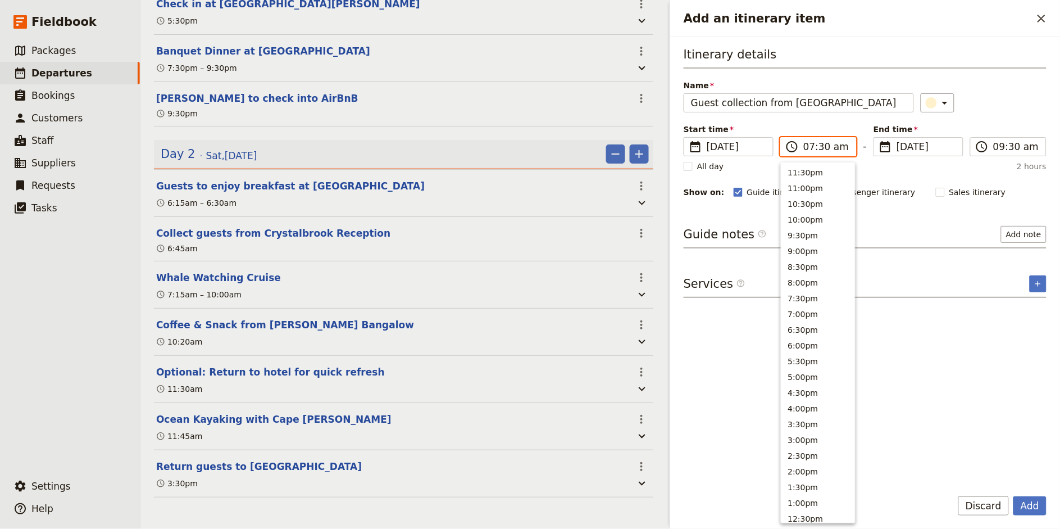
click at [807, 146] on input "07:30 am" at bounding box center [826, 146] width 46 height 13
click at [834, 147] on input "06:30 am" at bounding box center [826, 146] width 46 height 13
type input "06:30 pm"
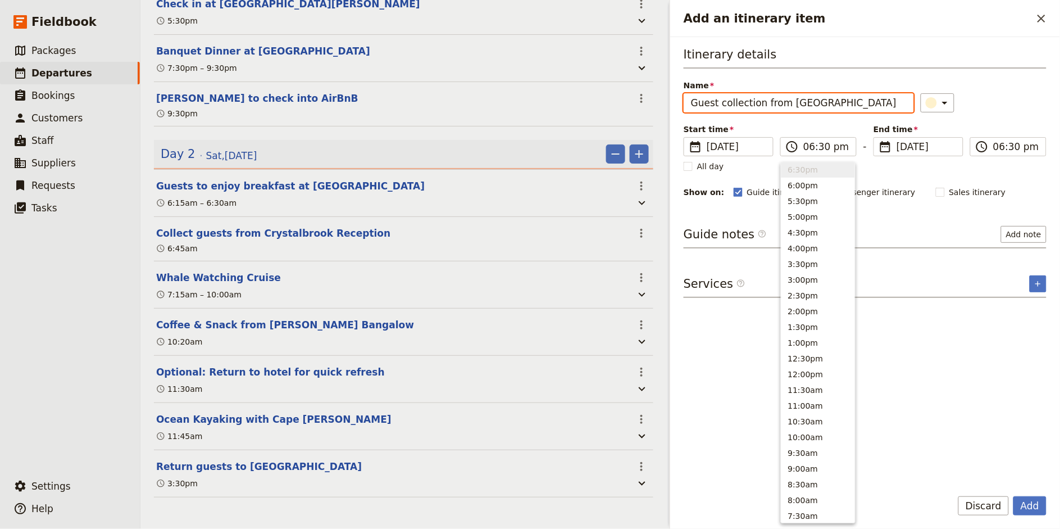
click at [954, 110] on div "​" at bounding box center [984, 102] width 126 height 19
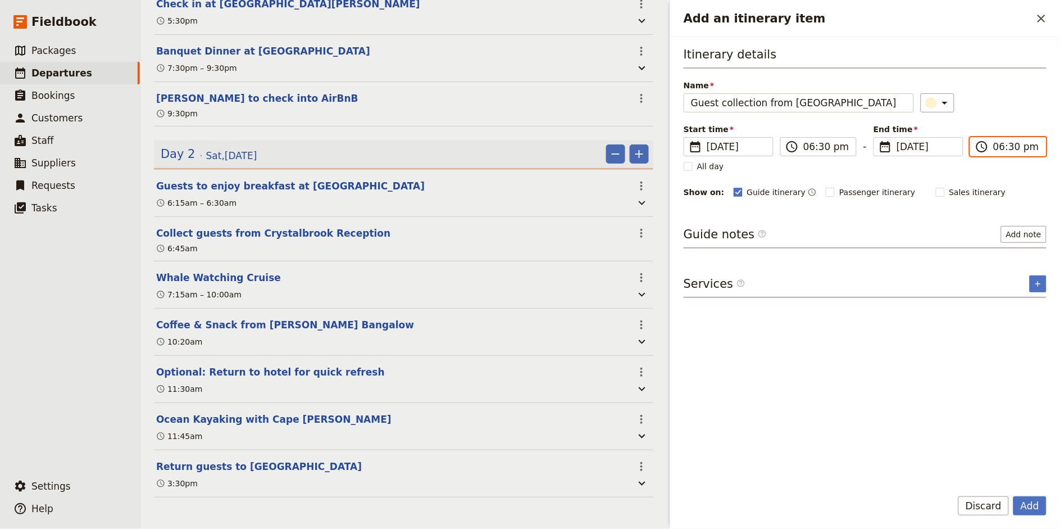
click at [954, 148] on input "06:30 pm" at bounding box center [1016, 146] width 46 height 13
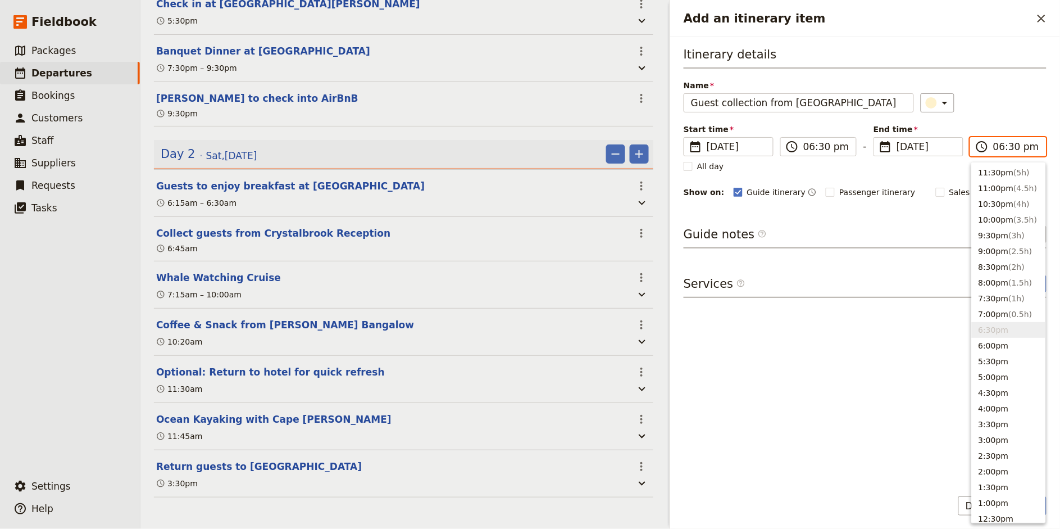
type input "08:30 pm"
click at [954, 102] on div "​" at bounding box center [984, 102] width 126 height 19
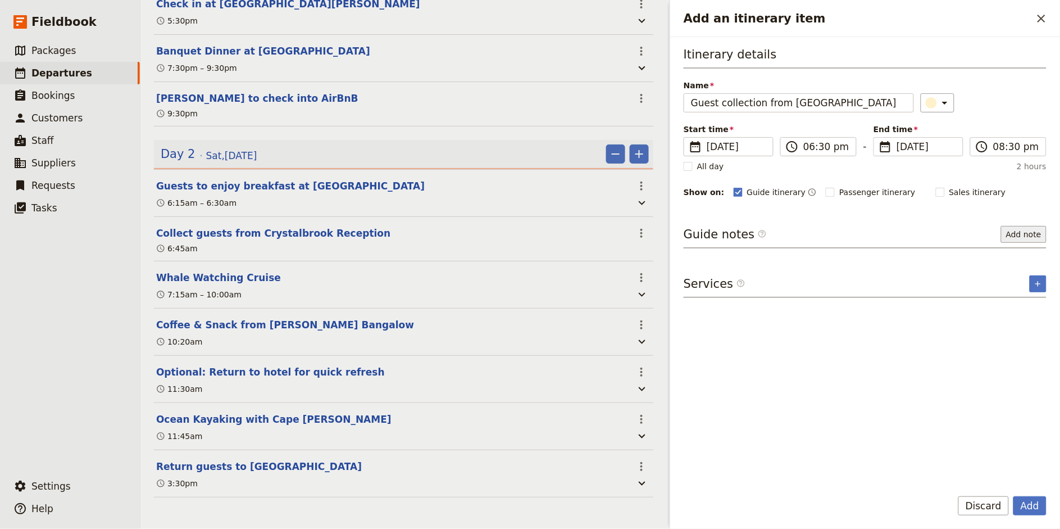
click at [954, 234] on button "Add note" at bounding box center [1024, 234] width 46 height 17
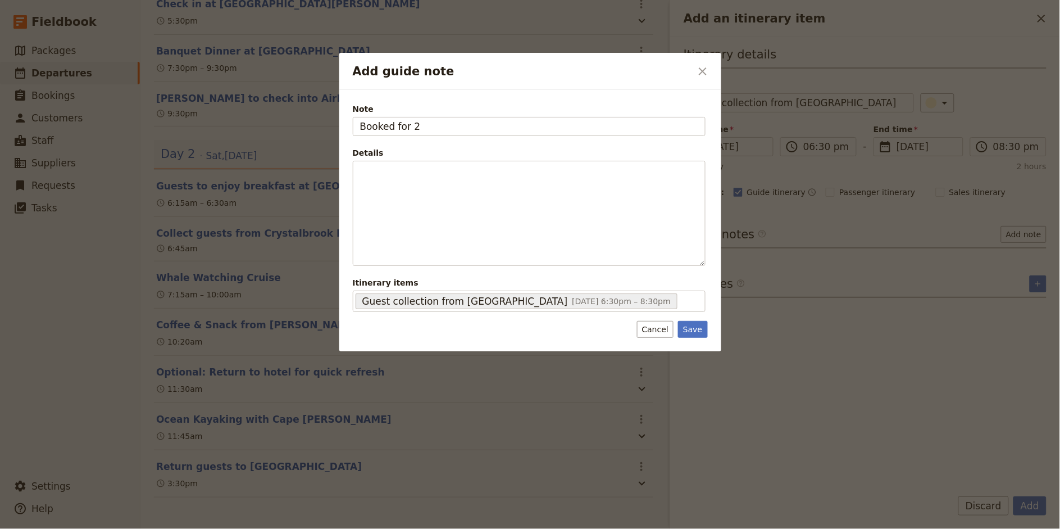
type input "Booked for 2p"
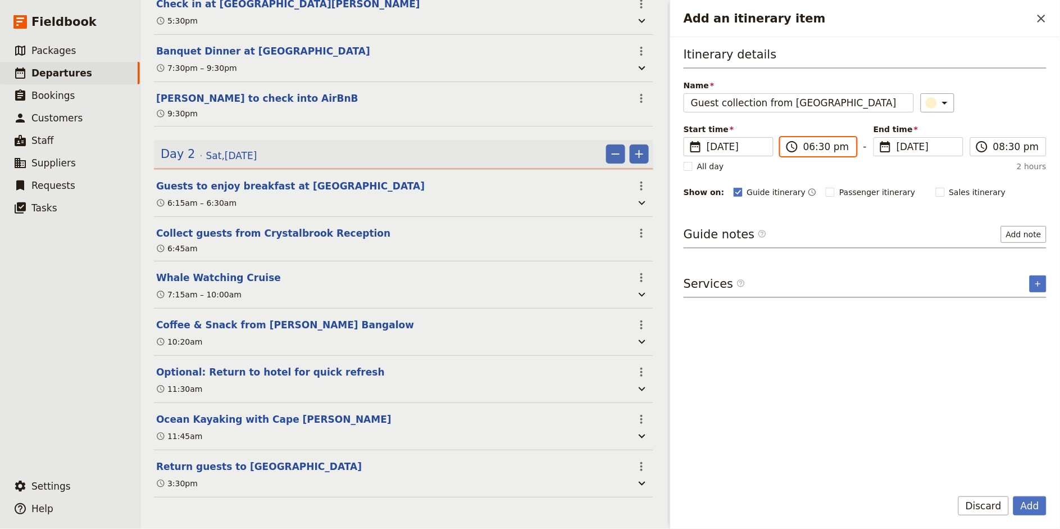
click at [826, 147] on input "06:30 pm" at bounding box center [826, 146] width 46 height 13
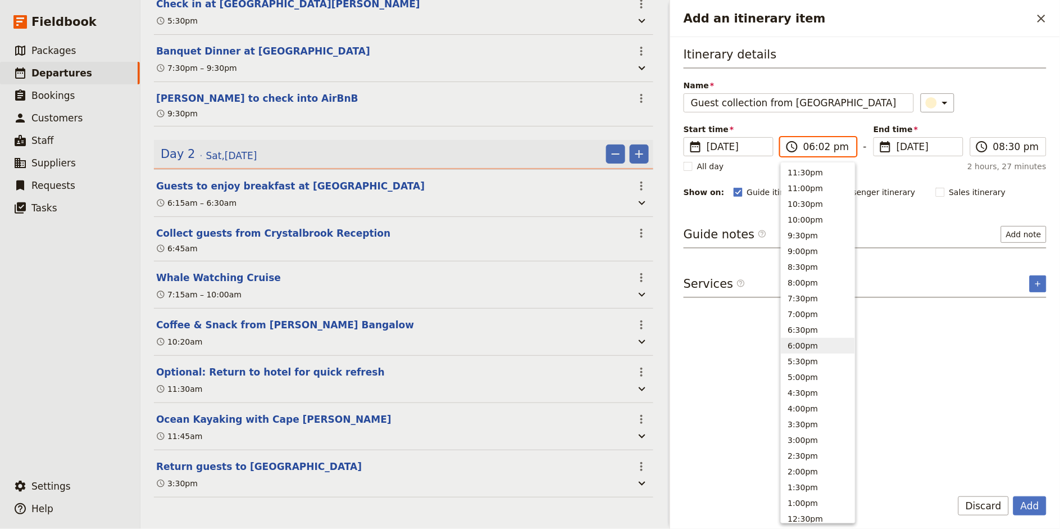
click at [826, 148] on input "06:02 pm" at bounding box center [826, 146] width 46 height 13
type input "06:15 pm"
click at [954, 126] on div "Start time ​ [DATE] [DATE] [DATE] 18:15 ​ 06:15 pm - End time ​ [DATE] [DATE] […" at bounding box center [865, 140] width 363 height 33
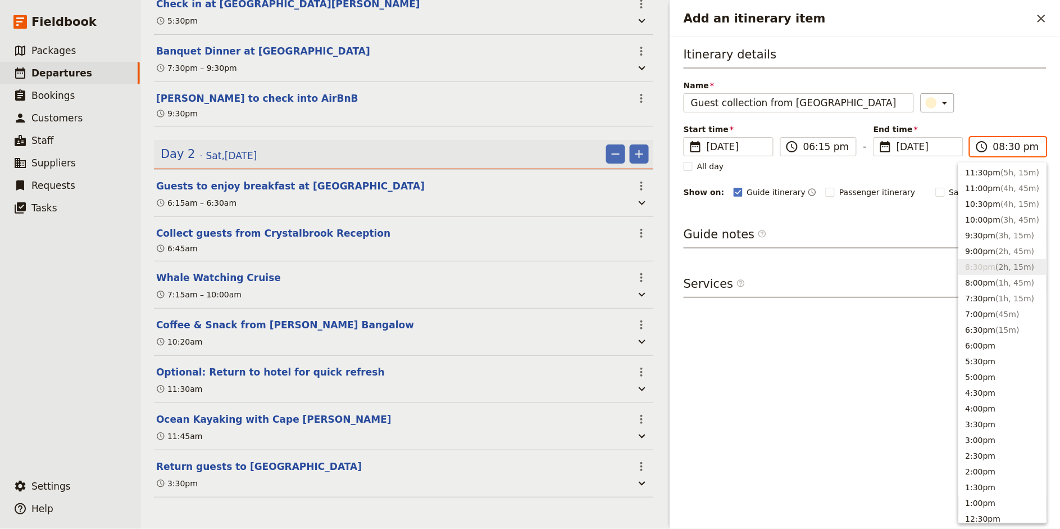
click at [954, 147] on input "08:30 pm" at bounding box center [1016, 146] width 46 height 13
click at [954, 340] on button "6:00pm" at bounding box center [1003, 346] width 88 height 16
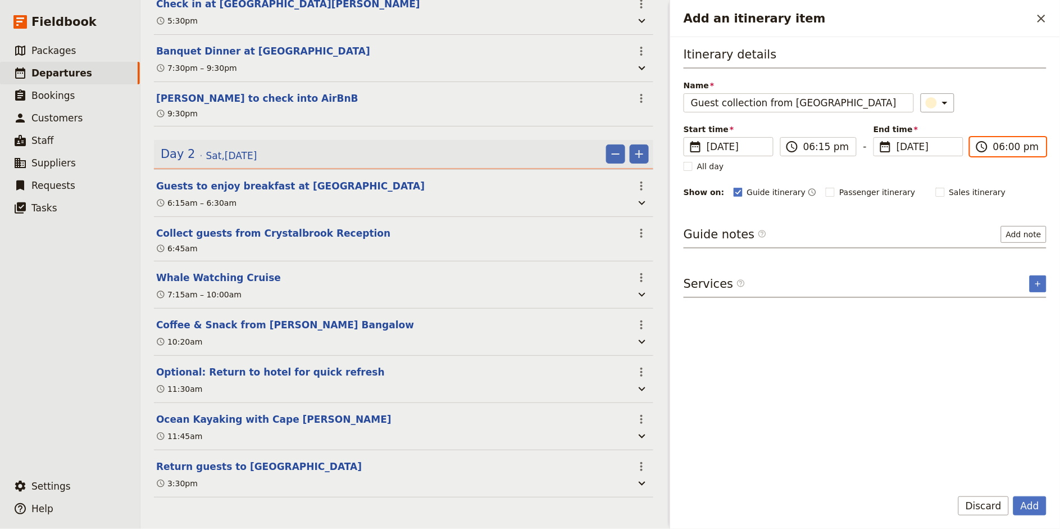
click at [954, 147] on input "06:00 pm" at bounding box center [1016, 146] width 46 height 13
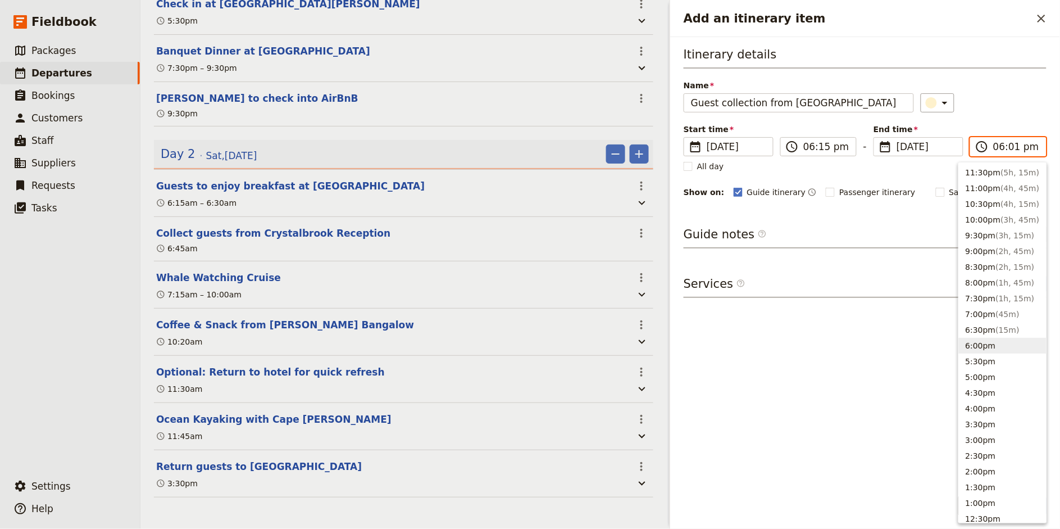
type input "06:15 pm"
click at [954, 102] on div "​" at bounding box center [984, 102] width 126 height 19
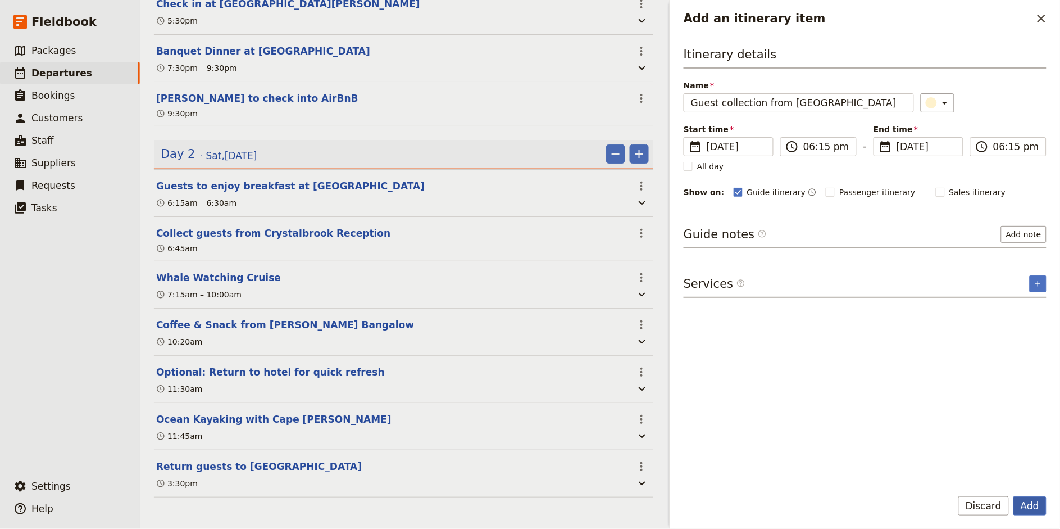
click at [954, 475] on button "Add" at bounding box center [1029, 505] width 33 height 19
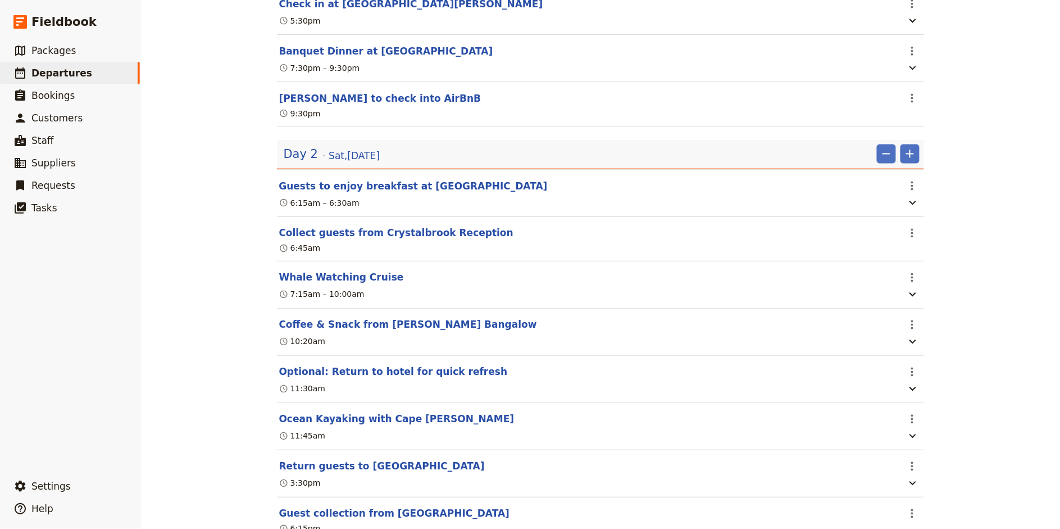
scroll to position [501, 0]
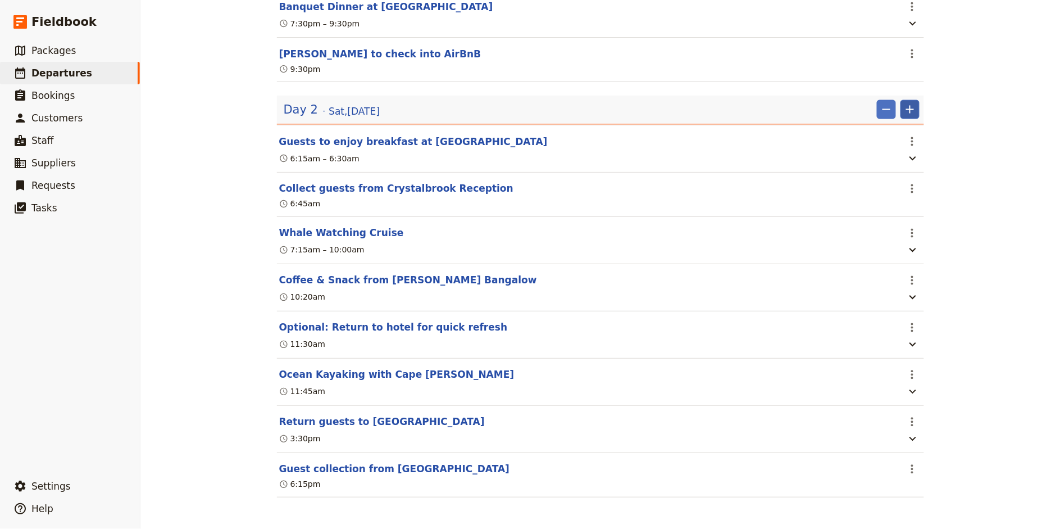
click at [914, 110] on icon "Add" at bounding box center [909, 109] width 13 height 13
click at [906, 131] on span "Add itinerary item" at bounding box center [876, 132] width 71 height 11
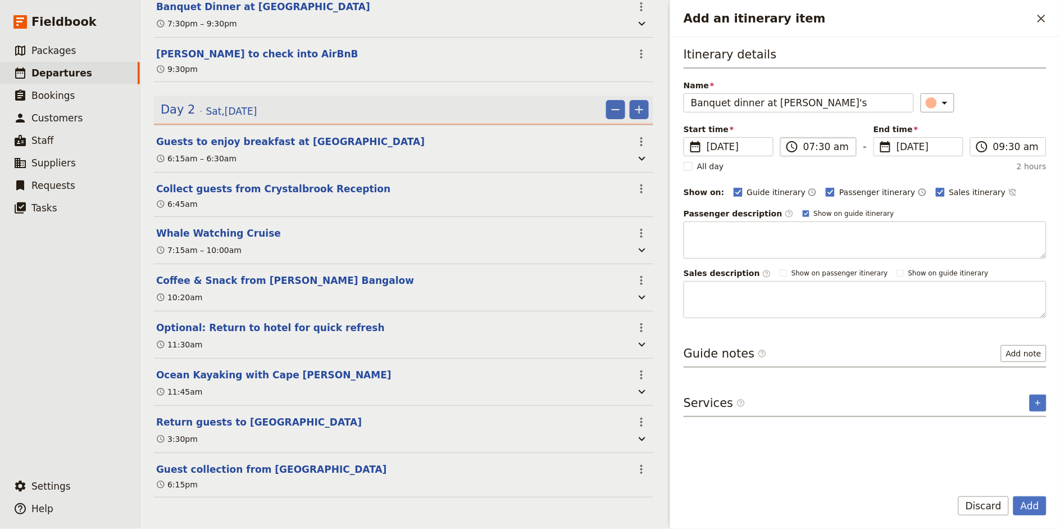
type input "Banquet dinner at [PERSON_NAME]'s"
click at [812, 144] on input "07:30 am" at bounding box center [826, 146] width 46 height 13
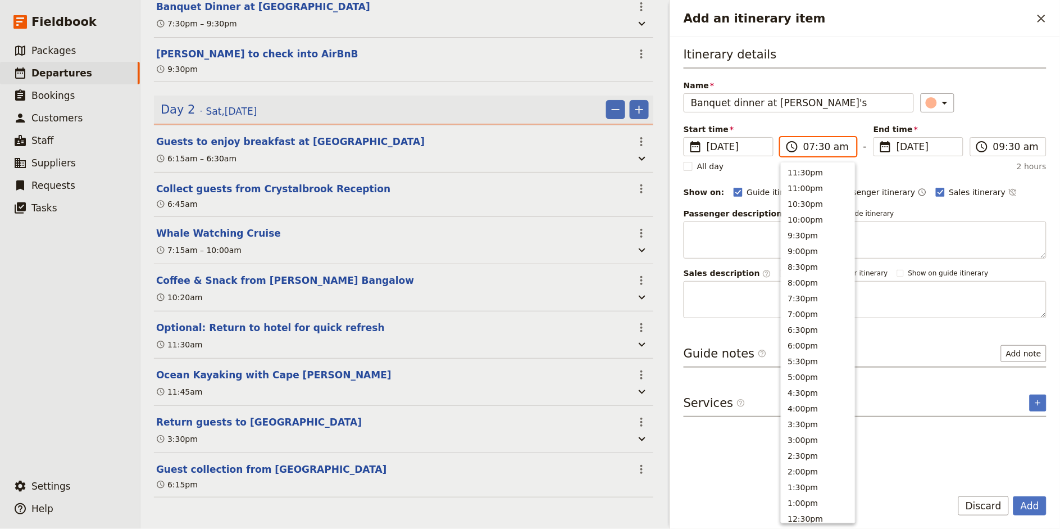
scroll to position [399, 0]
click at [840, 147] on input "06:30 am" at bounding box center [826, 146] width 46 height 13
type input "06:30 pm"
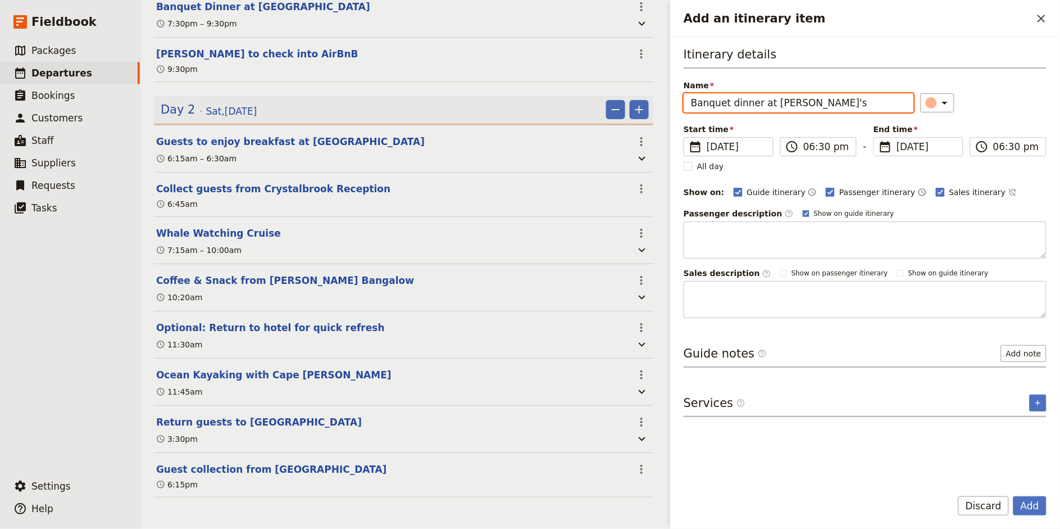
click at [954, 120] on div "Itinerary details Name Banquet dinner at [PERSON_NAME]'s ​ Start time ​ [DATE] …" at bounding box center [865, 182] width 363 height 272
click at [954, 146] on input "06:30 pm" at bounding box center [1016, 146] width 46 height 13
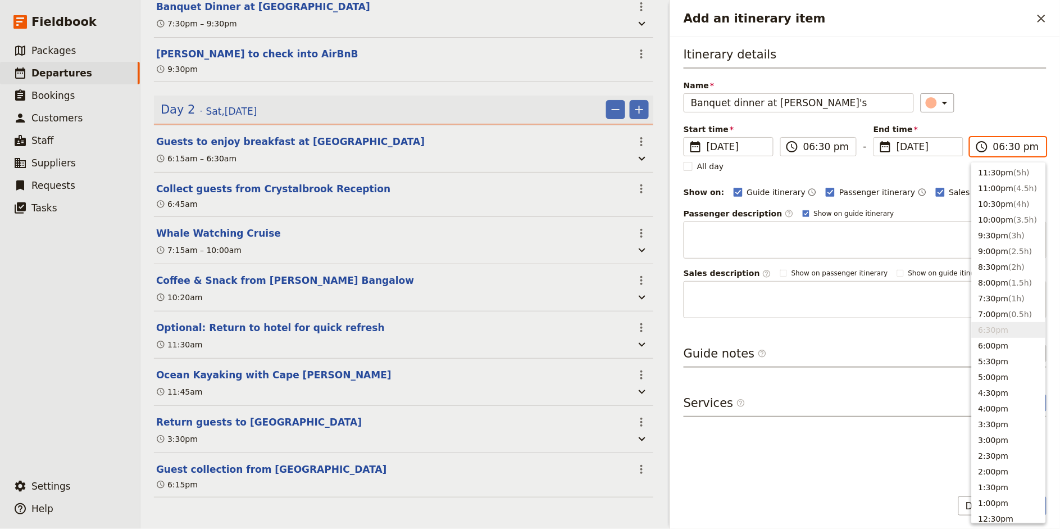
type input "08:30 pm"
click at [954, 103] on div "​" at bounding box center [984, 102] width 126 height 19
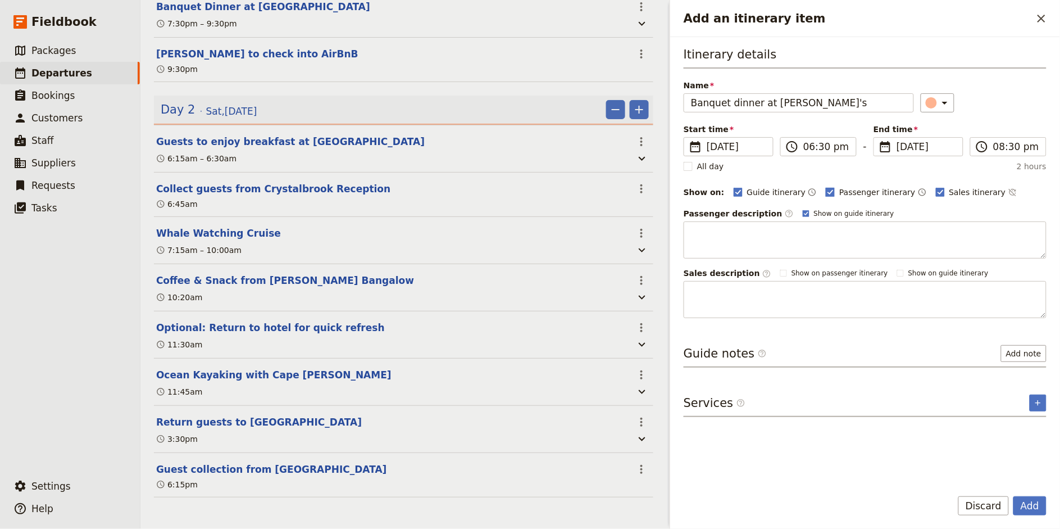
click at [839, 189] on span "Passenger itinerary" at bounding box center [877, 192] width 76 height 11
click at [826, 187] on input "Passenger itinerary" at bounding box center [825, 186] width 1 height 1
checkbox input "false"
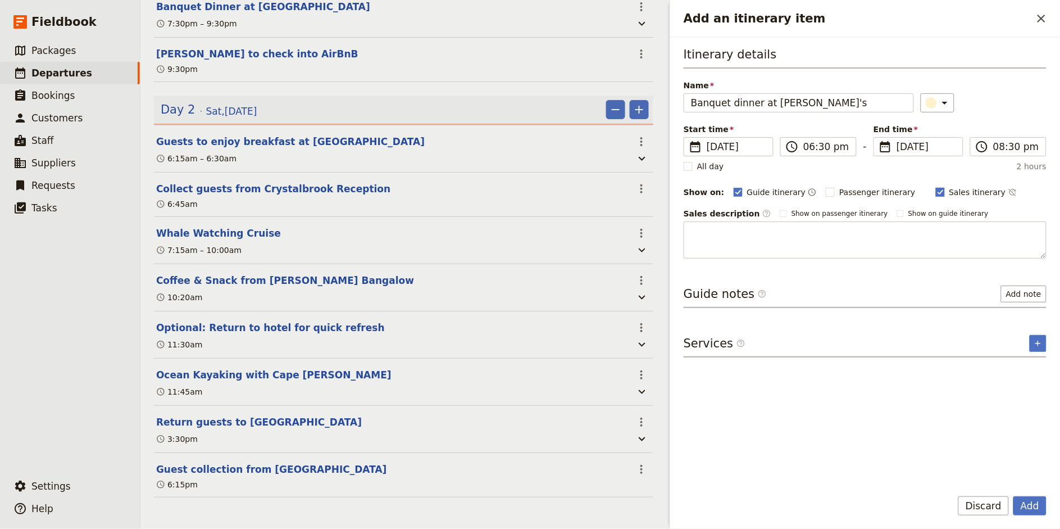
click at [949, 190] on span "Sales itinerary" at bounding box center [977, 192] width 57 height 11
click at [936, 187] on input "Sales itinerary" at bounding box center [935, 186] width 1 height 1
checkbox input "false"
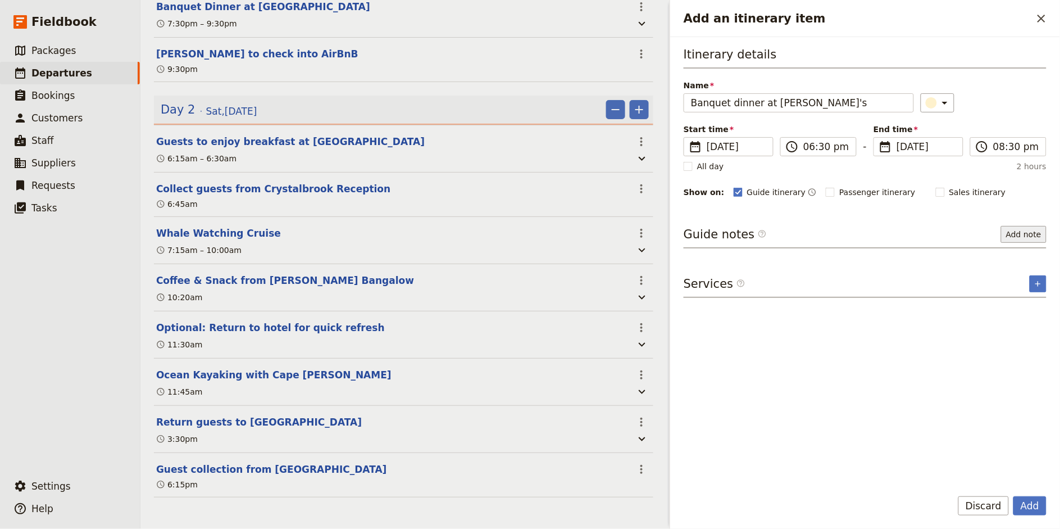
click at [954, 232] on button "Add note" at bounding box center [1024, 234] width 46 height 17
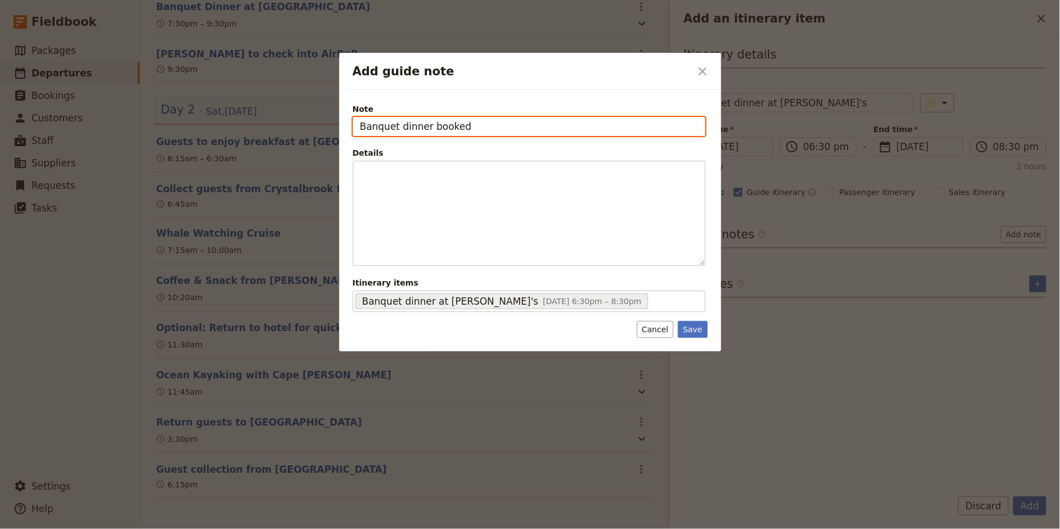
type input "Banquet dinner booked"
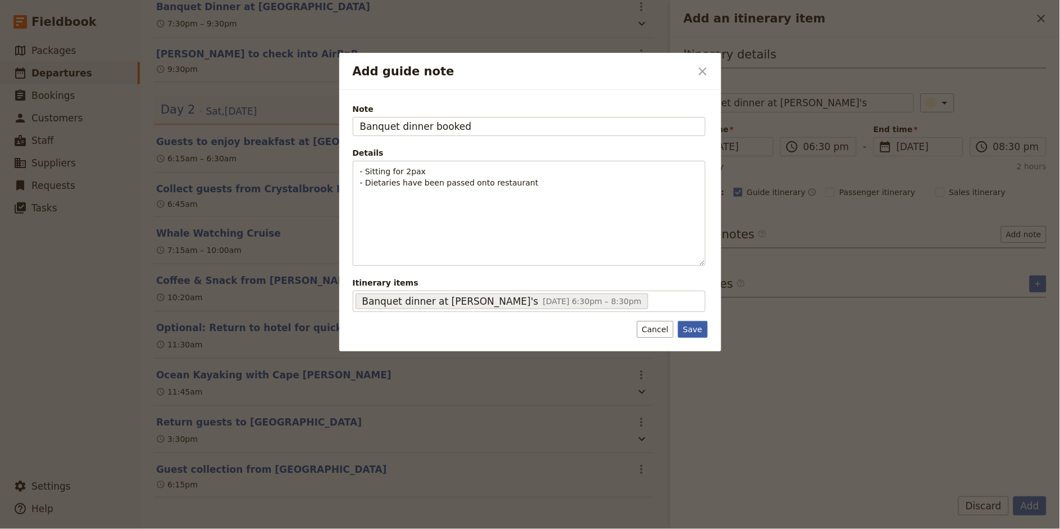
click at [693, 333] on button "Save" at bounding box center [692, 329] width 29 height 17
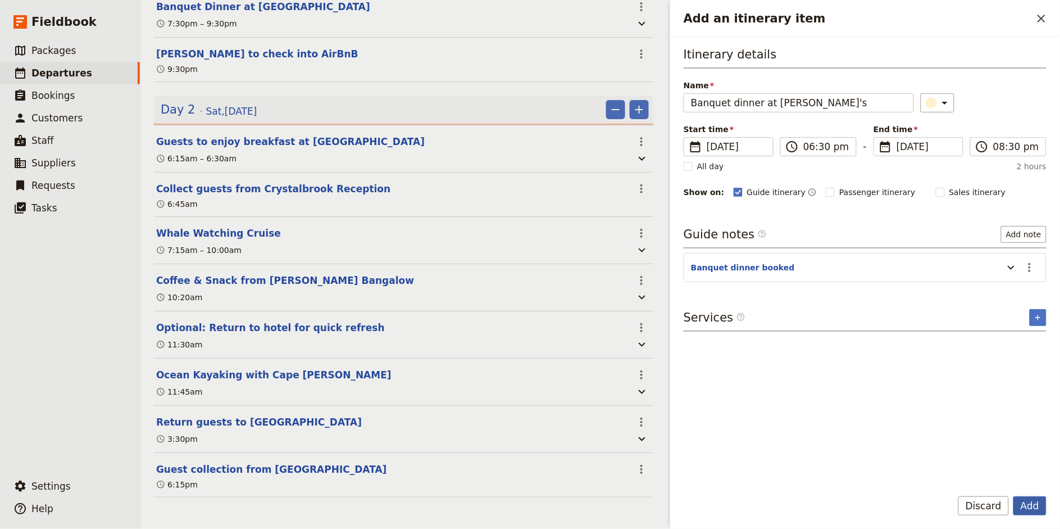
click at [954, 475] on button "Add" at bounding box center [1029, 505] width 33 height 19
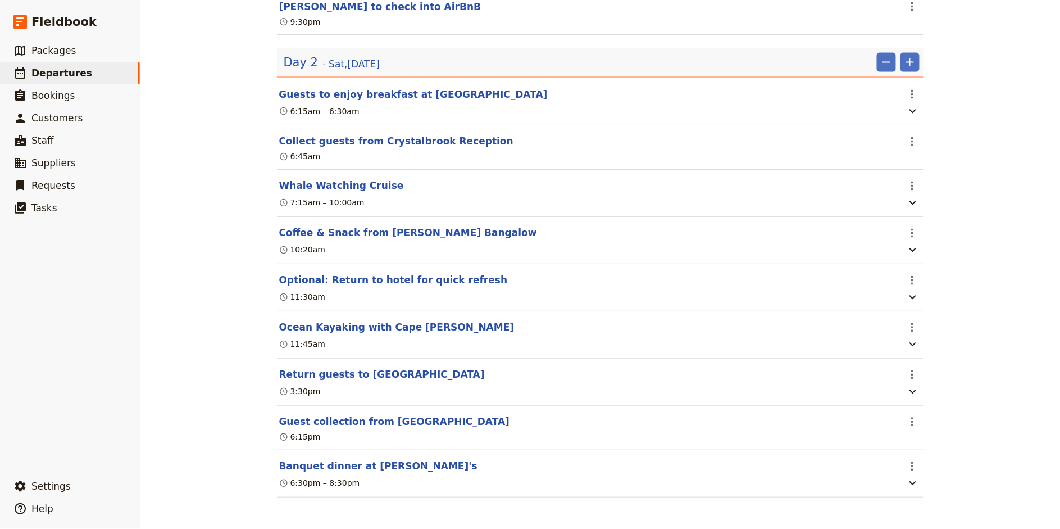
scroll to position [547, 0]
click at [916, 56] on icon "Add" at bounding box center [909, 62] width 13 height 13
click at [904, 81] on span "Add itinerary item" at bounding box center [876, 85] width 71 height 11
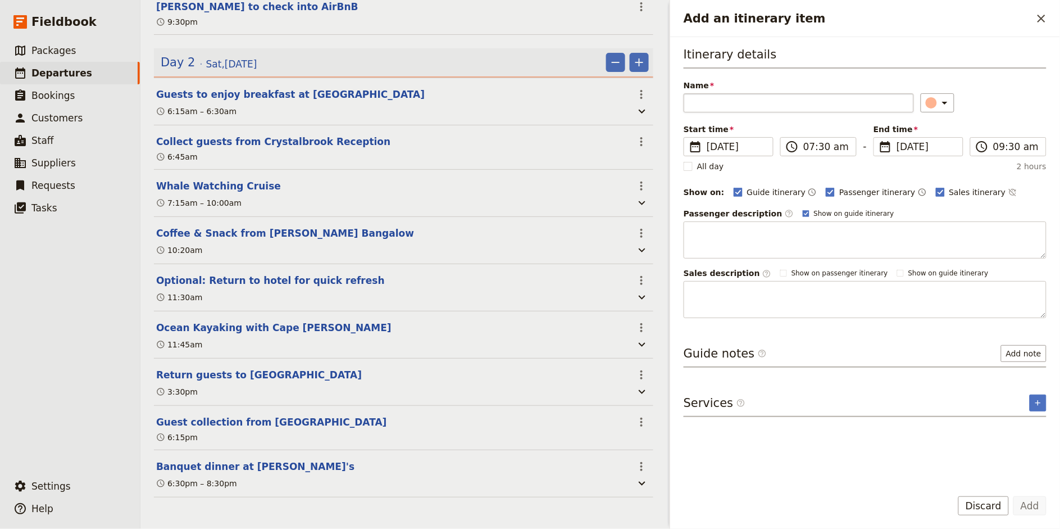
click at [781, 108] on input "Name" at bounding box center [799, 102] width 230 height 19
type input "Return guests to [GEOGRAPHIC_DATA]"
click at [810, 147] on input "07:30 am" at bounding box center [826, 146] width 46 height 13
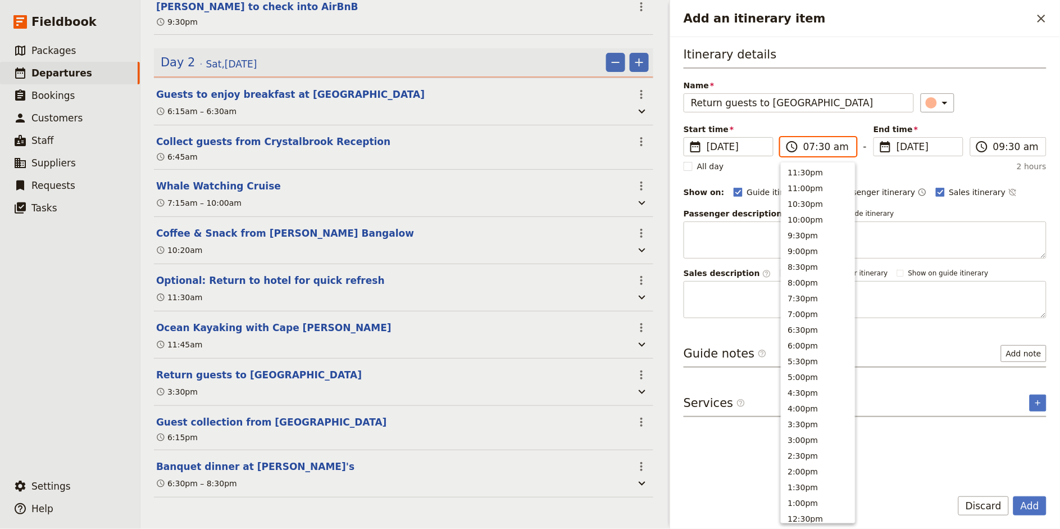
scroll to position [399, 0]
click at [817, 148] on input "09:30 am" at bounding box center [826, 146] width 46 height 13
type input "09:00 pm"
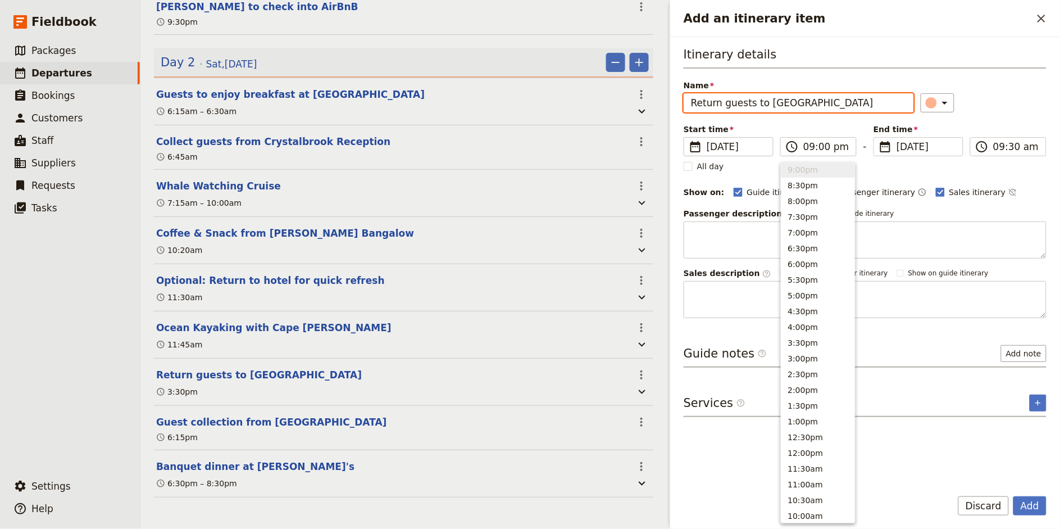
type input "09:00 pm"
click at [954, 106] on div "​" at bounding box center [984, 102] width 126 height 19
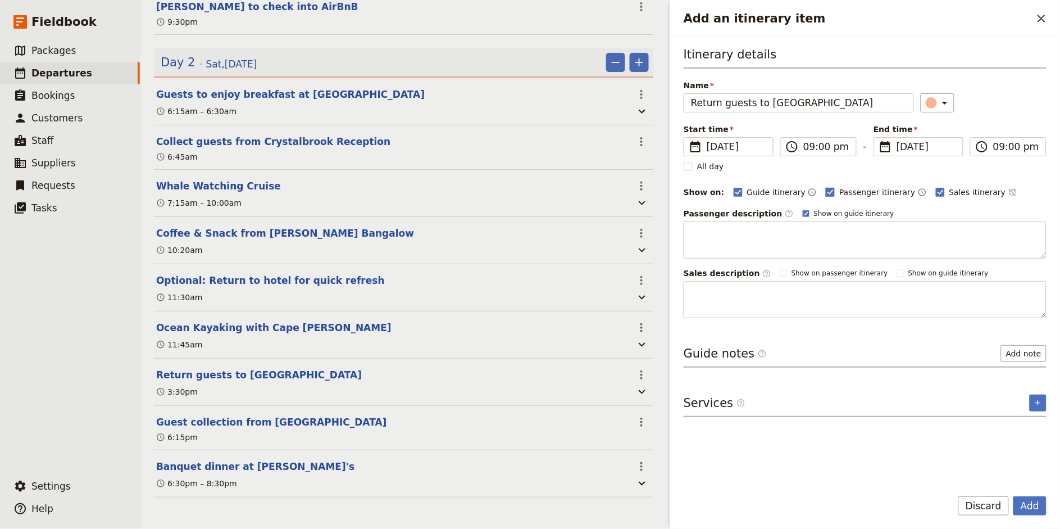
click at [866, 189] on span "Passenger itinerary" at bounding box center [877, 192] width 76 height 11
click at [826, 187] on input "Passenger itinerary" at bounding box center [825, 186] width 1 height 1
checkbox input "false"
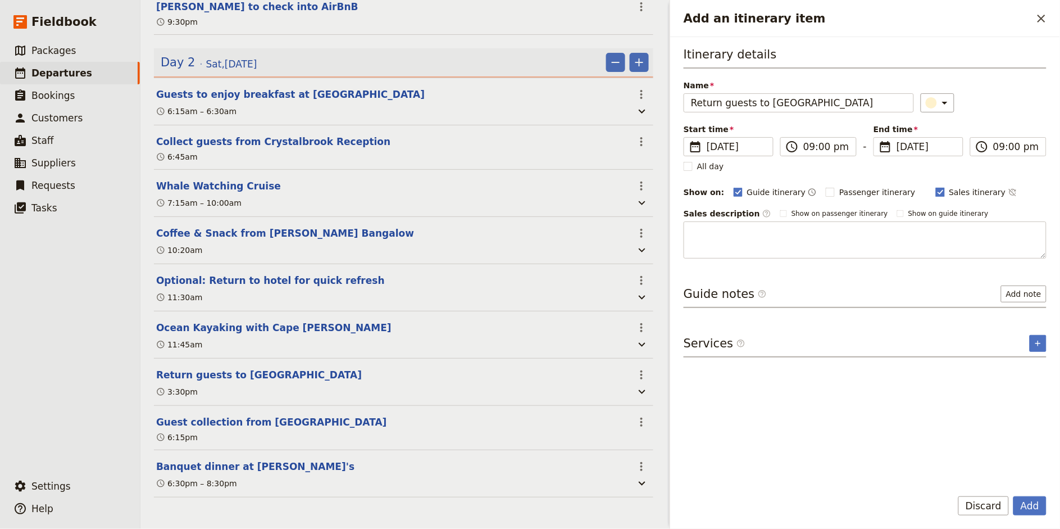
click at [936, 189] on rect "Add an itinerary item" at bounding box center [940, 192] width 8 height 8
click at [935, 187] on input "Sales itinerary" at bounding box center [935, 186] width 1 height 1
checkbox input "false"
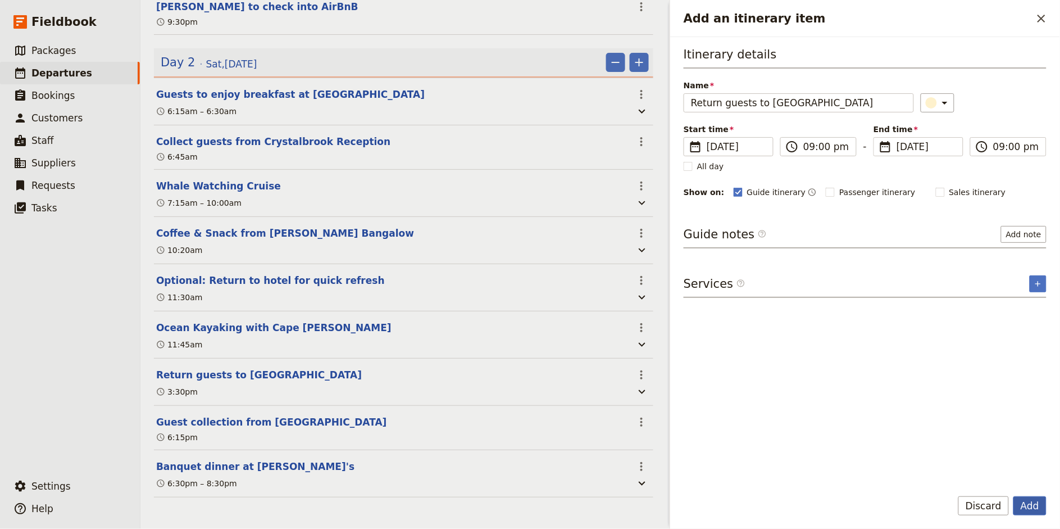
click at [954, 475] on button "Add" at bounding box center [1029, 505] width 33 height 19
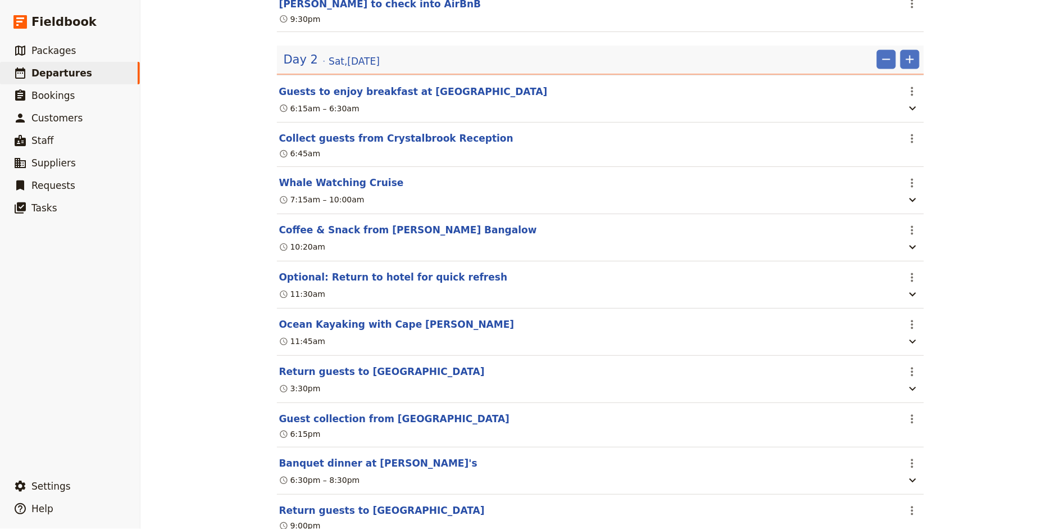
scroll to position [593, 0]
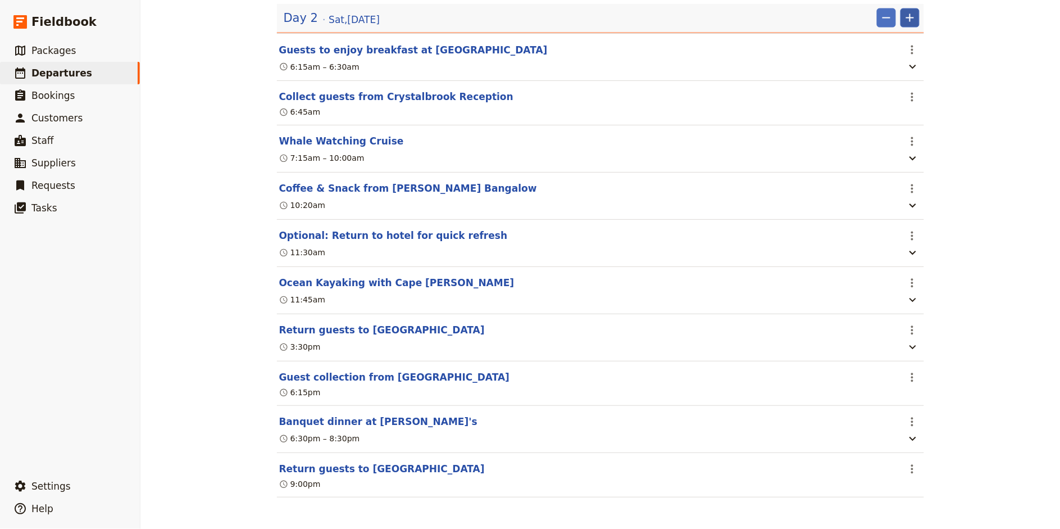
click at [915, 16] on icon "Add" at bounding box center [909, 17] width 13 height 13
click at [890, 72] on span "Add day after" at bounding box center [867, 71] width 53 height 11
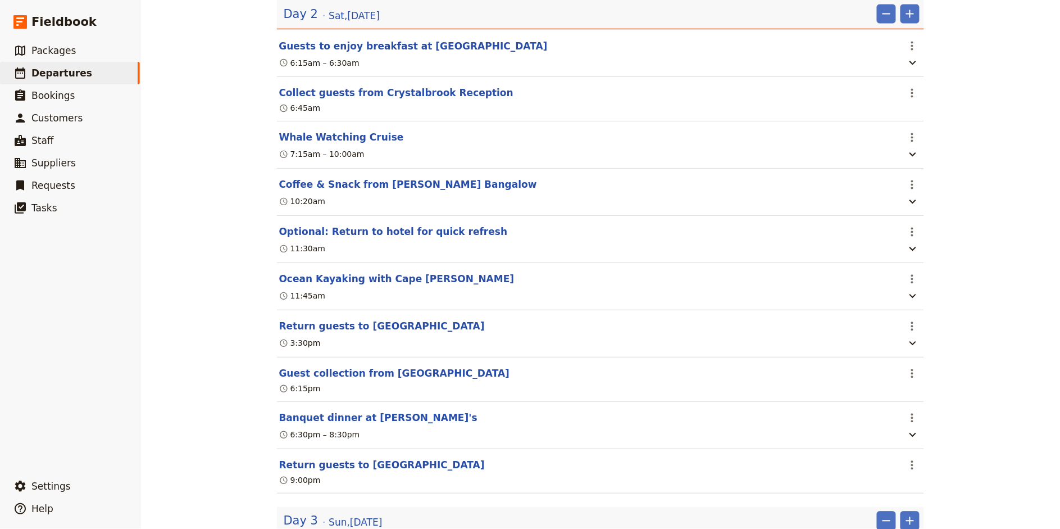
scroll to position [658, 0]
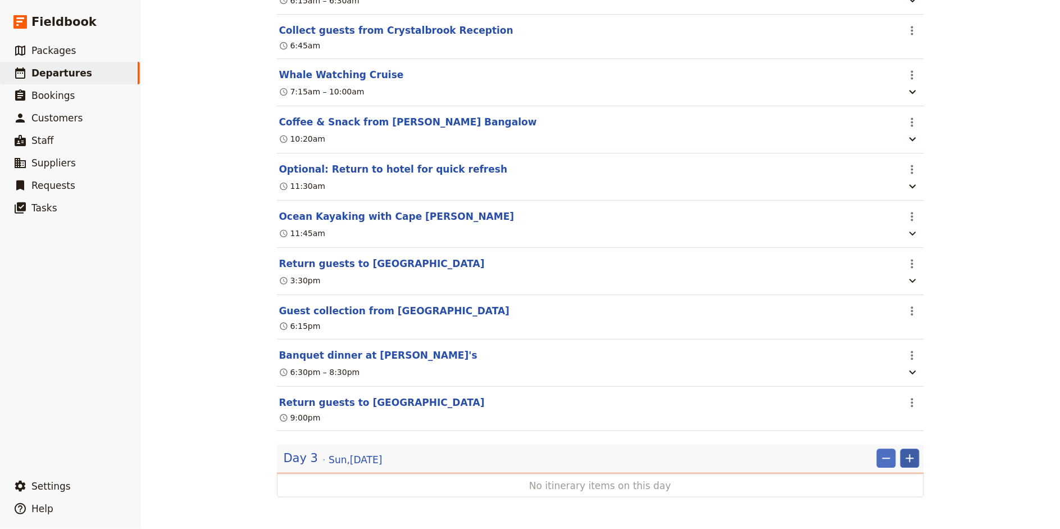
click at [915, 465] on icon "Add" at bounding box center [909, 458] width 13 height 13
click at [889, 387] on span "Add itinerary item" at bounding box center [876, 386] width 71 height 11
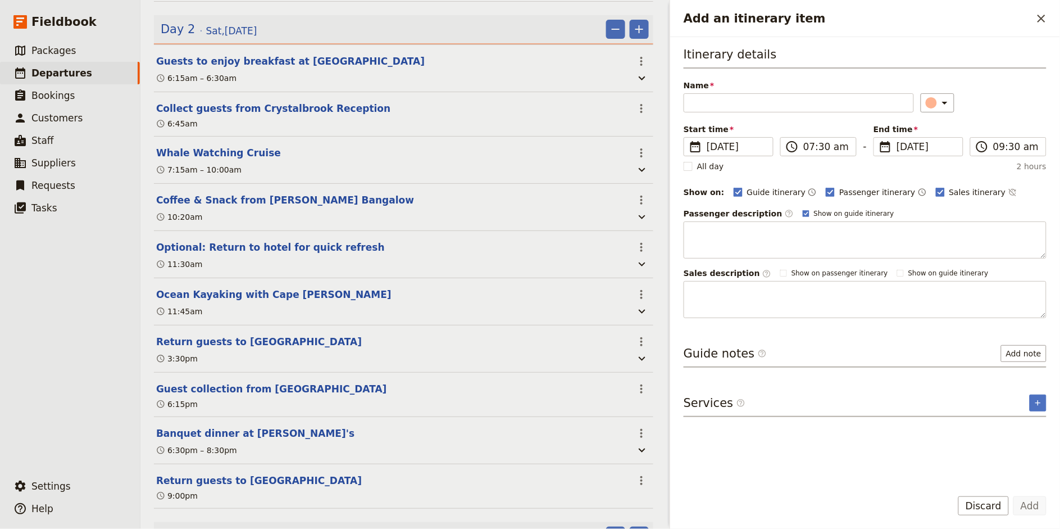
scroll to position [575, 0]
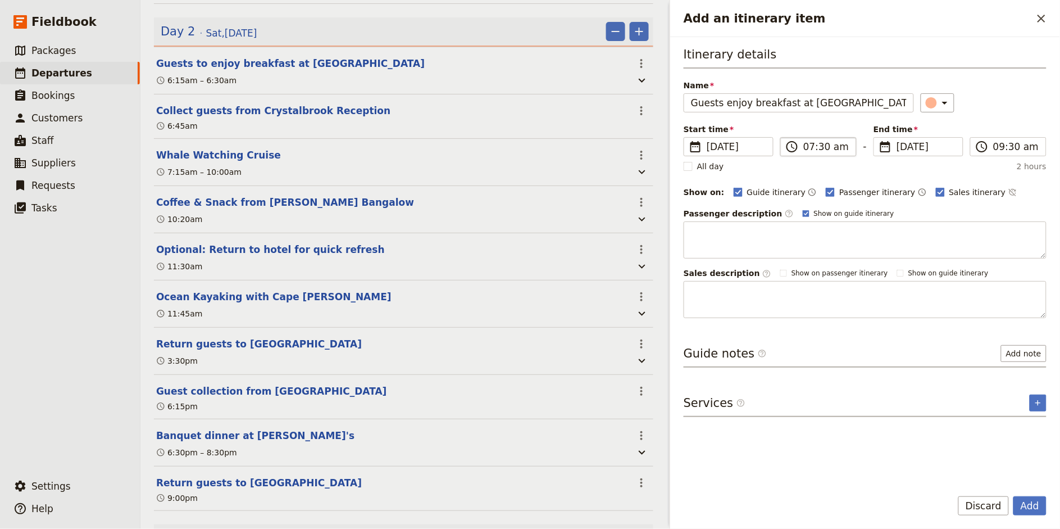
type input "Guests enjoy breakfast at [GEOGRAPHIC_DATA]"
click at [810, 148] on input "07:30 am" at bounding box center [826, 146] width 46 height 13
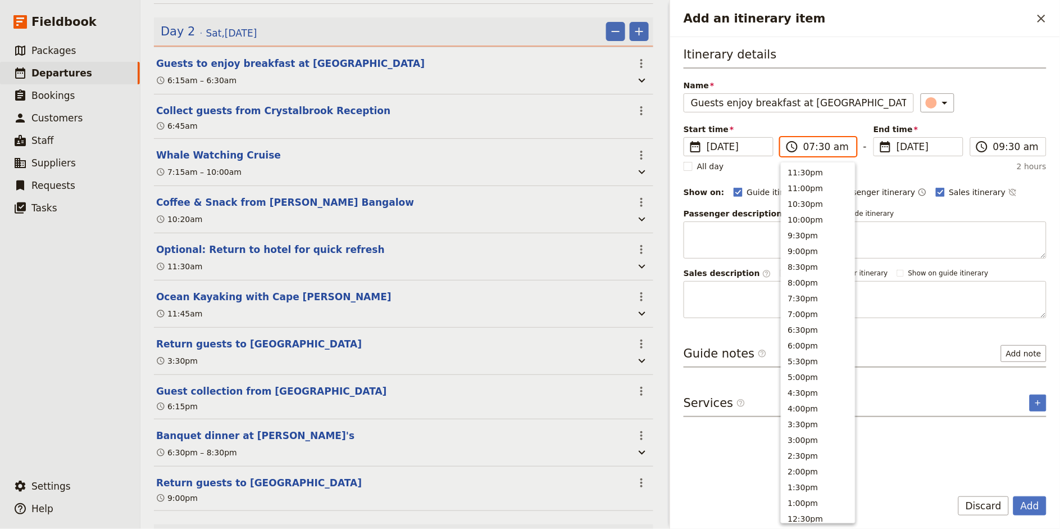
scroll to position [399, 0]
click at [823, 148] on input "07:30 am" at bounding box center [826, 146] width 46 height 13
type input "07:00 am"
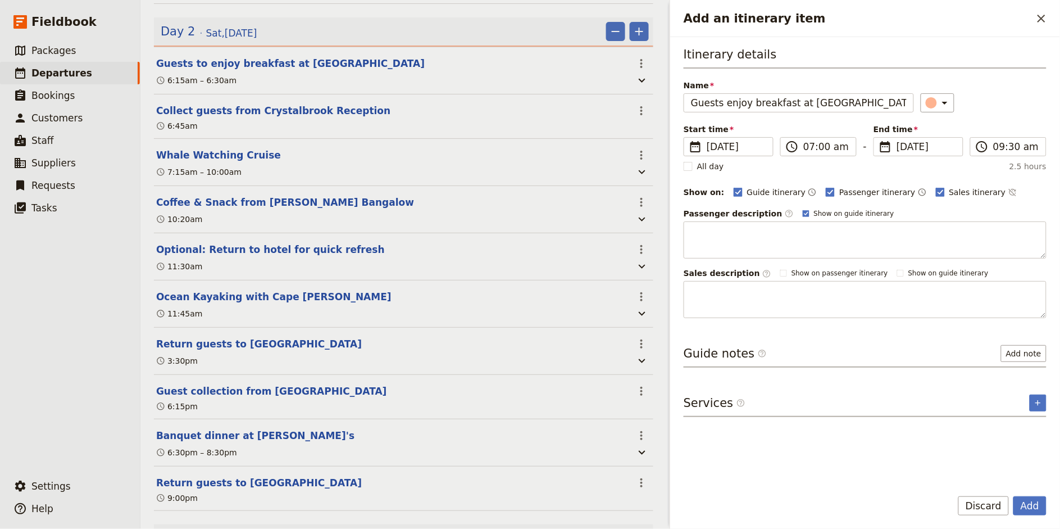
click at [954, 108] on div "​" at bounding box center [984, 102] width 126 height 19
click at [954, 149] on input "09:30 am" at bounding box center [1016, 146] width 46 height 13
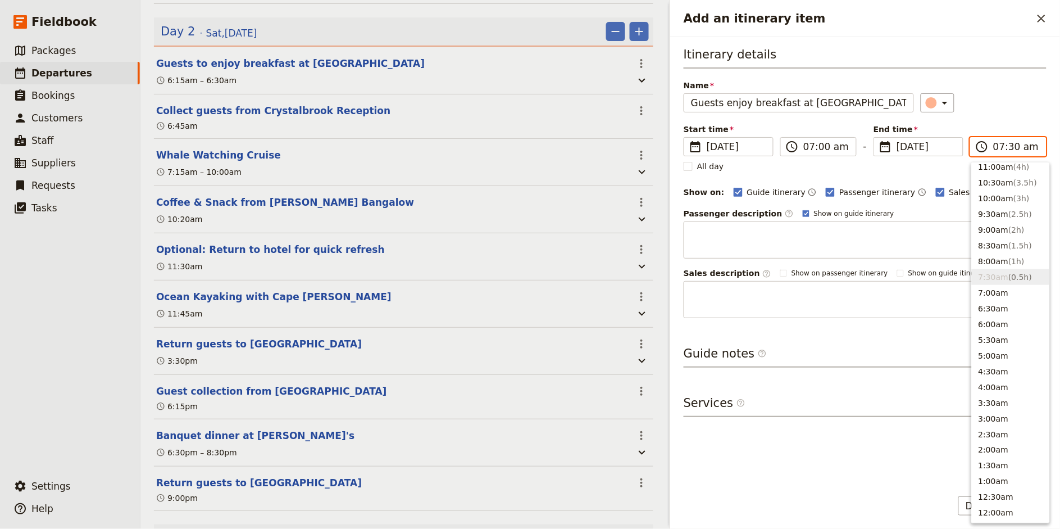
click at [954, 148] on input "07:30 am" at bounding box center [1016, 146] width 46 height 13
type input "07:00 am"
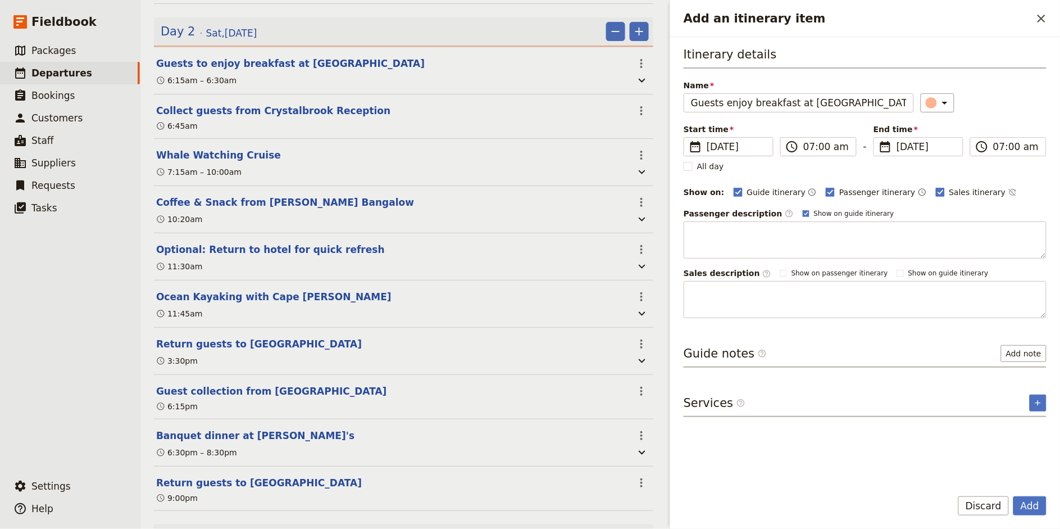
click at [954, 61] on h3 "Itinerary details" at bounding box center [865, 57] width 363 height 22
click at [826, 194] on rect "Add an itinerary item" at bounding box center [830, 192] width 8 height 8
click at [825, 187] on input "Passenger itinerary" at bounding box center [825, 186] width 1 height 1
checkbox input "false"
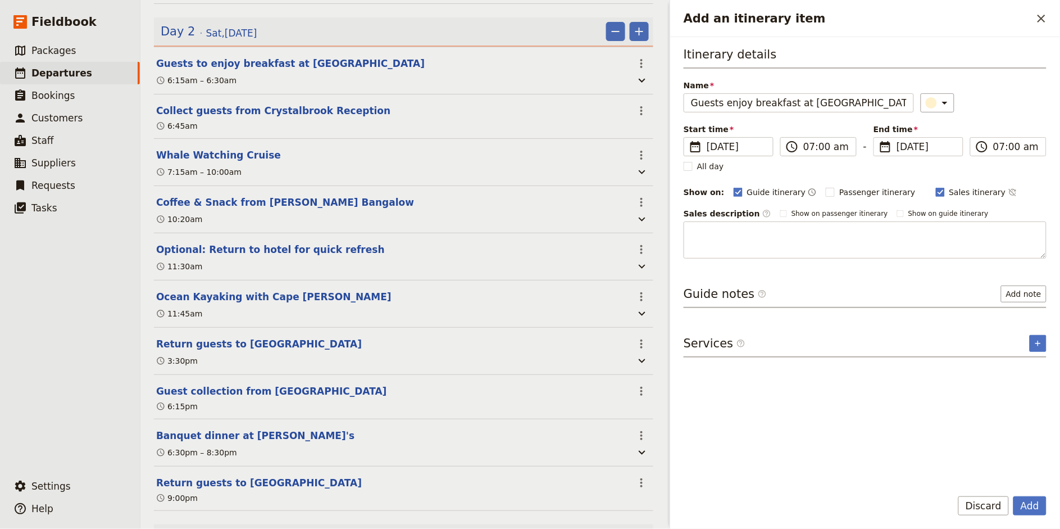
click at [942, 199] on div "Itinerary details Name Guests enjoy breakfast at [GEOGRAPHIC_DATA] ​ Start time…" at bounding box center [865, 152] width 363 height 212
click at [950, 193] on span "Sales itinerary" at bounding box center [977, 192] width 57 height 11
click at [936, 187] on input "Sales itinerary" at bounding box center [935, 186] width 1 height 1
checkbox input "false"
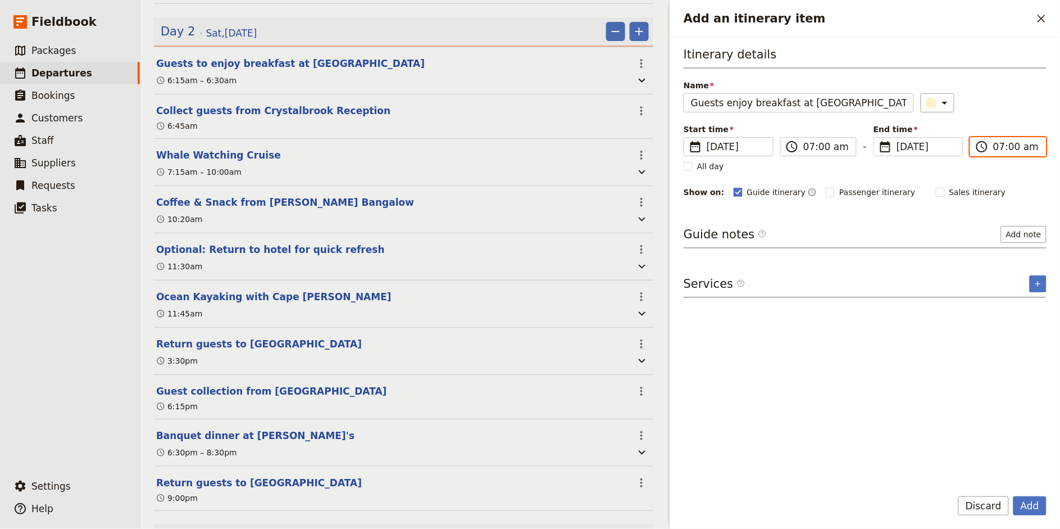
click at [954, 145] on input "07:00 am" at bounding box center [1016, 146] width 46 height 13
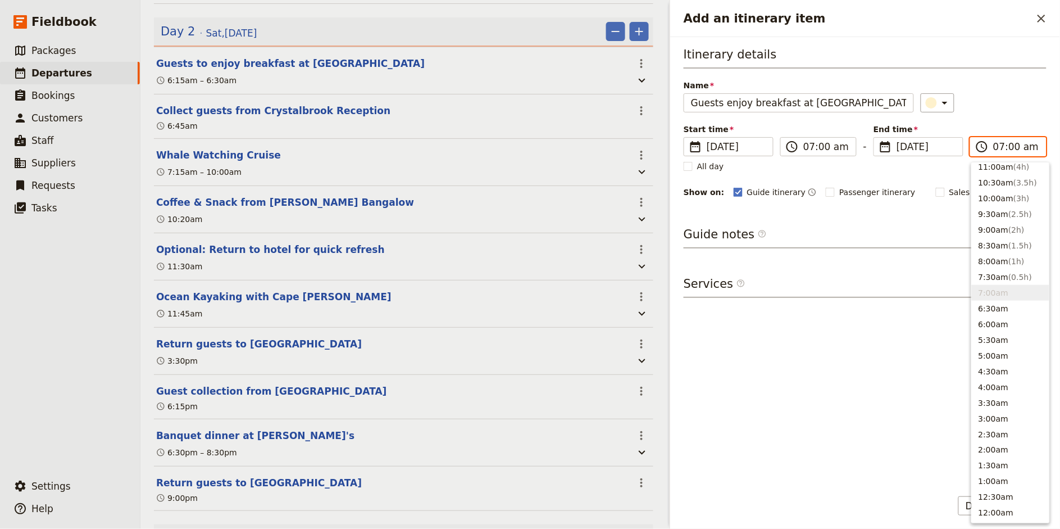
click at [954, 145] on input "07:00 am" at bounding box center [1016, 146] width 46 height 13
type input "08:00 am"
click at [954, 90] on div "Name Guests enjoy breakfast at [GEOGRAPHIC_DATA] ​" at bounding box center [865, 96] width 363 height 33
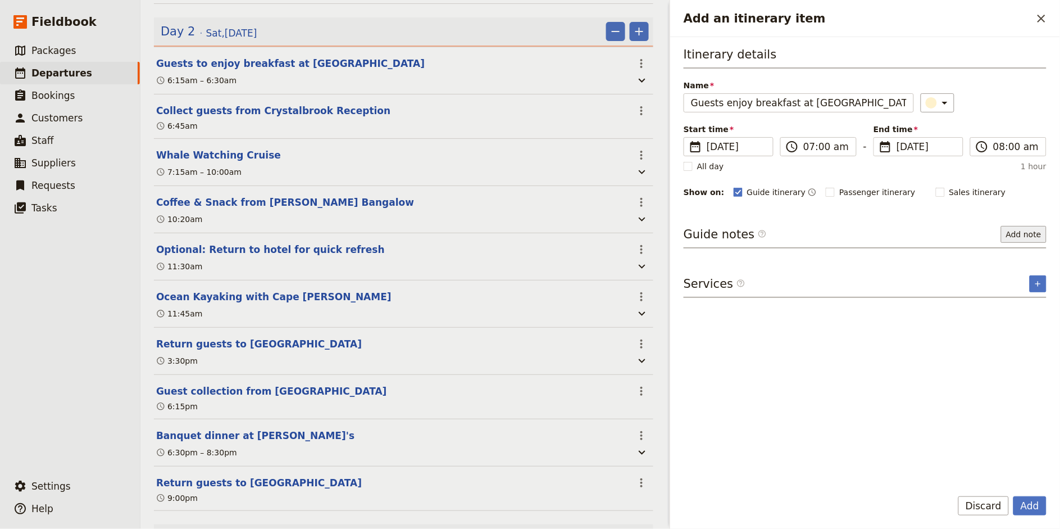
click at [954, 231] on button "Add note" at bounding box center [1024, 234] width 46 height 17
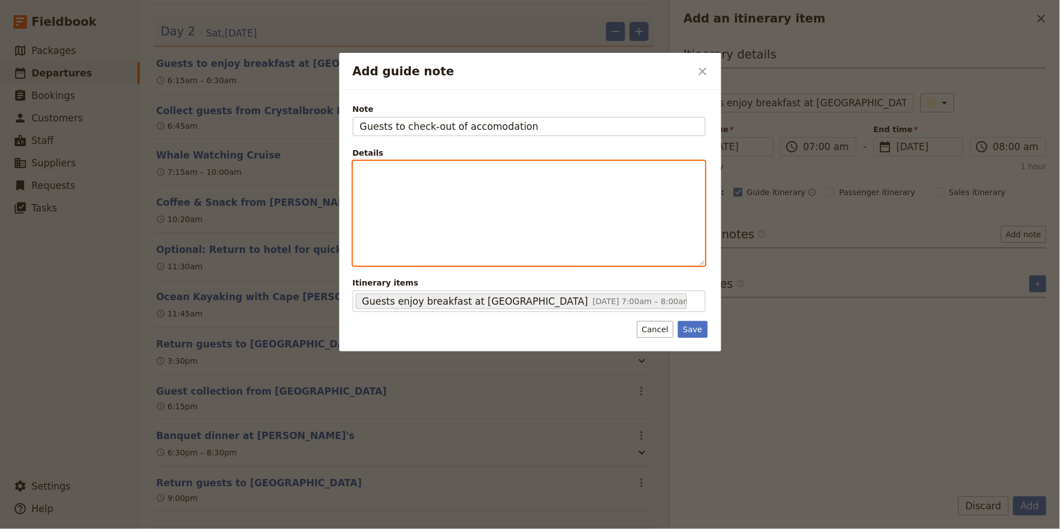
click at [493, 171] on p "Add guide note" at bounding box center [529, 171] width 338 height 11
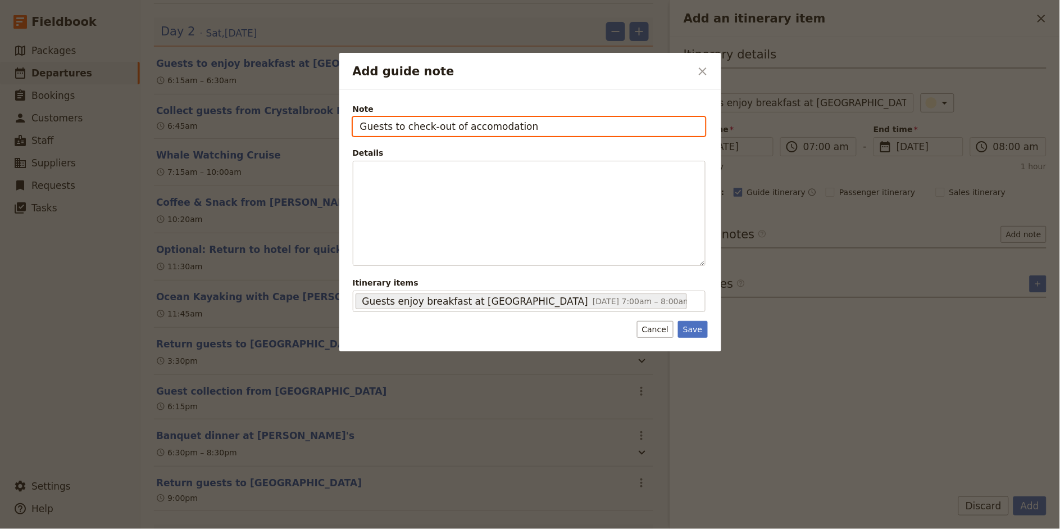
click at [433, 129] on input "Guests to check-out of accomodation" at bounding box center [529, 126] width 353 height 19
type input "Breakfast included"
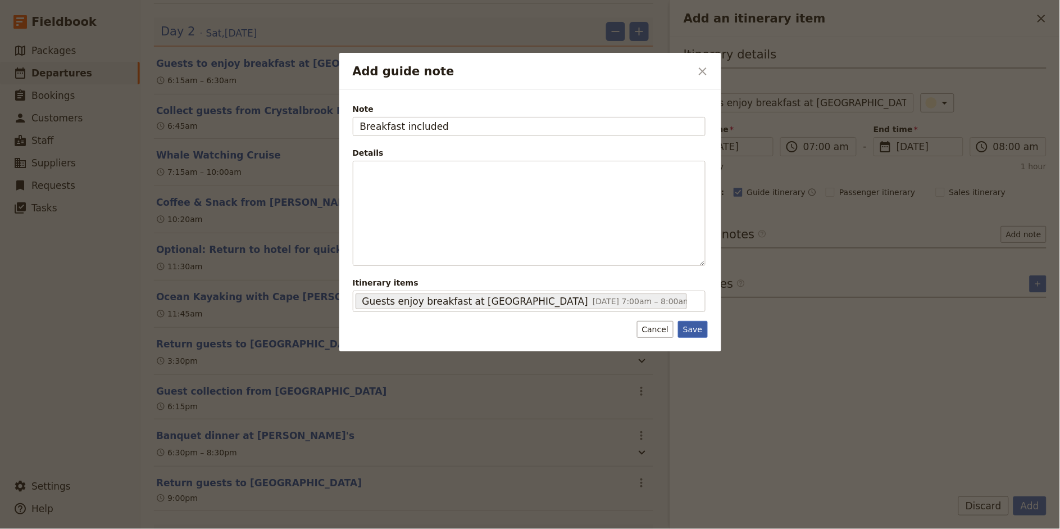
click at [690, 334] on button "Save" at bounding box center [692, 329] width 29 height 17
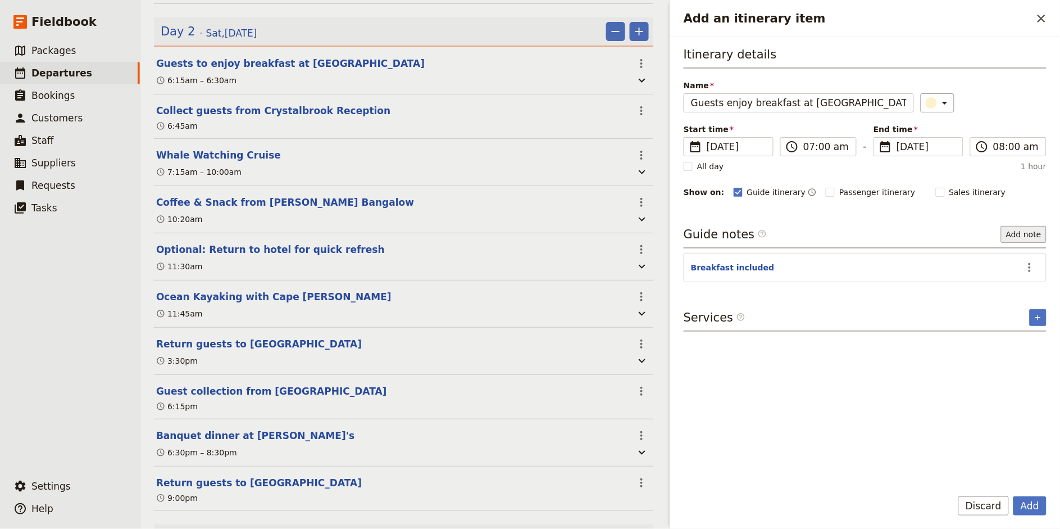
click at [954, 233] on button "Add note" at bounding box center [1024, 234] width 46 height 17
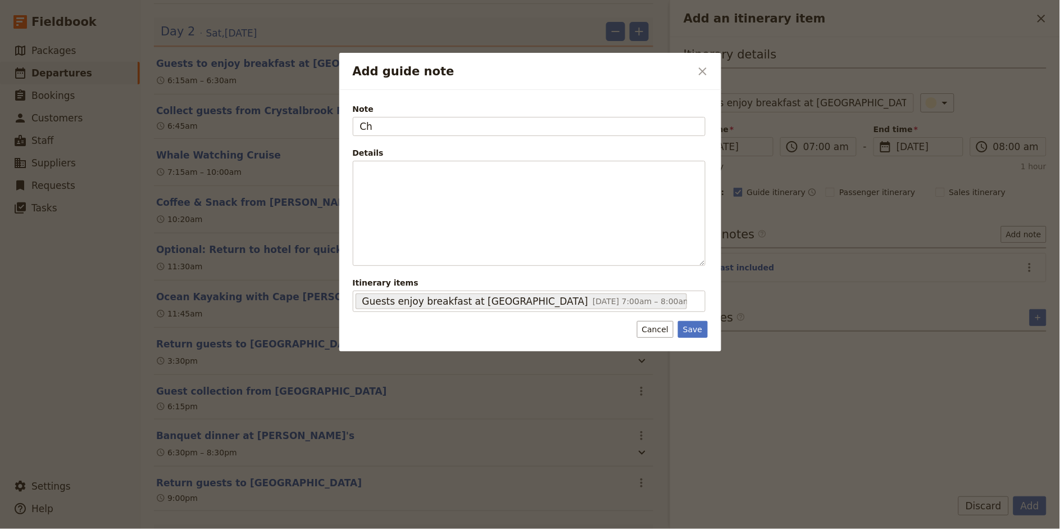
type input "C"
type input "Facilitate guest check-out after breakfast"
click at [685, 330] on button "Save" at bounding box center [692, 329] width 29 height 17
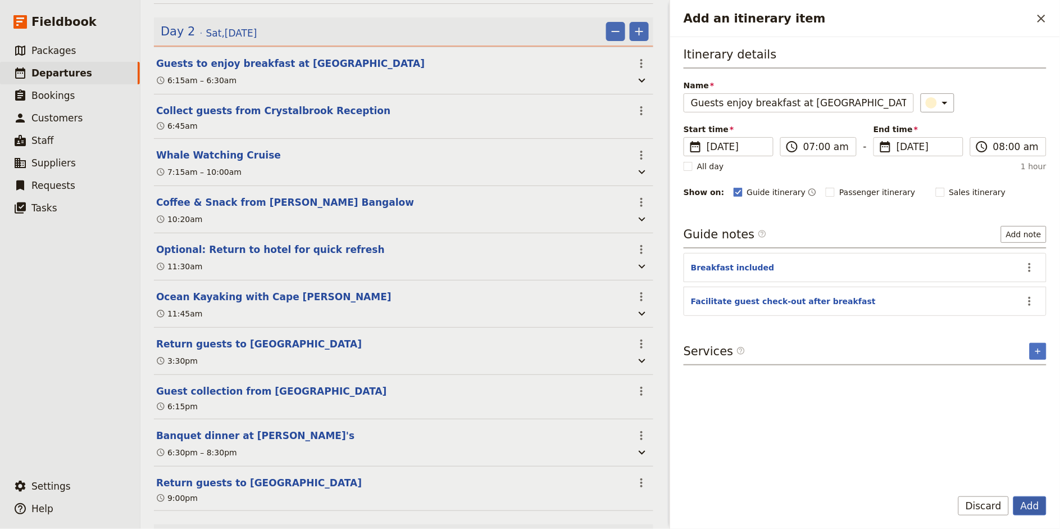
click at [954, 475] on button "Add" at bounding box center [1029, 505] width 33 height 19
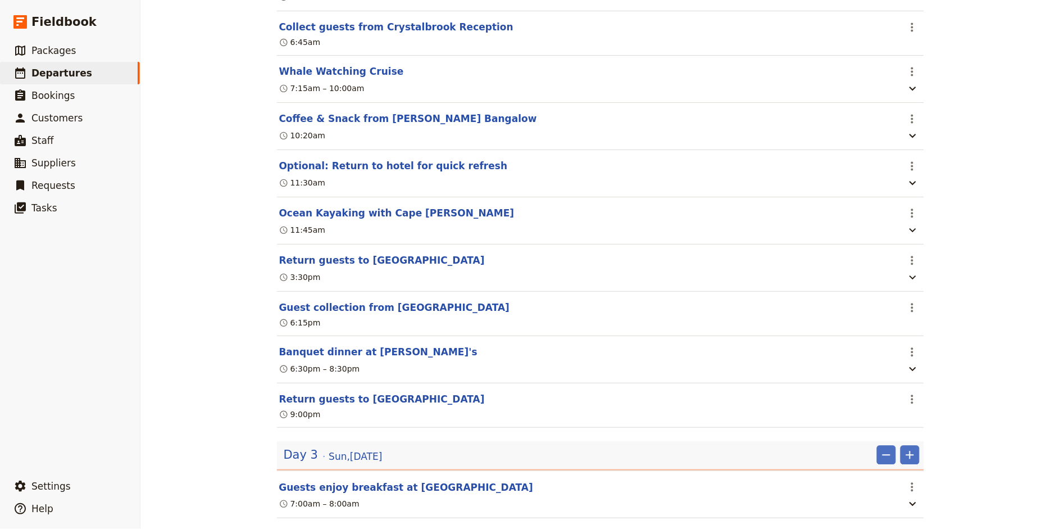
scroll to position [683, 0]
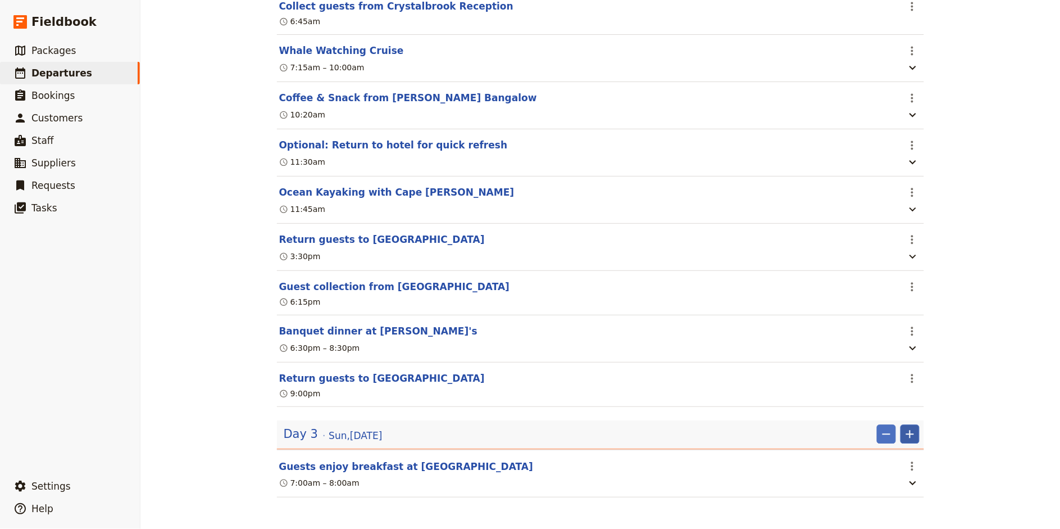
click at [918, 433] on button "​" at bounding box center [910, 434] width 19 height 19
click at [896, 452] on button "Add itinerary item" at bounding box center [876, 459] width 85 height 16
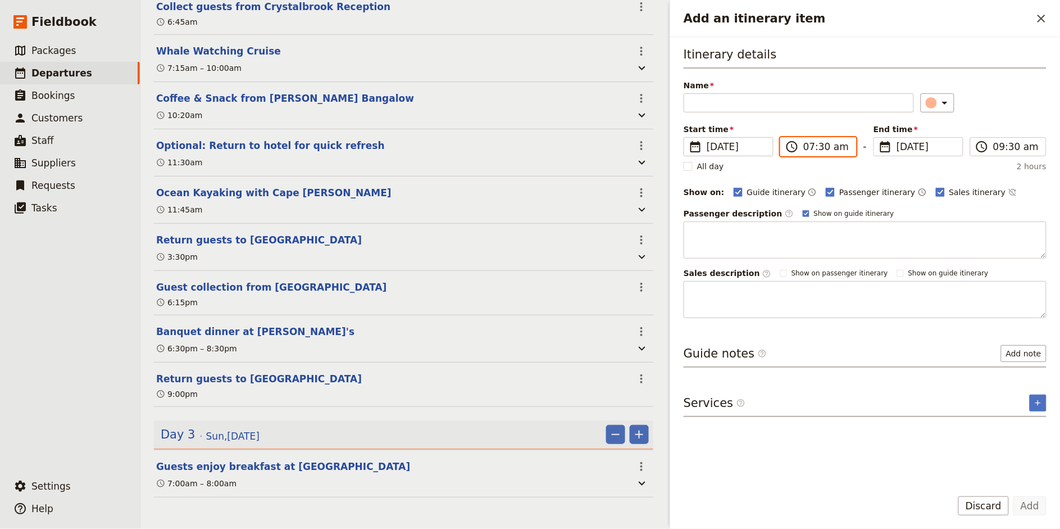
click at [809, 146] on input "07:30 am" at bounding box center [826, 146] width 46 height 13
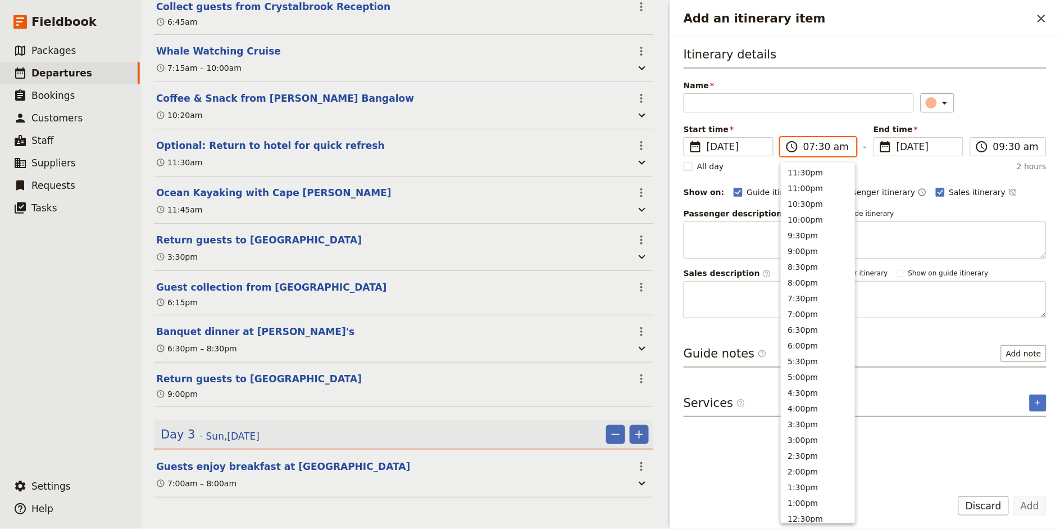
scroll to position [399, 0]
click at [826, 147] on input "08:30 am" at bounding box center [826, 146] width 46 height 13
click at [824, 147] on input "08:30 am" at bounding box center [826, 146] width 46 height 13
type input "08:00 am"
click at [954, 113] on div "Itinerary details Name ​ Please fill in this field. Start time ​ [DATE] [DATE] …" at bounding box center [865, 182] width 363 height 272
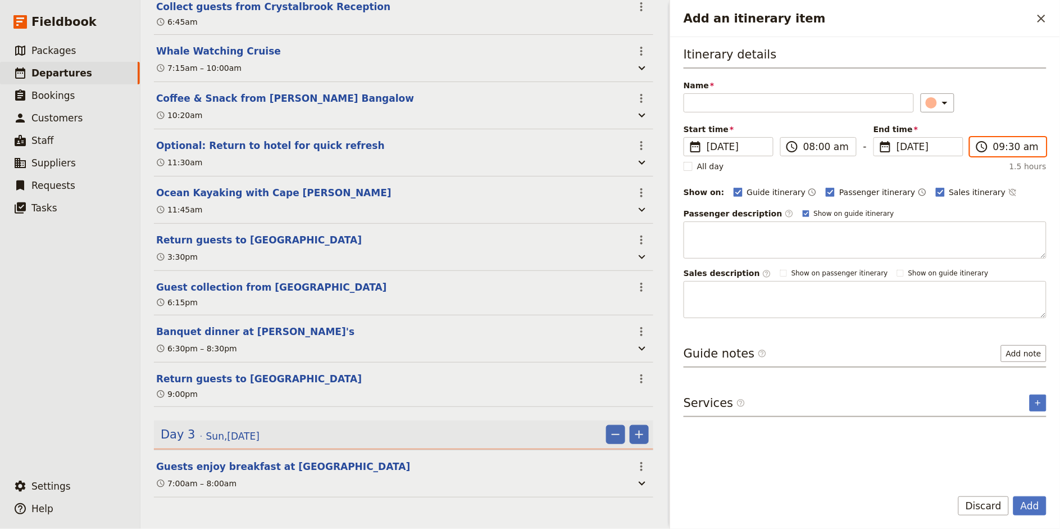
click at [954, 147] on input "09:30 am" at bounding box center [1016, 146] width 46 height 13
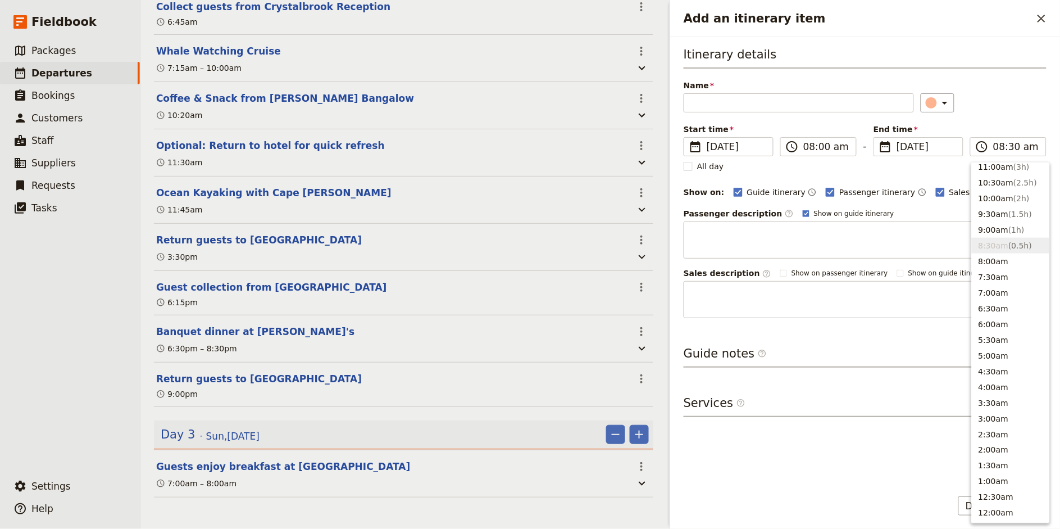
click at [954, 110] on div "​" at bounding box center [984, 102] width 126 height 19
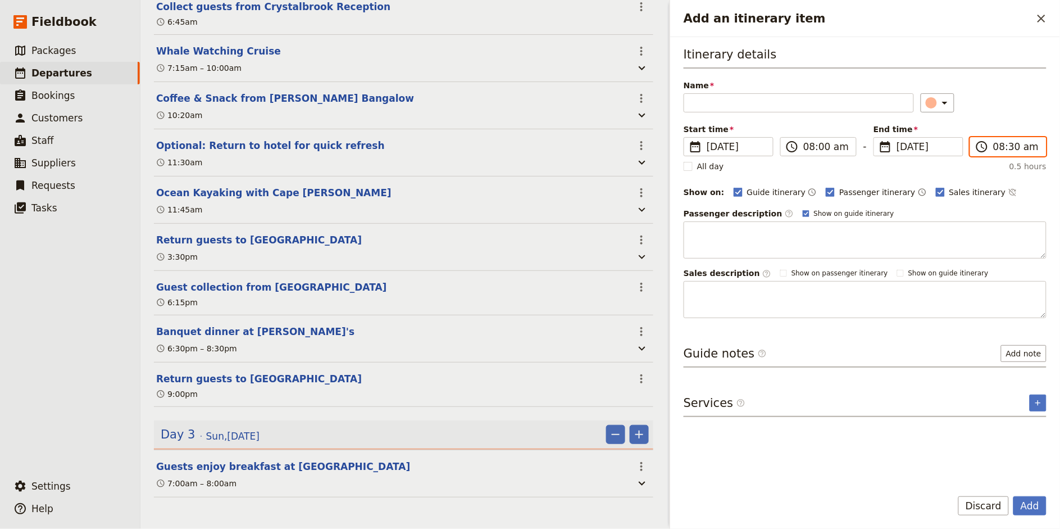
click at [954, 147] on input "08:30 am" at bounding box center [1016, 146] width 46 height 13
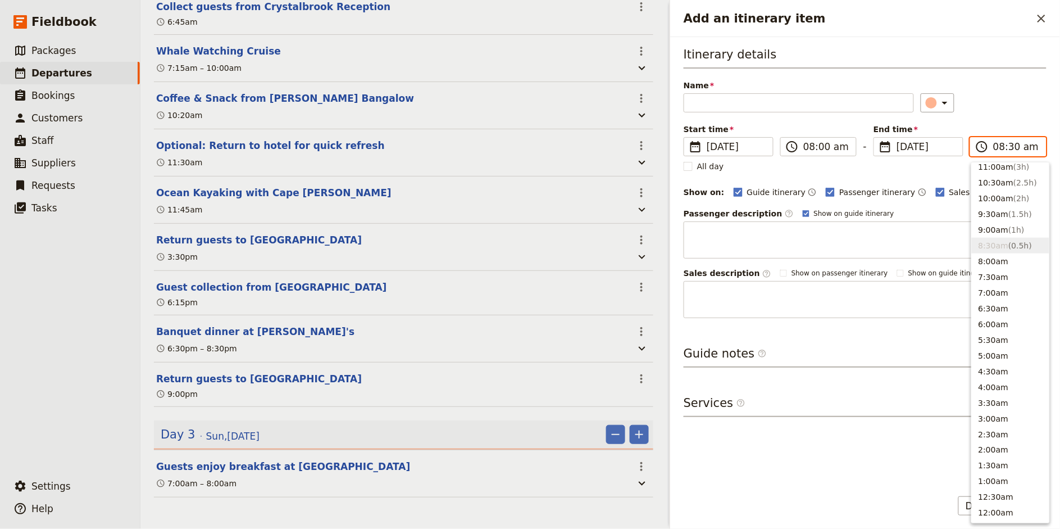
type input "08:00 am"
click at [954, 88] on div "Name ​" at bounding box center [865, 96] width 363 height 33
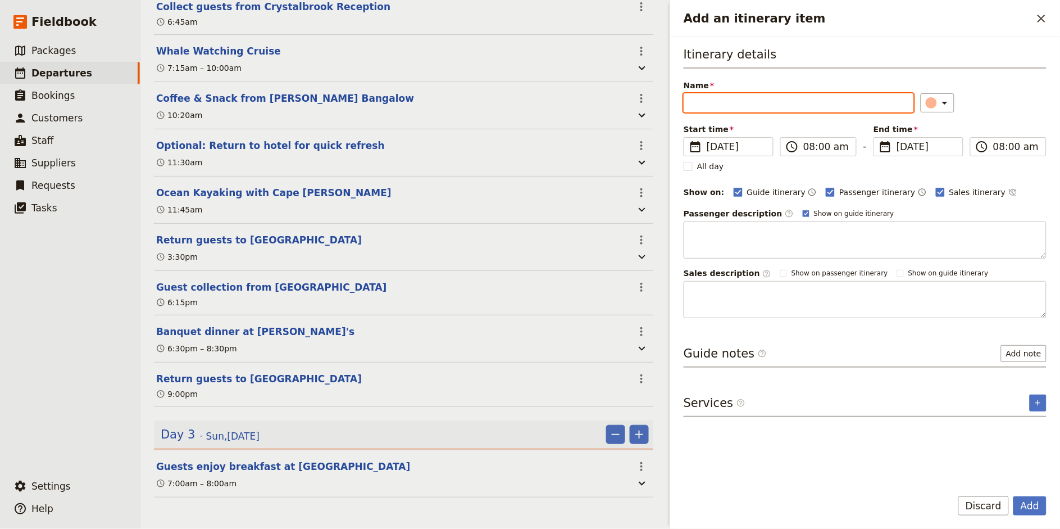
click at [805, 106] on input "Name" at bounding box center [799, 102] width 230 height 19
type input "Guest collection from [GEOGRAPHIC_DATA]"
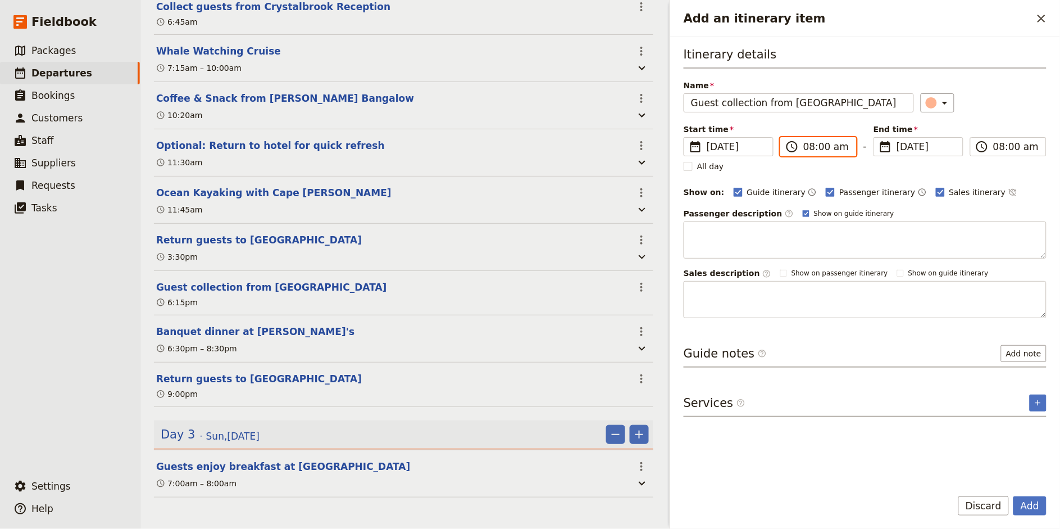
click at [808, 147] on input "08:00 am" at bounding box center [826, 146] width 46 height 13
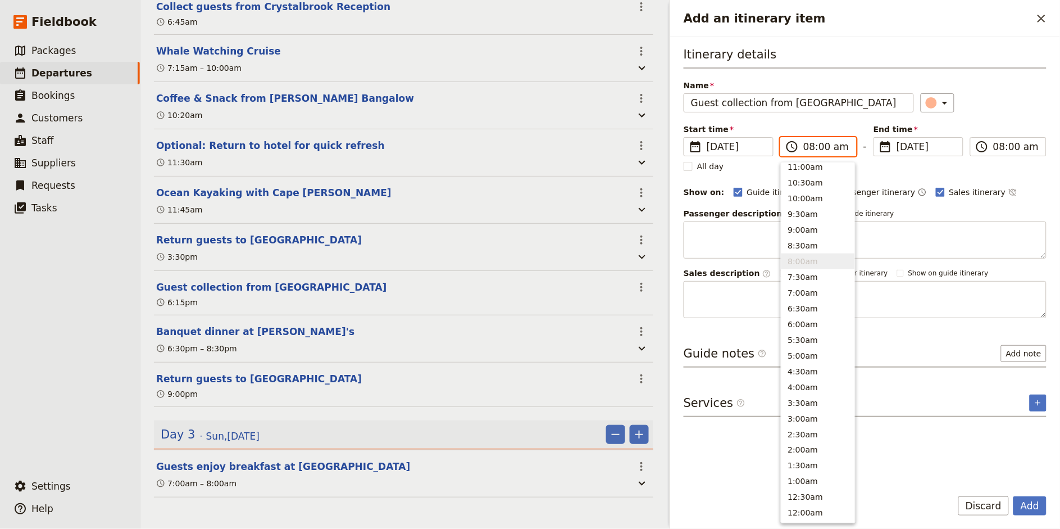
click at [808, 147] on input "08:00 am" at bounding box center [826, 146] width 46 height 13
click at [820, 151] on input "07:00 am" at bounding box center [826, 146] width 46 height 13
type input "07:45 am"
click at [954, 115] on div "Itinerary details Name Guest collection from [GEOGRAPHIC_DATA] ​ Start time ​ […" at bounding box center [865, 182] width 363 height 272
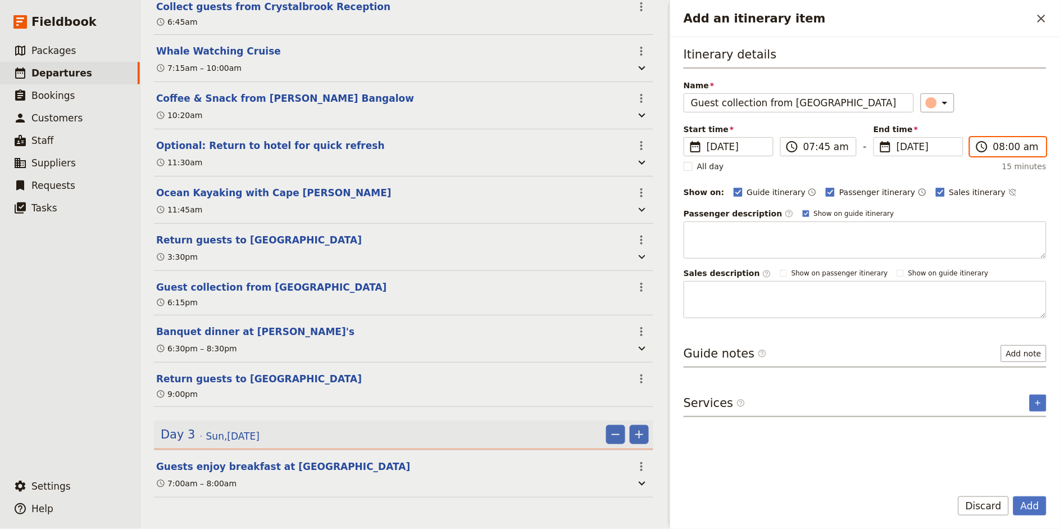
click at [954, 148] on input "08:00 am" at bounding box center [1016, 146] width 46 height 13
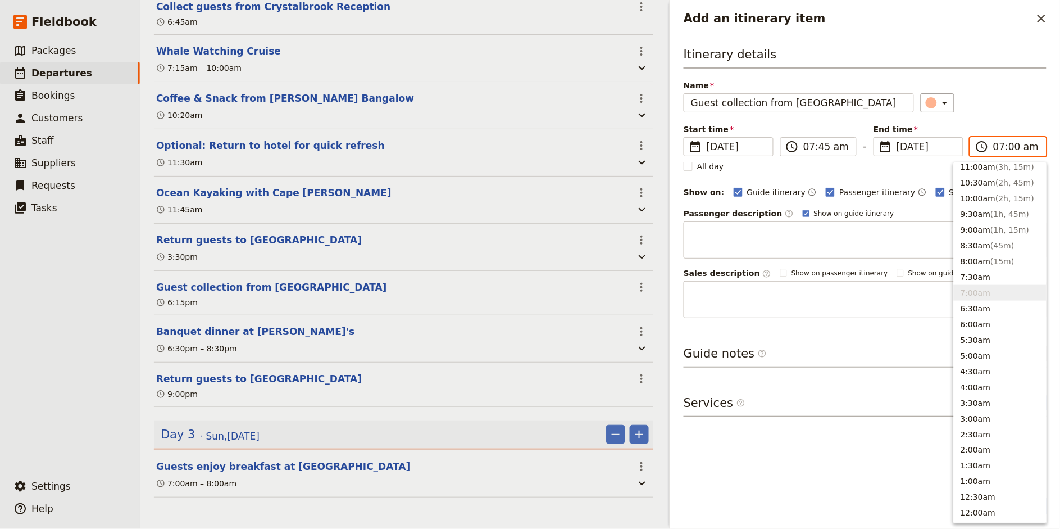
click at [954, 148] on input "07:00 am" at bounding box center [1016, 146] width 46 height 13
type input "07:45 am"
click at [954, 88] on div "Name Guest collection from Crystalbrook ​" at bounding box center [865, 96] width 363 height 33
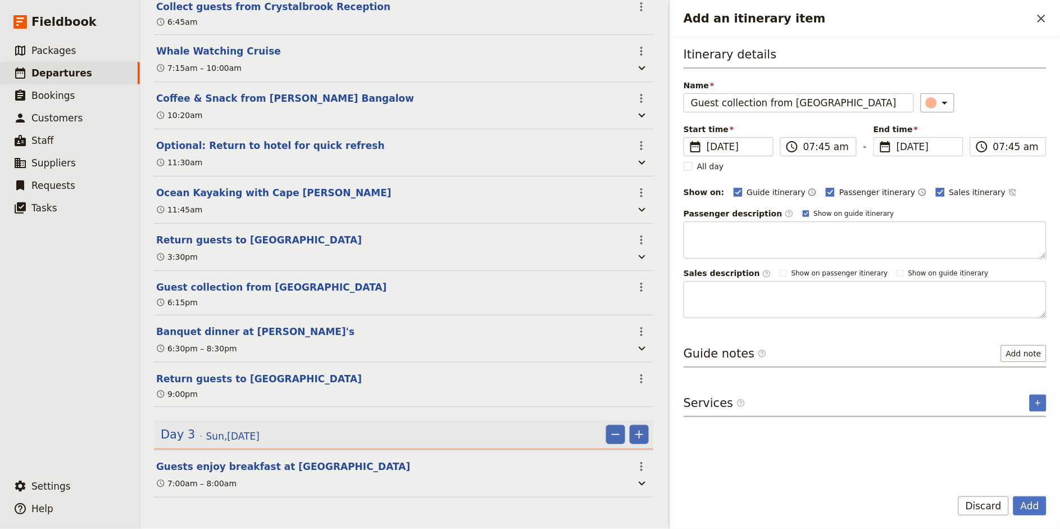
click at [849, 198] on div "Passenger itinerary ​" at bounding box center [876, 191] width 101 height 13
click at [864, 195] on span "Passenger itinerary" at bounding box center [877, 192] width 76 height 11
click at [826, 187] on input "Passenger itinerary" at bounding box center [825, 186] width 1 height 1
checkbox input "false"
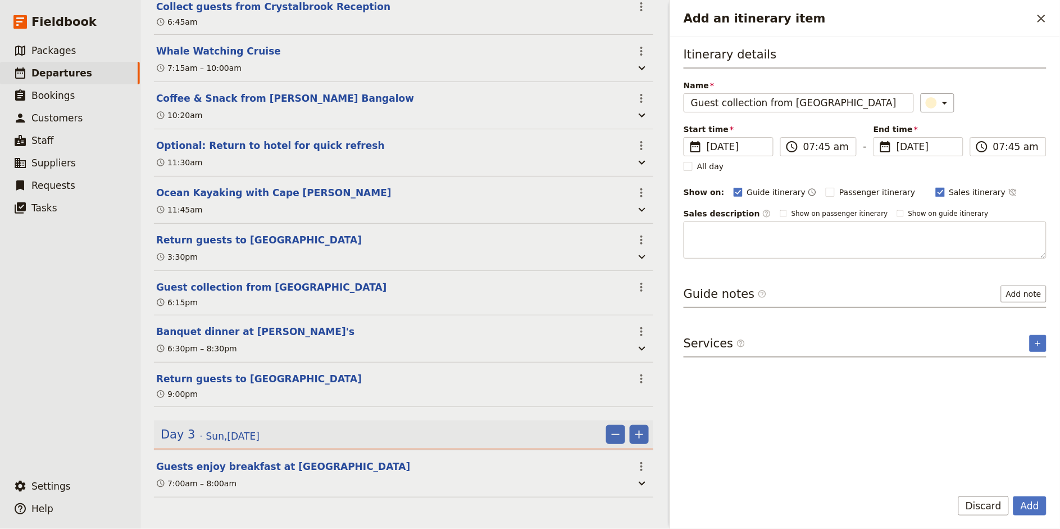
click at [949, 196] on span "Sales itinerary" at bounding box center [977, 192] width 57 height 11
click at [936, 187] on input "Sales itinerary" at bounding box center [935, 186] width 1 height 1
checkbox input "false"
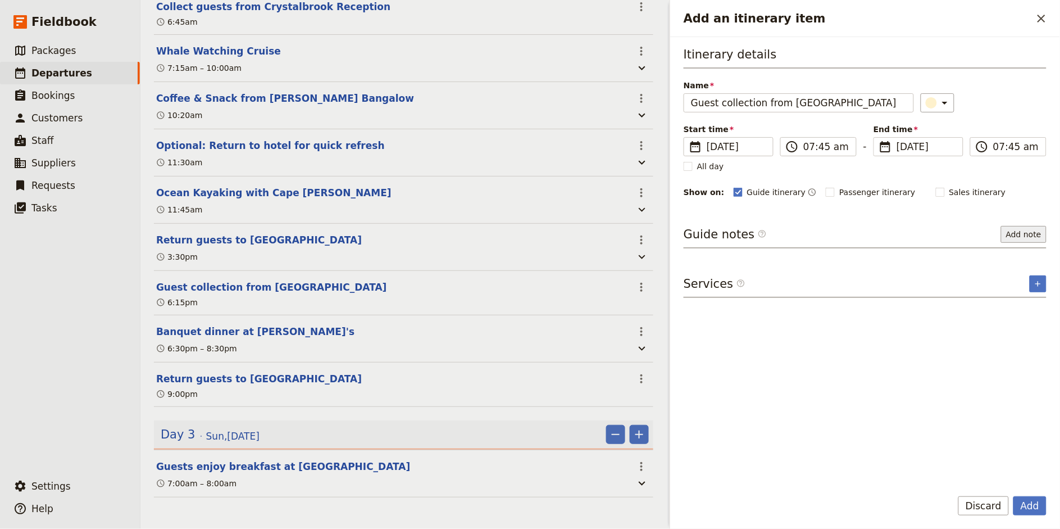
click at [954, 242] on button "Add note" at bounding box center [1024, 234] width 46 height 17
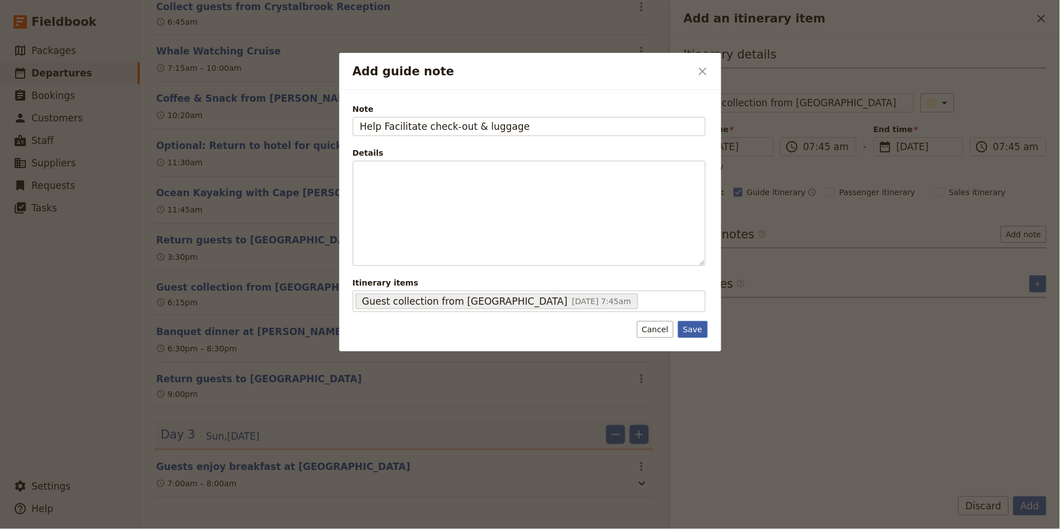
type input "Help Facilitate check-out & luggage"
click at [695, 335] on button "Save" at bounding box center [692, 329] width 29 height 17
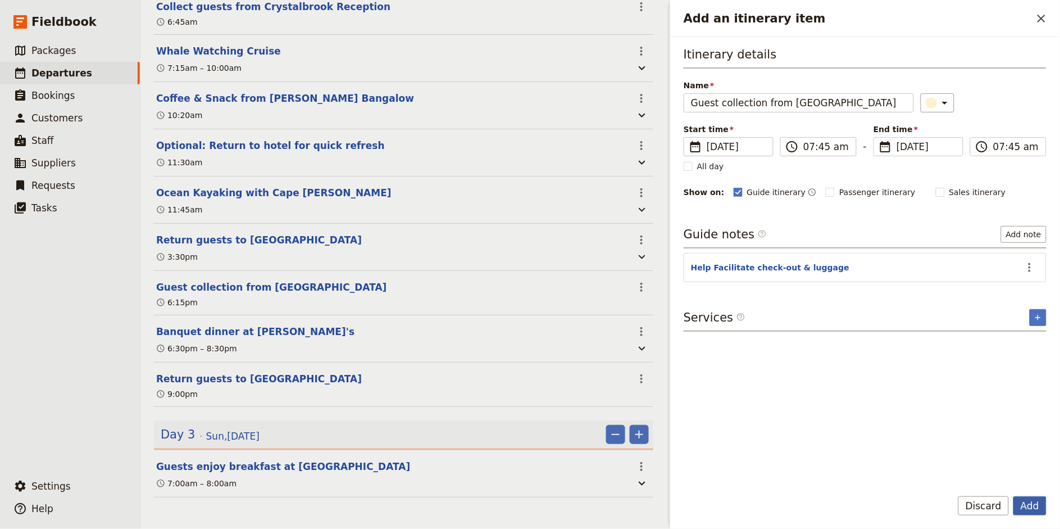
click at [954, 475] on button "Add" at bounding box center [1029, 505] width 33 height 19
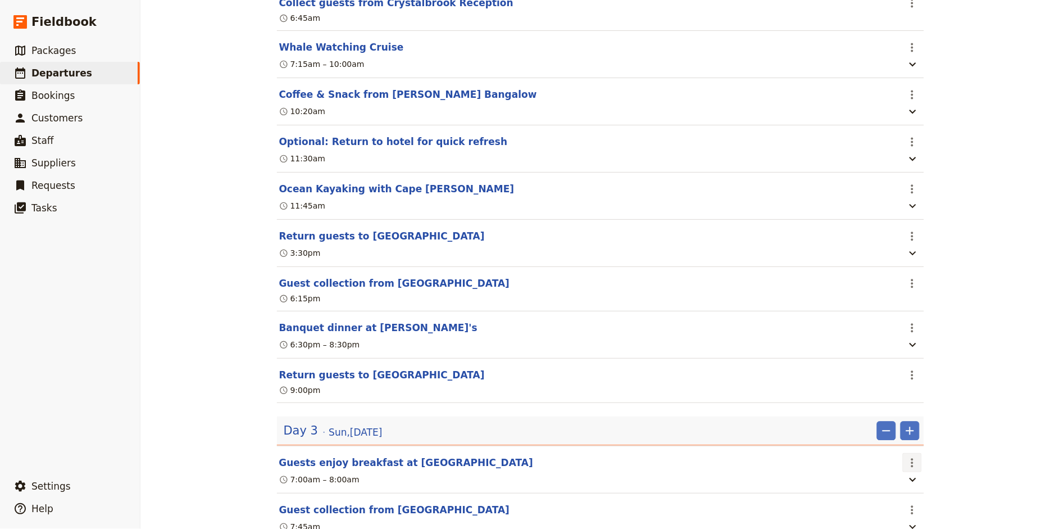
click at [913, 467] on icon "Actions" at bounding box center [912, 462] width 13 height 13
click at [918, 475] on span "Edit this itinerary item" at bounding box center [954, 490] width 88 height 11
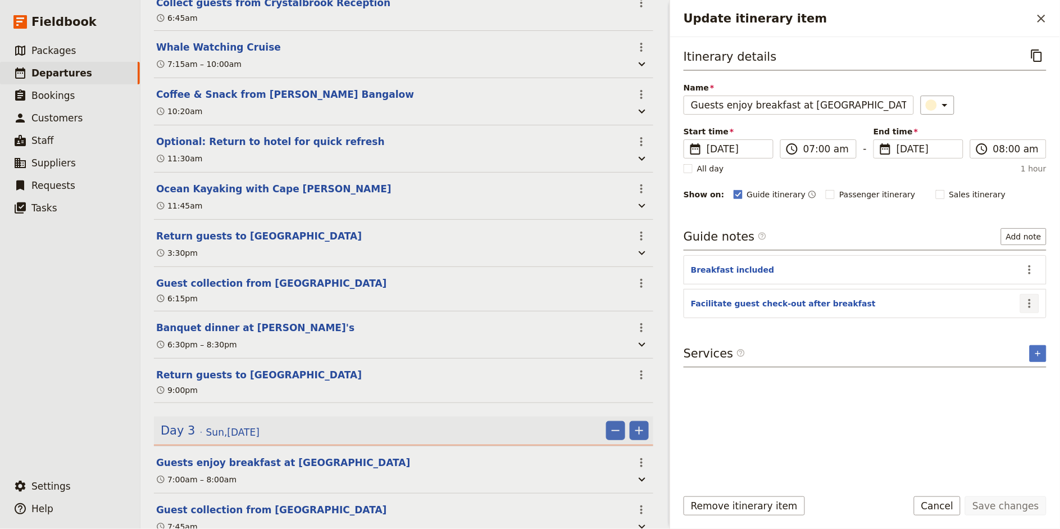
click at [954, 299] on icon "Actions" at bounding box center [1029, 303] width 13 height 13
click at [954, 341] on span "Remove note" at bounding box center [1006, 343] width 52 height 11
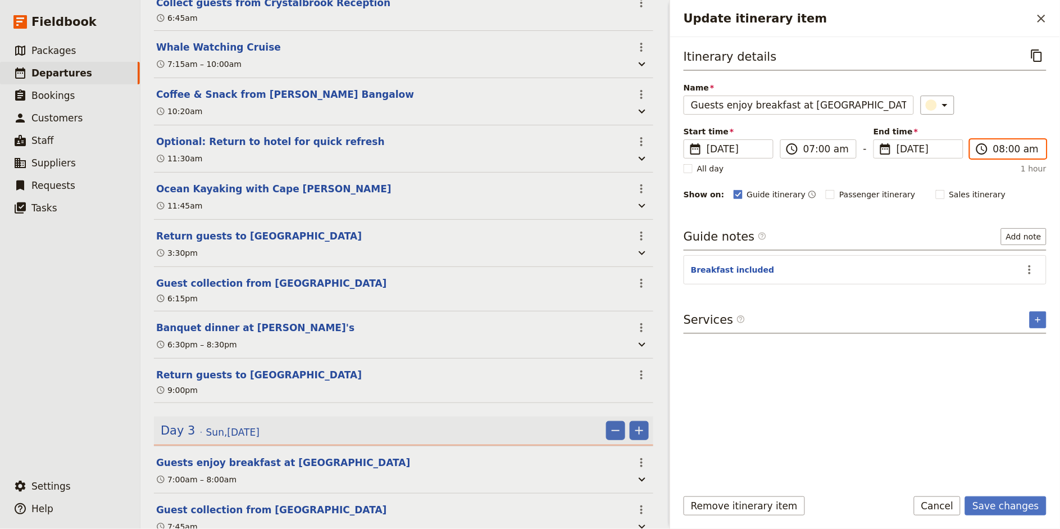
click at [954, 147] on input "08:00 am" at bounding box center [1016, 148] width 46 height 13
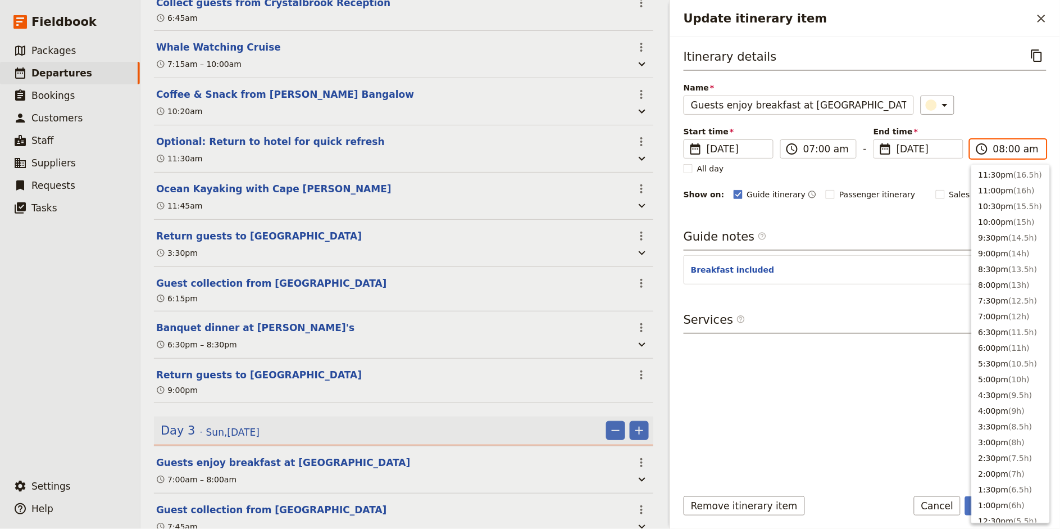
scroll to position [401, 0]
click at [954, 147] on input "07:00 am" at bounding box center [1016, 148] width 46 height 13
type input "07:45 am"
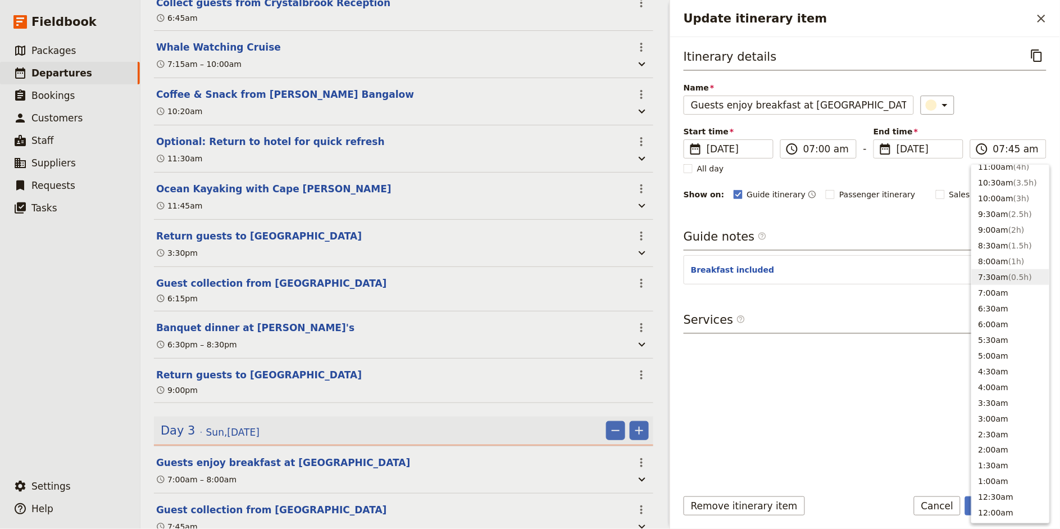
click at [954, 103] on div "​" at bounding box center [984, 105] width 126 height 19
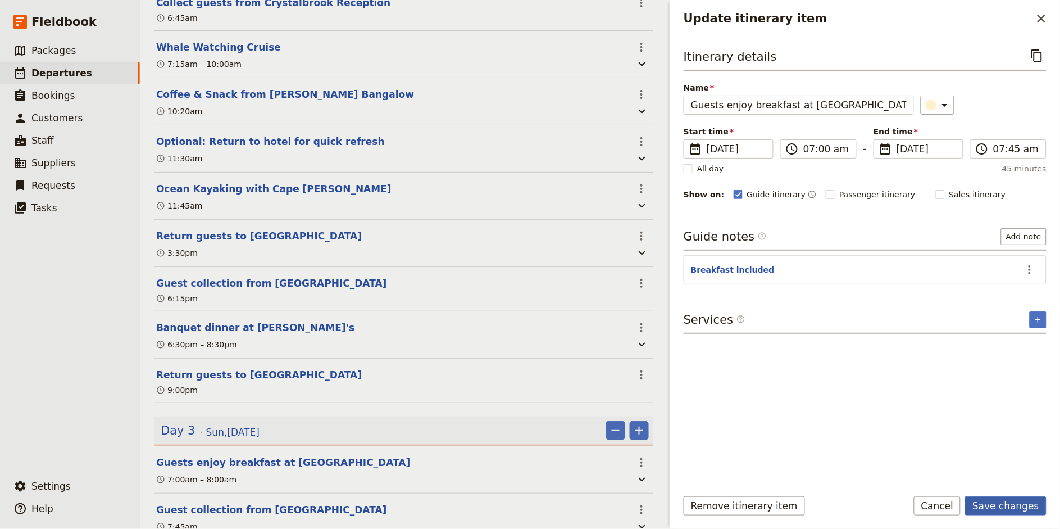
click at [954, 475] on button "Save changes" at bounding box center [1005, 505] width 81 height 19
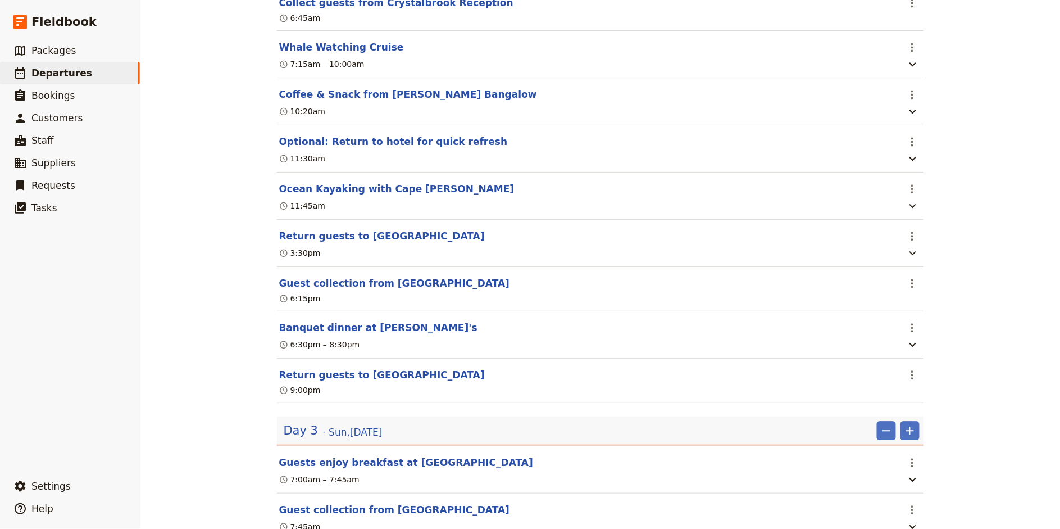
scroll to position [731, 0]
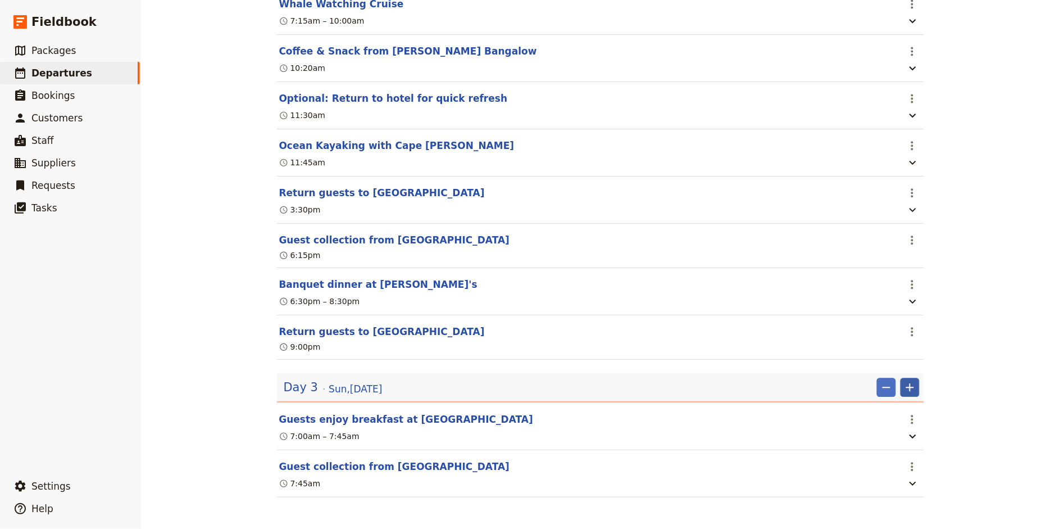
click at [917, 392] on button "​" at bounding box center [910, 387] width 19 height 19
click at [893, 409] on span "Add itinerary item" at bounding box center [876, 411] width 71 height 11
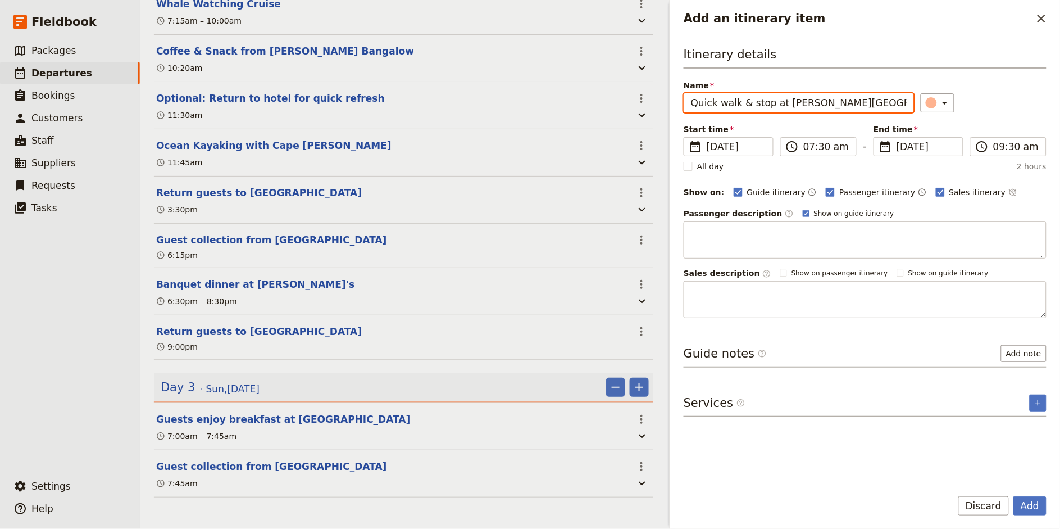
type input "Quick walk & stop at [PERSON_NAME][GEOGRAPHIC_DATA]"
click at [807, 142] on input "07:30 am" at bounding box center [826, 146] width 46 height 13
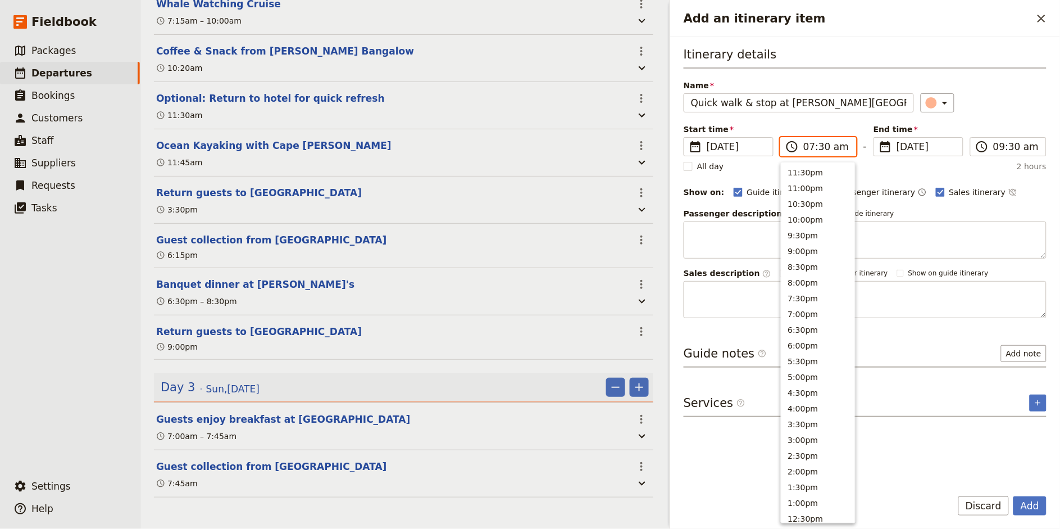
scroll to position [399, 0]
type input "08:30 am"
click at [954, 110] on div "​" at bounding box center [984, 102] width 126 height 19
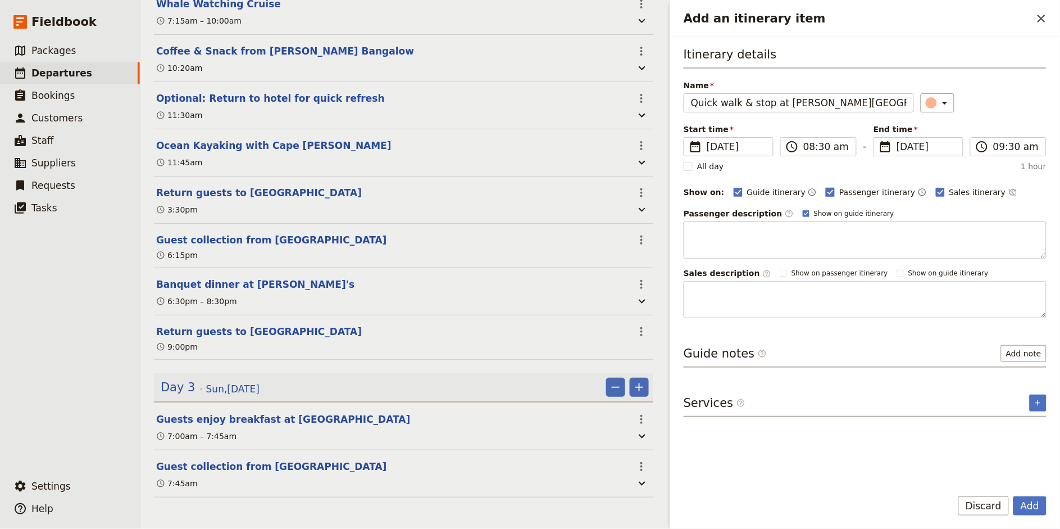
click at [847, 189] on span "Passenger itinerary" at bounding box center [877, 192] width 76 height 11
click at [826, 187] on input "Passenger itinerary" at bounding box center [825, 186] width 1 height 1
checkbox input "false"
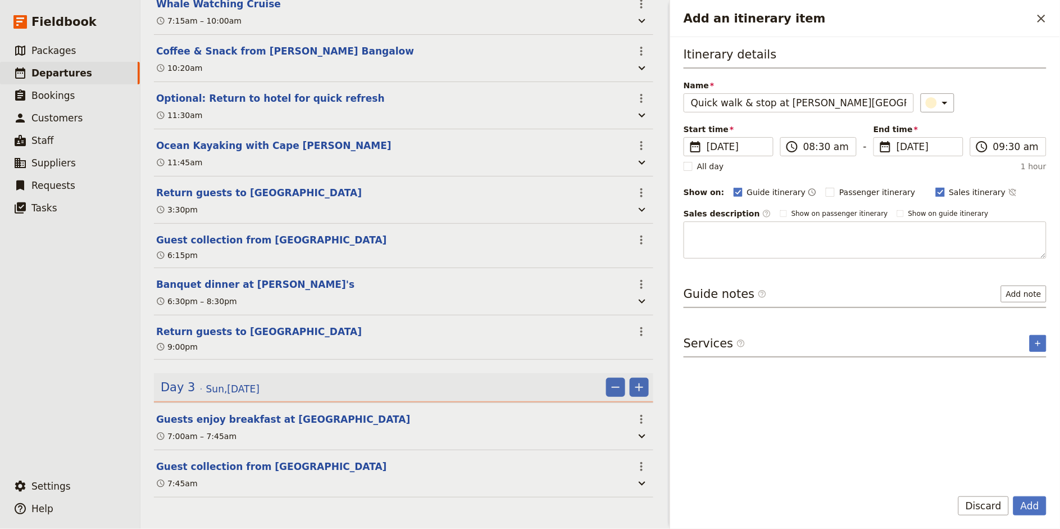
click at [949, 189] on span "Sales itinerary" at bounding box center [977, 192] width 57 height 11
click at [936, 187] on input "Sales itinerary" at bounding box center [935, 186] width 1 height 1
checkbox input "false"
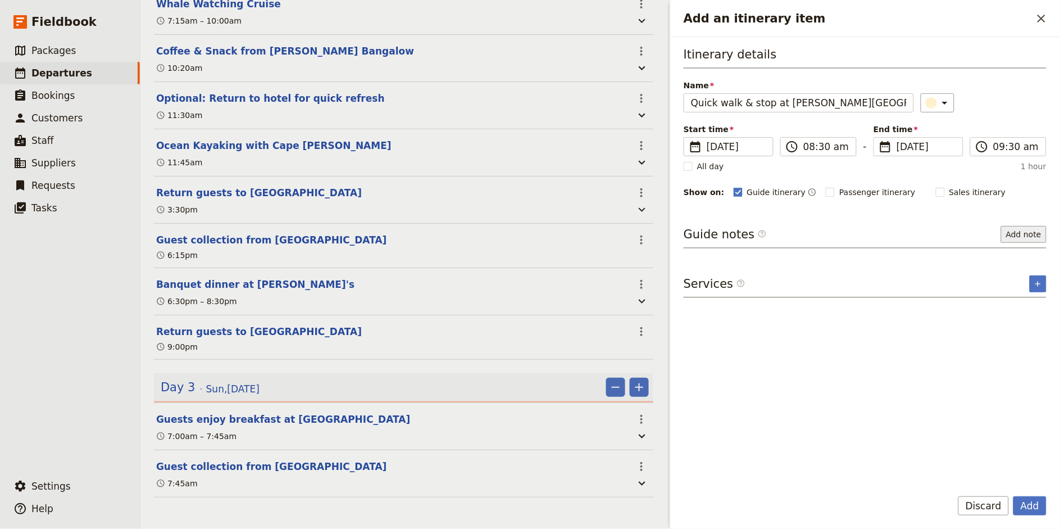
click at [954, 234] on button "Add note" at bounding box center [1024, 234] width 46 height 17
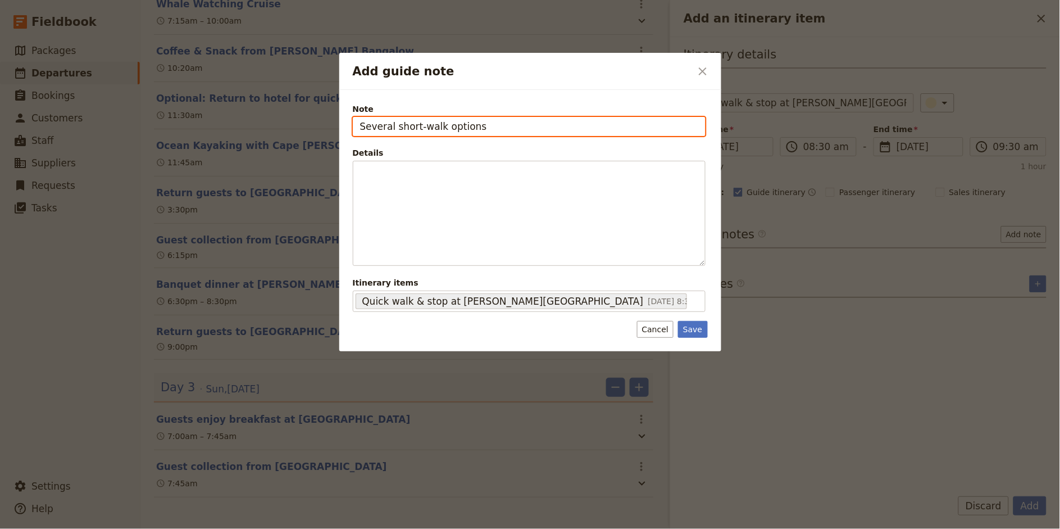
type input "Several short-walk options"
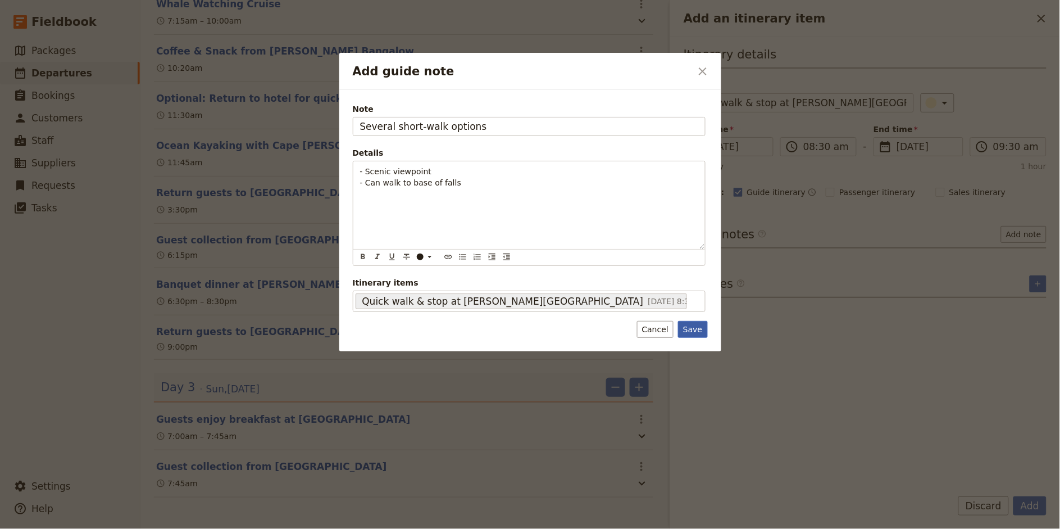
click at [699, 326] on button "Save" at bounding box center [692, 329] width 29 height 17
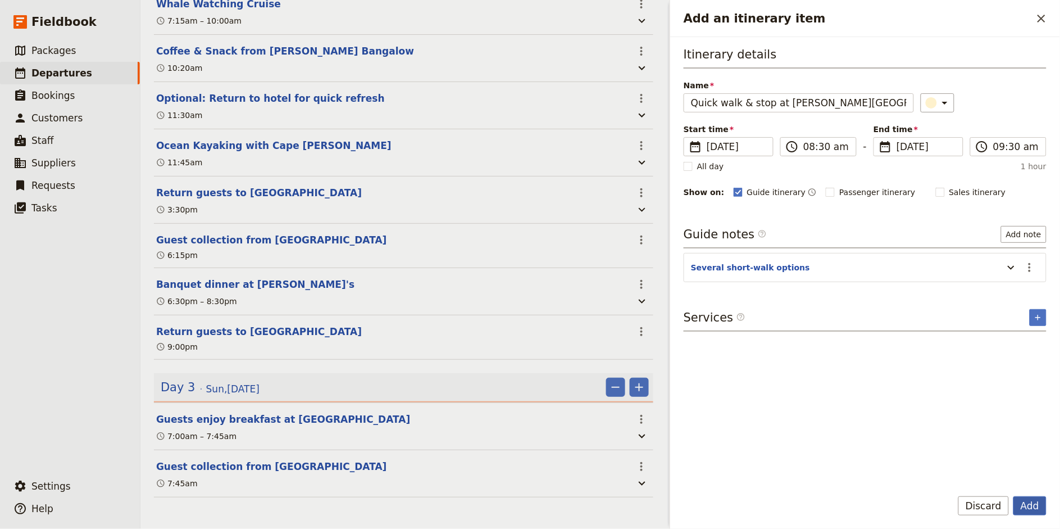
click at [954, 475] on button "Add" at bounding box center [1029, 505] width 33 height 19
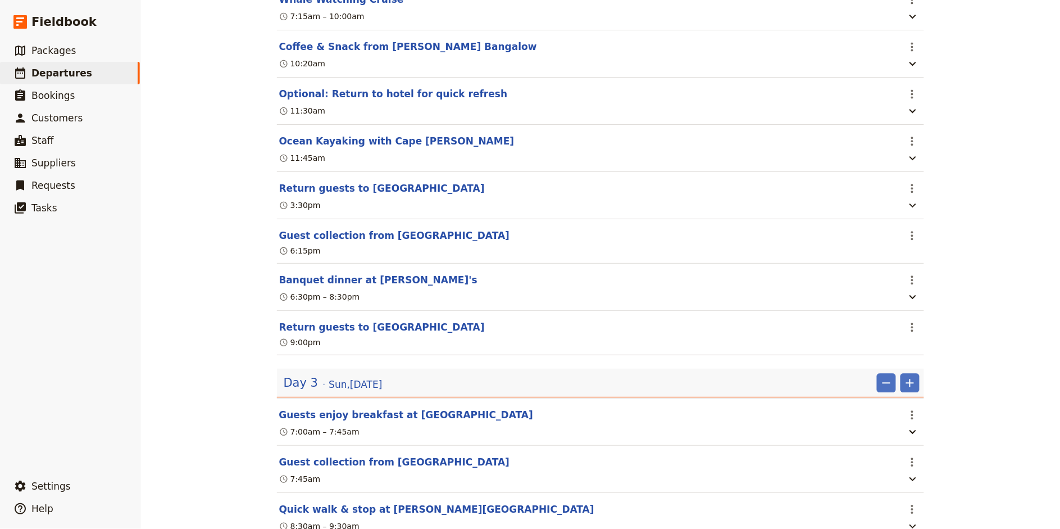
scroll to position [778, 0]
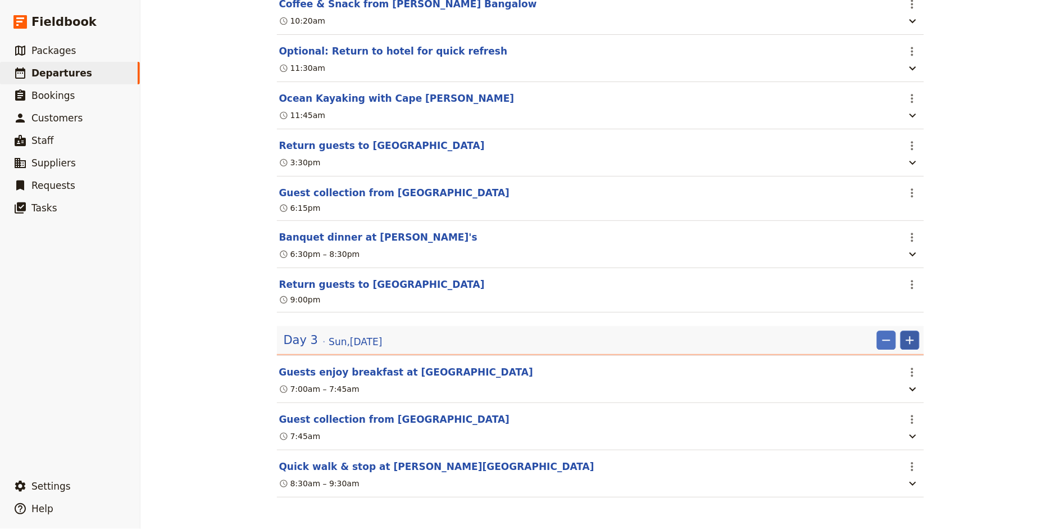
click at [912, 338] on icon "Add" at bounding box center [909, 339] width 13 height 13
click at [892, 360] on span "Add itinerary item" at bounding box center [876, 363] width 71 height 11
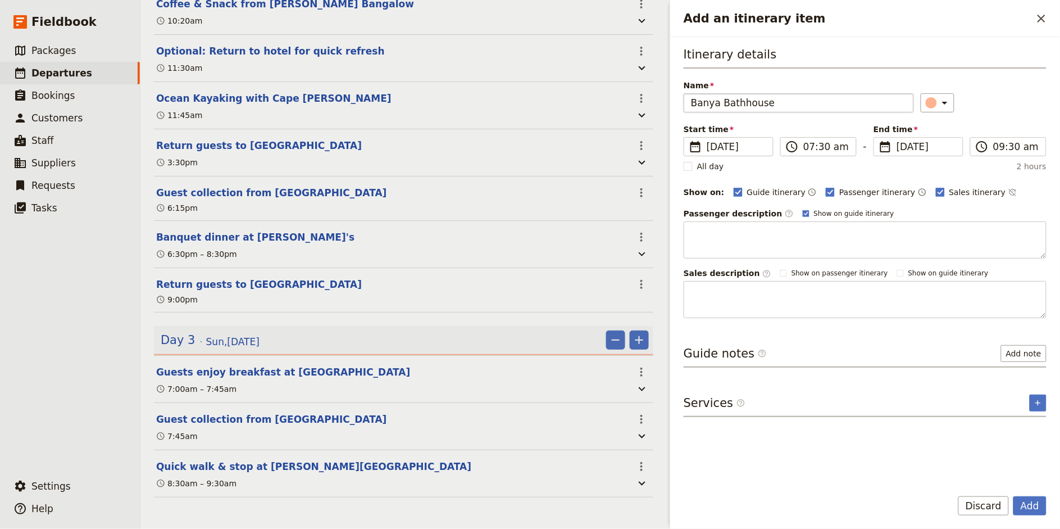
click at [725, 97] on input "Banya Bathhouse" at bounding box center [799, 102] width 230 height 19
type input "Bathhouse Session at [GEOGRAPHIC_DATA]"
click at [810, 148] on input "07:30 am" at bounding box center [826, 146] width 46 height 13
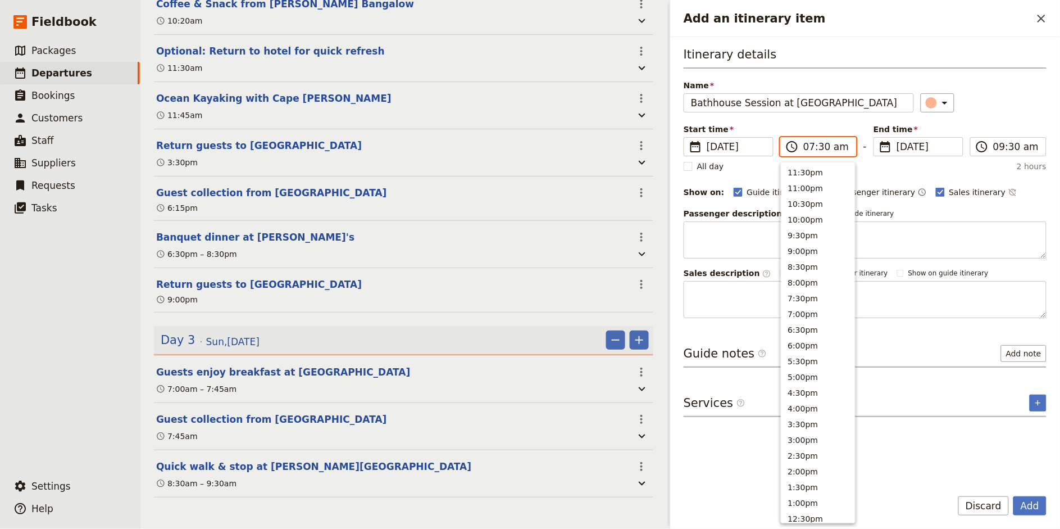
scroll to position [399, 0]
type input "10:00 am"
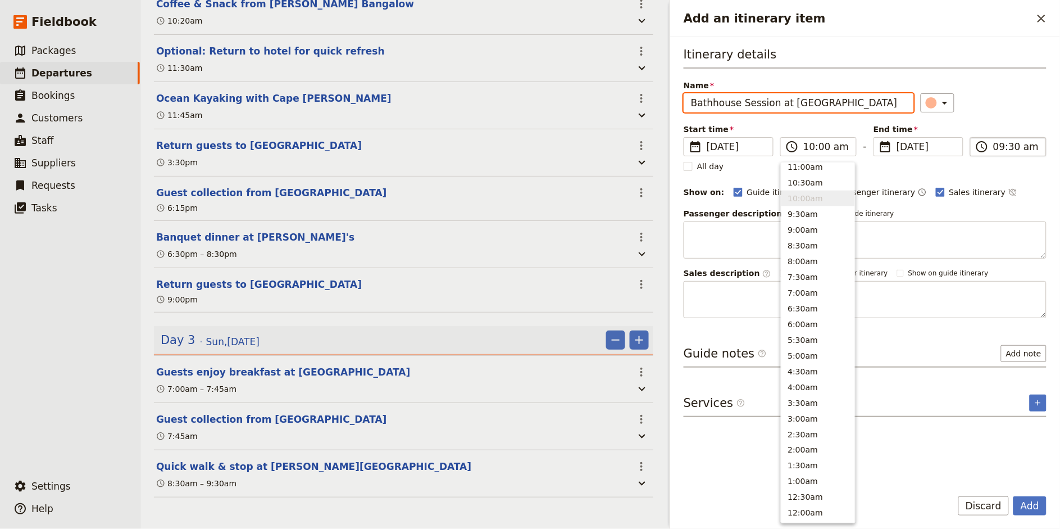
click at [954, 147] on input "09:30 am" at bounding box center [1016, 146] width 46 height 13
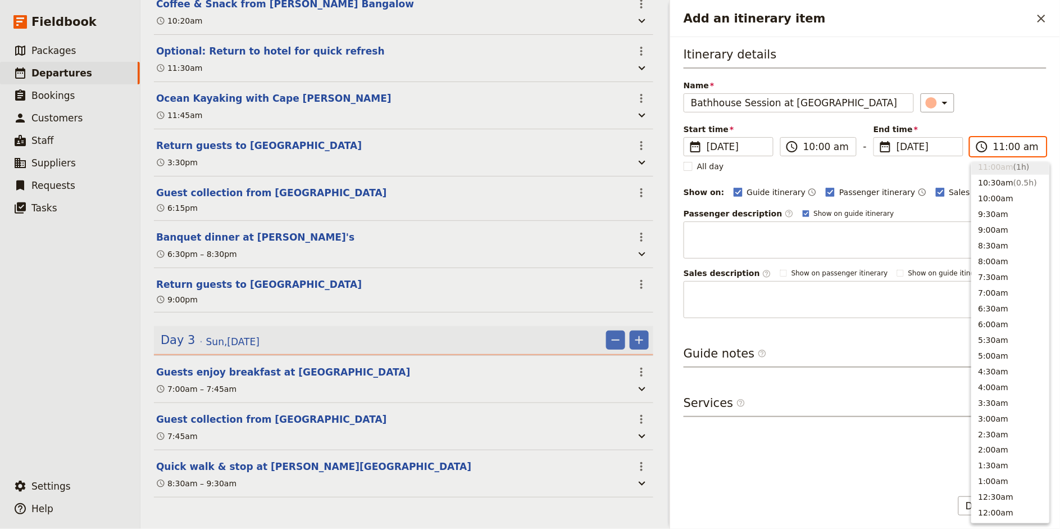
scroll to position [396, 0]
type input "11:30 am"
click at [954, 111] on div "Itinerary details Name Bathhouse Session at [GEOGRAPHIC_DATA] ​ Start time ​ [D…" at bounding box center [865, 182] width 363 height 272
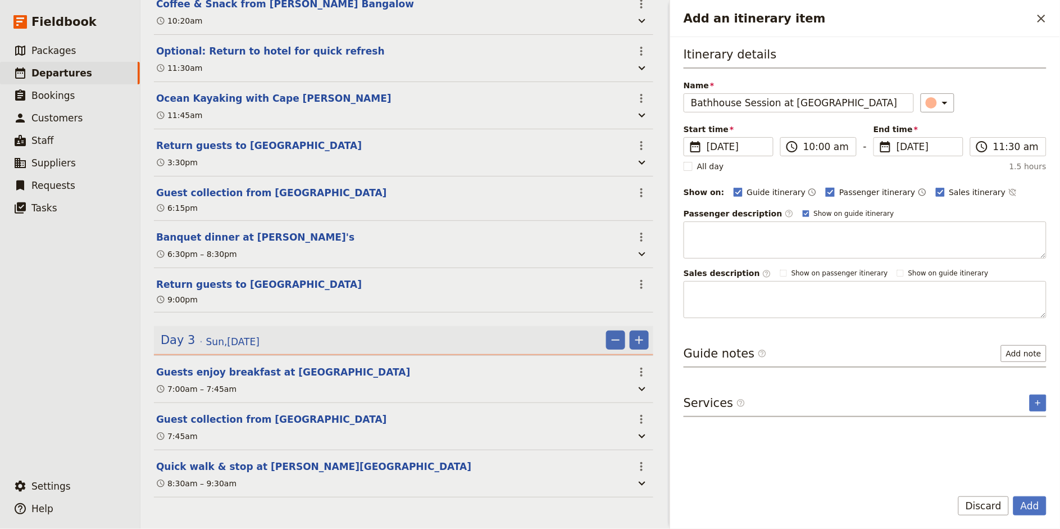
click at [849, 190] on span "Passenger itinerary" at bounding box center [877, 192] width 76 height 11
click at [826, 187] on input "Passenger itinerary" at bounding box center [825, 186] width 1 height 1
checkbox input "false"
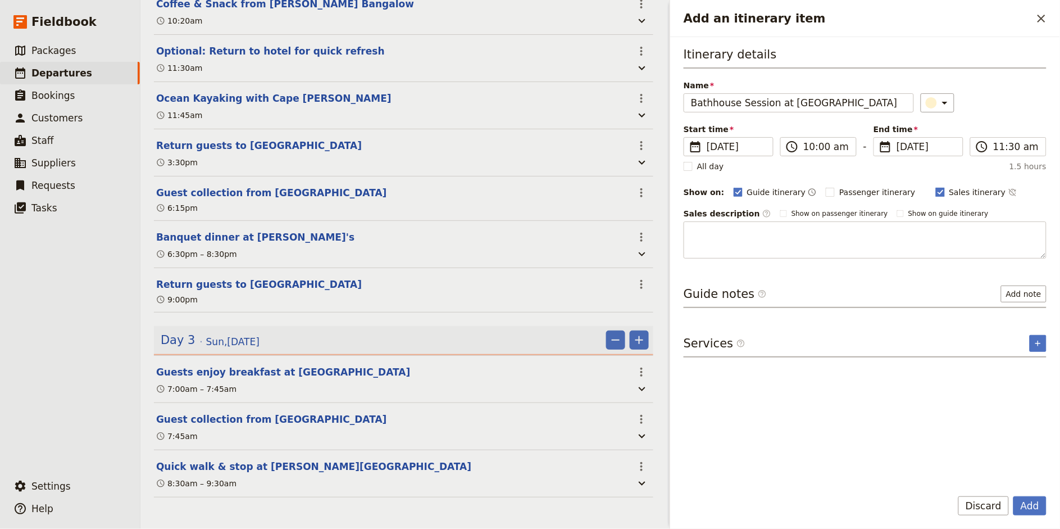
click at [949, 193] on span "Sales itinerary" at bounding box center [977, 192] width 57 height 11
click at [935, 187] on input "Sales itinerary" at bounding box center [935, 186] width 1 height 1
checkbox input "false"
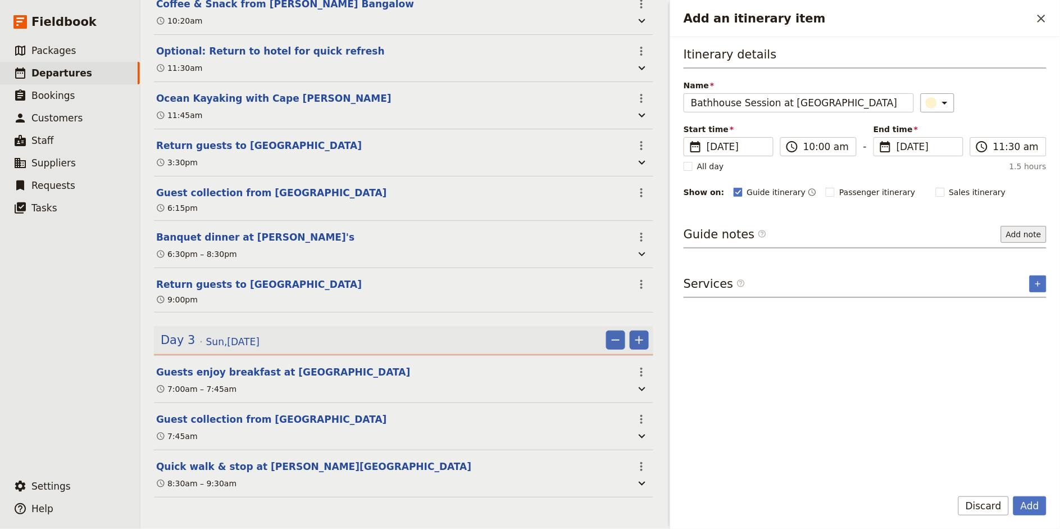
click at [954, 231] on button "Add note" at bounding box center [1024, 234] width 46 height 17
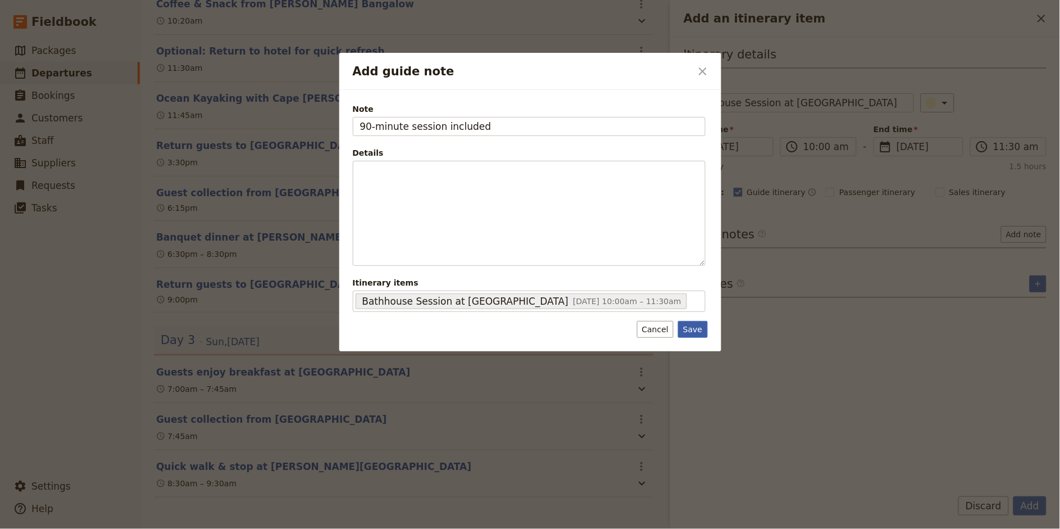
type input "90-minute session included"
click at [689, 335] on button "Save" at bounding box center [692, 329] width 29 height 17
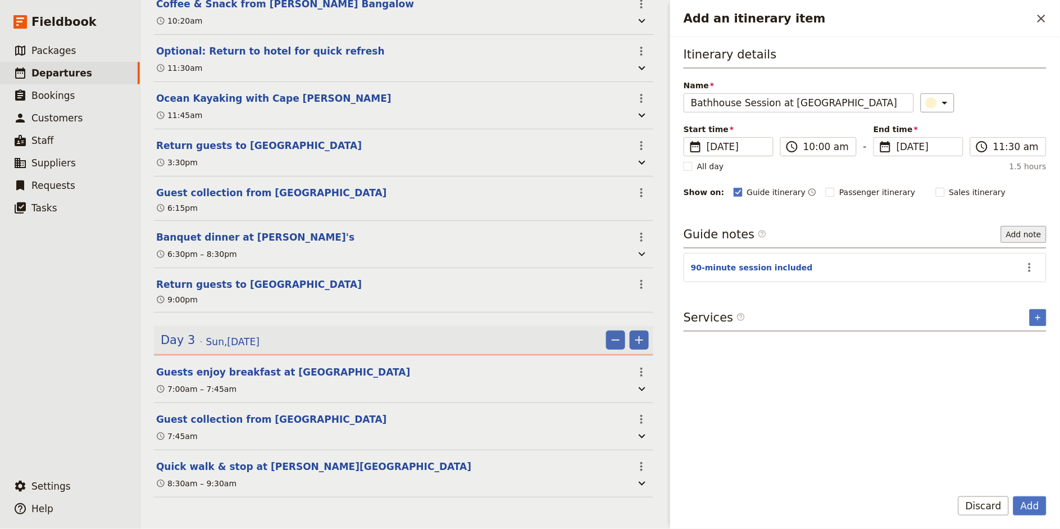
click at [954, 239] on button "Add note" at bounding box center [1024, 234] width 46 height 17
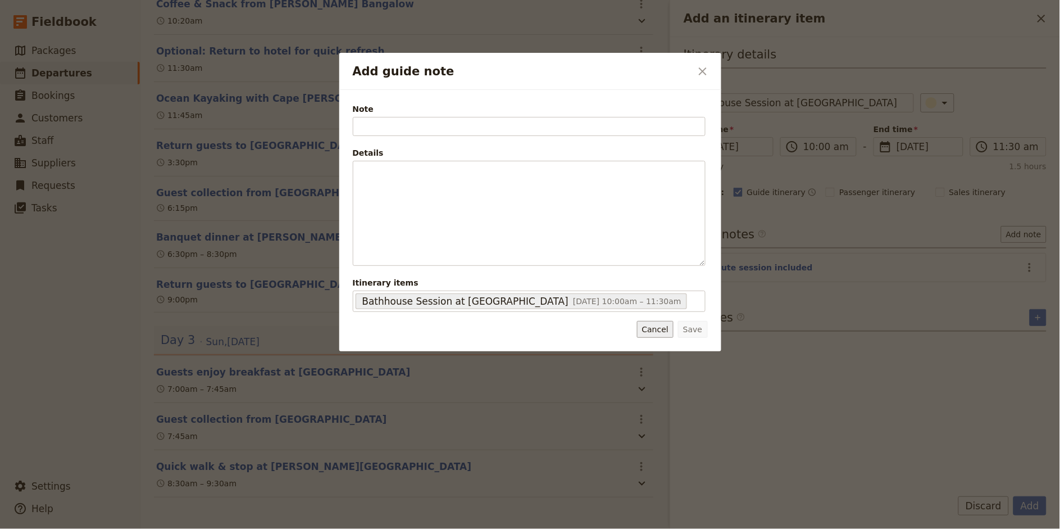
click at [663, 328] on button "Cancel" at bounding box center [655, 329] width 37 height 17
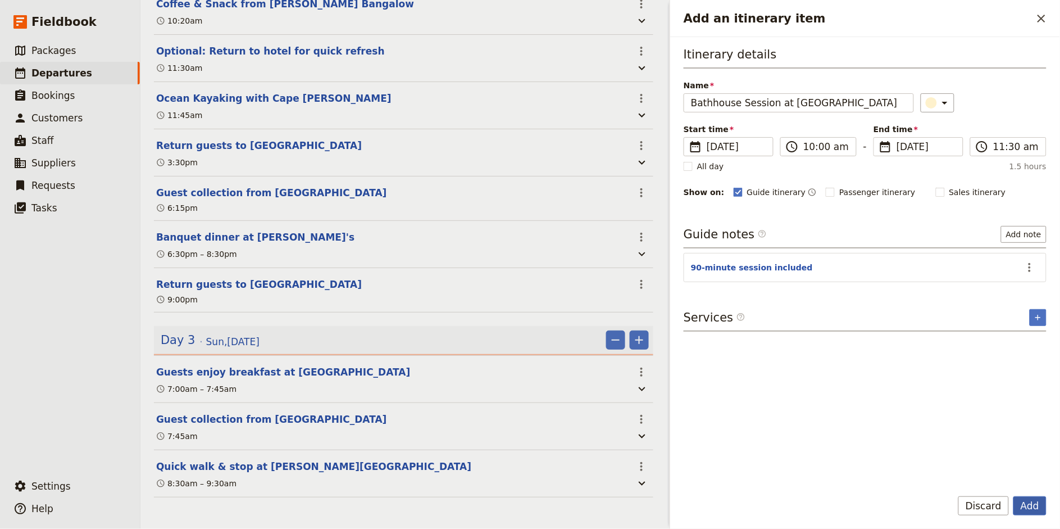
click at [954, 475] on button "Add" at bounding box center [1029, 505] width 33 height 19
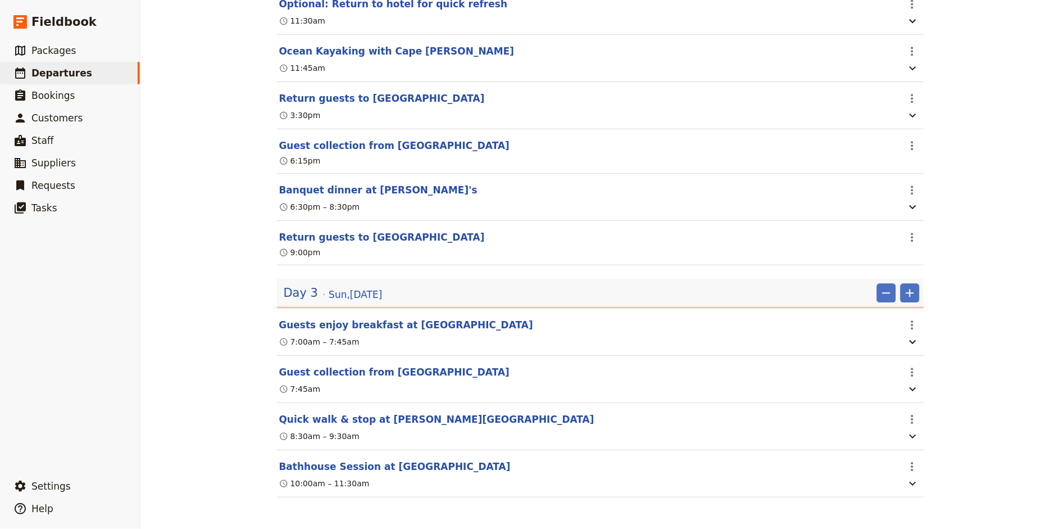
scroll to position [824, 0]
click at [912, 296] on icon "Add" at bounding box center [909, 292] width 13 height 13
click at [887, 313] on span "Add itinerary item" at bounding box center [876, 317] width 71 height 11
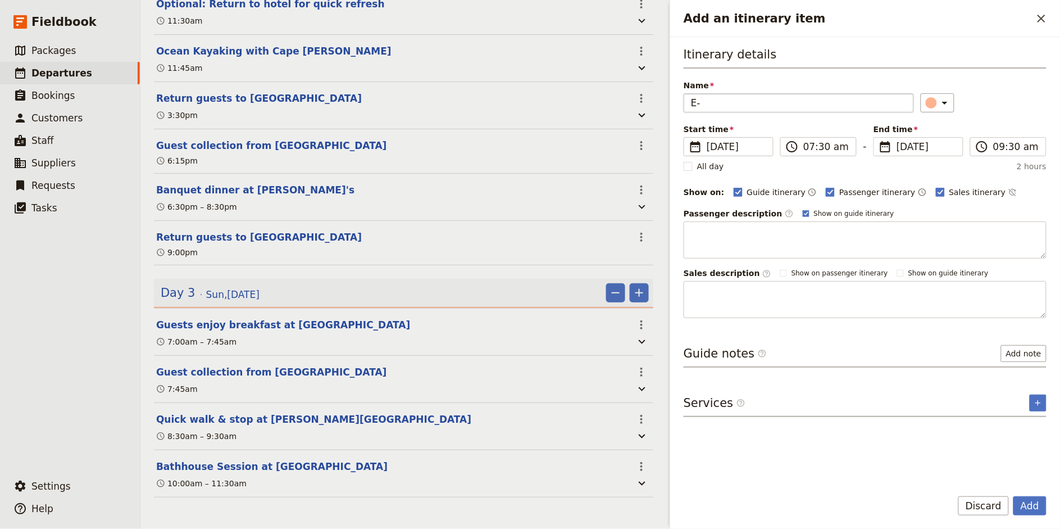
type input "E"
type input "Rail Trail E-Bike Tour"
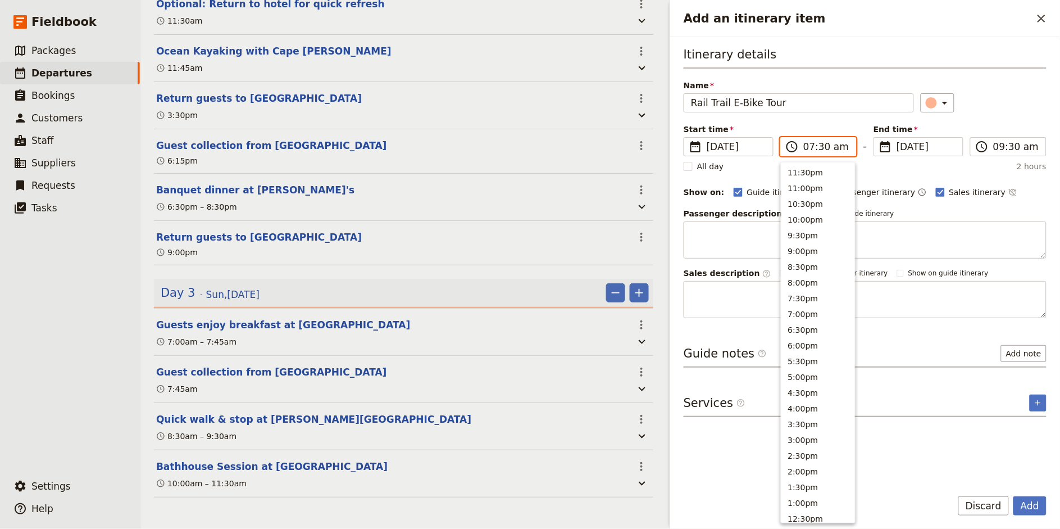
click at [808, 150] on input "07:30 am" at bounding box center [826, 146] width 46 height 13
click at [836, 147] on input "01:30 am" at bounding box center [826, 146] width 46 height 13
type input "01:30 pm"
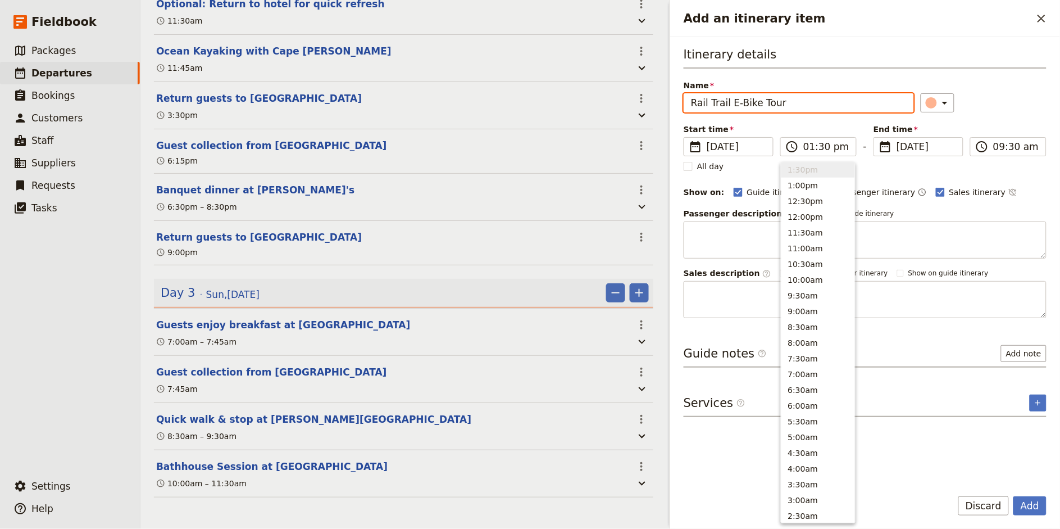
click at [954, 116] on div "Itinerary details Name Rail Trail E-Bike Tour ​ Start time ​ [DATE] [DATE] [DAT…" at bounding box center [865, 182] width 363 height 272
type input "01:30 pm"
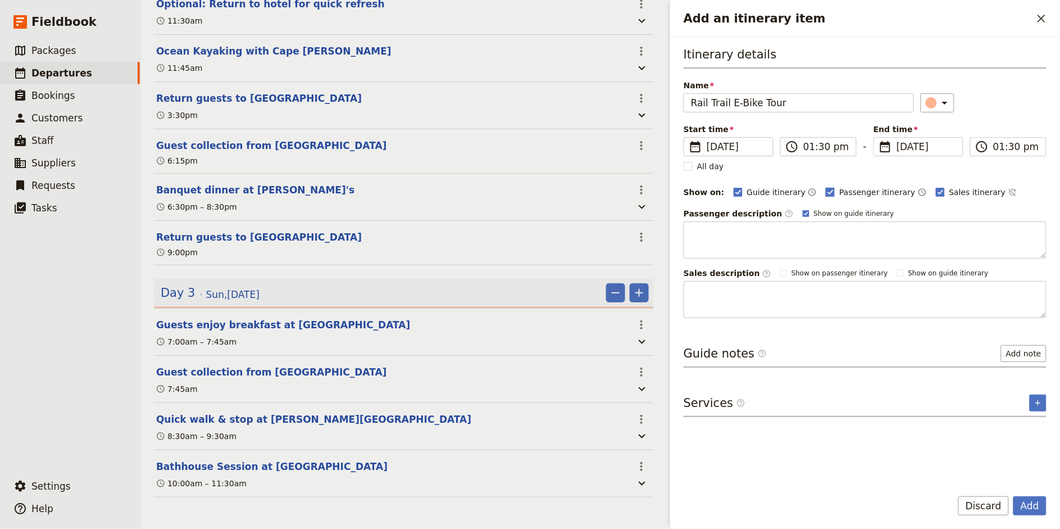
click at [854, 190] on span "Passenger itinerary" at bounding box center [877, 192] width 76 height 11
click at [826, 187] on input "Passenger itinerary" at bounding box center [825, 186] width 1 height 1
checkbox input "false"
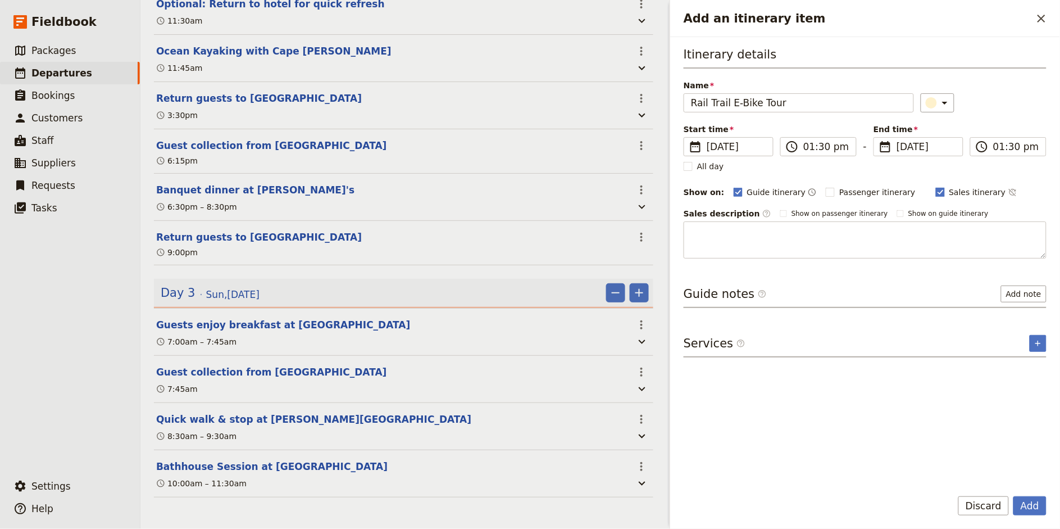
click at [949, 193] on span "Sales itinerary" at bounding box center [977, 192] width 57 height 11
click at [936, 187] on input "Sales itinerary" at bounding box center [935, 186] width 1 height 1
checkbox input "false"
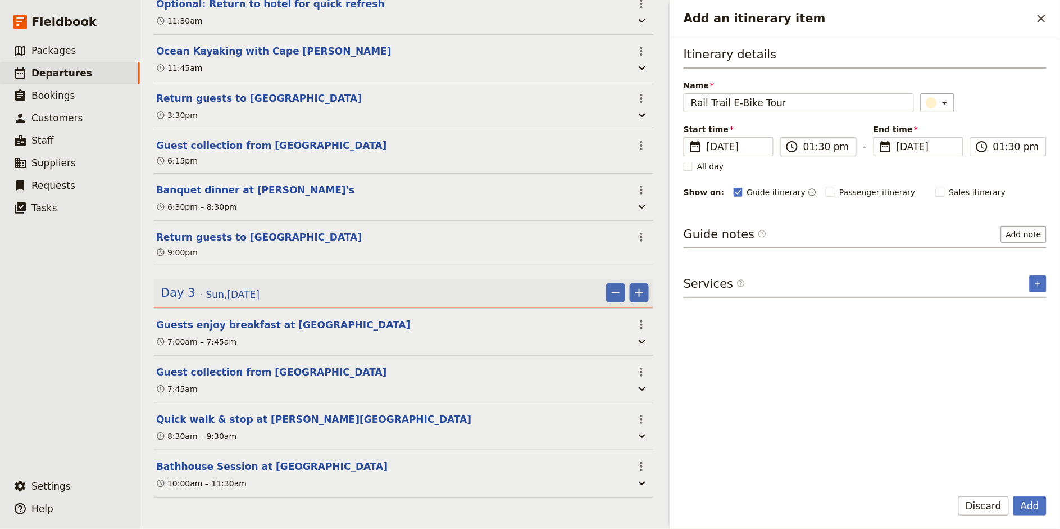
click at [810, 153] on label "​ 01:30 pm" at bounding box center [818, 146] width 76 height 19
click at [807, 146] on input "01:30 pm" at bounding box center [826, 146] width 46 height 13
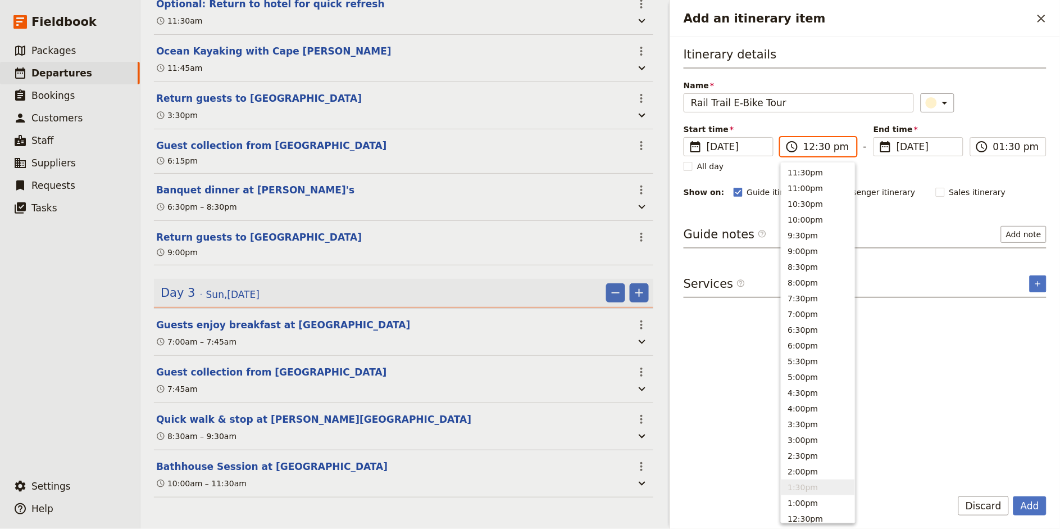
scroll to position [349, 0]
type input "12:00 pm"
click at [954, 124] on div "Start time ​ [DATE] [DATE] [DATE] 12:00 ​ 12:00 pm - End time ​ [DATE] [DATE] […" at bounding box center [865, 140] width 363 height 33
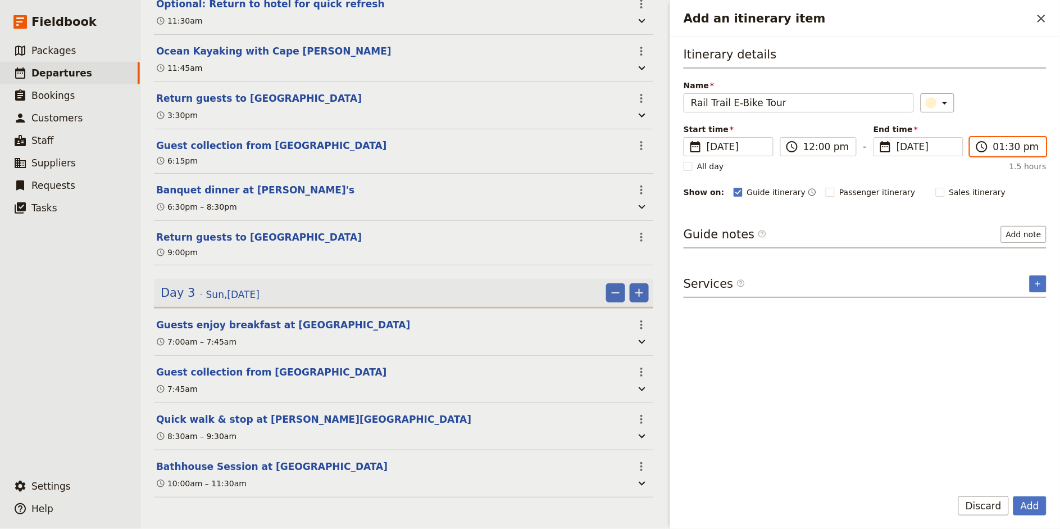
click at [954, 148] on input "01:30 pm" at bounding box center [1016, 146] width 46 height 13
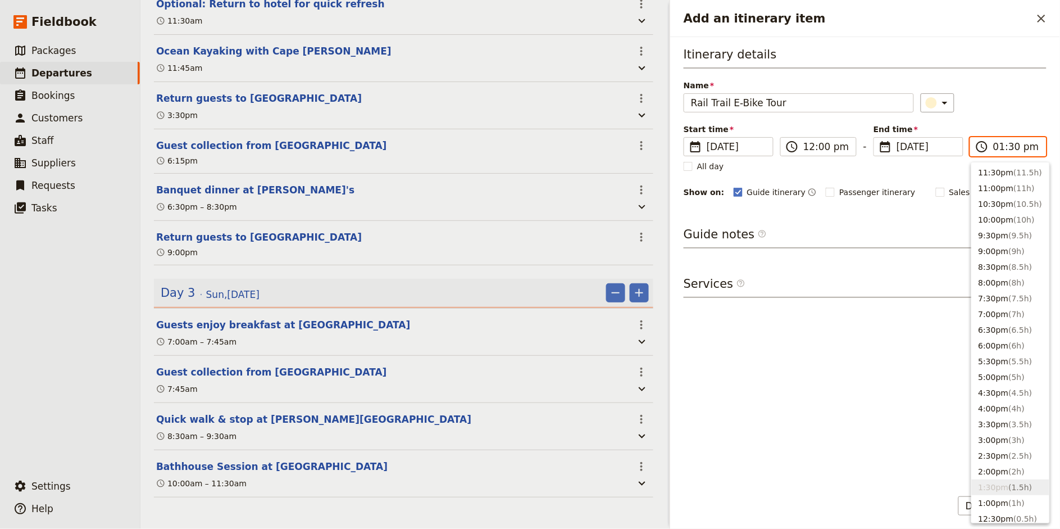
type input "01:00 pm"
click at [954, 78] on div "Itinerary details Name Rail Trail E-Bike Tour ​ Start time ​ [DATE] [DATE] [DAT…" at bounding box center [865, 122] width 363 height 153
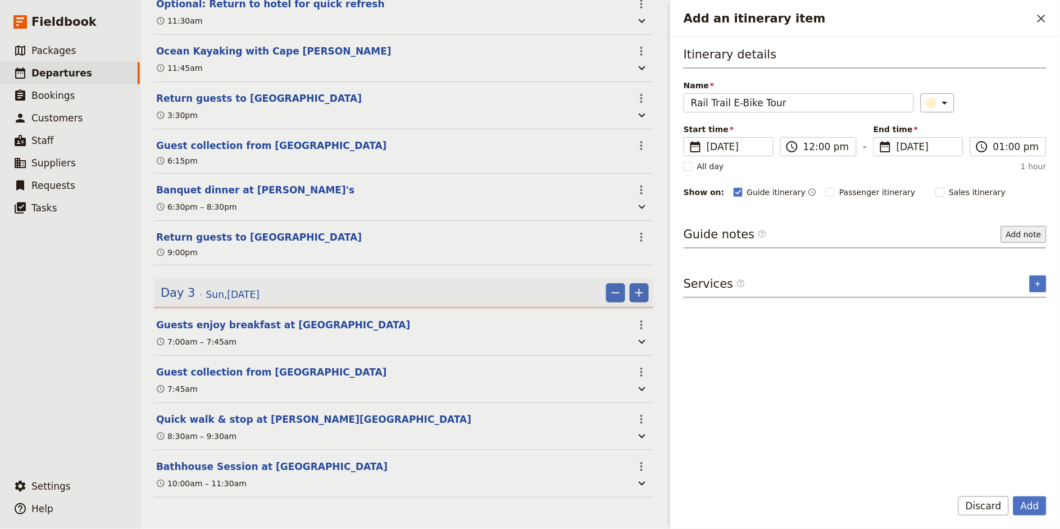
click at [954, 235] on button "Add note" at bounding box center [1024, 234] width 46 height 17
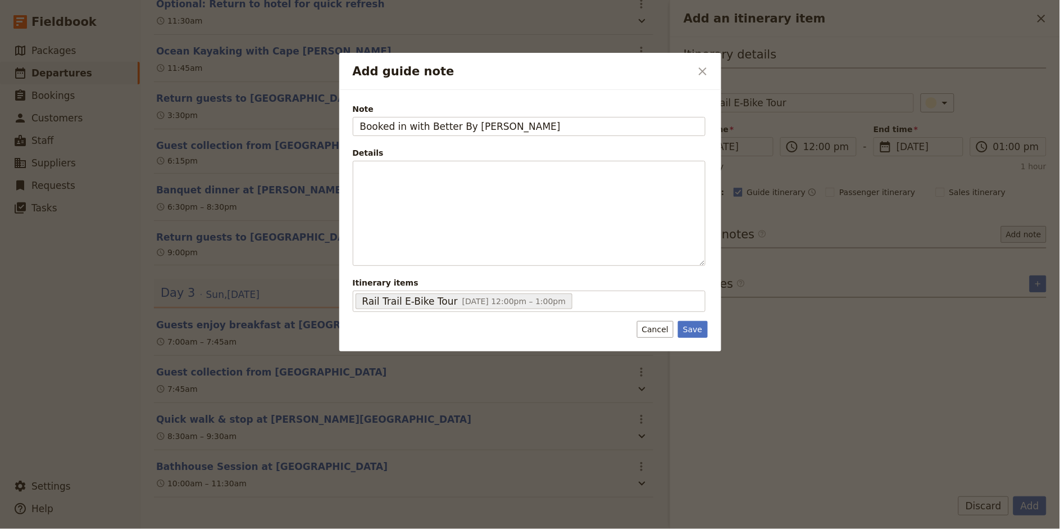
type input "Booked in with Better By [PERSON_NAME]"
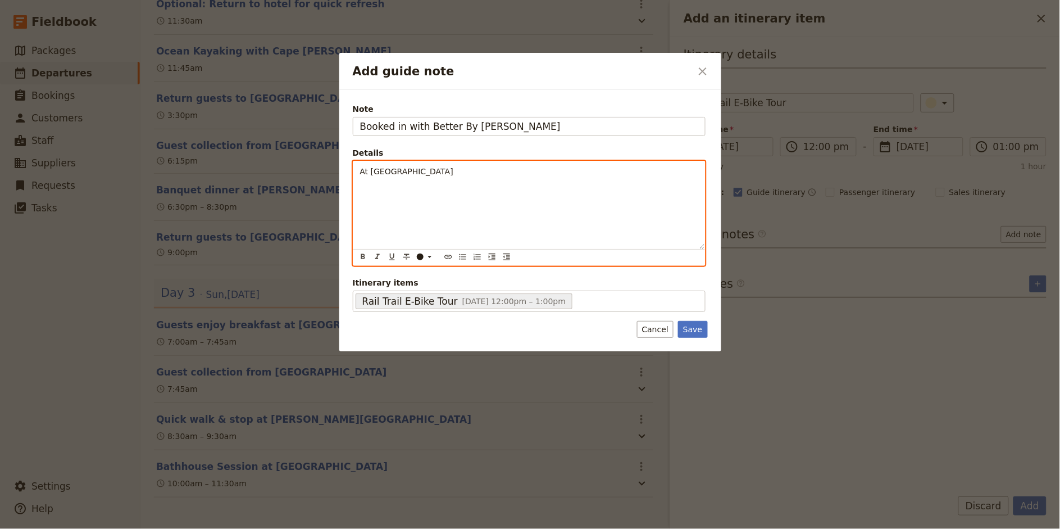
click at [360, 171] on span "At [GEOGRAPHIC_DATA]" at bounding box center [406, 171] width 93 height 9
click at [459, 174] on p "- At [GEOGRAPHIC_DATA]" at bounding box center [529, 171] width 338 height 11
drag, startPoint x: 569, startPoint y: 195, endPoint x: 325, endPoint y: 194, distance: 243.8
click at [325, 475] on div "Add guide note ​ Note Booked in with Better By Bikes Details - At [GEOGRAPHIC_D…" at bounding box center [530, 529] width 1060 height 0
click at [366, 183] on span "- Short window to enjoy Rail Trail" at bounding box center [424, 182] width 129 height 9
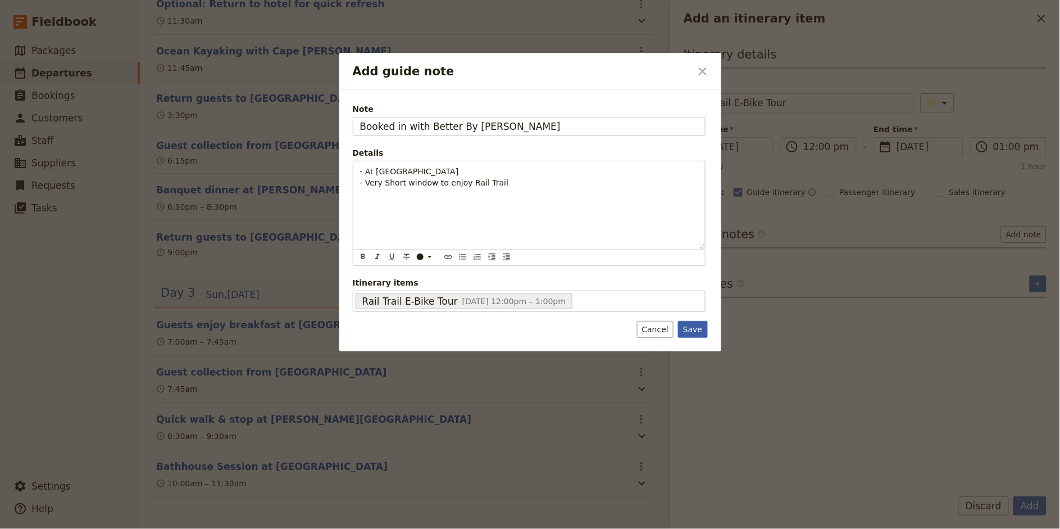
click at [697, 329] on button "Save" at bounding box center [692, 329] width 29 height 17
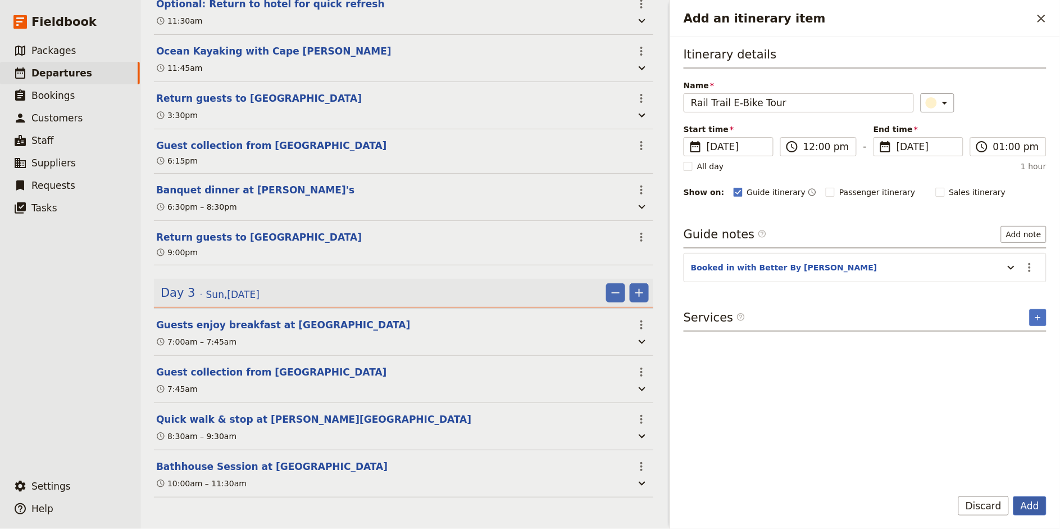
click at [954, 475] on button "Add" at bounding box center [1029, 505] width 33 height 19
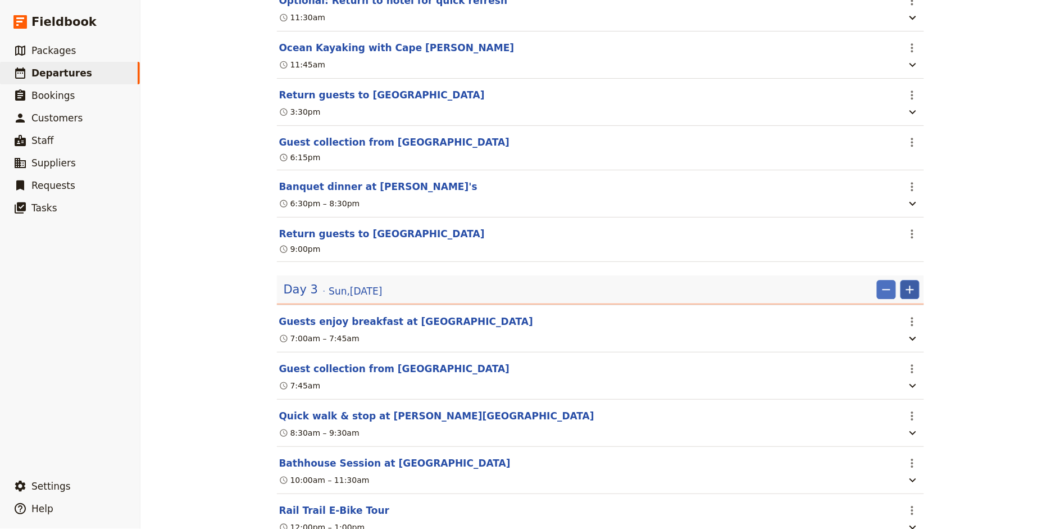
click at [911, 290] on icon "Add" at bounding box center [909, 289] width 13 height 13
click at [899, 314] on span "Add itinerary item" at bounding box center [876, 317] width 71 height 11
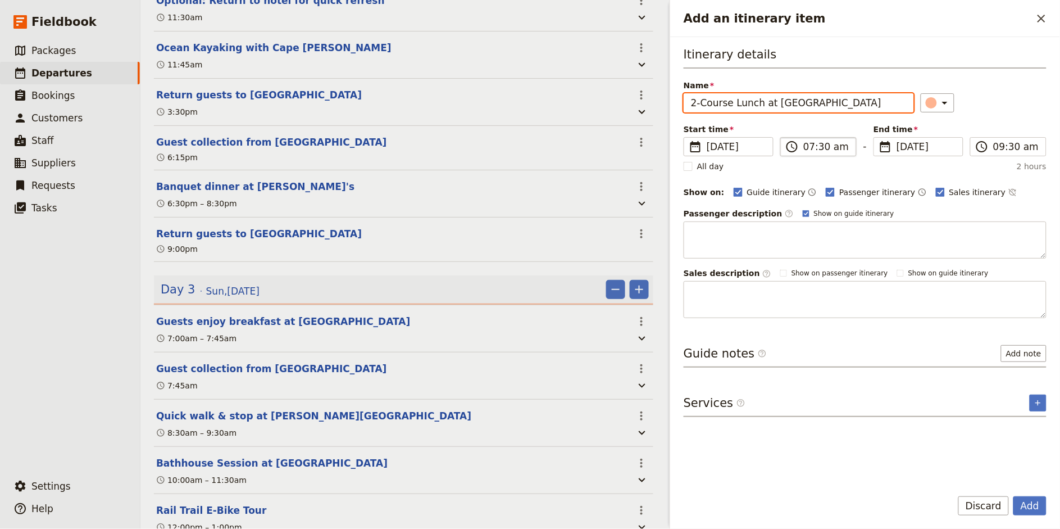
type input "2-Course Lunch at [GEOGRAPHIC_DATA]"
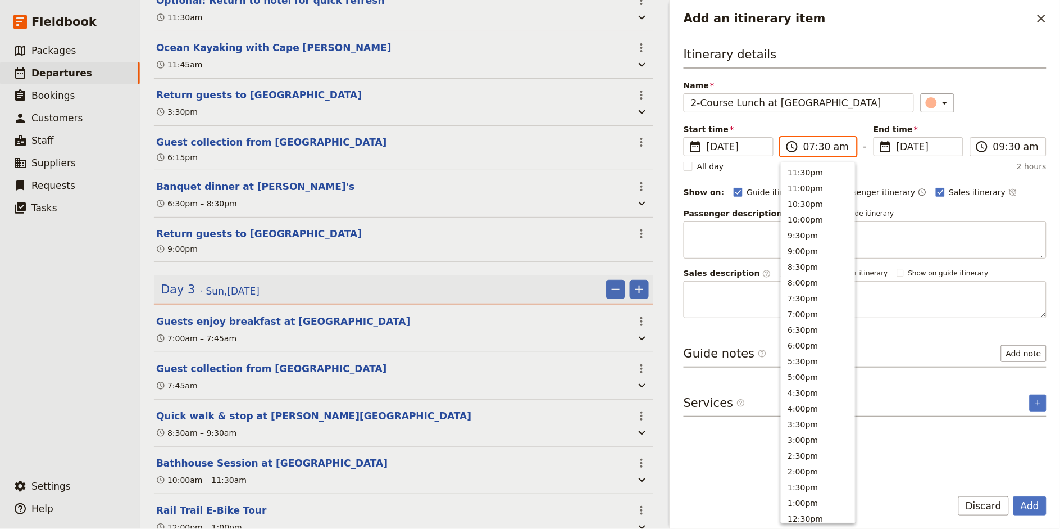
click at [811, 143] on input "07:30 am" at bounding box center [826, 146] width 46 height 13
click at [837, 146] on input "01:30 am" at bounding box center [826, 146] width 46 height 13
type input "01:30 pm"
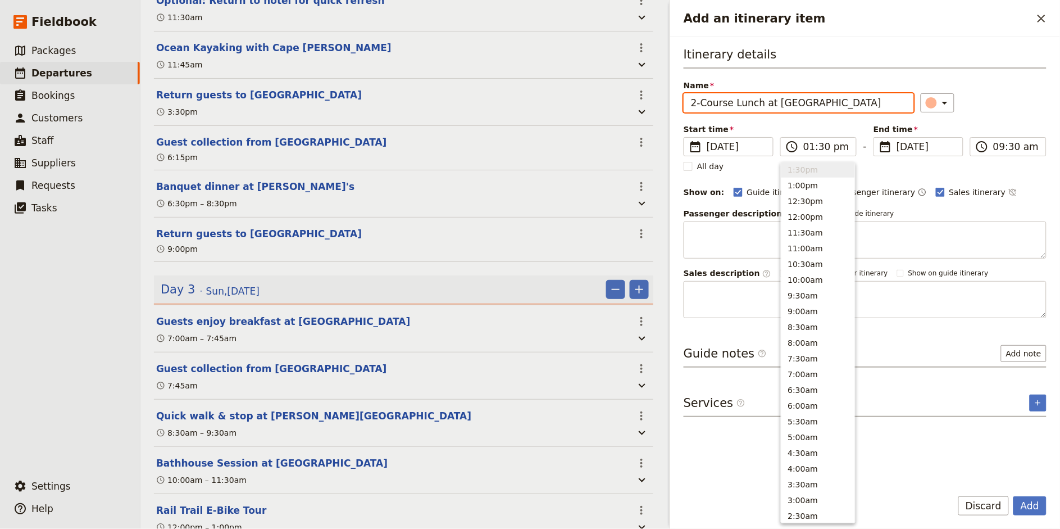
click at [954, 120] on div "Itinerary details Name 2-Course Lunch at [GEOGRAPHIC_DATA] ​ Start time ​ [DATE…" at bounding box center [865, 182] width 363 height 272
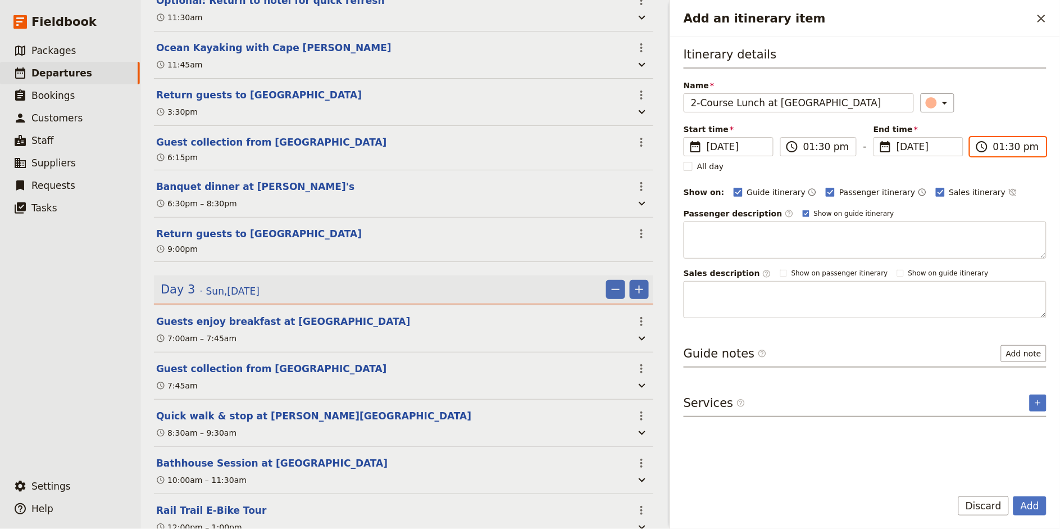
click at [954, 147] on input "01:30 pm" at bounding box center [1016, 146] width 46 height 13
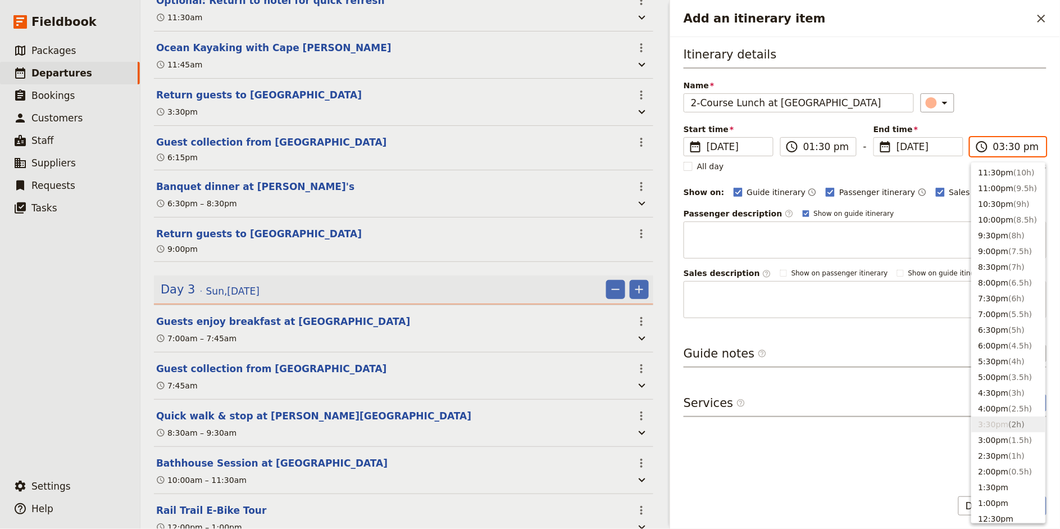
click at [954, 147] on input "03:30 pm" at bounding box center [1016, 146] width 46 height 13
type input "03:00 pm"
click at [954, 110] on div "​" at bounding box center [984, 102] width 126 height 19
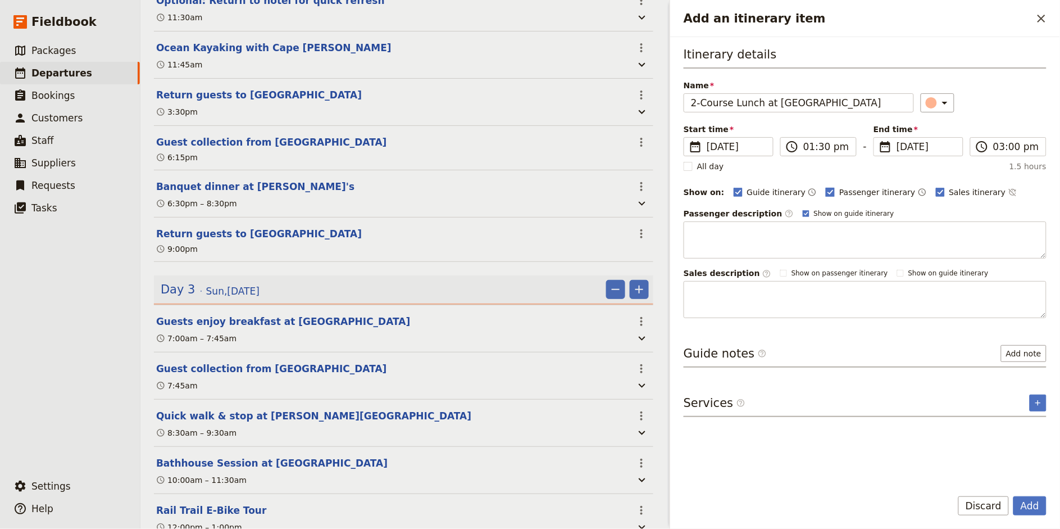
click at [856, 187] on span "Passenger itinerary" at bounding box center [877, 192] width 76 height 11
click at [826, 187] on input "Passenger itinerary" at bounding box center [825, 186] width 1 height 1
checkbox input "false"
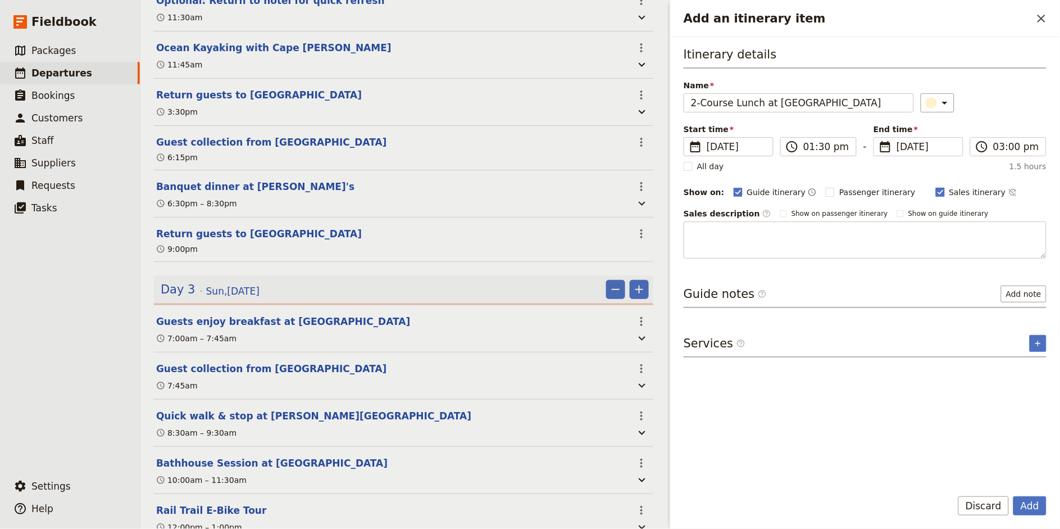
click at [949, 195] on span "Sales itinerary" at bounding box center [977, 192] width 57 height 11
click at [936, 187] on input "Sales itinerary" at bounding box center [935, 186] width 1 height 1
checkbox input "false"
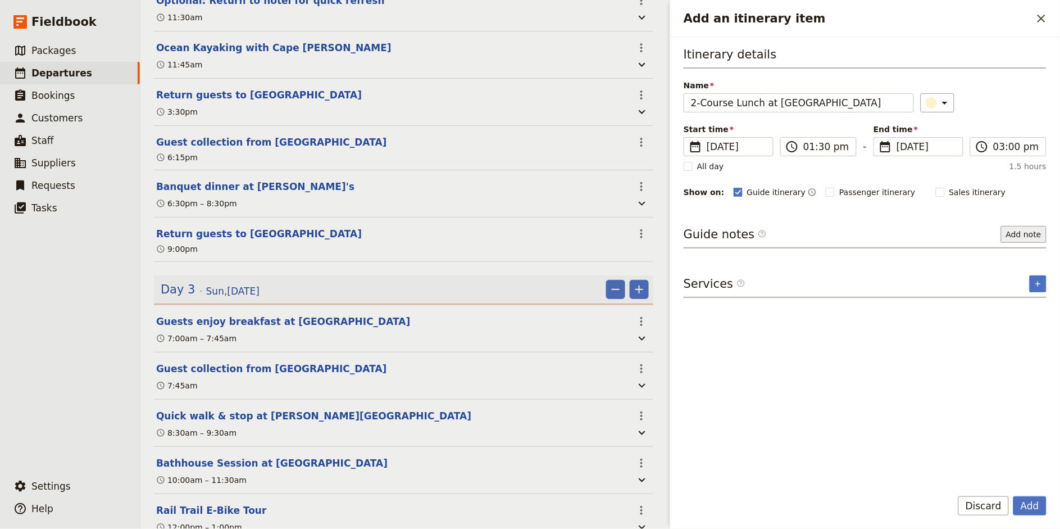
click at [954, 231] on button "Add note" at bounding box center [1024, 234] width 46 height 17
click at [954, 475] on button "Add" at bounding box center [1029, 505] width 33 height 19
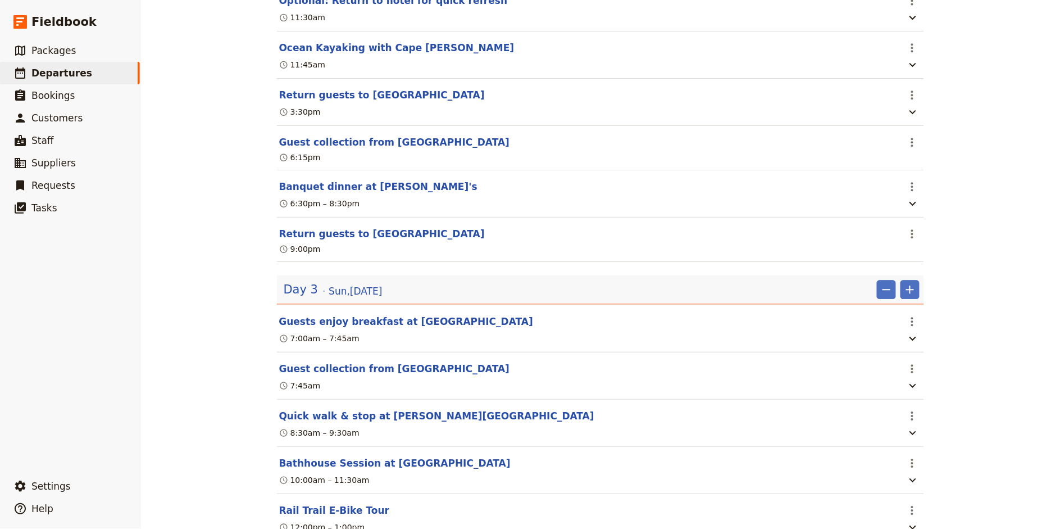
scroll to position [918, 0]
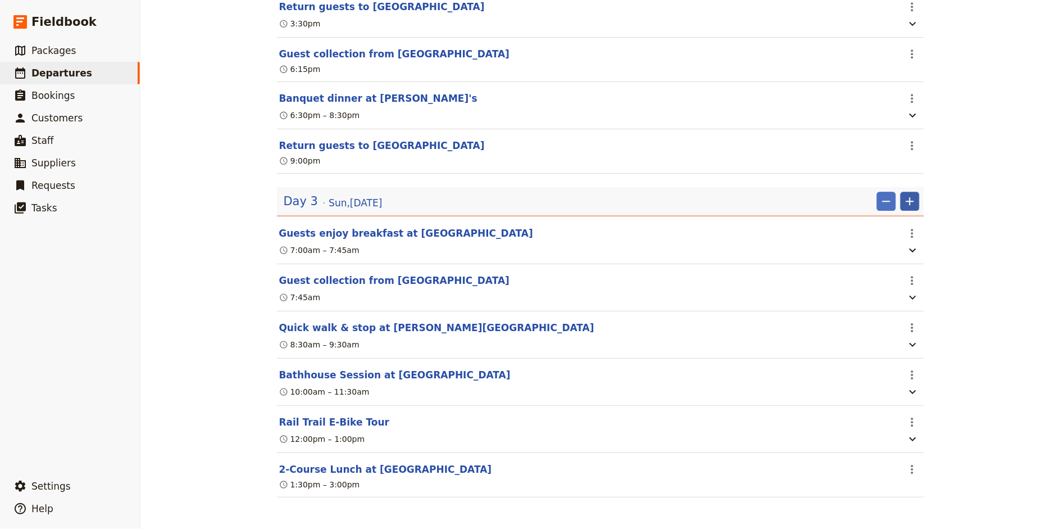
click at [910, 202] on icon "Add" at bounding box center [910, 201] width 8 height 8
click at [887, 224] on span "Add itinerary item" at bounding box center [876, 224] width 71 height 11
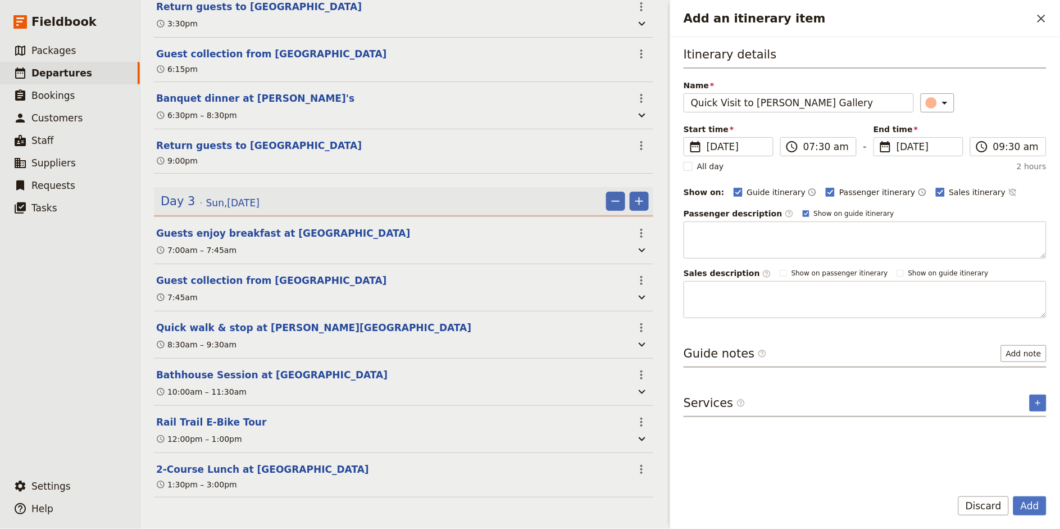
type input "Quick Visit to [PERSON_NAME] Gallery"
click at [808, 147] on input "07:30 am" at bounding box center [826, 146] width 46 height 13
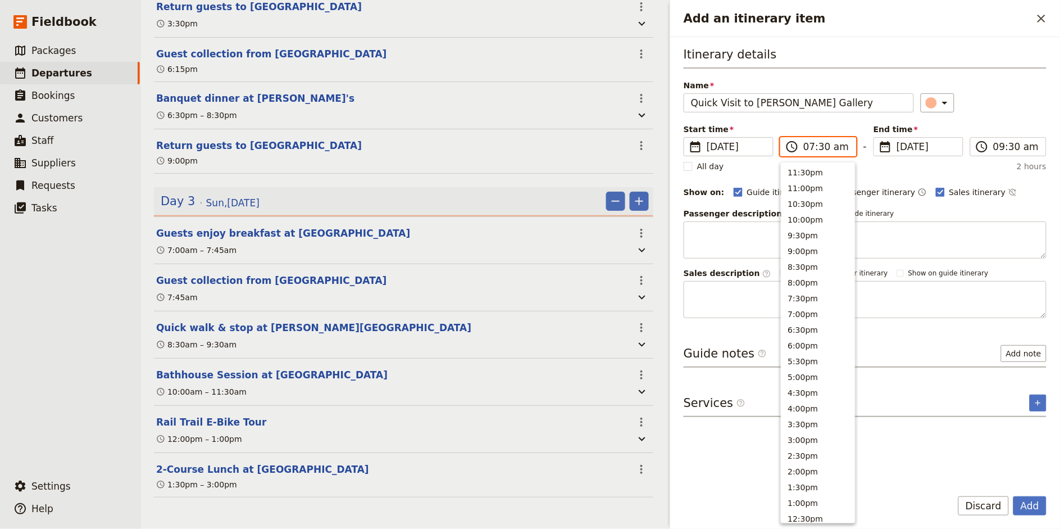
scroll to position [399, 0]
click at [847, 148] on input "03:30 am" at bounding box center [826, 146] width 46 height 13
click at [837, 148] on input "03:30 am" at bounding box center [826, 146] width 46 height 13
type input "03:30 pm"
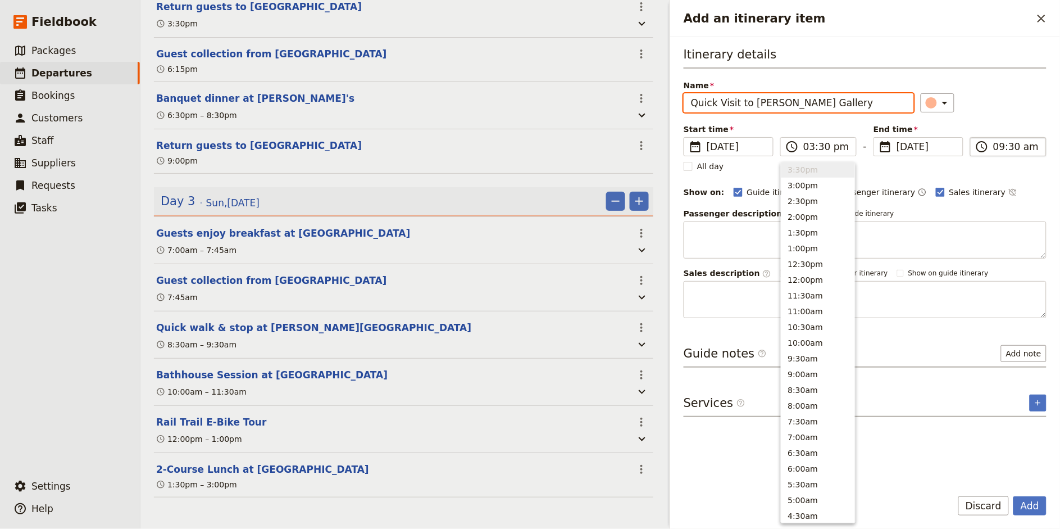
click at [954, 148] on input "09:30 am" at bounding box center [1016, 146] width 46 height 13
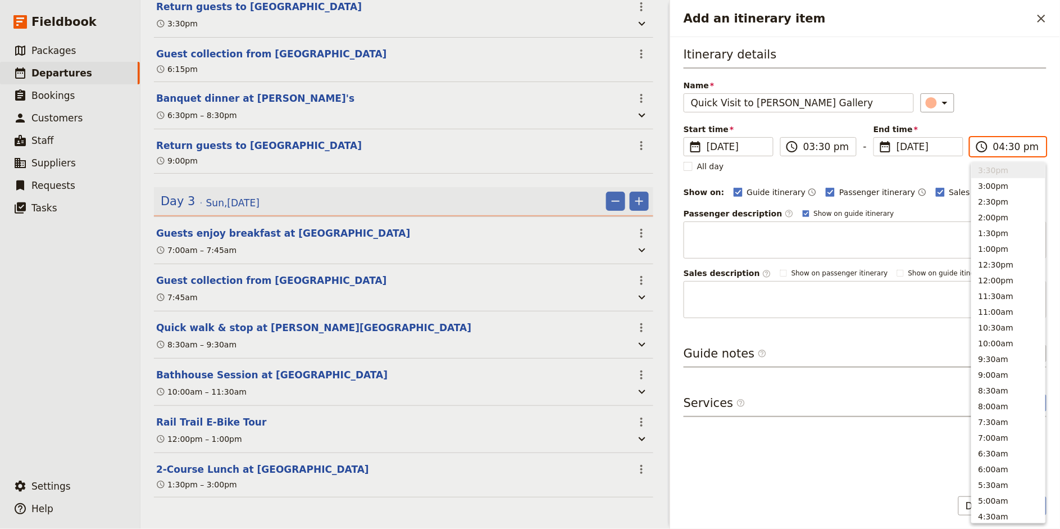
scroll to position [222, 0]
click at [954, 148] on input "04:30 pm" at bounding box center [1016, 146] width 46 height 13
click at [954, 93] on div "​" at bounding box center [984, 102] width 126 height 19
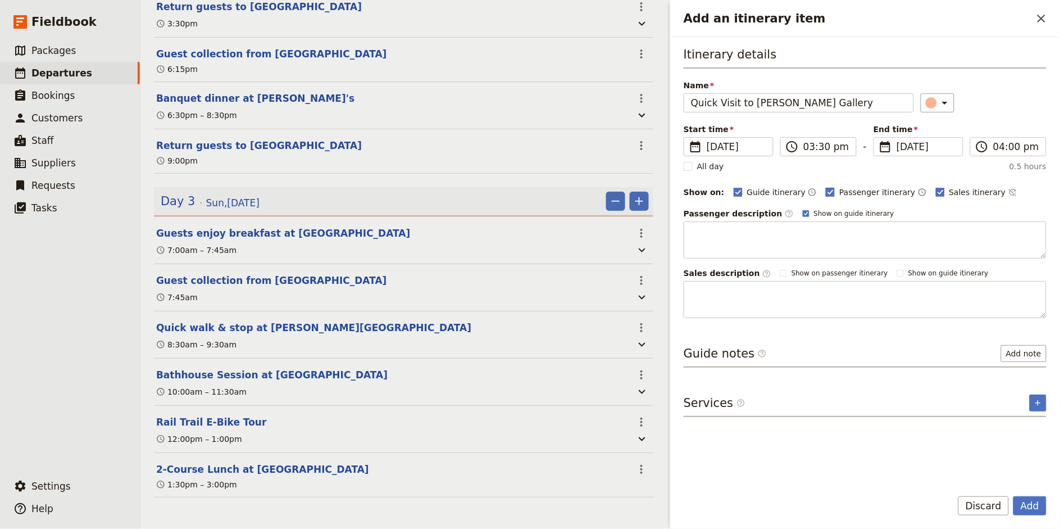
click at [839, 187] on span "Passenger itinerary" at bounding box center [877, 192] width 76 height 11
click at [826, 187] on input "Passenger itinerary" at bounding box center [825, 186] width 1 height 1
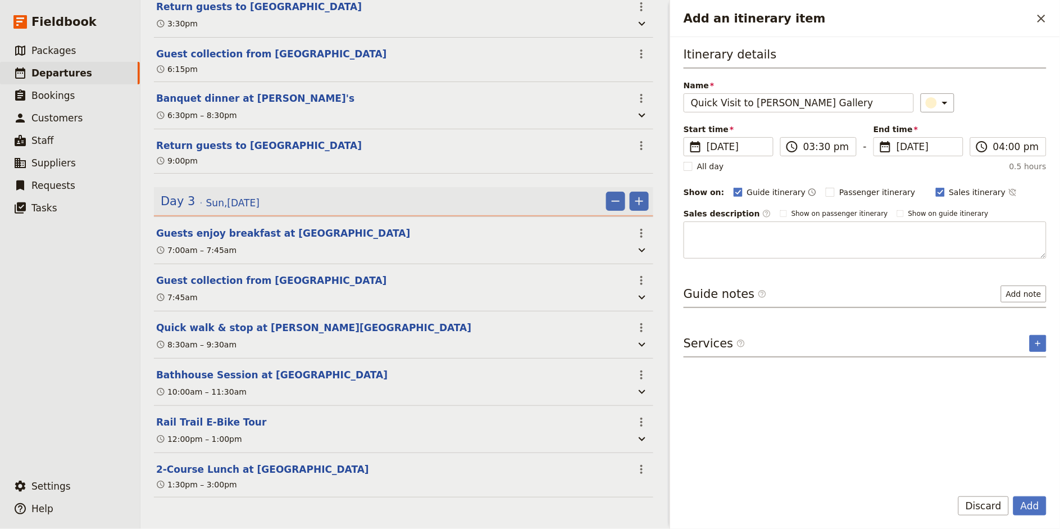
click at [941, 199] on div "Itinerary details Name Quick Visit to [PERSON_NAME] Gallery ​ Start time ​ [DAT…" at bounding box center [865, 152] width 363 height 212
click at [954, 197] on span "Sales itinerary" at bounding box center [977, 192] width 57 height 11
click at [936, 187] on input "Sales itinerary" at bounding box center [935, 186] width 1 height 1
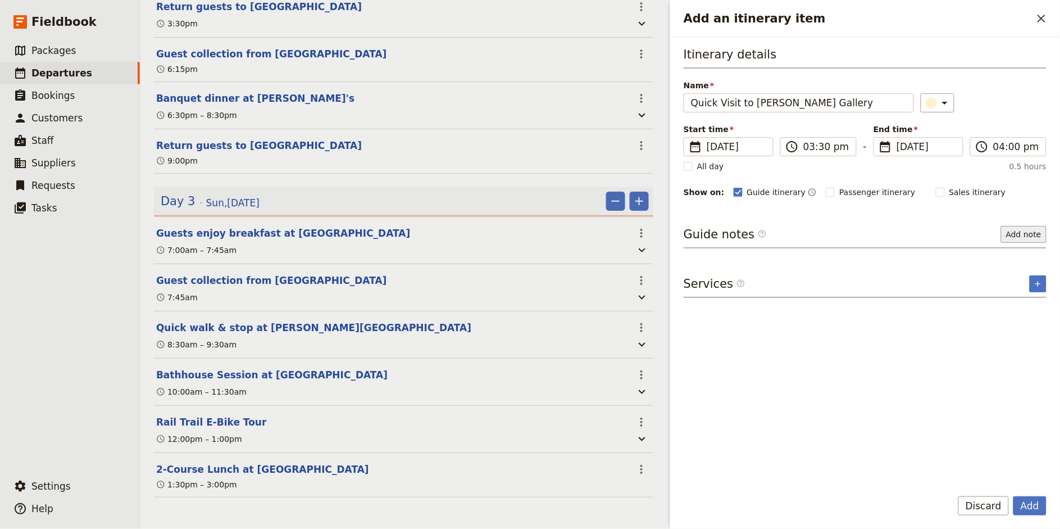
click at [954, 236] on button "Add note" at bounding box center [1024, 234] width 46 height 17
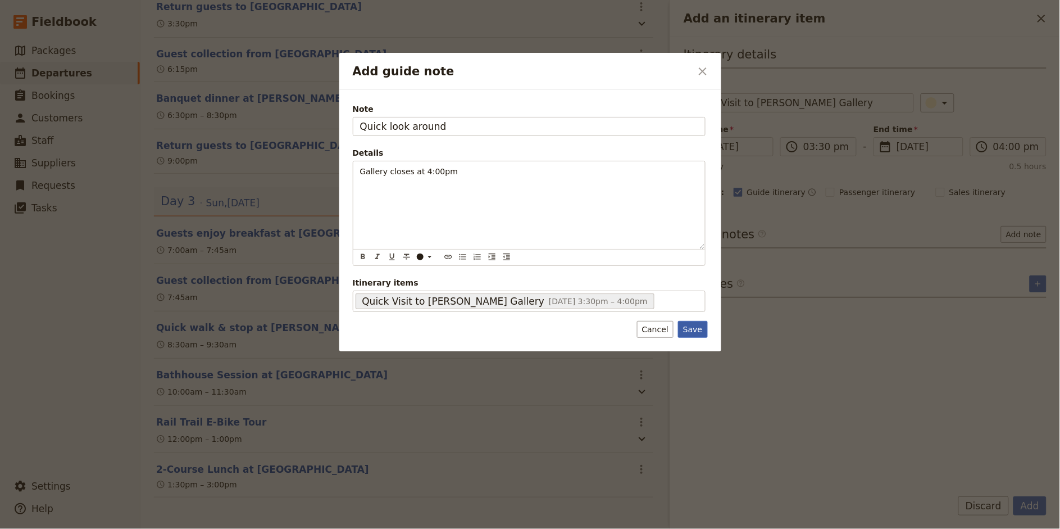
click at [697, 331] on button "Save" at bounding box center [692, 329] width 29 height 17
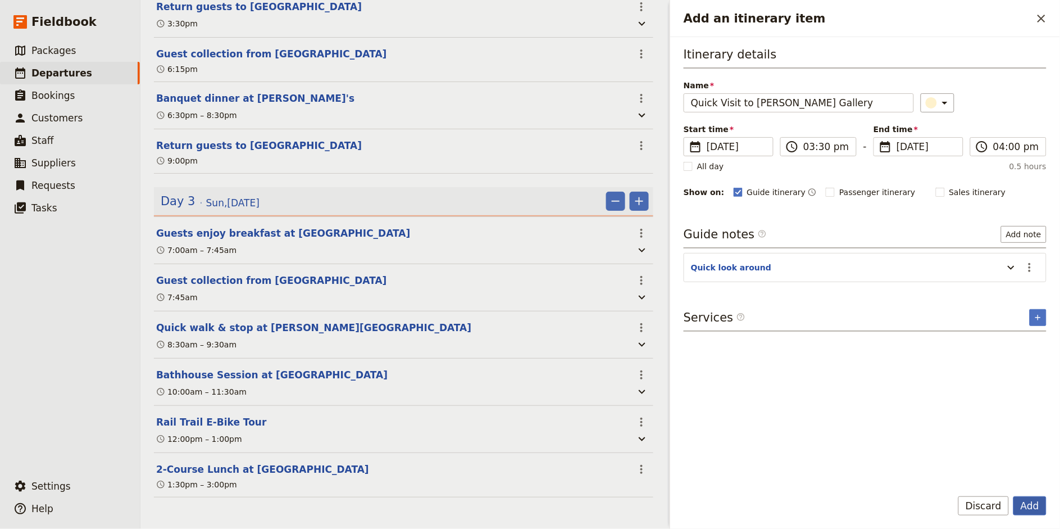
click at [954, 475] on button "Add" at bounding box center [1029, 505] width 33 height 19
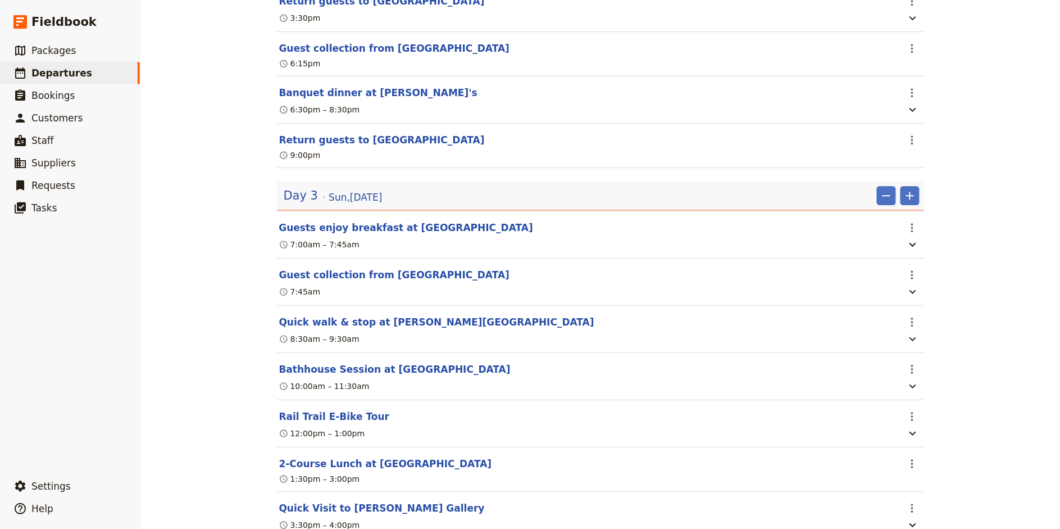
scroll to position [965, 0]
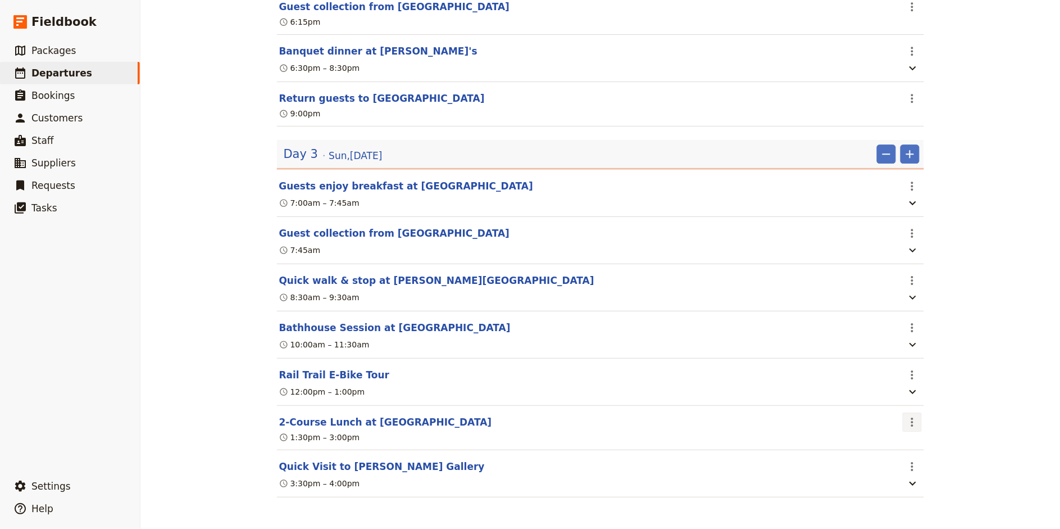
click at [921, 419] on button "​" at bounding box center [912, 421] width 19 height 19
click at [921, 443] on span "Edit this itinerary item" at bounding box center [954, 445] width 88 height 11
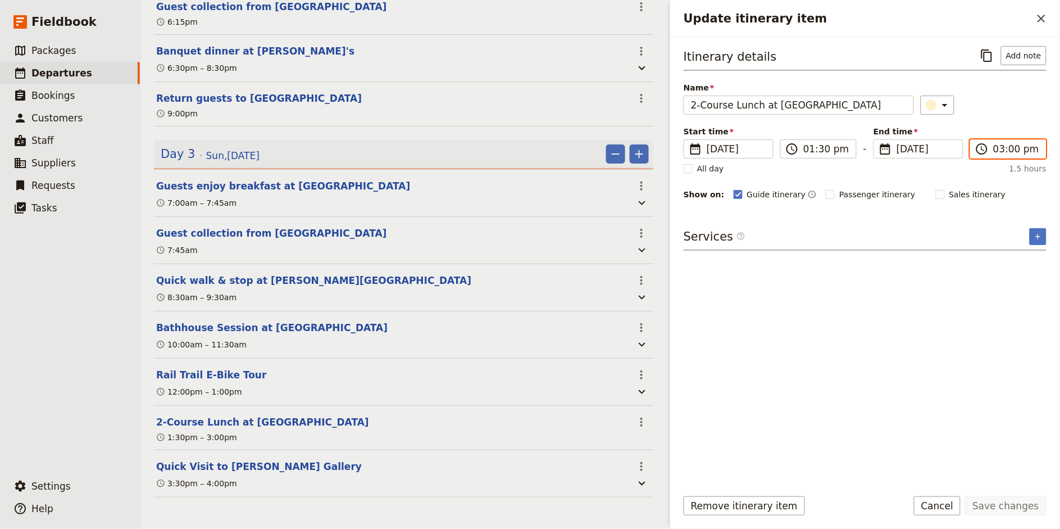
click at [954, 147] on input "03:00 pm" at bounding box center [1016, 148] width 46 height 13
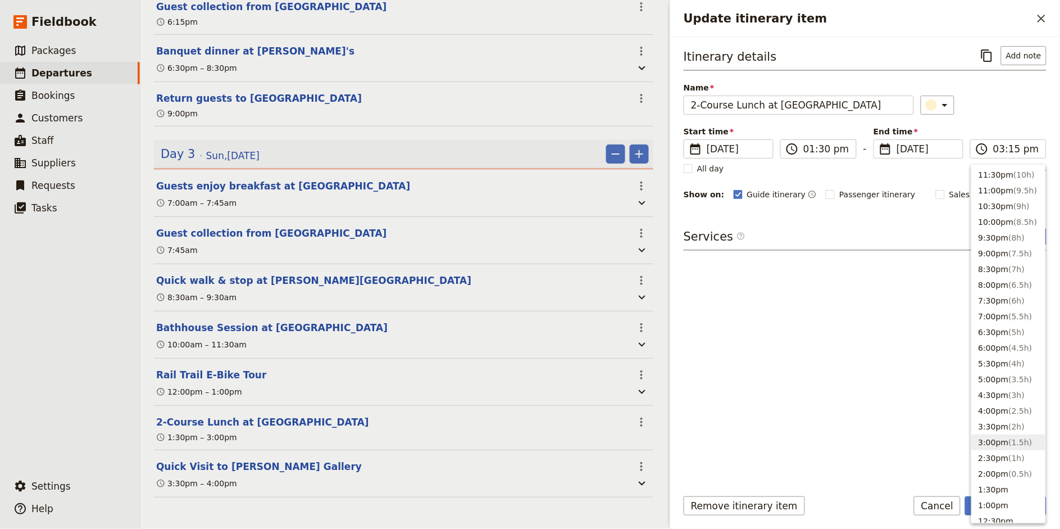
click at [954, 106] on div "​" at bounding box center [984, 105] width 126 height 19
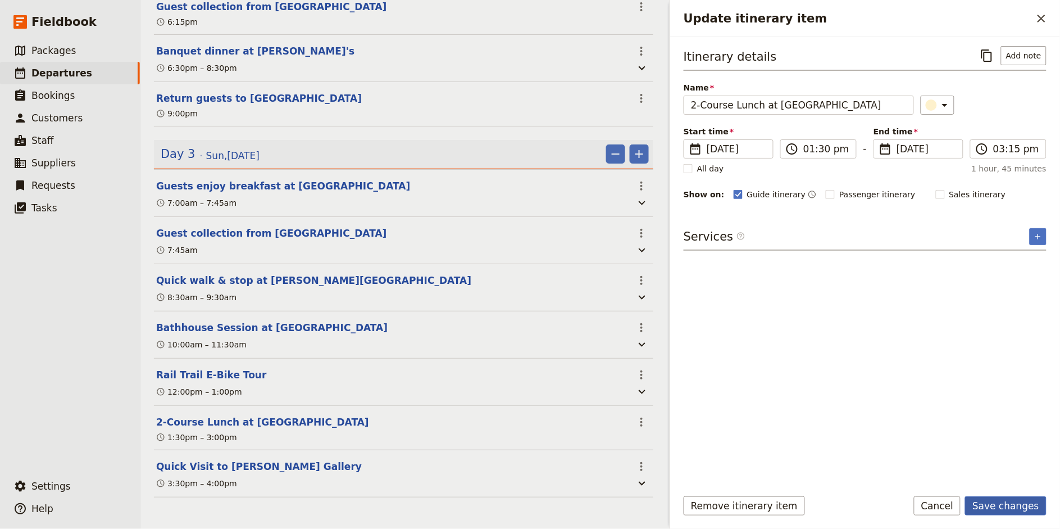
click at [954, 475] on button "Save changes" at bounding box center [1005, 505] width 81 height 19
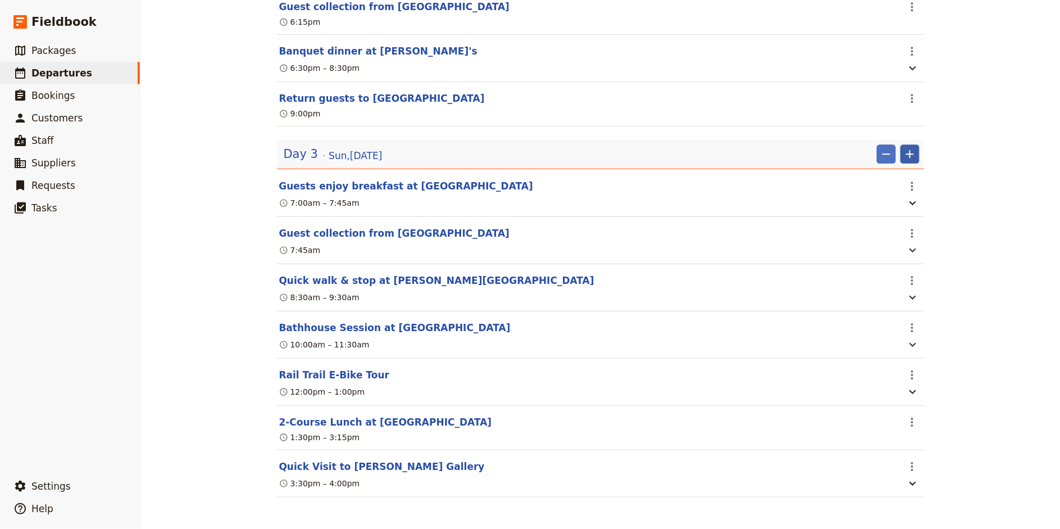
click at [912, 152] on icon "Add" at bounding box center [910, 154] width 8 height 8
click at [898, 175] on span "Add itinerary item" at bounding box center [876, 176] width 71 height 11
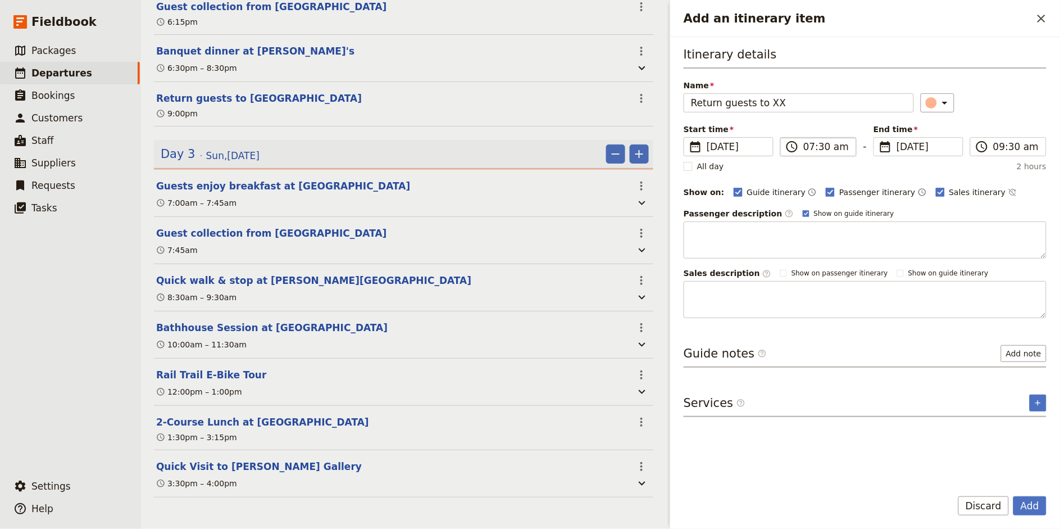
click at [802, 147] on label "​ 07:30 am" at bounding box center [818, 146] width 76 height 19
click at [803, 147] on input "07:30 am" at bounding box center [826, 146] width 46 height 13
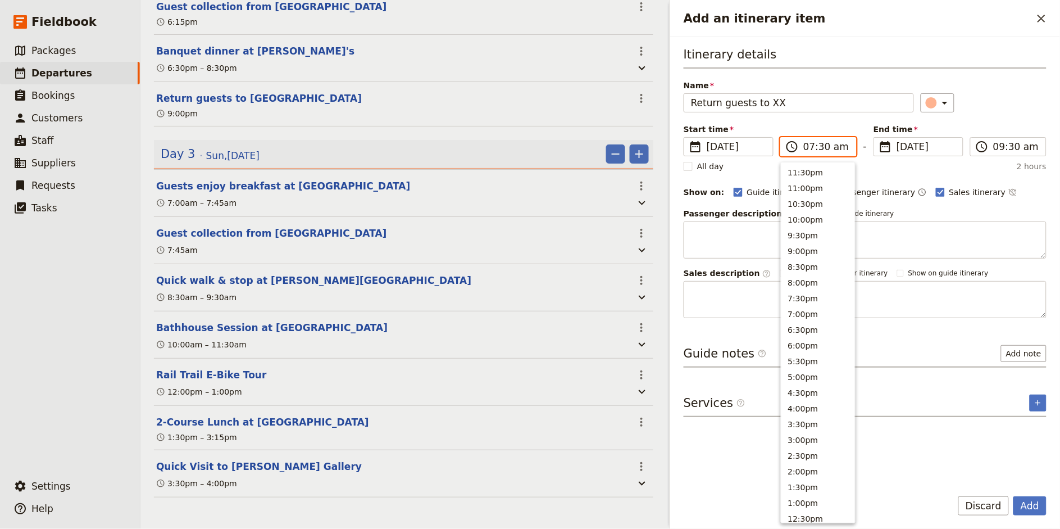
scroll to position [399, 0]
click at [835, 148] on input "05:30 am" at bounding box center [826, 146] width 46 height 13
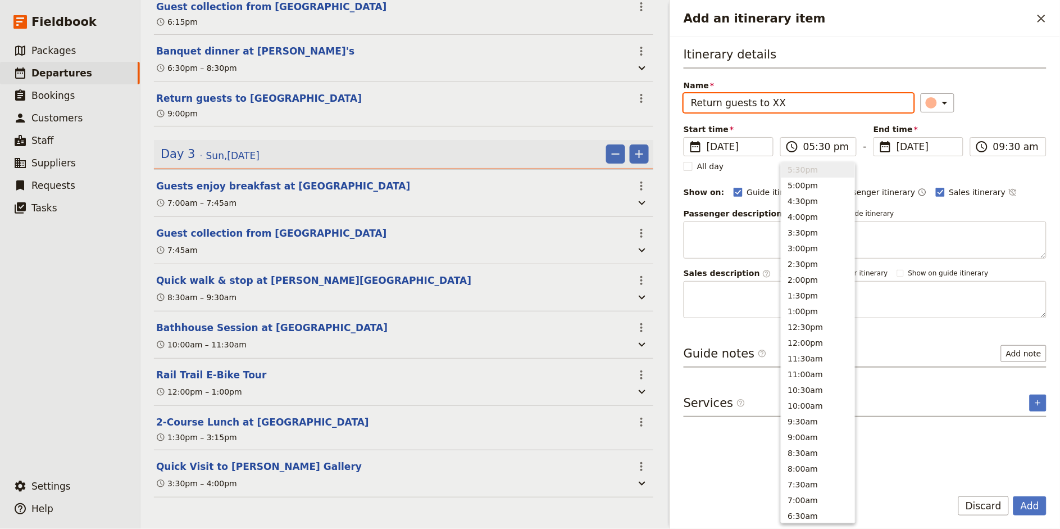
click at [954, 121] on div "Itinerary details Name Return guests to XX ​ Start time ​ [DATE] [DATE] [DATE] …" at bounding box center [865, 182] width 363 height 272
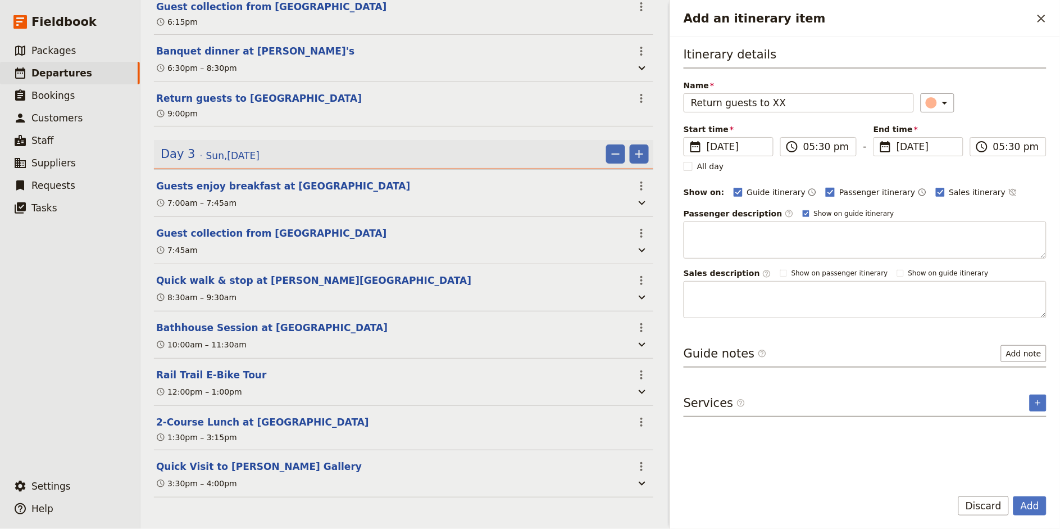
click at [851, 191] on span "Passenger itinerary" at bounding box center [877, 192] width 76 height 11
click at [826, 187] on input "Passenger itinerary" at bounding box center [825, 186] width 1 height 1
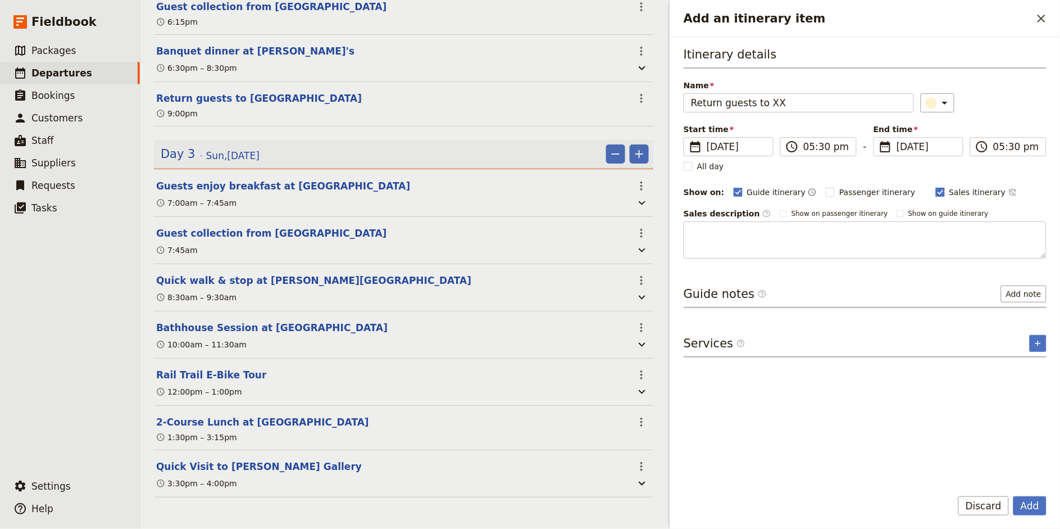
click at [949, 196] on span "Sales itinerary" at bounding box center [977, 192] width 57 height 11
click at [936, 187] on input "Sales itinerary" at bounding box center [935, 186] width 1 height 1
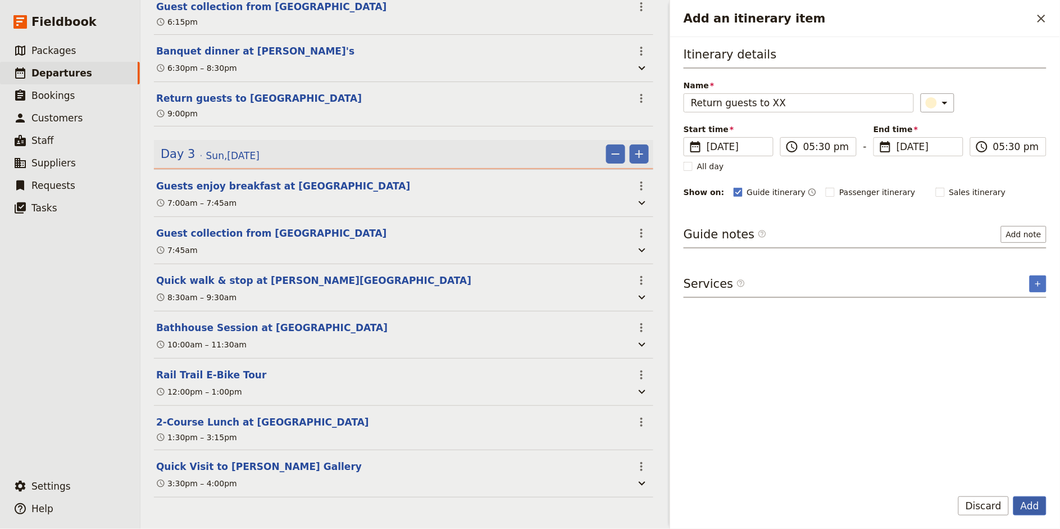
click at [954, 475] on button "Add" at bounding box center [1029, 505] width 33 height 19
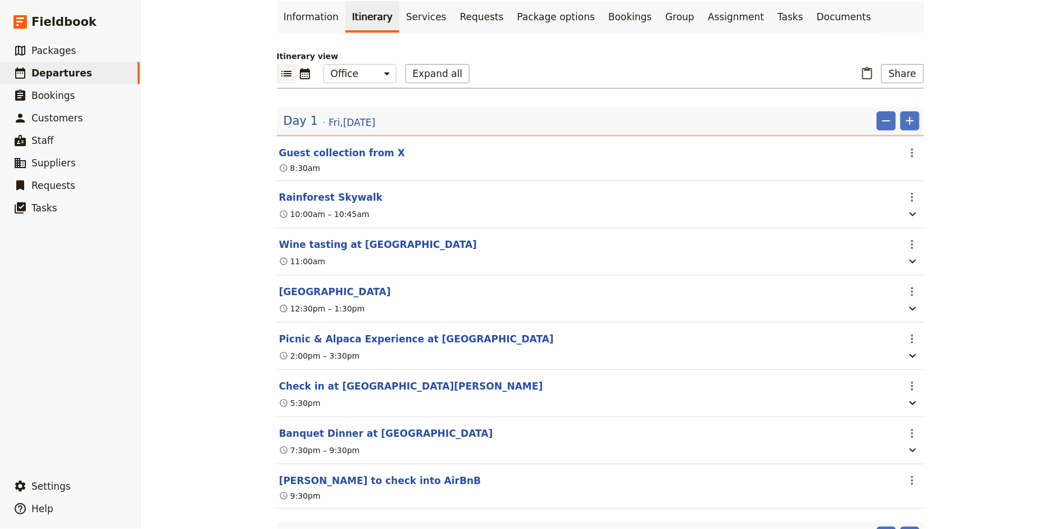
scroll to position [99, 0]
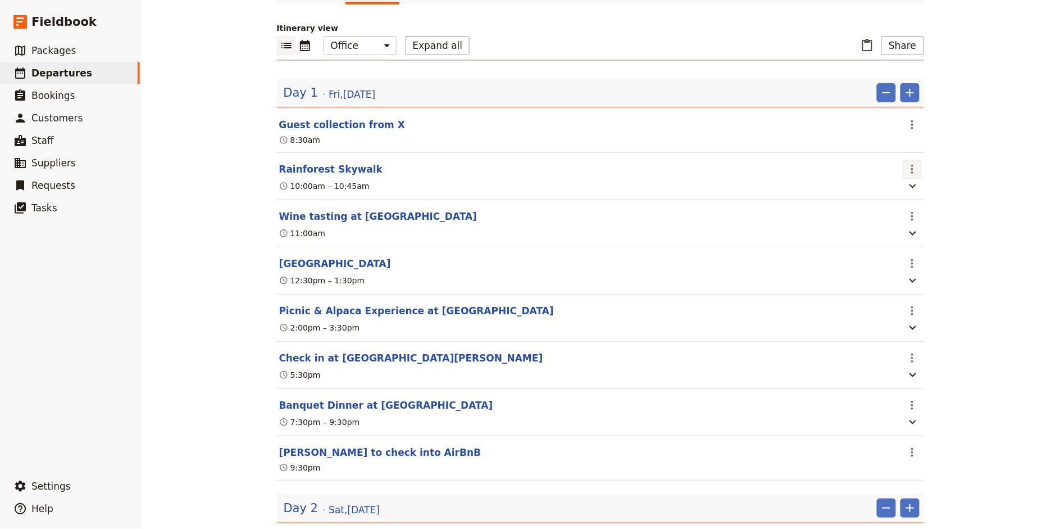
click at [907, 177] on button "​" at bounding box center [912, 169] width 19 height 19
click at [925, 190] on span "Edit this itinerary item" at bounding box center [954, 192] width 88 height 11
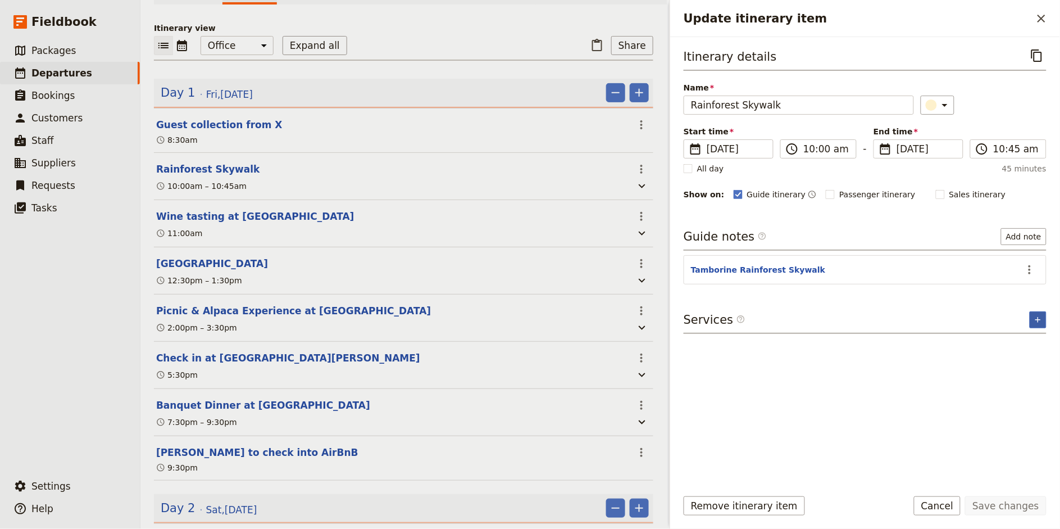
click at [954, 319] on icon "Add service inclusion" at bounding box center [1038, 319] width 9 height 9
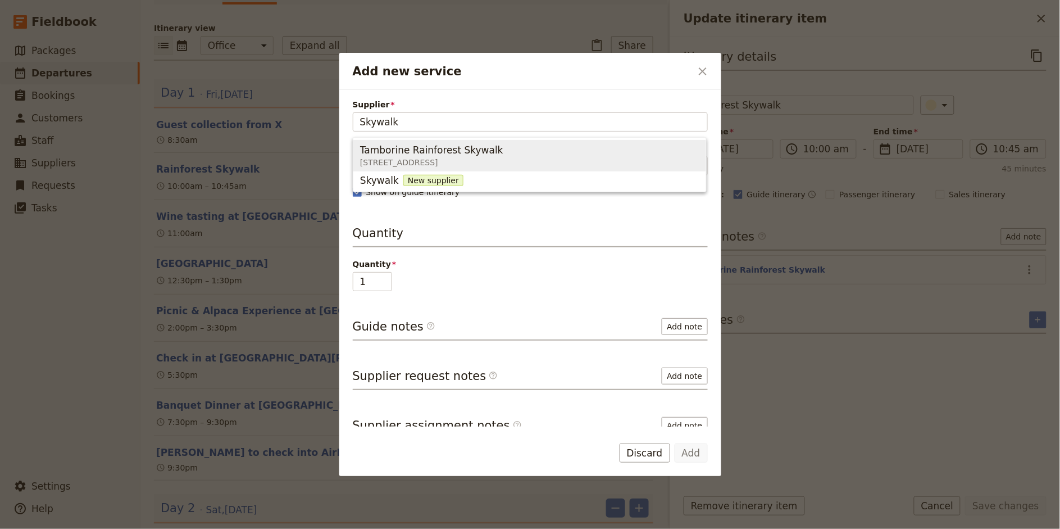
click at [451, 163] on span "[STREET_ADDRESS]" at bounding box center [431, 162] width 143 height 11
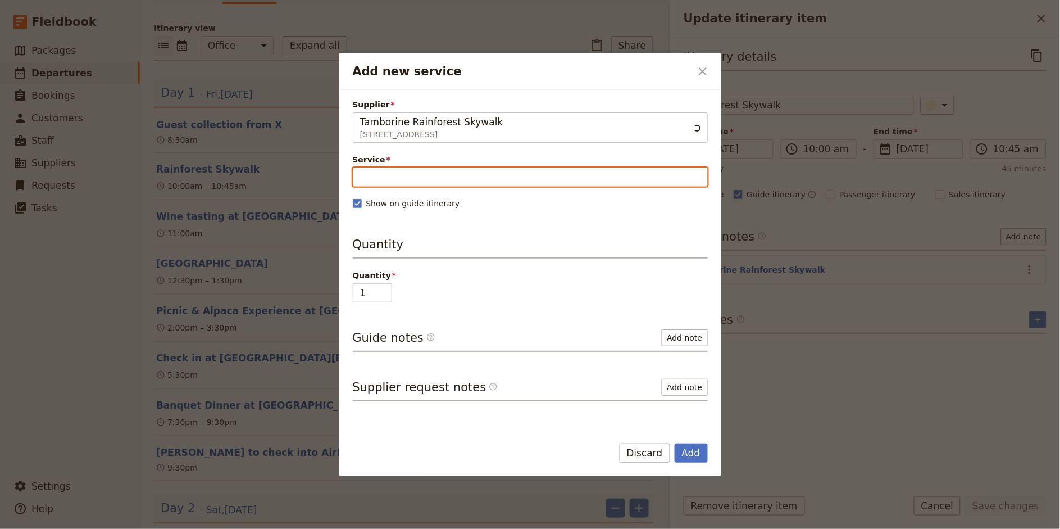
click at [439, 182] on input "Service" at bounding box center [530, 176] width 355 height 19
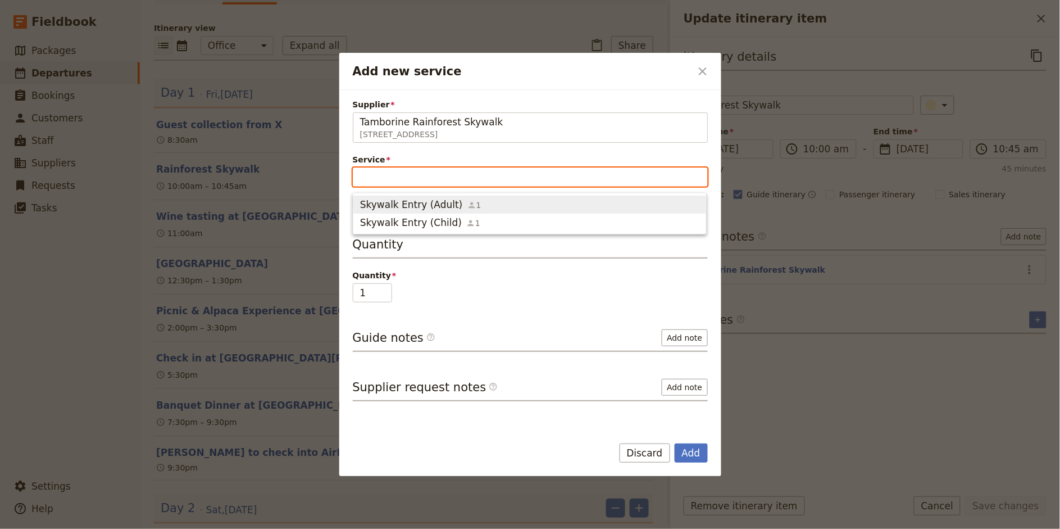
click at [416, 201] on span "Skywalk Entry (Adult)" at bounding box center [411, 204] width 103 height 13
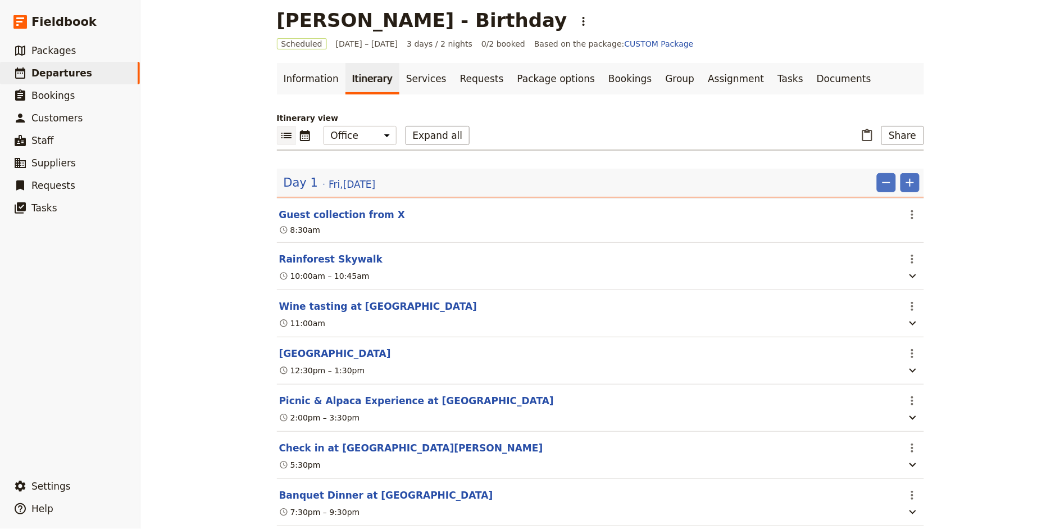
scroll to position [0, 0]
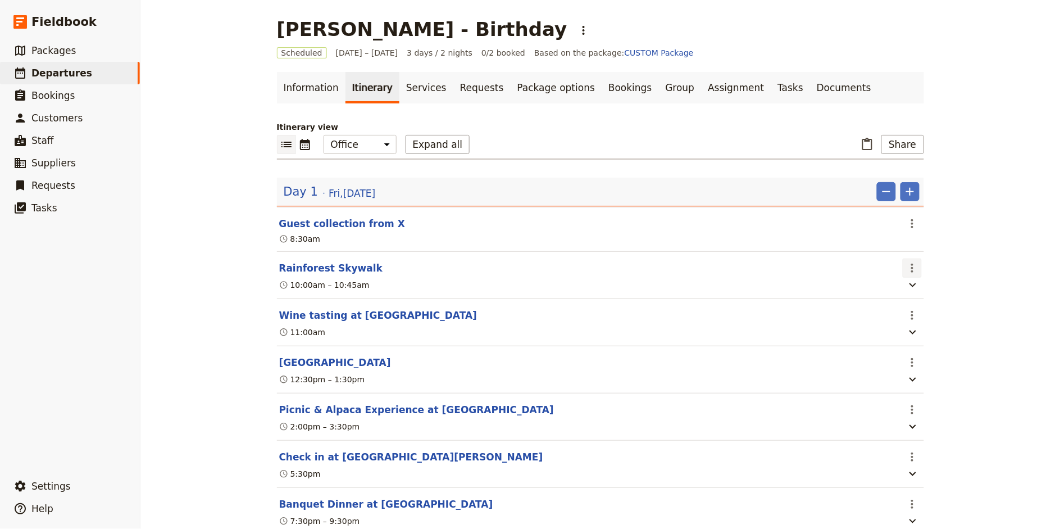
click at [917, 266] on icon "Actions" at bounding box center [912, 267] width 13 height 13
click at [935, 295] on span "Edit this itinerary item" at bounding box center [954, 292] width 88 height 11
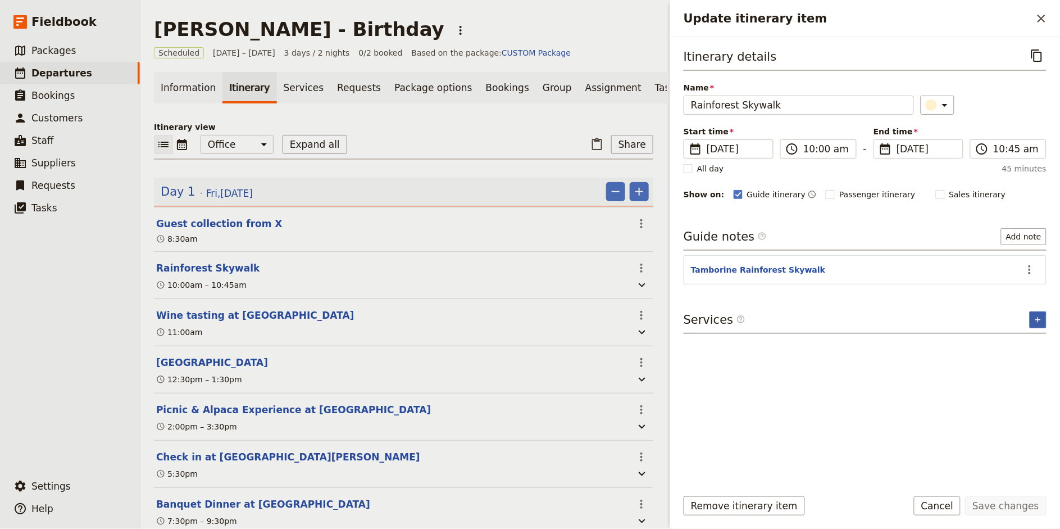
click at [954, 322] on icon "Add service inclusion" at bounding box center [1038, 319] width 9 height 9
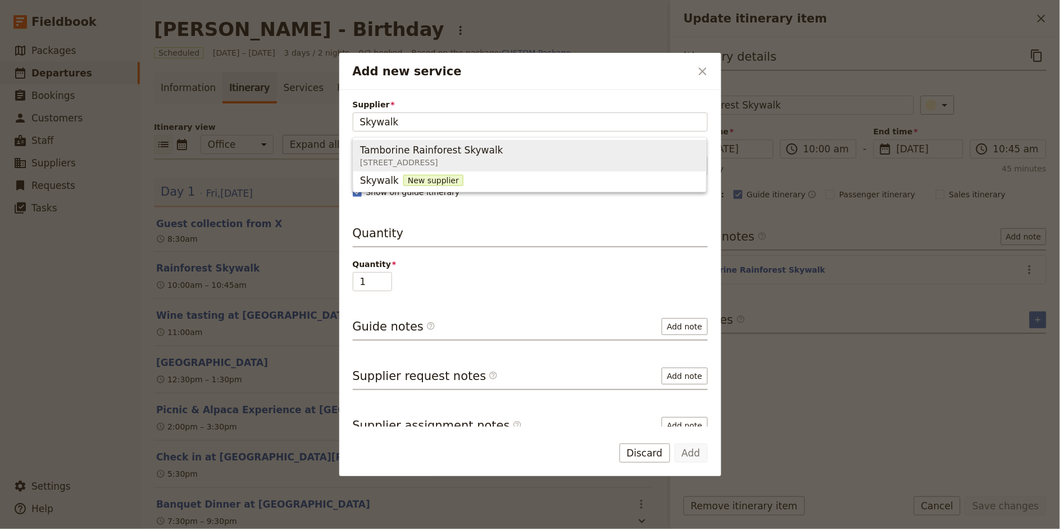
click at [503, 148] on div "Tamborine Rainforest Skywalk" at bounding box center [431, 149] width 143 height 13
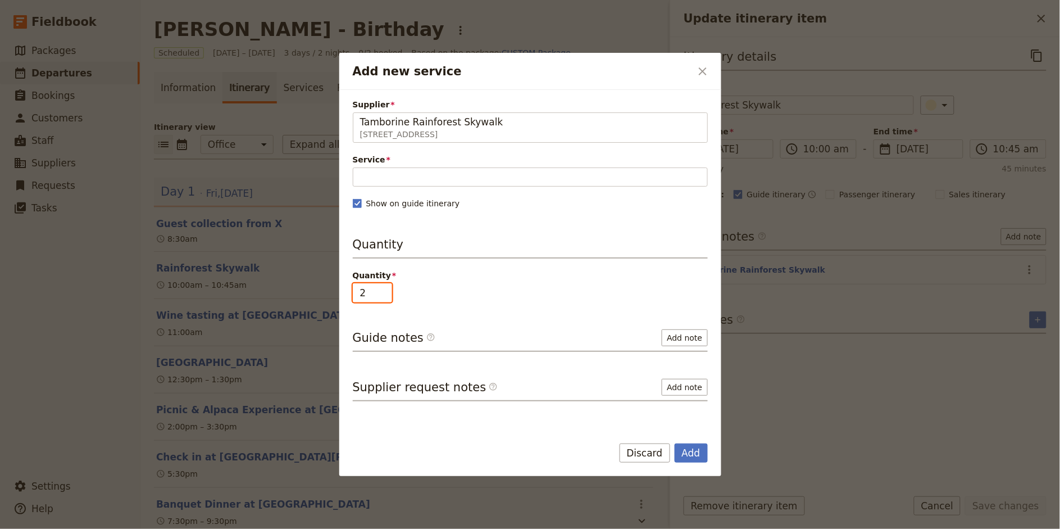
click at [380, 288] on input "2" at bounding box center [372, 292] width 39 height 19
click at [388, 299] on input "1" at bounding box center [372, 292] width 39 height 19
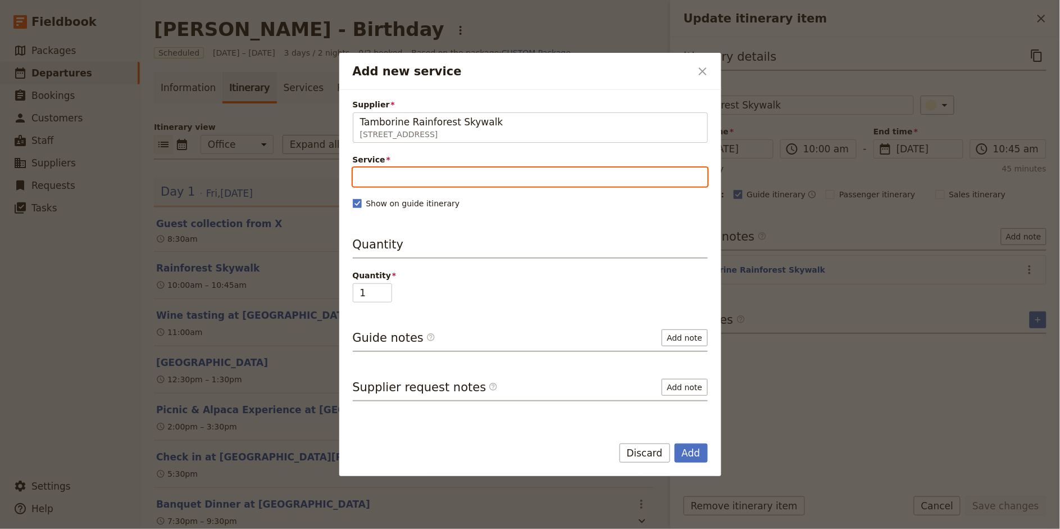
click at [392, 173] on input "Service" at bounding box center [530, 176] width 355 height 19
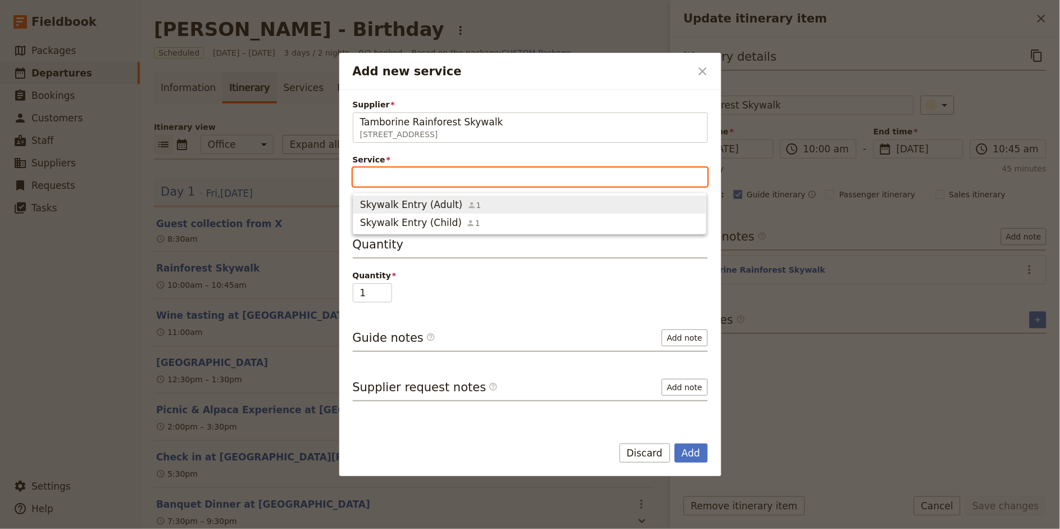
click at [401, 204] on span "Skywalk Entry (Adult)" at bounding box center [411, 204] width 103 height 13
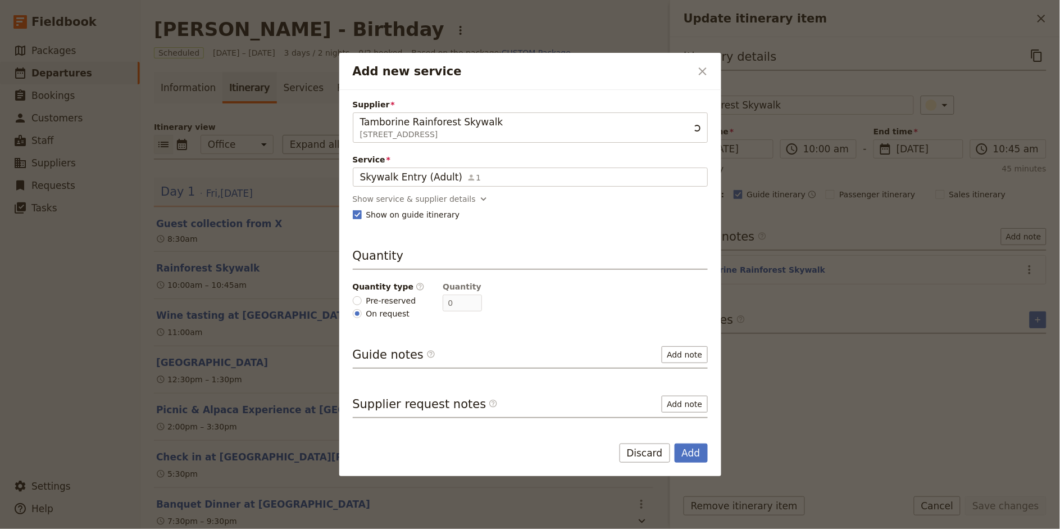
click at [376, 297] on span "Pre-reserved" at bounding box center [391, 300] width 50 height 11
click at [362, 297] on input "Pre-reserved" at bounding box center [357, 300] width 9 height 9
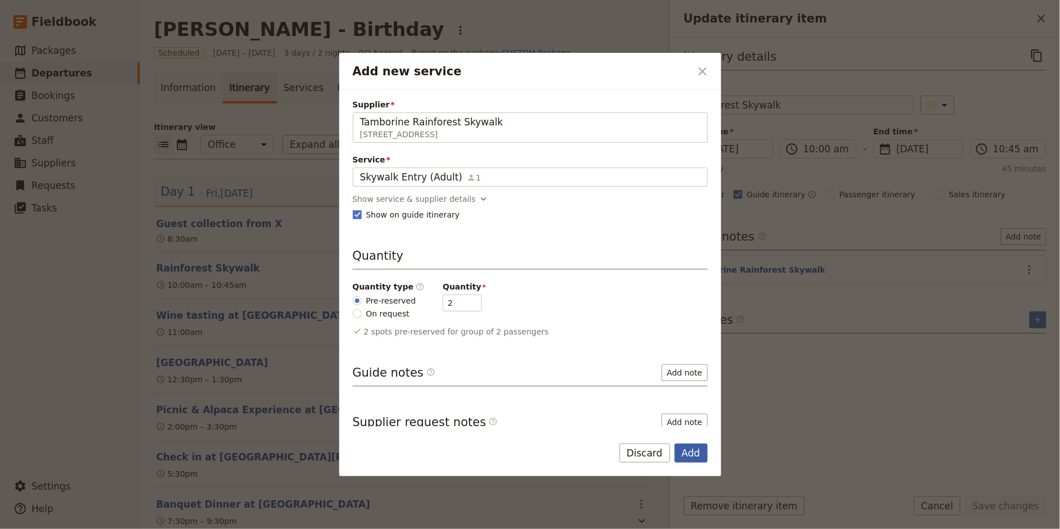
click at [691, 449] on button "Add" at bounding box center [691, 452] width 33 height 19
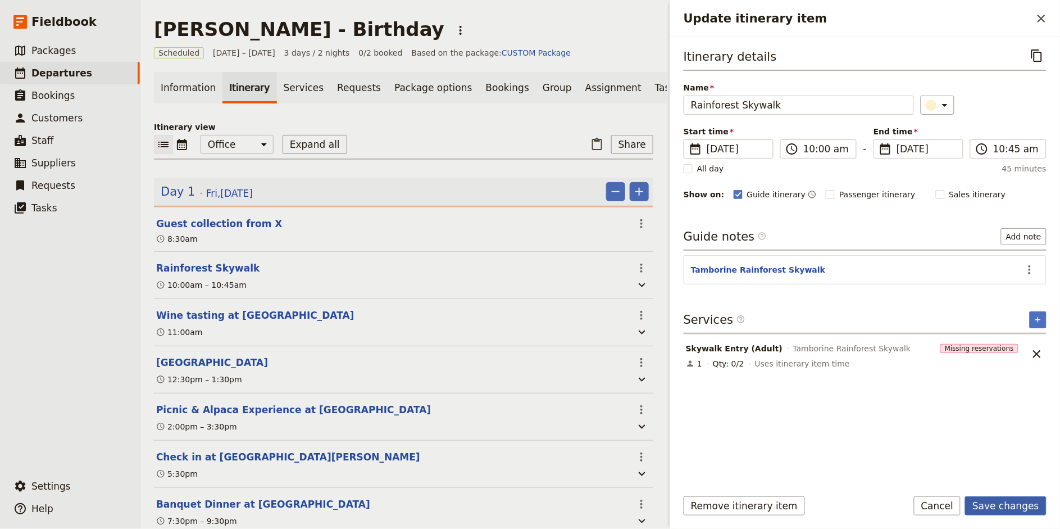
click at [954, 475] on button "Save changes" at bounding box center [1005, 505] width 81 height 19
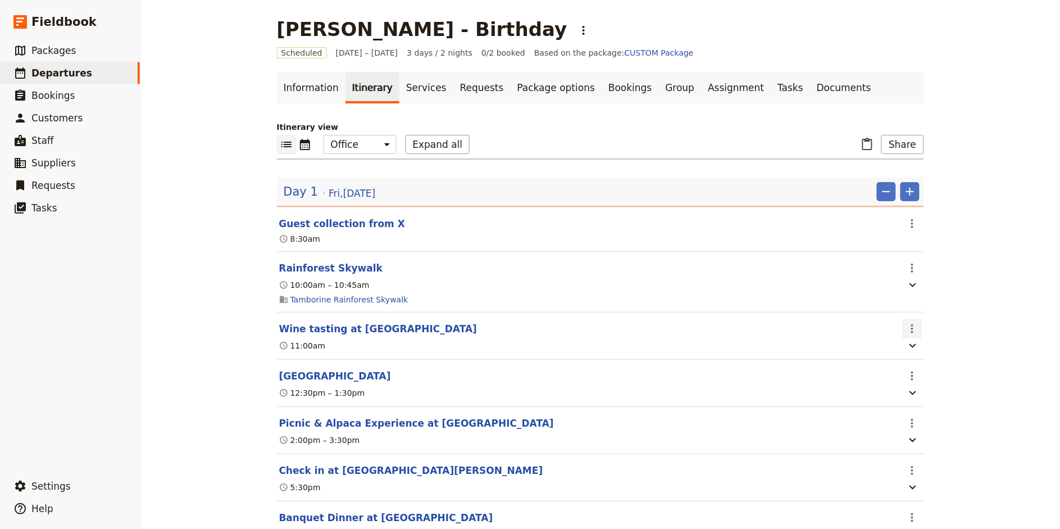
click at [913, 326] on icon "Actions" at bounding box center [912, 328] width 13 height 13
click at [925, 352] on span "Edit this itinerary item" at bounding box center [954, 353] width 88 height 11
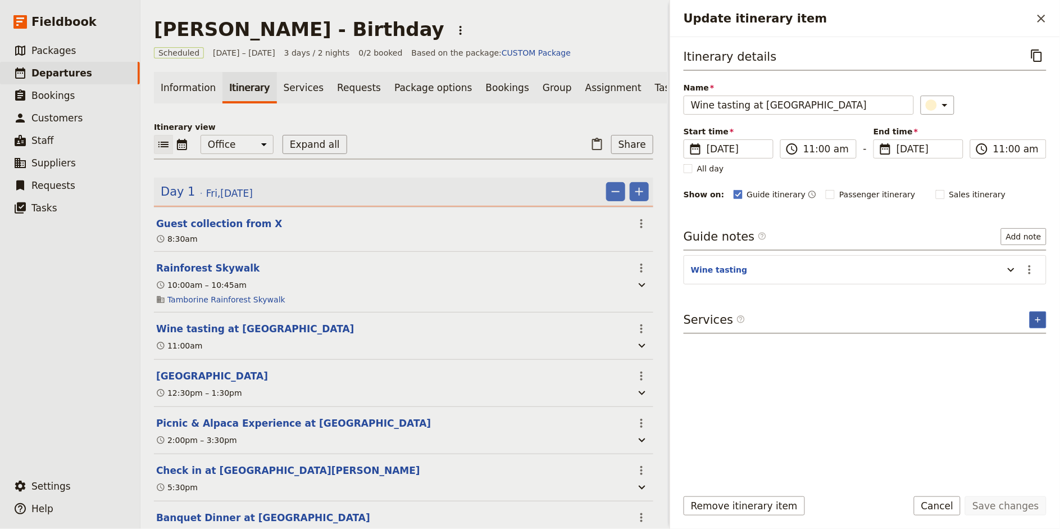
click at [954, 316] on button "​" at bounding box center [1038, 319] width 17 height 17
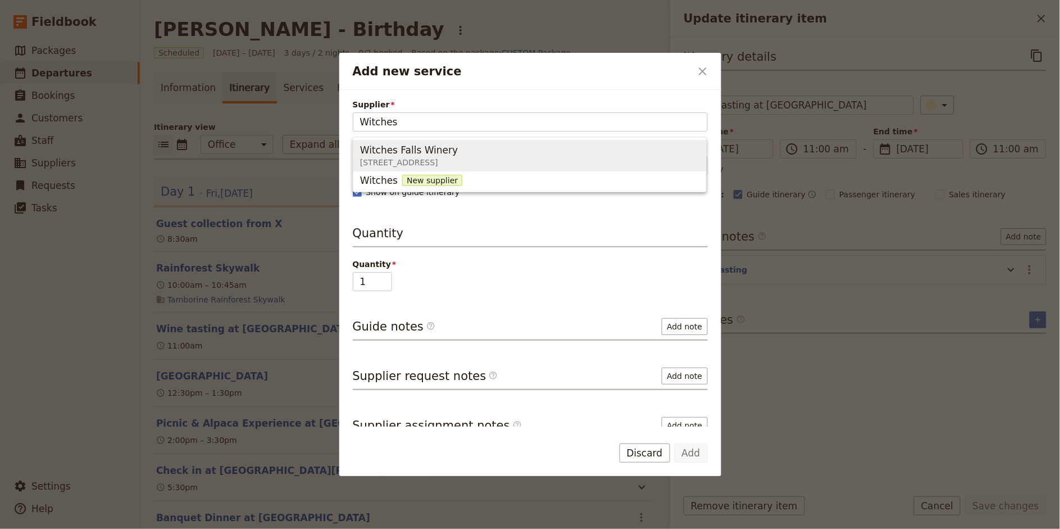
click at [458, 158] on span "[STREET_ADDRESS]" at bounding box center [409, 162] width 98 height 11
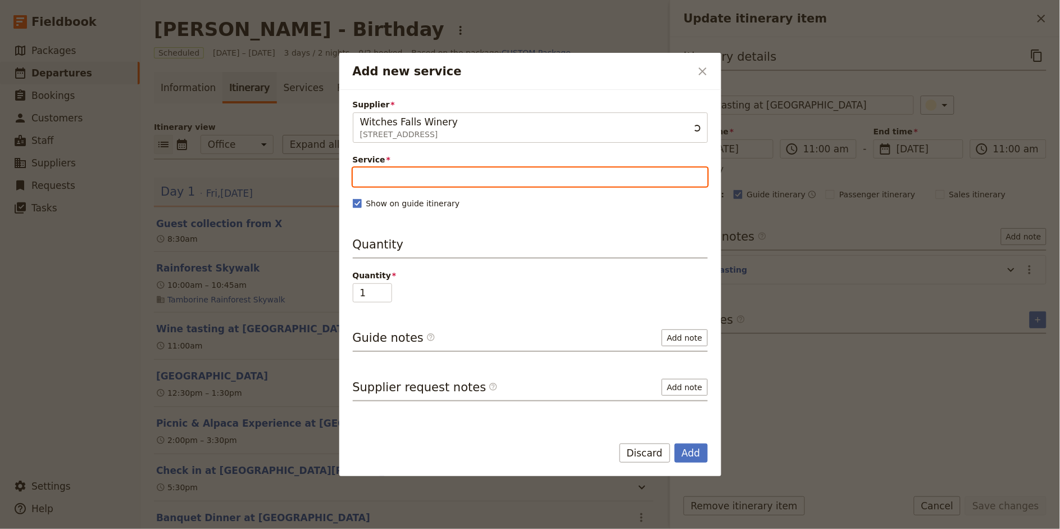
click at [481, 178] on input "Service" at bounding box center [530, 176] width 355 height 19
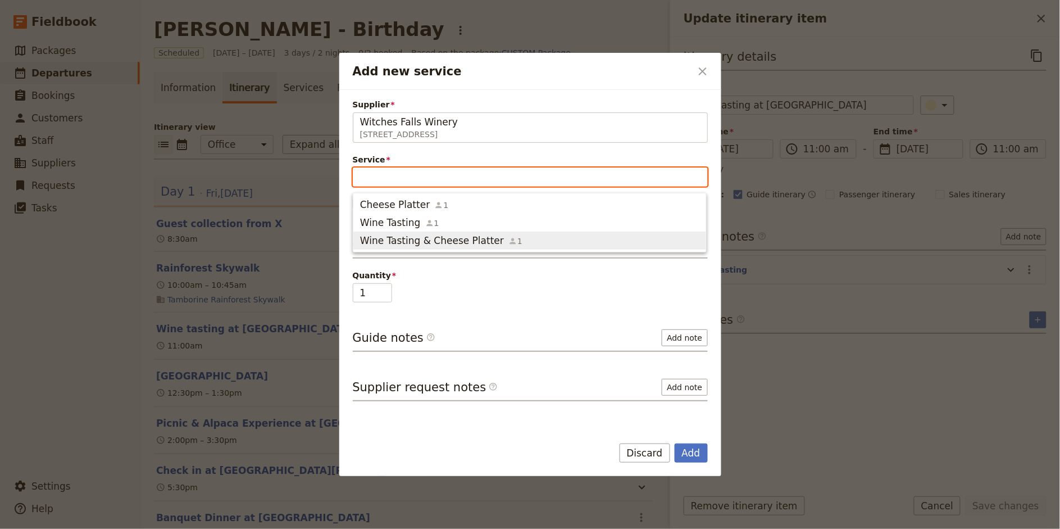
click at [432, 239] on span "Wine Tasting & Cheese Platter" at bounding box center [432, 240] width 144 height 13
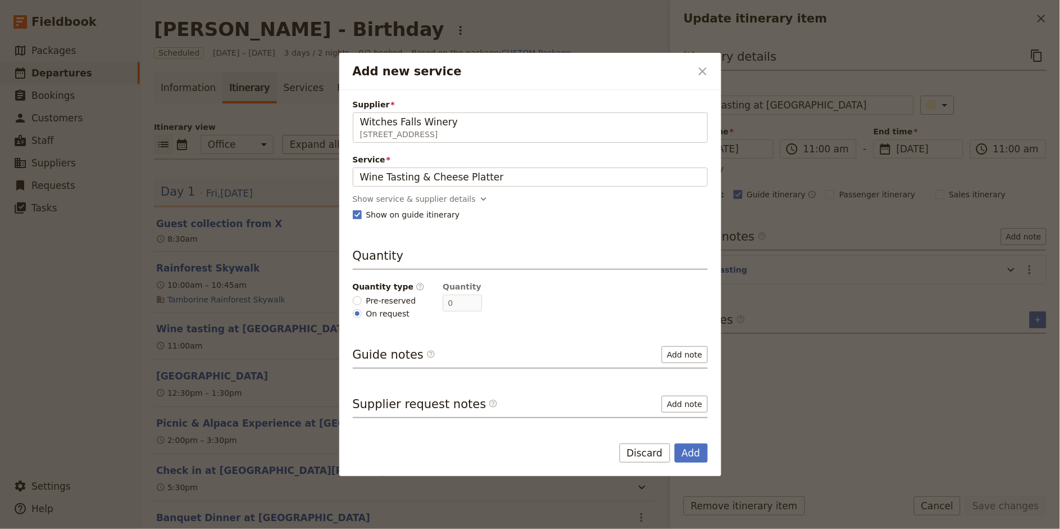
click at [369, 301] on span "Pre-reserved" at bounding box center [391, 300] width 50 height 11
click at [362, 301] on input "Pre-reserved" at bounding box center [357, 300] width 9 height 9
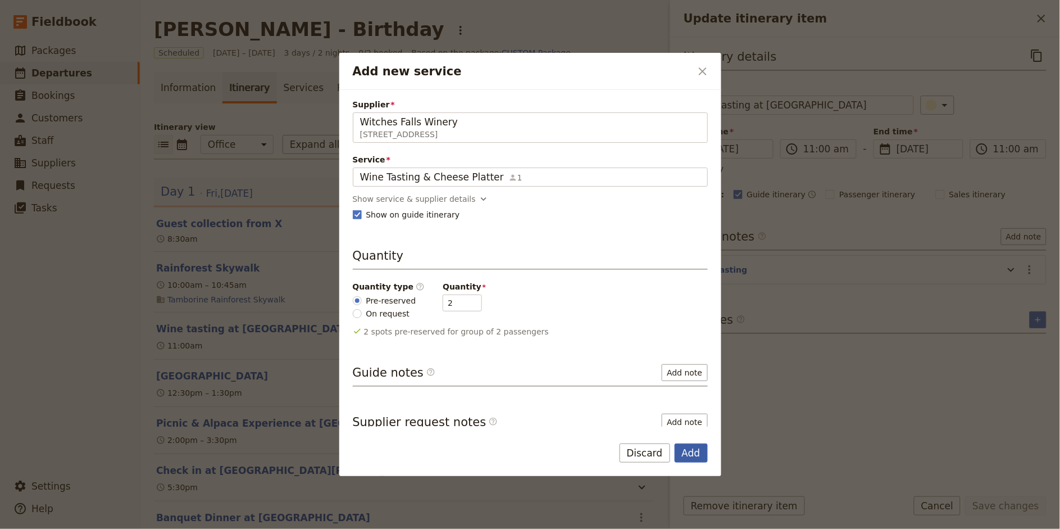
click at [693, 453] on button "Add" at bounding box center [691, 452] width 33 height 19
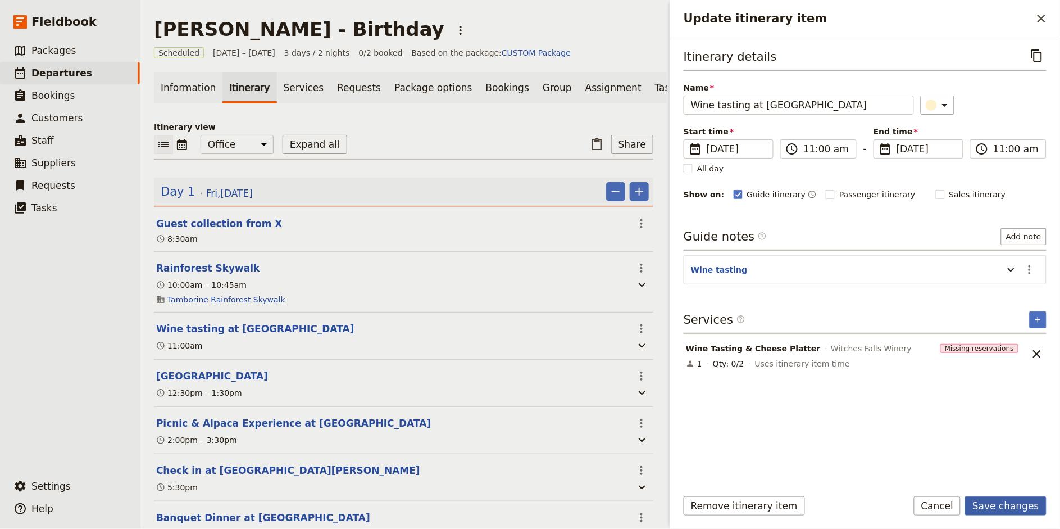
click at [954, 475] on button "Save changes" at bounding box center [1005, 505] width 81 height 19
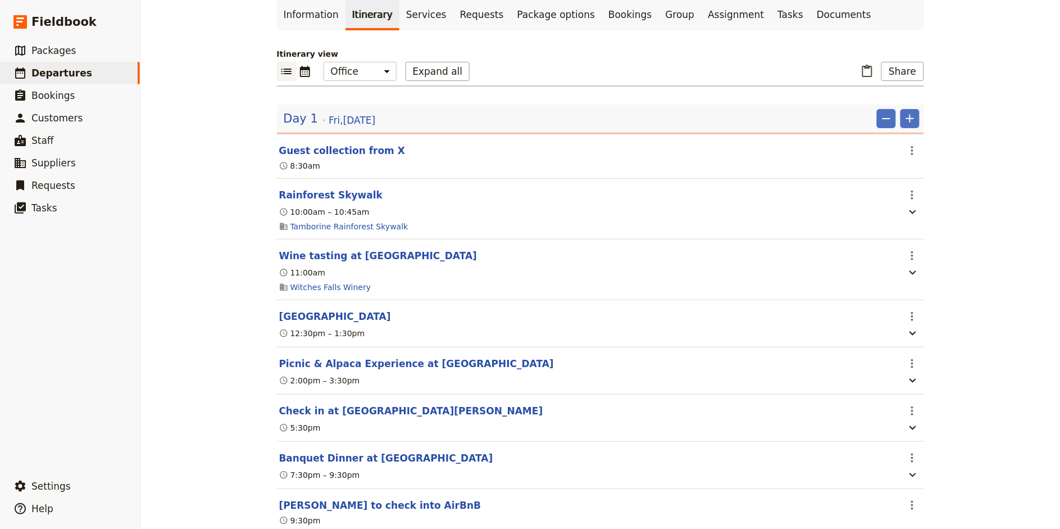
scroll to position [76, 0]
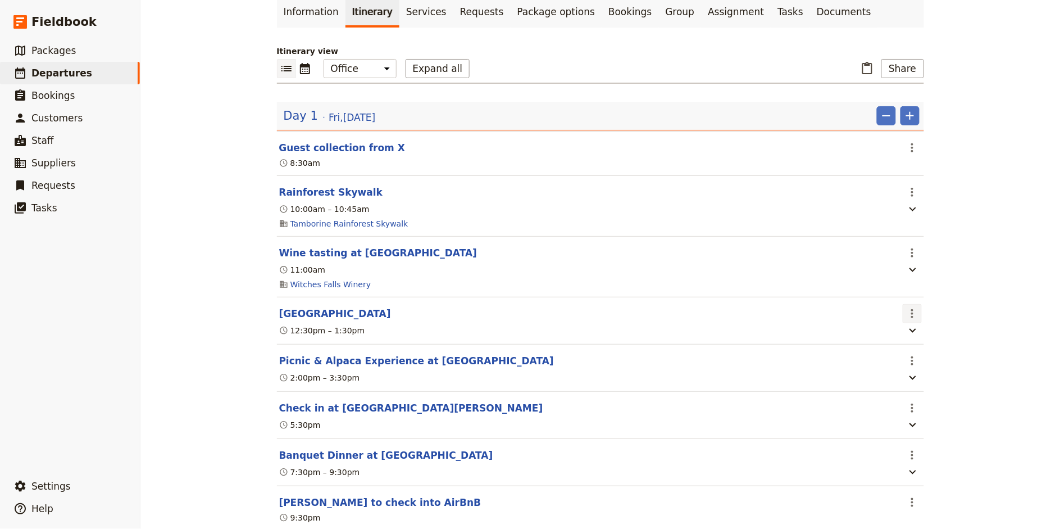
click at [913, 314] on icon "Actions" at bounding box center [912, 313] width 13 height 13
click at [932, 337] on span "Edit this itinerary item" at bounding box center [954, 338] width 88 height 11
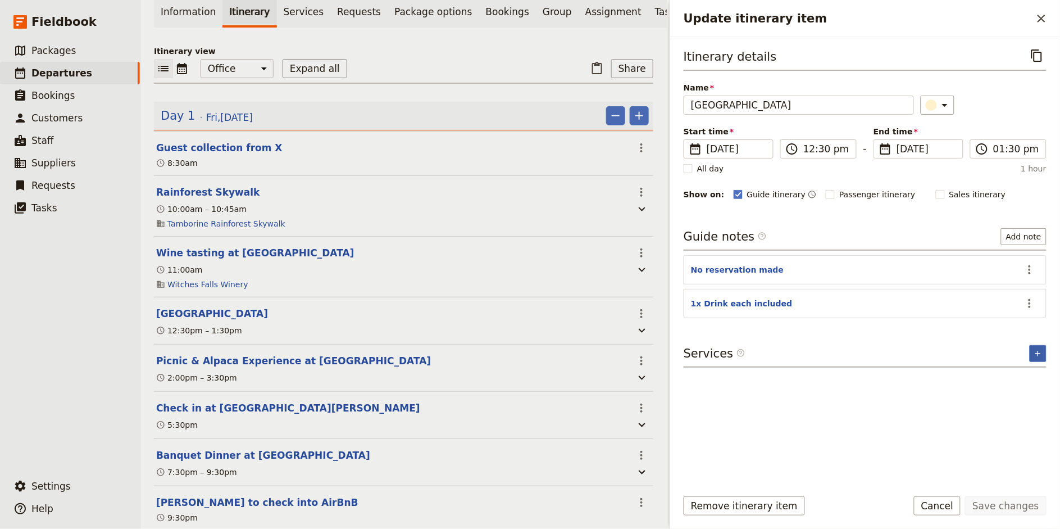
click at [954, 353] on button "​" at bounding box center [1038, 353] width 17 height 17
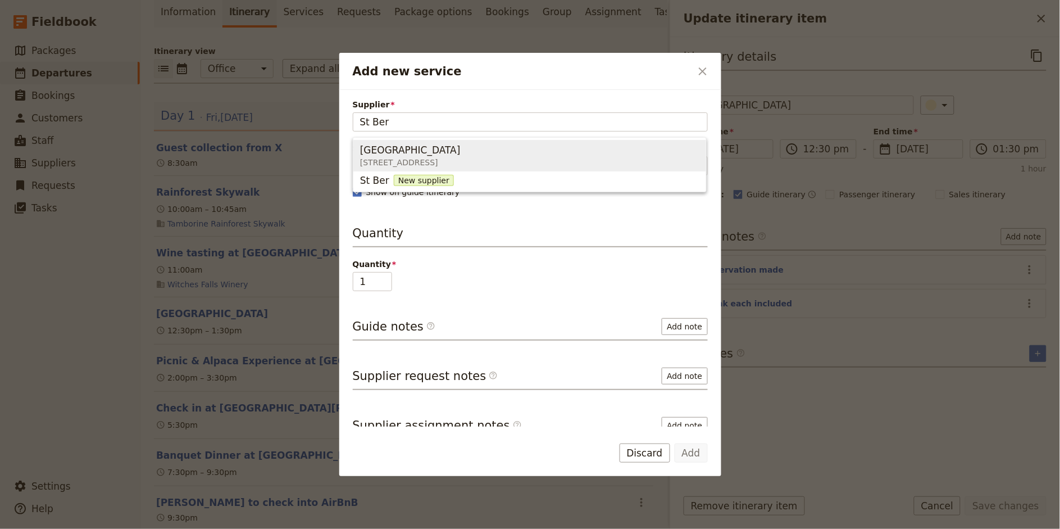
click at [461, 151] on div "[GEOGRAPHIC_DATA]" at bounding box center [410, 149] width 101 height 13
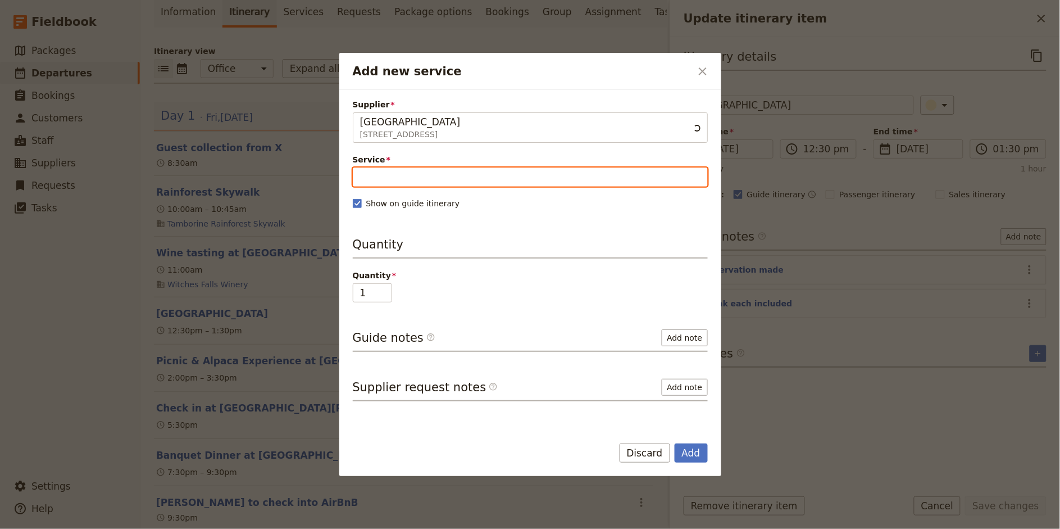
click at [439, 172] on input "Service" at bounding box center [530, 176] width 355 height 19
click at [391, 203] on span "Arrival Drink" at bounding box center [390, 204] width 60 height 13
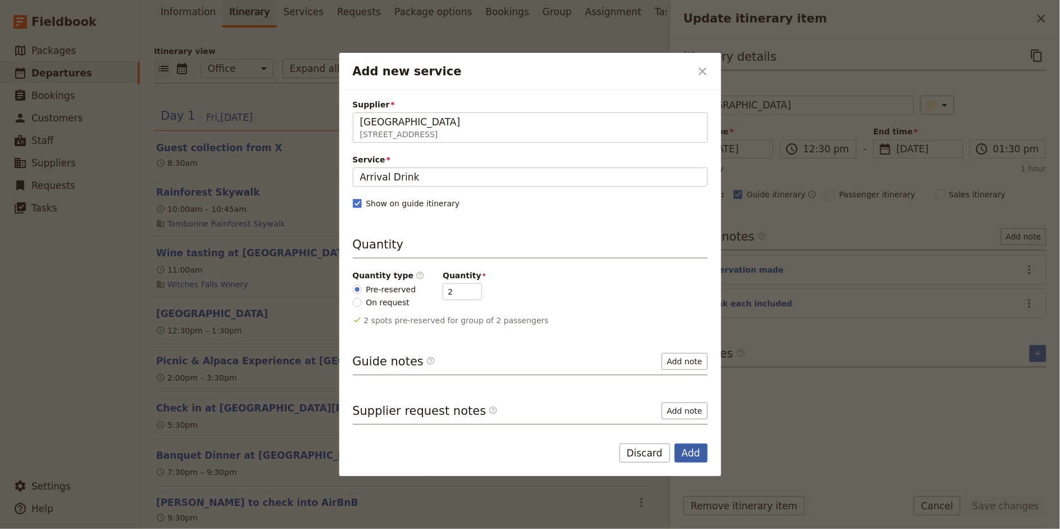
click at [685, 456] on button "Add" at bounding box center [691, 452] width 33 height 19
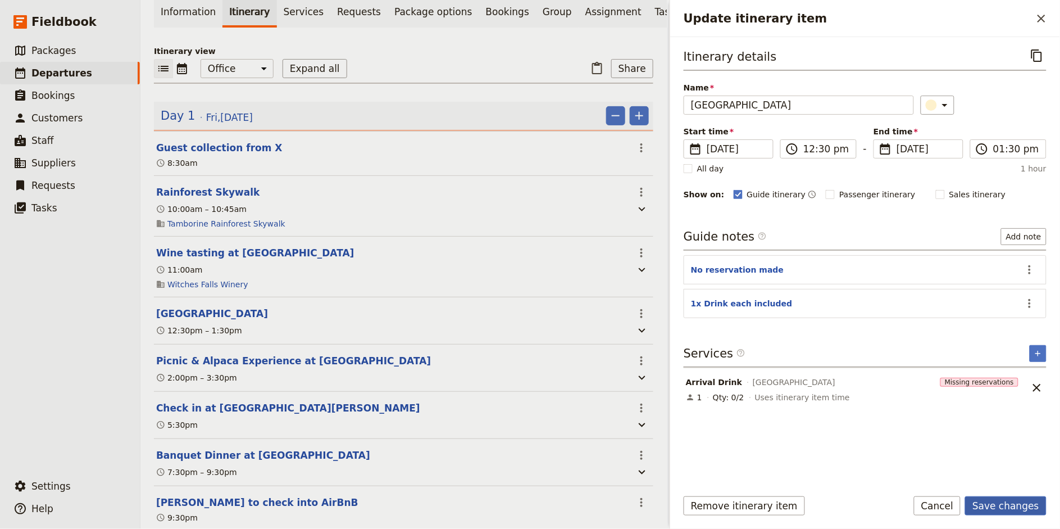
click at [954, 475] on button "Save changes" at bounding box center [1005, 505] width 81 height 19
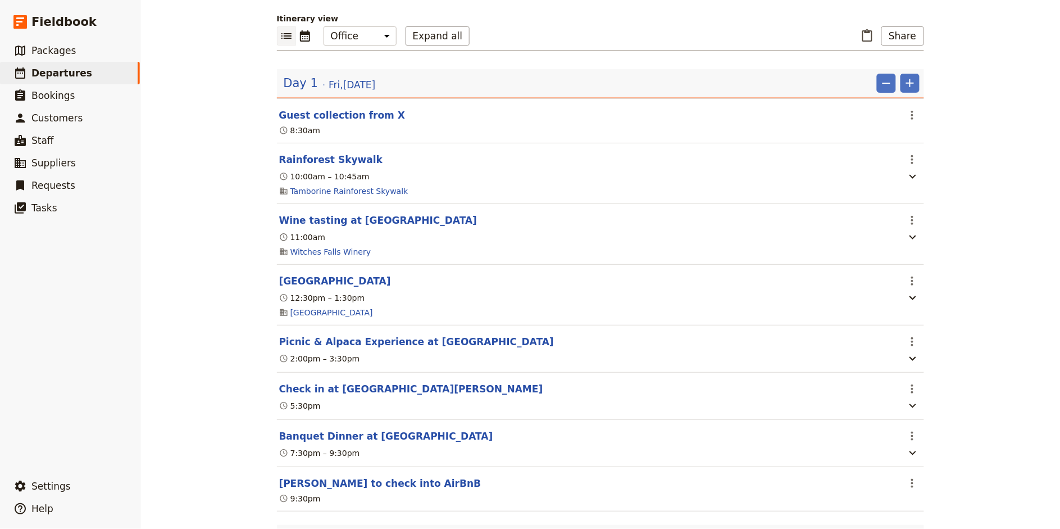
scroll to position [120, 0]
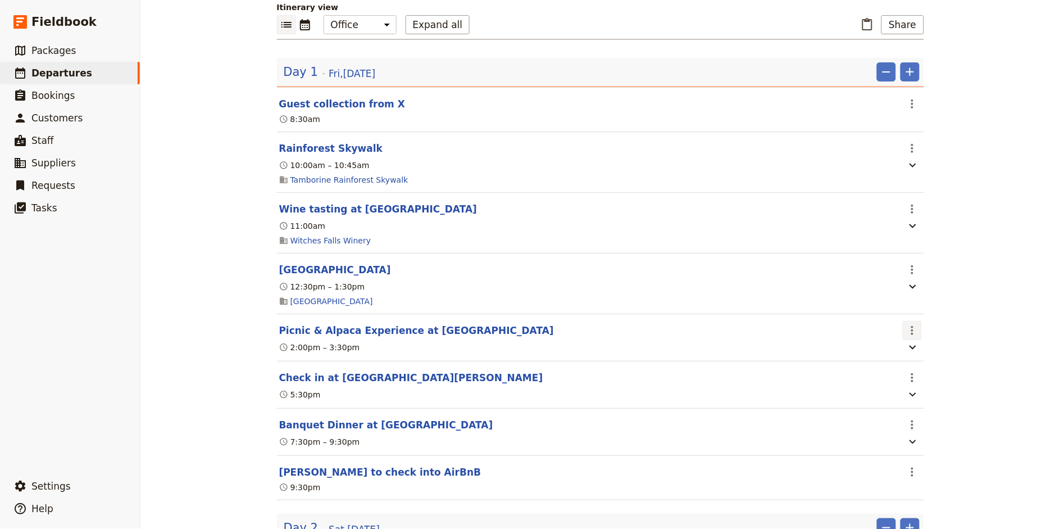
click at [907, 328] on icon "Actions" at bounding box center [912, 330] width 13 height 13
click at [922, 351] on span "Edit this itinerary item" at bounding box center [954, 355] width 88 height 11
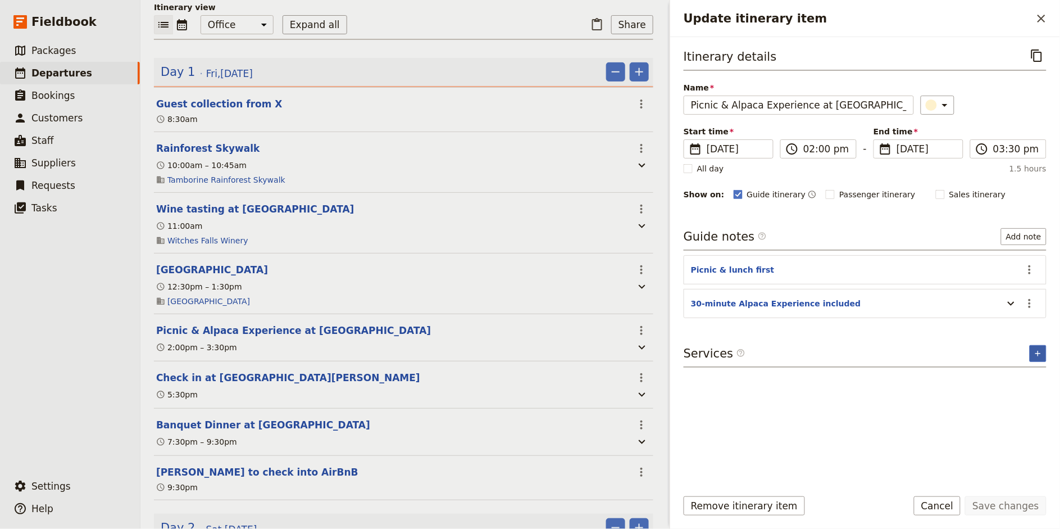
click at [954, 353] on icon "Add service inclusion" at bounding box center [1038, 353] width 9 height 9
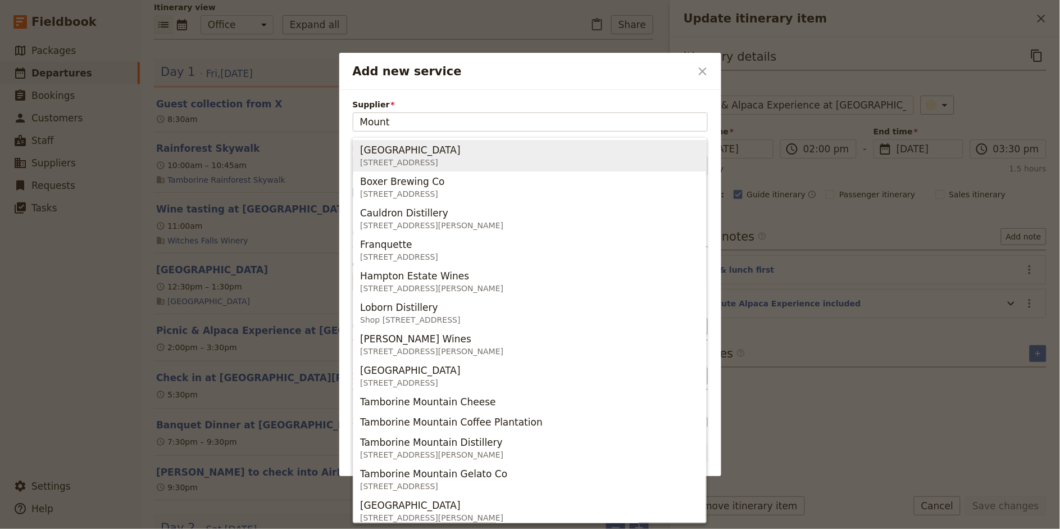
click at [461, 156] on div "[GEOGRAPHIC_DATA]" at bounding box center [410, 149] width 101 height 13
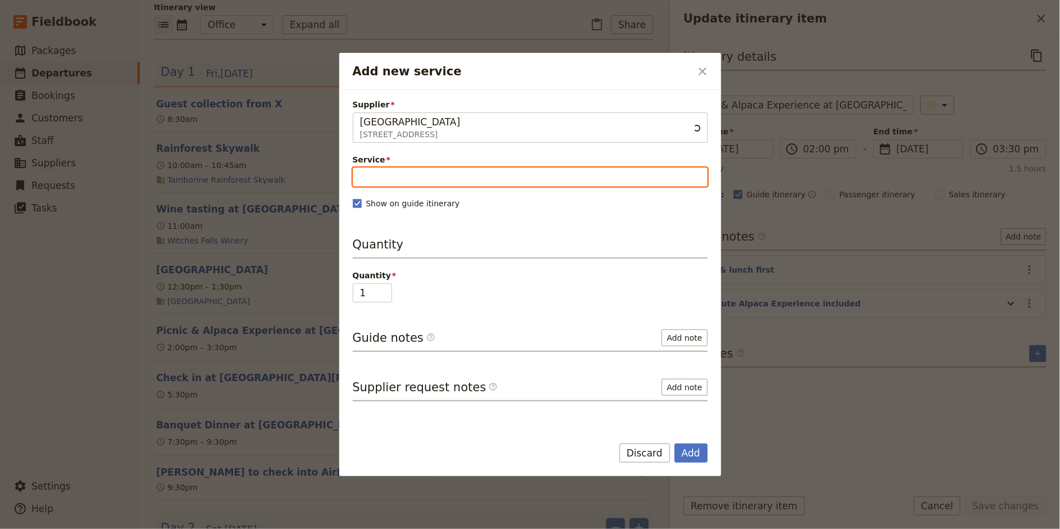
click at [465, 183] on input "Service" at bounding box center [530, 176] width 355 height 19
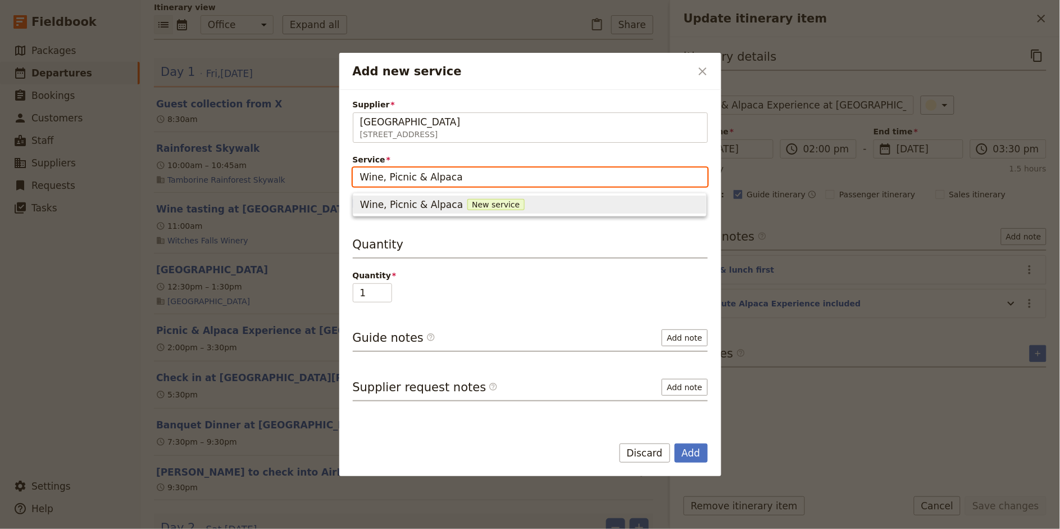
click at [404, 201] on span "Wine, Picnic & Alpaca" at bounding box center [411, 204] width 103 height 13
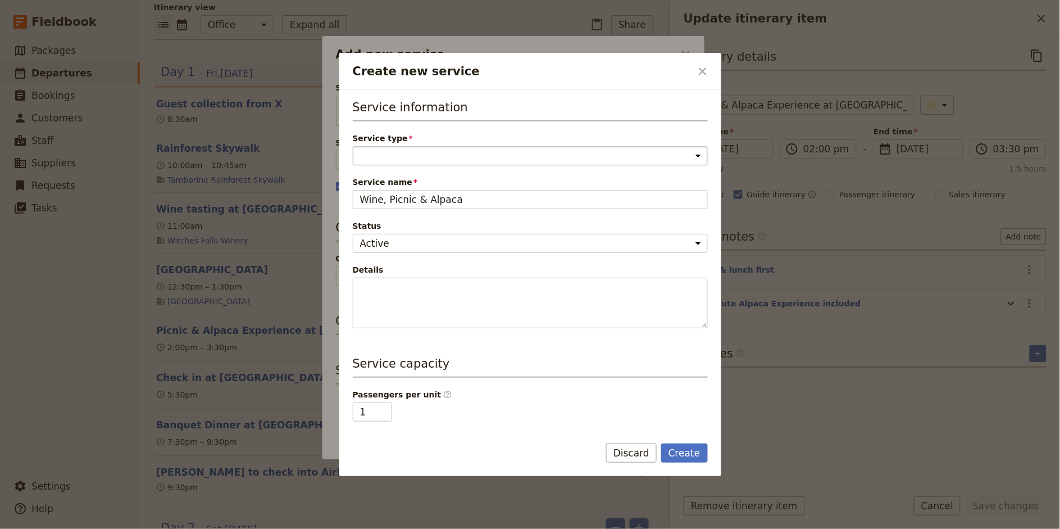
click at [493, 156] on select "Accommodation Activity Transport Flight Food and beverage Other" at bounding box center [530, 155] width 355 height 19
click at [353, 146] on select "Accommodation Activity Transport Flight Food and beverage Other" at bounding box center [530, 155] width 355 height 19
click at [690, 449] on button "Create" at bounding box center [684, 452] width 47 height 19
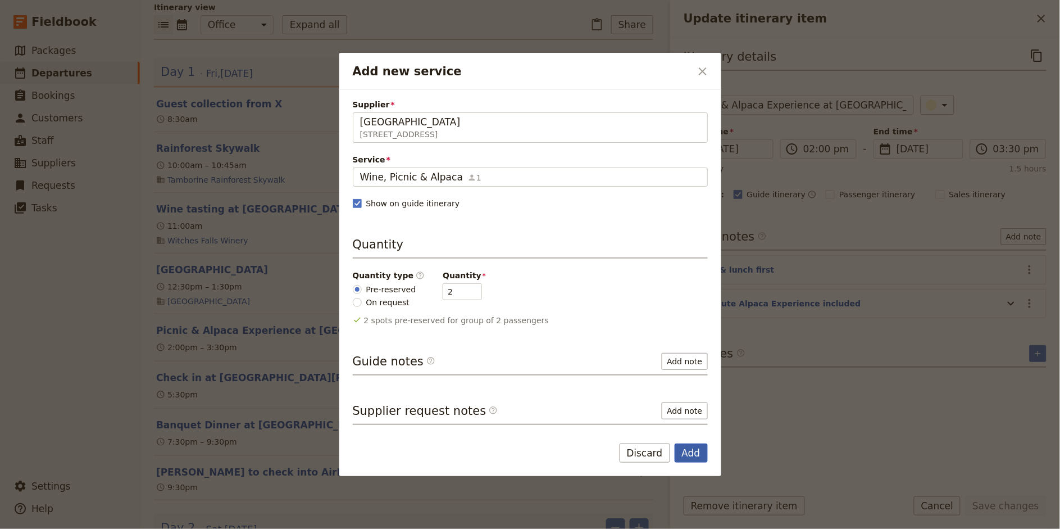
click at [699, 461] on button "Add" at bounding box center [691, 452] width 33 height 19
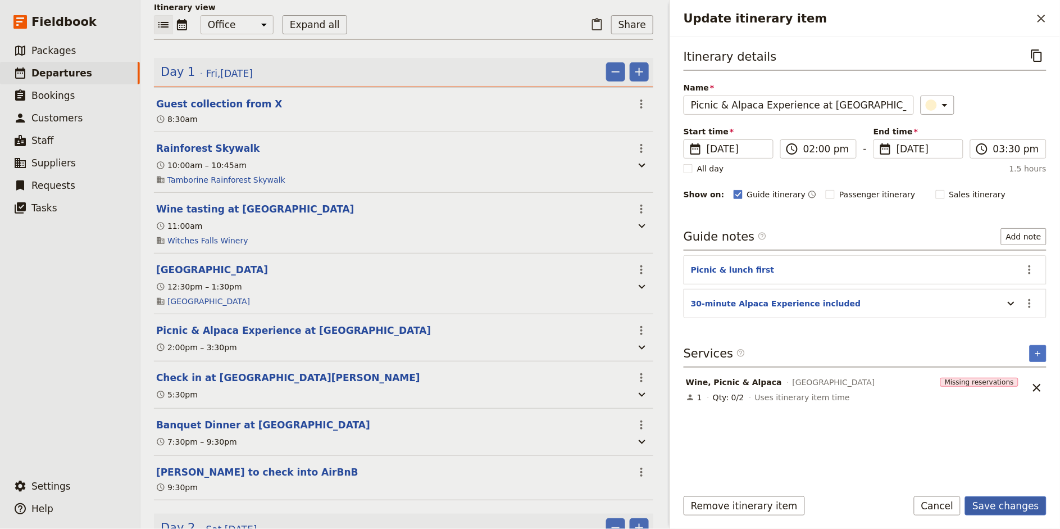
click at [954, 475] on button "Save changes" at bounding box center [1005, 505] width 81 height 19
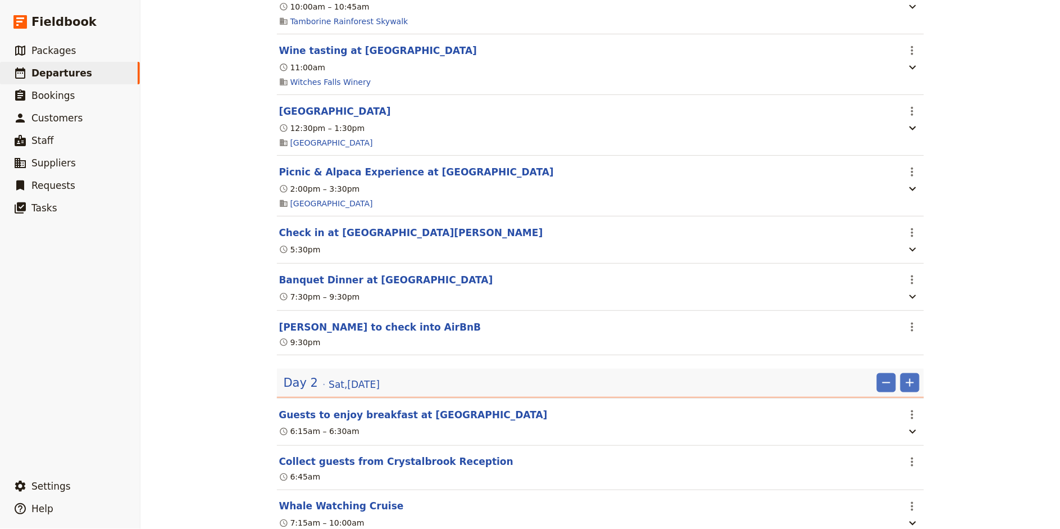
scroll to position [282, 0]
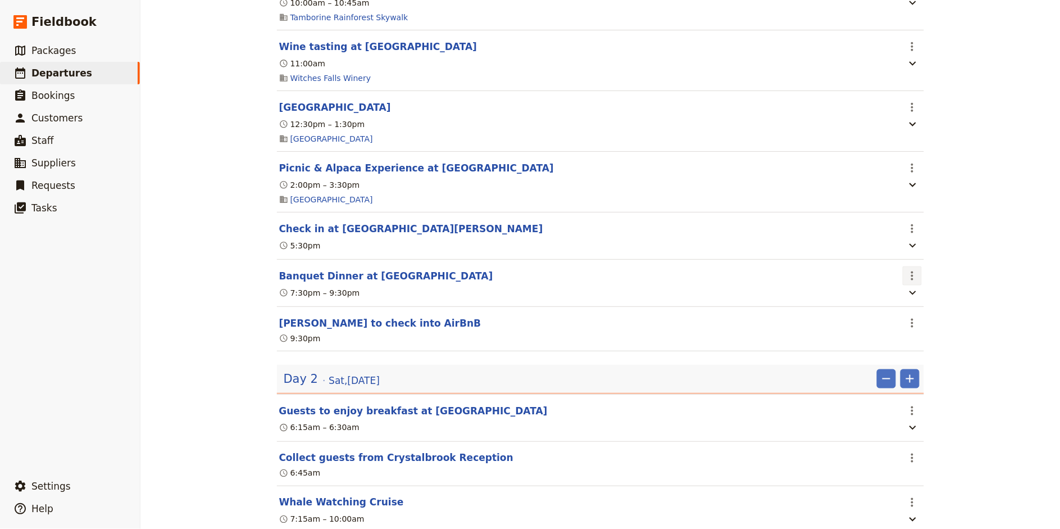
click at [911, 278] on icon "Actions" at bounding box center [912, 275] width 13 height 13
click at [929, 302] on span "Edit this itinerary item" at bounding box center [954, 301] width 88 height 11
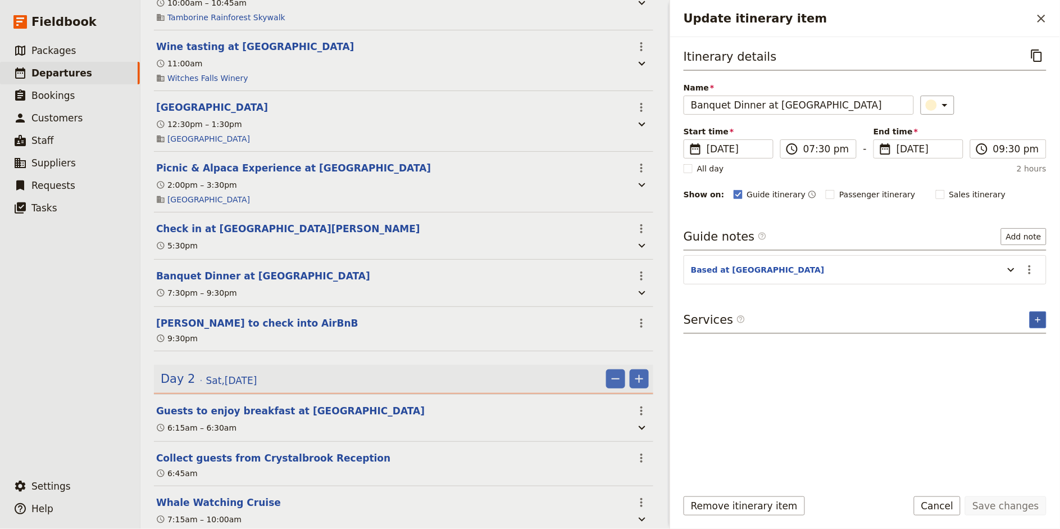
click at [954, 316] on button "​" at bounding box center [1038, 319] width 17 height 17
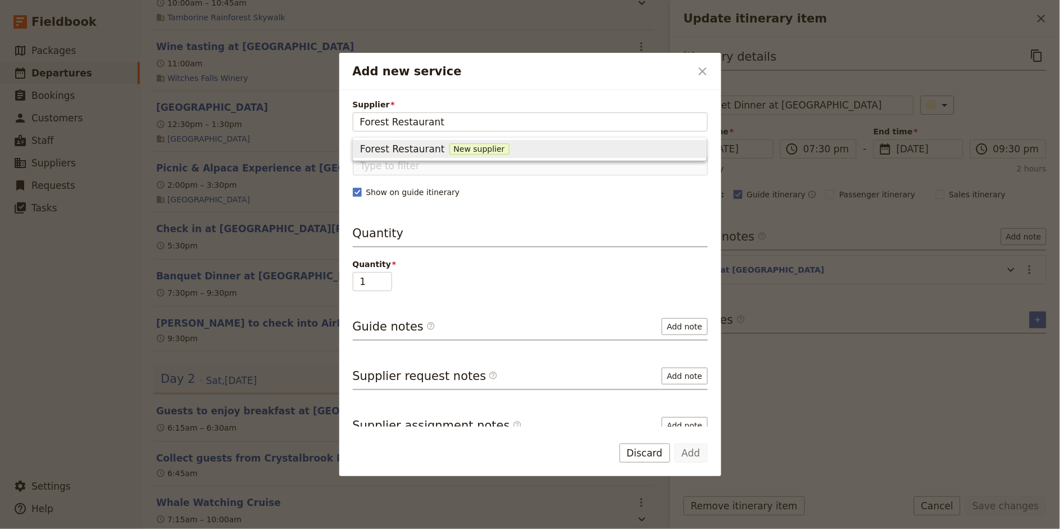
click at [475, 148] on span "New supplier" at bounding box center [479, 148] width 60 height 11
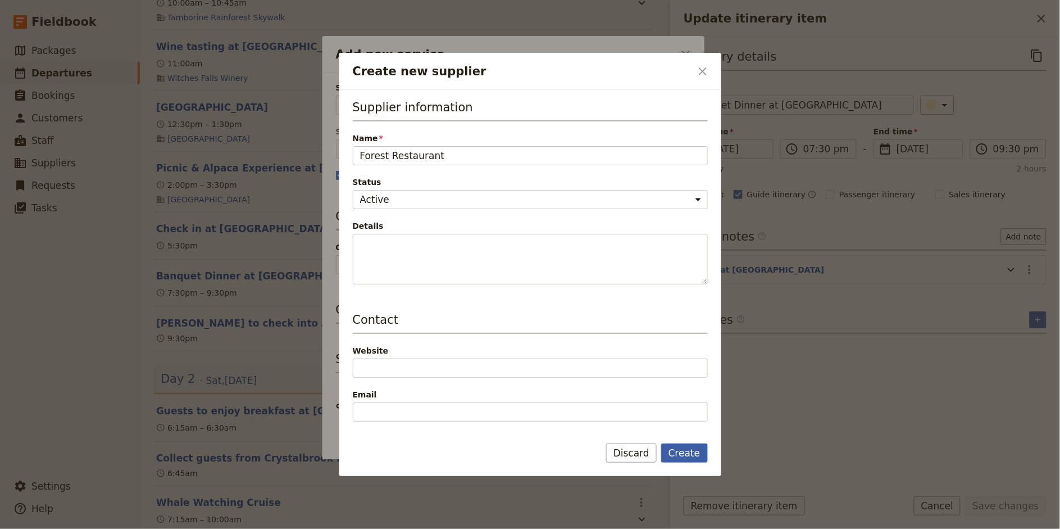
click at [690, 451] on button "Create" at bounding box center [684, 452] width 47 height 19
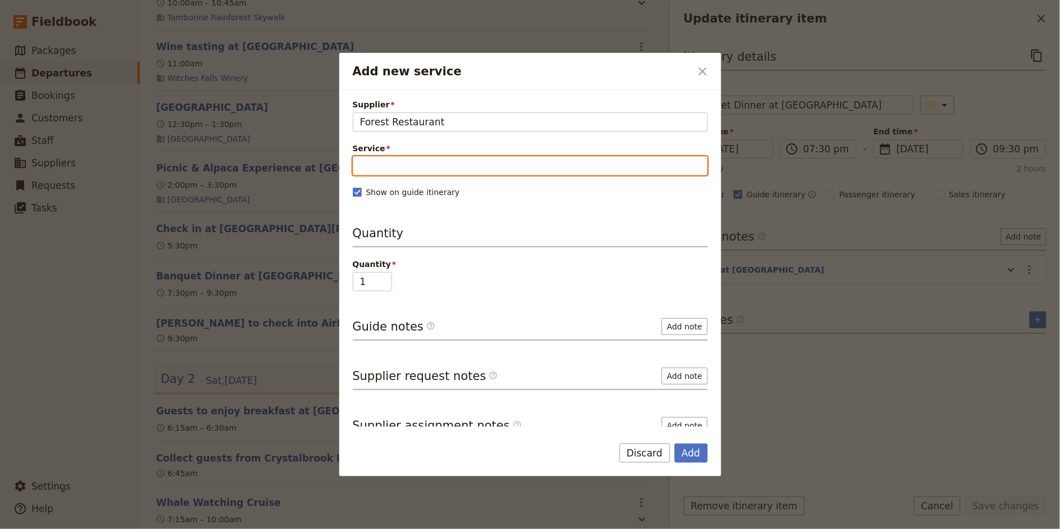
click at [396, 162] on input "Service" at bounding box center [530, 165] width 355 height 19
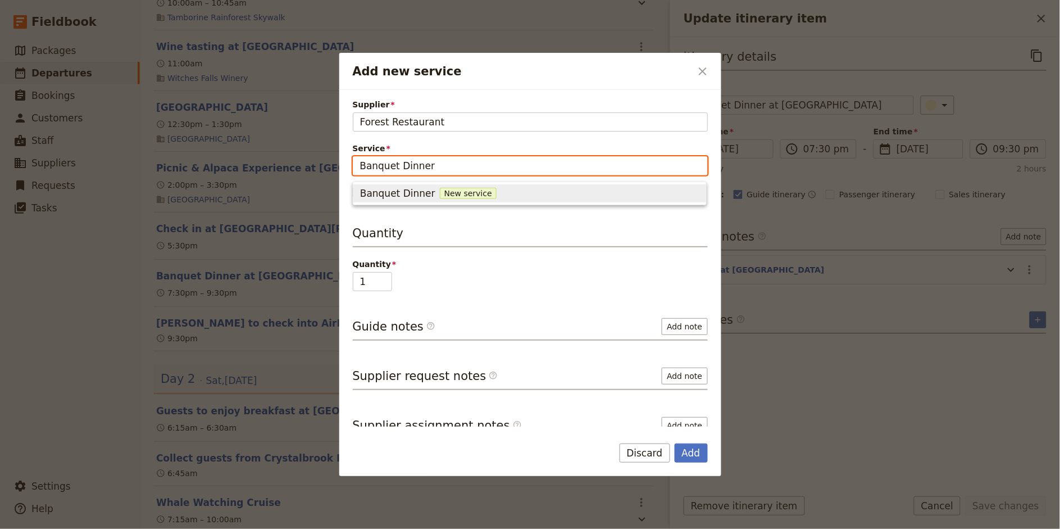
click at [433, 199] on div "Banquet Dinner New service" at bounding box center [529, 193] width 339 height 13
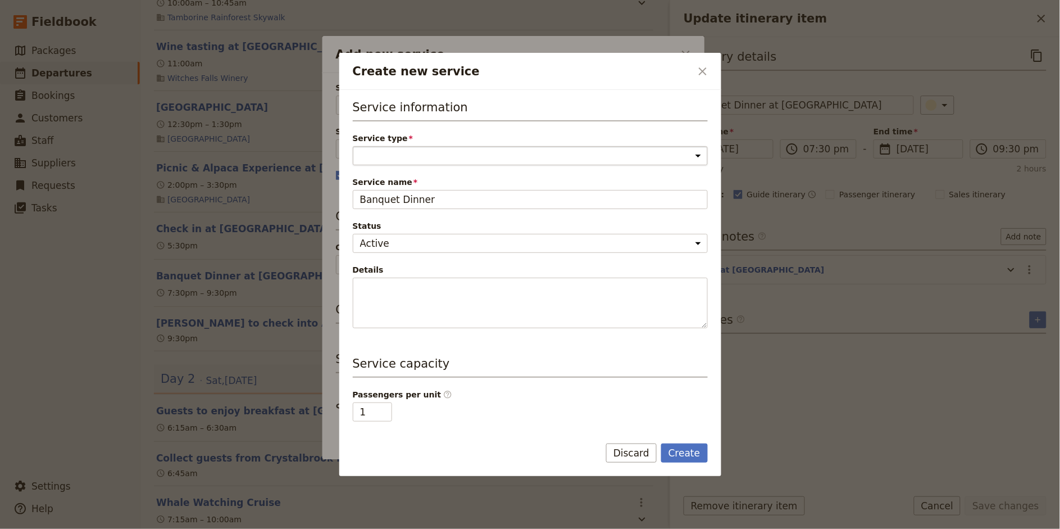
click at [407, 163] on select "Accommodation Activity Transport Flight Food and beverage Other" at bounding box center [530, 155] width 355 height 19
click at [353, 146] on select "Accommodation Activity Transport Flight Food and beverage Other" at bounding box center [530, 155] width 355 height 19
click at [685, 456] on button "Create" at bounding box center [684, 452] width 47 height 19
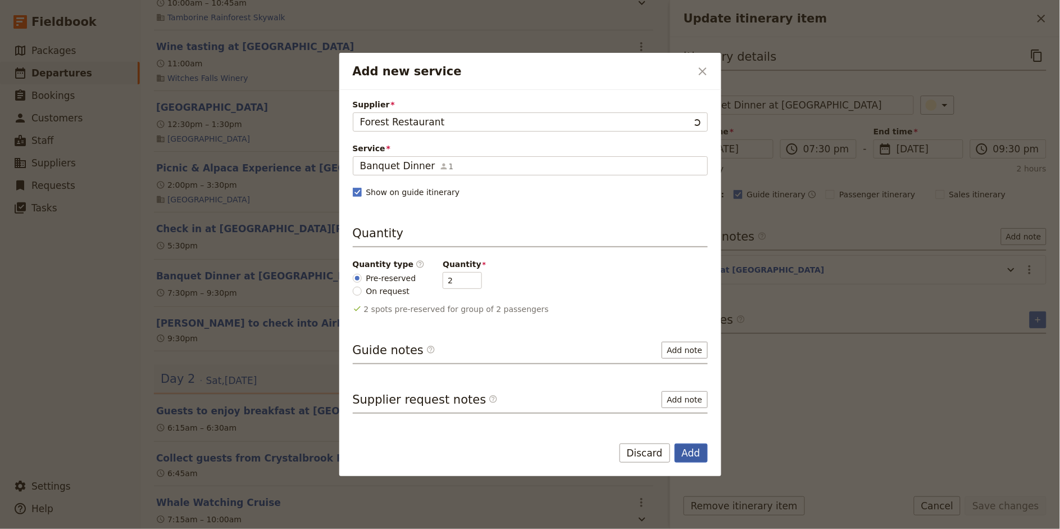
click at [706, 454] on button "Add" at bounding box center [691, 452] width 33 height 19
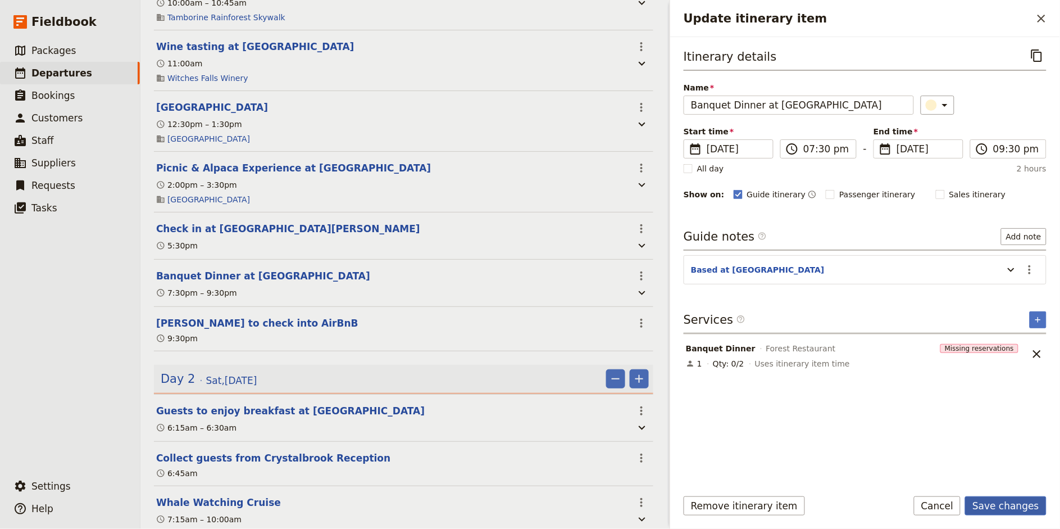
click at [954, 475] on button "Save changes" at bounding box center [1005, 505] width 81 height 19
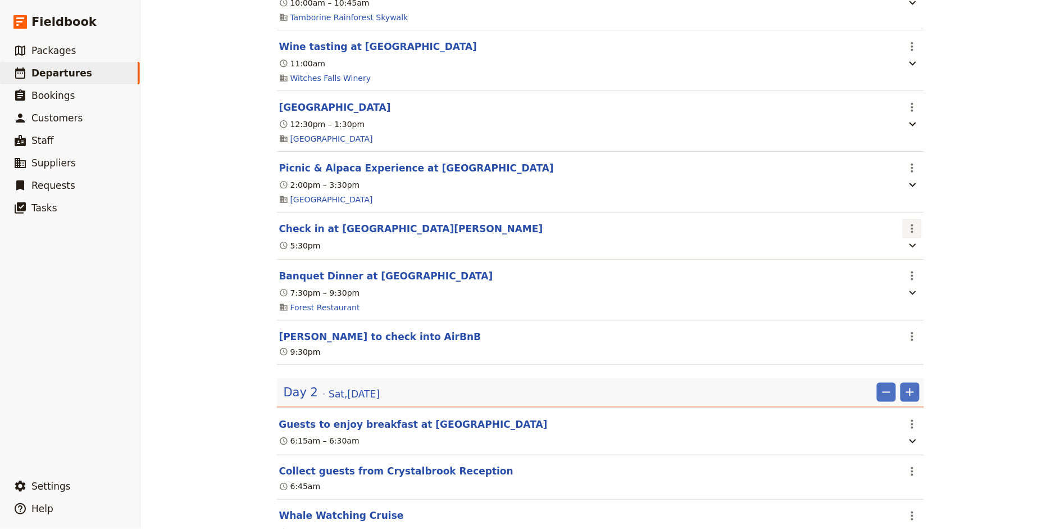
click at [912, 226] on icon "Actions" at bounding box center [912, 228] width 2 height 9
click at [930, 250] on span "Edit this itinerary item" at bounding box center [954, 253] width 88 height 11
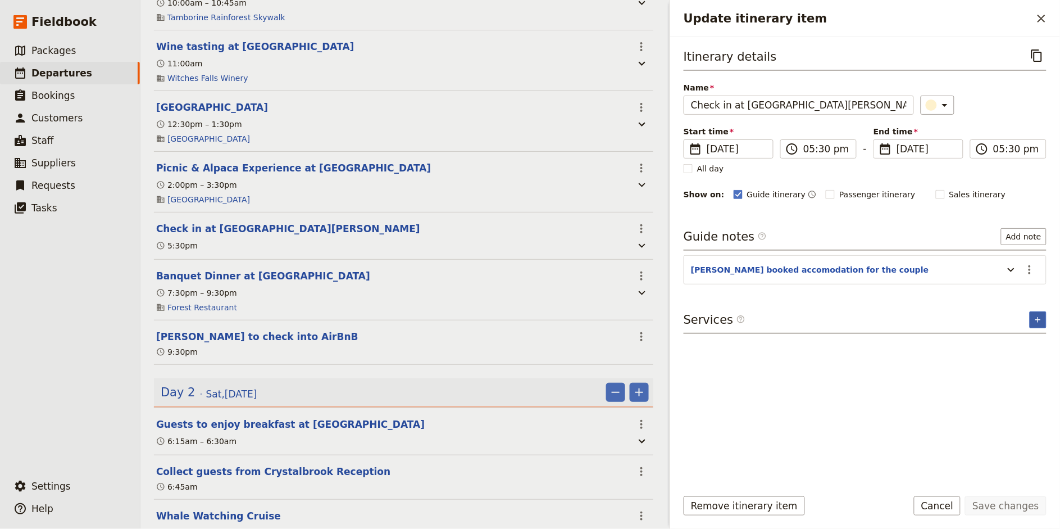
click at [954, 323] on icon "Add service inclusion" at bounding box center [1038, 319] width 9 height 9
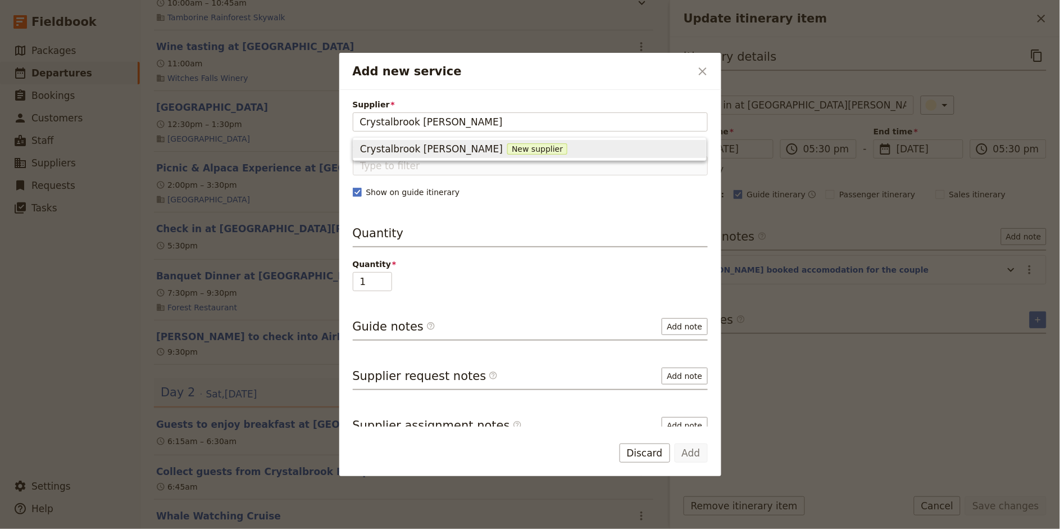
click at [507, 144] on span "New supplier" at bounding box center [537, 148] width 60 height 11
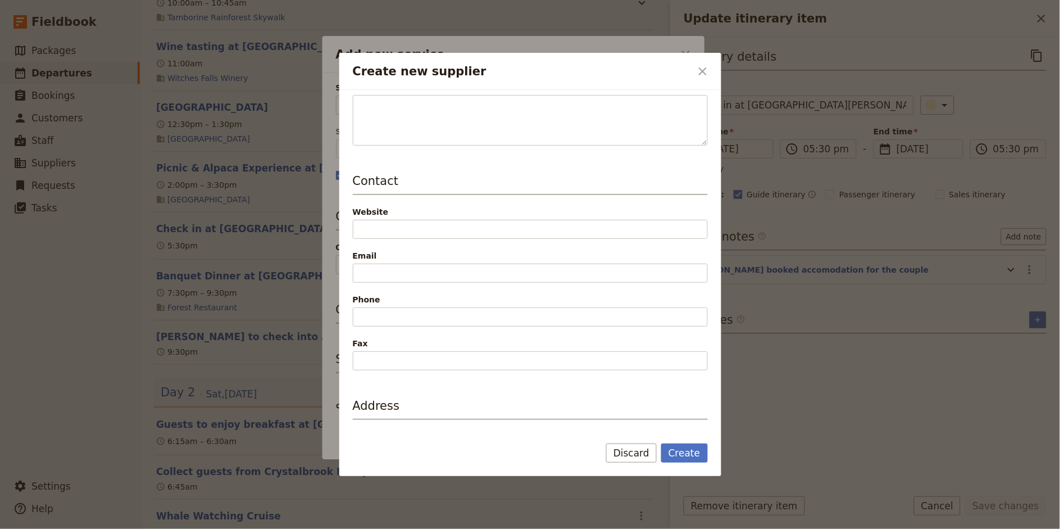
scroll to position [220, 0]
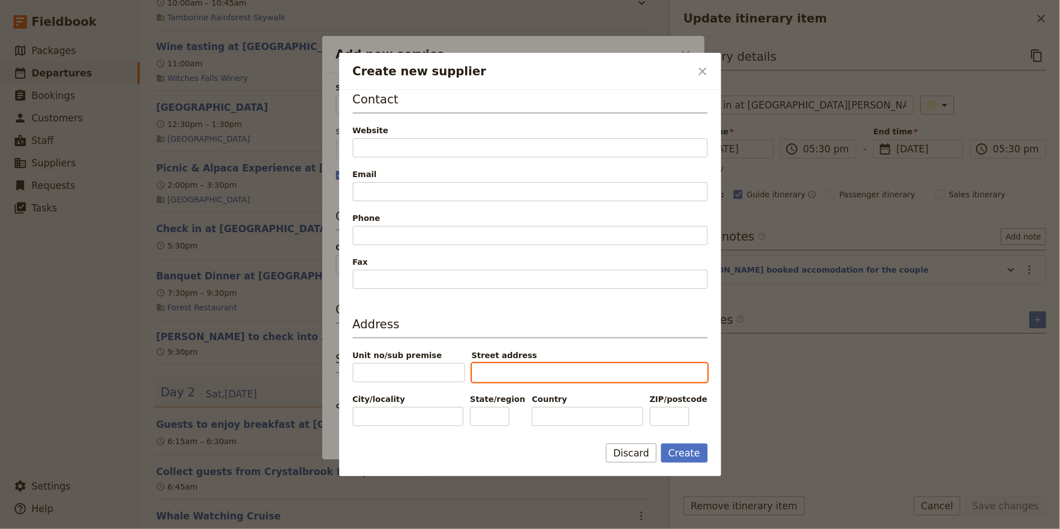
click at [527, 373] on input "Street address" at bounding box center [590, 372] width 236 height 19
paste input "[STREET_ADDRESS][PERSON_NAME]"
drag, startPoint x: 507, startPoint y: 375, endPoint x: 471, endPoint y: 373, distance: 36.6
click at [471, 373] on div "Unit no/sub premise Street address [STREET_ADDRESS][PERSON_NAME]" at bounding box center [530, 365] width 355 height 33
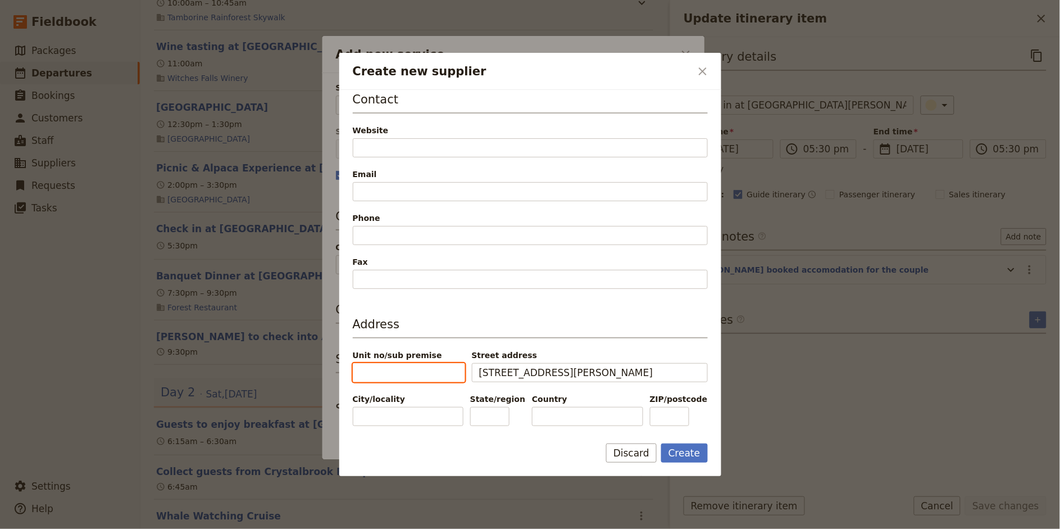
click at [410, 368] on input "Unit no/sub premise" at bounding box center [409, 372] width 112 height 19
paste input "77/97"
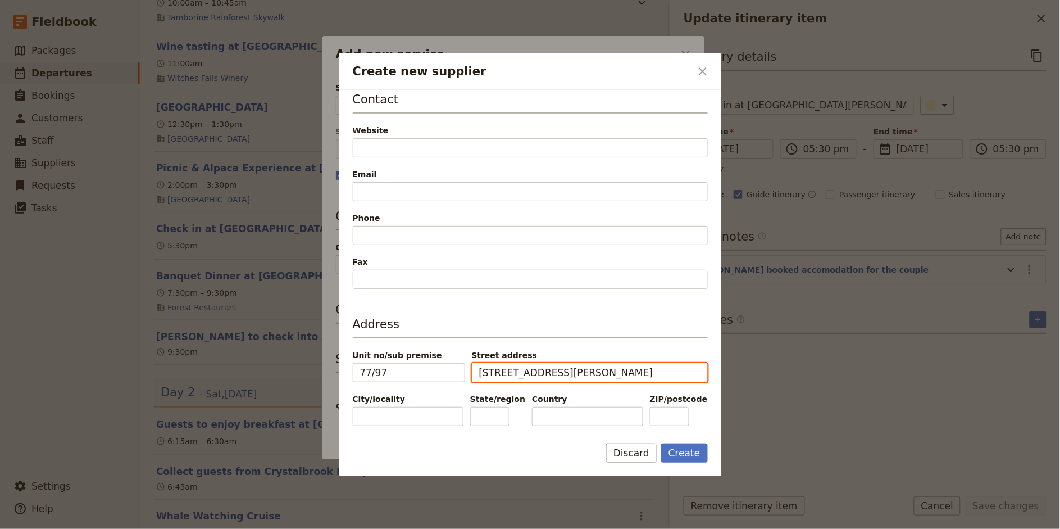
drag, startPoint x: 554, startPoint y: 373, endPoint x: 596, endPoint y: 374, distance: 42.1
click at [596, 374] on input "[STREET_ADDRESS][PERSON_NAME]" at bounding box center [590, 372] width 236 height 19
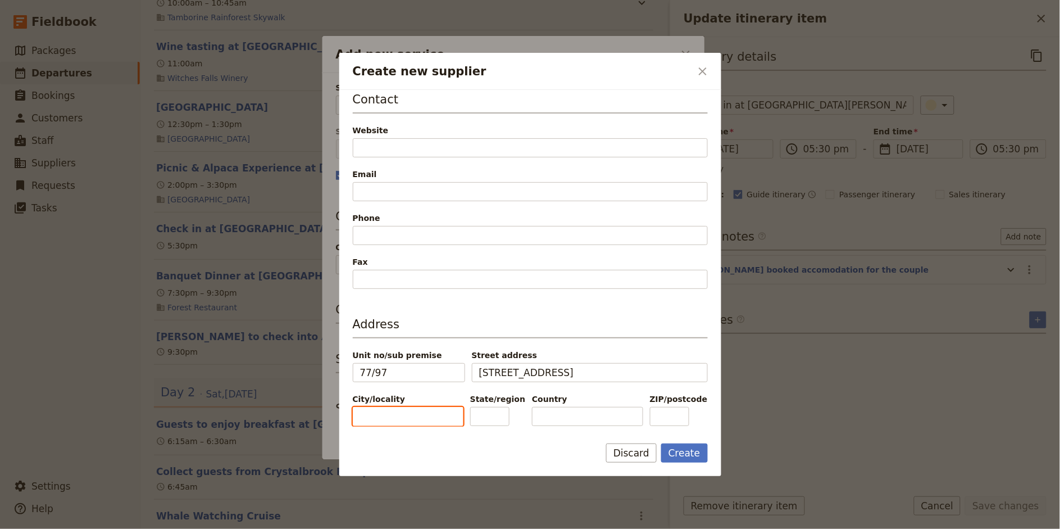
click at [393, 413] on input "City/locality" at bounding box center [408, 416] width 111 height 19
paste input "[PERSON_NAME] Bay"
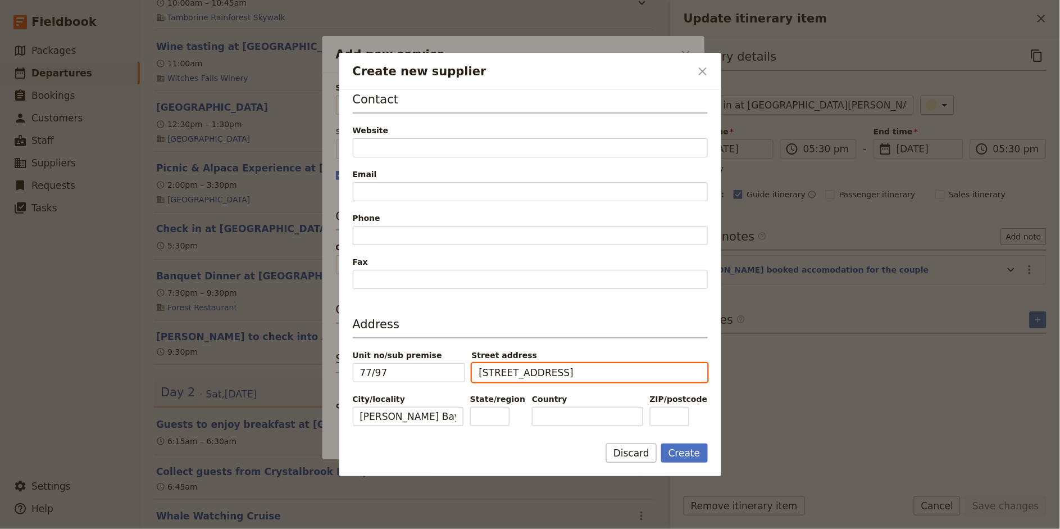
drag, startPoint x: 556, startPoint y: 372, endPoint x: 577, endPoint y: 376, distance: 21.1
click at [577, 376] on input "[STREET_ADDRESS]" at bounding box center [590, 372] width 236 height 19
click at [497, 416] on input "State/region" at bounding box center [489, 416] width 39 height 19
paste input "[GEOGRAPHIC_DATA]"
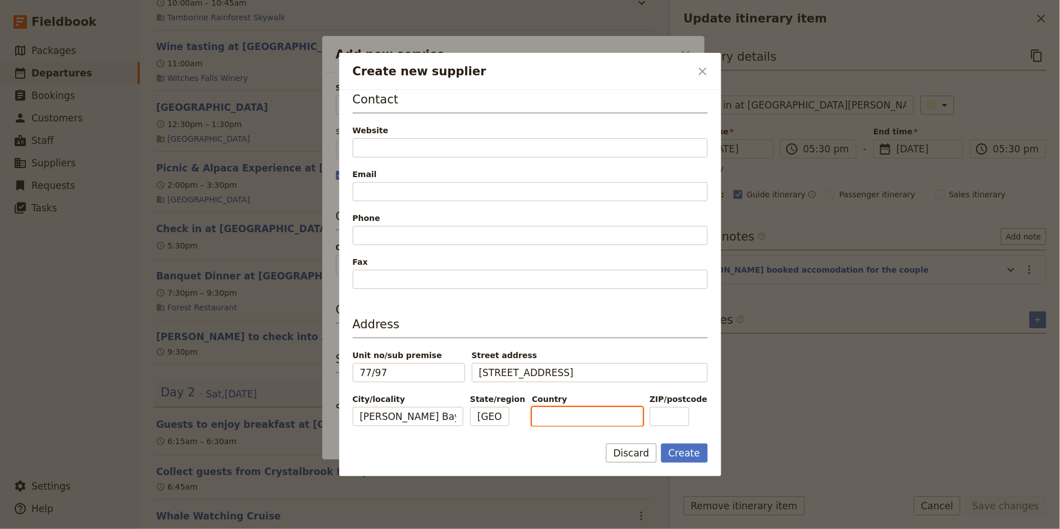
click at [576, 417] on input "Country" at bounding box center [587, 416] width 111 height 19
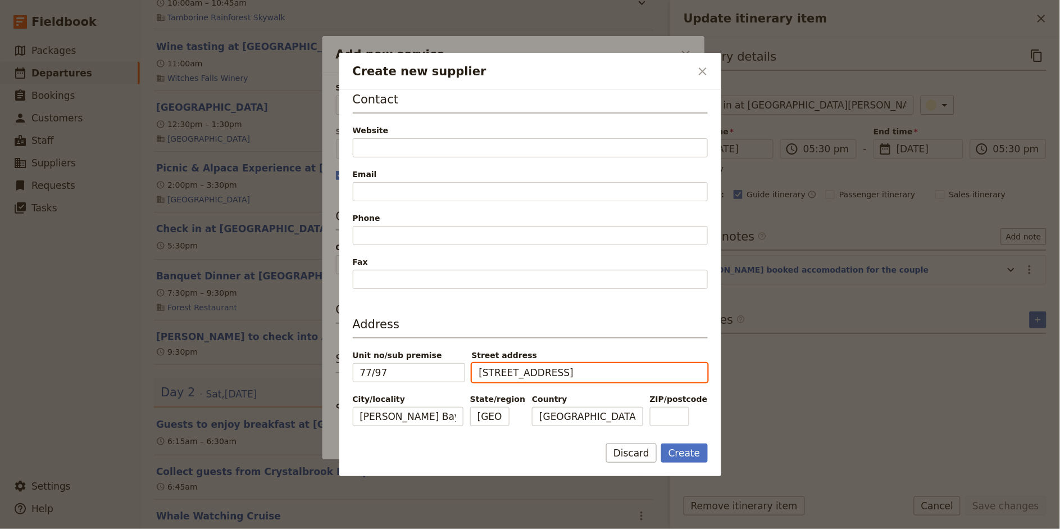
drag, startPoint x: 558, startPoint y: 372, endPoint x: 608, endPoint y: 369, distance: 49.5
click at [608, 369] on input "[STREET_ADDRESS]" at bounding box center [590, 372] width 236 height 19
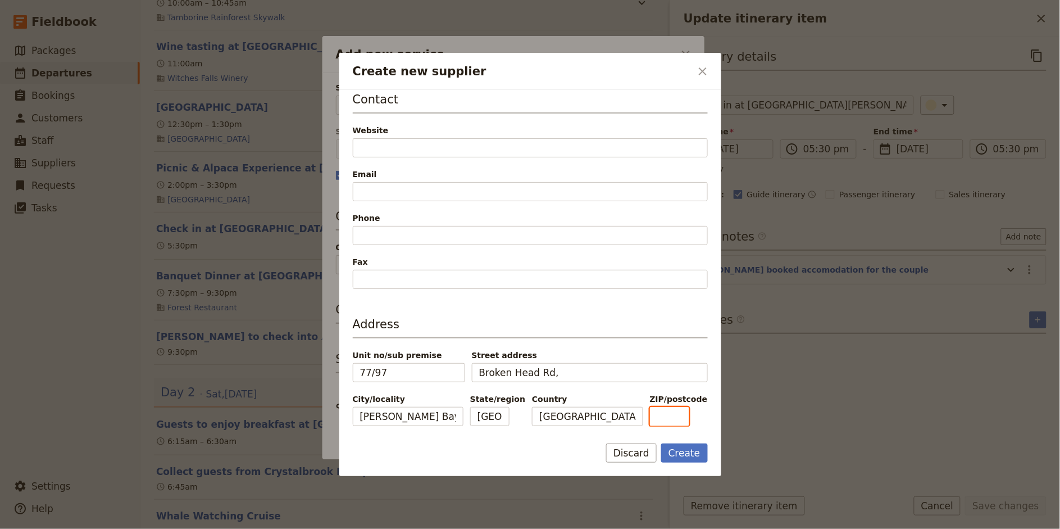
click at [668, 412] on input "ZIP/postcode" at bounding box center [669, 416] width 39 height 19
paste input "2481"
click at [558, 374] on input "Broken Head Rd," at bounding box center [590, 372] width 236 height 19
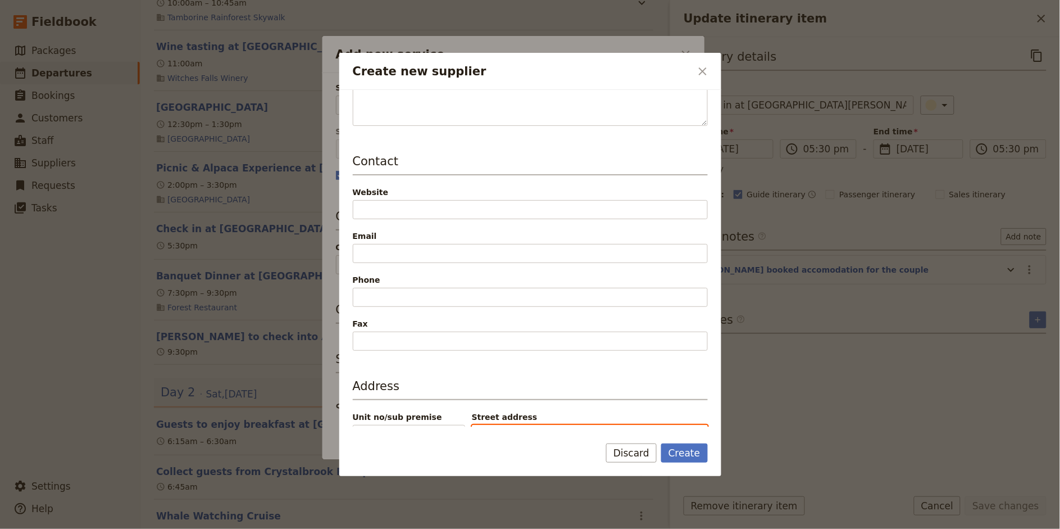
scroll to position [157, 0]
click at [710, 453] on div "Create Discard" at bounding box center [530, 459] width 382 height 33
click at [693, 453] on button "Create" at bounding box center [684, 452] width 47 height 19
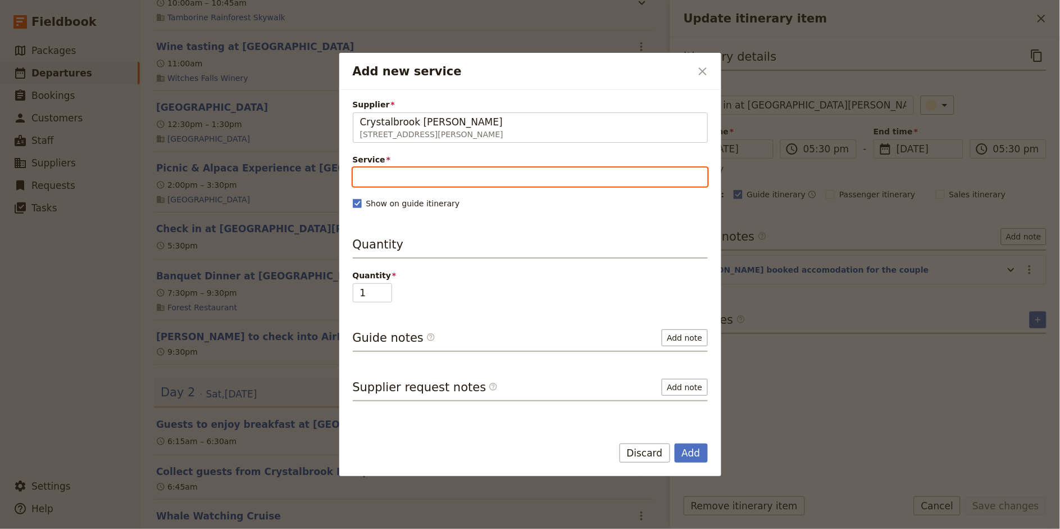
click at [437, 172] on input "Service" at bounding box center [530, 176] width 355 height 19
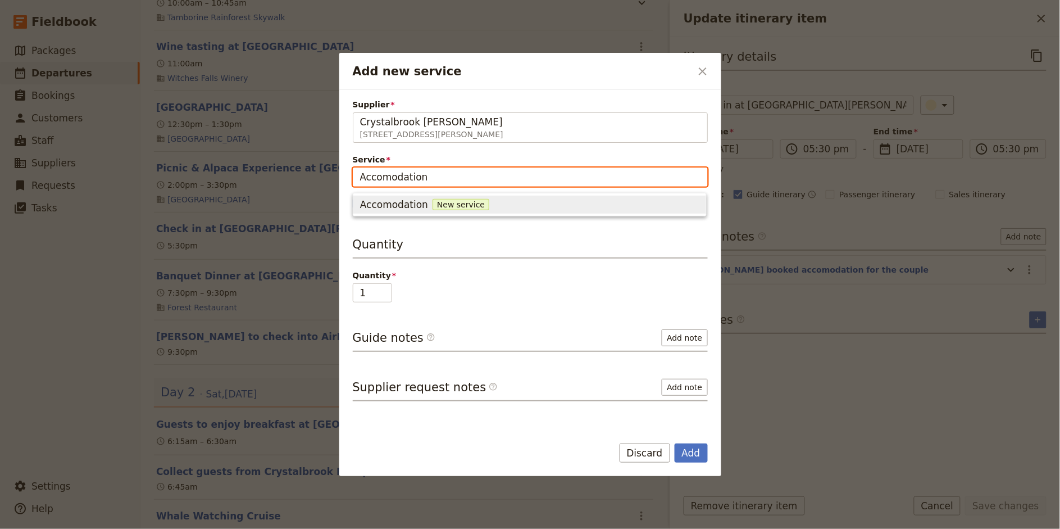
click at [396, 202] on span "Accomodation" at bounding box center [394, 204] width 68 height 13
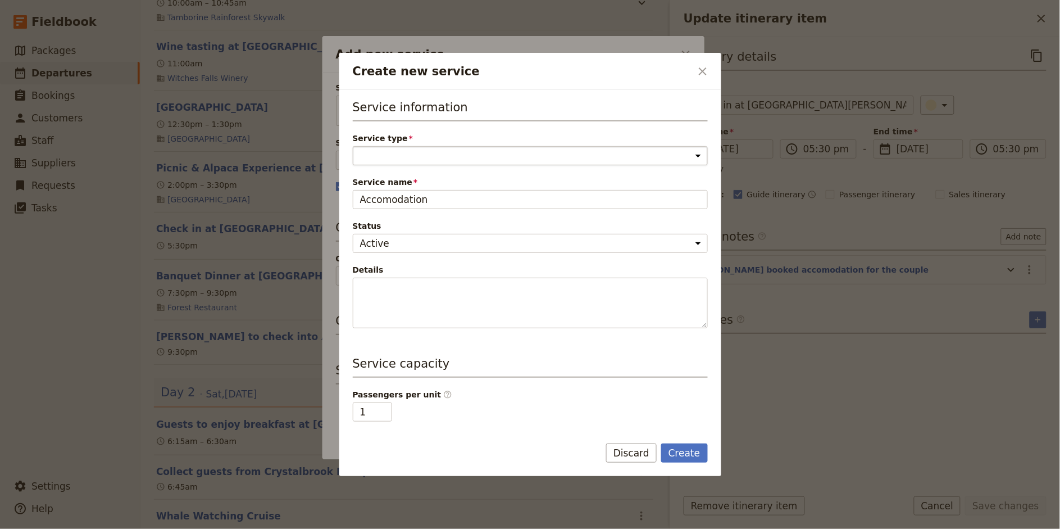
click at [421, 152] on select "Accommodation Activity Transport Flight Food and beverage Other" at bounding box center [530, 155] width 355 height 19
click at [353, 146] on select "Accommodation Activity Transport Flight Food and beverage Other" at bounding box center [530, 155] width 355 height 19
click at [692, 454] on button "Create" at bounding box center [684, 452] width 47 height 19
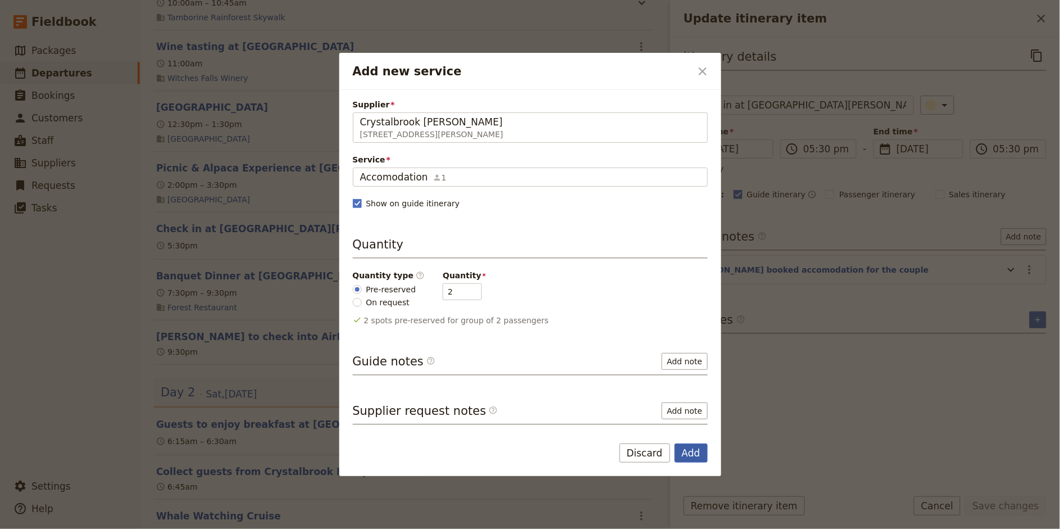
click at [692, 454] on button "Add" at bounding box center [691, 452] width 33 height 19
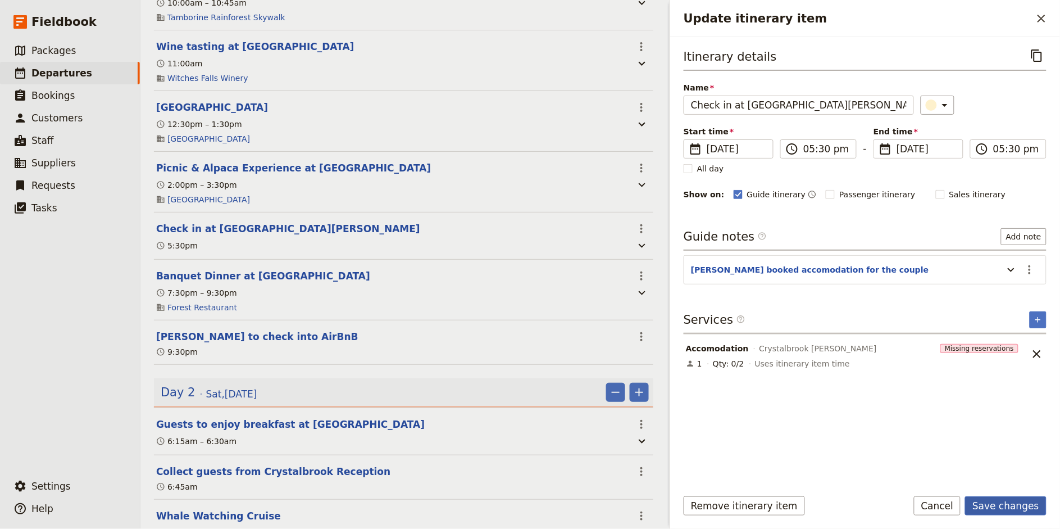
click at [954, 475] on button "Save changes" at bounding box center [1005, 505] width 81 height 19
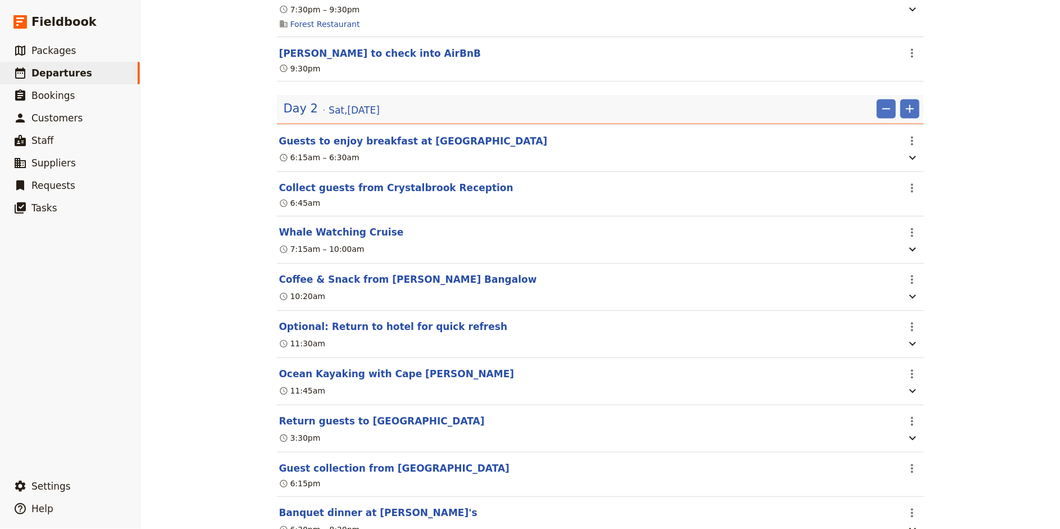
scroll to position [580, 0]
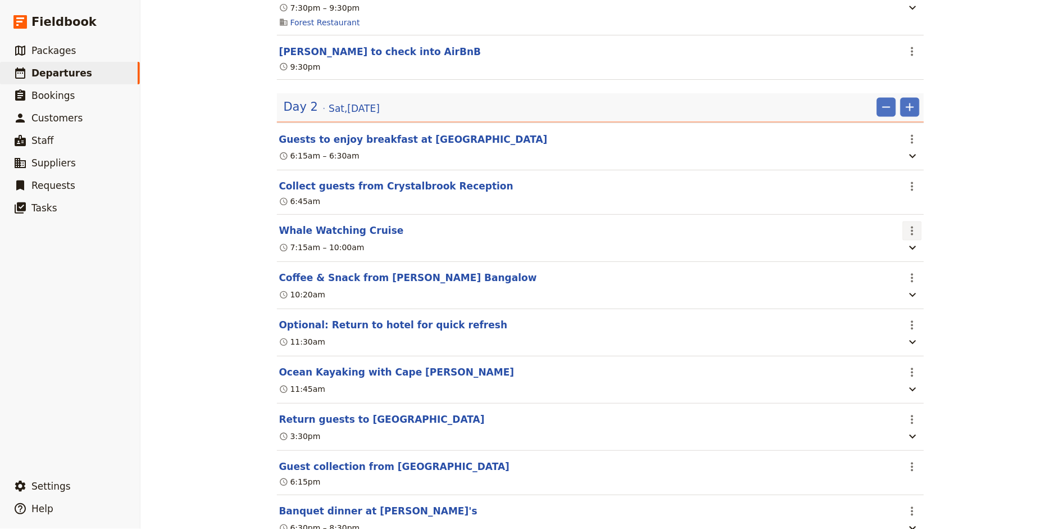
click at [912, 234] on icon "Actions" at bounding box center [912, 230] width 13 height 13
click at [932, 255] on span "Edit this itinerary item" at bounding box center [954, 257] width 88 height 11
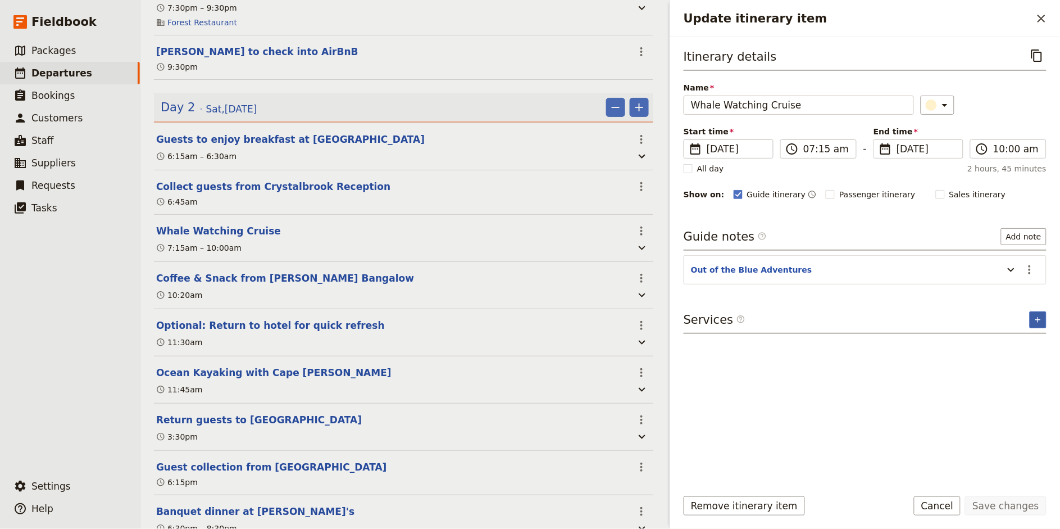
click at [954, 320] on icon "Add service inclusion" at bounding box center [1037, 319] width 5 height 5
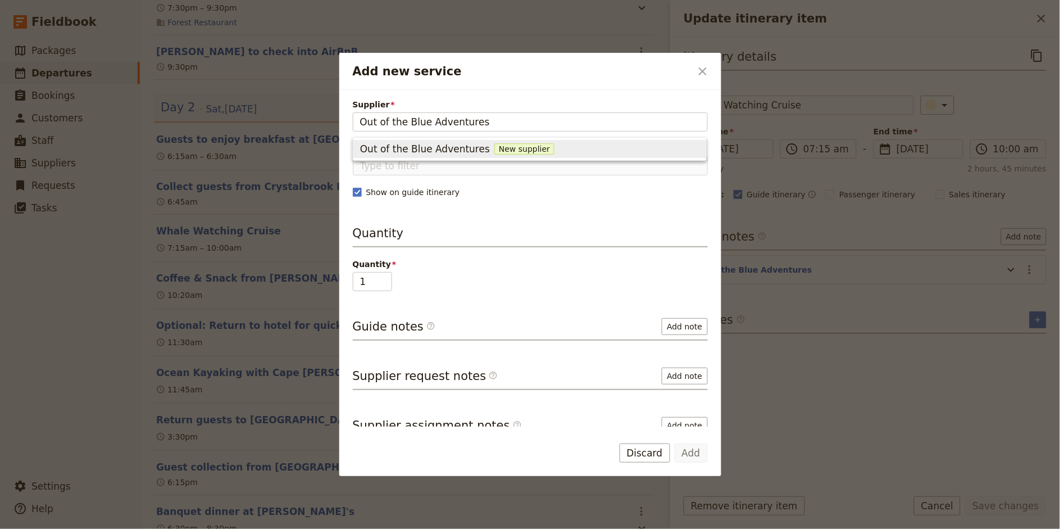
click at [471, 148] on span "Out of the Blue Adventures" at bounding box center [425, 148] width 130 height 13
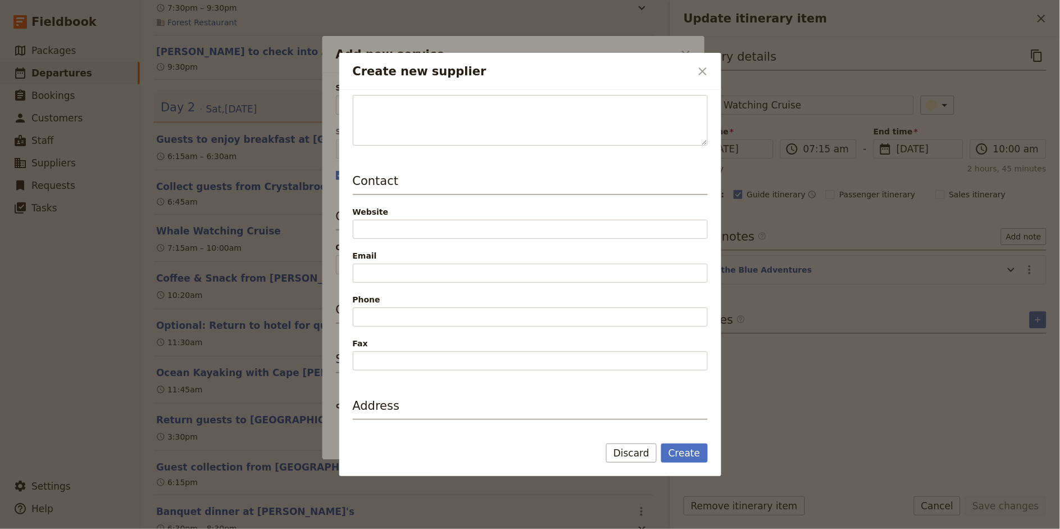
scroll to position [220, 0]
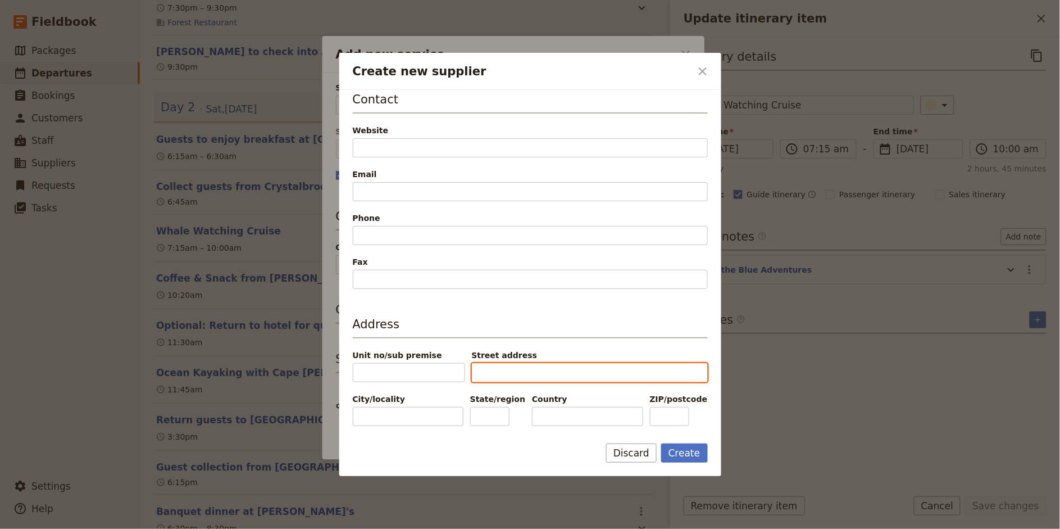
click at [507, 370] on input "Street address" at bounding box center [590, 372] width 236 height 19
paste input "[STREET_ADDRESS][PERSON_NAME]"
drag, startPoint x: 494, startPoint y: 374, endPoint x: 472, endPoint y: 374, distance: 22.5
click at [472, 374] on input "[STREET_ADDRESS][PERSON_NAME]" at bounding box center [590, 372] width 236 height 19
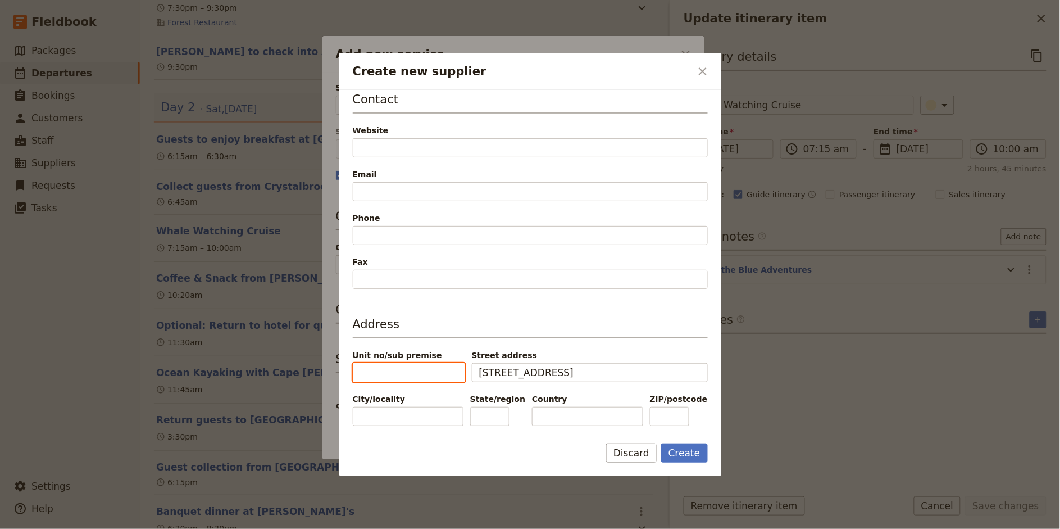
click at [415, 374] on input "Unit no/sub premise" at bounding box center [409, 372] width 112 height 19
paste input "12 F"
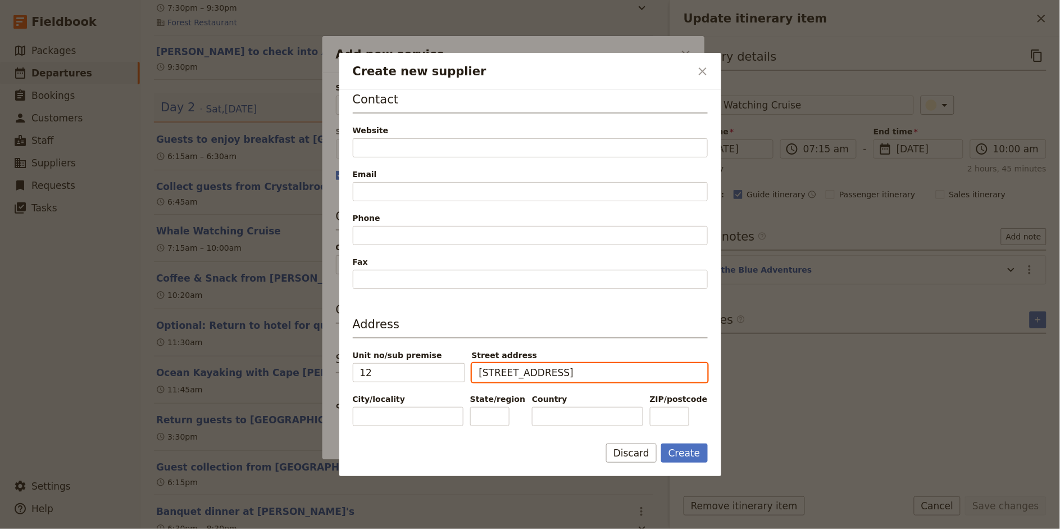
click at [479, 375] on input "[STREET_ADDRESS]" at bounding box center [590, 372] width 236 height 19
drag, startPoint x: 529, startPoint y: 372, endPoint x: 559, endPoint y: 375, distance: 29.9
click at [559, 375] on input "[PERSON_NAME][STREET_ADDRESS]" at bounding box center [590, 372] width 236 height 19
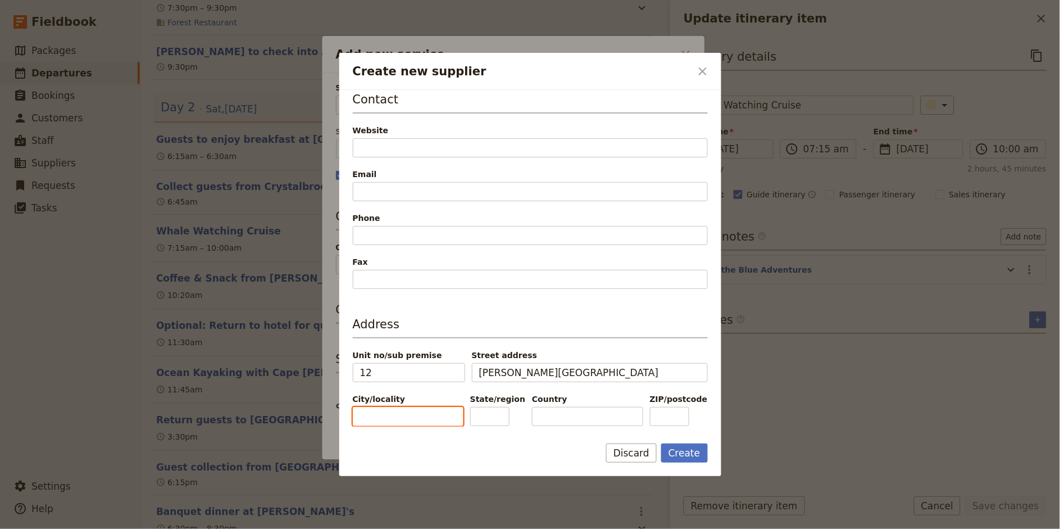
click at [375, 415] on input "City/locality" at bounding box center [408, 416] width 111 height 19
paste input "Ballina"
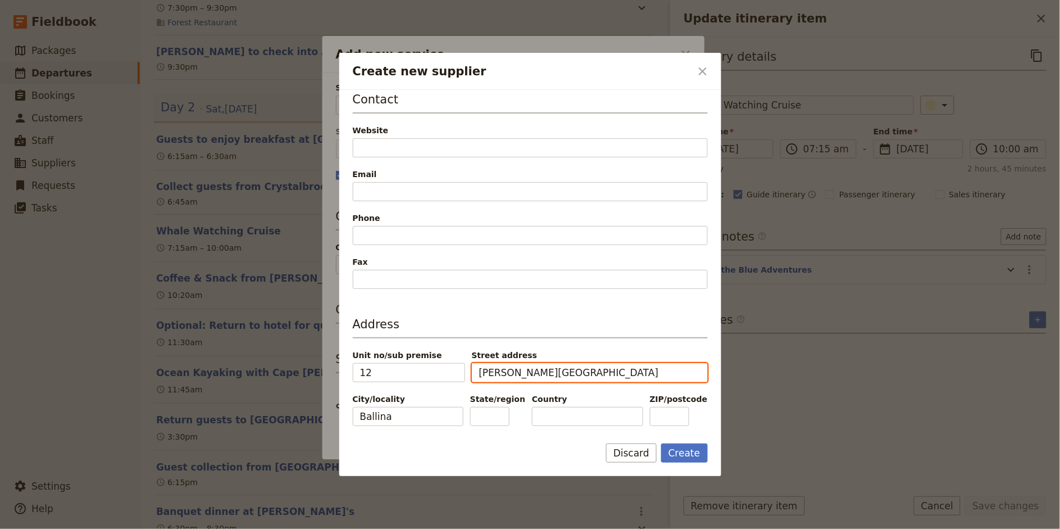
drag, startPoint x: 530, startPoint y: 374, endPoint x: 549, endPoint y: 374, distance: 18.5
click at [549, 374] on input "[PERSON_NAME][GEOGRAPHIC_DATA]" at bounding box center [590, 372] width 236 height 19
click at [492, 422] on input "State/region" at bounding box center [489, 416] width 39 height 19
paste input "[GEOGRAPHIC_DATA]"
drag, startPoint x: 533, startPoint y: 370, endPoint x: 588, endPoint y: 370, distance: 54.5
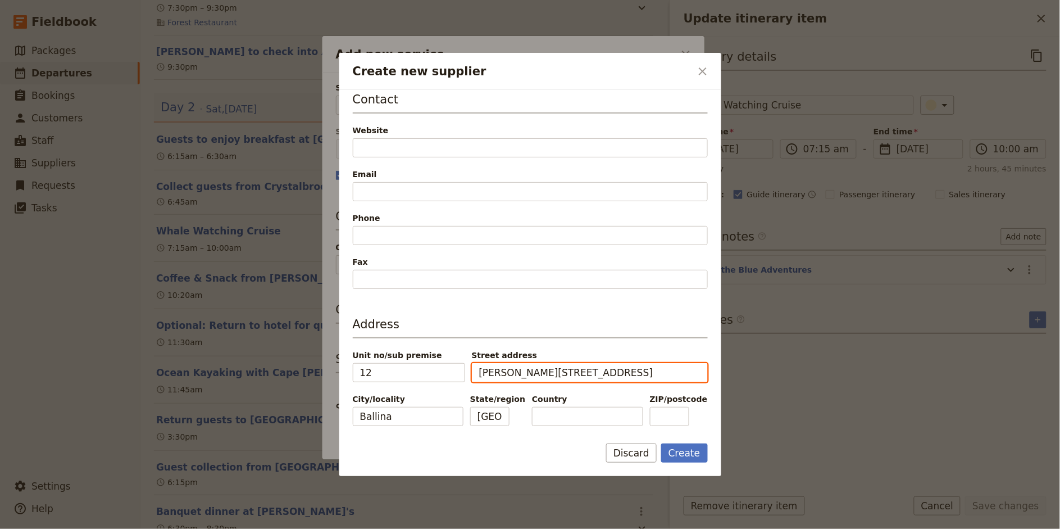
click at [588, 370] on input "[PERSON_NAME][STREET_ADDRESS]" at bounding box center [590, 372] width 236 height 19
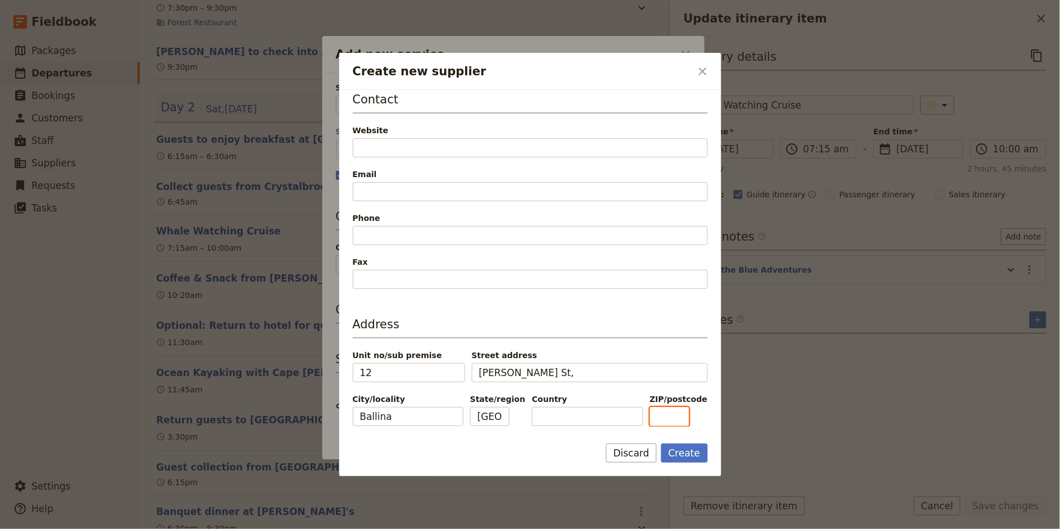
click at [678, 418] on input "ZIP/postcode" at bounding box center [669, 416] width 39 height 19
paste input "2478"
click at [558, 418] on input "Country" at bounding box center [587, 416] width 111 height 19
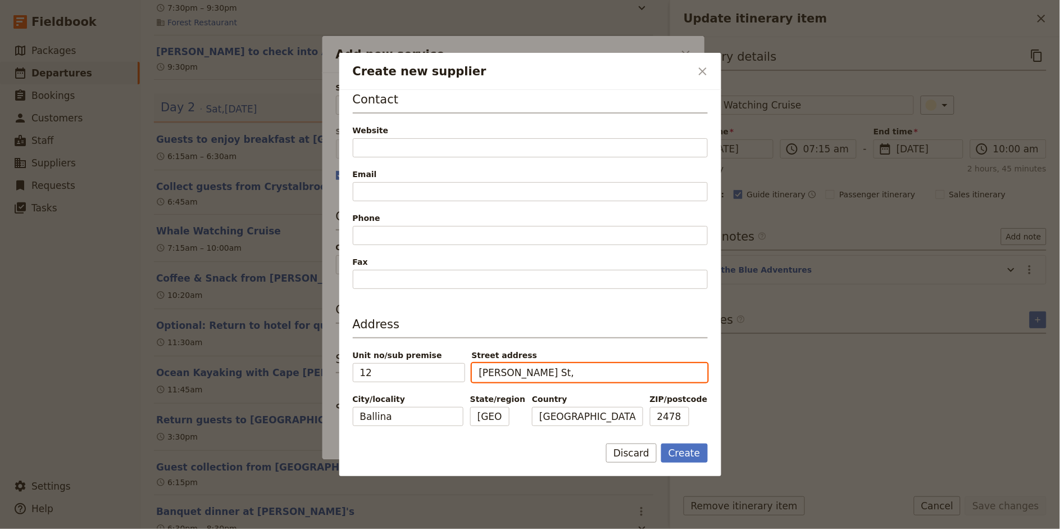
click at [530, 366] on input "[PERSON_NAME] St," at bounding box center [590, 372] width 236 height 19
click at [683, 454] on button "Create" at bounding box center [684, 452] width 47 height 19
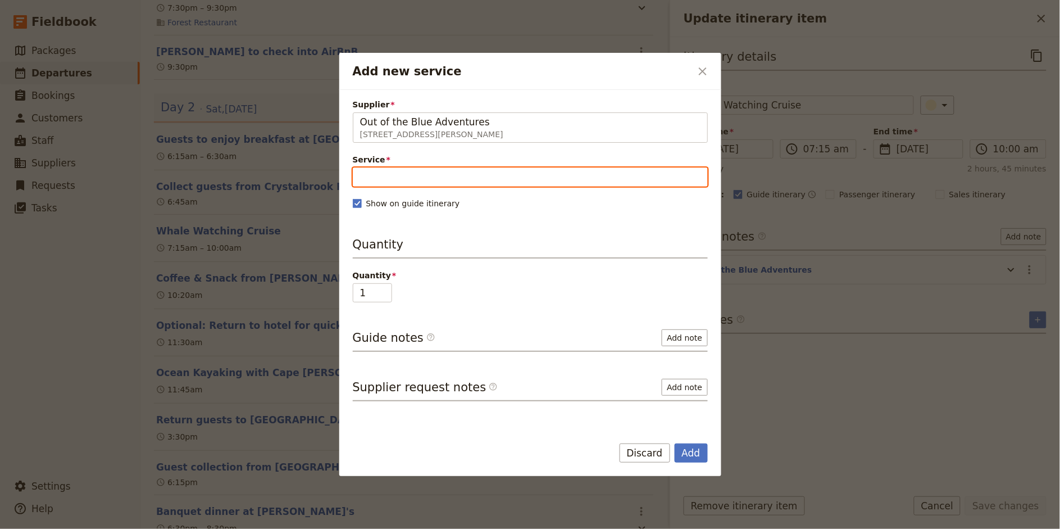
click at [407, 177] on input "Service" at bounding box center [530, 176] width 355 height 19
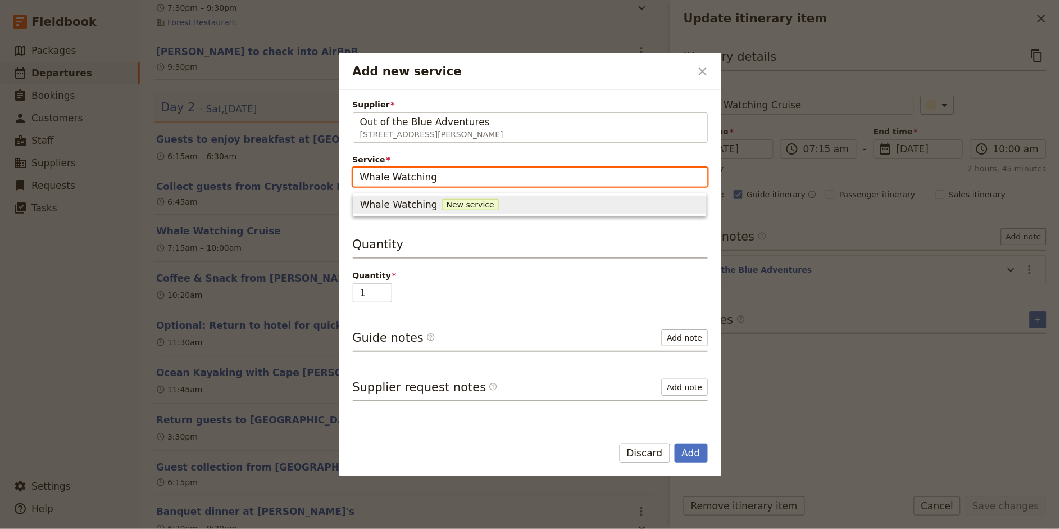
click at [410, 211] on span "Whale Watching" at bounding box center [399, 204] width 78 height 13
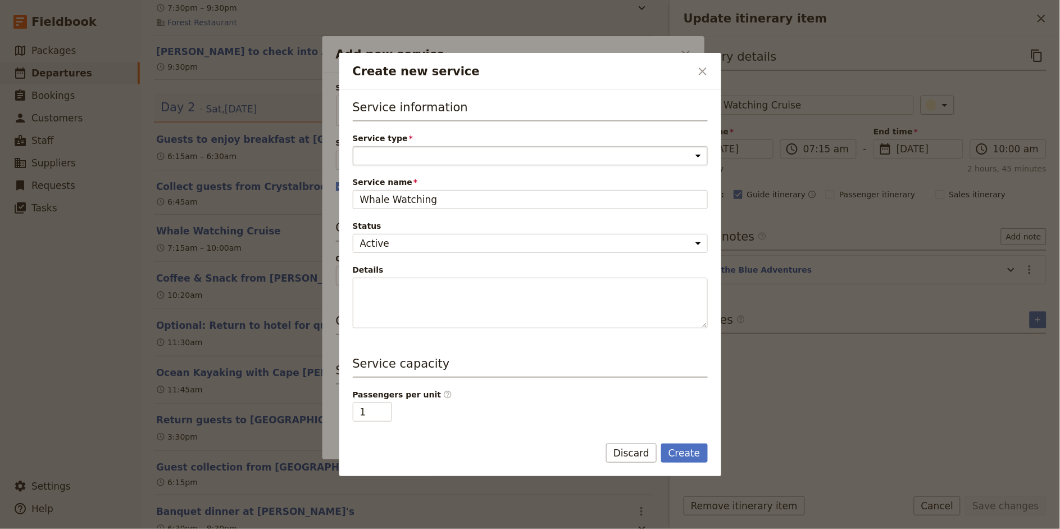
click at [431, 160] on select "Accommodation Activity Transport Flight Food and beverage Other" at bounding box center [530, 155] width 355 height 19
click at [353, 146] on select "Accommodation Activity Transport Flight Food and beverage Other" at bounding box center [530, 155] width 355 height 19
click at [689, 451] on button "Create" at bounding box center [684, 452] width 47 height 19
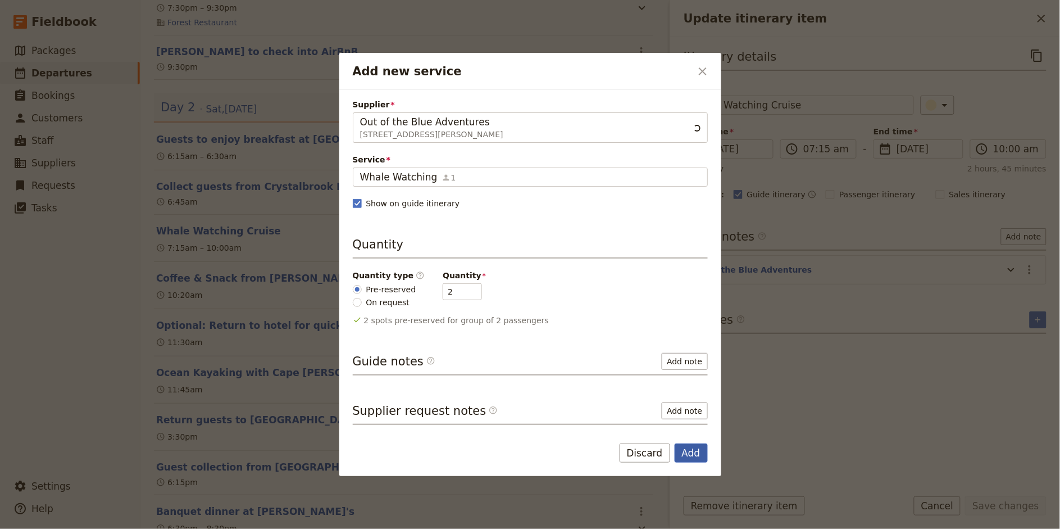
click at [696, 454] on button "Add" at bounding box center [691, 452] width 33 height 19
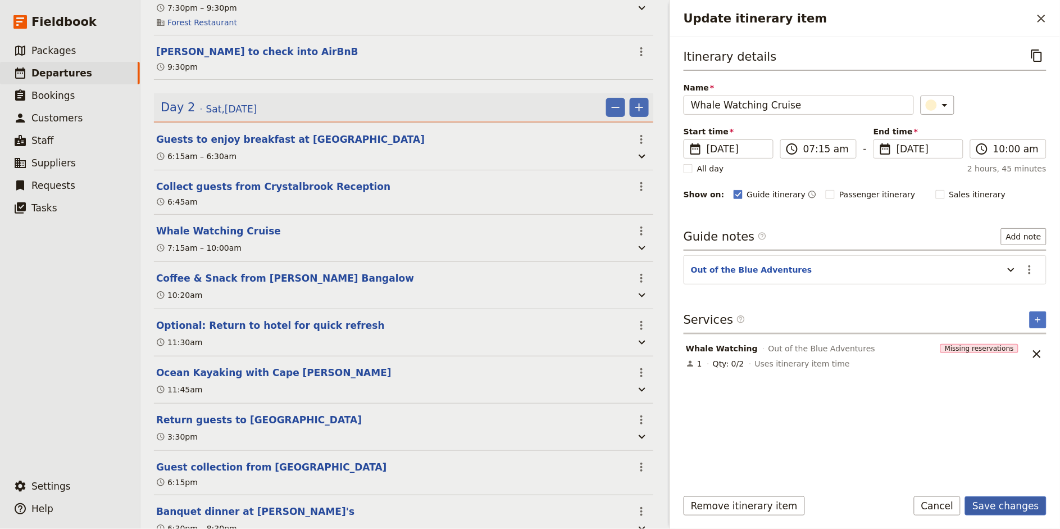
click at [954, 475] on button "Save changes" at bounding box center [1005, 505] width 81 height 19
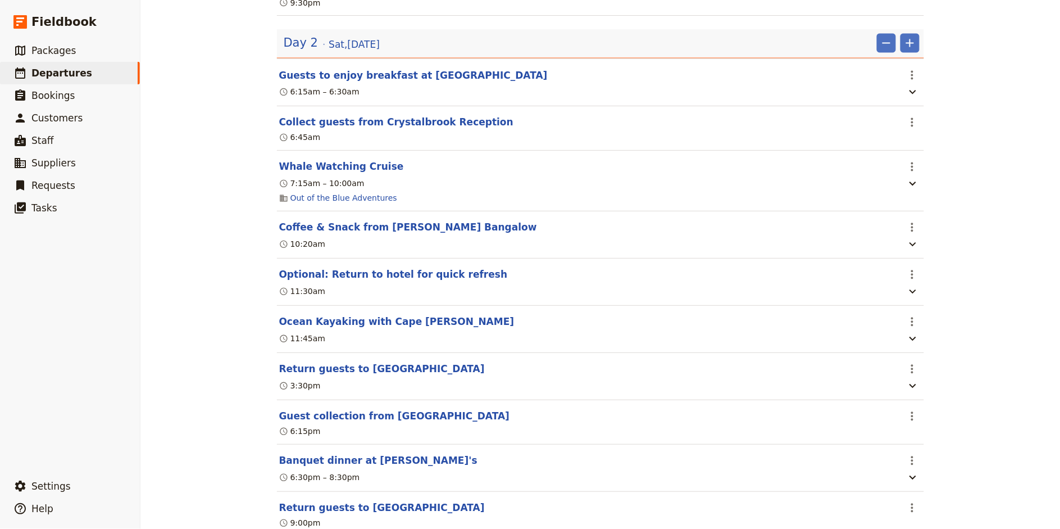
scroll to position [650, 0]
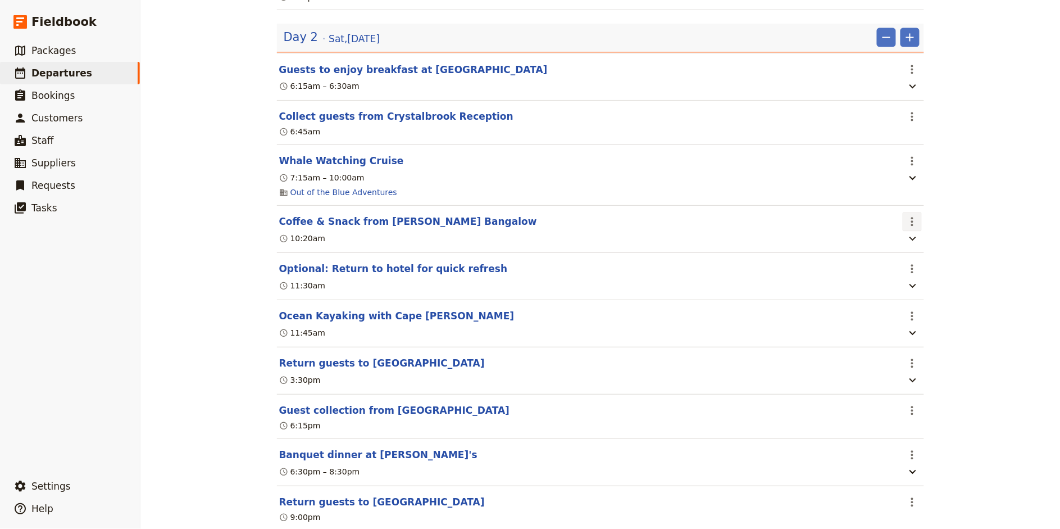
click at [916, 229] on icon "Actions" at bounding box center [912, 221] width 13 height 13
click at [927, 246] on span "Edit this itinerary item" at bounding box center [954, 248] width 88 height 11
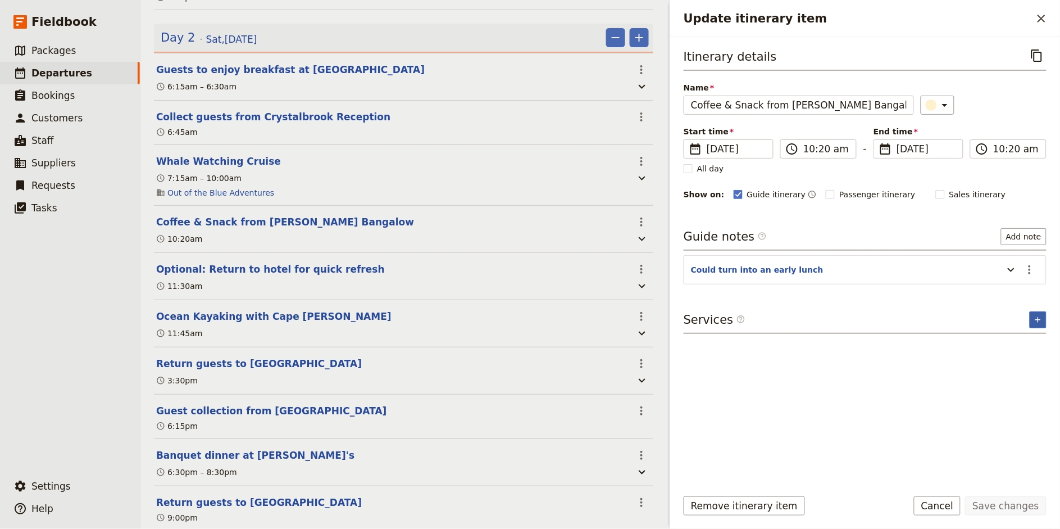
click at [954, 311] on button "​" at bounding box center [1038, 319] width 17 height 17
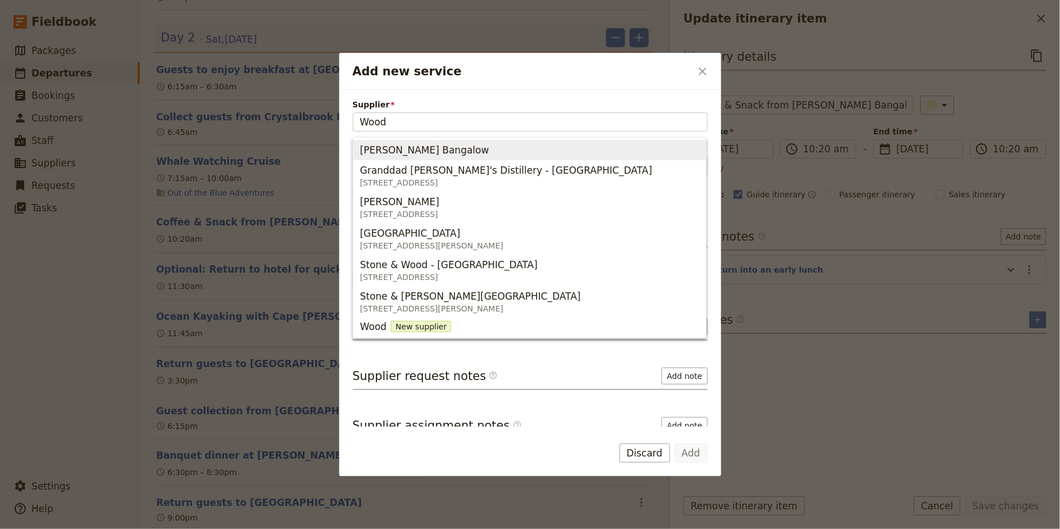
click at [476, 156] on span "[PERSON_NAME] Bangalow" at bounding box center [529, 150] width 339 height 16
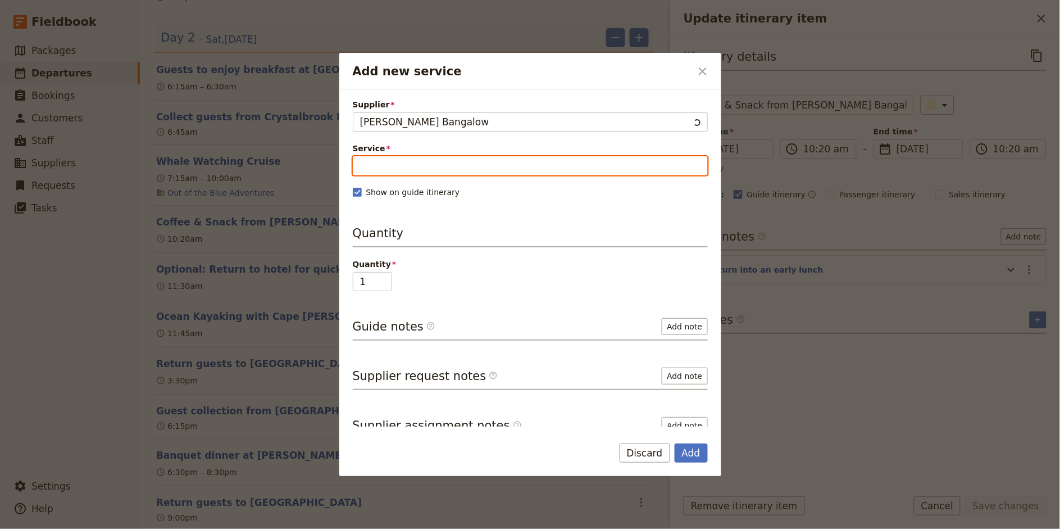
click at [444, 168] on input "Service" at bounding box center [530, 165] width 355 height 19
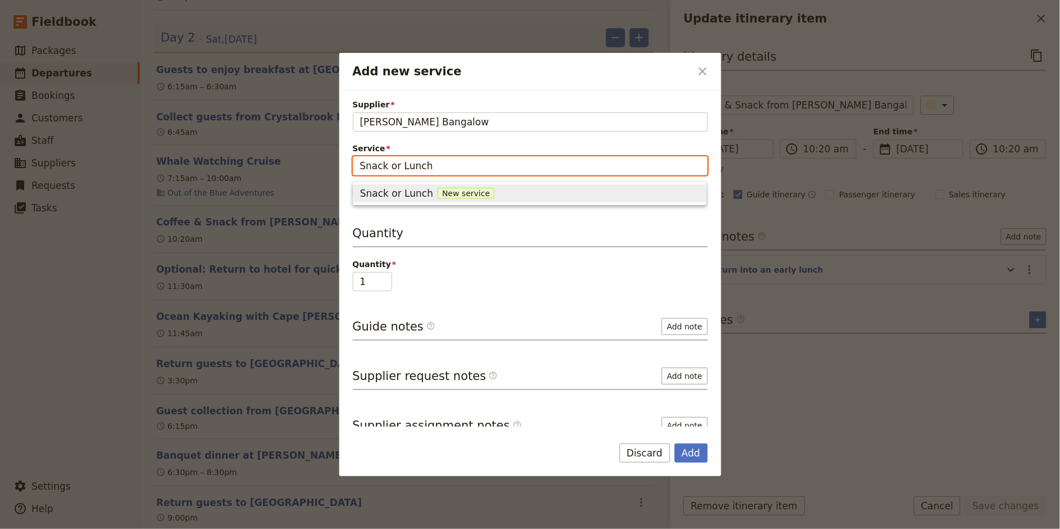
click at [430, 193] on div "Snack or Lunch New service" at bounding box center [529, 193] width 339 height 13
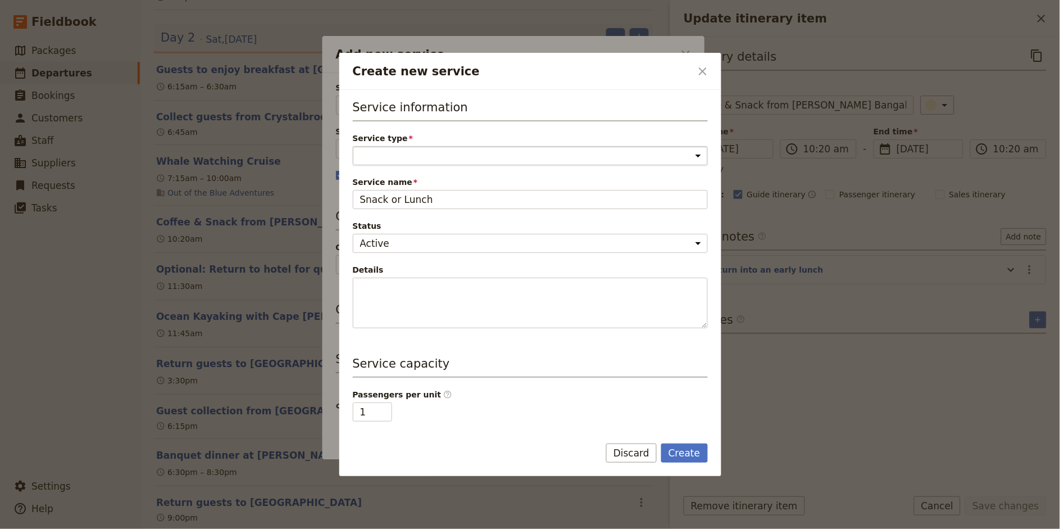
click at [402, 161] on select "Accommodation Activity Transport Flight Food and beverage Other" at bounding box center [530, 155] width 355 height 19
click at [353, 146] on select "Accommodation Activity Transport Flight Food and beverage Other" at bounding box center [530, 155] width 355 height 19
click at [691, 452] on button "Create" at bounding box center [684, 452] width 47 height 19
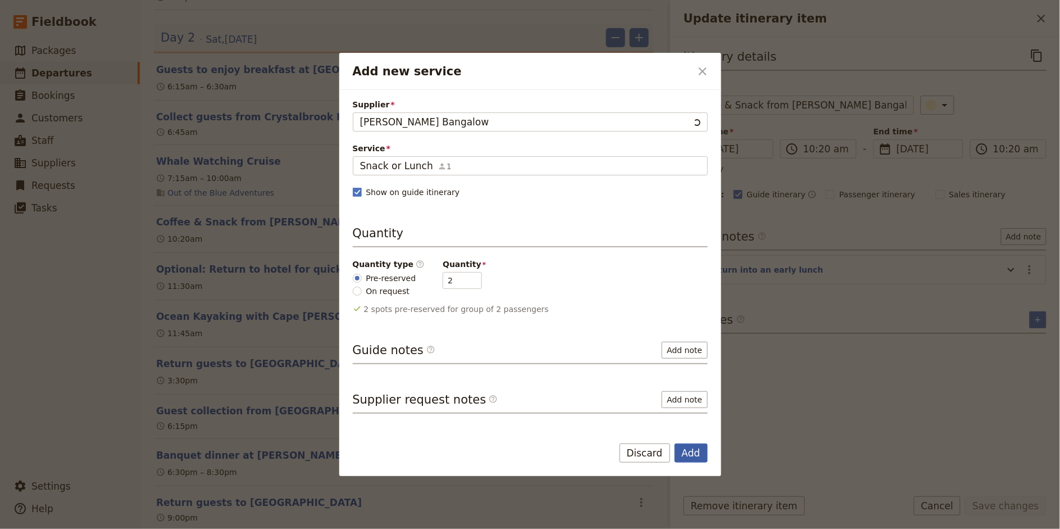
click at [697, 459] on button "Add" at bounding box center [691, 452] width 33 height 19
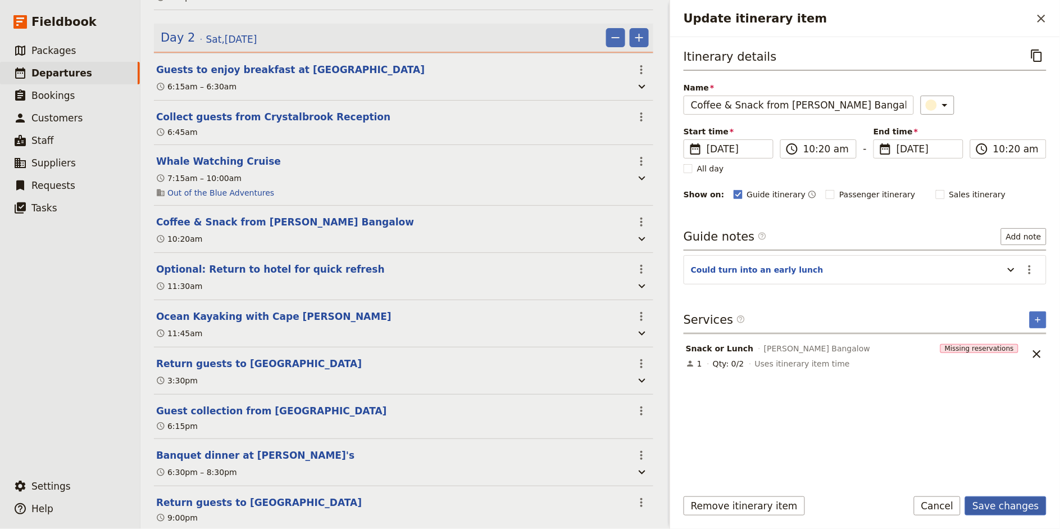
click at [954, 475] on button "Save changes" at bounding box center [1005, 505] width 81 height 19
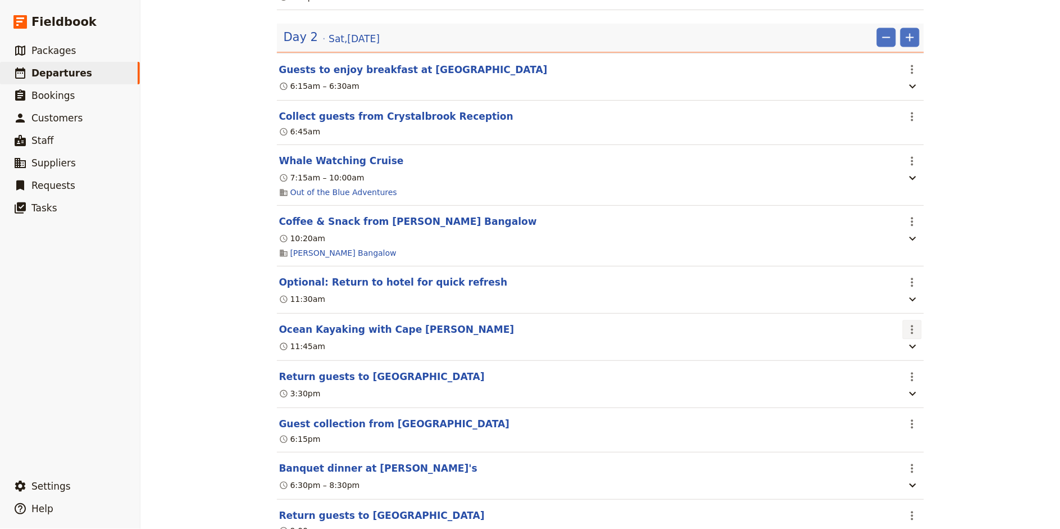
click at [914, 333] on icon "Actions" at bounding box center [912, 329] width 13 height 13
click at [923, 352] on span "Edit this itinerary item" at bounding box center [954, 356] width 88 height 11
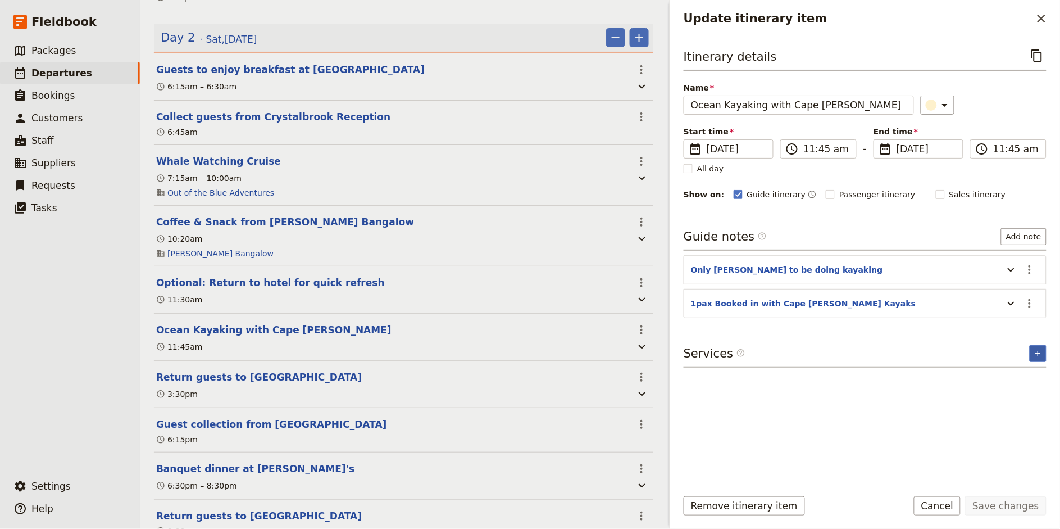
click at [954, 354] on icon "Add service inclusion" at bounding box center [1038, 353] width 9 height 9
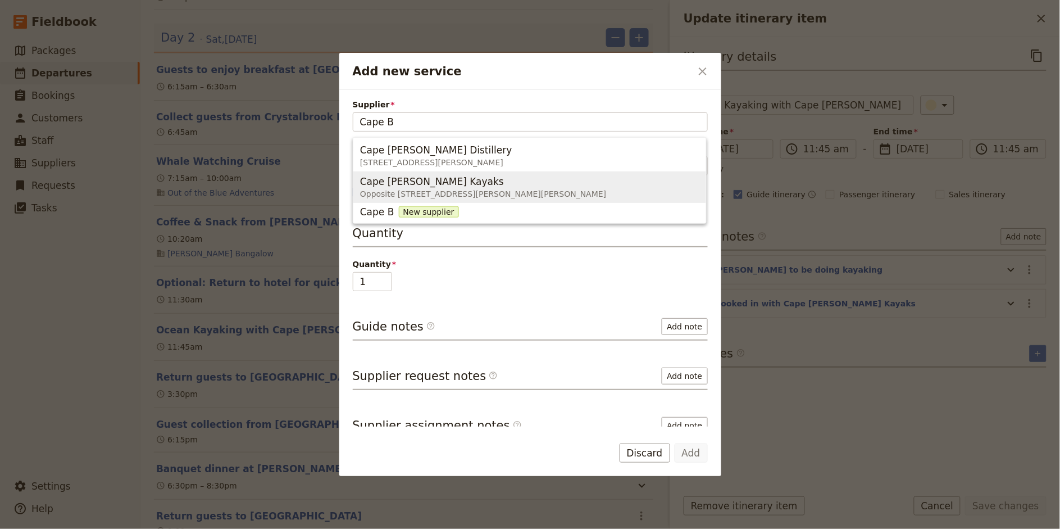
click at [423, 182] on span "Cape [PERSON_NAME] Kayaks" at bounding box center [432, 181] width 144 height 13
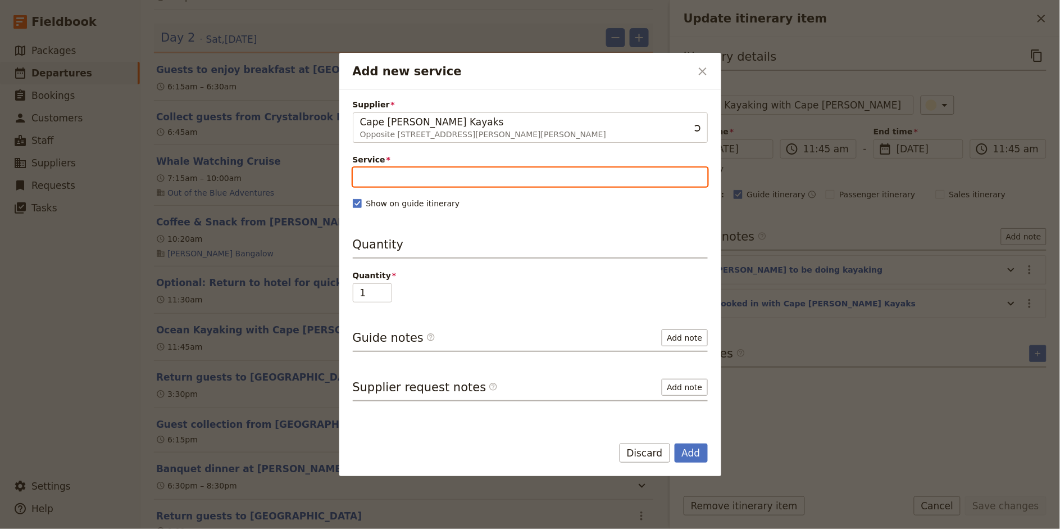
click at [406, 179] on input "Service" at bounding box center [530, 176] width 355 height 19
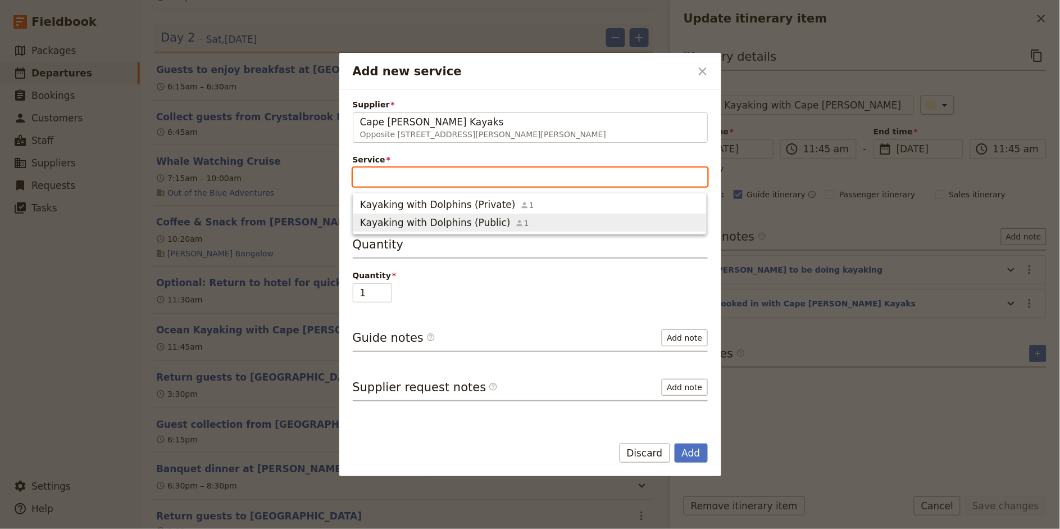
click at [396, 221] on span "Kayaking with Dolphins (Public)" at bounding box center [435, 222] width 151 height 13
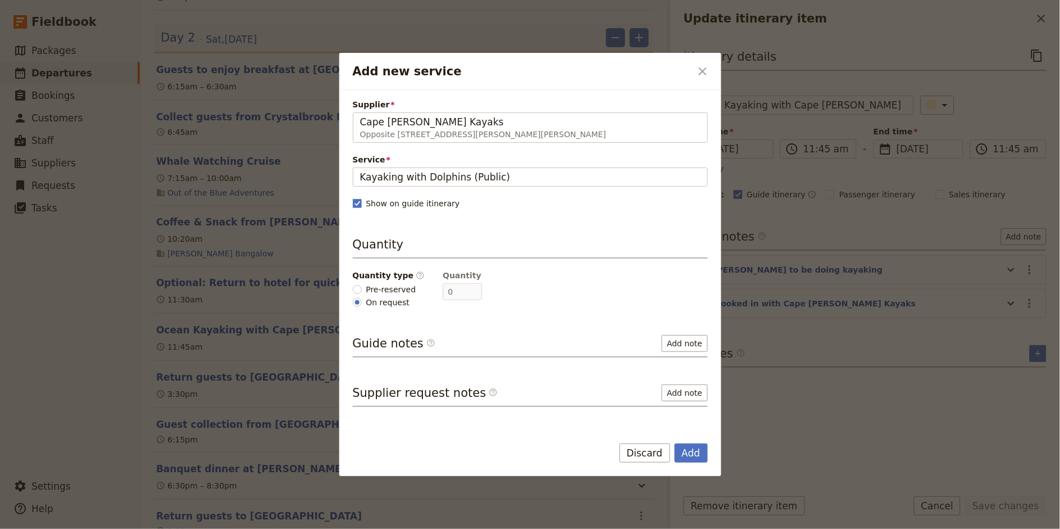
click at [365, 285] on label "Pre-reserved" at bounding box center [384, 289] width 63 height 12
click at [362, 285] on input "Pre-reserved" at bounding box center [357, 289] width 9 height 9
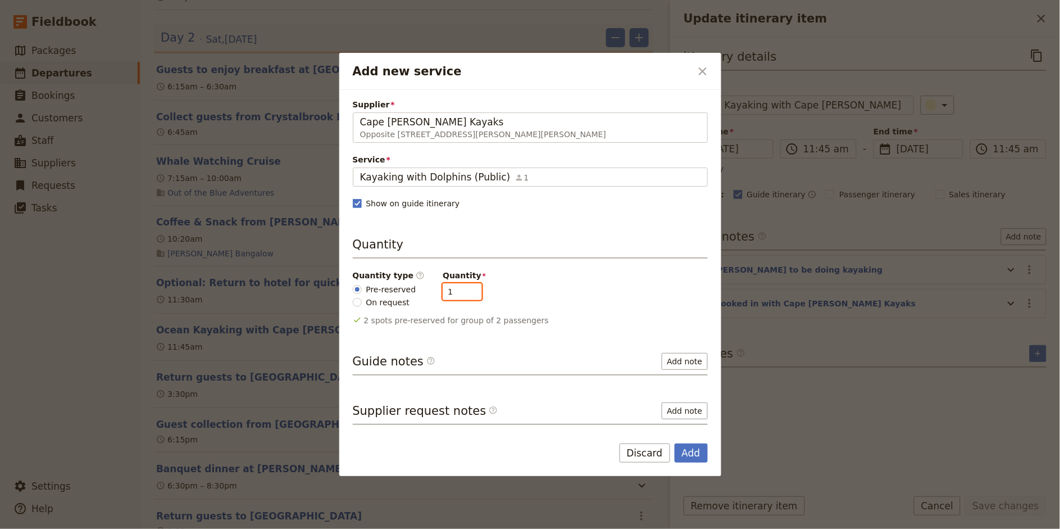
click at [465, 296] on input "1" at bounding box center [462, 291] width 39 height 17
click at [698, 451] on button "Add" at bounding box center [691, 452] width 33 height 19
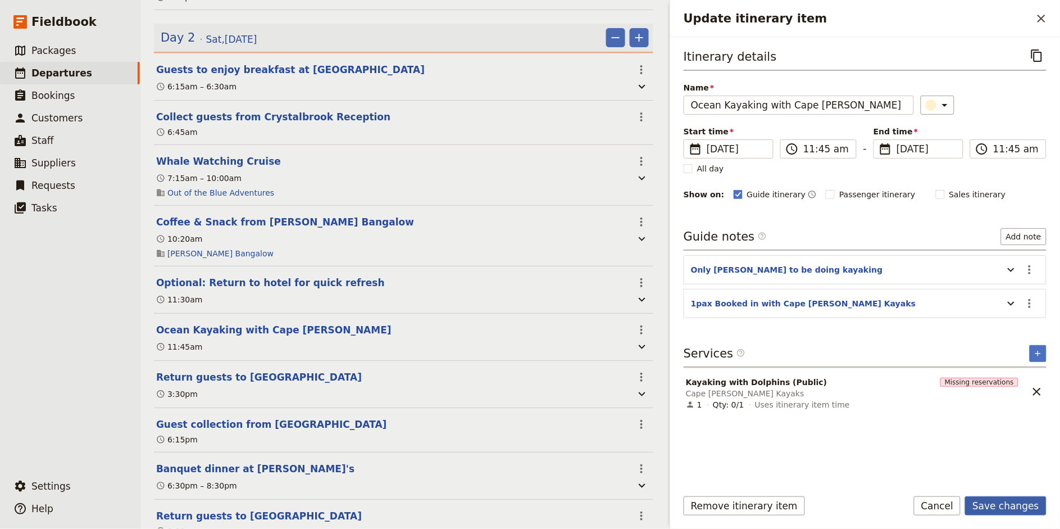
click at [954, 475] on button "Save changes" at bounding box center [1005, 505] width 81 height 19
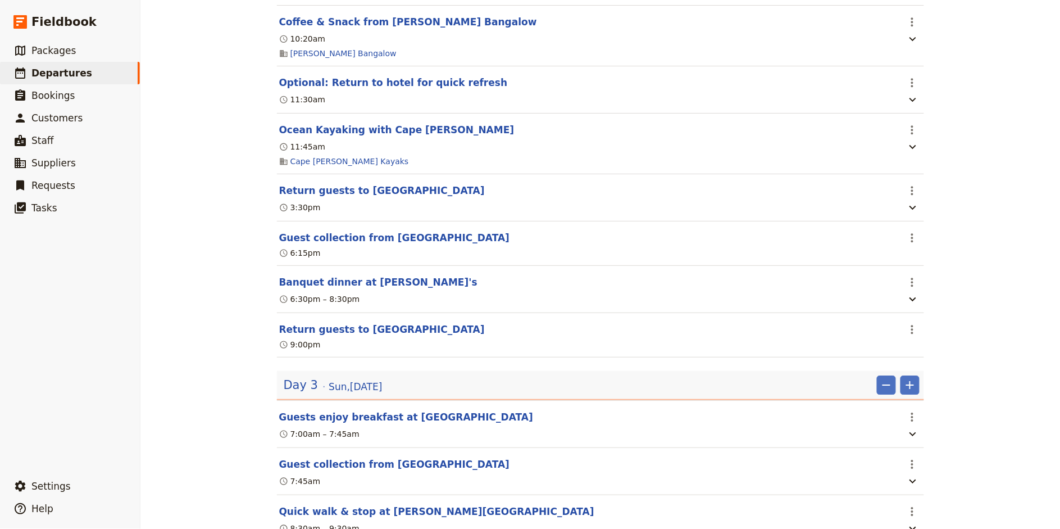
scroll to position [852, 0]
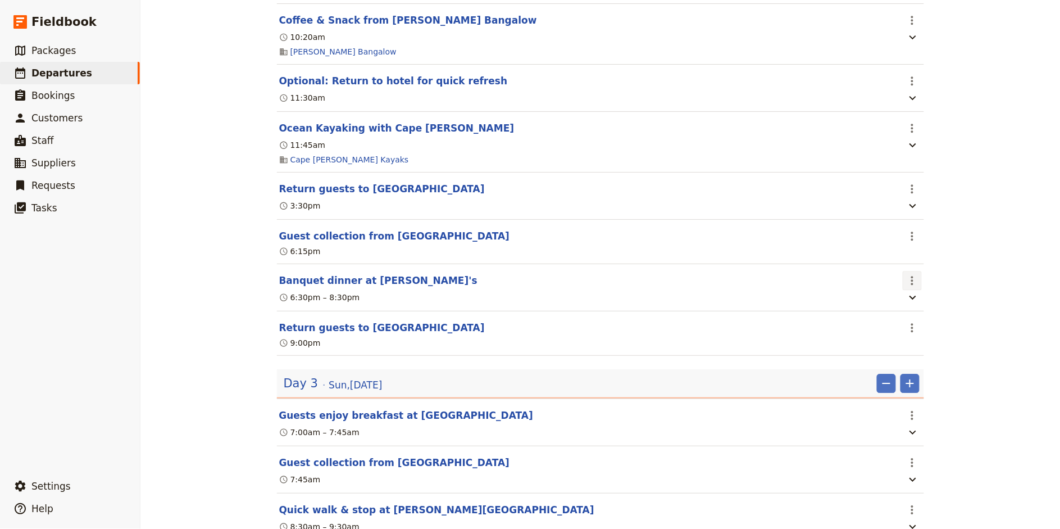
click at [910, 280] on icon "Actions" at bounding box center [912, 280] width 13 height 13
click at [925, 303] on span "Edit this itinerary item" at bounding box center [954, 308] width 88 height 11
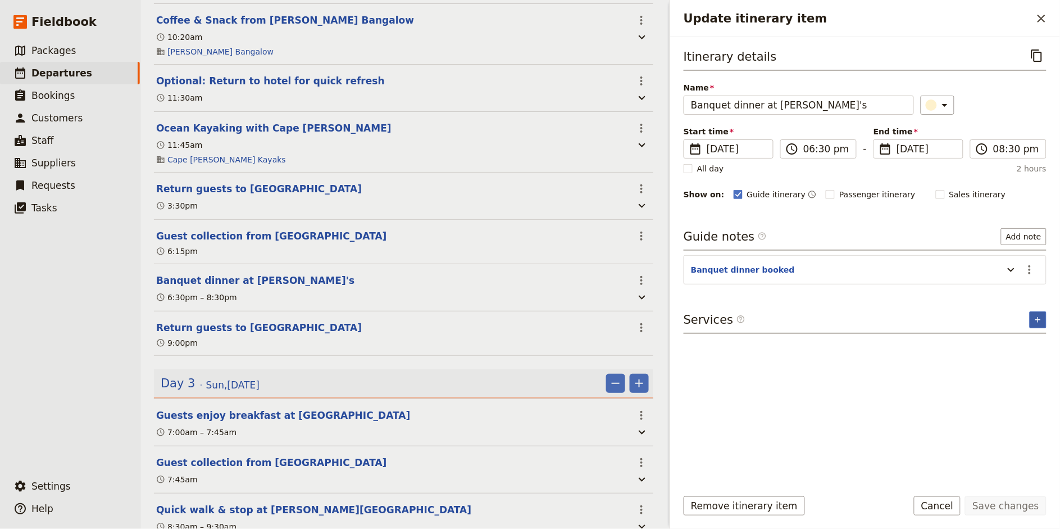
click at [954, 316] on icon "Add service inclusion" at bounding box center [1038, 319] width 9 height 9
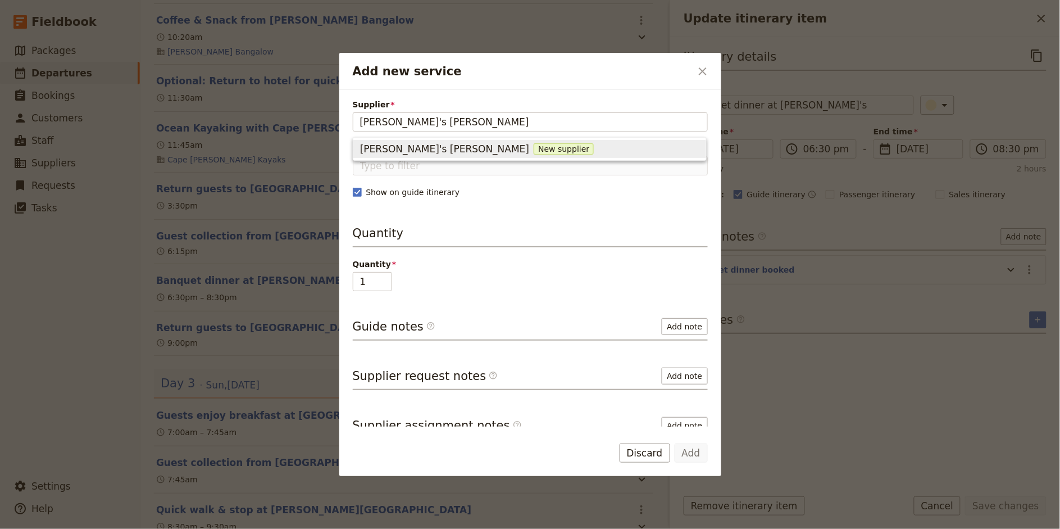
click at [498, 151] on div "[PERSON_NAME]'s [PERSON_NAME] New supplier" at bounding box center [529, 148] width 339 height 13
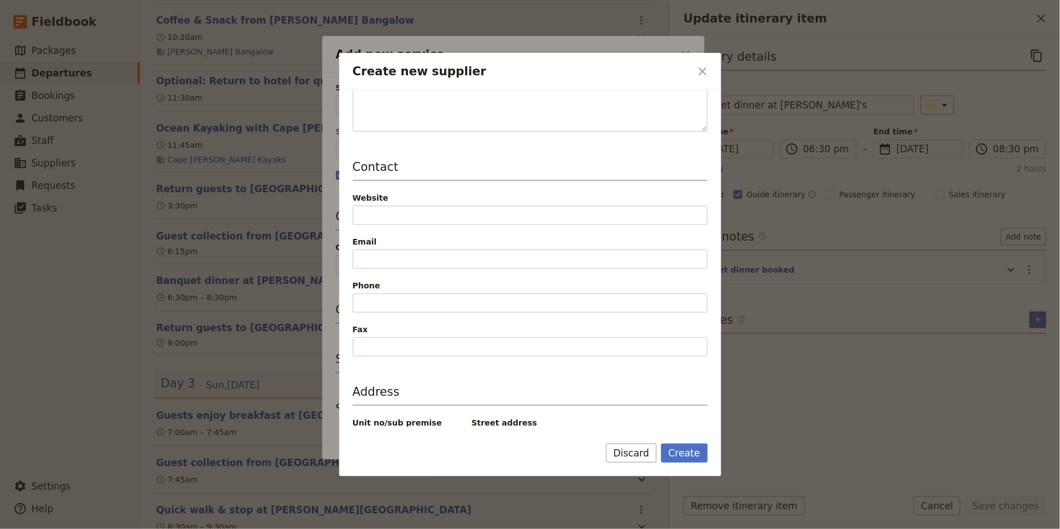
scroll to position [220, 0]
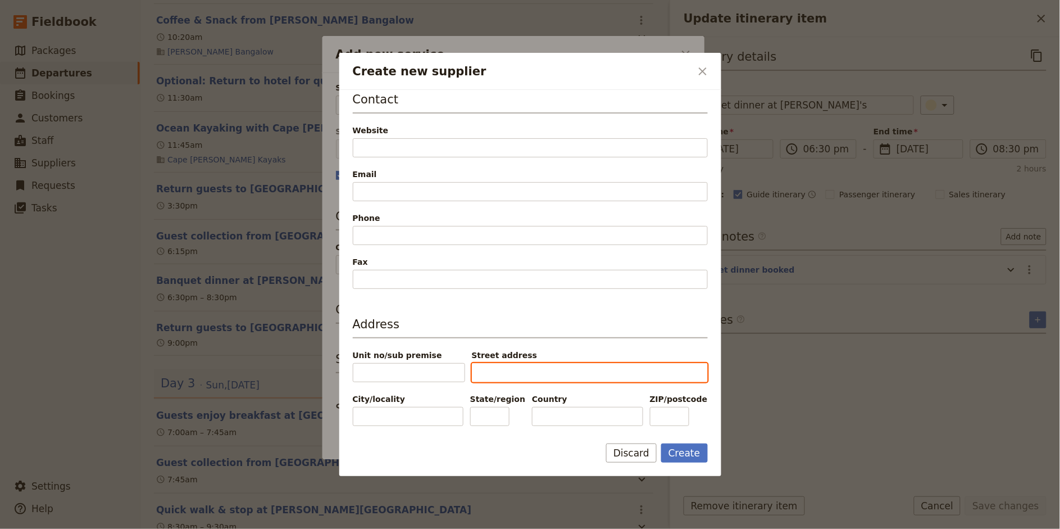
click at [528, 369] on input "Street address" at bounding box center [590, 372] width 236 height 19
paste input "[STREET_ADDRESS][PERSON_NAME]"
drag, startPoint x: 497, startPoint y: 374, endPoint x: 475, endPoint y: 372, distance: 22.6
click at [475, 372] on input "[STREET_ADDRESS][PERSON_NAME]" at bounding box center [590, 372] width 236 height 19
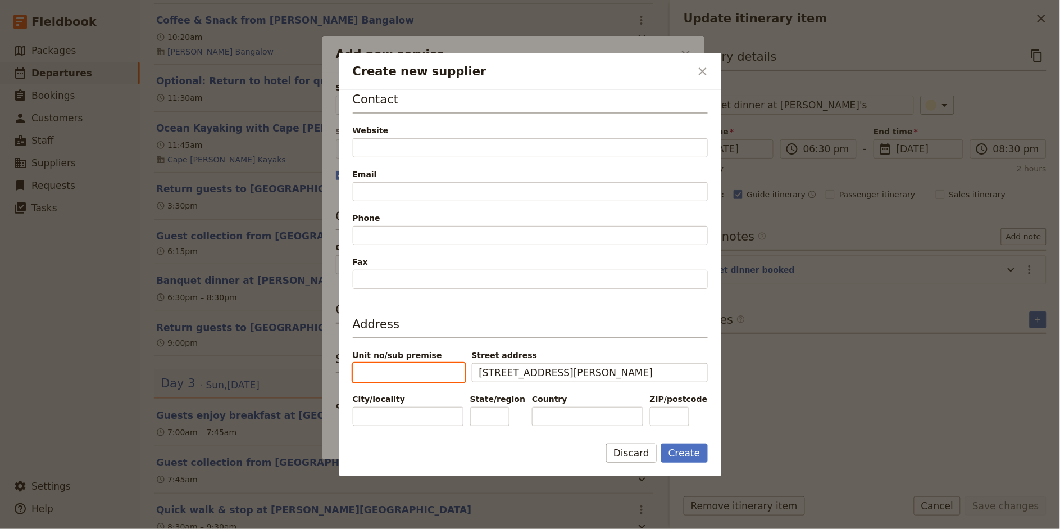
click at [415, 375] on input "Unit no/sub premise" at bounding box center [409, 372] width 112 height 19
paste input "2/1"
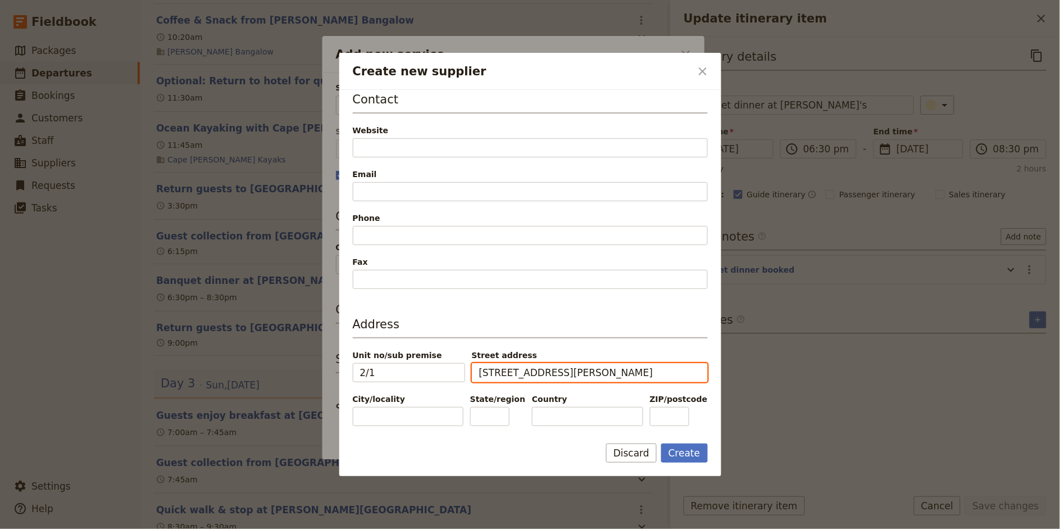
drag, startPoint x: 524, startPoint y: 374, endPoint x: 566, endPoint y: 376, distance: 42.2
click at [566, 376] on input "[STREET_ADDRESS][PERSON_NAME]" at bounding box center [590, 372] width 236 height 19
drag, startPoint x: 567, startPoint y: 376, endPoint x: 526, endPoint y: 376, distance: 41.0
click at [526, 376] on input "[STREET_ADDRESS][PERSON_NAME]" at bounding box center [590, 372] width 236 height 19
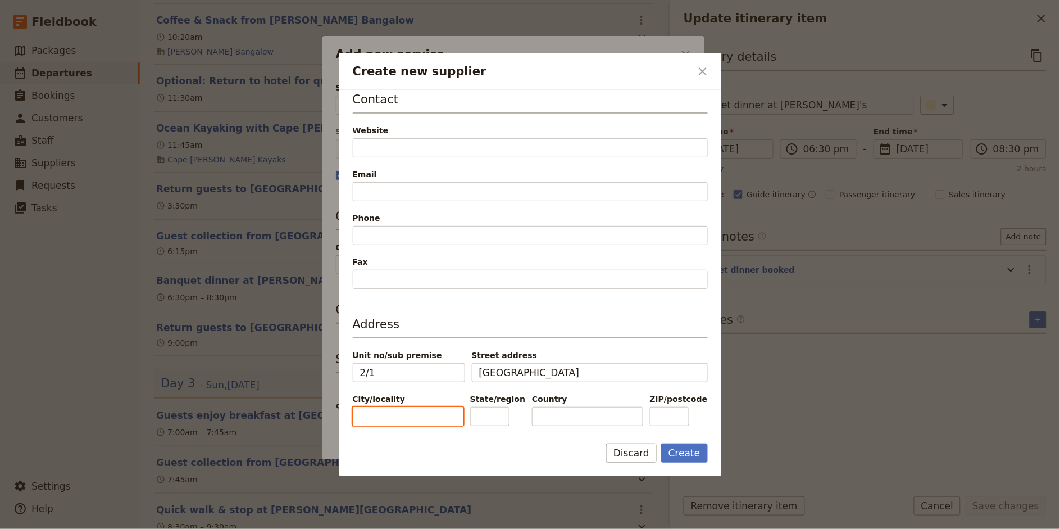
click at [389, 415] on input "City/locality" at bounding box center [408, 416] width 111 height 19
paste input "[PERSON_NAME] Bay"
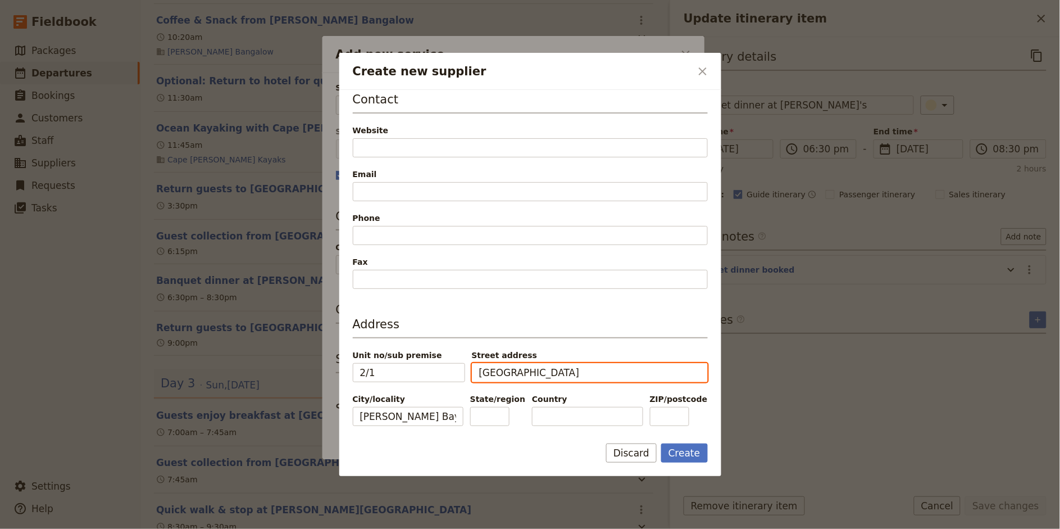
drag, startPoint x: 527, startPoint y: 372, endPoint x: 549, endPoint y: 373, distance: 22.5
click at [549, 373] on input "[GEOGRAPHIC_DATA]" at bounding box center [590, 372] width 236 height 19
click at [497, 420] on input "State/region" at bounding box center [489, 416] width 39 height 19
paste input "[GEOGRAPHIC_DATA]"
drag, startPoint x: 531, startPoint y: 375, endPoint x: 587, endPoint y: 375, distance: 55.6
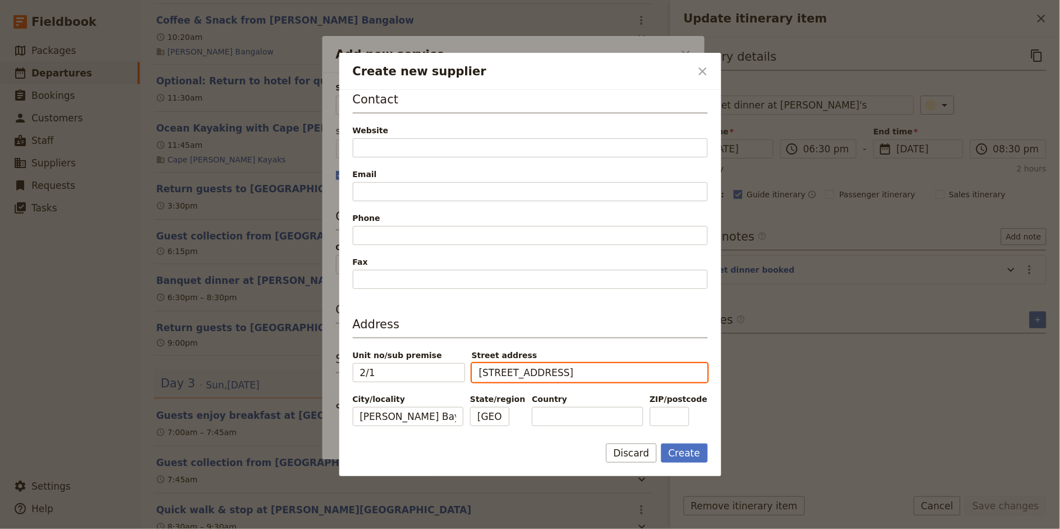
click at [587, 375] on input "[STREET_ADDRESS]" at bounding box center [590, 372] width 236 height 19
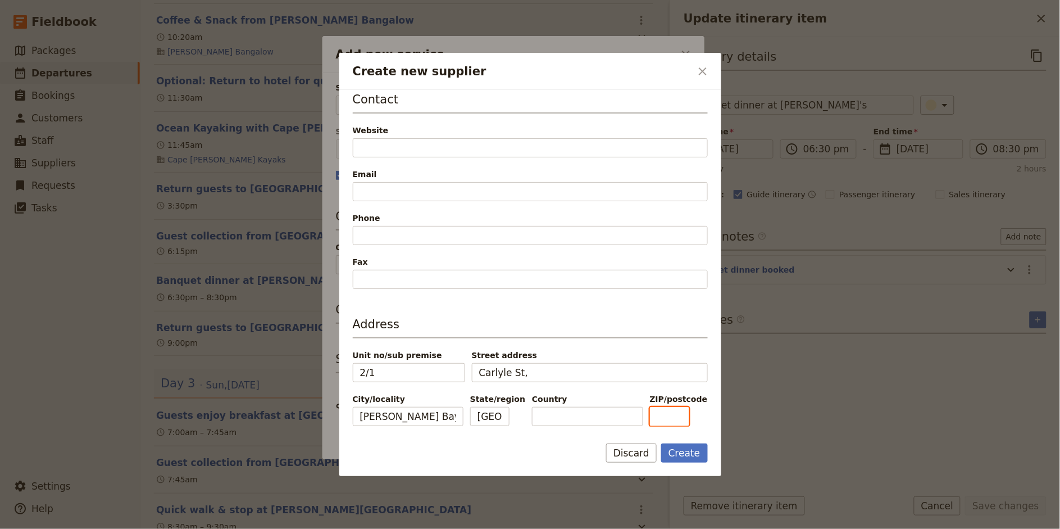
click at [671, 415] on input "ZIP/postcode" at bounding box center [669, 416] width 39 height 19
paste input "2481"
click at [581, 417] on input "Country" at bounding box center [587, 416] width 111 height 19
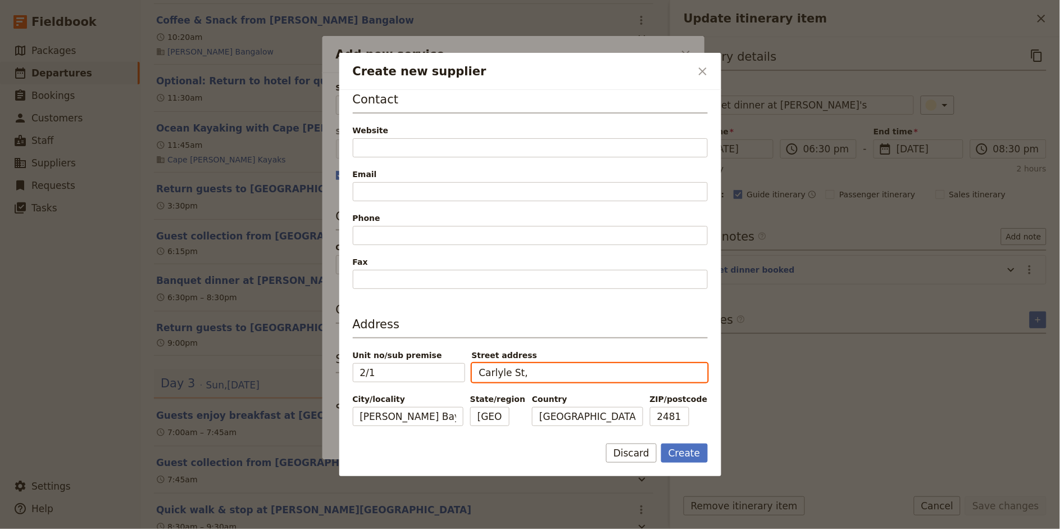
click at [558, 375] on input "Carlyle St," at bounding box center [590, 372] width 236 height 19
click at [690, 453] on button "Create" at bounding box center [684, 452] width 47 height 19
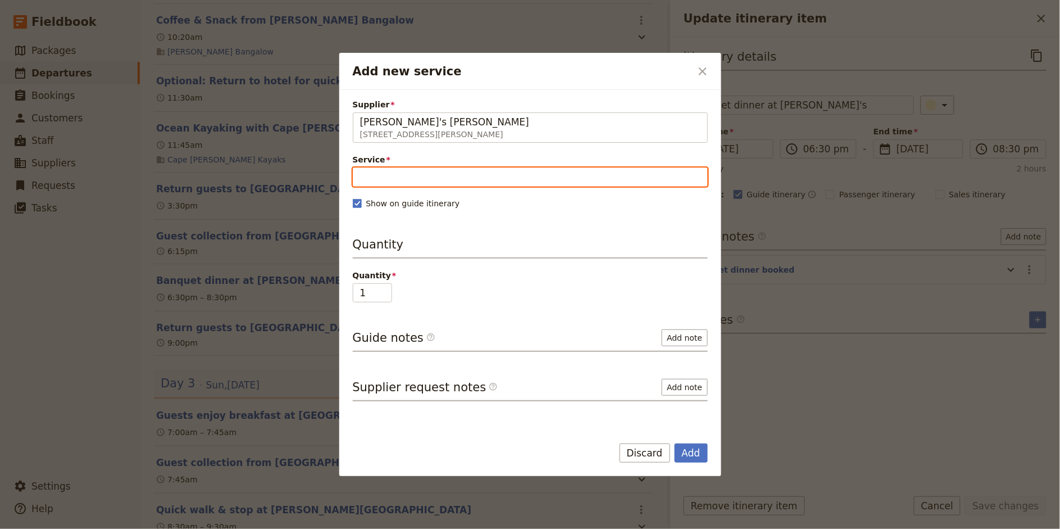
click at [411, 173] on input "Service" at bounding box center [530, 176] width 355 height 19
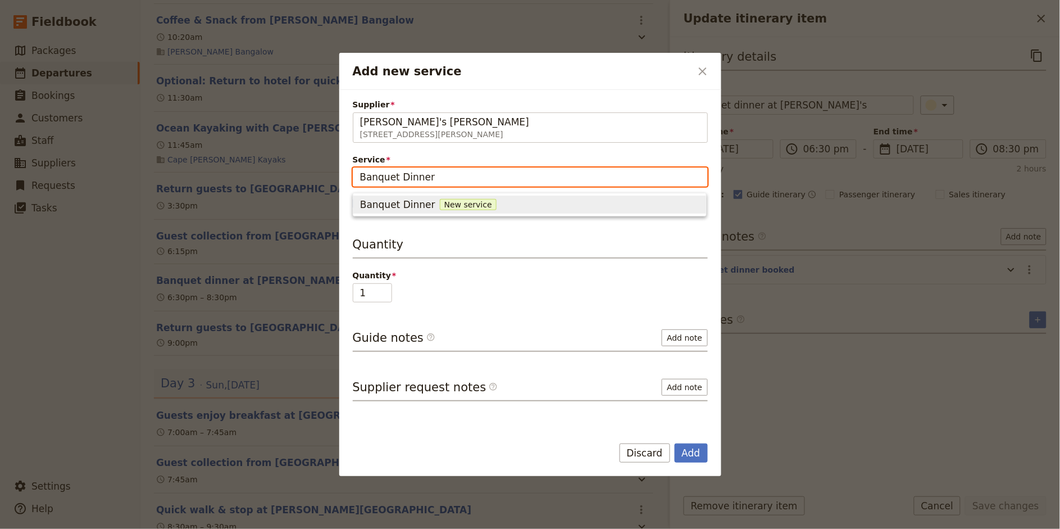
click at [406, 204] on span "Banquet Dinner" at bounding box center [397, 204] width 75 height 13
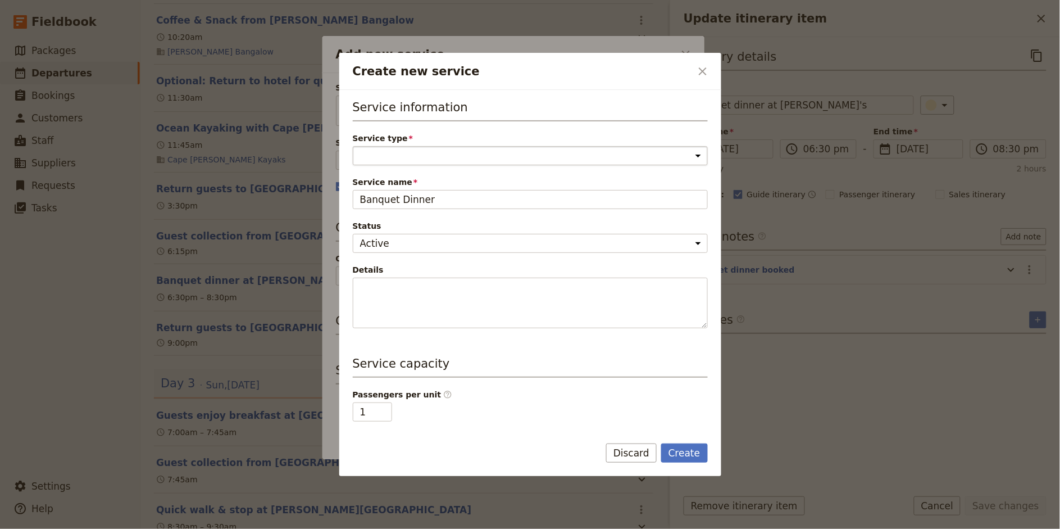
click at [416, 157] on select "Accommodation Activity Transport Flight Food and beverage Other" at bounding box center [530, 155] width 355 height 19
click at [353, 146] on select "Accommodation Activity Transport Flight Food and beverage Other" at bounding box center [530, 155] width 355 height 19
click at [684, 446] on button "Create" at bounding box center [684, 452] width 47 height 19
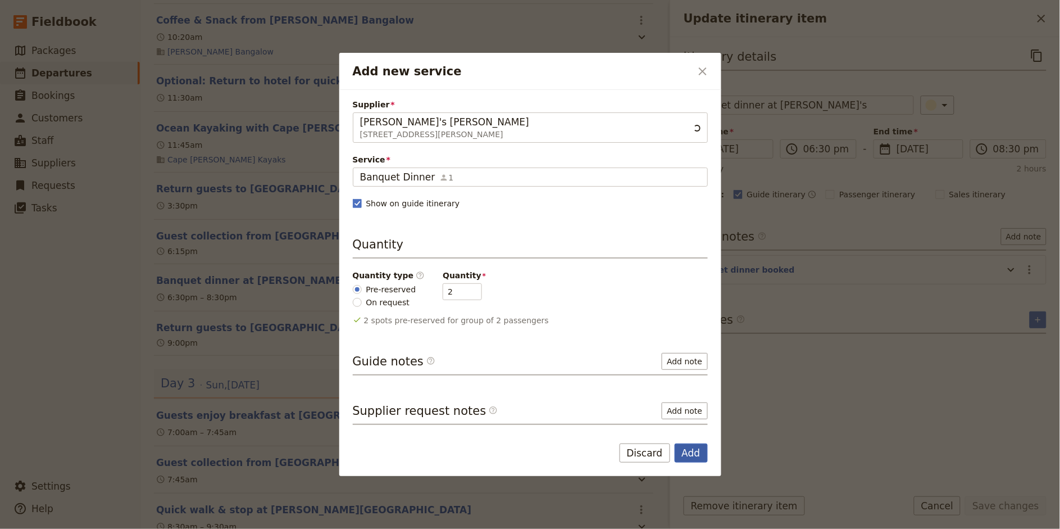
click at [693, 451] on button "Add" at bounding box center [691, 452] width 33 height 19
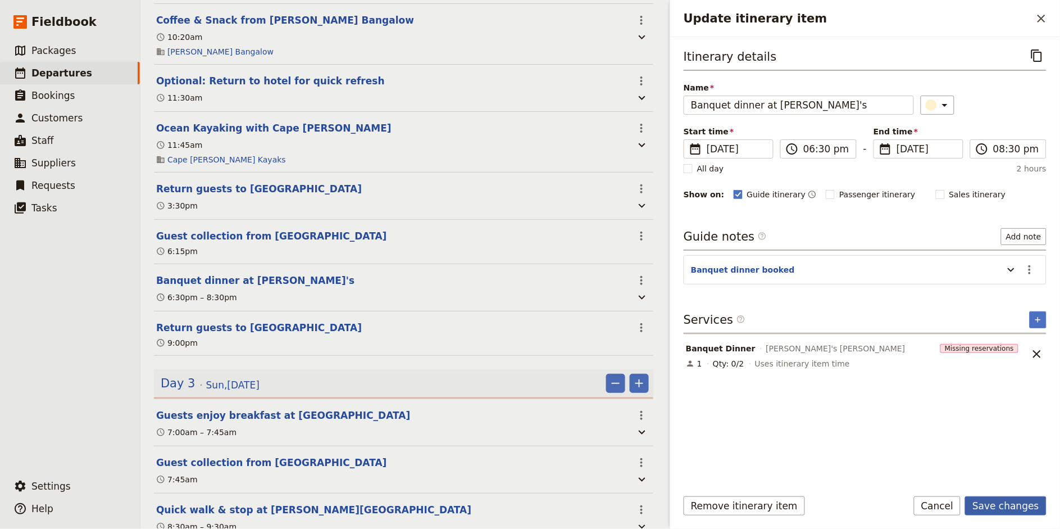
click at [954, 475] on button "Save changes" at bounding box center [1005, 505] width 81 height 19
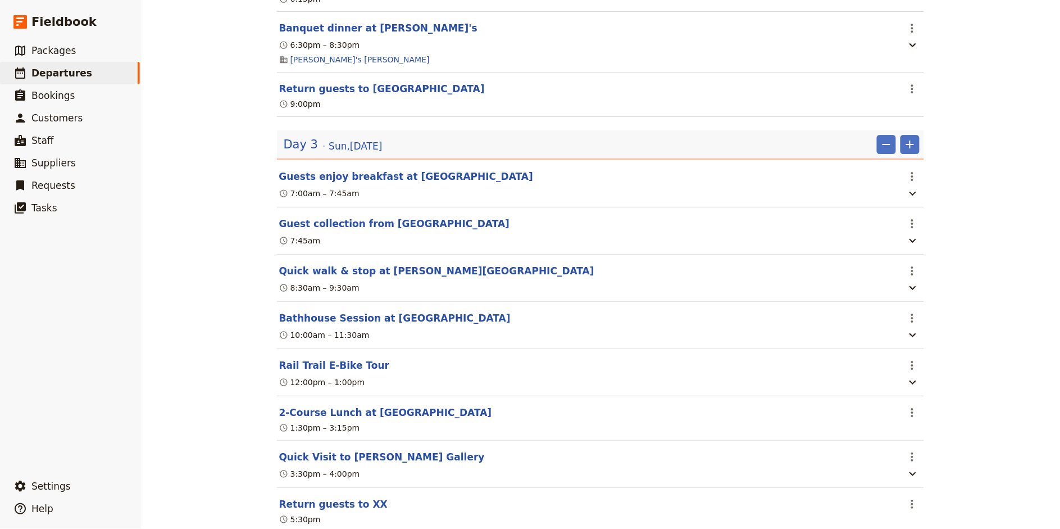
scroll to position [1108, 0]
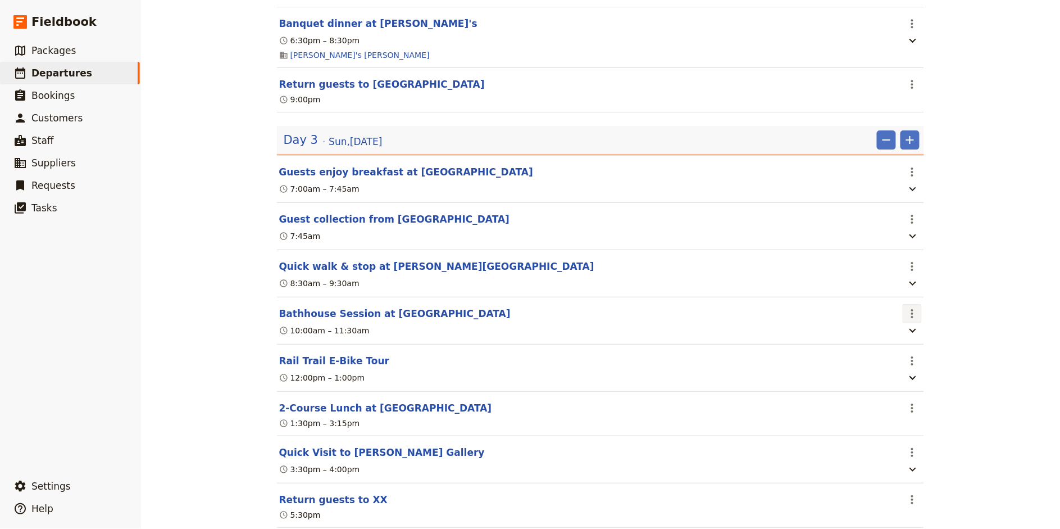
click at [912, 323] on button "​" at bounding box center [912, 313] width 19 height 19
click at [929, 346] on span "Edit this itinerary item" at bounding box center [954, 342] width 88 height 11
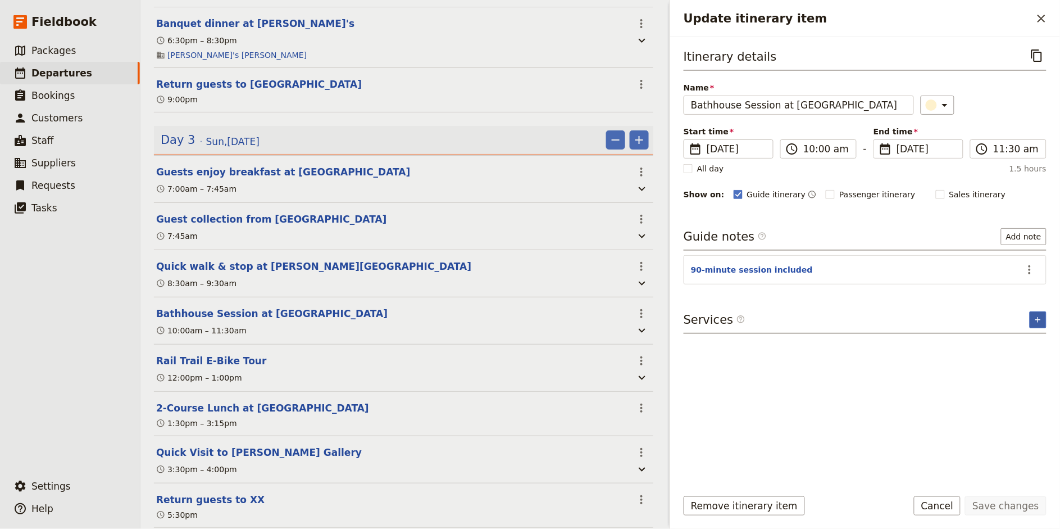
click at [954, 315] on icon "Add service inclusion" at bounding box center [1038, 319] width 9 height 9
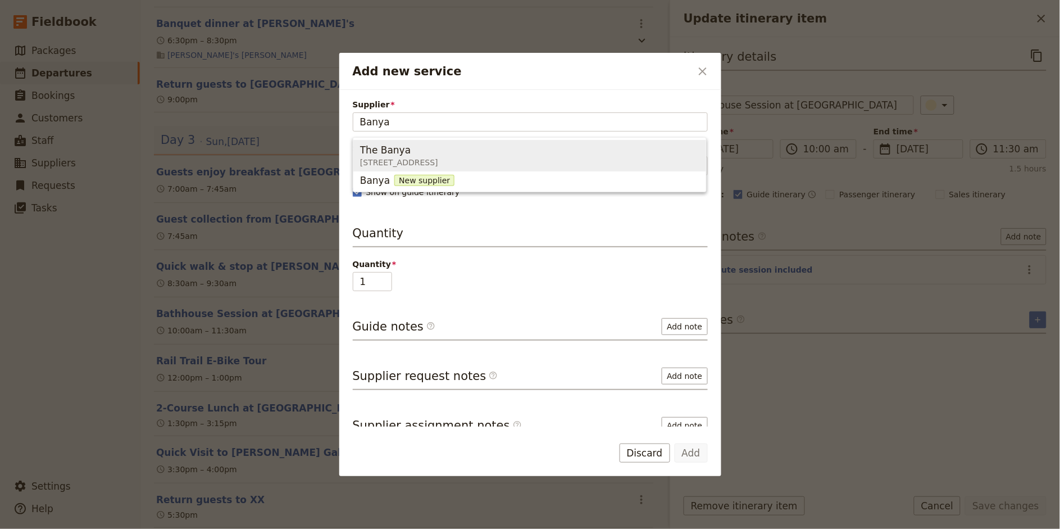
click at [438, 148] on div "The Banya" at bounding box center [399, 149] width 78 height 13
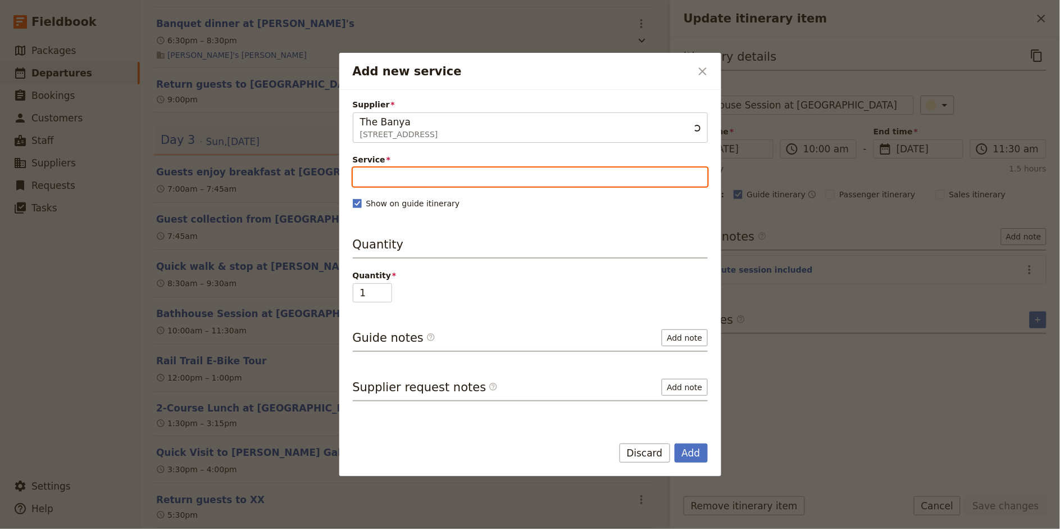
click at [462, 176] on input "Service" at bounding box center [530, 176] width 355 height 19
click at [394, 206] on span "Spa Session" at bounding box center [388, 204] width 57 height 13
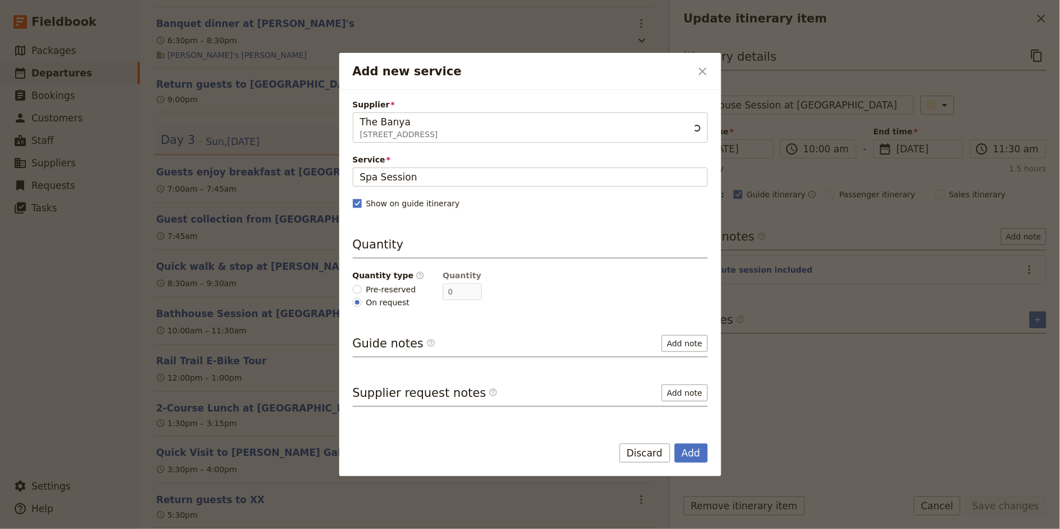
scroll to position [0, 0]
click at [382, 290] on span "Pre-reserved" at bounding box center [391, 289] width 50 height 11
click at [362, 290] on input "Pre-reserved" at bounding box center [357, 289] width 9 height 9
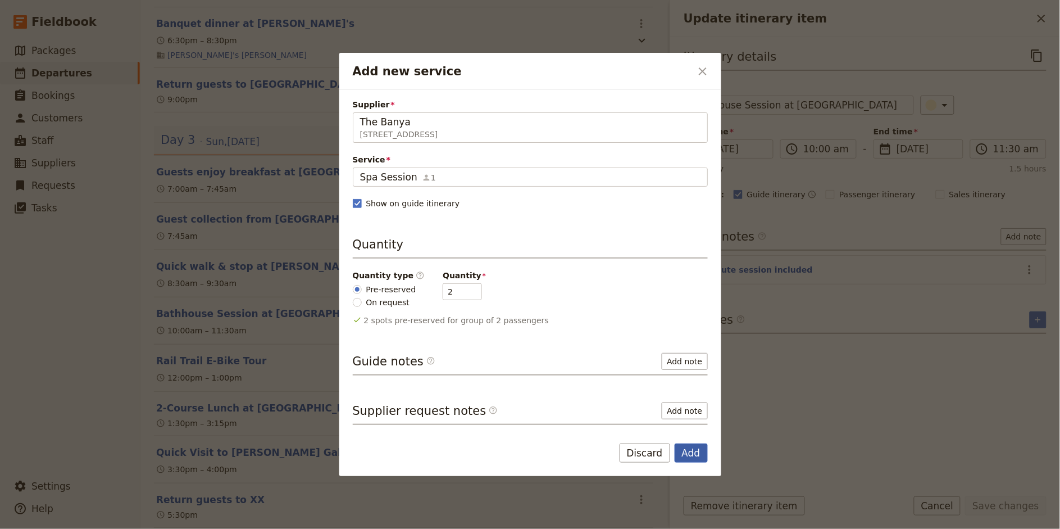
click at [689, 453] on button "Add" at bounding box center [691, 452] width 33 height 19
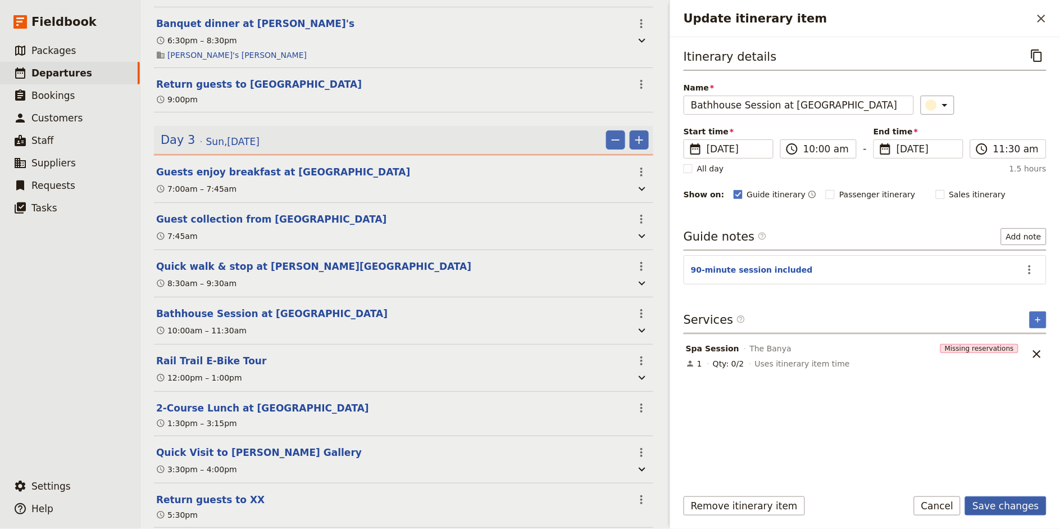
click at [954, 475] on button "Save changes" at bounding box center [1005, 505] width 81 height 19
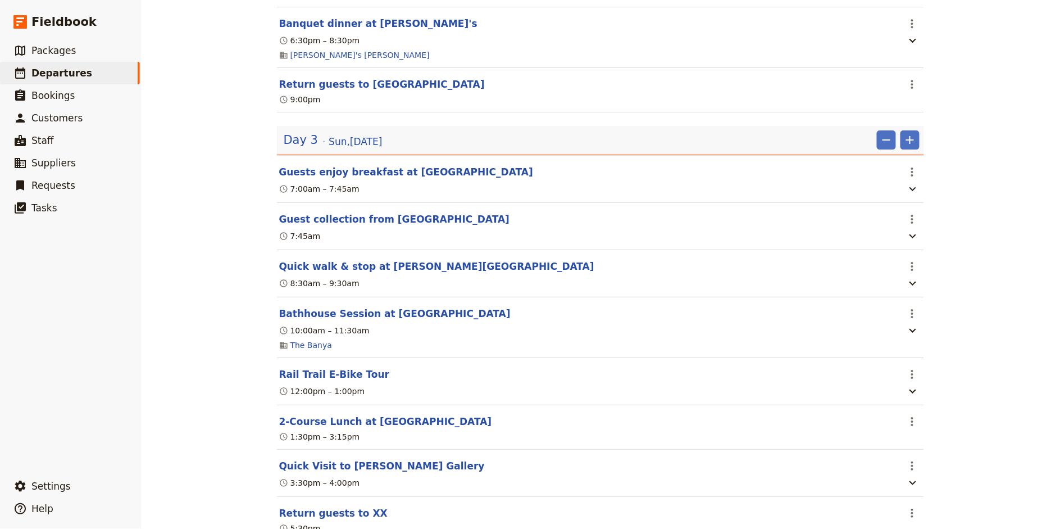
scroll to position [1158, 0]
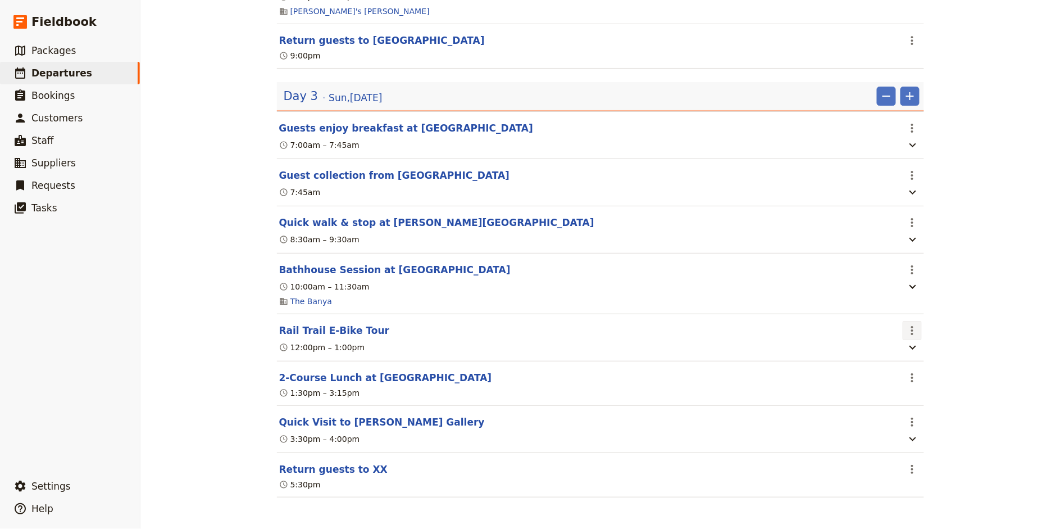
click at [911, 326] on icon "Actions" at bounding box center [912, 330] width 2 height 9
click at [934, 351] on span "Edit this itinerary item" at bounding box center [954, 353] width 88 height 11
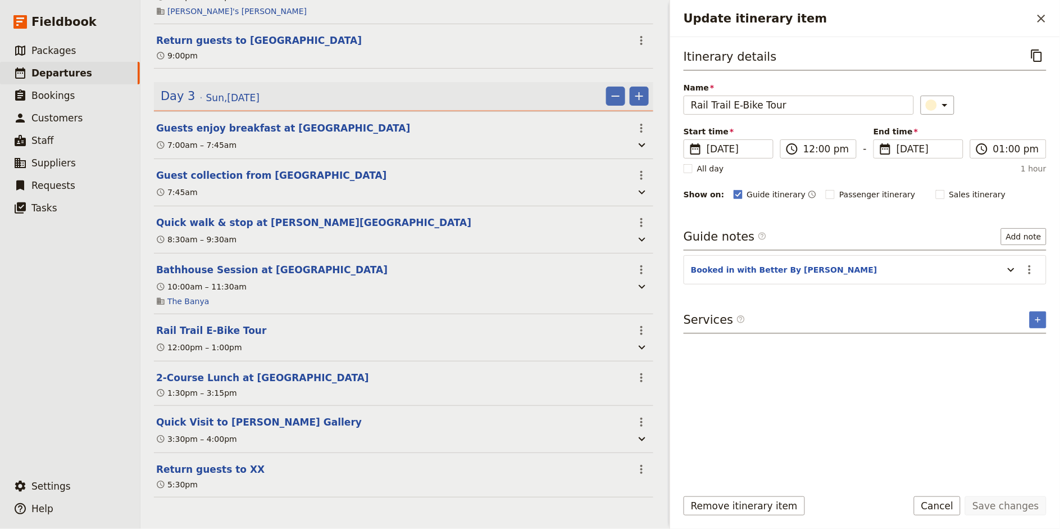
click at [954, 317] on div "Itinerary details ​ Name Rail Trail E-Bike Tour ​ Start time ​ [DATE] [DATE] [D…" at bounding box center [865, 258] width 390 height 442
click at [954, 319] on icon "Add service inclusion" at bounding box center [1038, 319] width 9 height 9
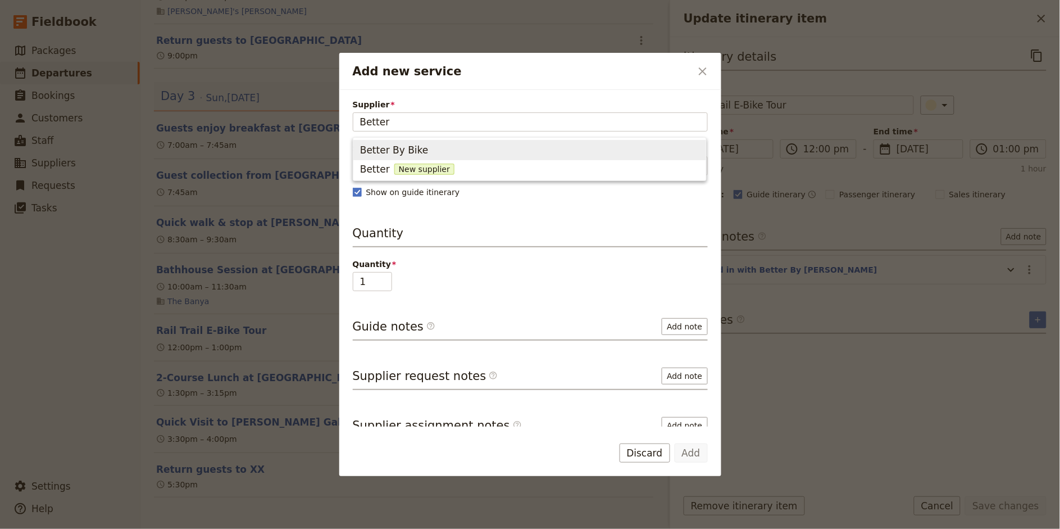
click at [550, 152] on span "Better By Bike" at bounding box center [529, 150] width 339 height 16
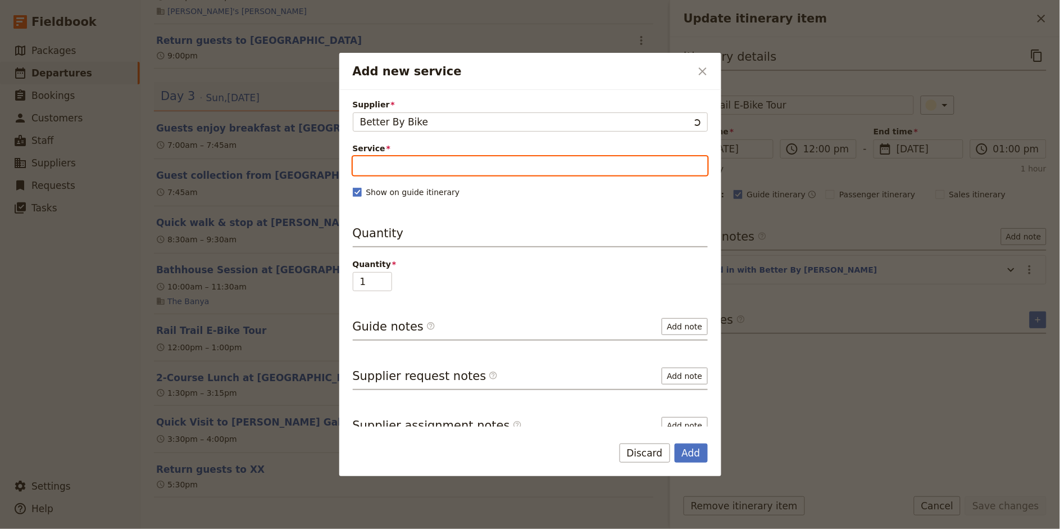
click at [449, 170] on input "Service" at bounding box center [530, 165] width 355 height 19
click at [403, 194] on span "E-Bike Hire" at bounding box center [386, 193] width 52 height 13
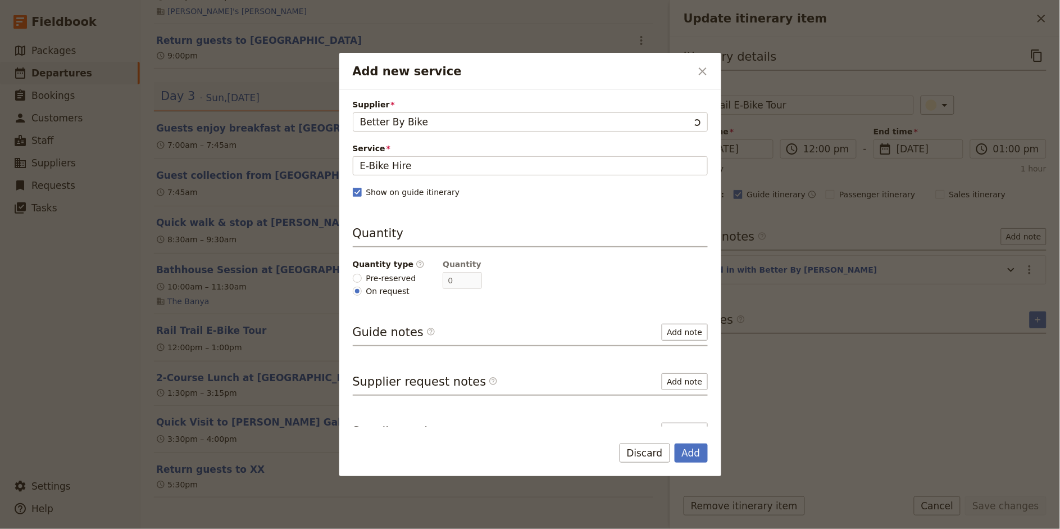
click at [396, 272] on span "Pre-reserved" at bounding box center [391, 277] width 50 height 11
click at [362, 274] on input "Pre-reserved" at bounding box center [357, 278] width 9 height 9
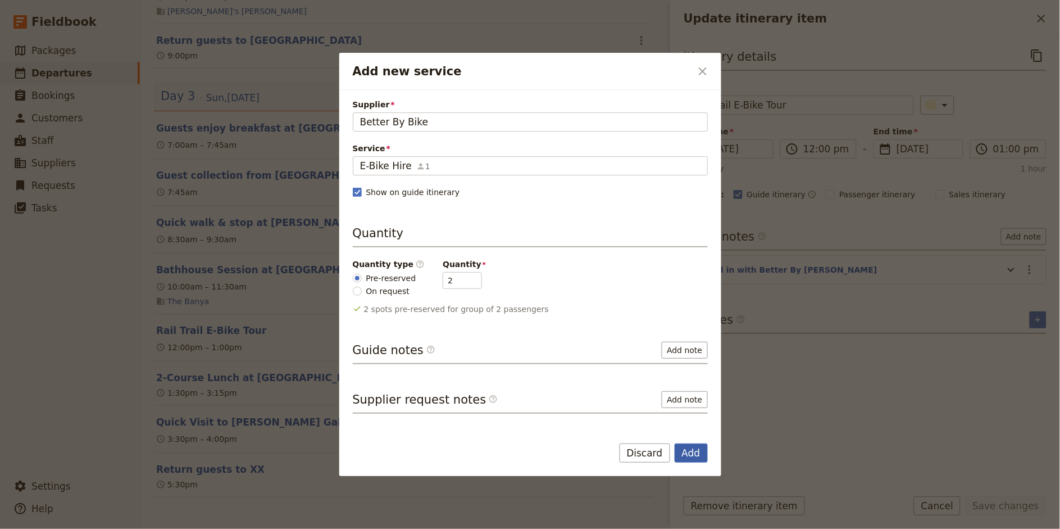
click at [692, 443] on button "Add" at bounding box center [691, 452] width 33 height 19
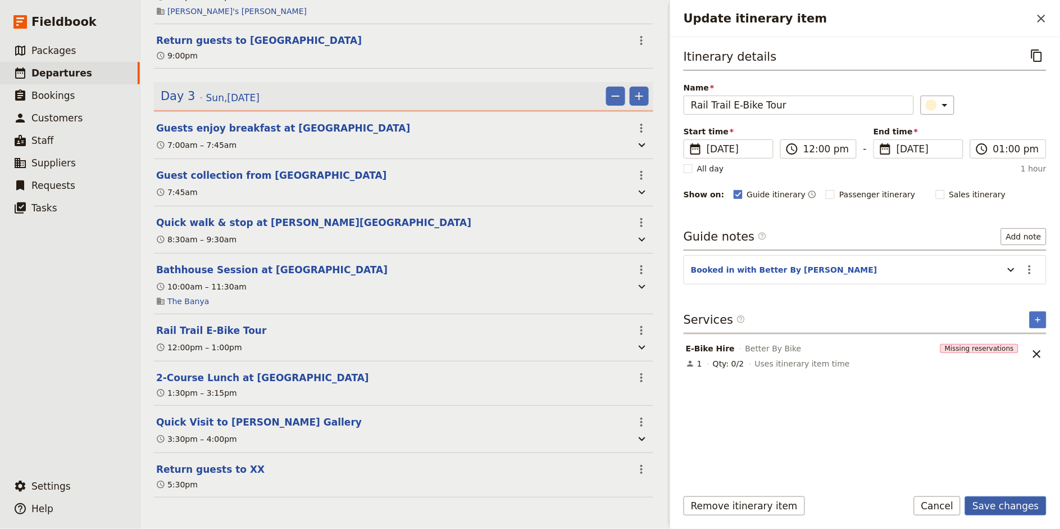
click at [954, 475] on button "Save changes" at bounding box center [1005, 505] width 81 height 19
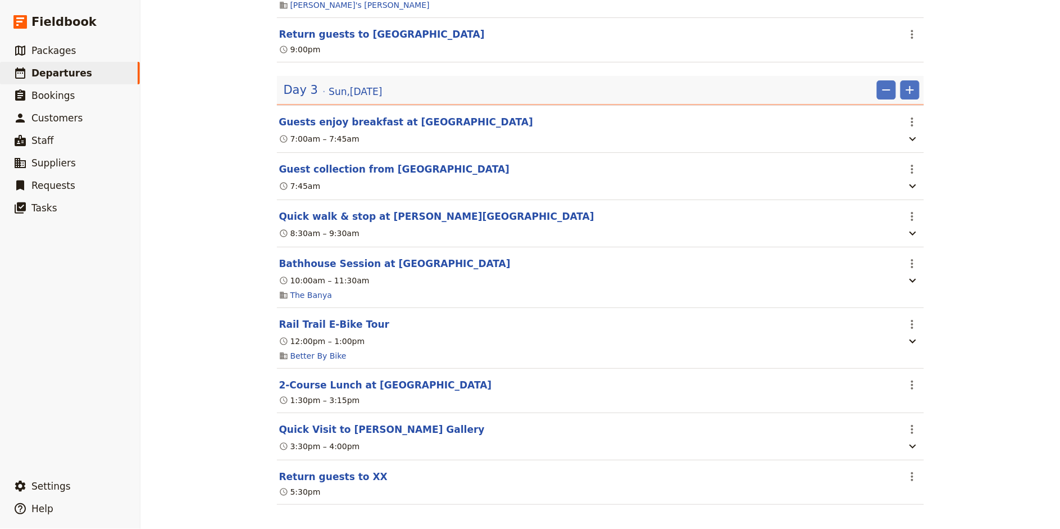
scroll to position [1171, 0]
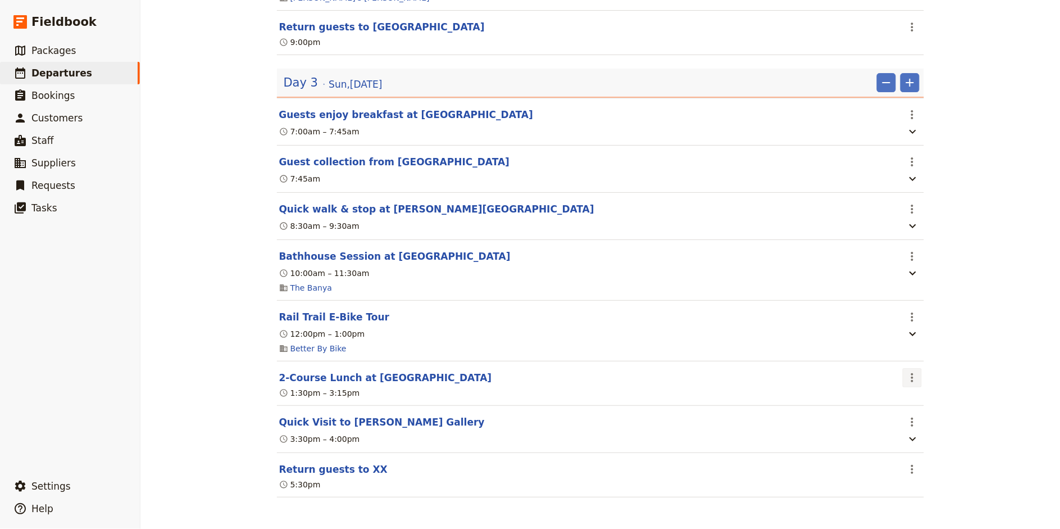
click at [916, 377] on icon "Actions" at bounding box center [912, 377] width 13 height 13
click at [935, 403] on span "Edit this itinerary item" at bounding box center [954, 401] width 88 height 11
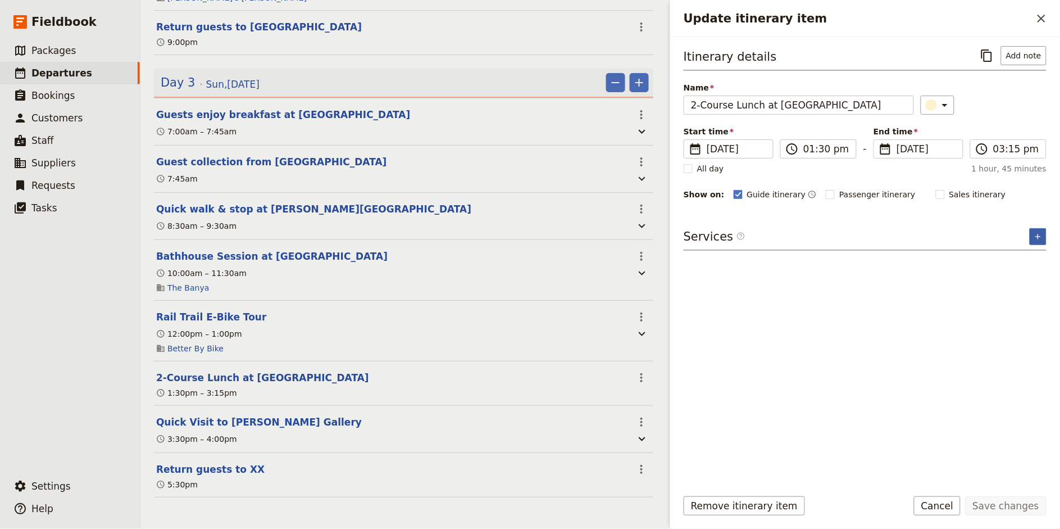
click at [954, 242] on button "​" at bounding box center [1038, 236] width 17 height 17
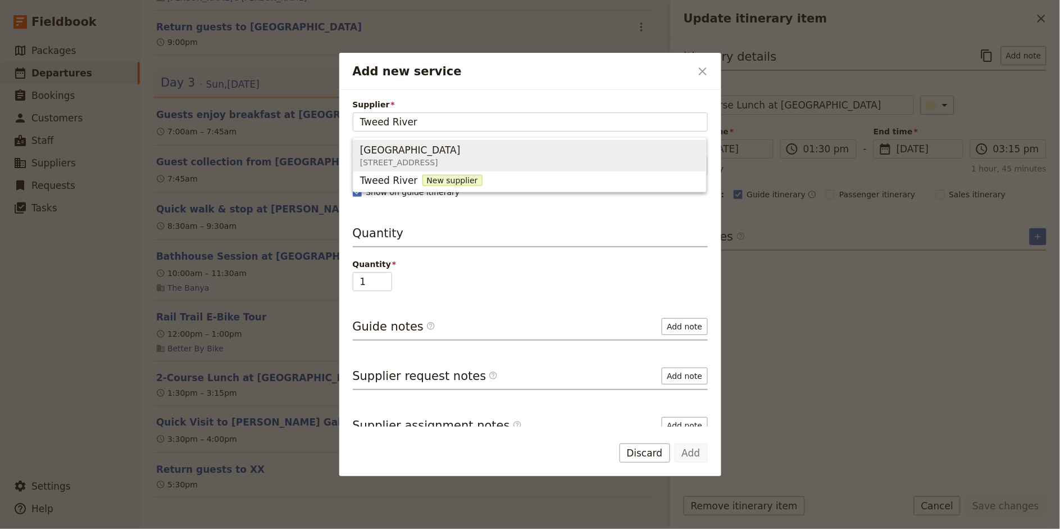
click at [461, 143] on div "[GEOGRAPHIC_DATA]" at bounding box center [410, 149] width 101 height 13
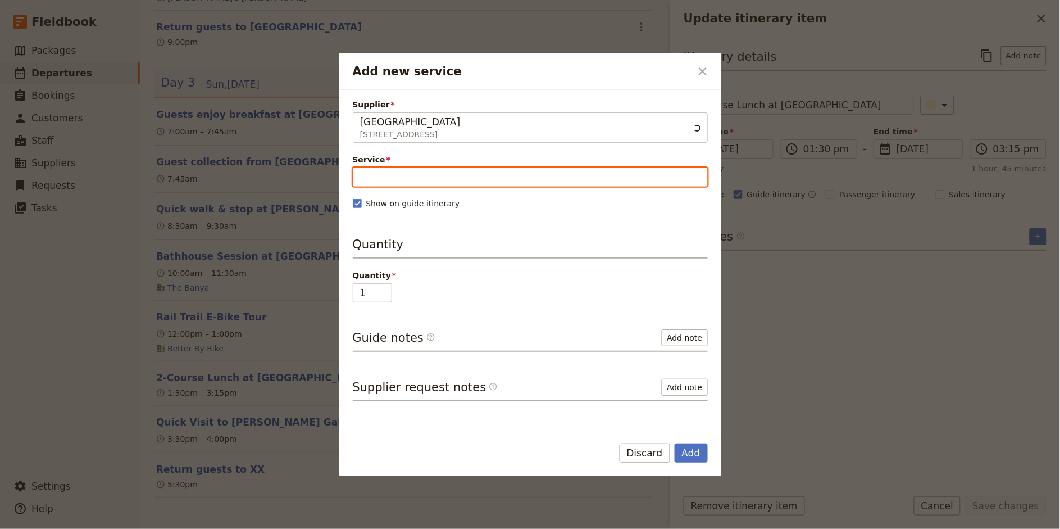
click at [410, 179] on input "Service" at bounding box center [530, 176] width 355 height 19
click at [402, 213] on ul "2-Course Lunch New service" at bounding box center [530, 205] width 354 height 24
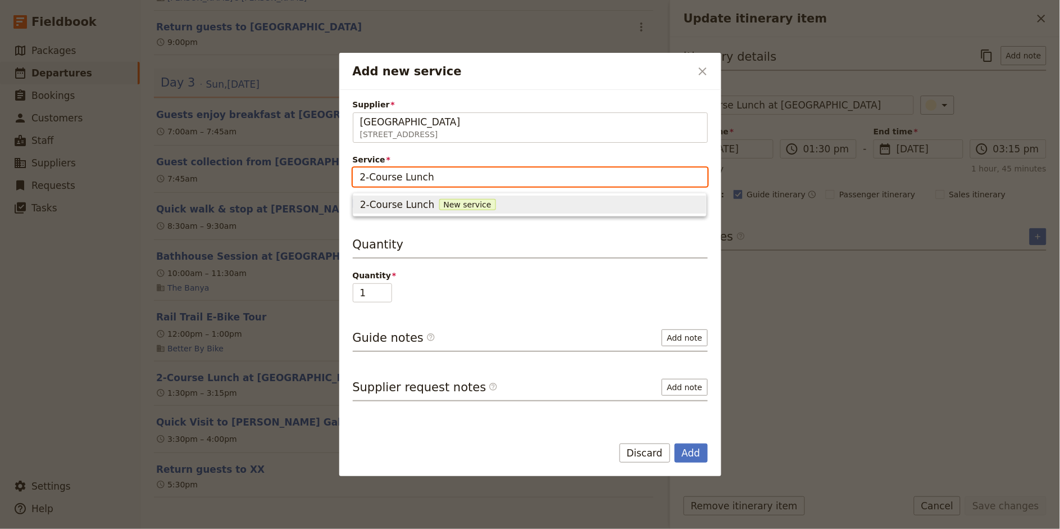
click at [409, 206] on span "2-Course Lunch" at bounding box center [397, 204] width 75 height 13
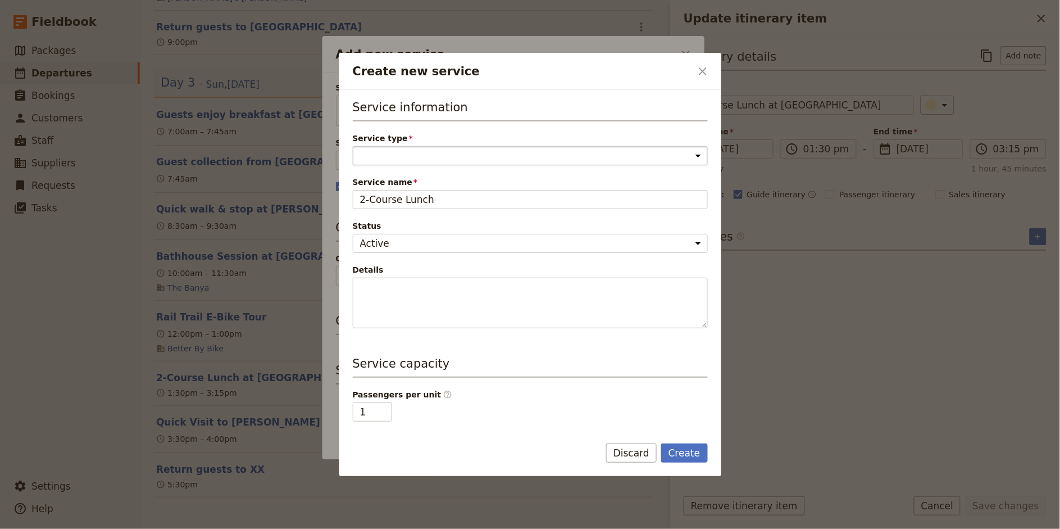
click at [413, 158] on select "Accommodation Activity Transport Flight Food and beverage Other" at bounding box center [530, 155] width 355 height 19
click at [353, 146] on select "Accommodation Activity Transport Flight Food and beverage Other" at bounding box center [530, 155] width 355 height 19
click at [678, 457] on button "Create" at bounding box center [684, 452] width 47 height 19
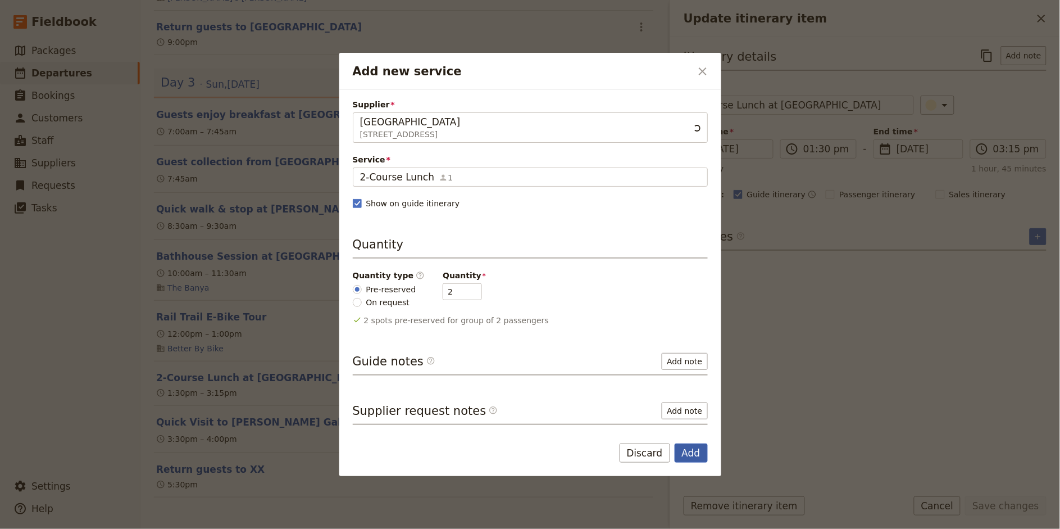
click at [695, 451] on button "Add" at bounding box center [691, 452] width 33 height 19
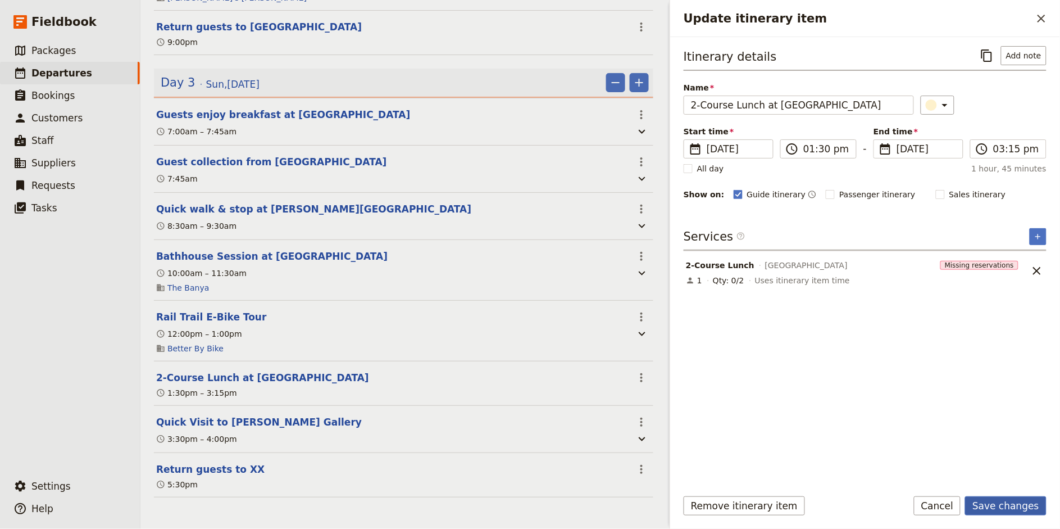
click at [954, 475] on button "Save changes" at bounding box center [1005, 505] width 81 height 19
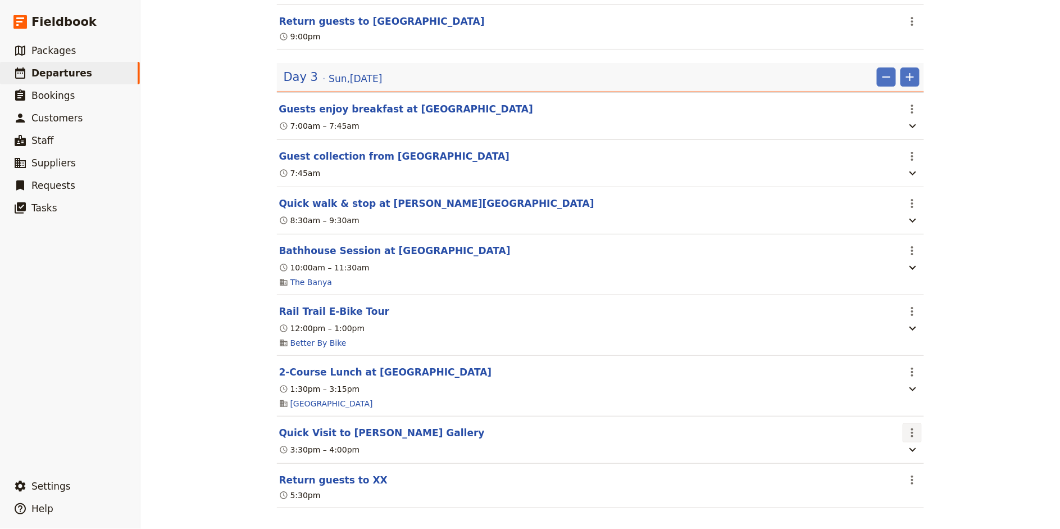
click at [912, 437] on icon "Actions" at bounding box center [912, 432] width 2 height 9
click at [919, 459] on span "Edit this itinerary item" at bounding box center [954, 462] width 88 height 11
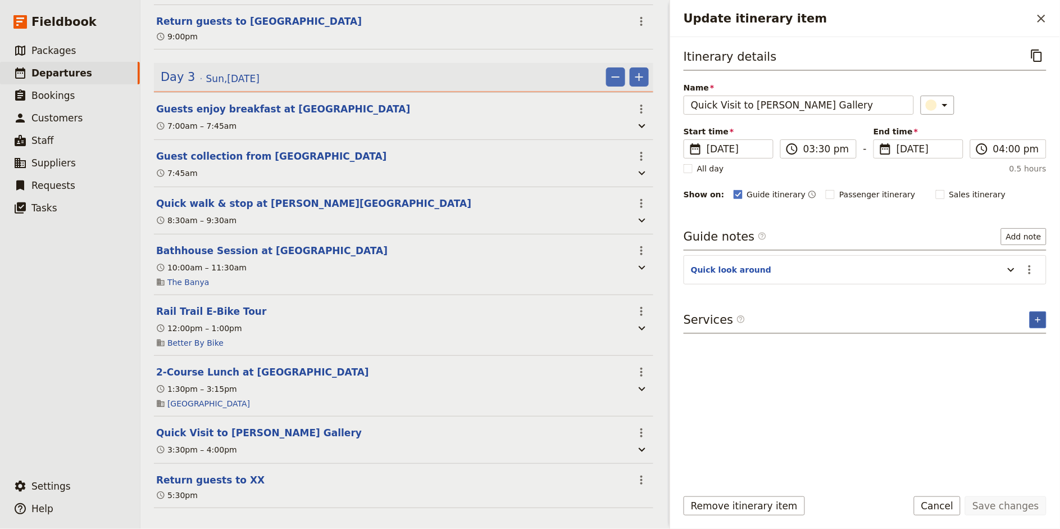
click at [954, 322] on button "​" at bounding box center [1038, 319] width 17 height 17
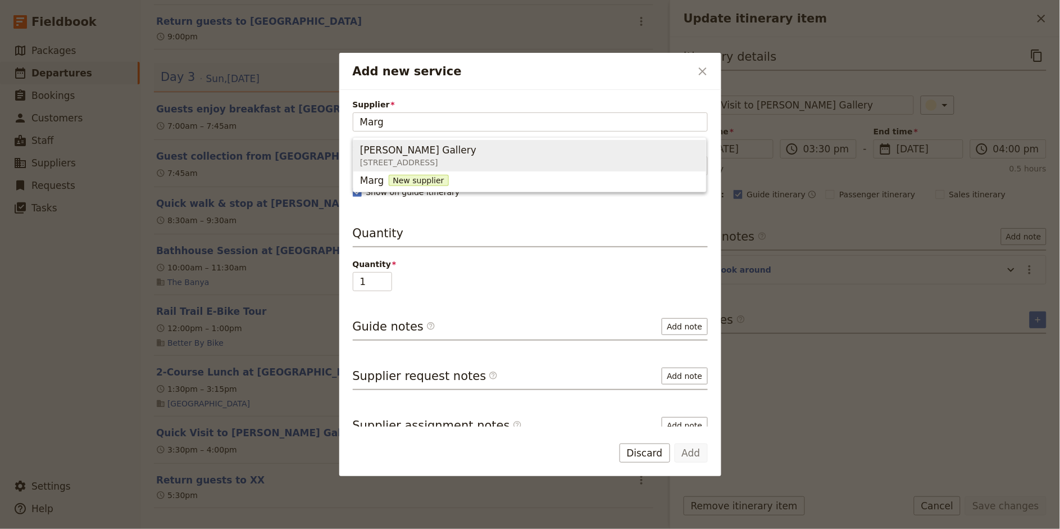
click at [476, 168] on div "[PERSON_NAME] Gallery [STREET_ADDRESS]" at bounding box center [418, 155] width 116 height 27
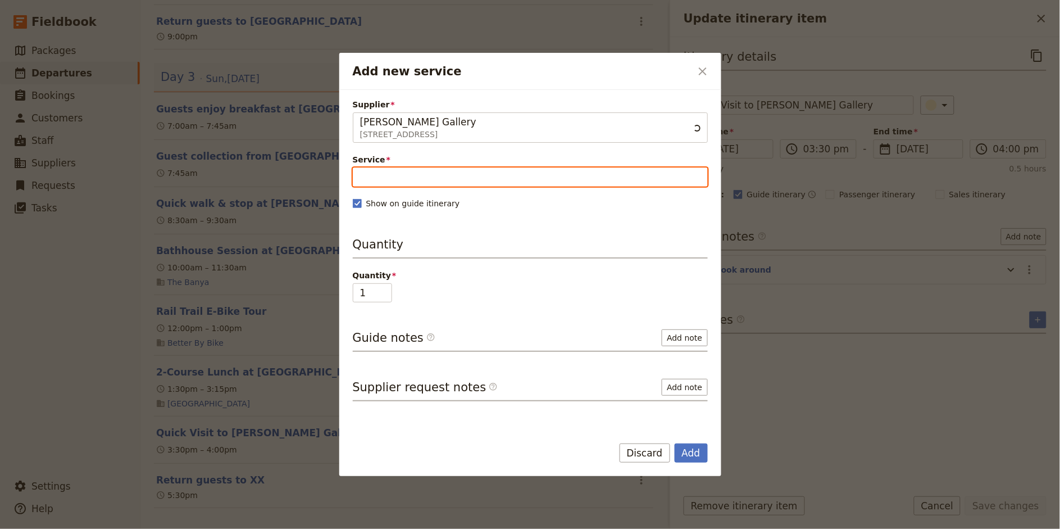
click at [442, 174] on input "Service" at bounding box center [530, 176] width 355 height 19
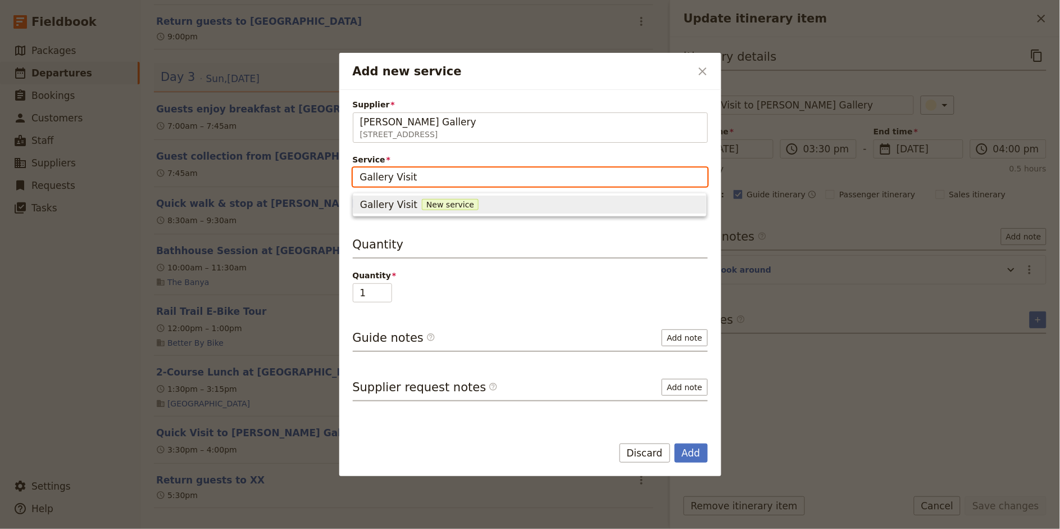
click at [404, 204] on span "Gallery Visit" at bounding box center [388, 204] width 57 height 13
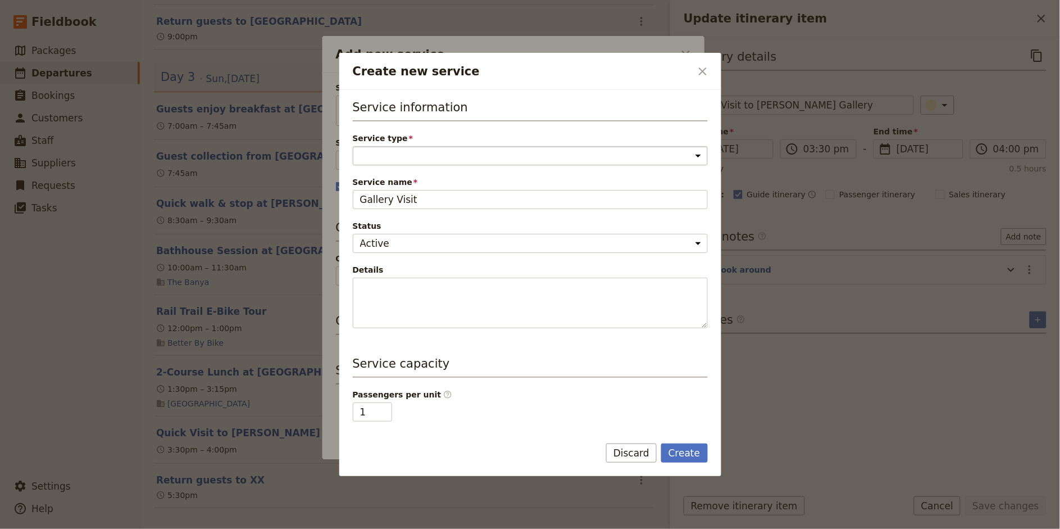
click at [386, 146] on select "Accommodation Activity Transport Flight Food and beverage Other" at bounding box center [530, 155] width 355 height 19
click at [353, 146] on select "Accommodation Activity Transport Flight Food and beverage Other" at bounding box center [530, 155] width 355 height 19
click at [688, 456] on button "Create" at bounding box center [684, 452] width 47 height 19
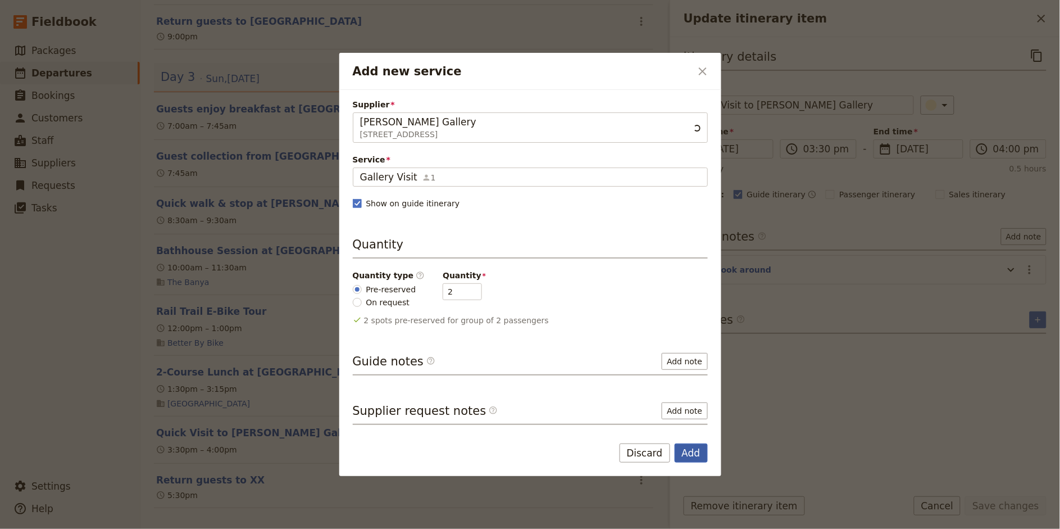
click at [701, 455] on button "Add" at bounding box center [691, 452] width 33 height 19
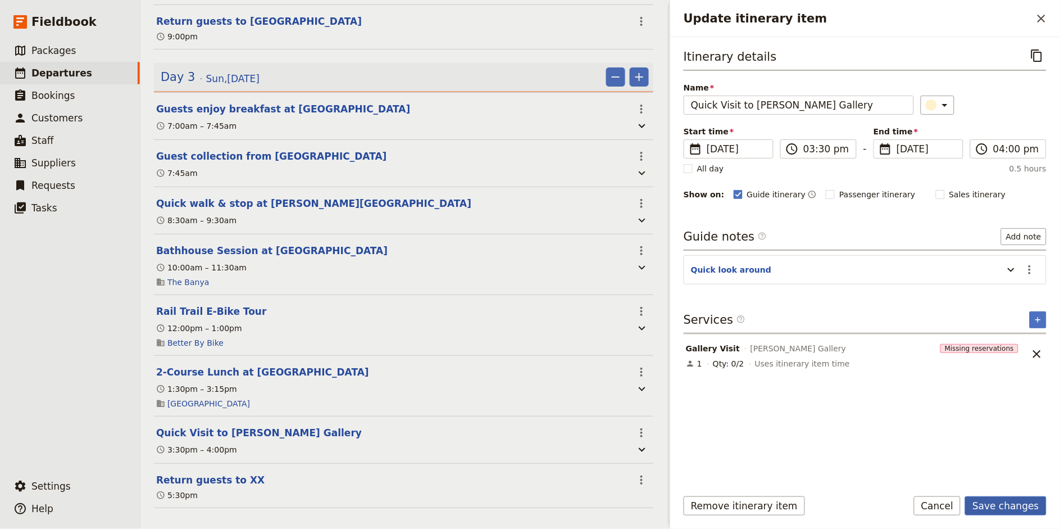
click at [954, 475] on button "Save changes" at bounding box center [1005, 505] width 81 height 19
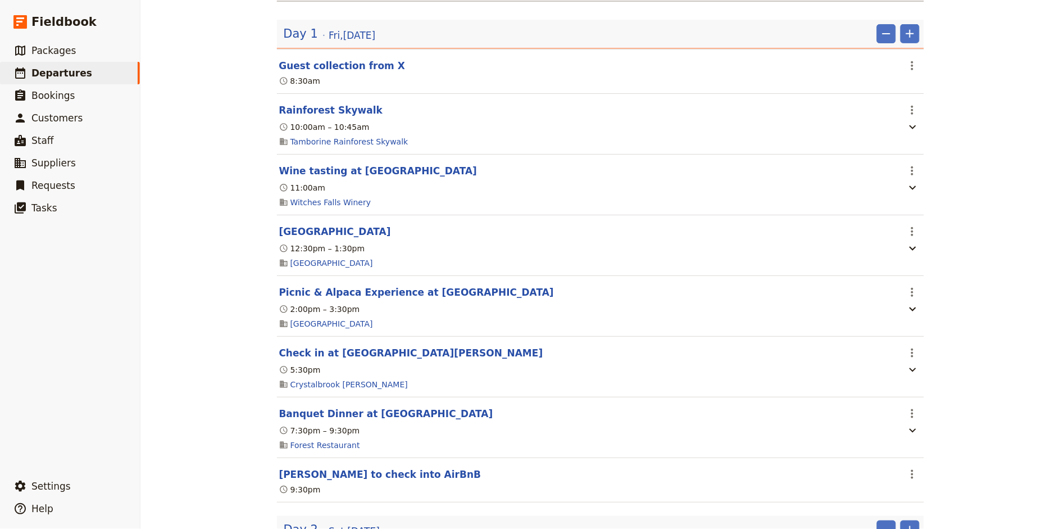
scroll to position [0, 0]
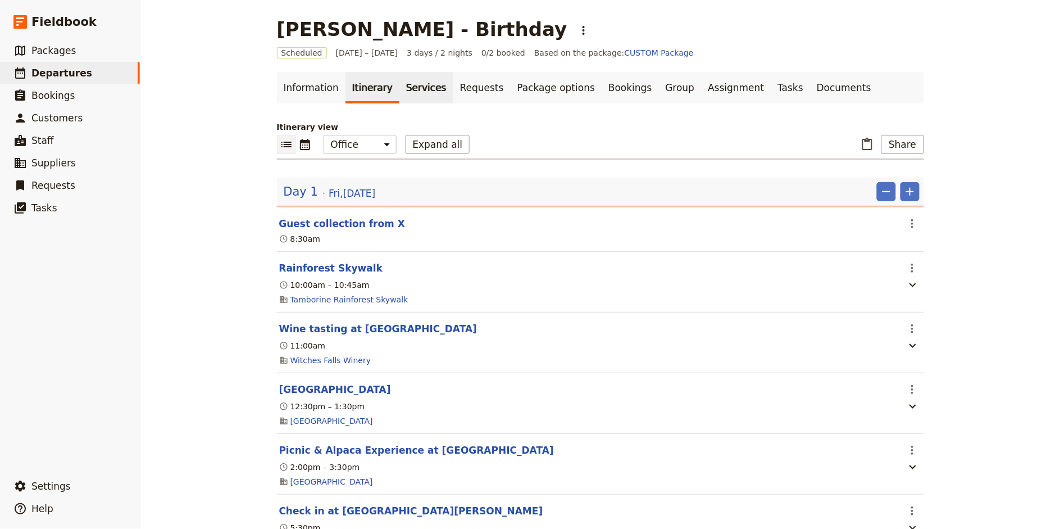
click at [418, 90] on link "Services" at bounding box center [426, 87] width 54 height 31
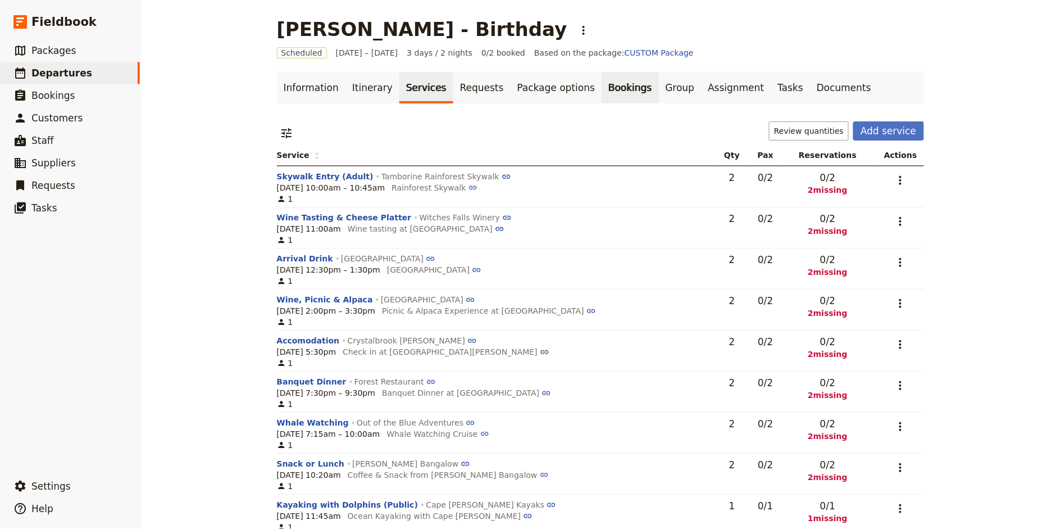
click at [602, 91] on link "Bookings" at bounding box center [630, 87] width 57 height 31
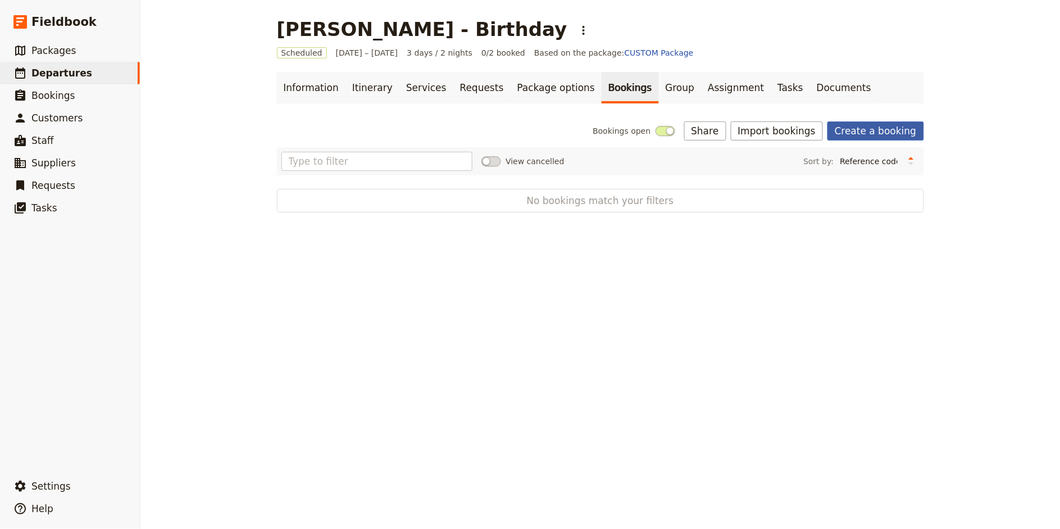
click at [875, 130] on link "Create a booking" at bounding box center [876, 130] width 96 height 19
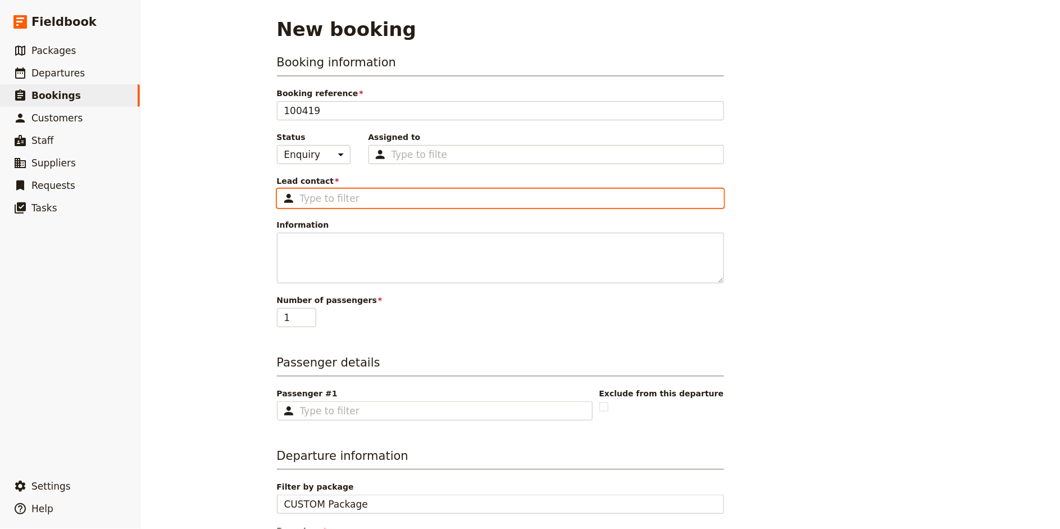
click at [348, 198] on input "Lead contact ​" at bounding box center [508, 198] width 417 height 13
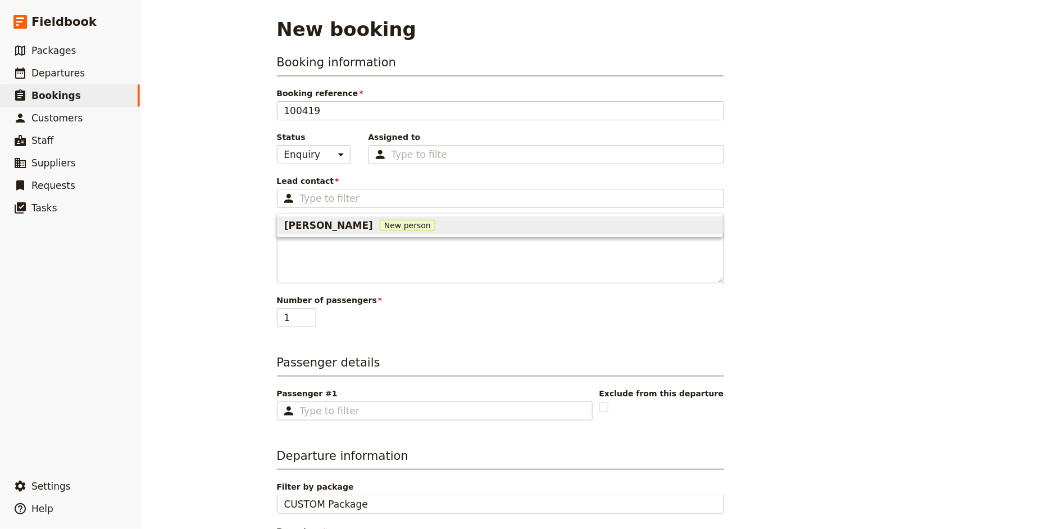
click at [348, 212] on div "Booking information Booking reference 100419 Status Enquiry On hold Confirmed A…" at bounding box center [500, 190] width 447 height 273
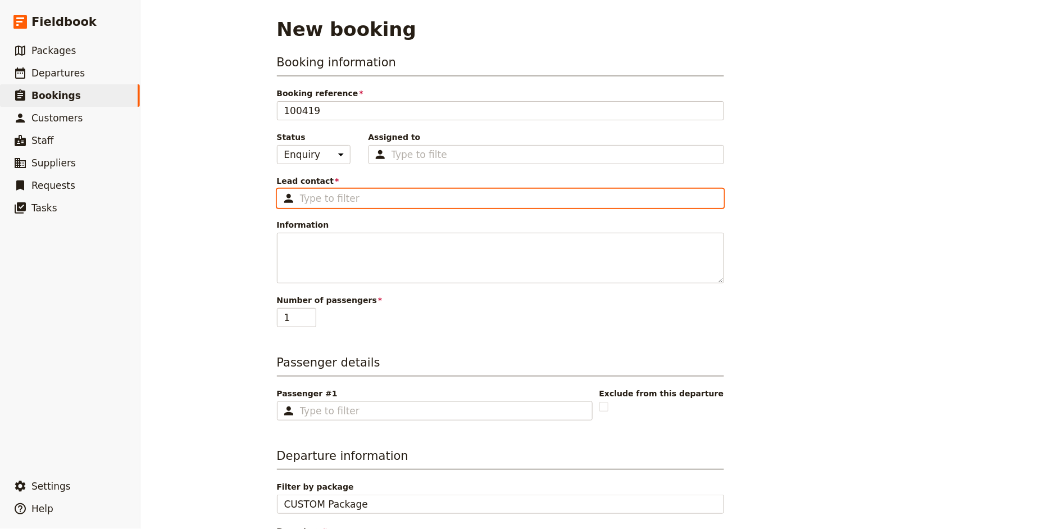
click at [351, 200] on input "Lead contact ​" at bounding box center [508, 198] width 417 height 13
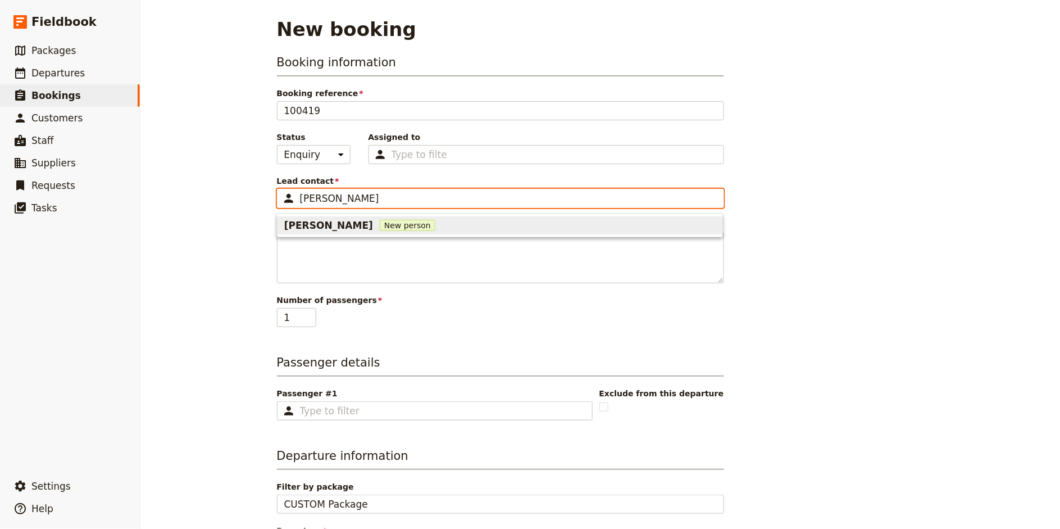
click at [324, 221] on span "[PERSON_NAME]" at bounding box center [328, 225] width 89 height 13
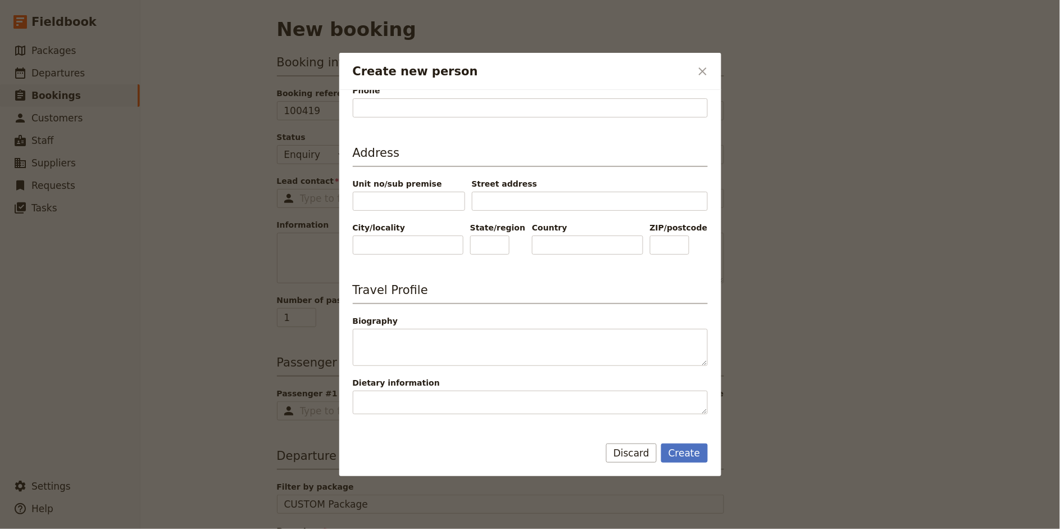
scroll to position [357, 0]
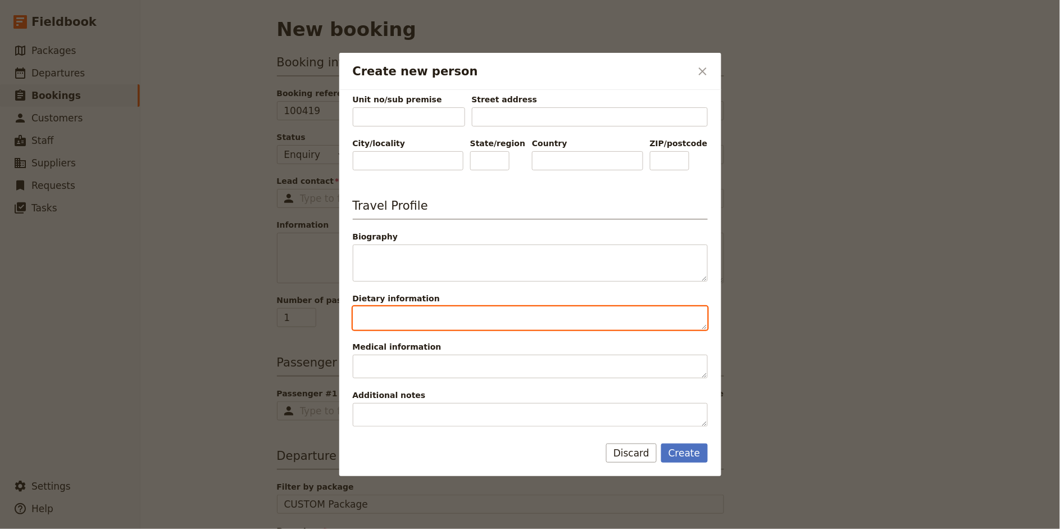
click at [405, 317] on textarea "Dietary information" at bounding box center [530, 318] width 355 height 24
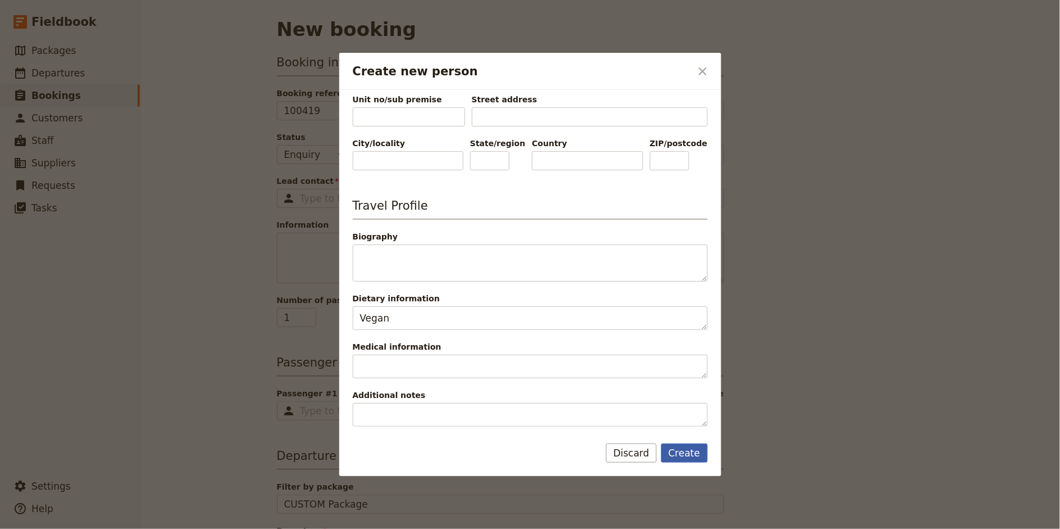
click at [674, 457] on button "Create" at bounding box center [684, 452] width 47 height 19
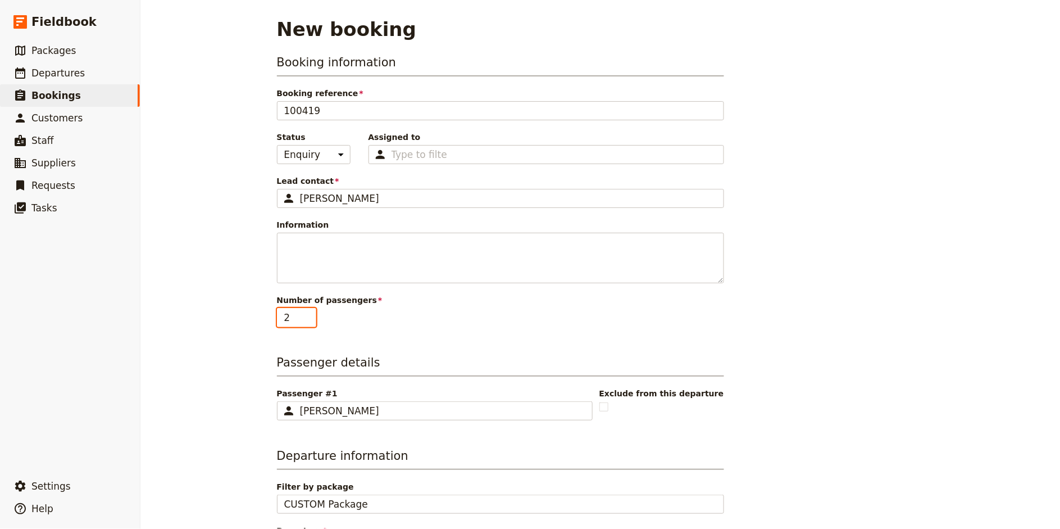
click at [311, 312] on input "2" at bounding box center [296, 317] width 39 height 19
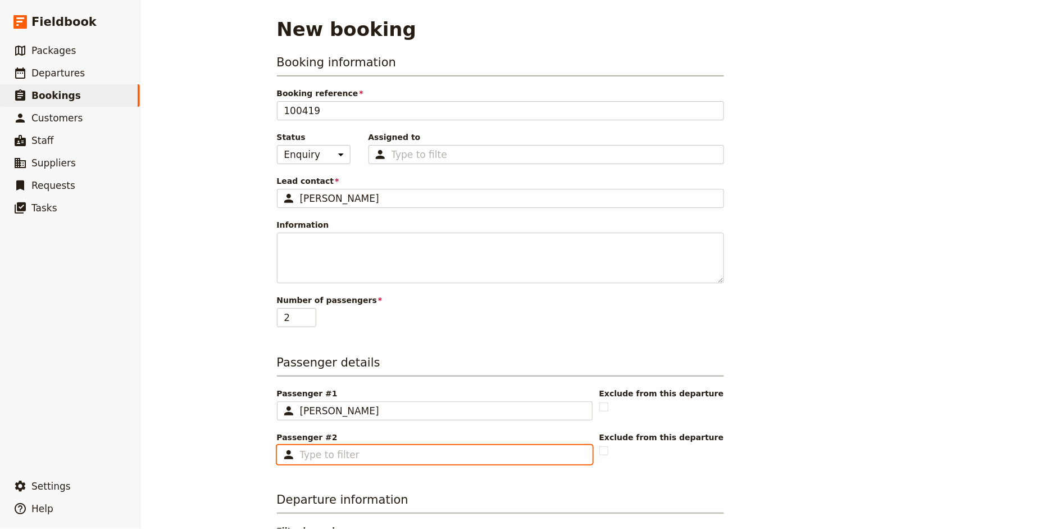
click at [370, 453] on input "Passenger #2 ​" at bounding box center [442, 454] width 285 height 13
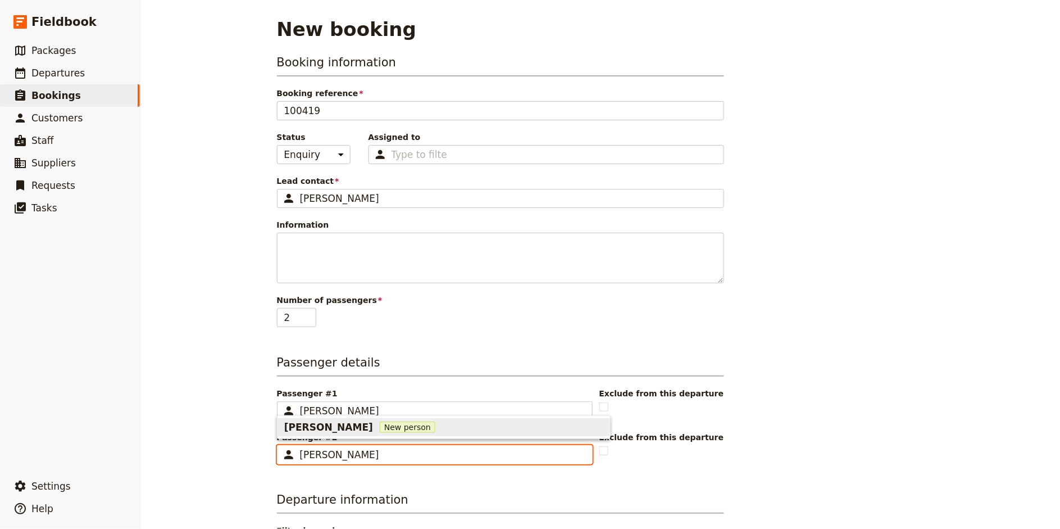
click at [313, 426] on span "[PERSON_NAME]" at bounding box center [328, 426] width 89 height 13
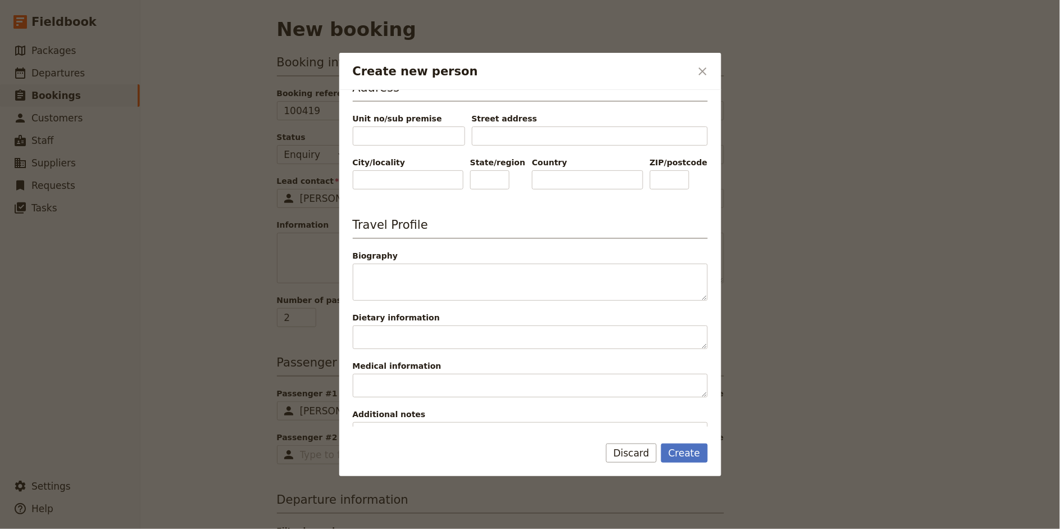
scroll to position [338, 0]
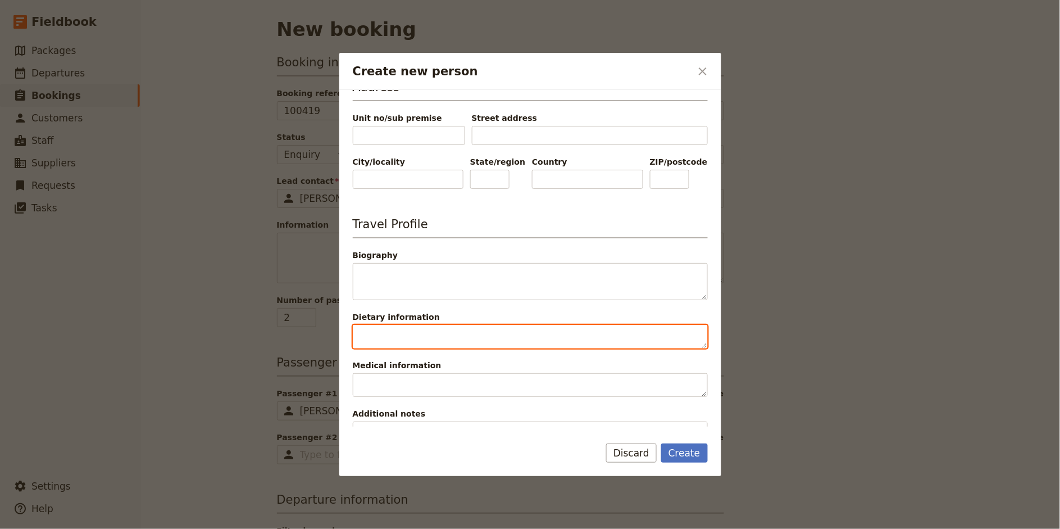
click at [406, 335] on textarea "Dietary information" at bounding box center [530, 337] width 355 height 24
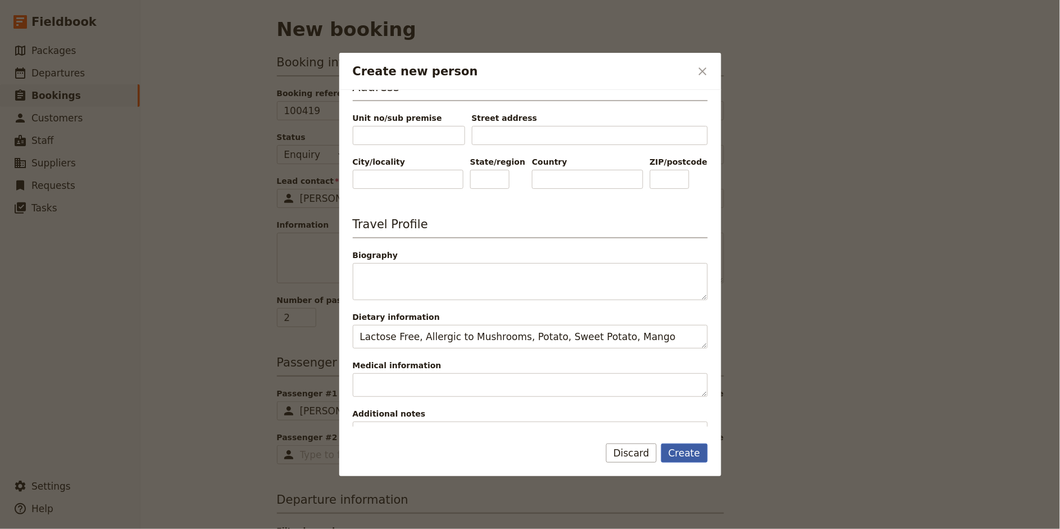
click at [681, 452] on button "Create" at bounding box center [684, 452] width 47 height 19
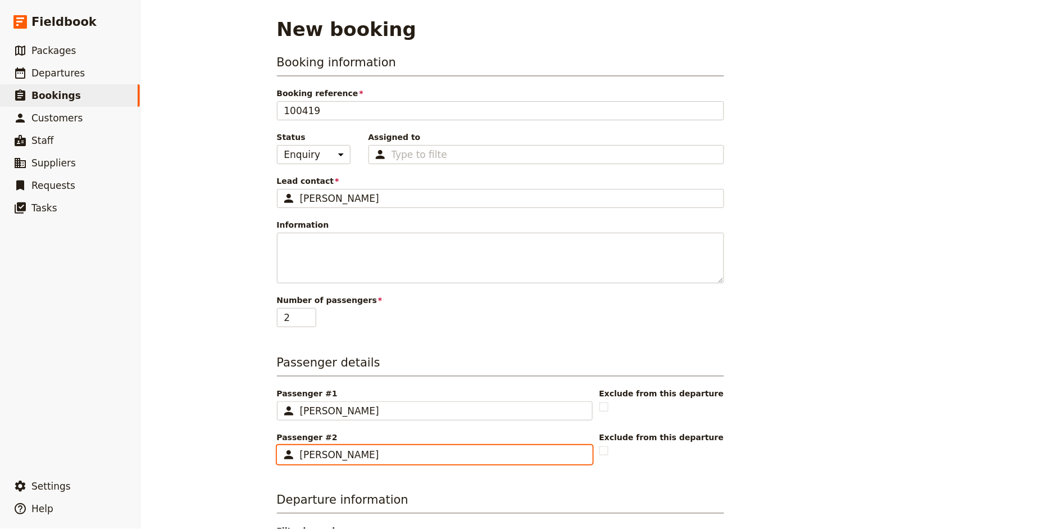
scroll to position [196, 0]
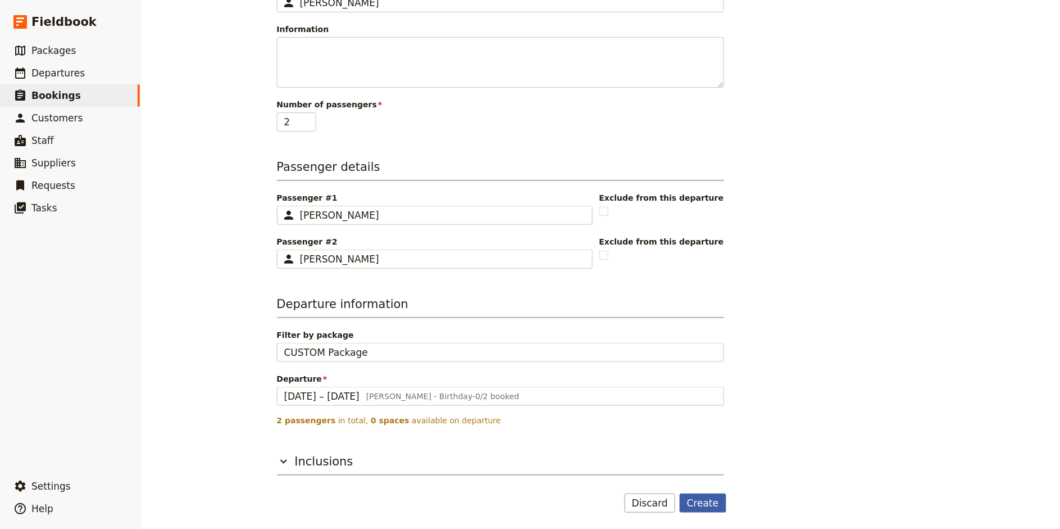
click at [708, 475] on button "Create" at bounding box center [703, 502] width 47 height 19
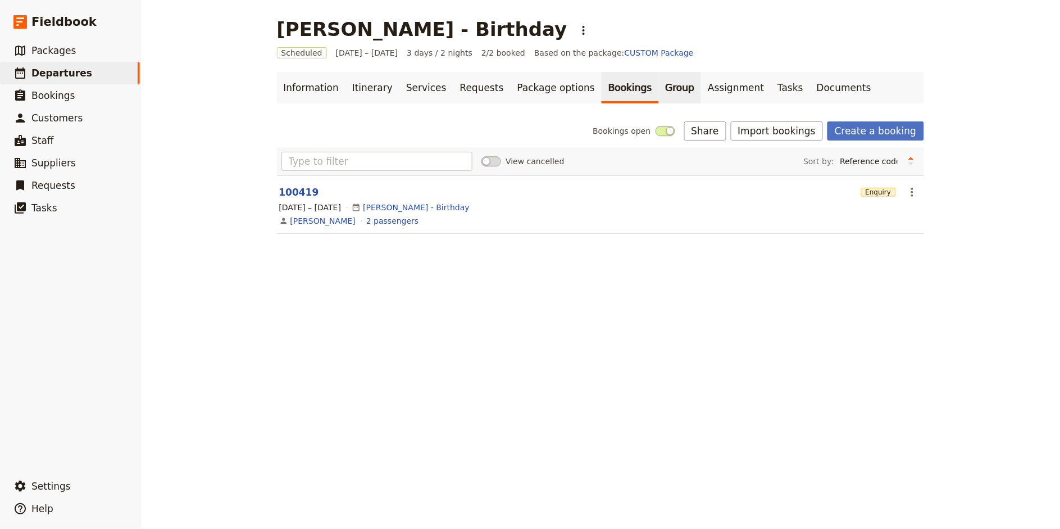
click at [659, 90] on link "Group" at bounding box center [680, 87] width 43 height 31
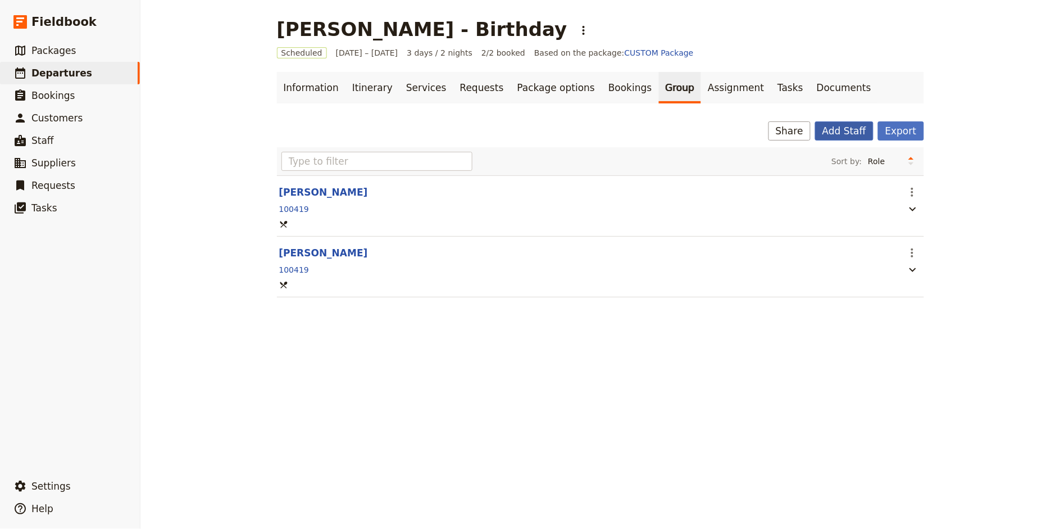
click at [843, 131] on button "Add Staff" at bounding box center [844, 130] width 58 height 19
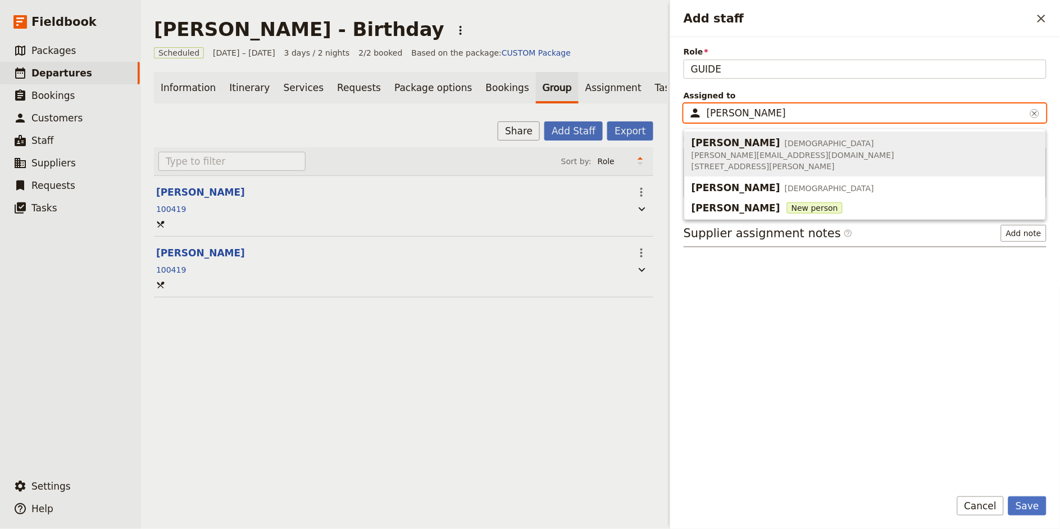
click at [742, 151] on span "[PERSON_NAME][EMAIL_ADDRESS][DOMAIN_NAME]" at bounding box center [793, 154] width 203 height 11
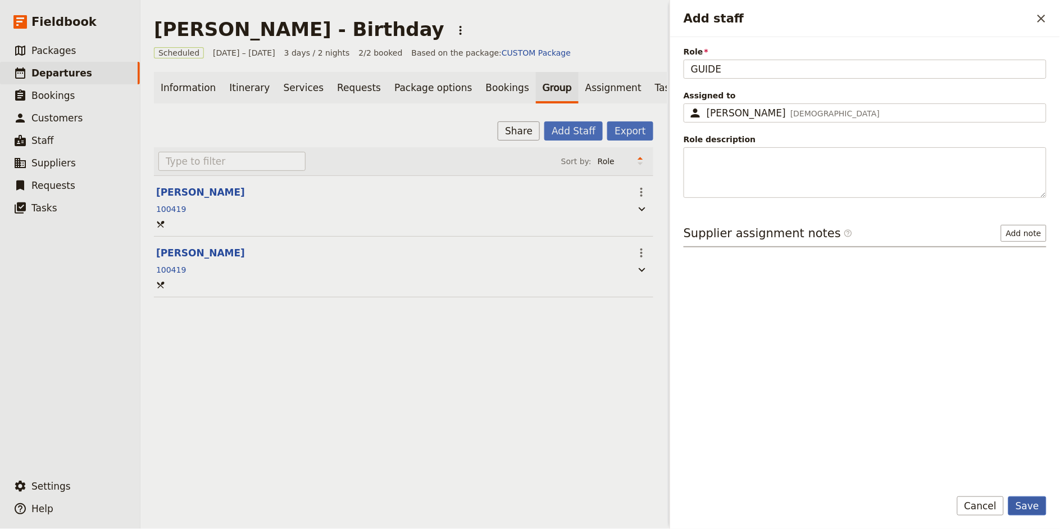
click at [954, 475] on button "Save" at bounding box center [1027, 505] width 38 height 19
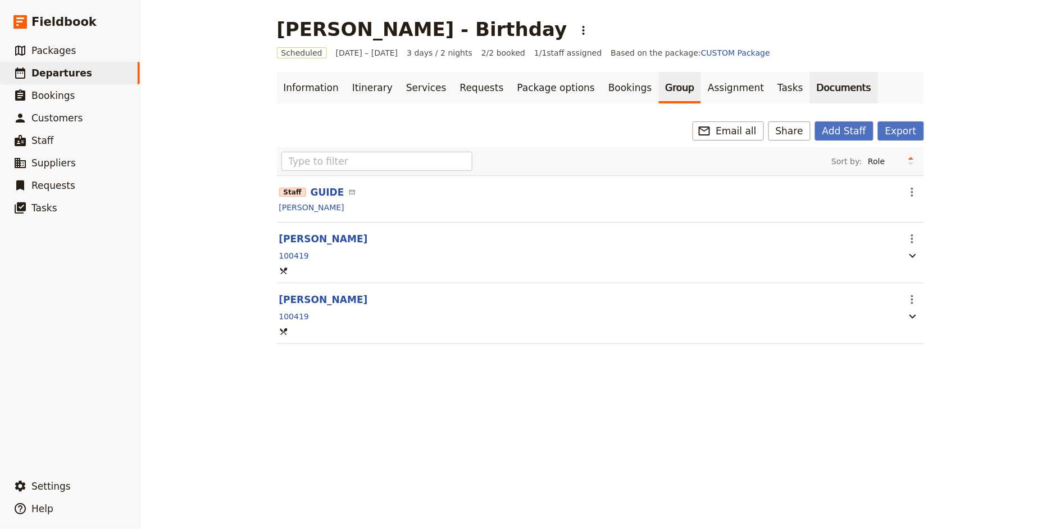
click at [810, 89] on link "Documents" at bounding box center [844, 87] width 68 height 31
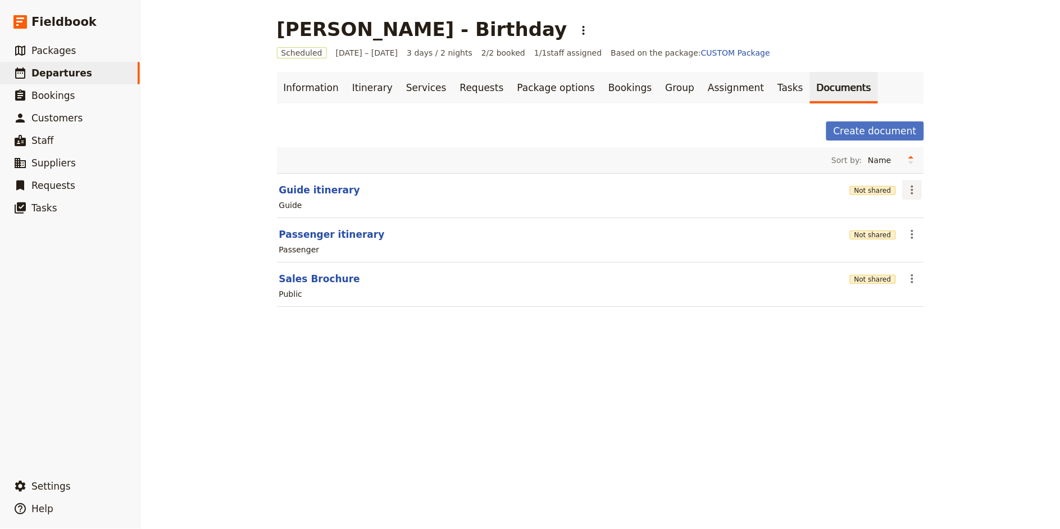
click at [911, 194] on icon "Actions" at bounding box center [912, 189] width 13 height 13
click at [926, 234] on span "Edit document" at bounding box center [938, 230] width 57 height 11
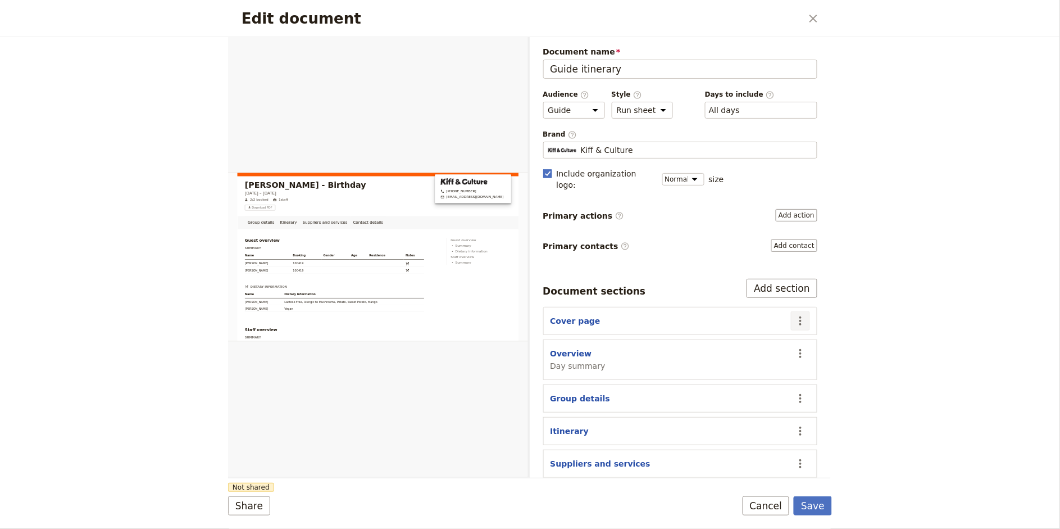
click at [800, 316] on icon "Actions" at bounding box center [800, 320] width 2 height 9
click at [783, 330] on span "Edit section" at bounding box center [757, 335] width 91 height 11
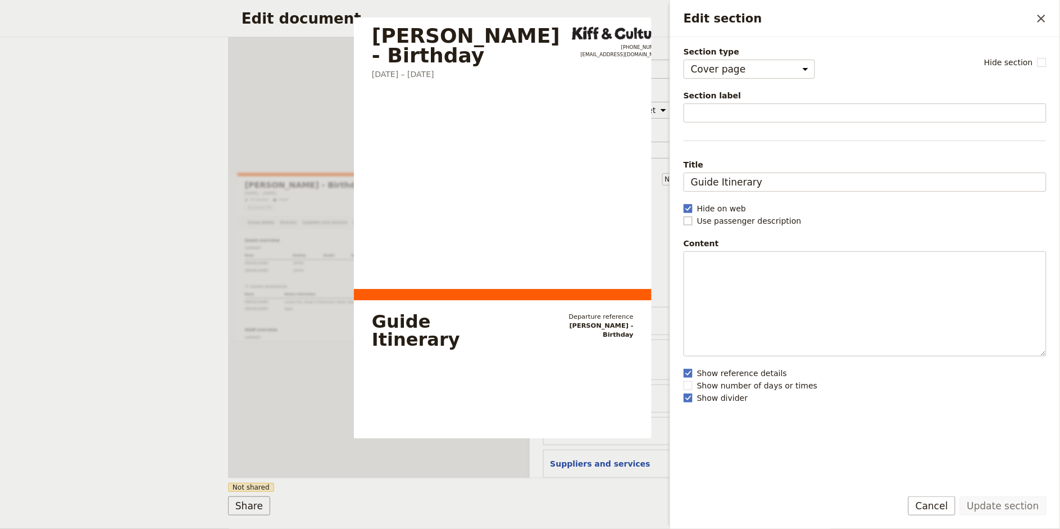
click at [690, 221] on rect "Edit section" at bounding box center [688, 220] width 8 height 8
click at [684, 215] on input "Use passenger description" at bounding box center [683, 215] width 1 height 1
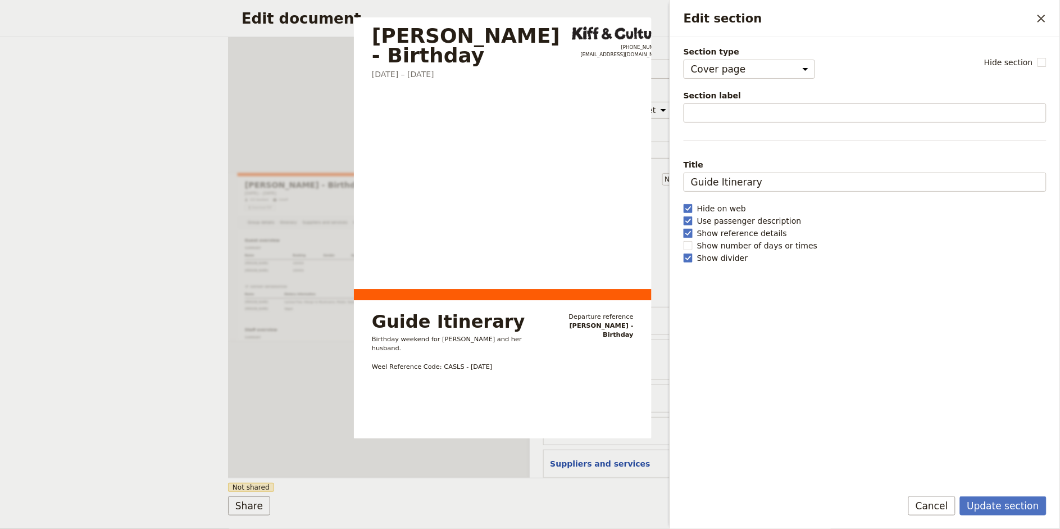
click at [689, 231] on rect "Edit section" at bounding box center [688, 233] width 8 height 8
click at [684, 228] on input "Show reference details" at bounding box center [683, 227] width 1 height 1
click at [954, 475] on button "Update section" at bounding box center [1003, 505] width 87 height 19
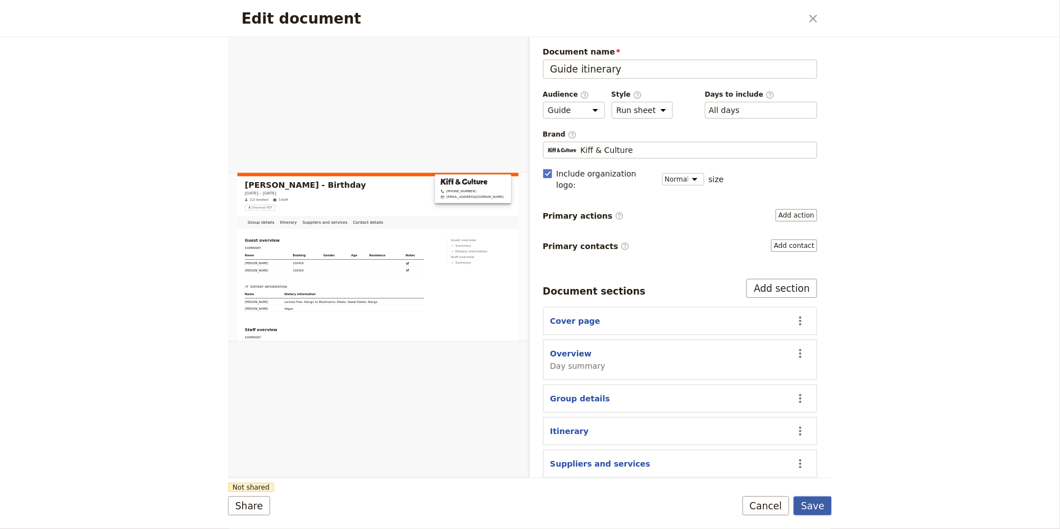
click at [822, 475] on button "Save" at bounding box center [813, 505] width 38 height 19
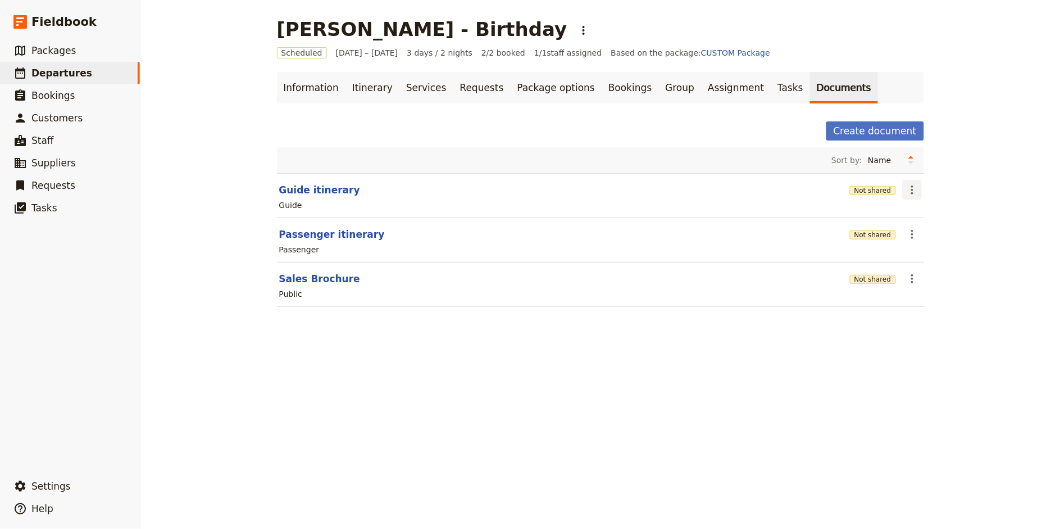
click at [908, 188] on icon "Actions" at bounding box center [912, 189] width 13 height 13
click at [924, 215] on span "Share" at bounding box center [921, 215] width 22 height 11
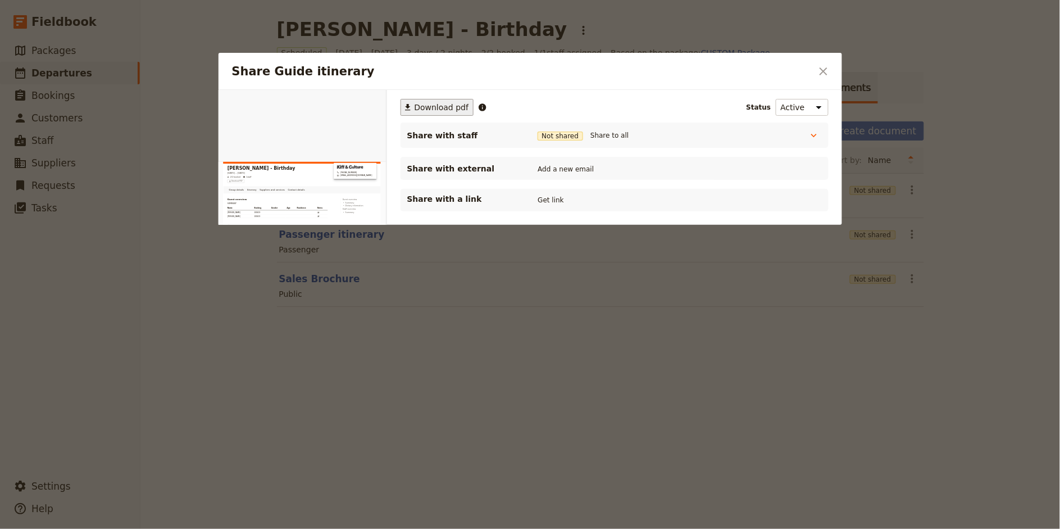
click at [431, 100] on button "​ Download pdf" at bounding box center [438, 107] width 74 height 17
